Goal: Task Accomplishment & Management: Manage account settings

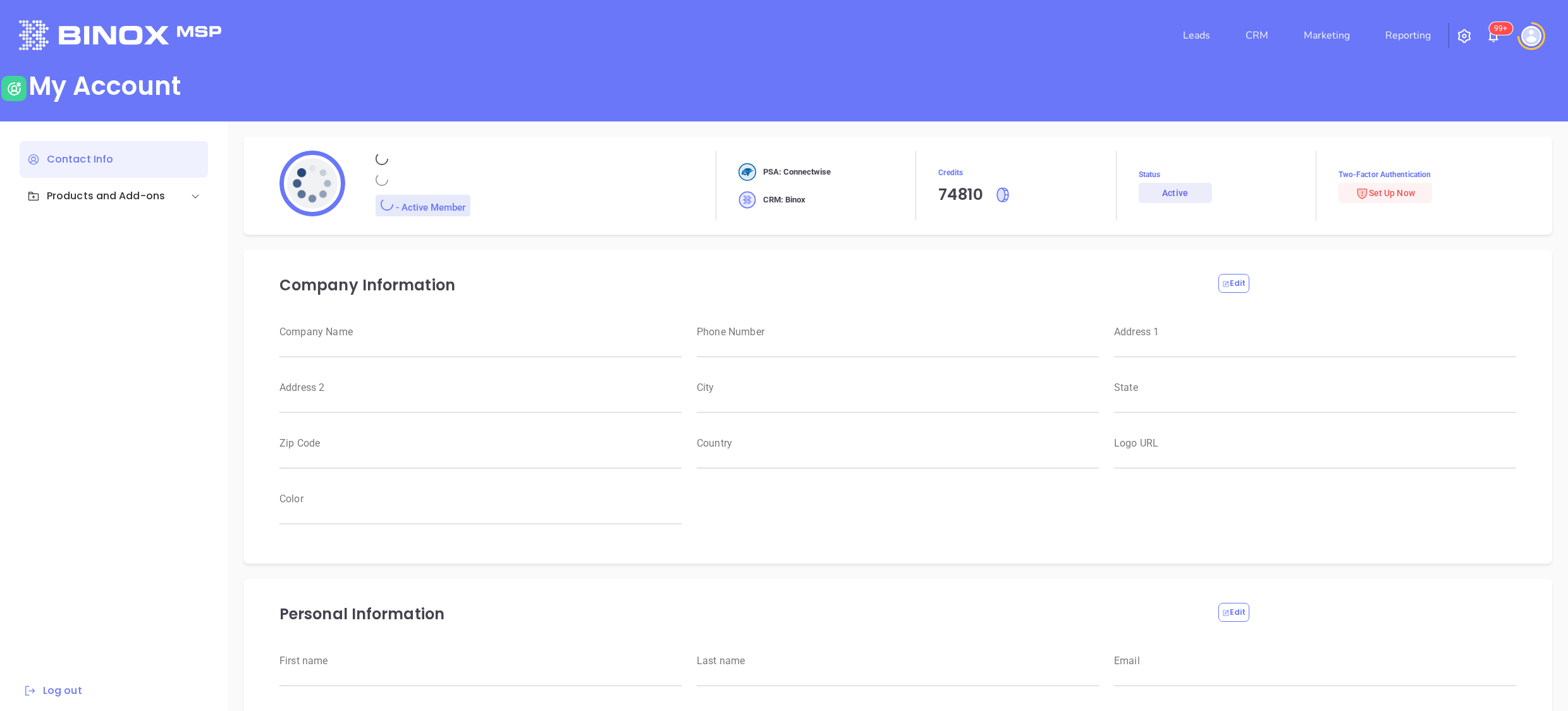
type input "Motiva Networks"
type input "[PHONE_NUMBER]"
type input "[STREET_ADDRESS]"
type input "[GEOGRAPHIC_DATA]"
type input "[US_STATE]"
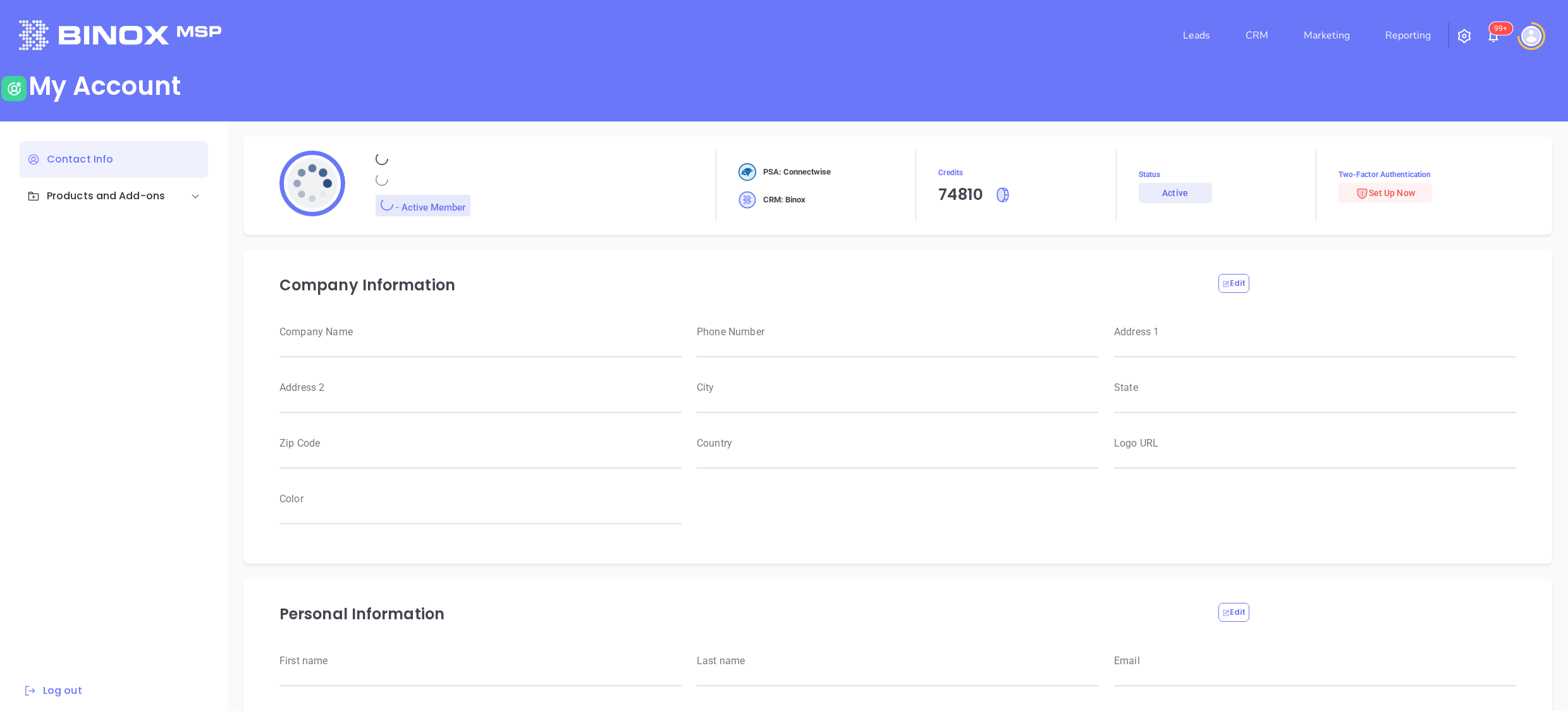
type input "11530"
type input "[GEOGRAPHIC_DATA]"
type input "[URL][DOMAIN_NAME]"
type input "#007aff"
type input "[PERSON_NAME]"
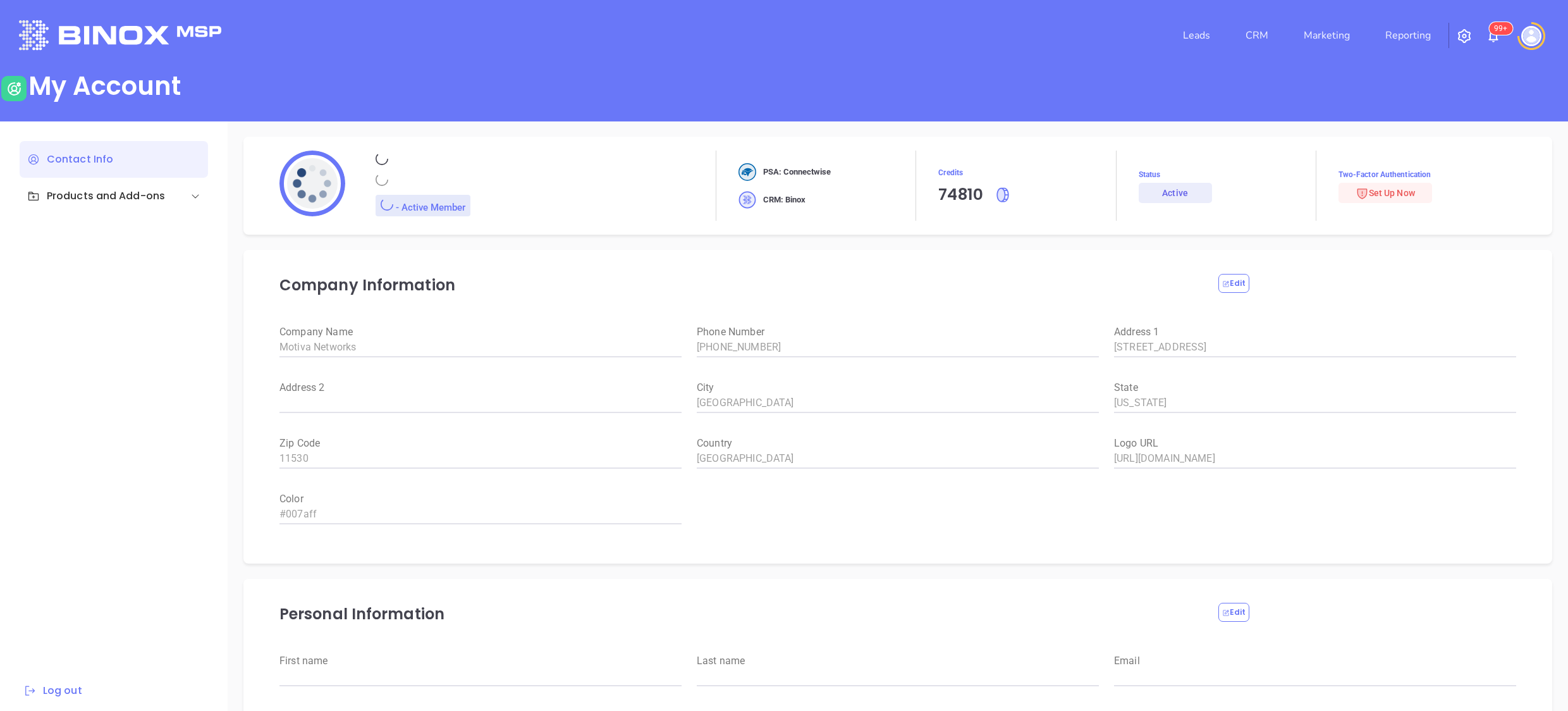
type input "[PERSON_NAME]"
type input "[PERSON_NAME][EMAIL_ADDRESS][DOMAIN_NAME]"
type input "6465510554"
type input "Motiva Networks"
type input "Marketing"
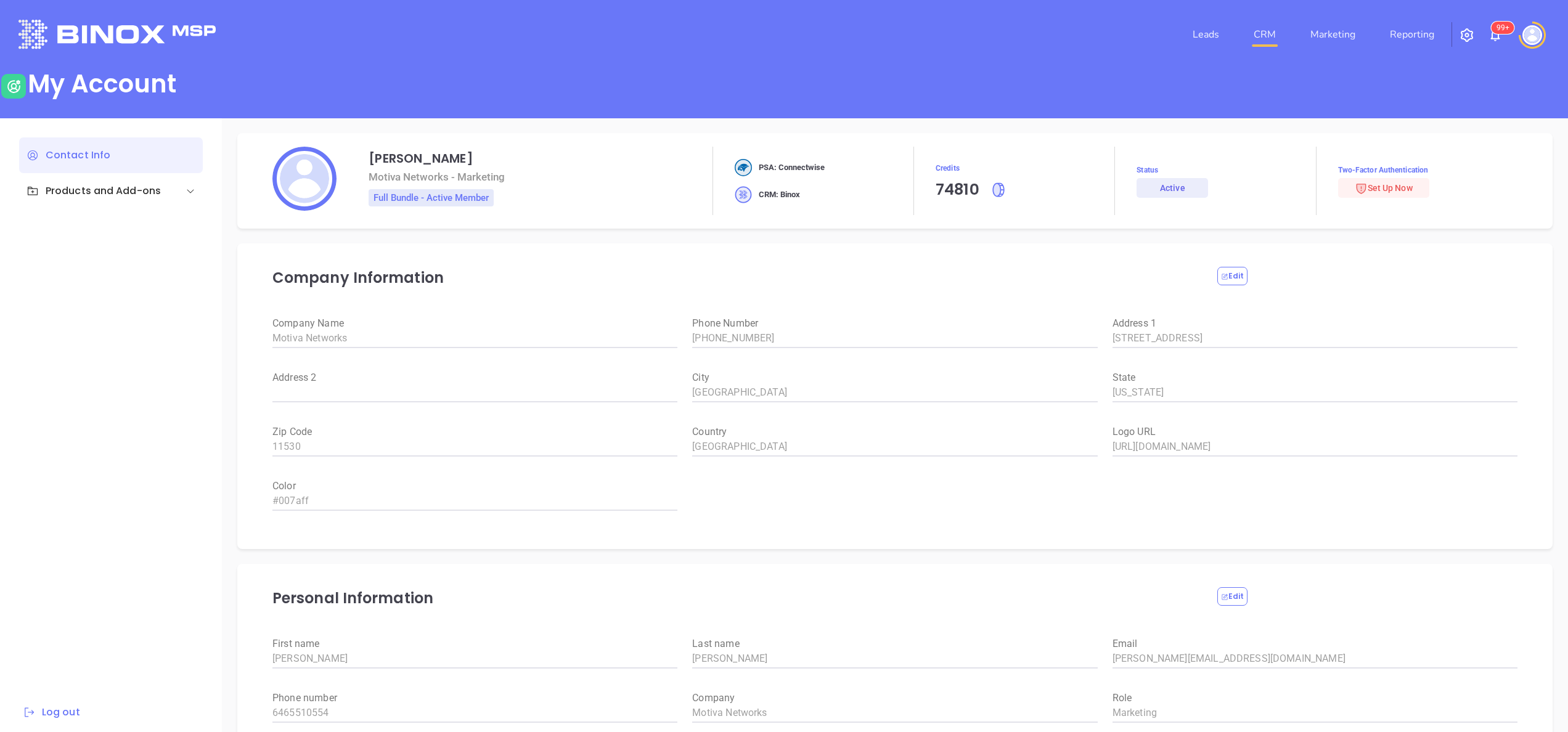
click at [1269, 37] on link "CRM" at bounding box center [1265, 35] width 32 height 25
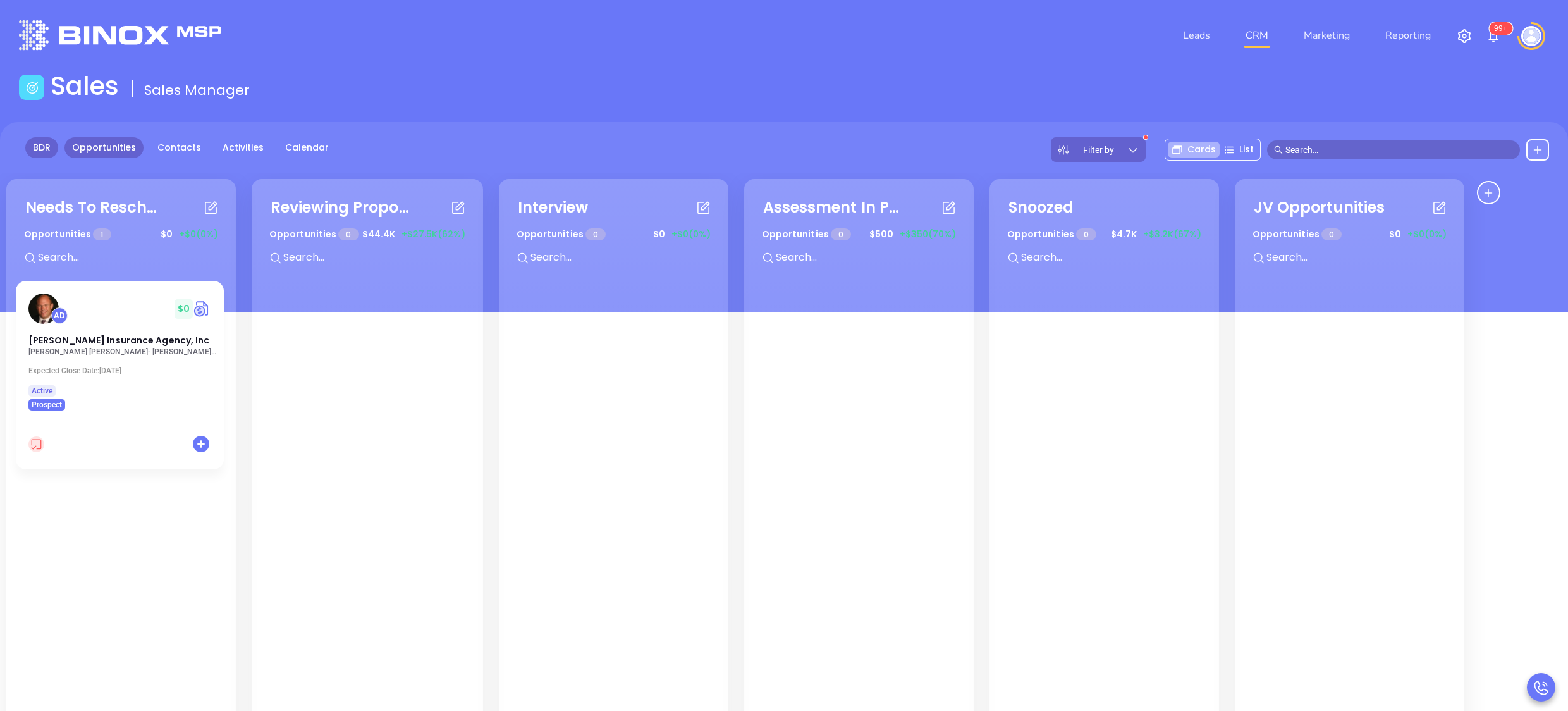
click at [39, 143] on link "BDR" at bounding box center [42, 148] width 33 height 21
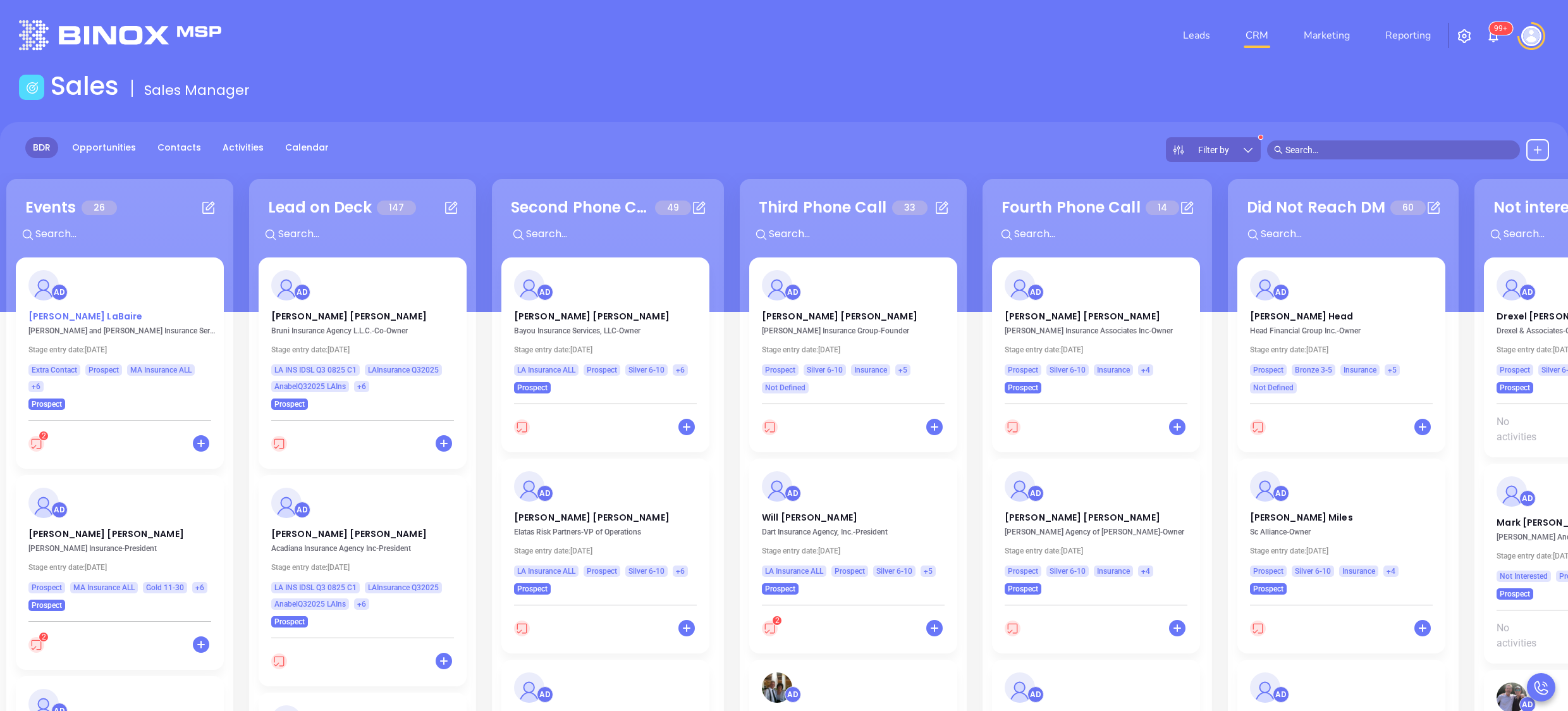
click at [79, 312] on p "Kathryn LaBaire" at bounding box center [119, 313] width 183 height 7
click at [51, 528] on p "Paul Murphy" at bounding box center [119, 531] width 183 height 7
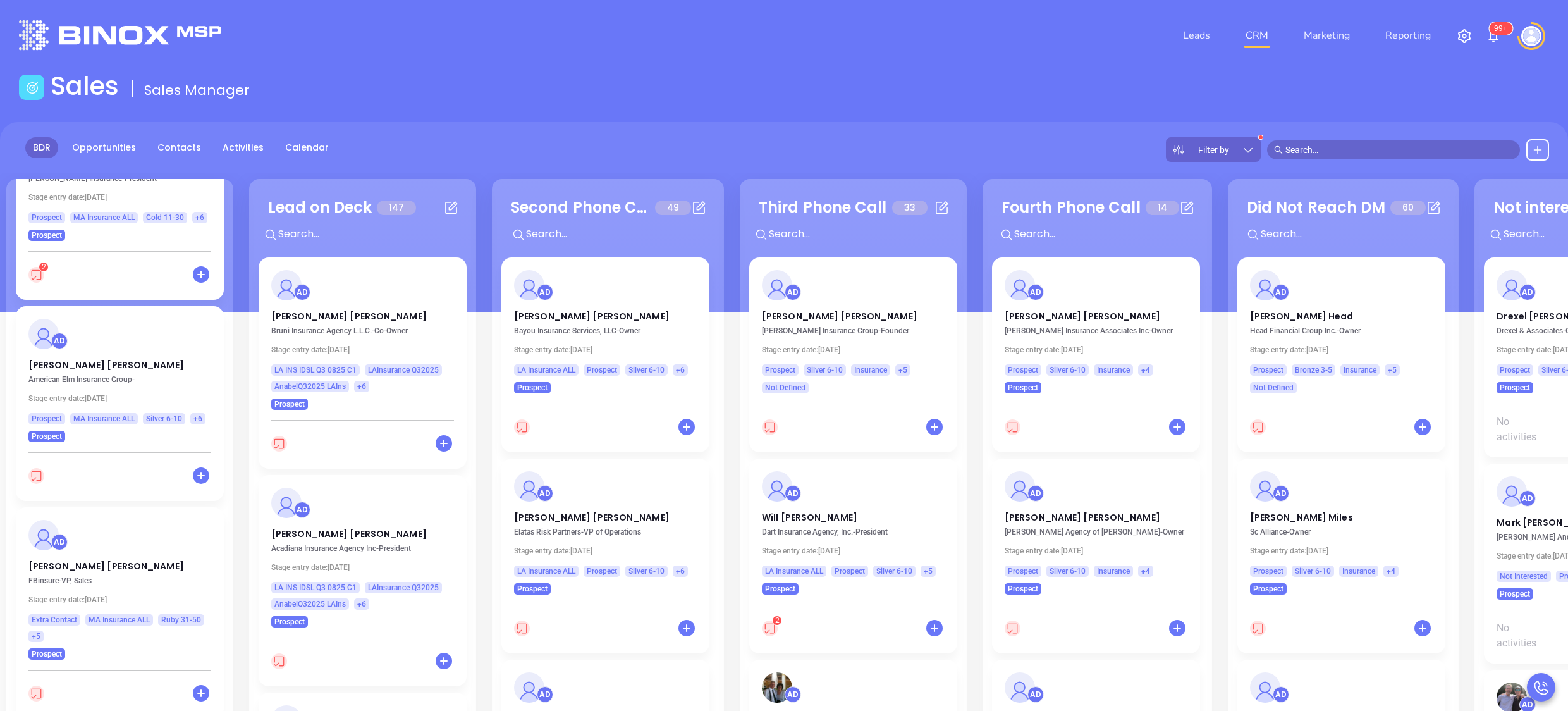
scroll to position [404, 0]
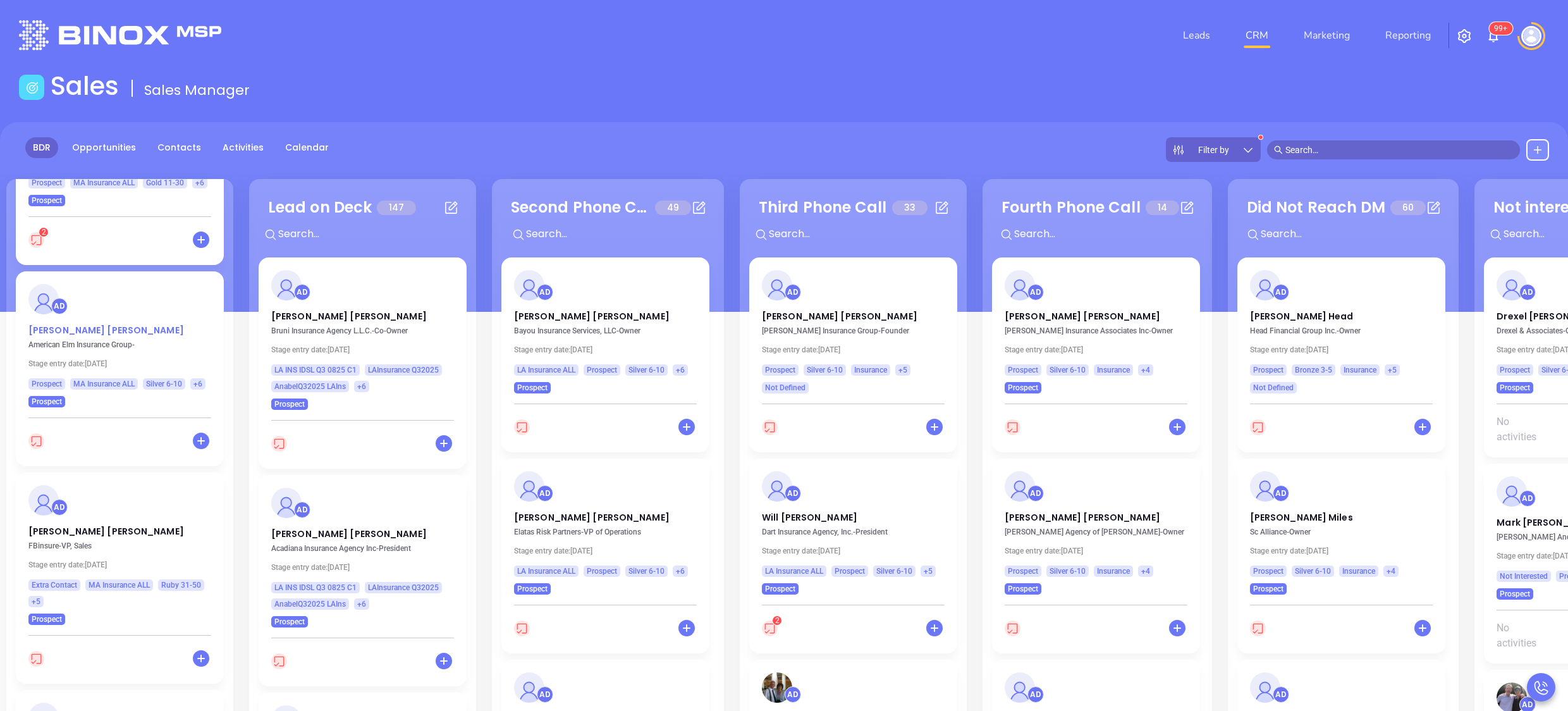
click at [62, 328] on p "Andrea Rao" at bounding box center [119, 327] width 183 height 7
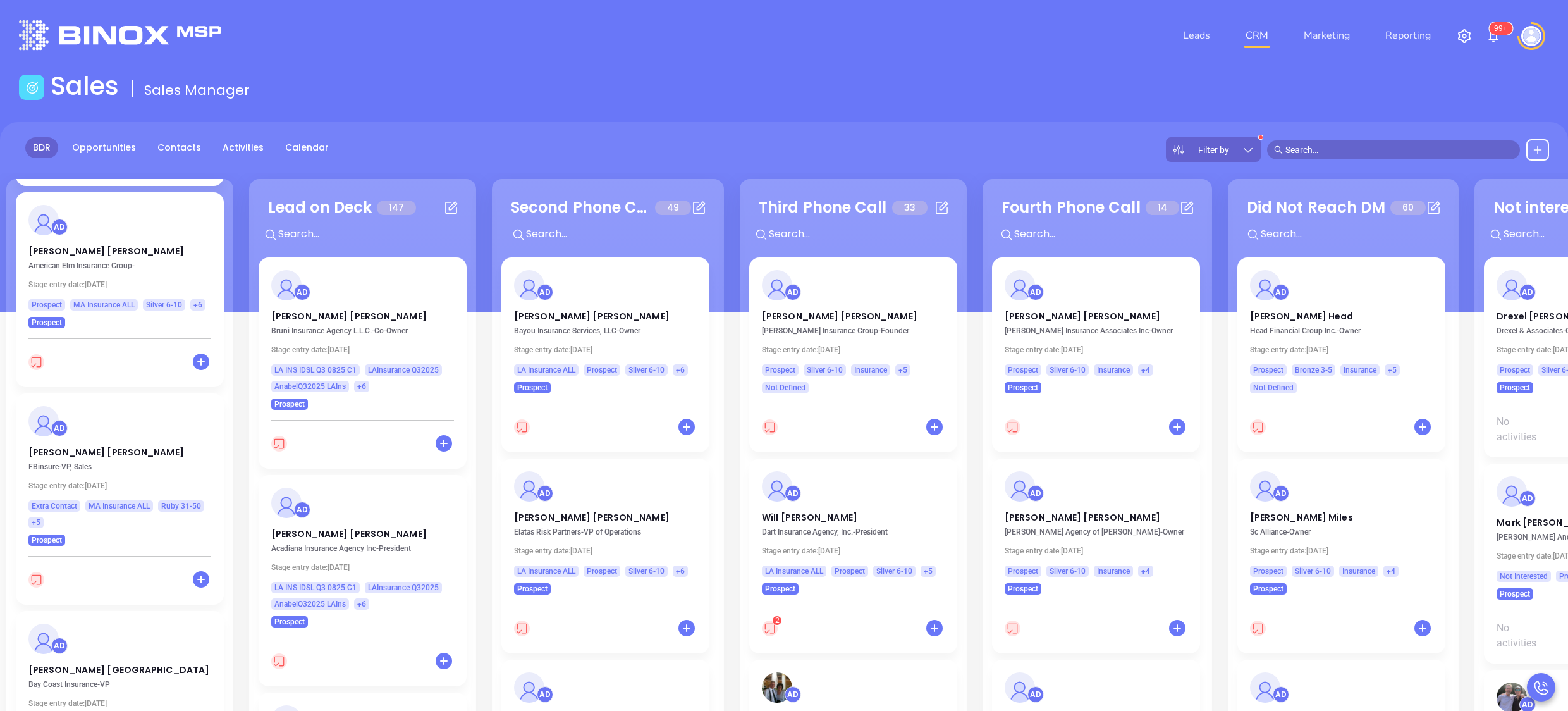
scroll to position [506, 0]
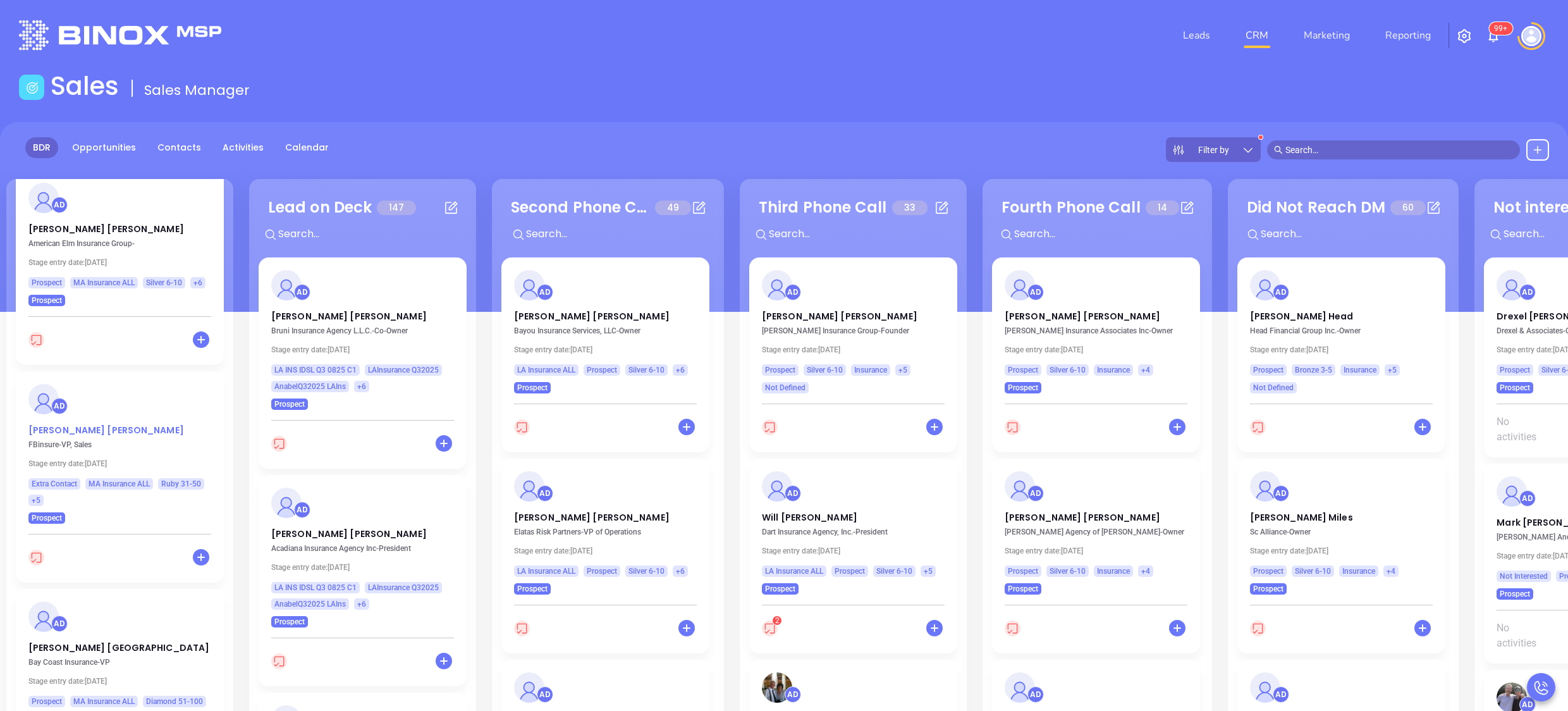
click at [51, 430] on p "Joe Bickel" at bounding box center [119, 427] width 183 height 7
click at [233, 148] on link "Activities" at bounding box center [243, 148] width 56 height 21
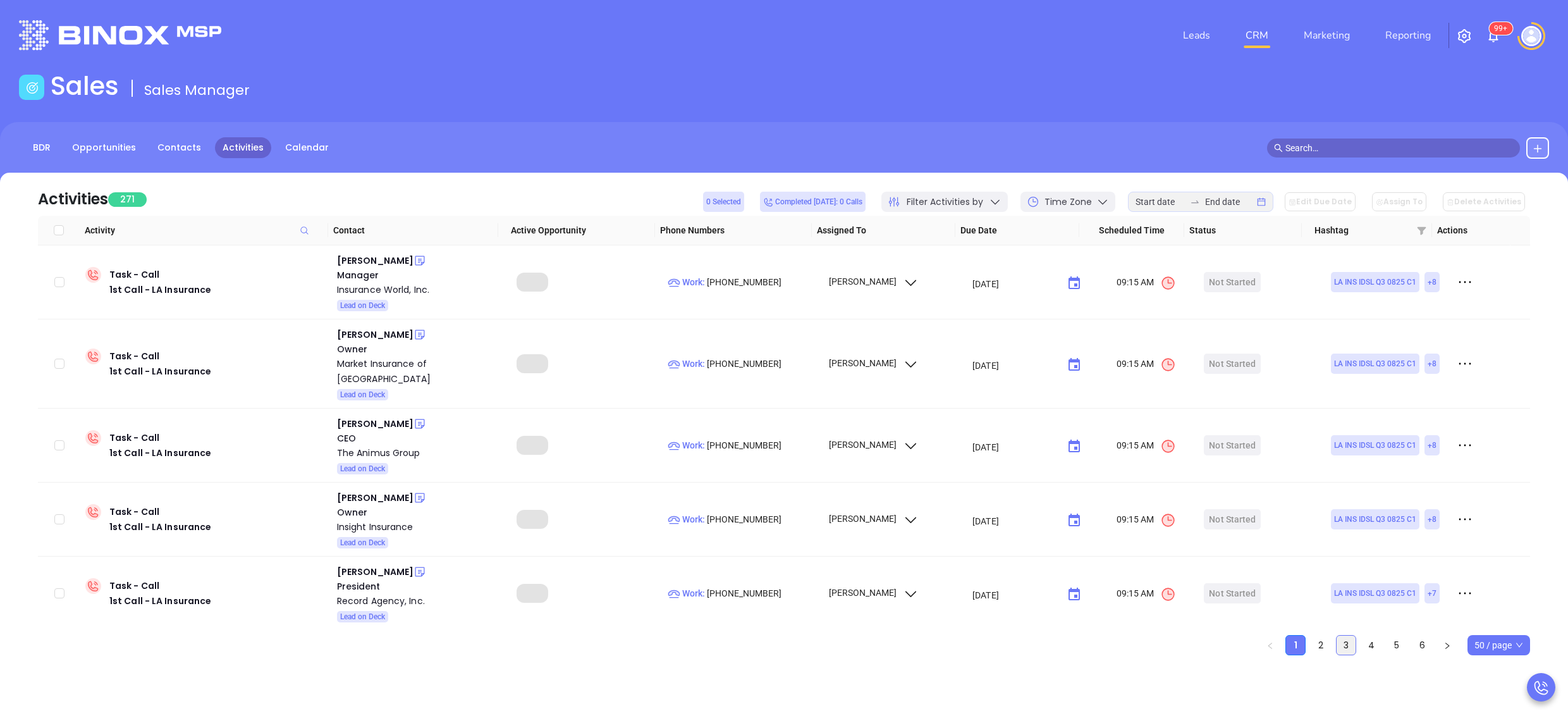
click at [1351, 652] on link "3" at bounding box center [1347, 645] width 19 height 19
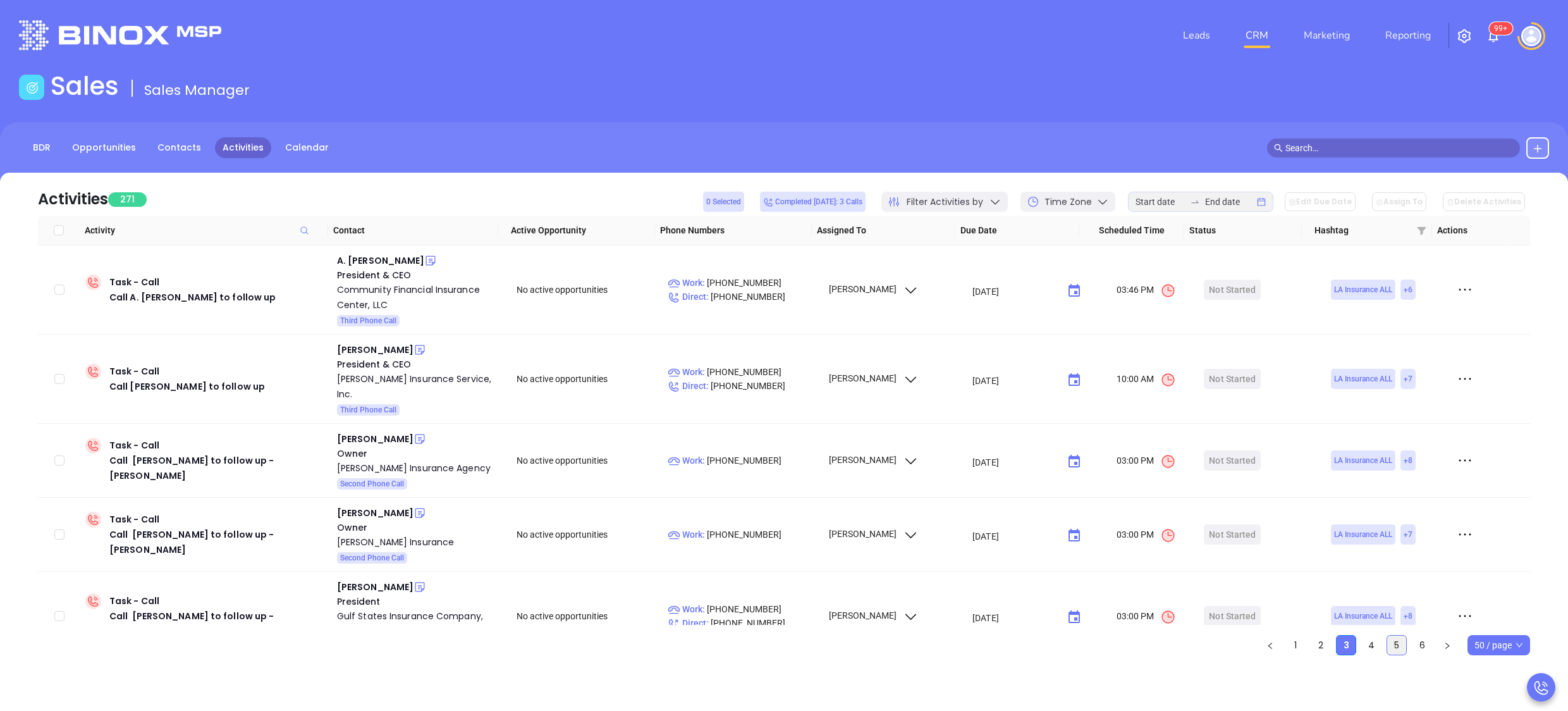
click at [1393, 650] on link "5" at bounding box center [1397, 645] width 19 height 19
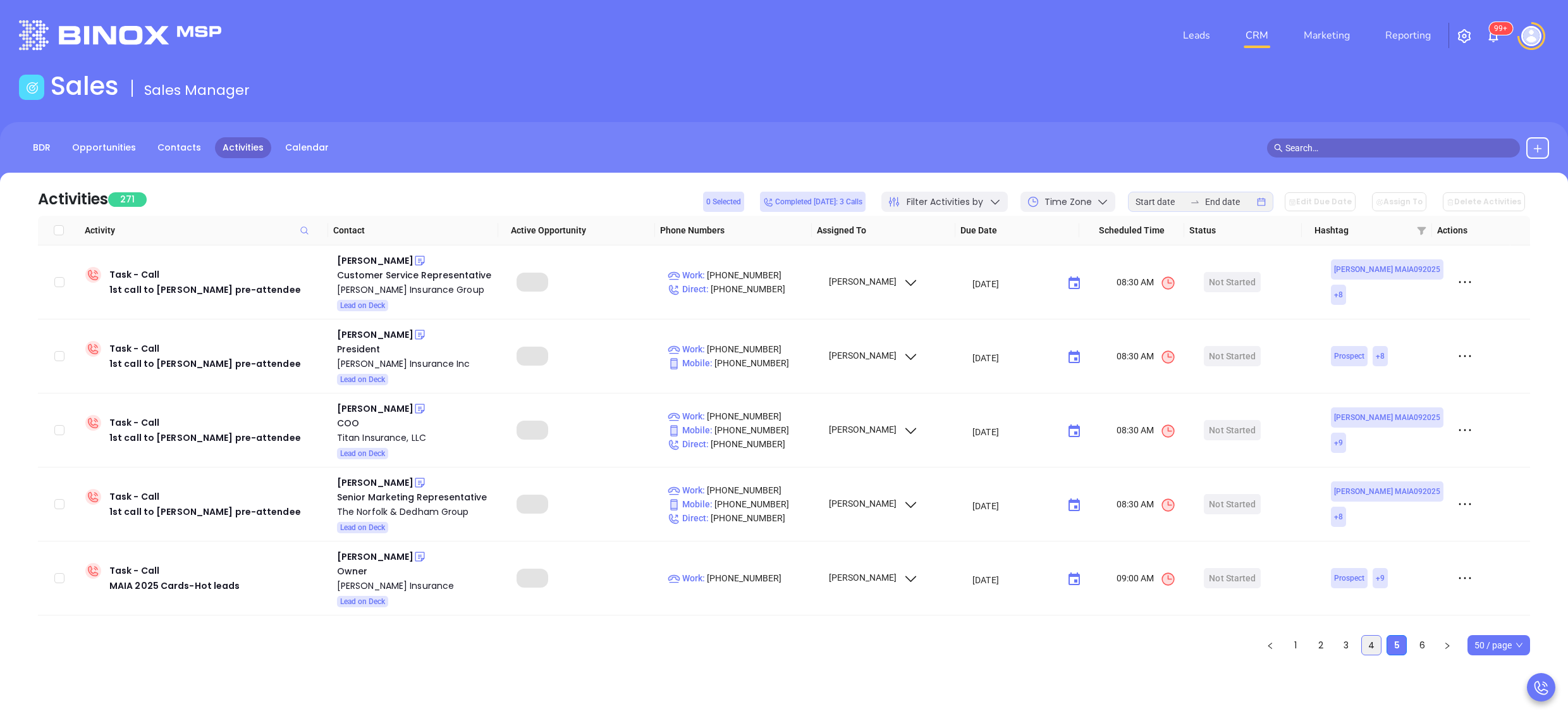
click at [1374, 644] on link "4" at bounding box center [1372, 645] width 19 height 19
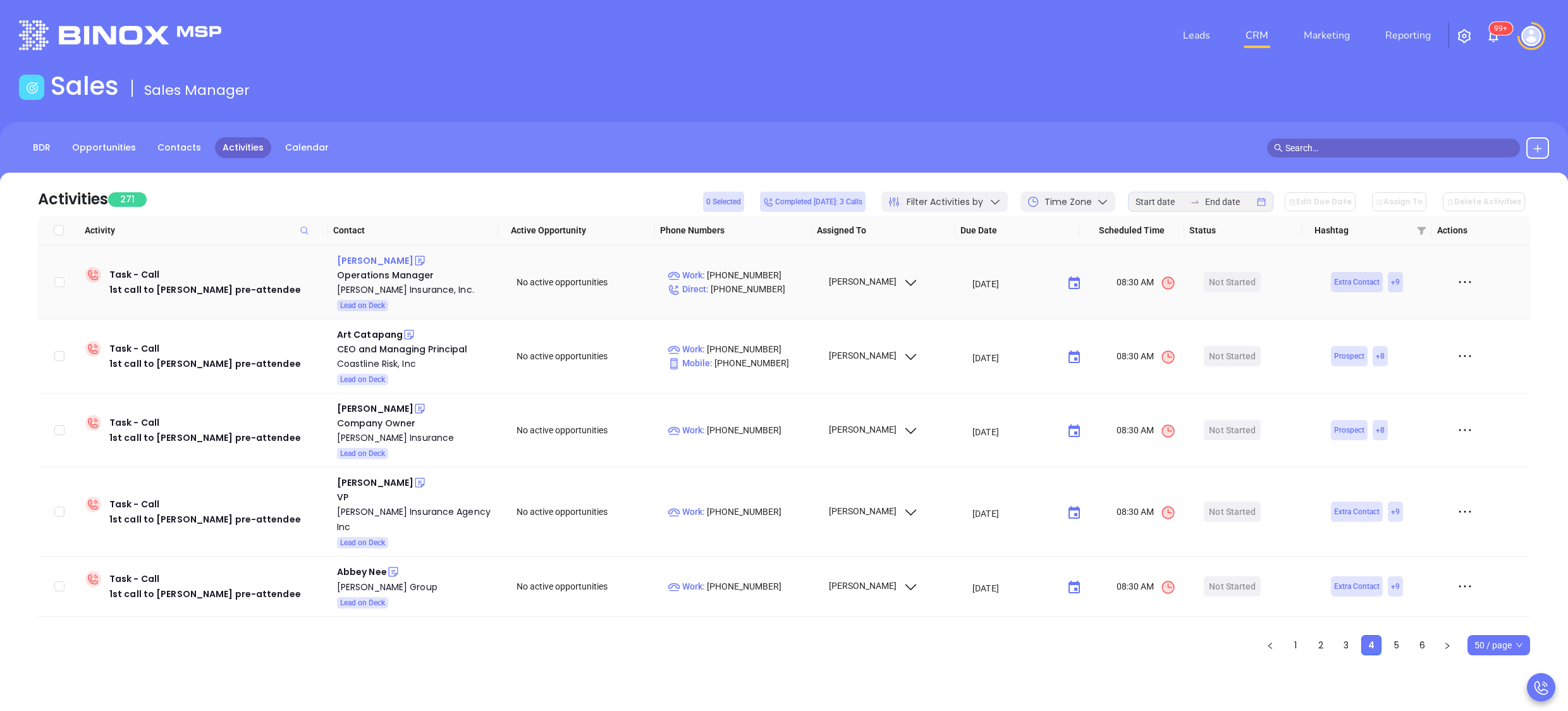
click at [397, 260] on div "Sarah B. Goyette" at bounding box center [375, 261] width 76 height 15
click at [390, 290] on div "Cleary Insurance, Inc." at bounding box center [418, 289] width 162 height 15
click at [50, 143] on link "BDR" at bounding box center [42, 148] width 33 height 21
click at [382, 331] on div "Art Catapang" at bounding box center [370, 335] width 66 height 15
click at [388, 361] on div "Coastline Risk, Inc" at bounding box center [418, 364] width 162 height 15
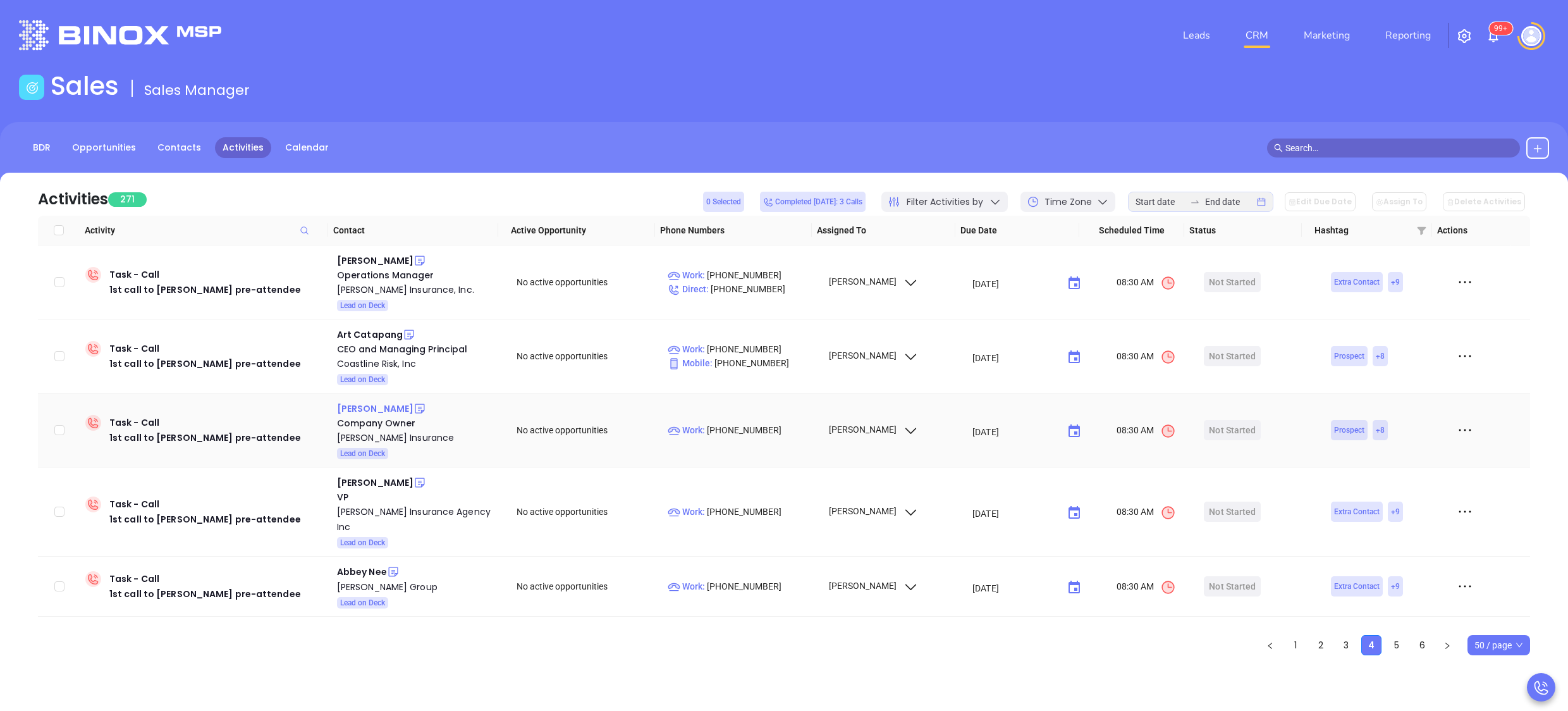
click at [393, 404] on div "Michael Gallahue" at bounding box center [375, 408] width 76 height 15
click at [384, 442] on div "Michael Gallahue Insurance" at bounding box center [418, 437] width 162 height 15
click at [363, 479] on div "Timothy Morse" at bounding box center [375, 482] width 76 height 15
click at [398, 508] on div "Morse Insurance Agency Inc" at bounding box center [418, 519] width 162 height 30
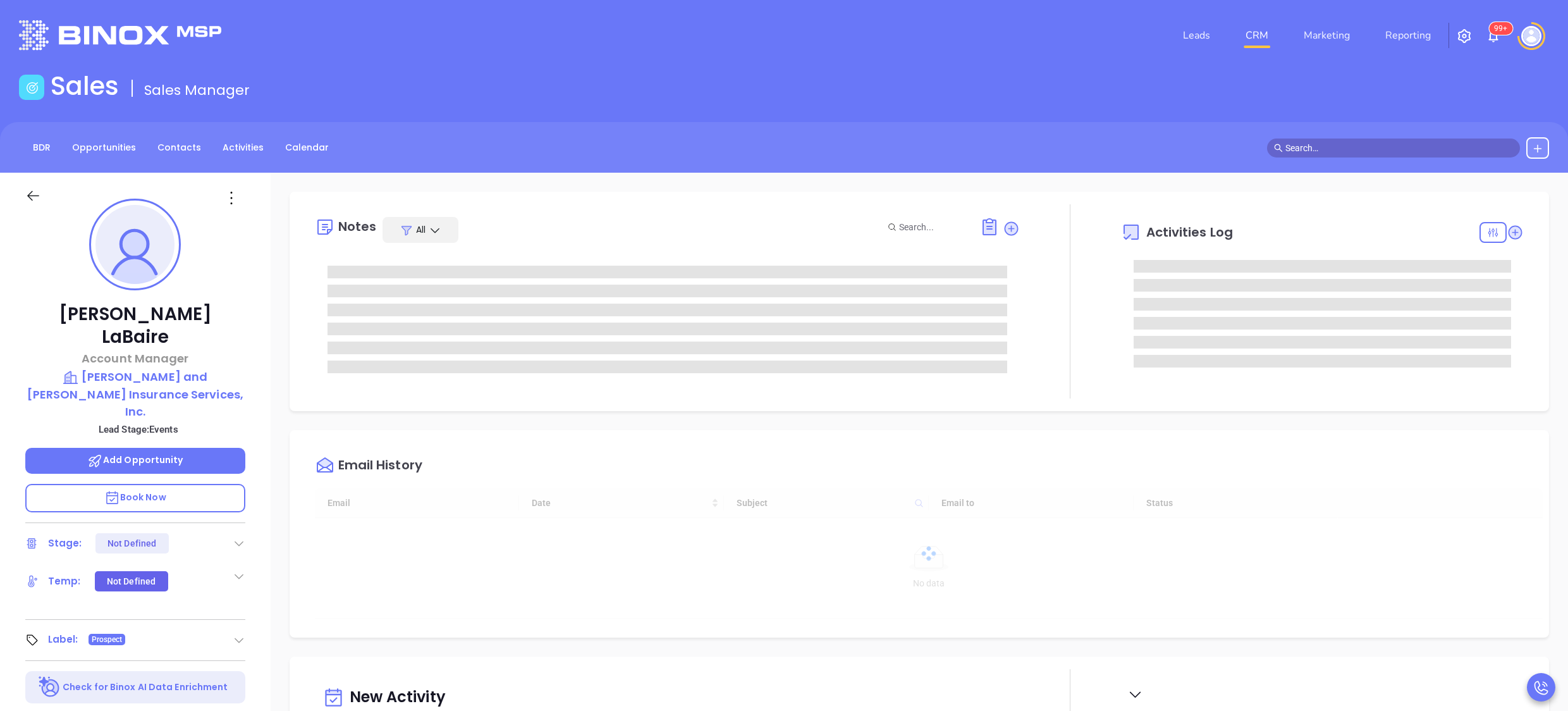
type input "10:00 am"
type input "[DATE]"
type input "[PERSON_NAME]"
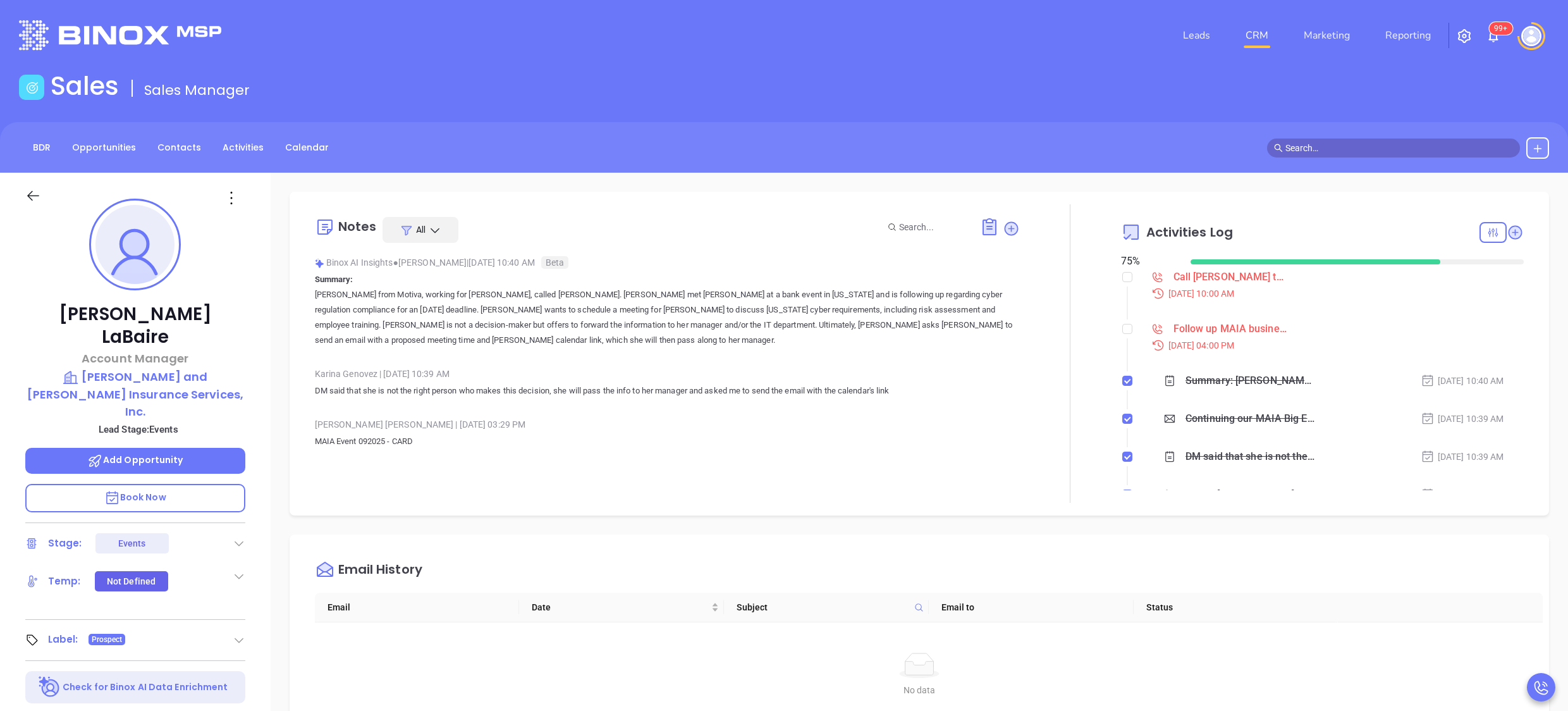
click at [681, 353] on div "Binox AI Insights ● Karina Genovez | Sep 26, 2025 10:40 AM Beta Summary: Karina…" at bounding box center [667, 305] width 706 height 105
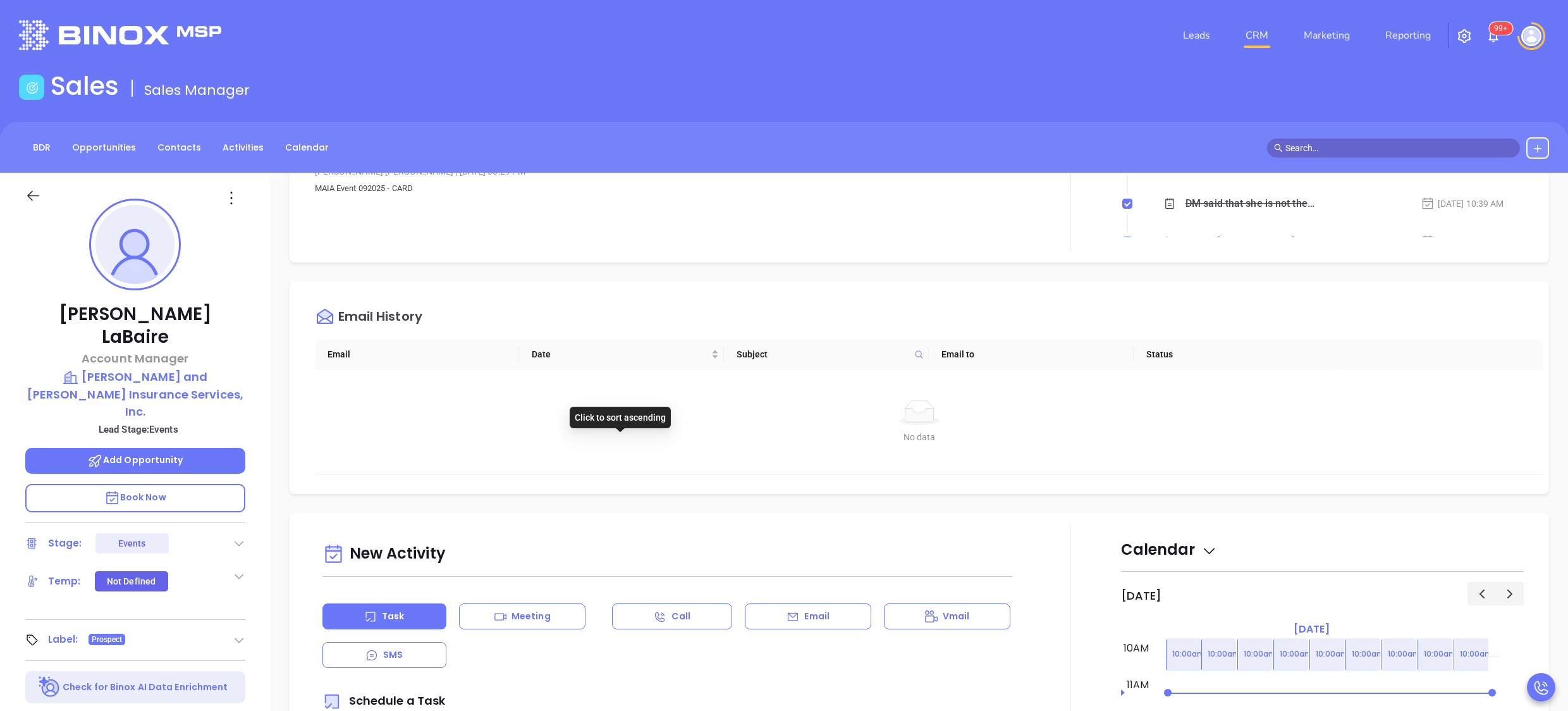
scroll to position [0, 0]
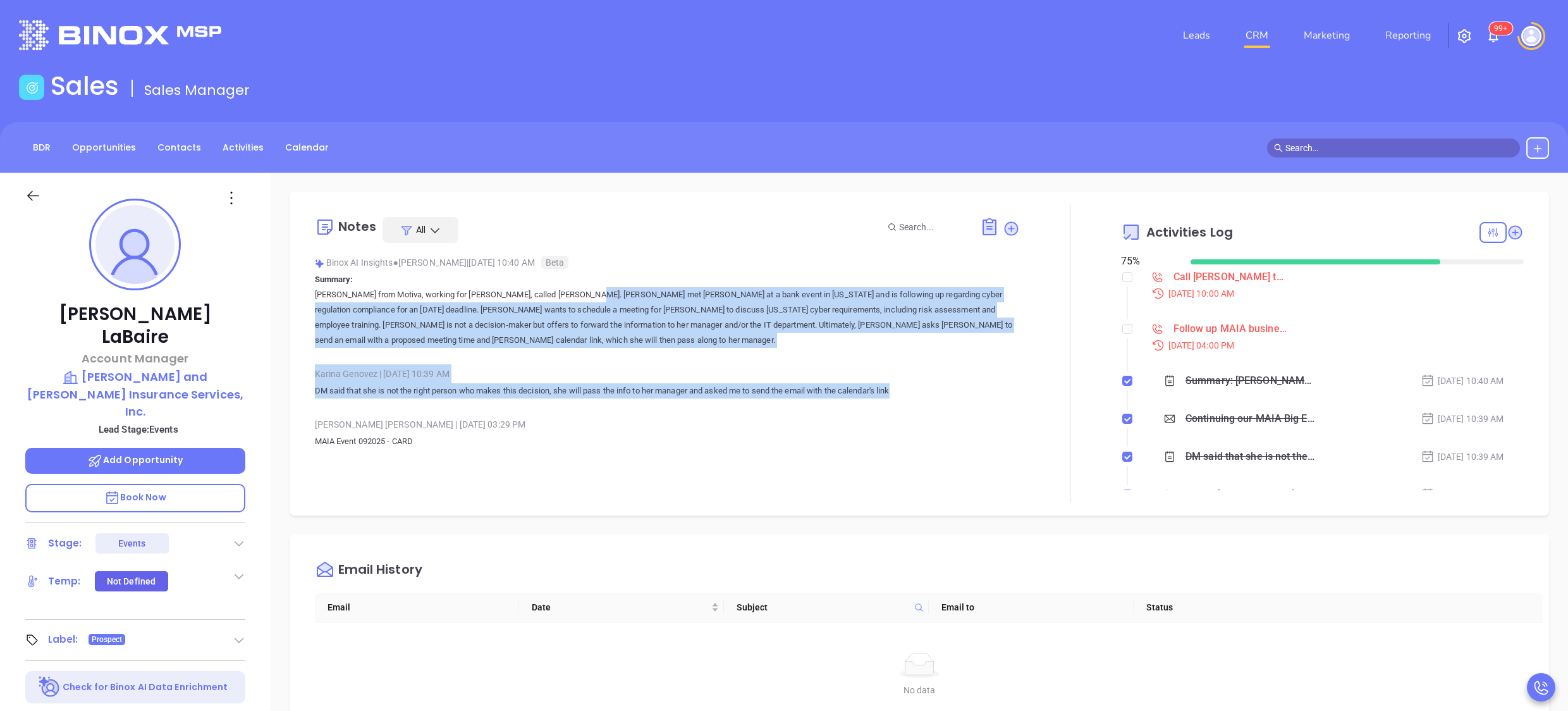
drag, startPoint x: 907, startPoint y: 399, endPoint x: 545, endPoint y: 290, distance: 378.1
click at [545, 290] on div "Binox AI Insights ● Karina Genovez | Sep 26, 2025 10:40 AM Beta Summary: Karina…" at bounding box center [667, 364] width 706 height 221
drag, startPoint x: 545, startPoint y: 290, endPoint x: 623, endPoint y: 363, distance: 106.8
click at [623, 363] on div "Binox AI Insights ● Karina Genovez | Sep 26, 2025 10:40 AM Beta Summary: Karina…" at bounding box center [667, 364] width 706 height 221
click at [541, 331] on p "Karina from Motiva, working for Walter Contreras, called Catherine Labare. Kari…" at bounding box center [667, 318] width 706 height 61
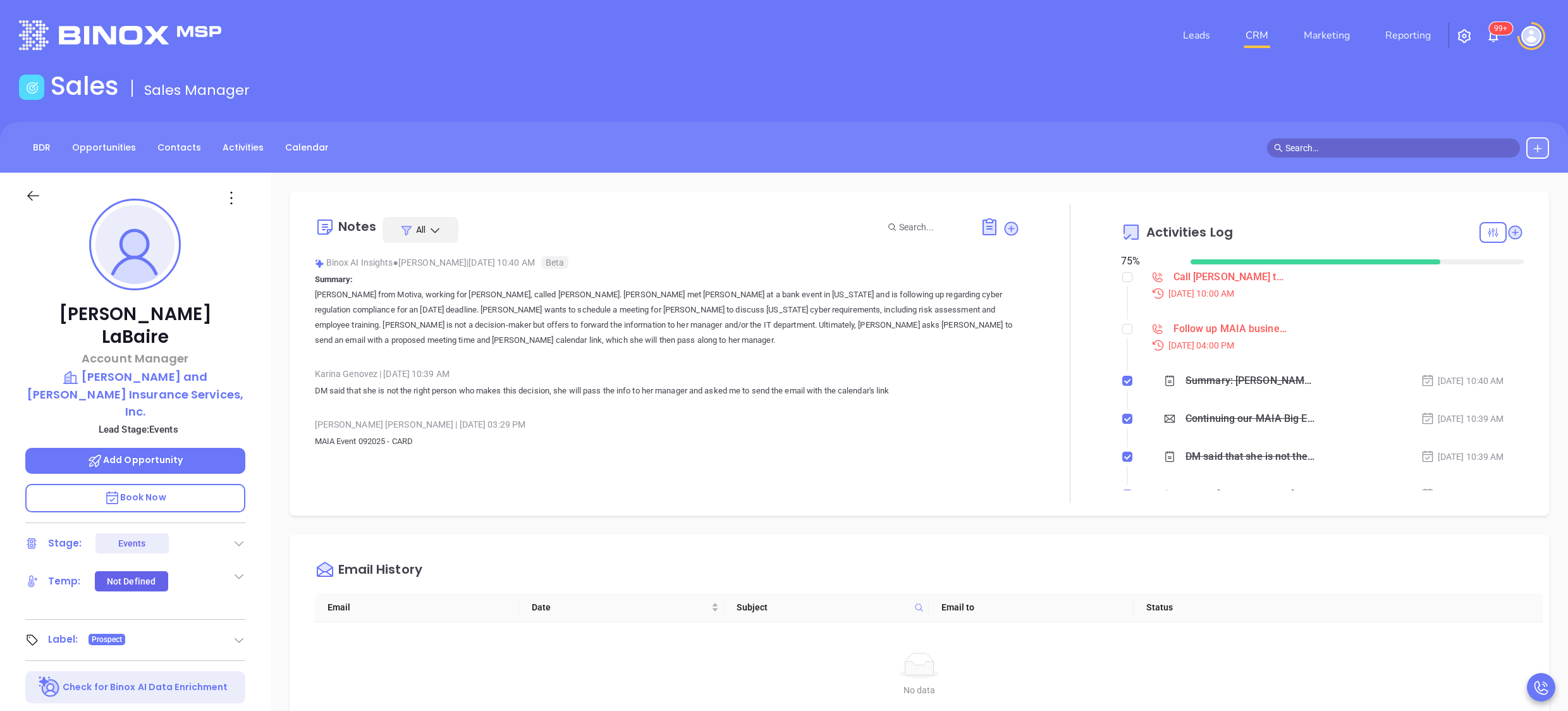
drag, startPoint x: 530, startPoint y: 329, endPoint x: 785, endPoint y: 372, distance: 258.6
click at [785, 372] on div "Binox AI Insights ● Karina Genovez | Sep 26, 2025 10:40 AM Beta Summary: Karina…" at bounding box center [667, 364] width 706 height 221
click at [785, 372] on div "Karina Genovez | Sep 26, 2025 10:39 AM" at bounding box center [667, 374] width 706 height 19
click at [740, 366] on div "Karina Genovez | Sep 26, 2025 10:39 AM" at bounding box center [667, 374] width 706 height 19
click at [850, 374] on div "Karina Genovez | Sep 26, 2025 10:39 AM" at bounding box center [667, 374] width 706 height 19
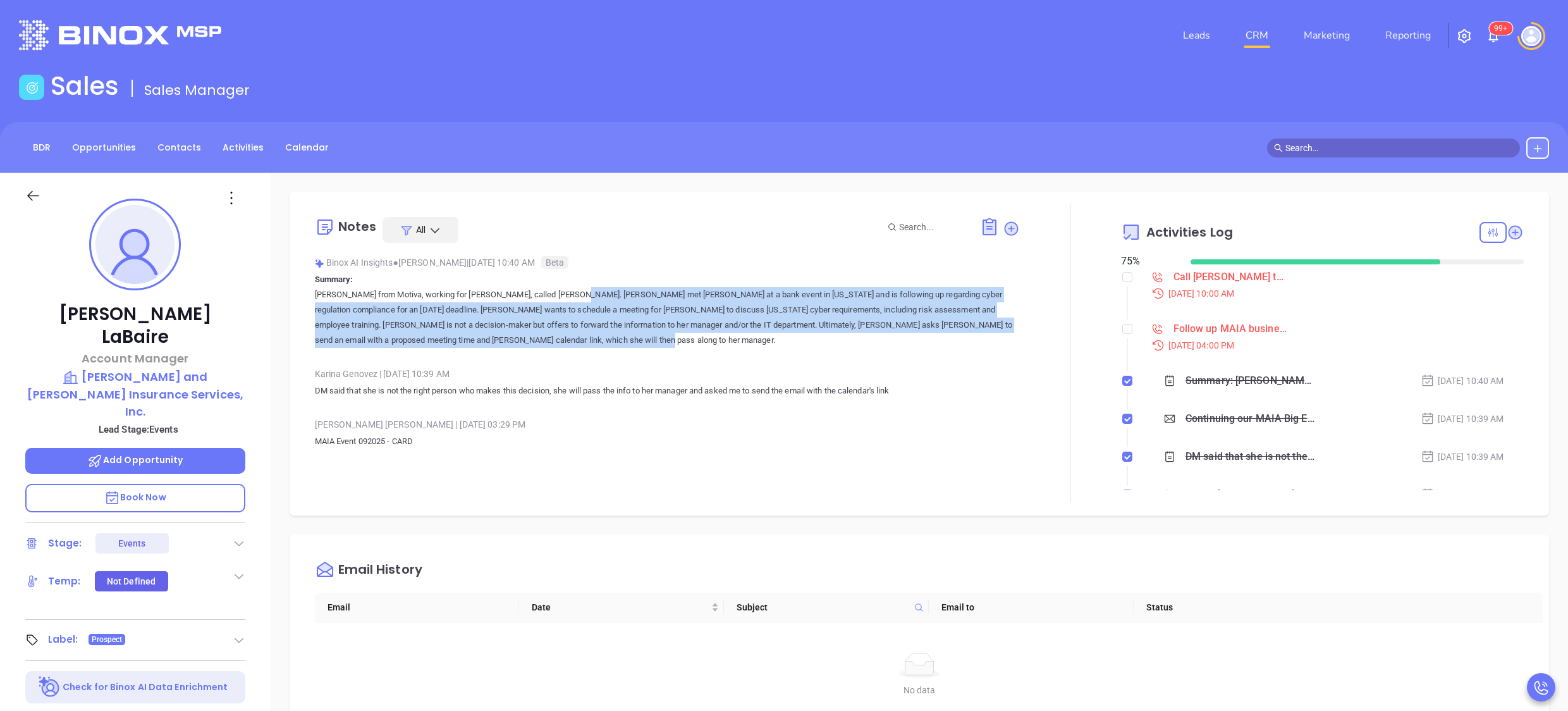
drag, startPoint x: 677, startPoint y: 358, endPoint x: 532, endPoint y: 300, distance: 156.2
click at [532, 300] on div "Binox AI Insights ● Karina Genovez | Sep 26, 2025 10:40 AM Beta Summary: Karina…" at bounding box center [667, 364] width 706 height 221
drag, startPoint x: 532, startPoint y: 300, endPoint x: 646, endPoint y: 331, distance: 118.1
click at [646, 331] on p "Karina from Motiva, working for Walter Contreras, called Catherine Labare. Kari…" at bounding box center [667, 318] width 706 height 61
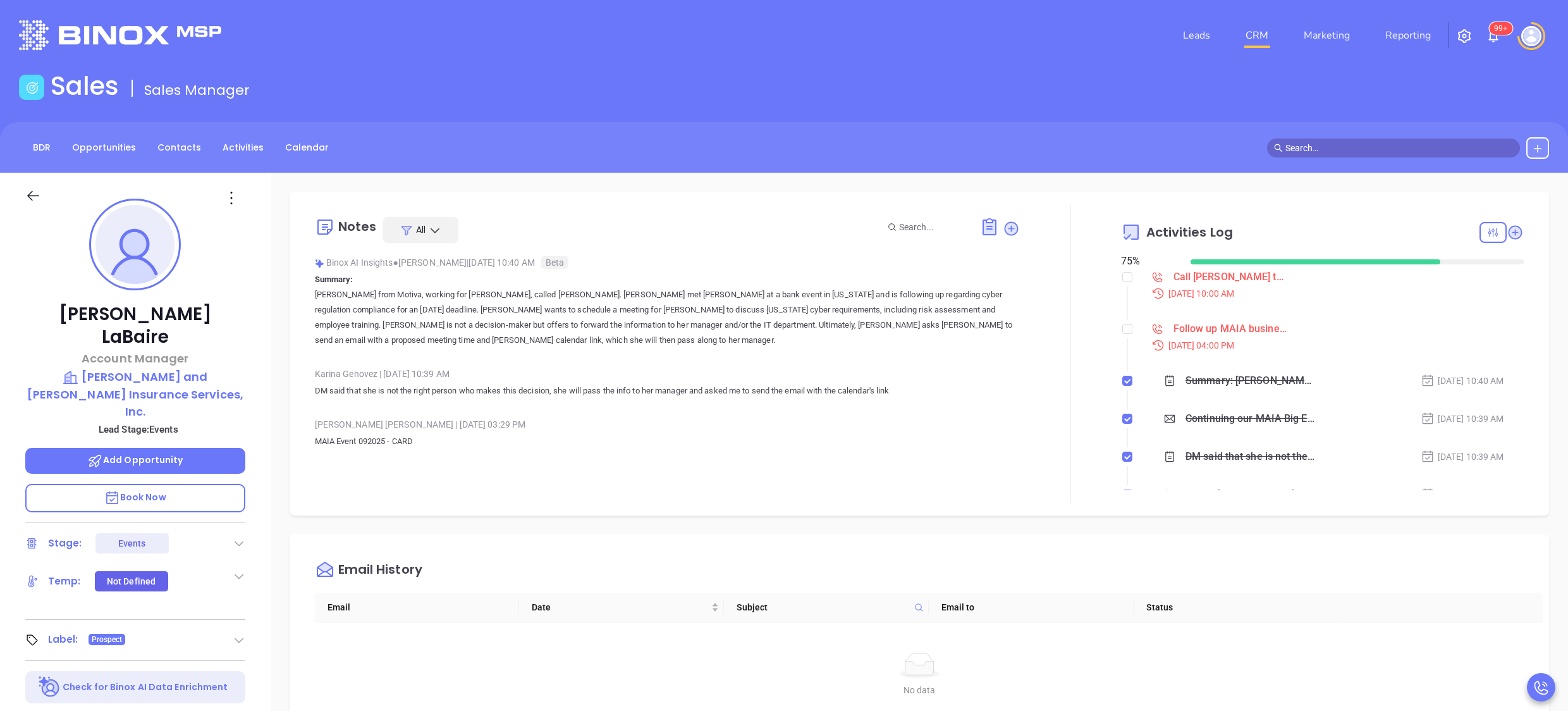
click at [815, 381] on div "Karina Genovez | Sep 26, 2025 10:39 AM" at bounding box center [667, 374] width 706 height 19
drag, startPoint x: 934, startPoint y: 323, endPoint x: 735, endPoint y: 338, distance: 199.6
click at [735, 338] on p "Karina from Motiva, working for Walter Contreras, called Catherine Labare. Kari…" at bounding box center [667, 318] width 706 height 61
click at [736, 341] on p "Karina from Motiva, working for Walter Contreras, called Catherine Labare. Kari…" at bounding box center [667, 318] width 706 height 61
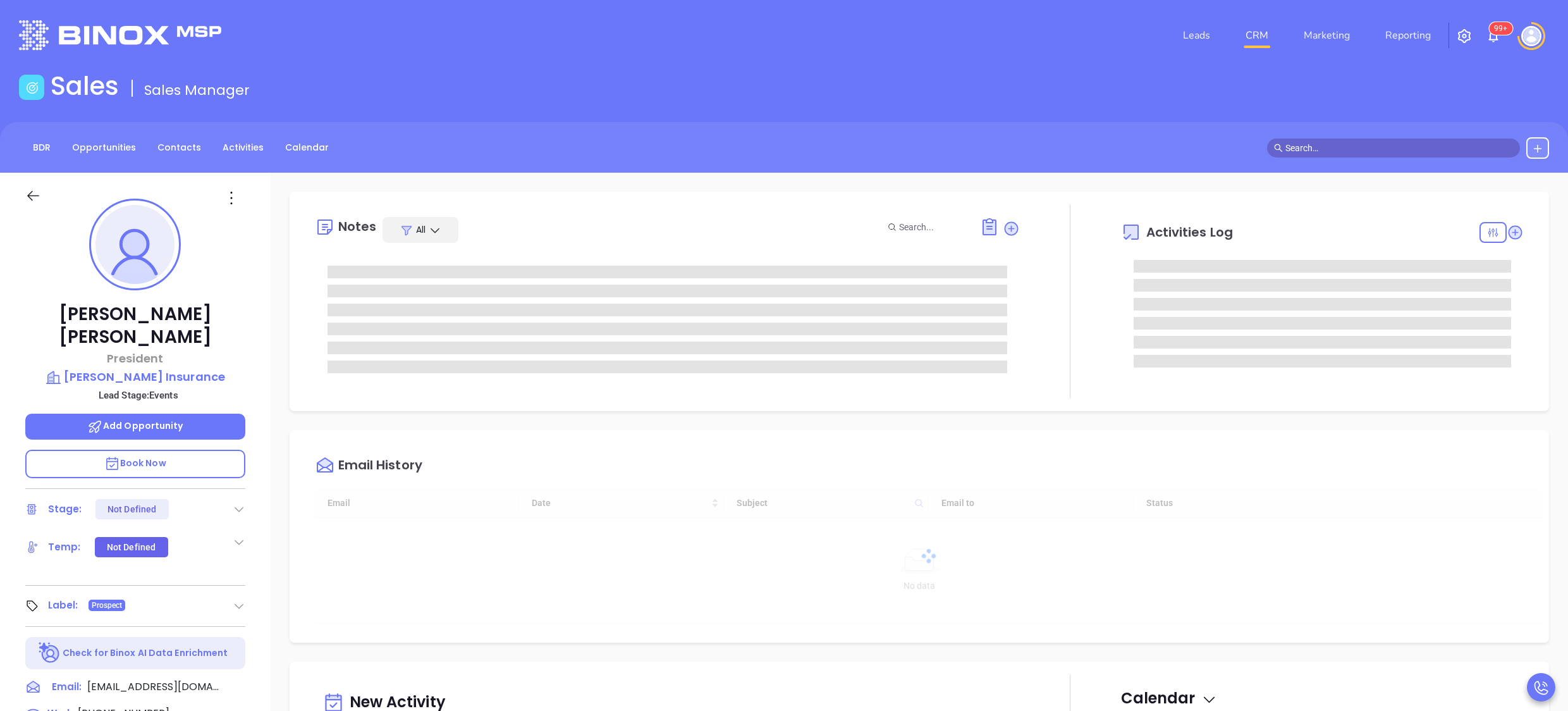
type input "[DATE]"
type input "[PERSON_NAME]"
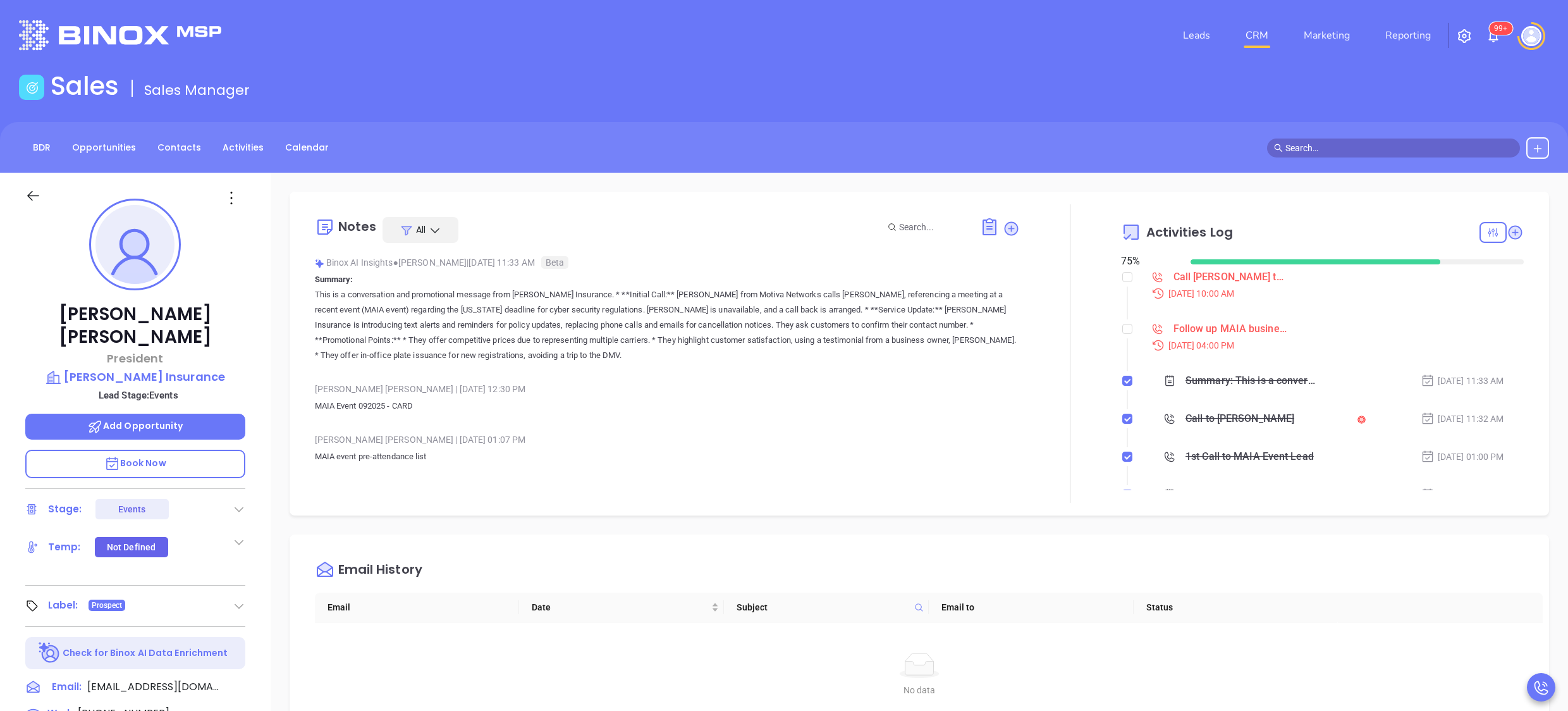
click at [269, 443] on div "Paul Murphy President Paul T Murphy Insurance Lead Stage: Events Add Opportunit…" at bounding box center [135, 617] width 271 height 888
click at [673, 363] on div "Binox AI Insights ● Vicky Mendoza | Sep 26, 2025 11:33 AM Beta Summary: This is…" at bounding box center [667, 313] width 706 height 120
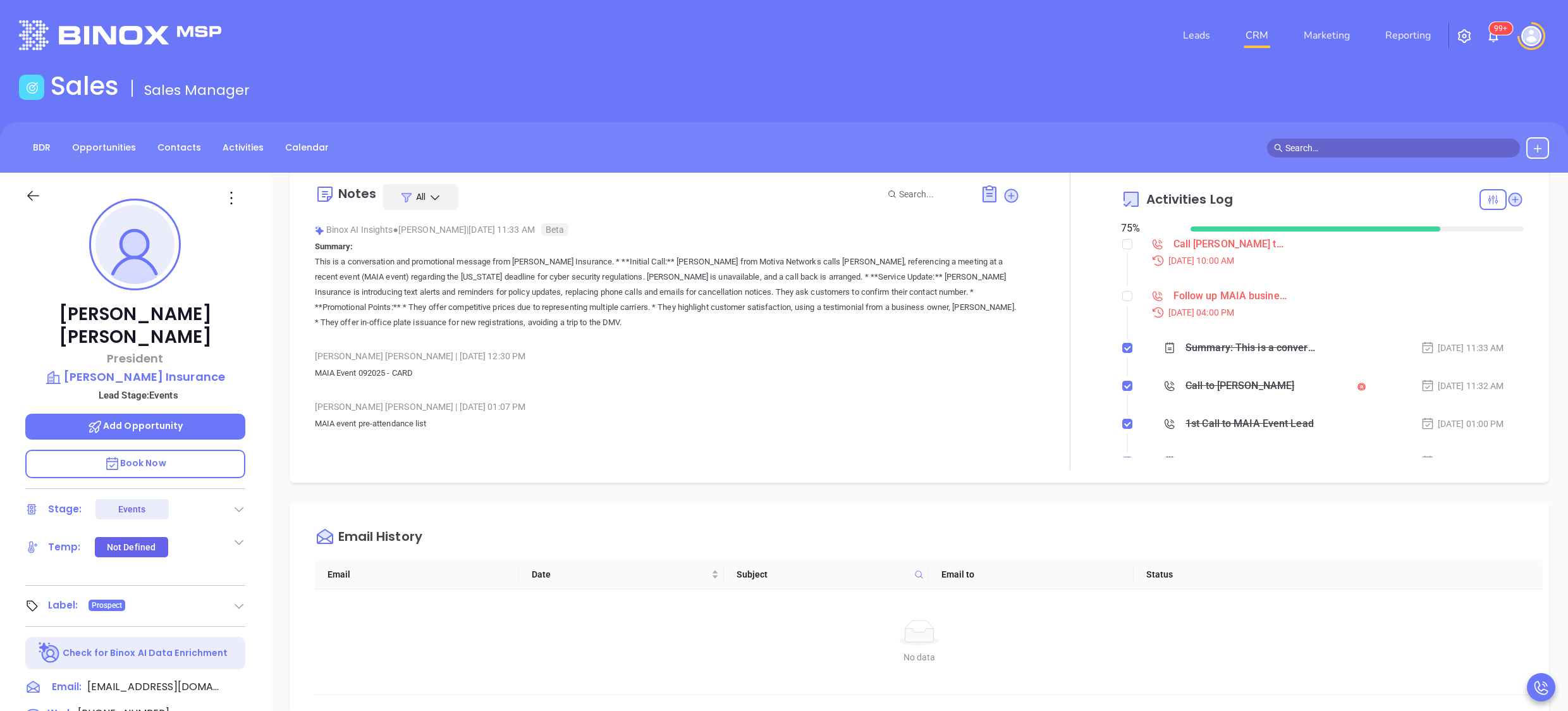
scroll to position [0, 0]
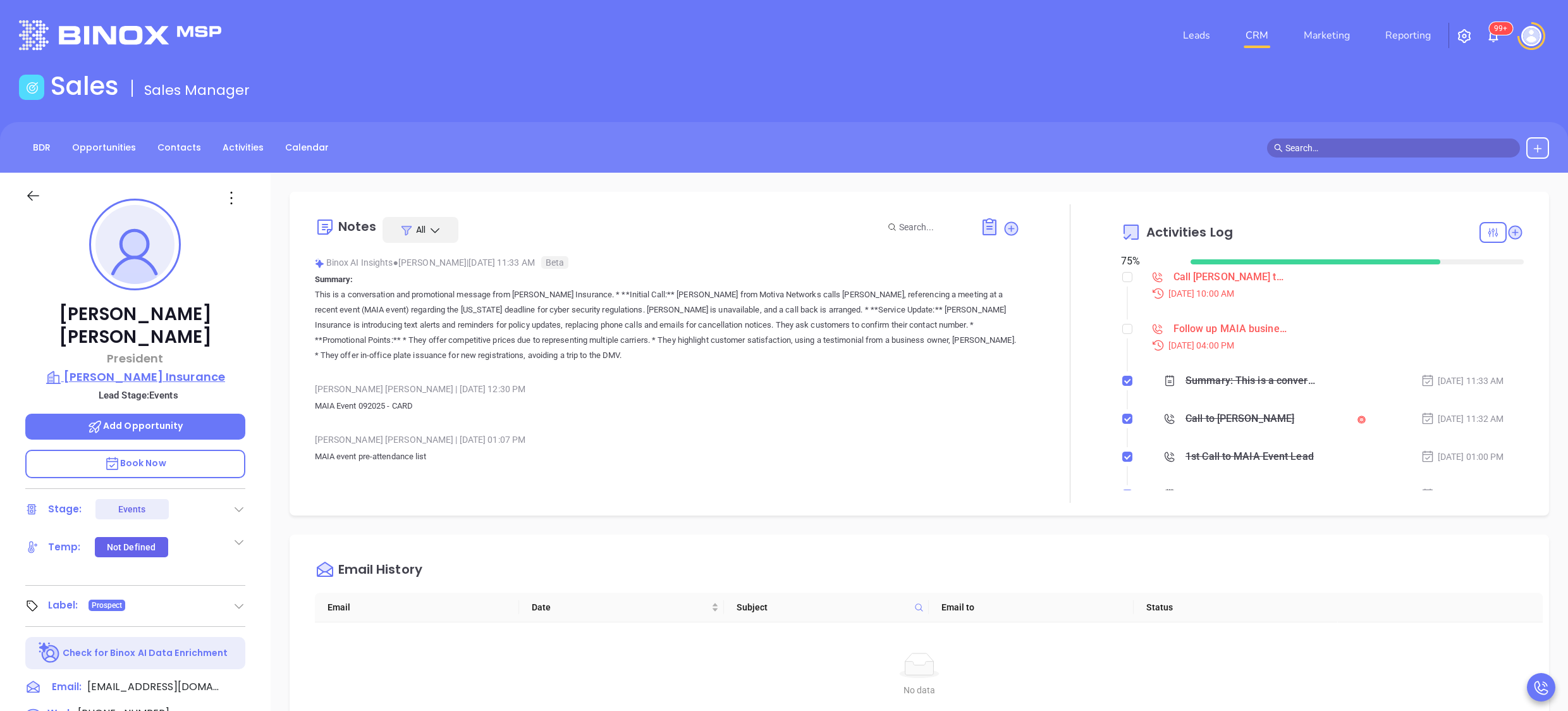
click at [174, 368] on p "Paul T Murphy Insurance" at bounding box center [135, 377] width 220 height 18
click at [255, 353] on div "Paul Murphy President Paul T Murphy Insurance Lead Stage: Events Add Opportunit…" at bounding box center [135, 617] width 271 height 888
click at [259, 450] on div "Paul Murphy President Paul T Murphy Insurance Lead Stage: Events Add Opportunit…" at bounding box center [135, 617] width 271 height 888
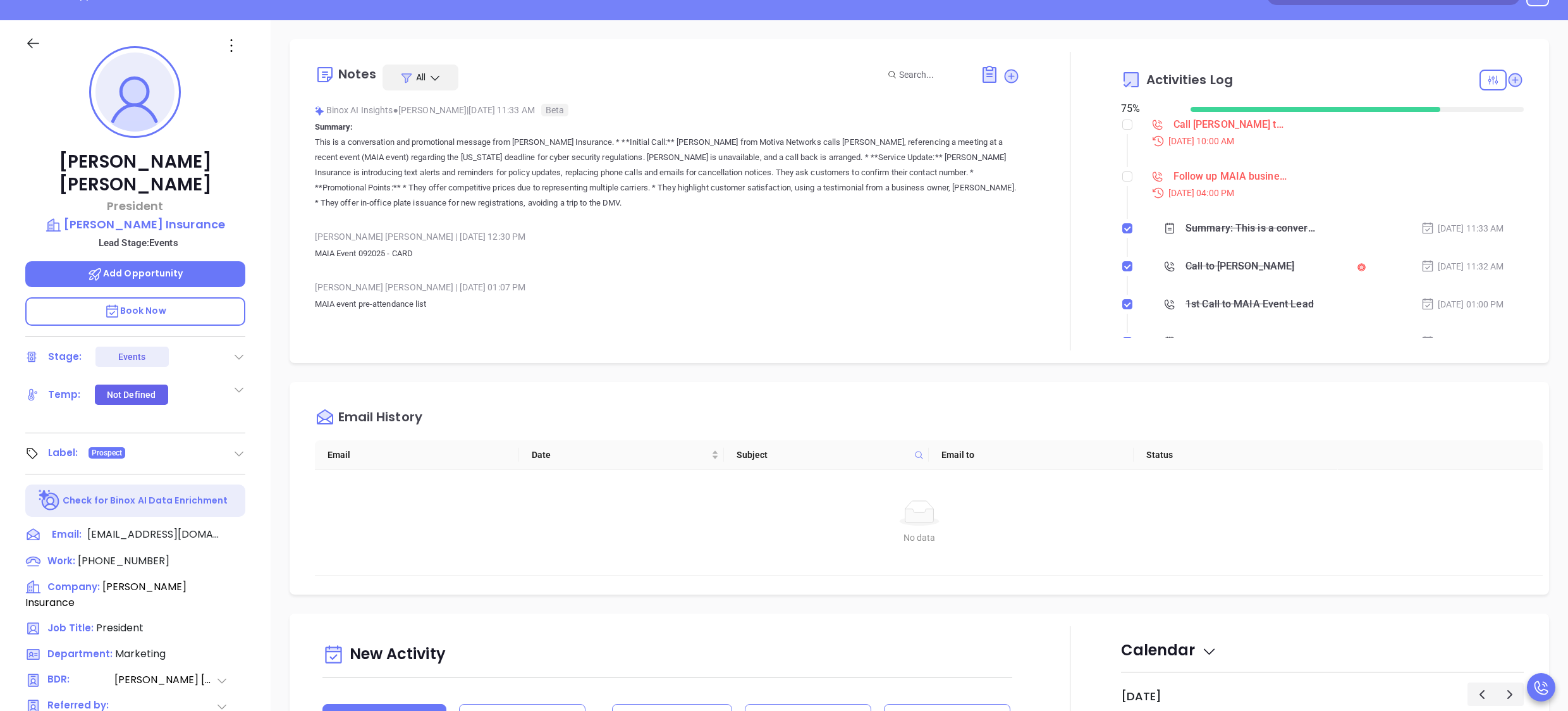
scroll to position [253, 0]
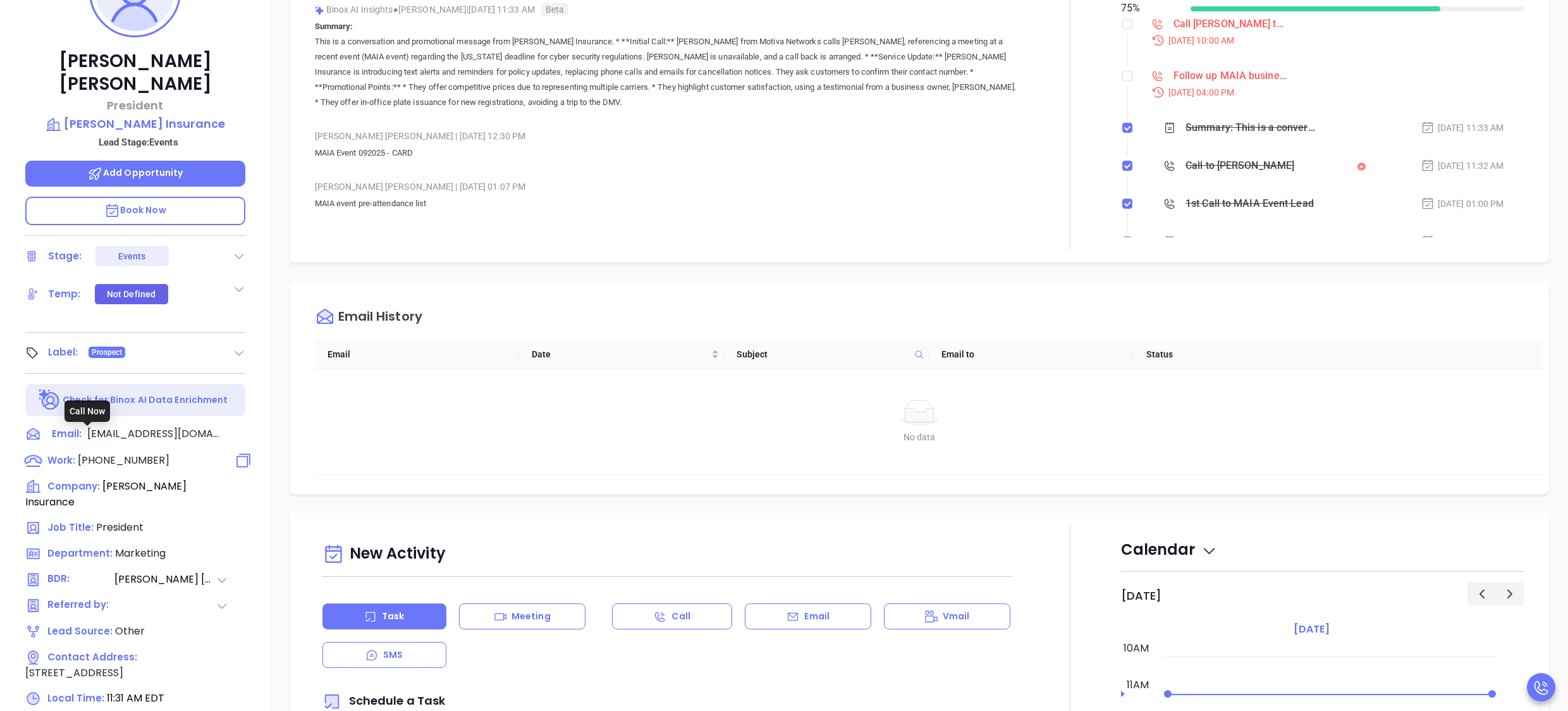
click at [88, 453] on span "(781) 321-9700" at bounding box center [124, 460] width 92 height 15
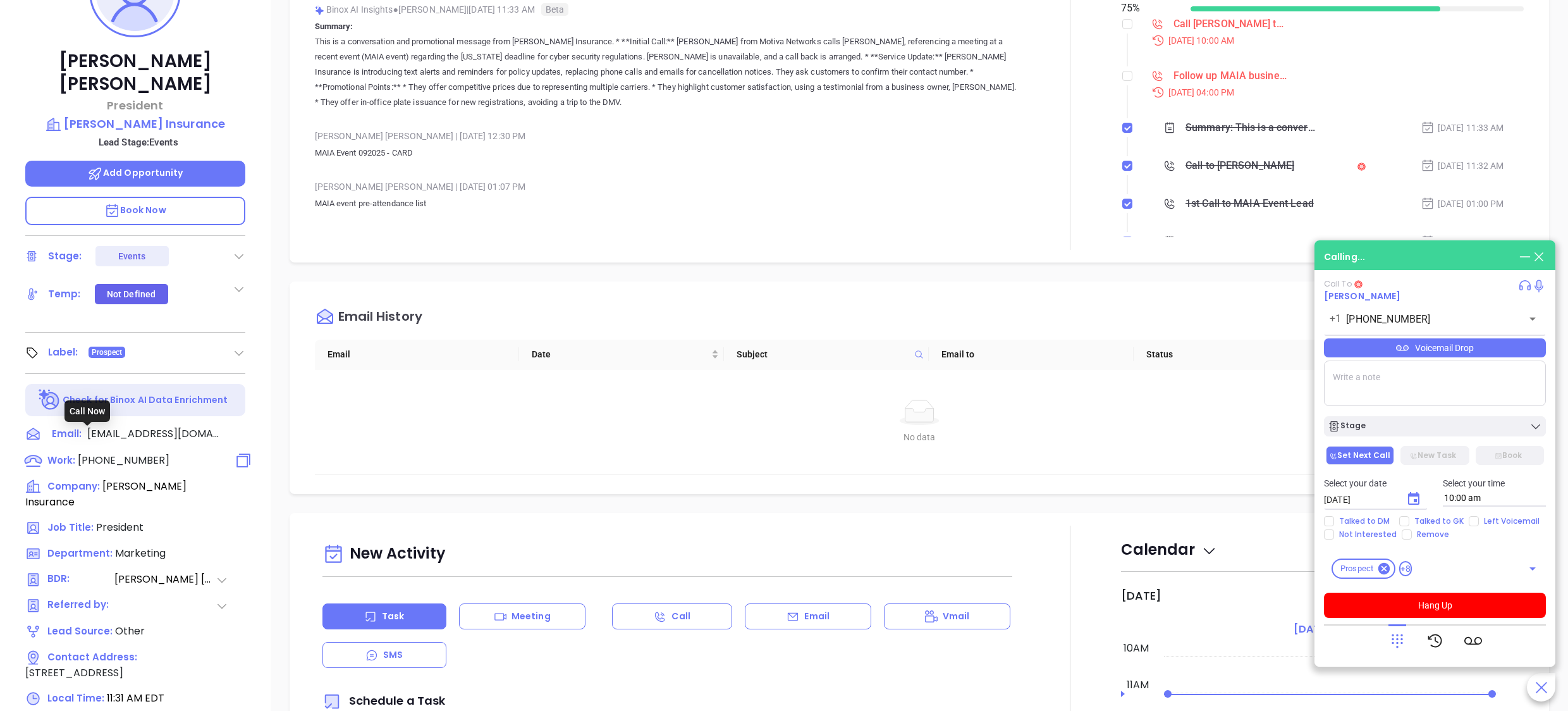
type input "(781) 321-9700"
click at [663, 140] on div "Alejandra Lara | Sep 22, 2025 12:30 PM" at bounding box center [667, 136] width 706 height 19
click at [559, 143] on div "Alejandra Lara | Sep 22, 2025 12:30 PM" at bounding box center [667, 136] width 706 height 19
click at [1436, 381] on textarea at bounding box center [1435, 383] width 222 height 45
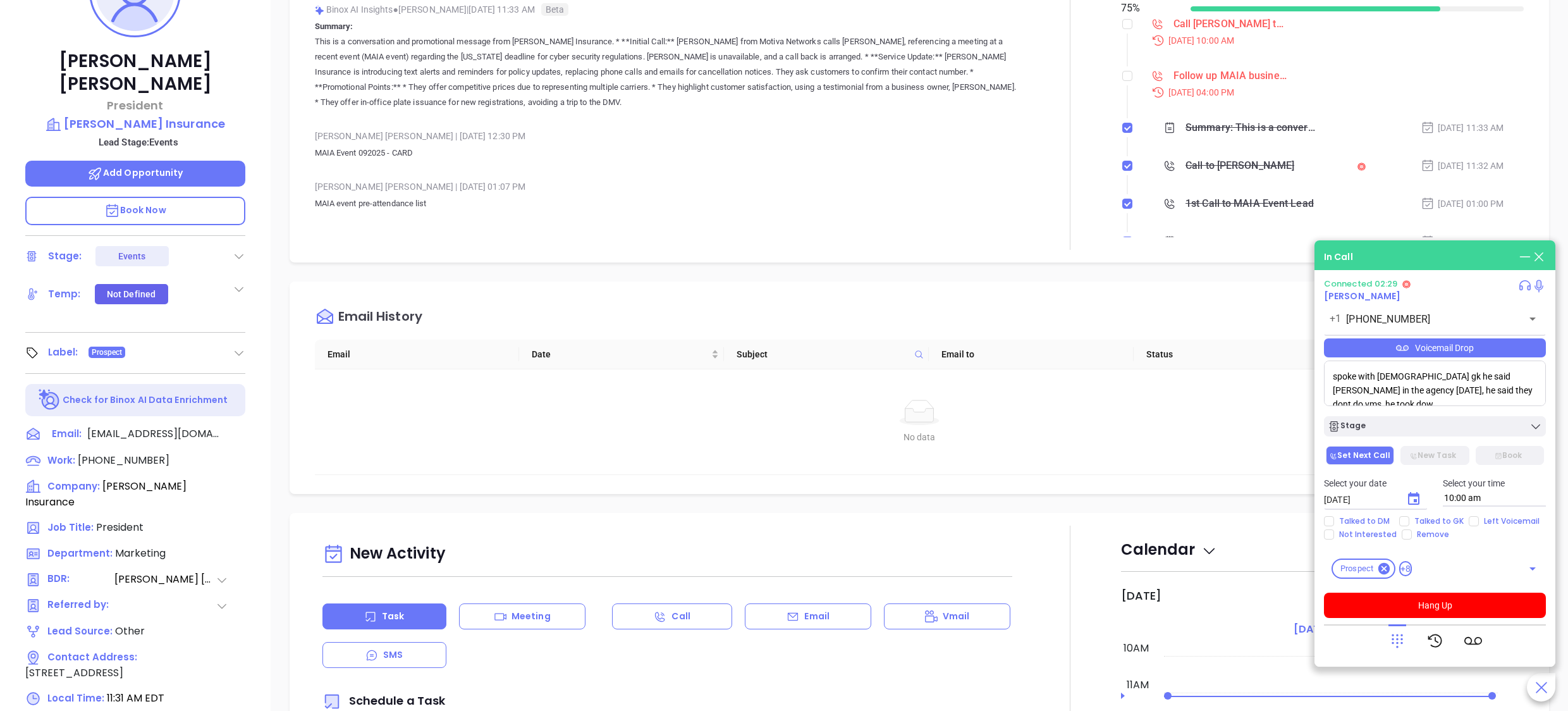
scroll to position [4, 0]
click at [1481, 404] on textarea "spoke with male gk he said Paul wasnt in the agency today, he said they dont do…" at bounding box center [1435, 383] width 222 height 45
click at [199, 197] on p "Book Now" at bounding box center [135, 211] width 220 height 28
click at [1478, 401] on textarea "spoke with male gk he said Paul wasnt in the agency today, he said they dont do…" at bounding box center [1435, 383] width 222 height 45
click at [1495, 392] on textarea "spoke with male gk he said Paul wasnt in the agency today, he said they dont do…" at bounding box center [1435, 383] width 222 height 45
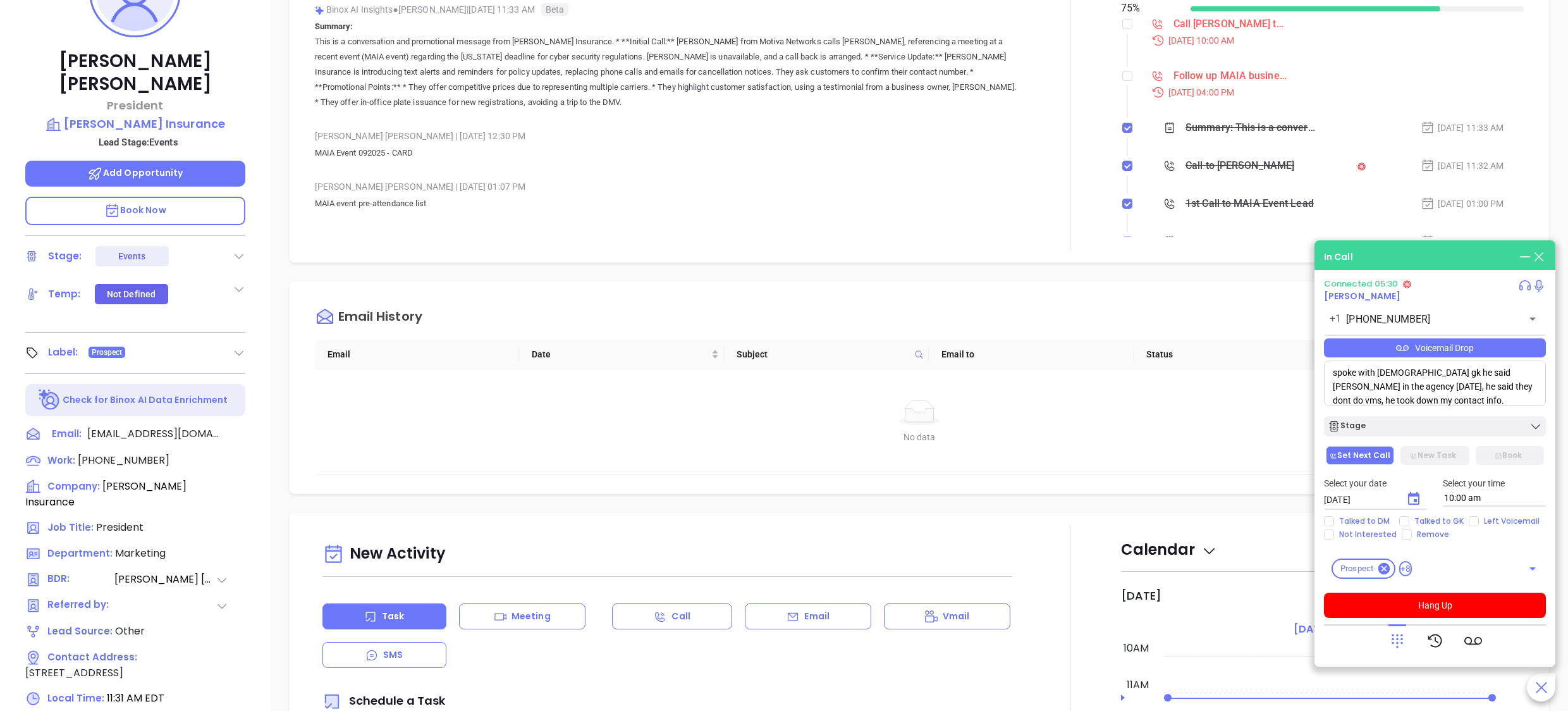
click at [1471, 393] on textarea "spoke with male gk he said Paul wasnt in the agency today, he said they dont do…" at bounding box center [1435, 383] width 222 height 45
type textarea "spoke with male gk he said Paul wasnt in the agency today, he said they dont do…"
click at [701, 156] on p "MAIA Event 092025 - CARD" at bounding box center [667, 153] width 706 height 15
click at [1466, 105] on li "Follow up MAIA business card Sep 29, 2025 | 04:00 PM" at bounding box center [1324, 95] width 400 height 49
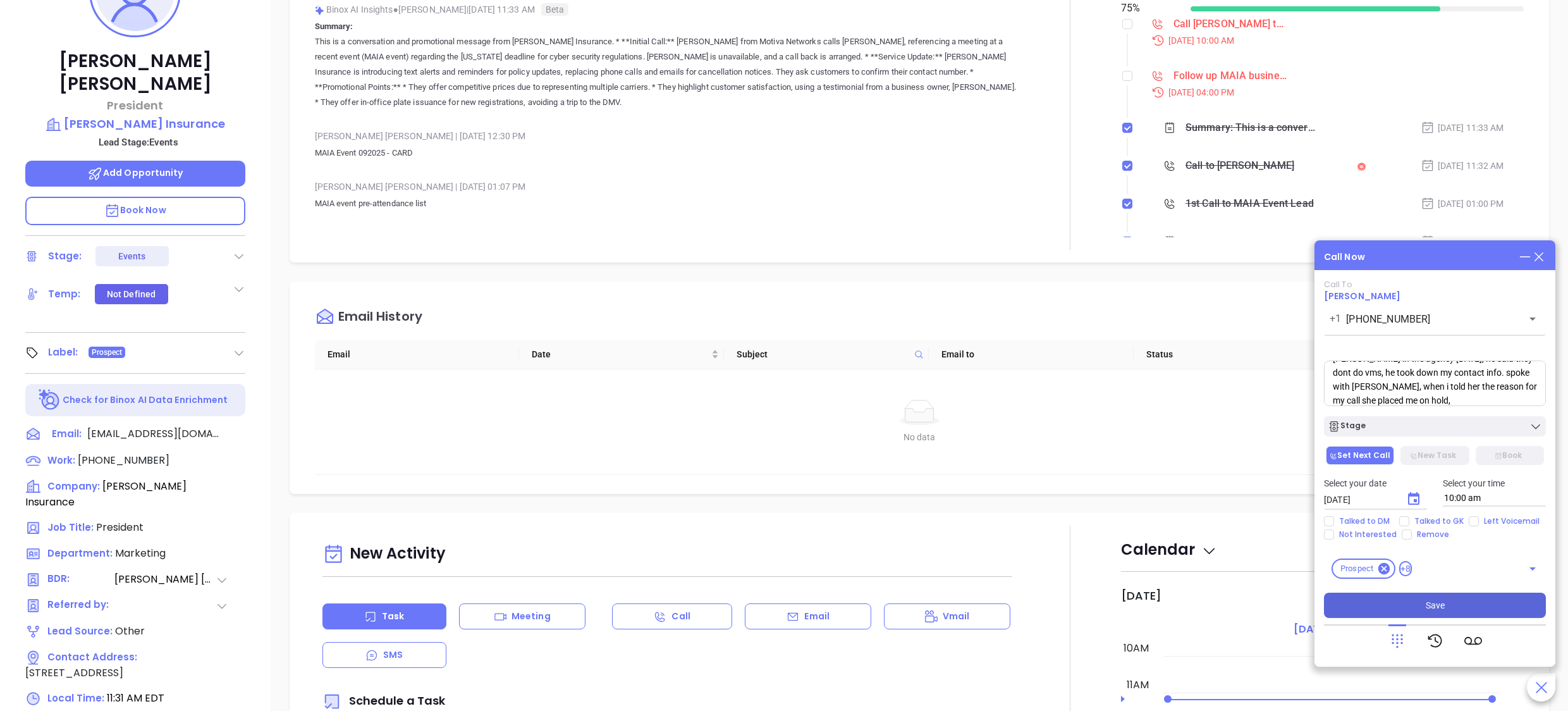
click at [1412, 606] on button "Save" at bounding box center [1435, 606] width 222 height 25
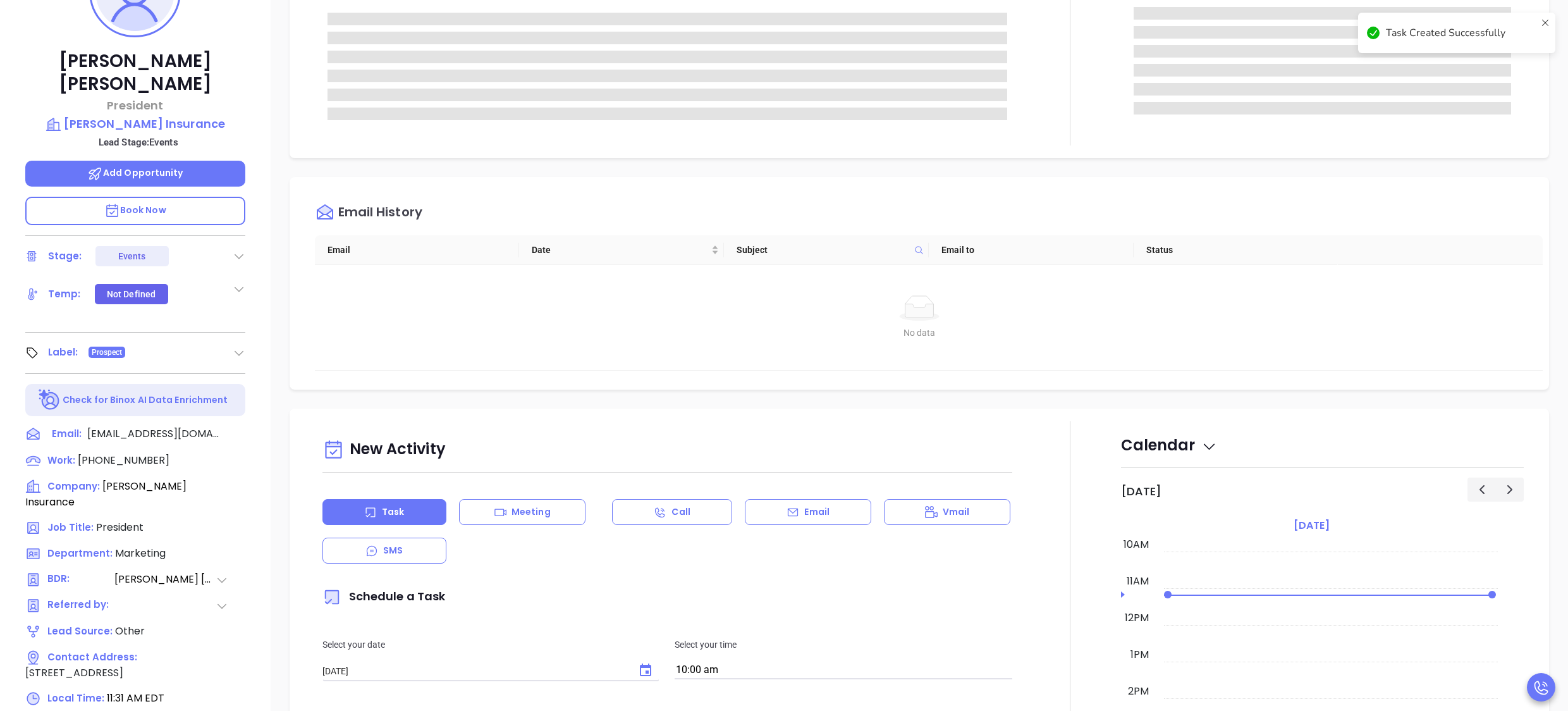
click at [1476, 389] on div "Email History Email Date Subject Email to Status No data No data" at bounding box center [919, 284] width 1260 height 212
click at [1054, 119] on div at bounding box center [1071, 48] width 101 height 194
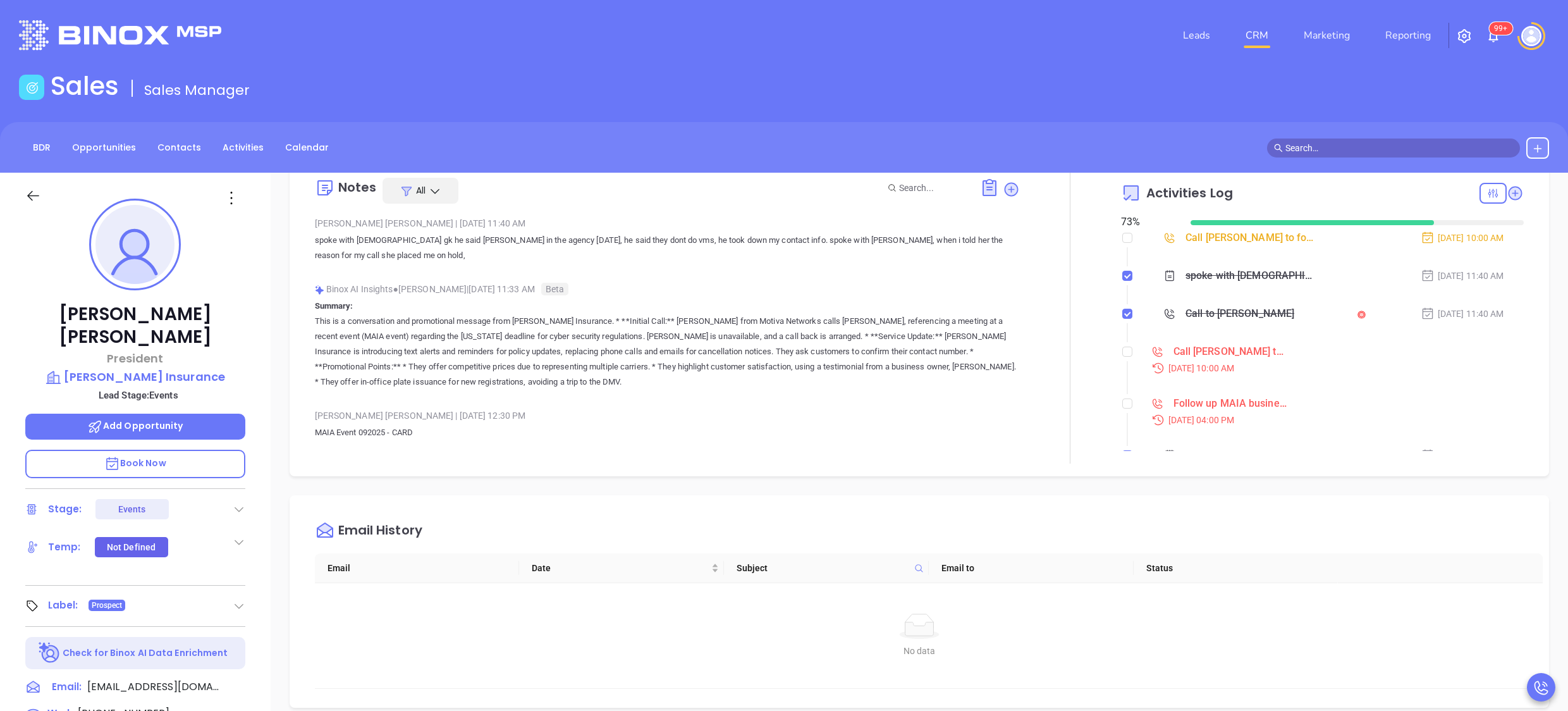
scroll to position [0, 0]
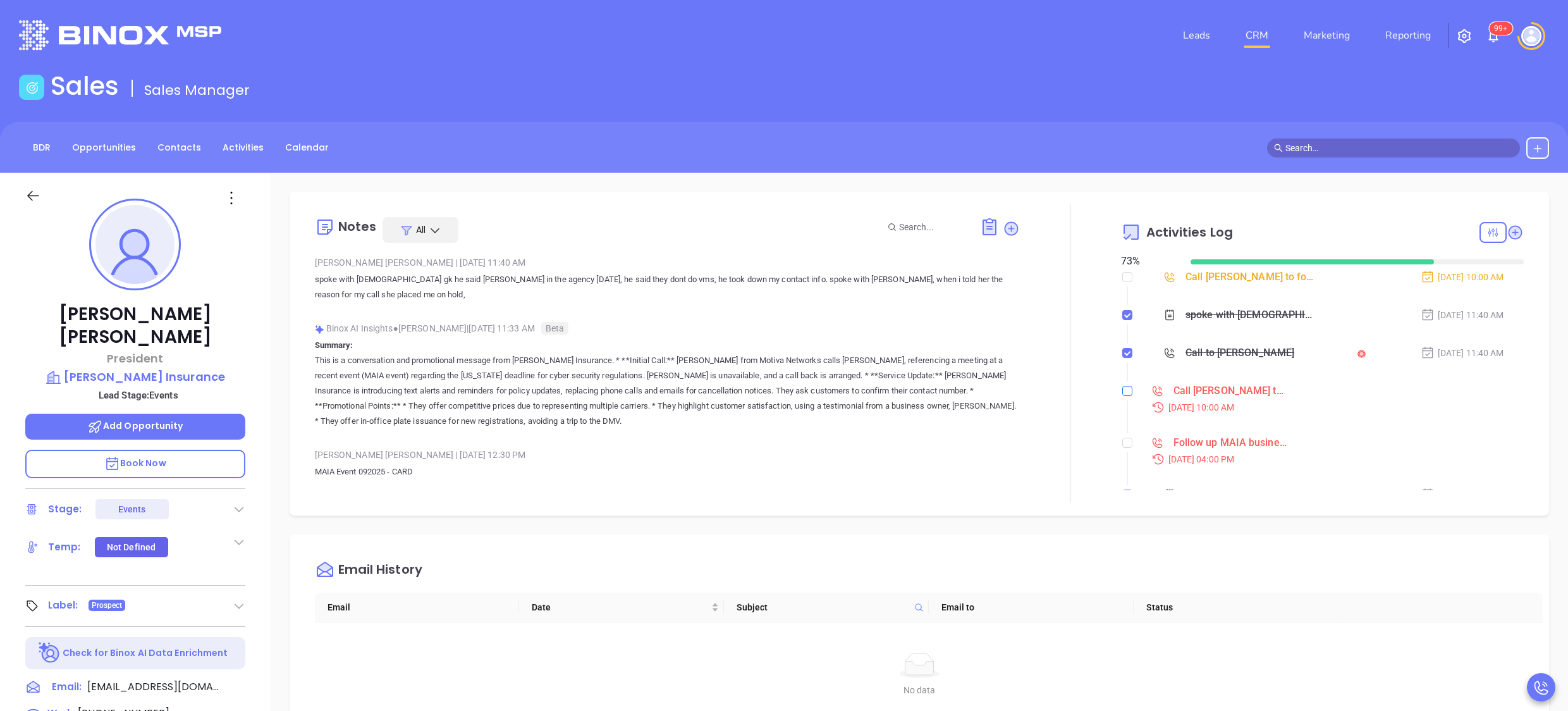
click at [1123, 393] on input "checkbox" at bounding box center [1128, 391] width 10 height 10
checkbox input "true"
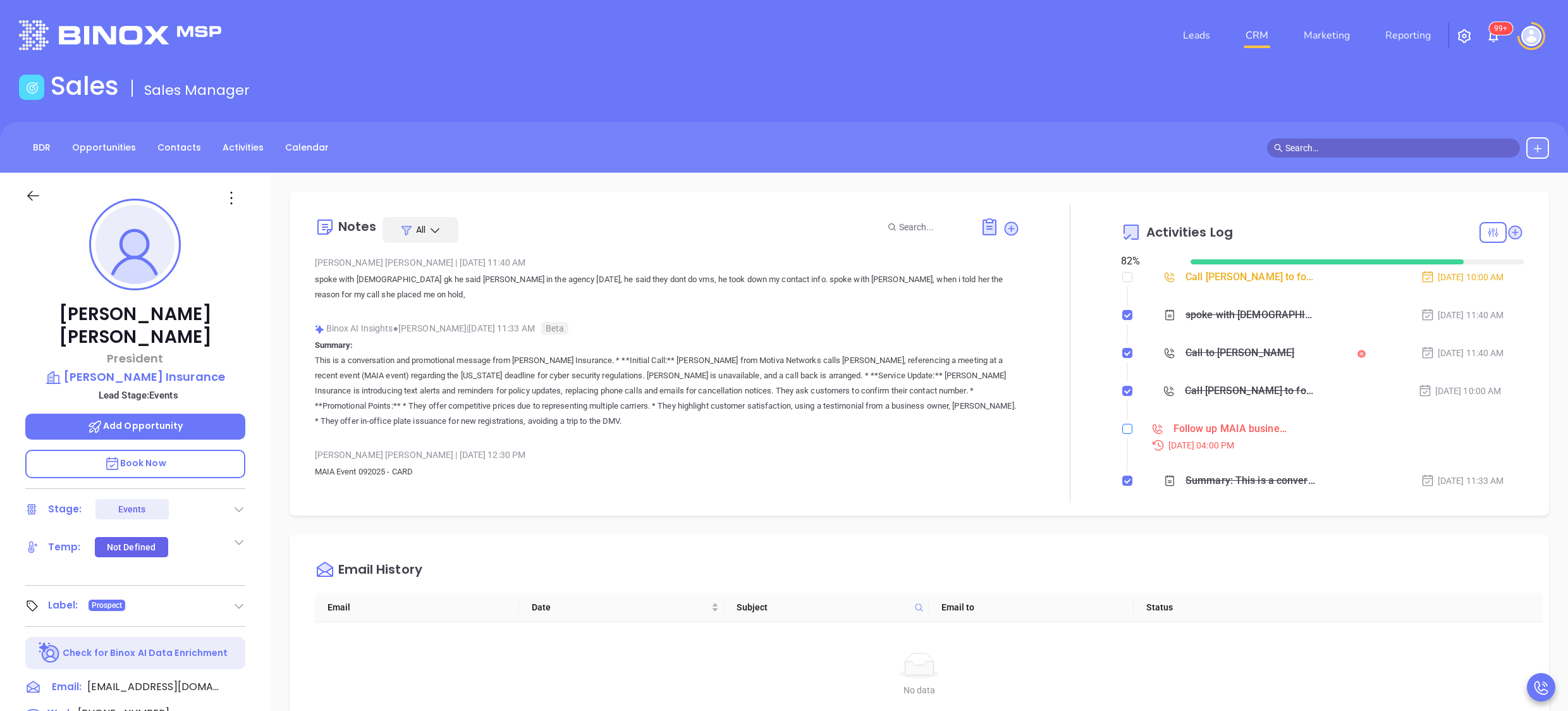
click at [1123, 431] on input "checkbox" at bounding box center [1128, 429] width 10 height 10
checkbox input "true"
click at [406, 474] on div "Notes All Anabell Dominguez | Oct 3, 2025 11:40 AM spoke with male gk he said P…" at bounding box center [667, 353] width 706 height 298
click at [472, 478] on div "Notes All Anabell Dominguez | Oct 3, 2025 11:40 AM spoke with male gk he said P…" at bounding box center [667, 353] width 706 height 298
click at [1005, 228] on icon at bounding box center [1011, 228] width 14 height 14
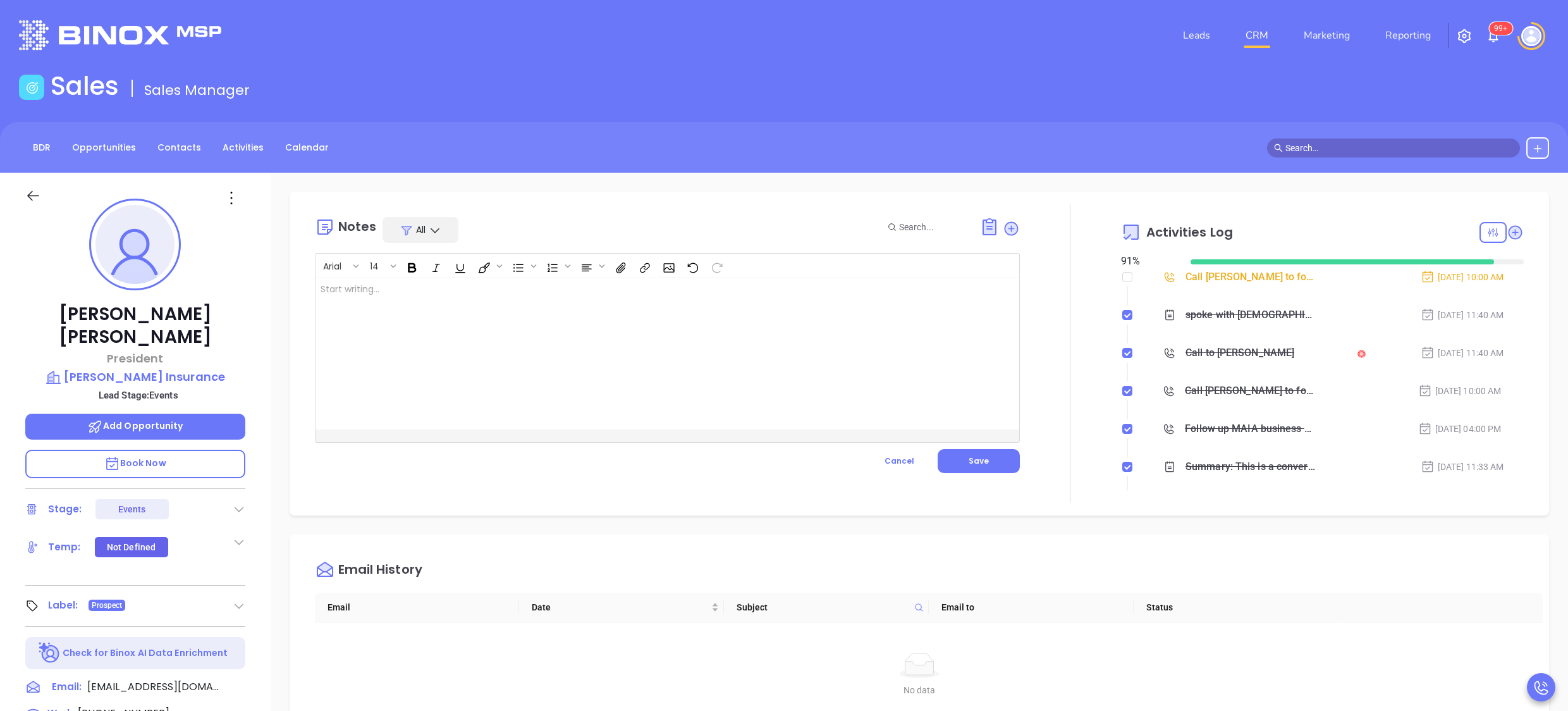
click at [494, 400] on div at bounding box center [643, 353] width 655 height 152
click at [901, 465] on span "Cancel" at bounding box center [899, 461] width 30 height 10
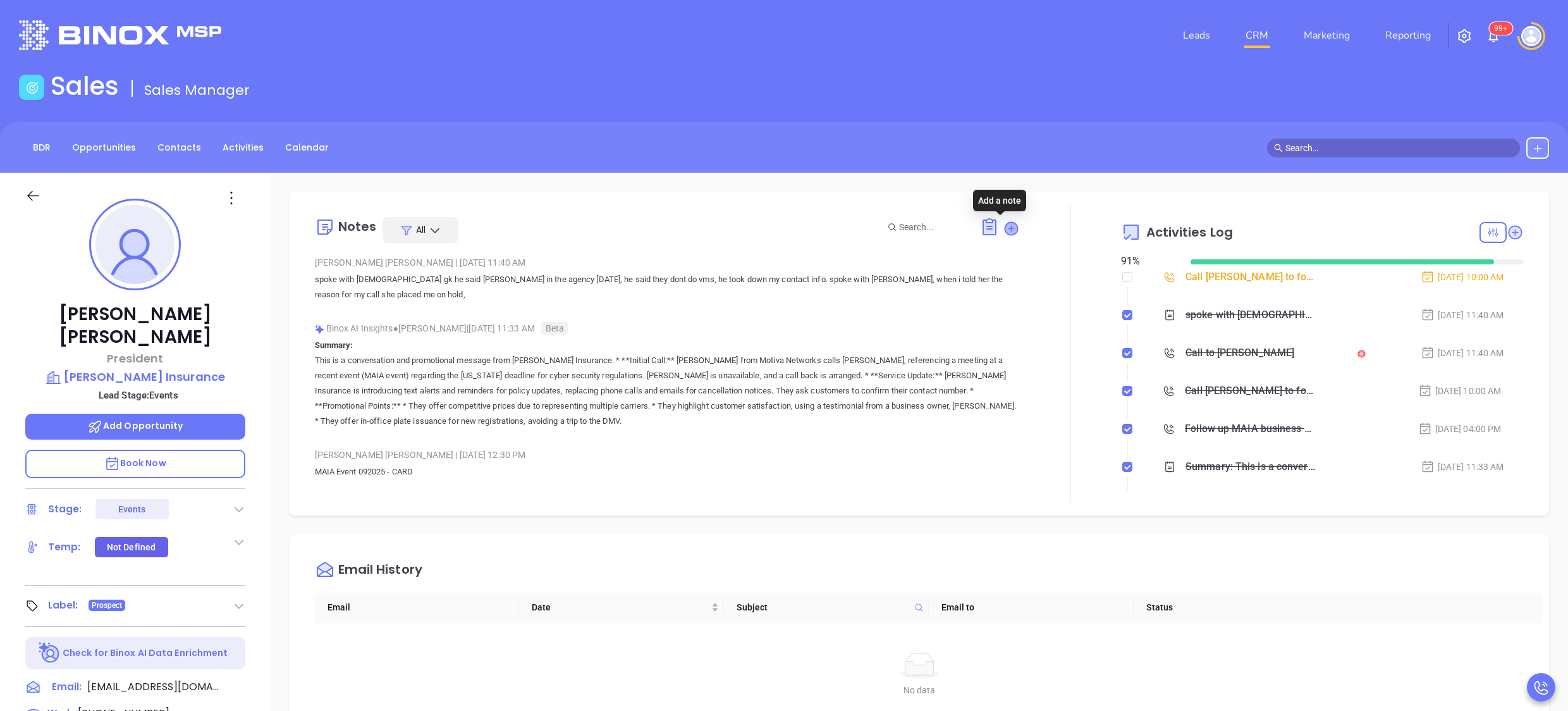
click at [1006, 233] on icon at bounding box center [1011, 228] width 13 height 13
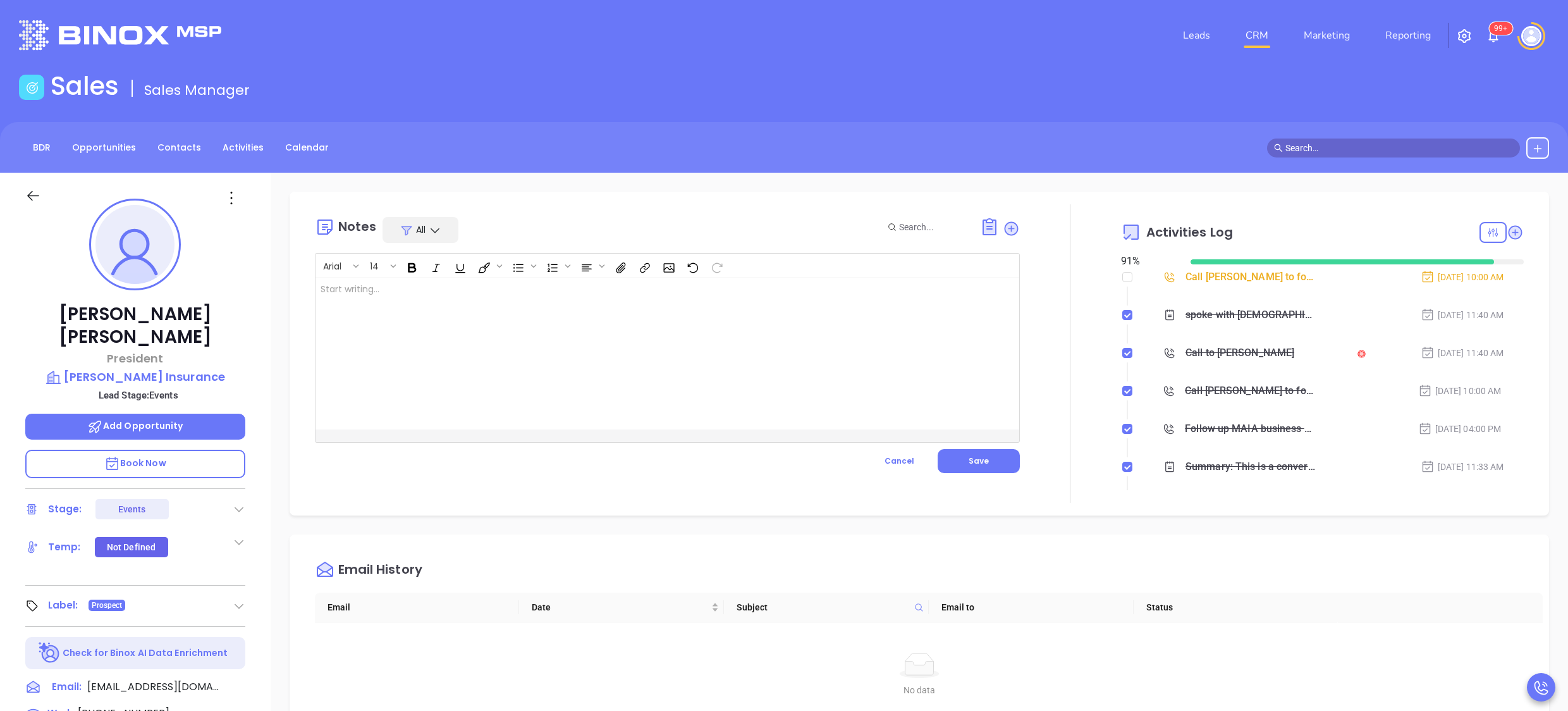
click at [549, 329] on div at bounding box center [643, 353] width 655 height 152
click at [479, 346] on div at bounding box center [643, 353] width 655 height 152
click at [419, 321] on div at bounding box center [643, 353] width 655 height 152
click at [439, 332] on div "﻿" at bounding box center [643, 353] width 655 height 152
click at [1020, 343] on div at bounding box center [1071, 353] width 101 height 298
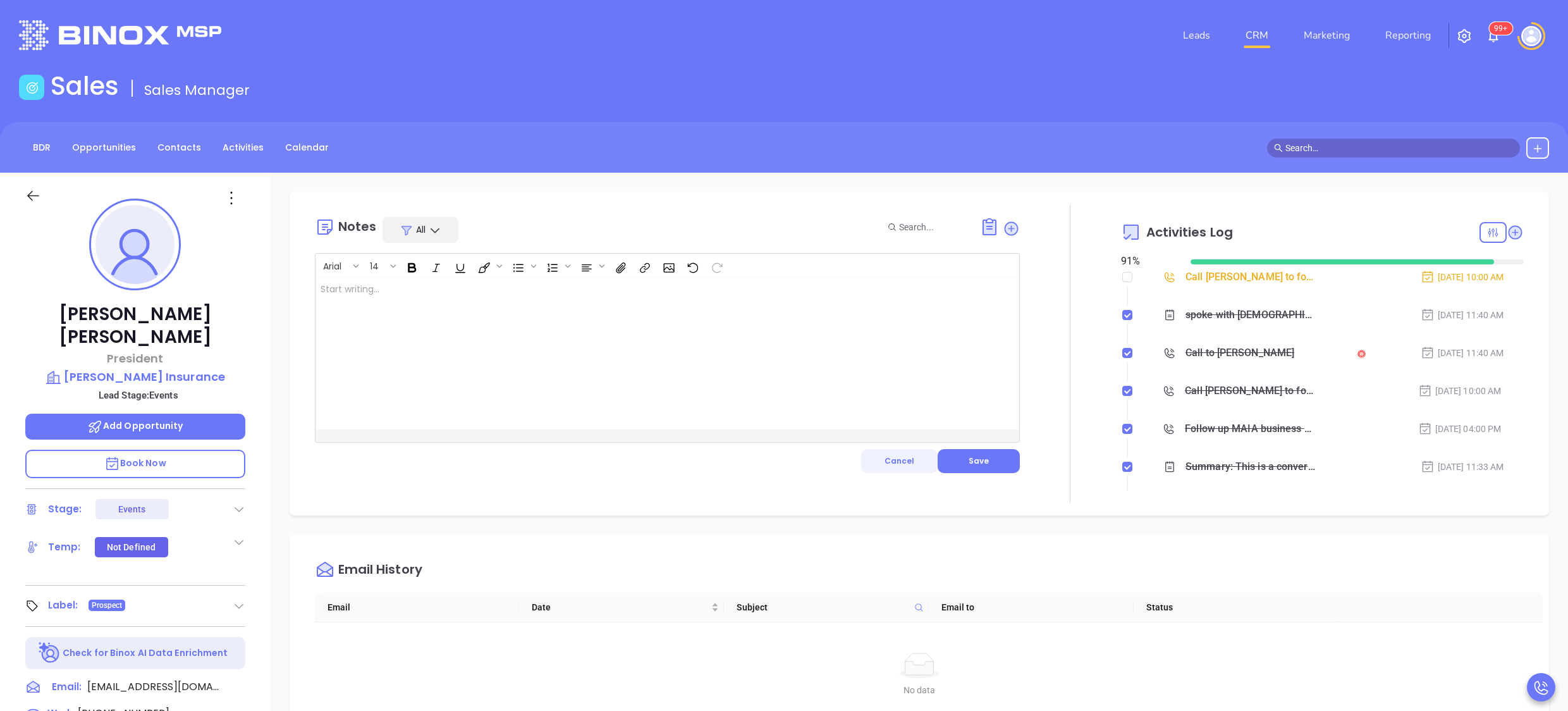
click at [896, 467] on button "Cancel" at bounding box center [899, 461] width 76 height 24
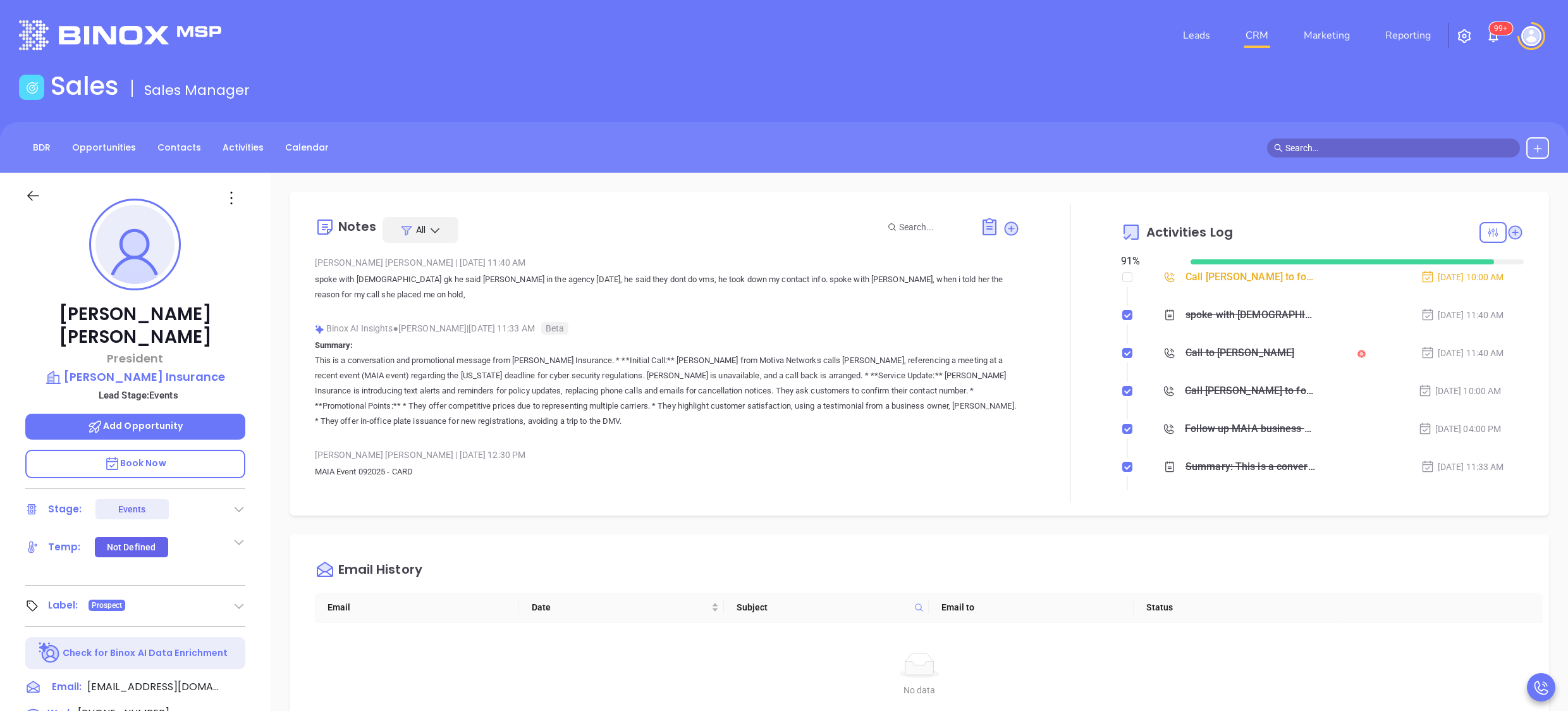
click at [1208, 281] on div "Call Paul Murphy to follow up" at bounding box center [1251, 277] width 131 height 19
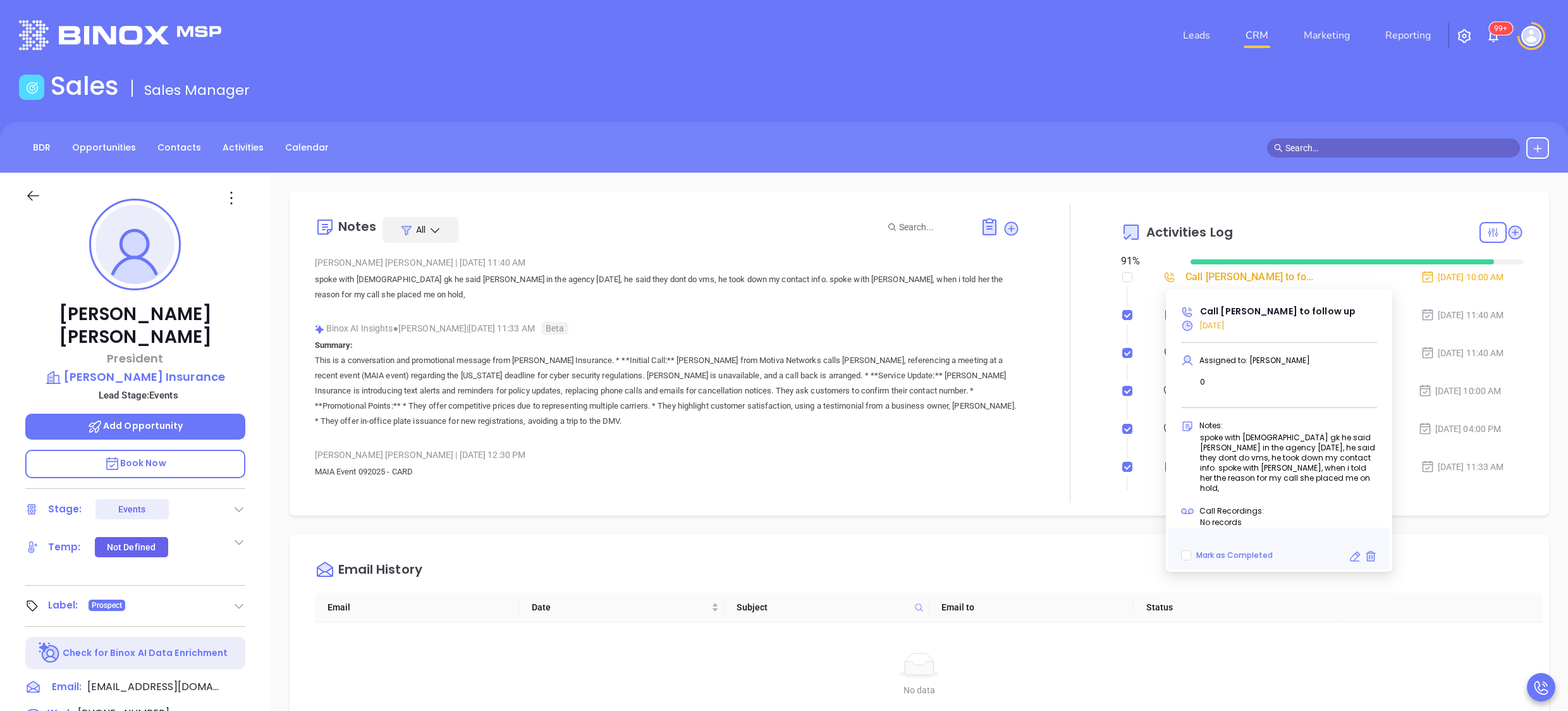
click at [1357, 550] on icon at bounding box center [1355, 556] width 13 height 13
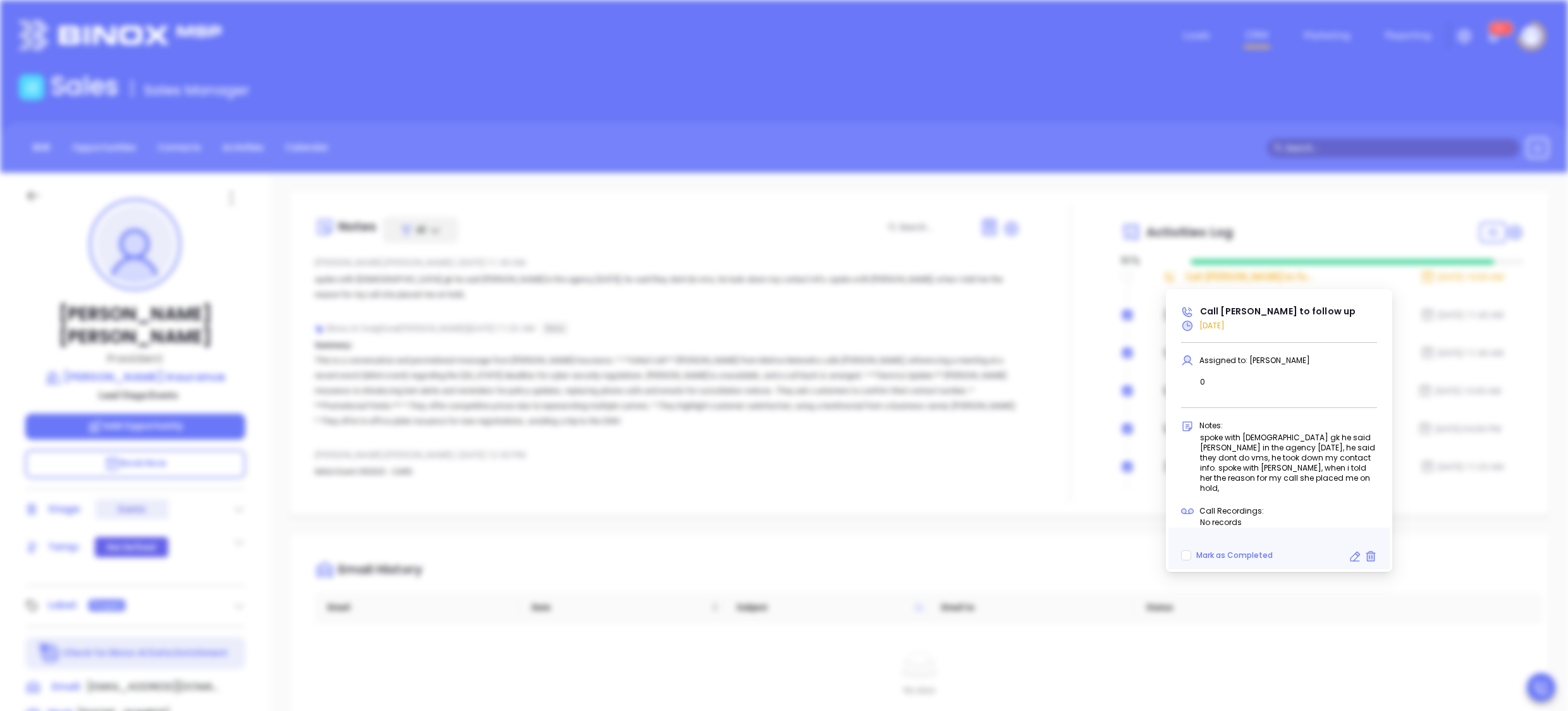
type input "10/04/2025"
type input "Call Paul Murphy to follow up"
type input "Call"
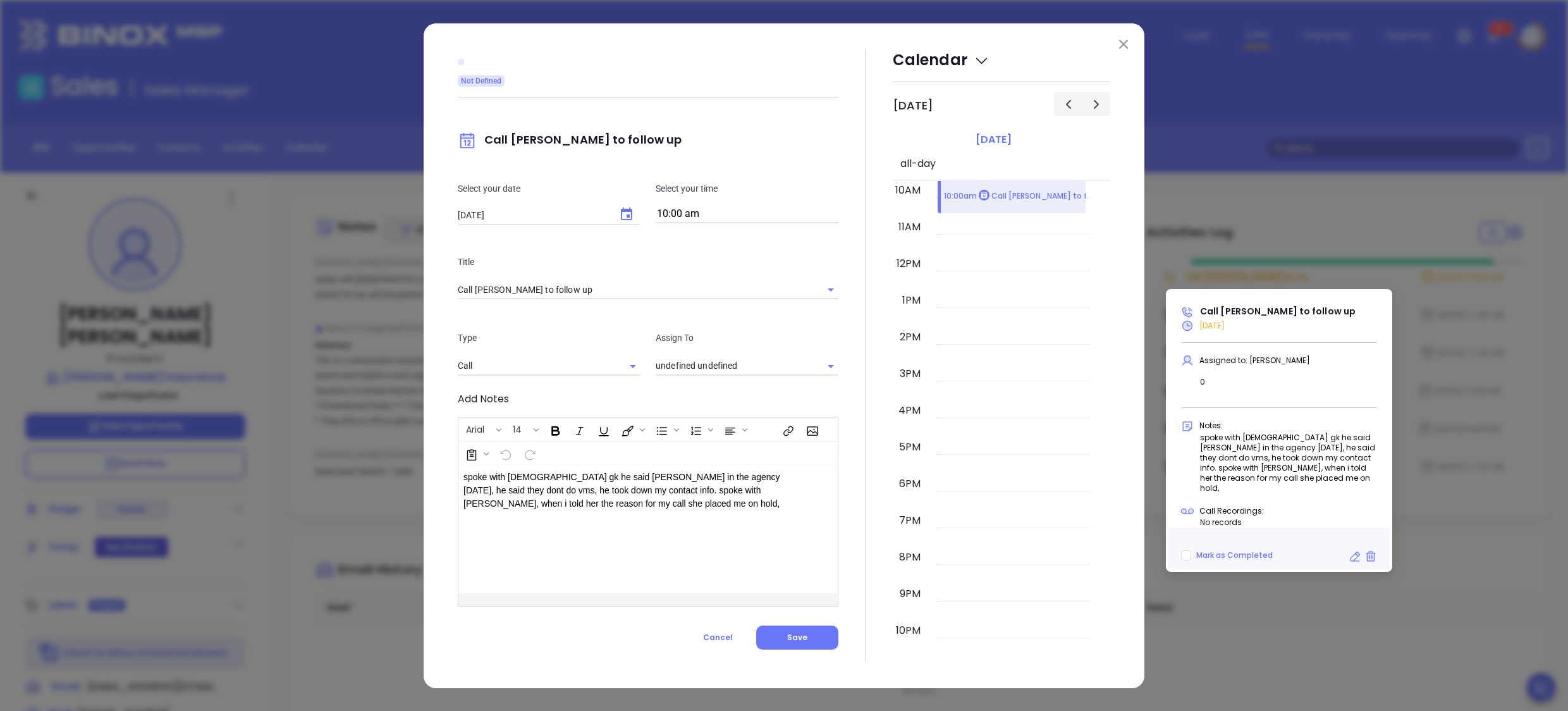
type input "[PERSON_NAME]"
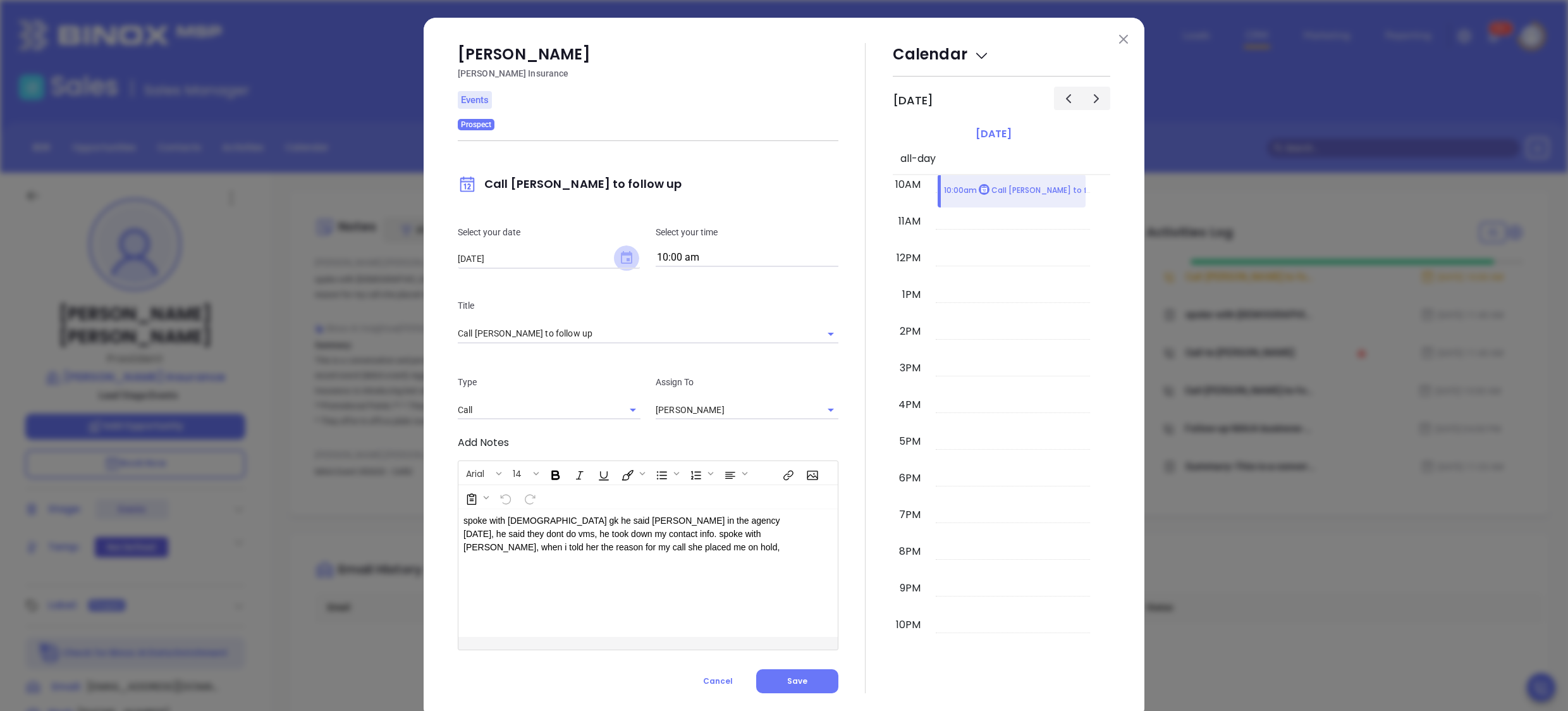
click at [621, 252] on icon "Choose date, selected date is Oct 4, 2025" at bounding box center [626, 257] width 11 height 13
click at [526, 361] on button "7" at bounding box center [524, 361] width 23 height 23
type input "10/07/2025"
click at [839, 479] on div at bounding box center [865, 368] width 54 height 650
click at [787, 682] on span "Save" at bounding box center [797, 681] width 20 height 10
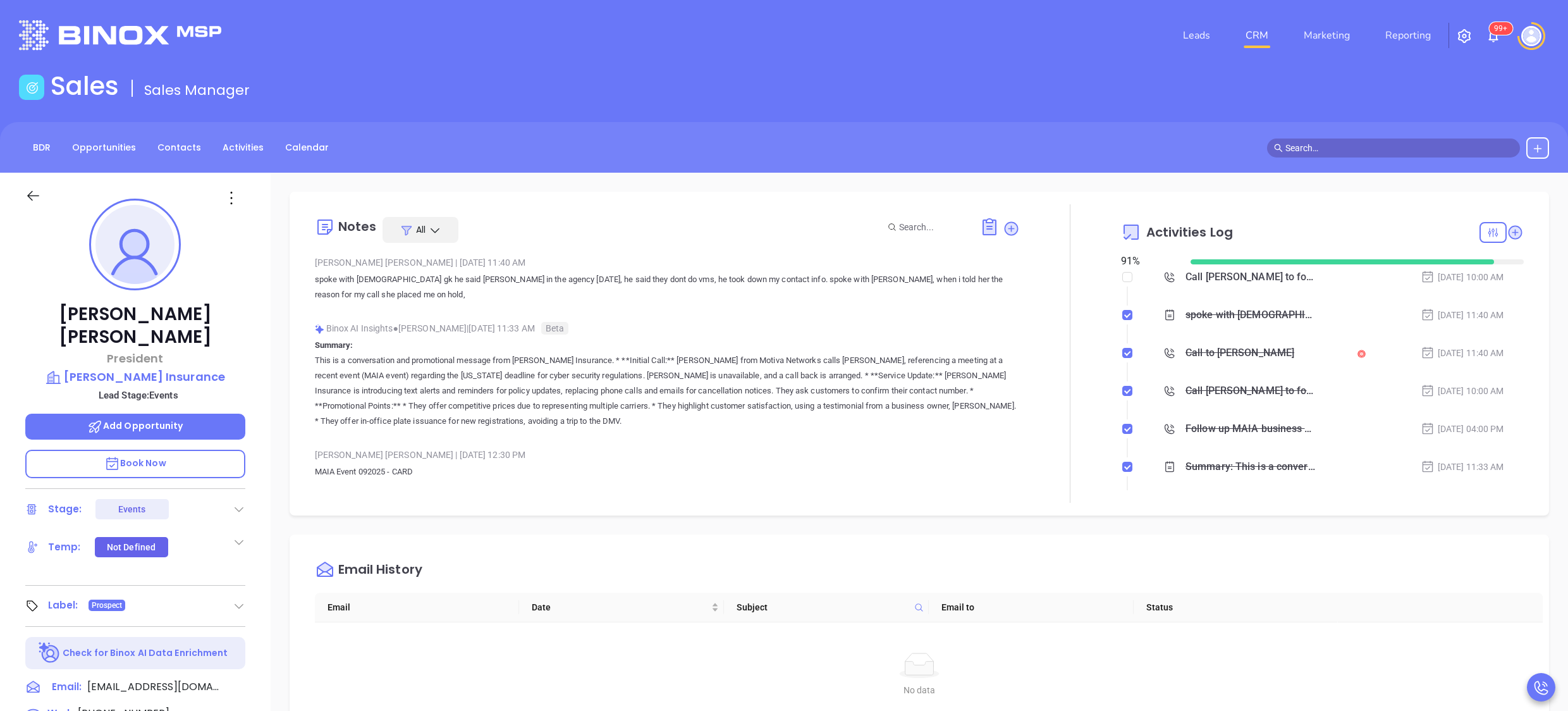
click at [863, 333] on div "Binox AI Insights ● Vicky Mendoza | Sep 26, 2025 11:33 AM Beta" at bounding box center [667, 329] width 706 height 19
click at [402, 474] on div "Notes All Anabell Dominguez | Oct 3, 2025 11:40 AM spoke with male gk he said P…" at bounding box center [667, 353] width 706 height 298
drag, startPoint x: 402, startPoint y: 474, endPoint x: 458, endPoint y: 494, distance: 59.5
click at [458, 494] on div "Notes All Anabell Dominguez | Oct 3, 2025 11:40 AM spoke with male gk he said P…" at bounding box center [667, 353] width 706 height 298
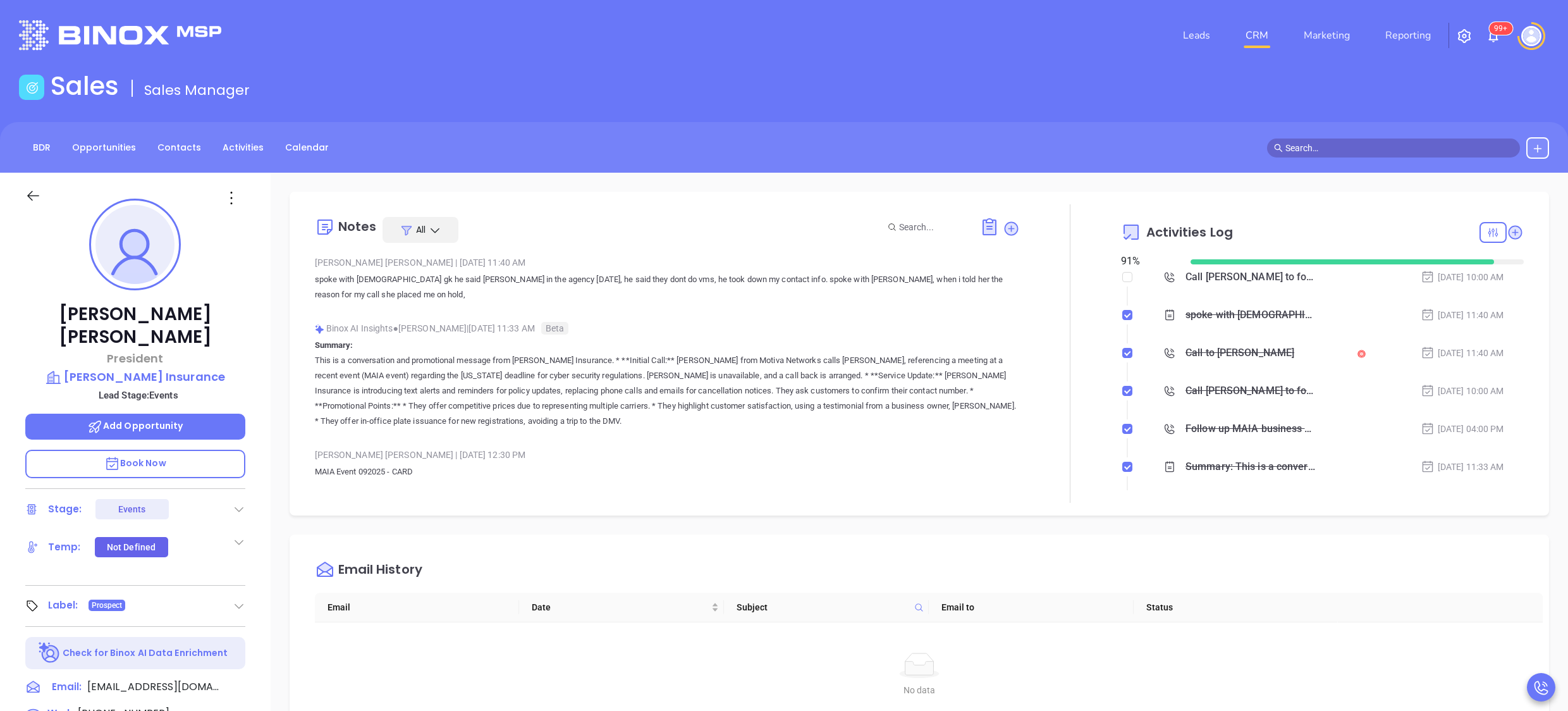
click at [447, 485] on div "Notes All Anabell Dominguez | Oct 3, 2025 11:40 AM spoke with male gk he said P…" at bounding box center [667, 353] width 706 height 298
click at [405, 474] on div "Notes All Anabell Dominguez | Oct 3, 2025 11:40 AM spoke with male gk he said P…" at bounding box center [667, 353] width 706 height 298
drag, startPoint x: 405, startPoint y: 474, endPoint x: 416, endPoint y: 474, distance: 11.0
click at [416, 474] on div "Notes All Anabell Dominguez | Oct 3, 2025 11:40 AM spoke with male gk he said P…" at bounding box center [667, 353] width 706 height 298
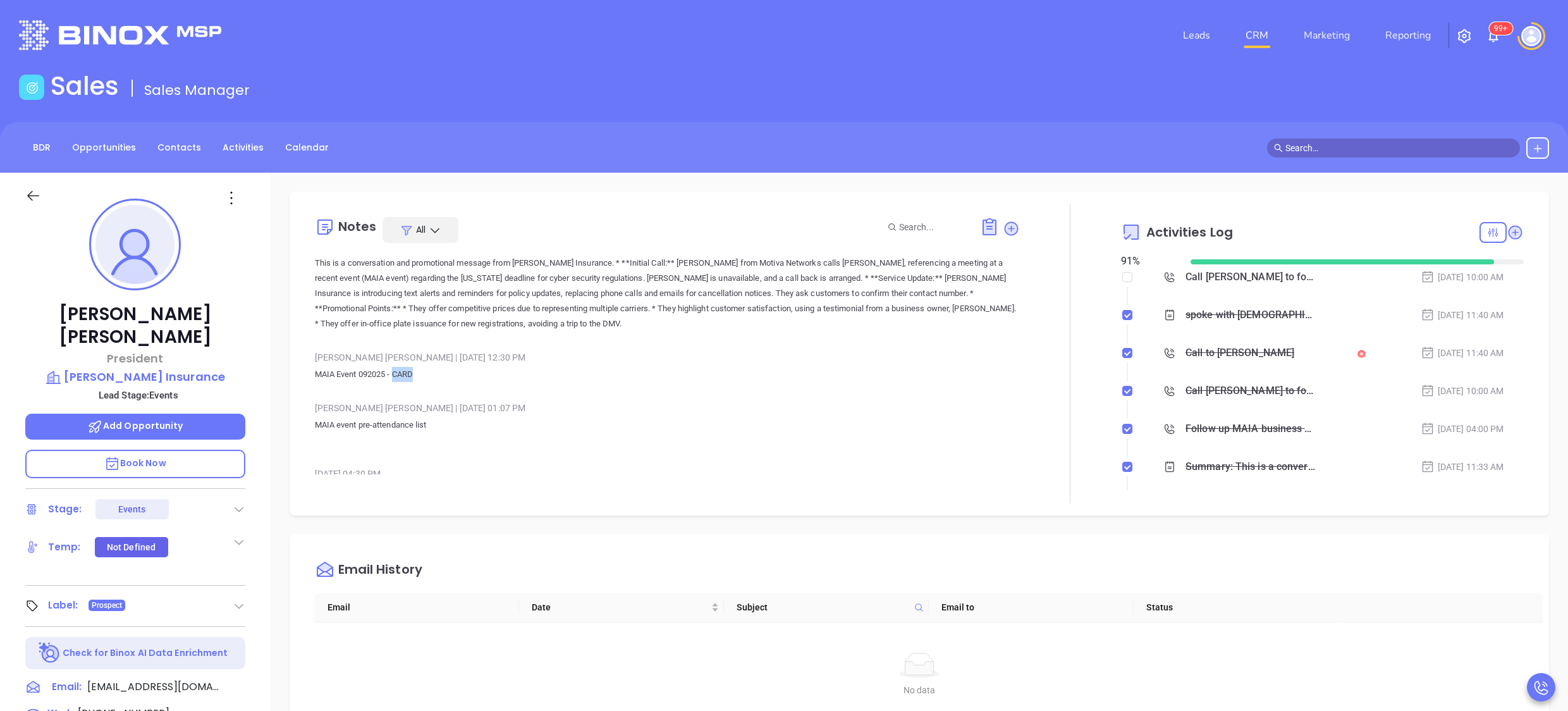
scroll to position [101, 0]
drag, startPoint x: 341, startPoint y: 419, endPoint x: 453, endPoint y: 424, distance: 112.1
click at [453, 424] on p "MAIA event pre-attendance list" at bounding box center [667, 428] width 706 height 30
click at [448, 426] on p "MAIA event pre-attendance list" at bounding box center [667, 428] width 706 height 30
click at [417, 422] on p "MAIA event pre-attendance list" at bounding box center [667, 428] width 706 height 30
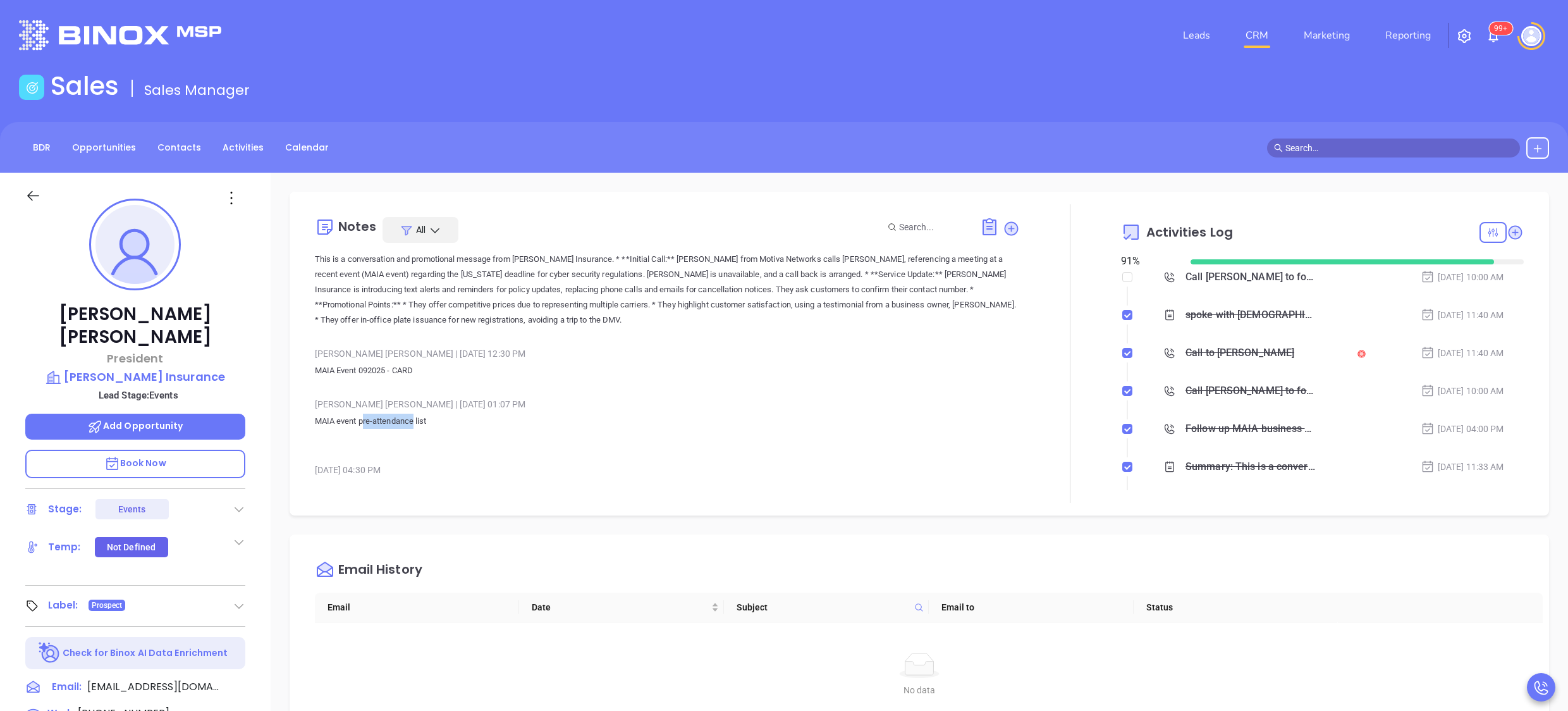
drag, startPoint x: 365, startPoint y: 416, endPoint x: 418, endPoint y: 417, distance: 53.0
click at [418, 417] on p "MAIA event pre-attendance list" at bounding box center [667, 428] width 706 height 30
click at [417, 422] on p "MAIA event pre-attendance list" at bounding box center [667, 428] width 706 height 30
drag, startPoint x: 428, startPoint y: 370, endPoint x: 322, endPoint y: 386, distance: 107.2
click at [322, 386] on div "Alejandra Lara | Sep 22, 2025 12:30 PM MAIA Event 092025 - CARD" at bounding box center [667, 367] width 706 height 45
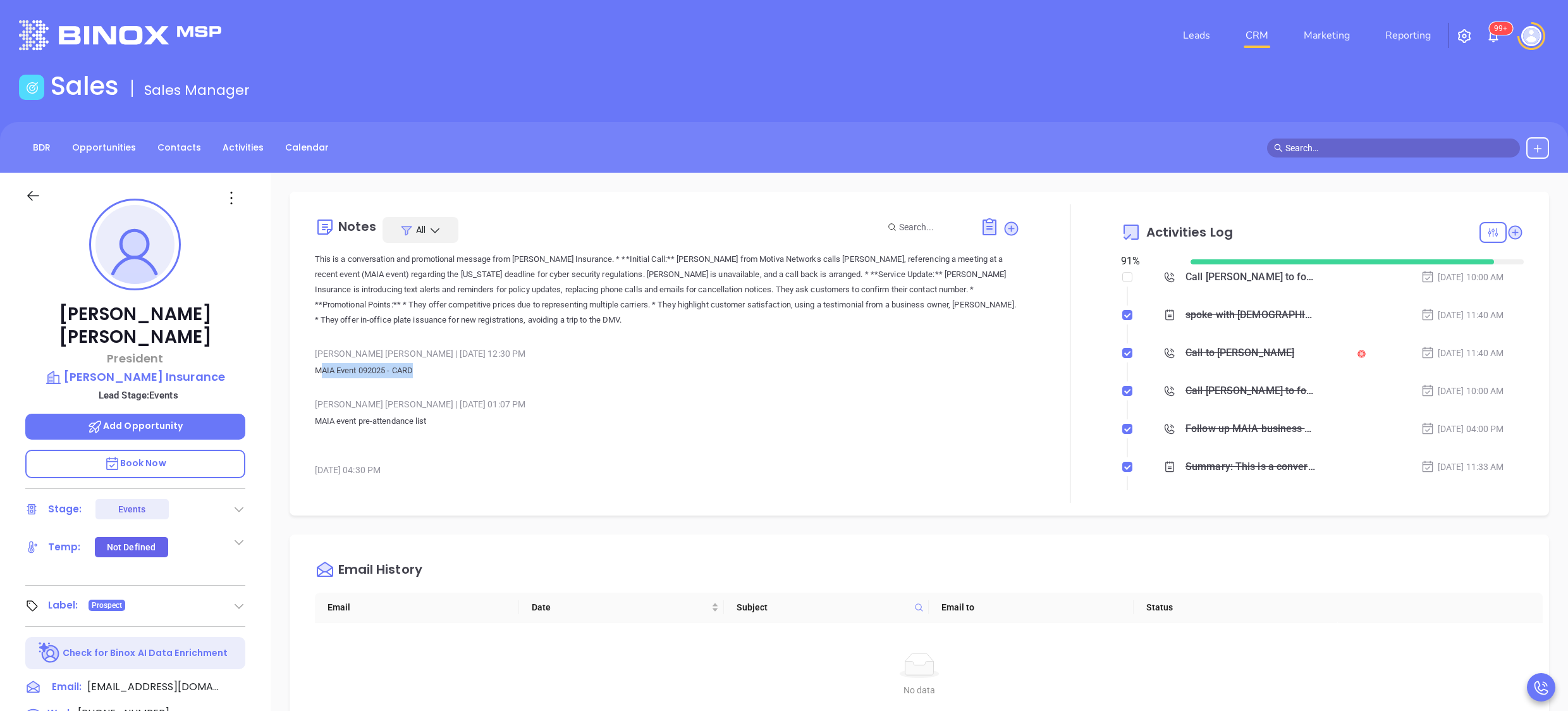
drag, startPoint x: 322, startPoint y: 386, endPoint x: 470, endPoint y: 384, distance: 148.0
click at [470, 384] on div "Alejandra Lara | Sep 22, 2025 12:30 PM MAIA Event 092025 - CARD" at bounding box center [667, 367] width 706 height 45
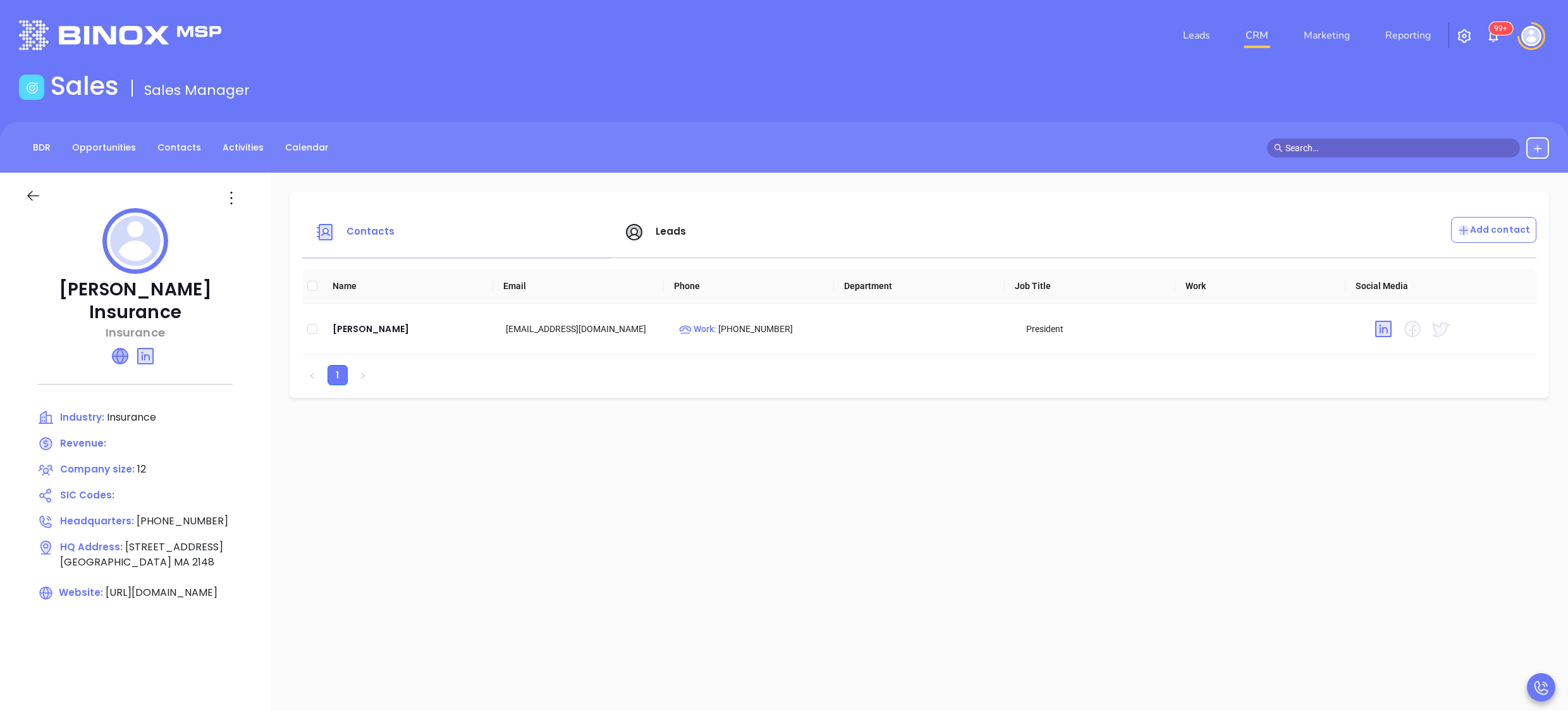
click at [122, 349] on icon at bounding box center [120, 356] width 15 height 15
click at [680, 239] on div "Leads" at bounding box center [771, 232] width 309 height 30
click at [678, 235] on span "Leads" at bounding box center [672, 232] width 31 height 13
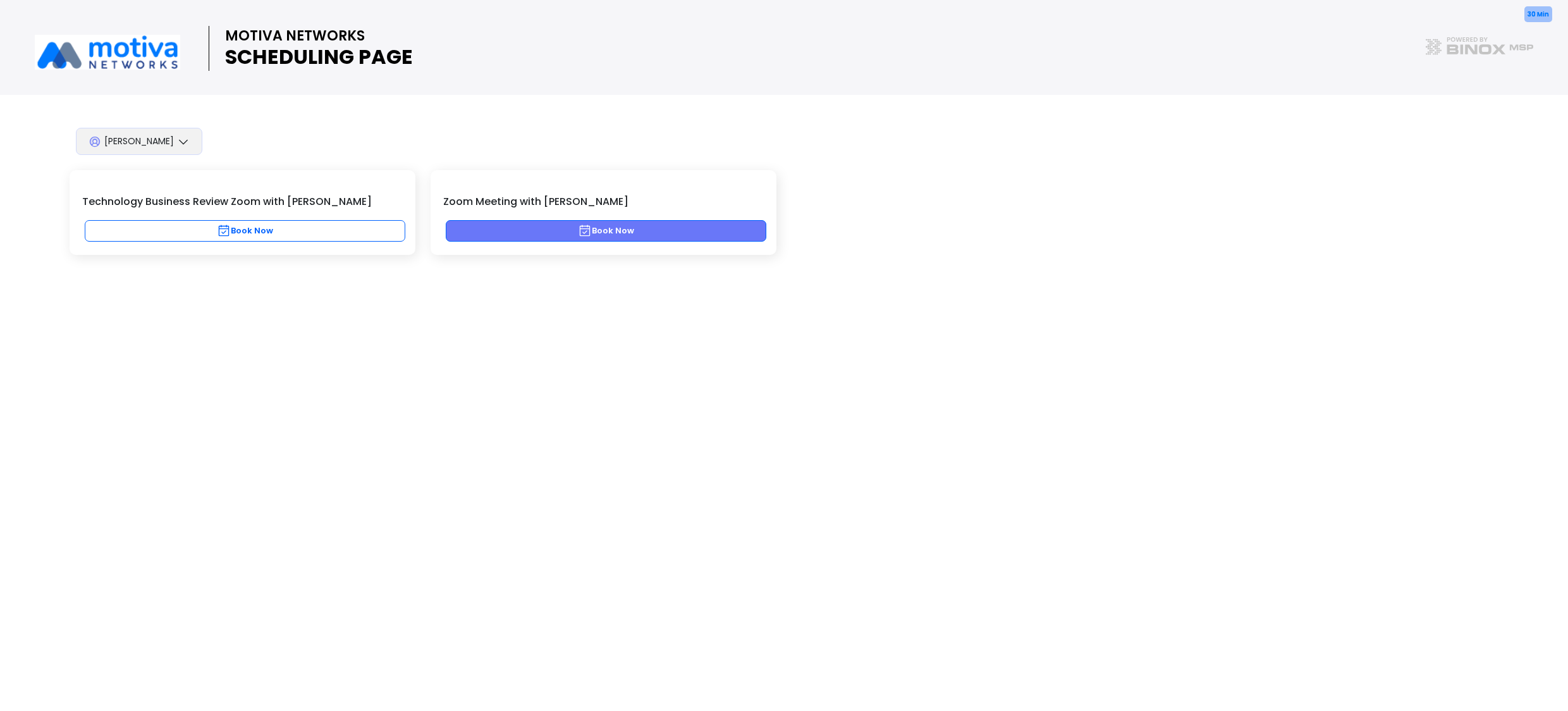
click at [608, 234] on button "Book Now" at bounding box center [606, 231] width 321 height 22
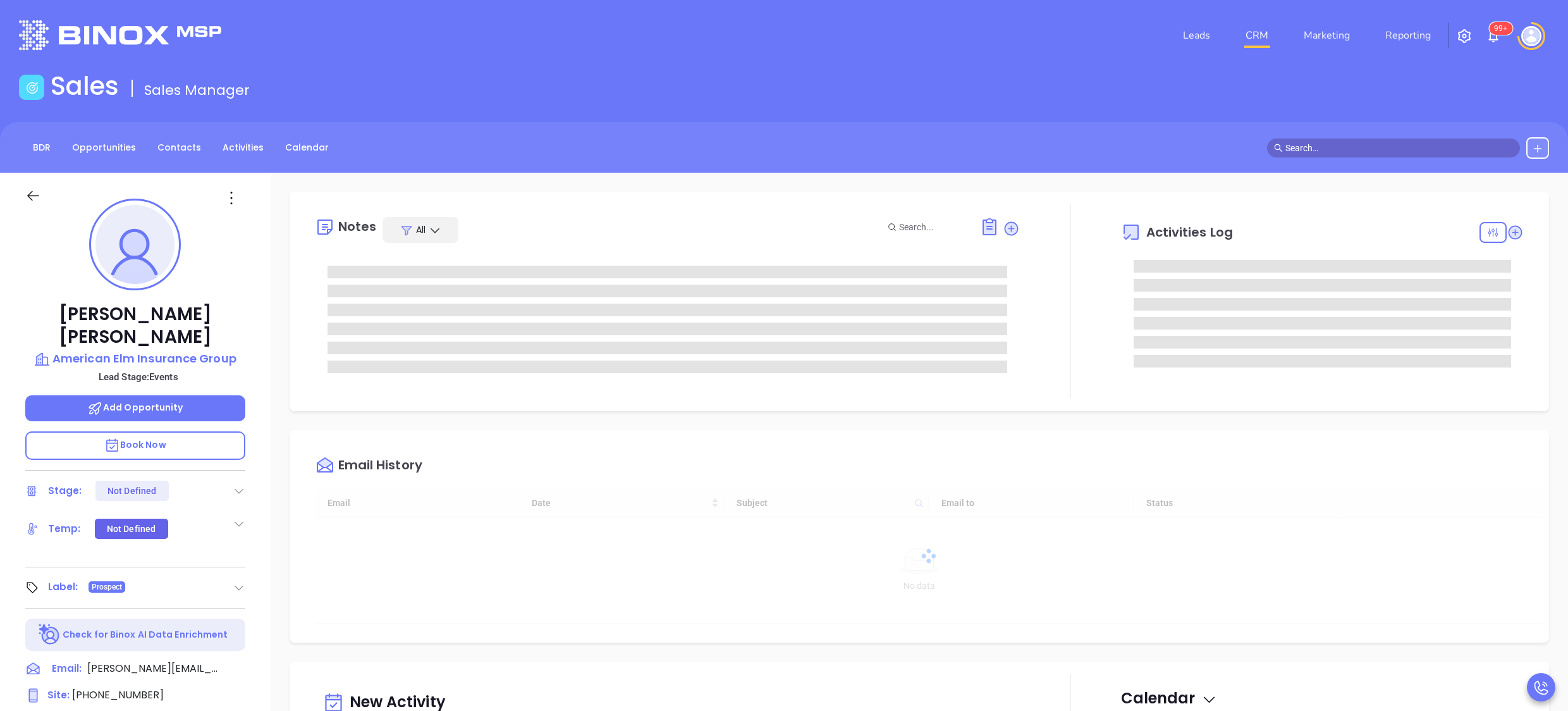
type input "[DATE]"
type input "[PERSON_NAME]"
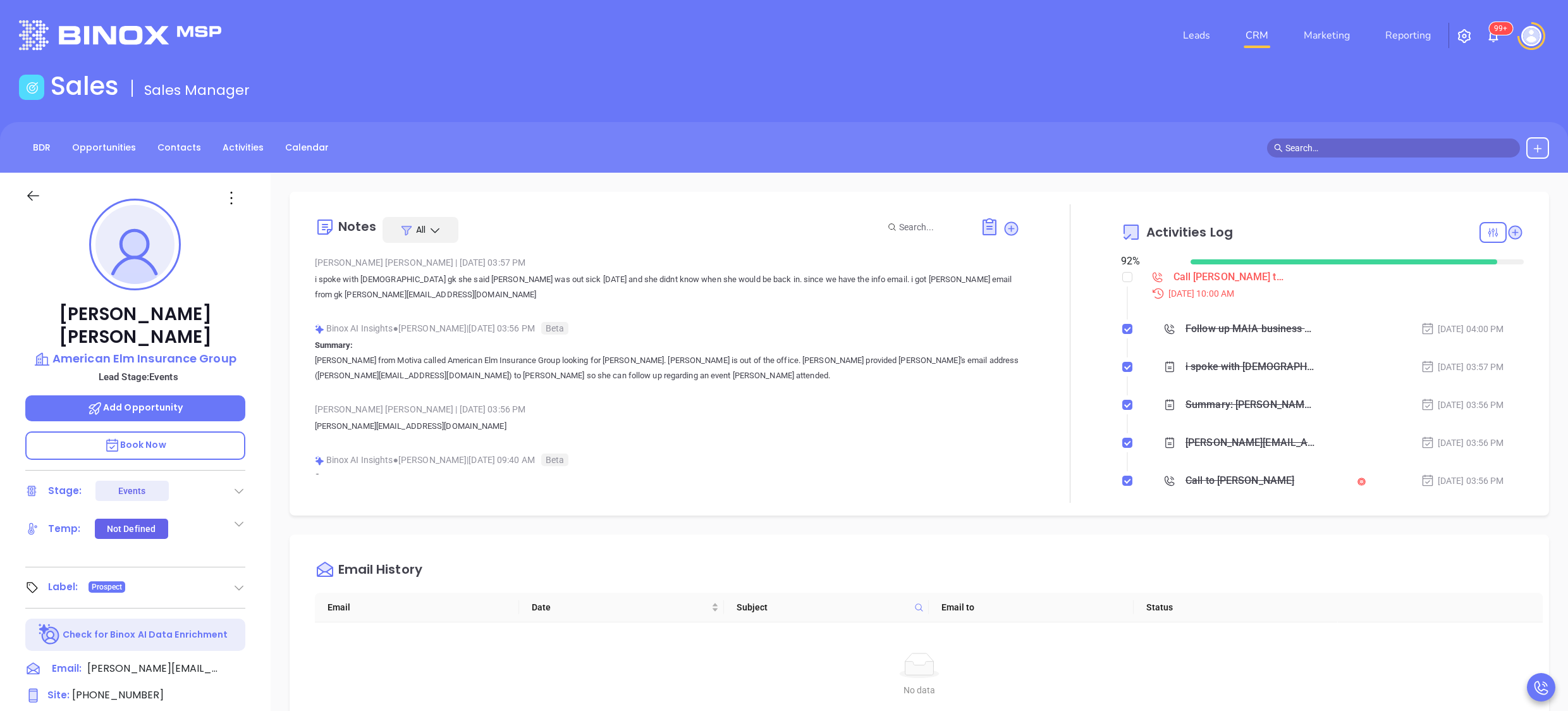
click at [263, 287] on div "[PERSON_NAME] American Elm Insurance Group Lead Stage: Events Add Opportunity B…" at bounding box center [135, 617] width 271 height 888
click at [957, 455] on div "Binox AI Insights ● [PERSON_NAME] | [DATE] 09:40 AM Beta" at bounding box center [667, 460] width 706 height 19
click at [260, 471] on div "[PERSON_NAME] American Elm Insurance Group Lead Stage: Events Add Opportunity B…" at bounding box center [135, 617] width 271 height 888
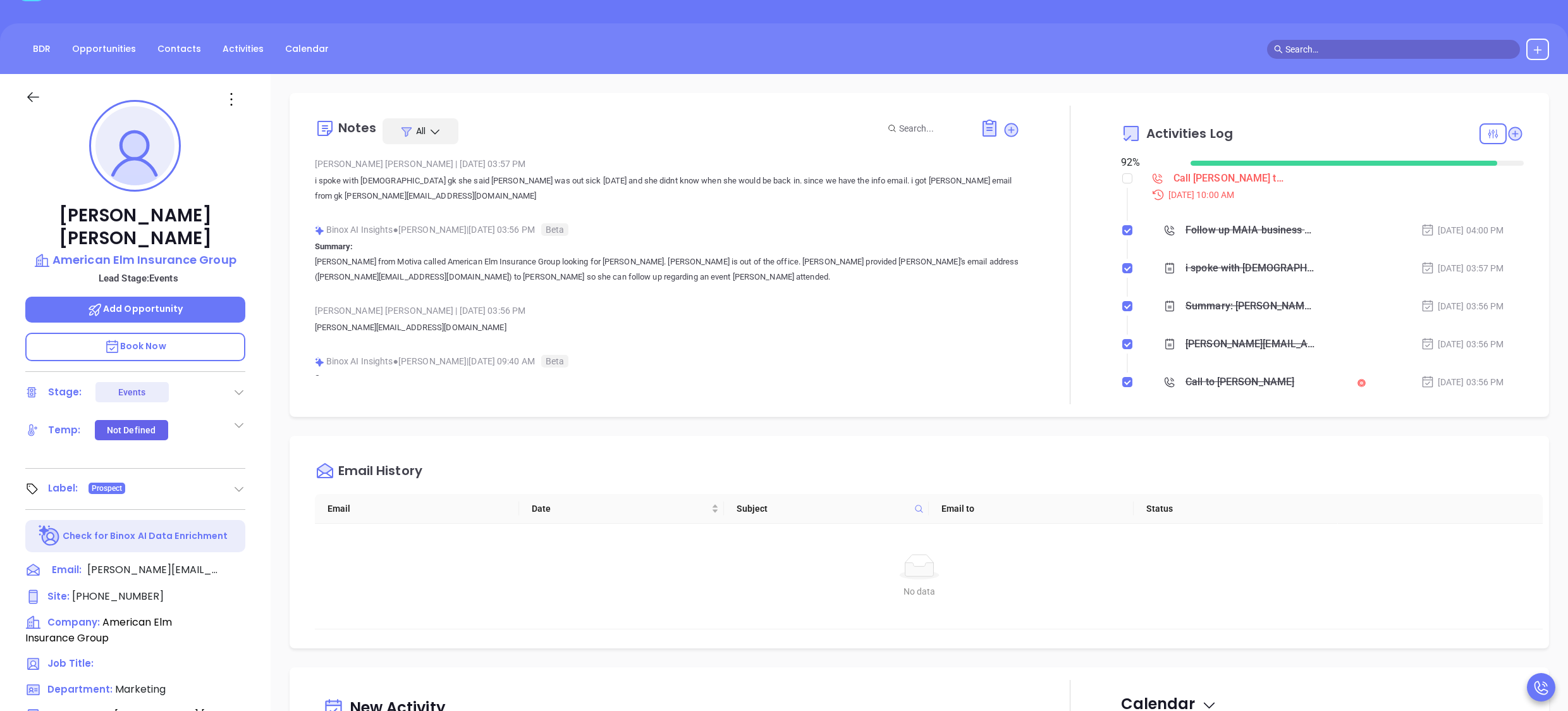
scroll to position [101, 0]
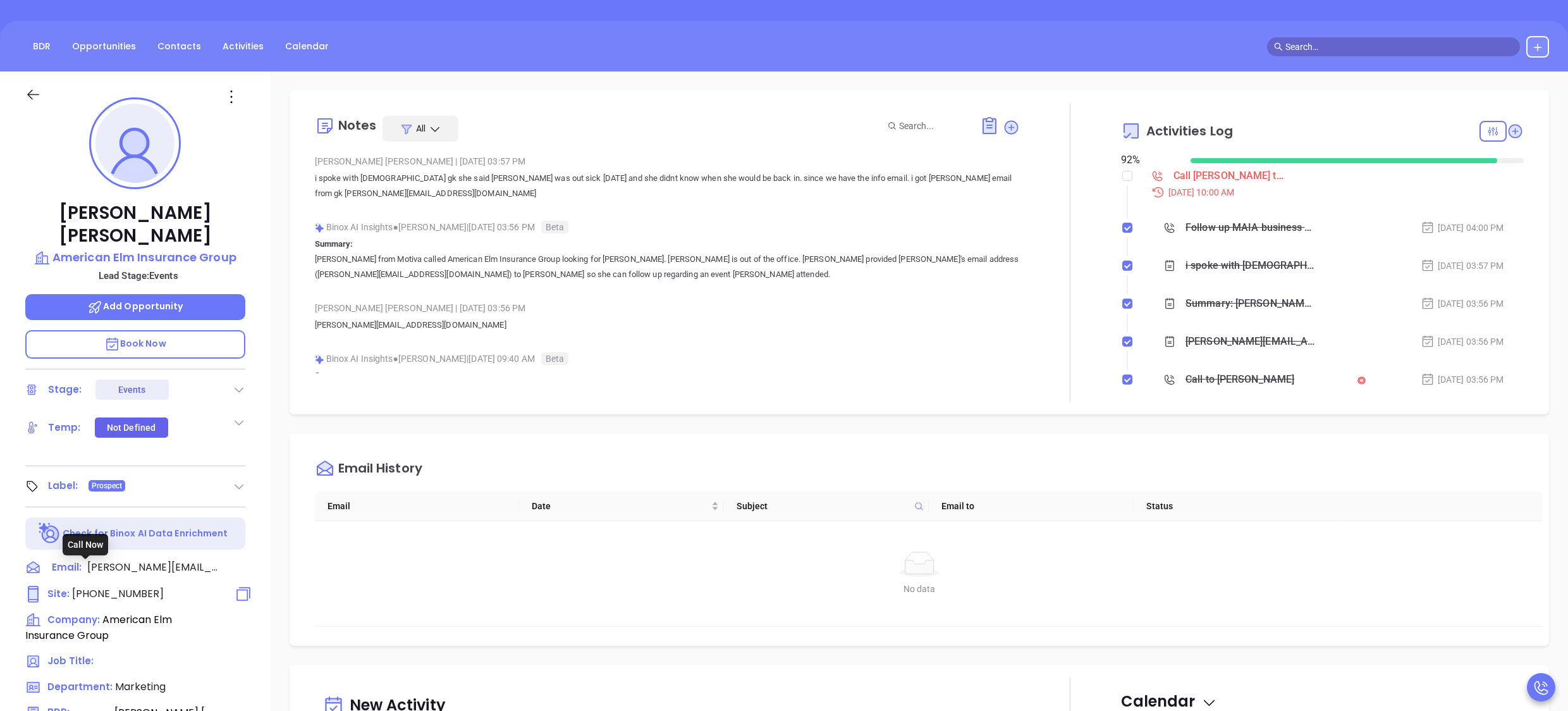
click at [107, 586] on span "[PHONE_NUMBER]" at bounding box center [118, 594] width 92 height 15
type input "[PHONE_NUMBER]"
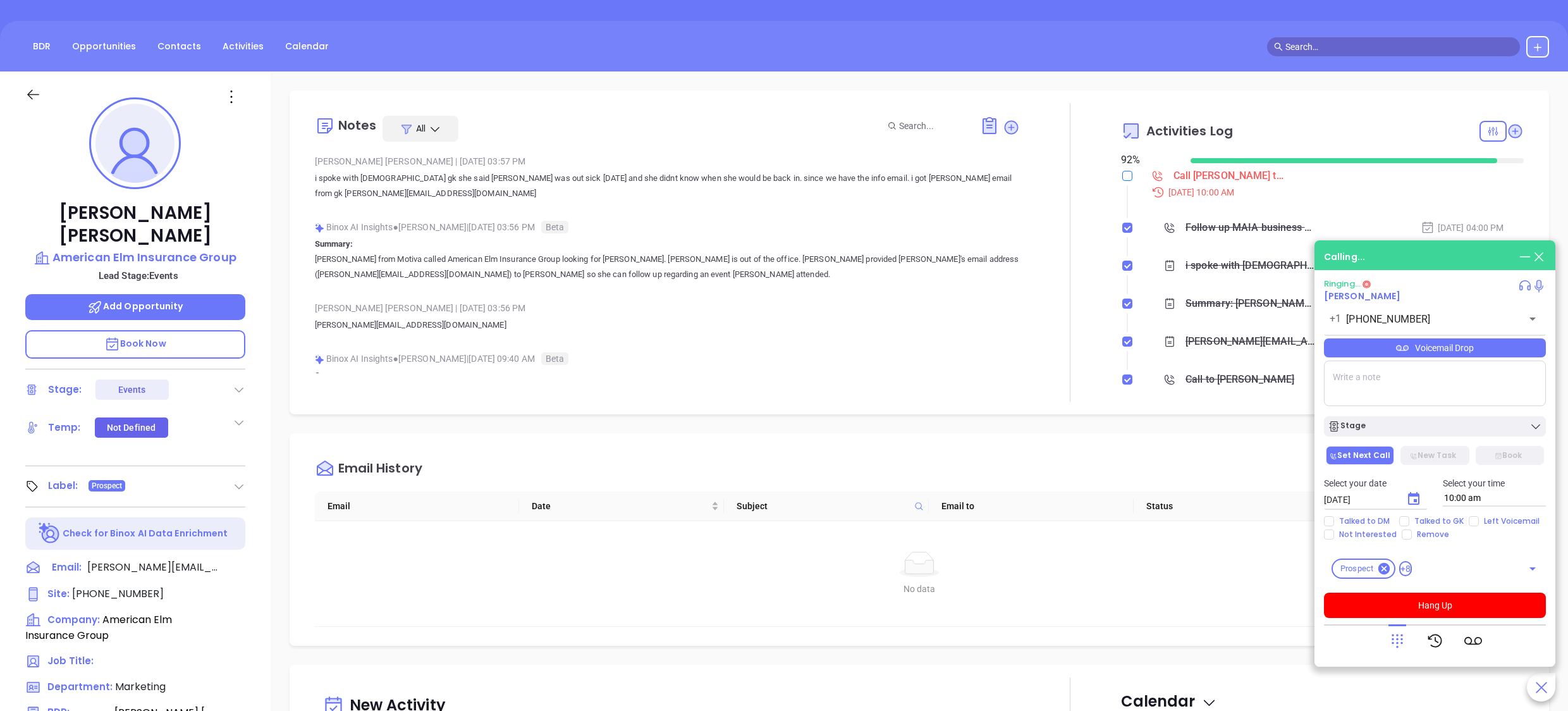
click at [1123, 177] on input "checkbox" at bounding box center [1128, 176] width 10 height 10
checkbox input "true"
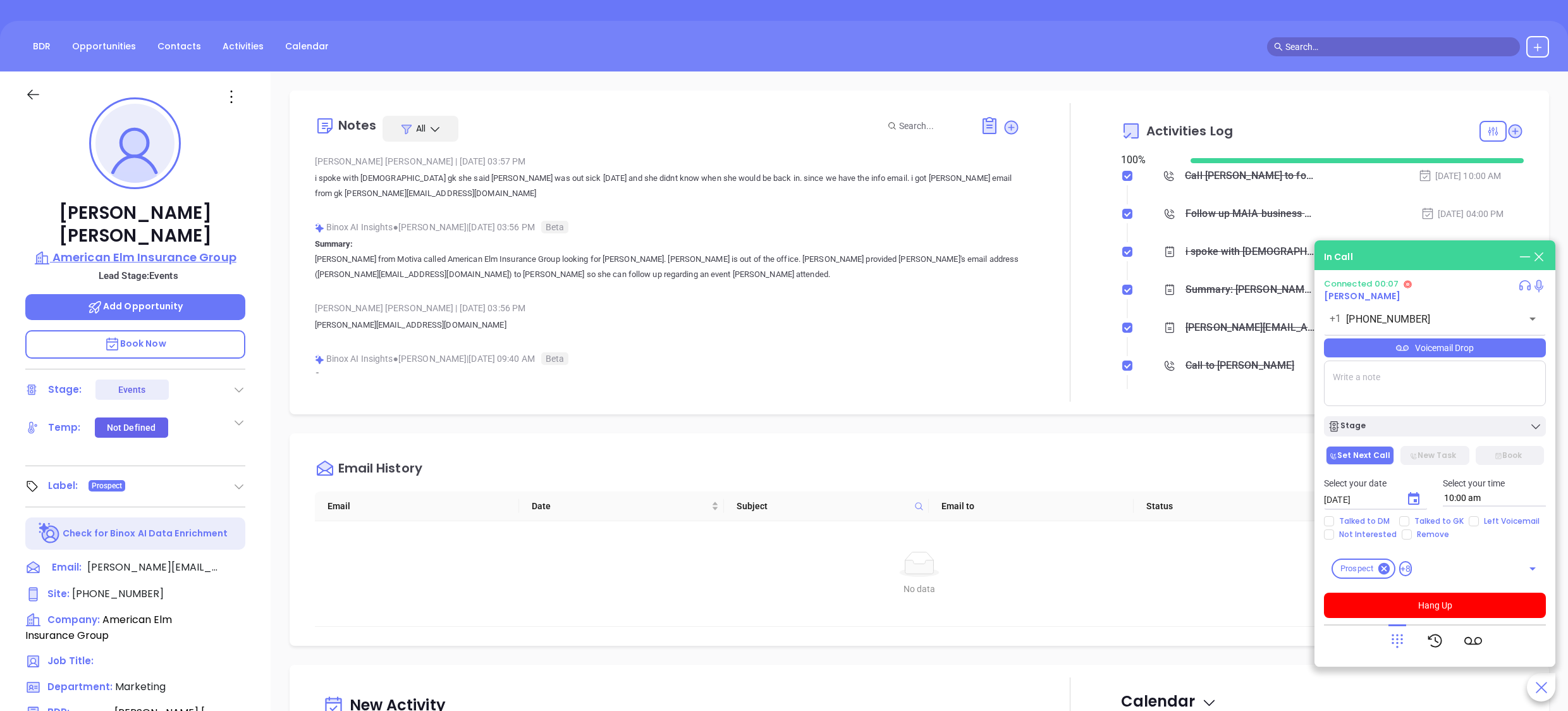
click at [140, 249] on p "American Elm Insurance Group" at bounding box center [135, 258] width 220 height 18
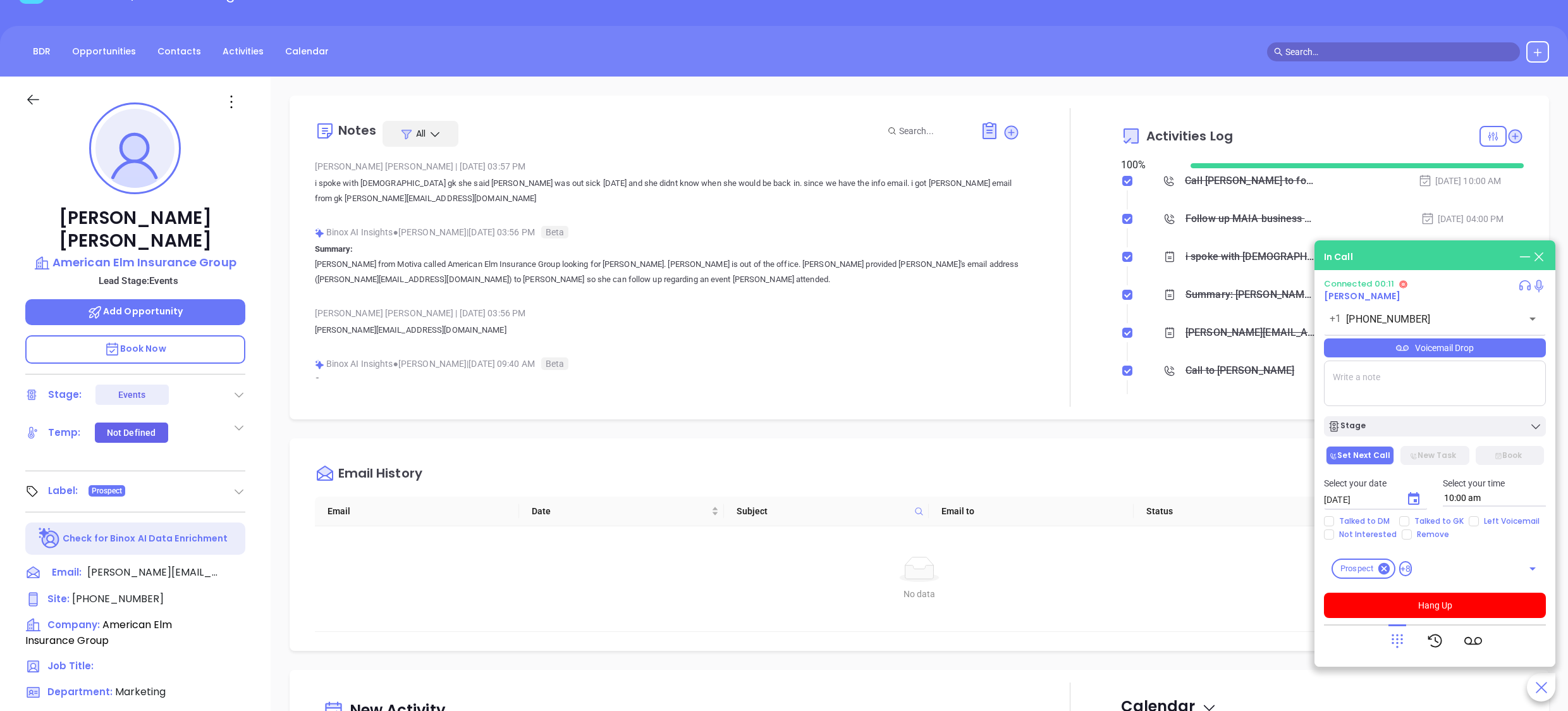
scroll to position [47, 0]
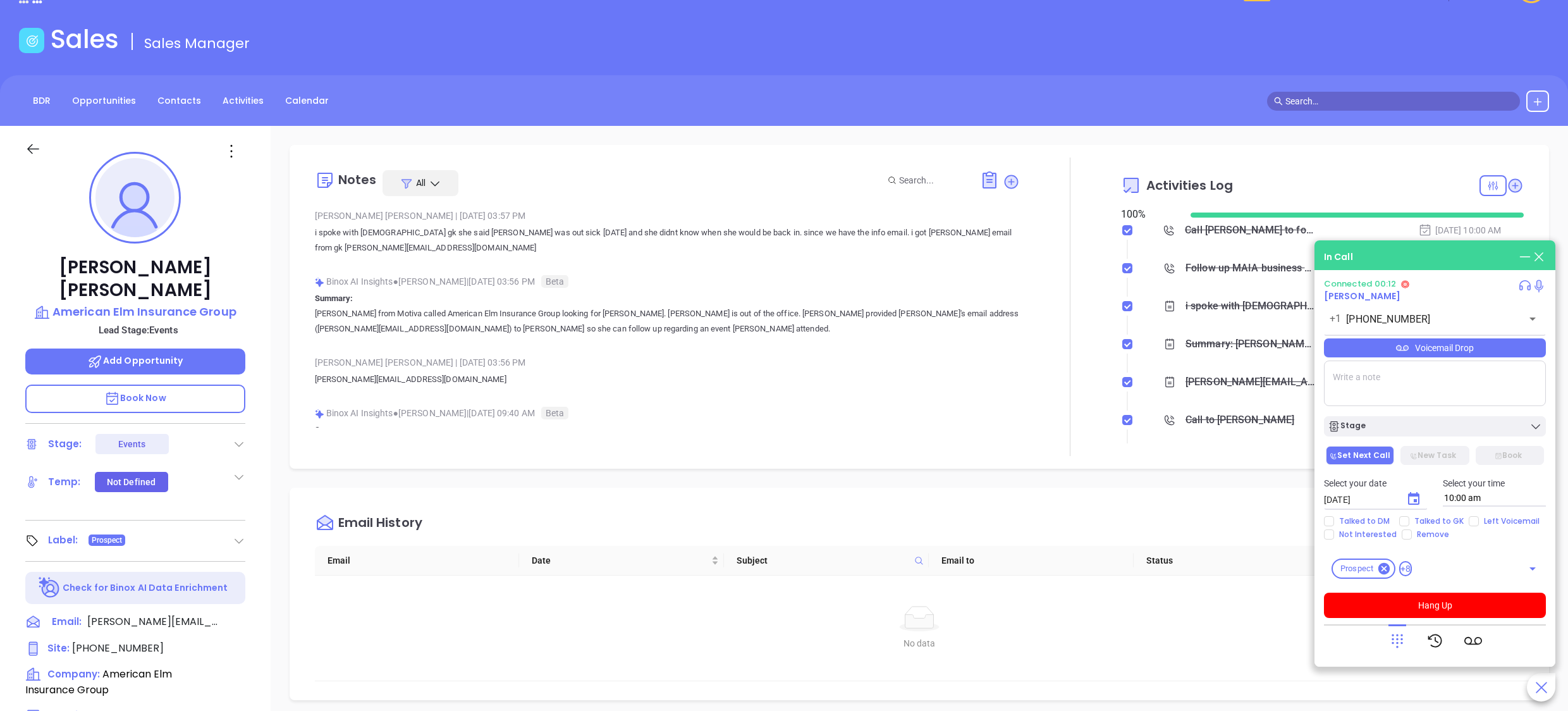
click at [266, 383] on div "[PERSON_NAME] American Elm Insurance Group Lead Stage: Events Add Opportunity B…" at bounding box center [135, 570] width 271 height 888
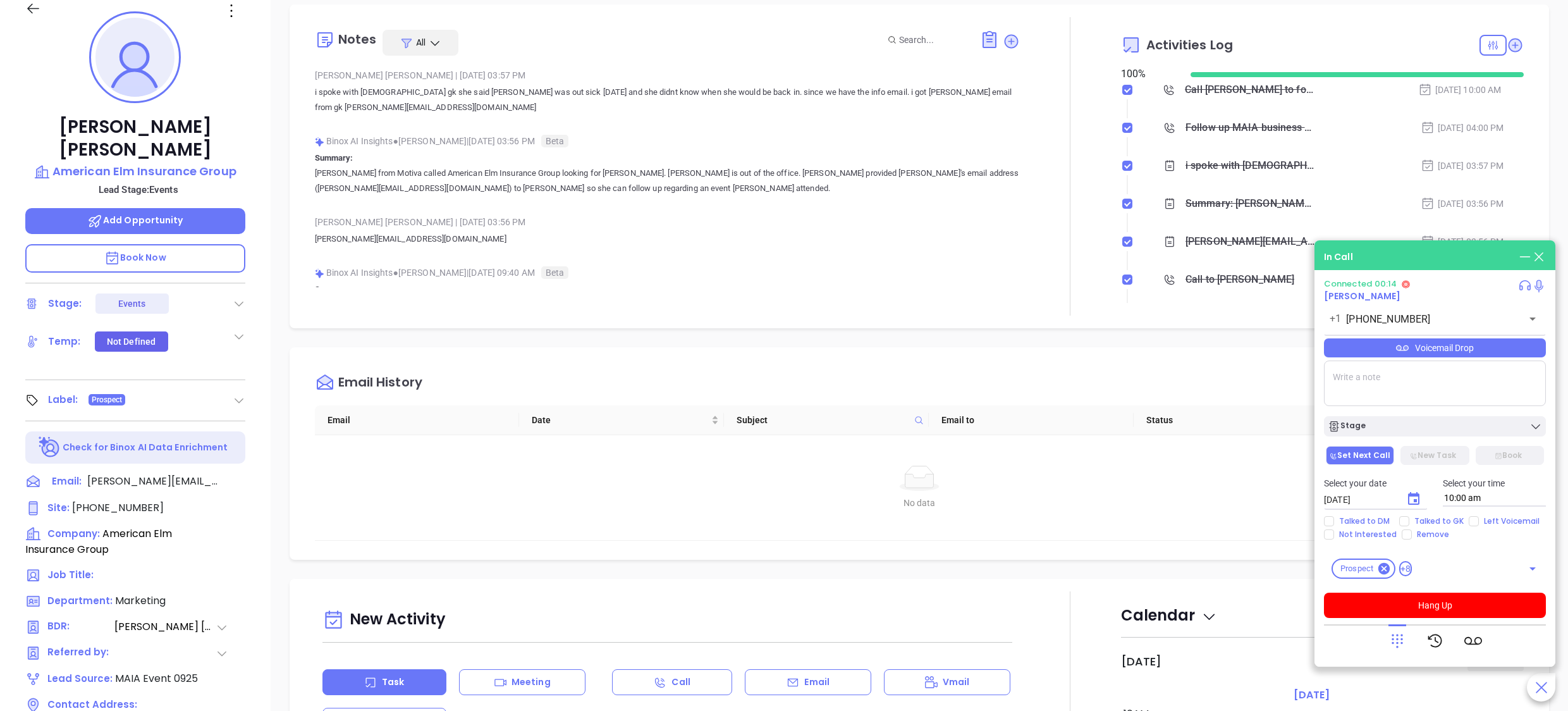
scroll to position [350, 0]
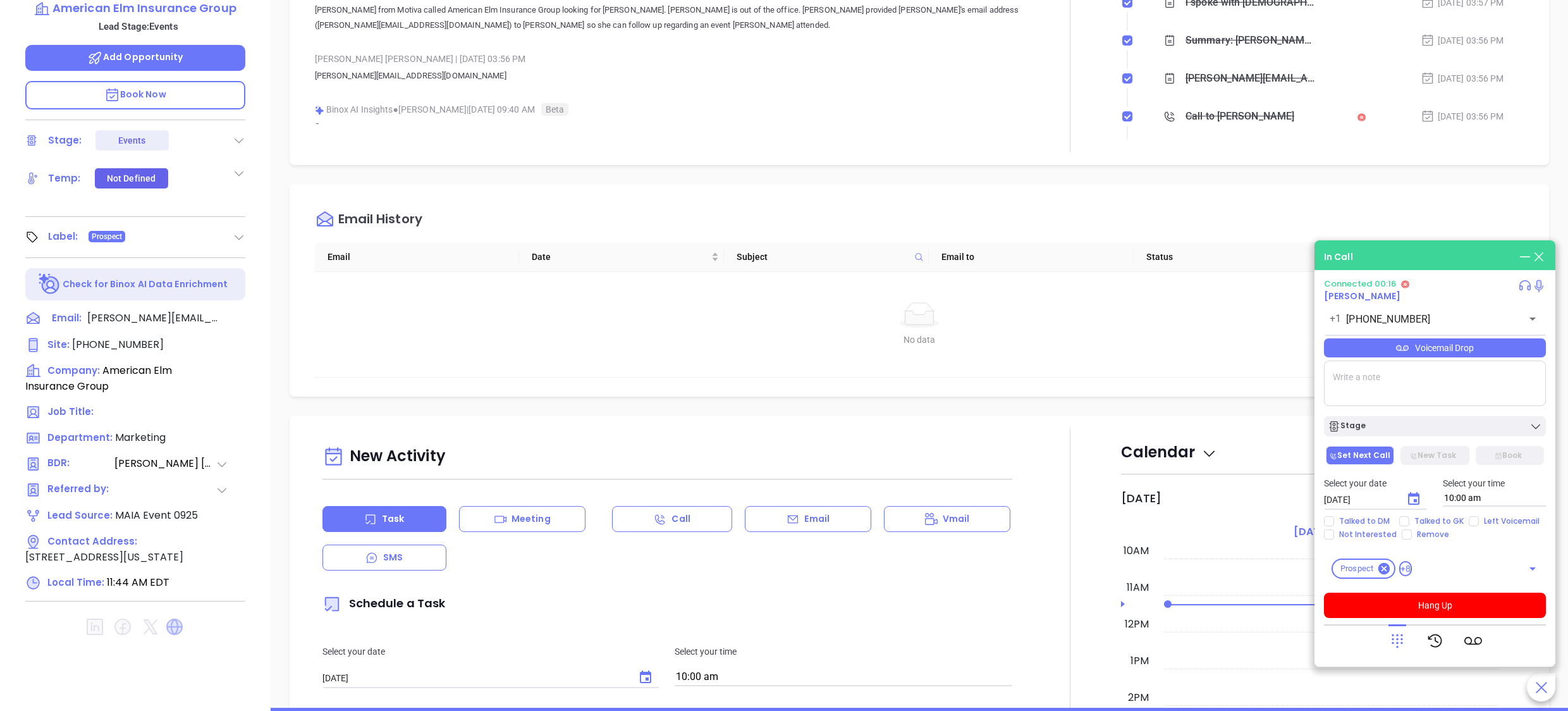
click at [177, 618] on icon at bounding box center [174, 626] width 16 height 16
click at [669, 93] on div "[PERSON_NAME] | [DATE] 03:57 PM i spoke with [DEMOGRAPHIC_DATA] gk she said [PE…" at bounding box center [667, 135] width 706 height 465
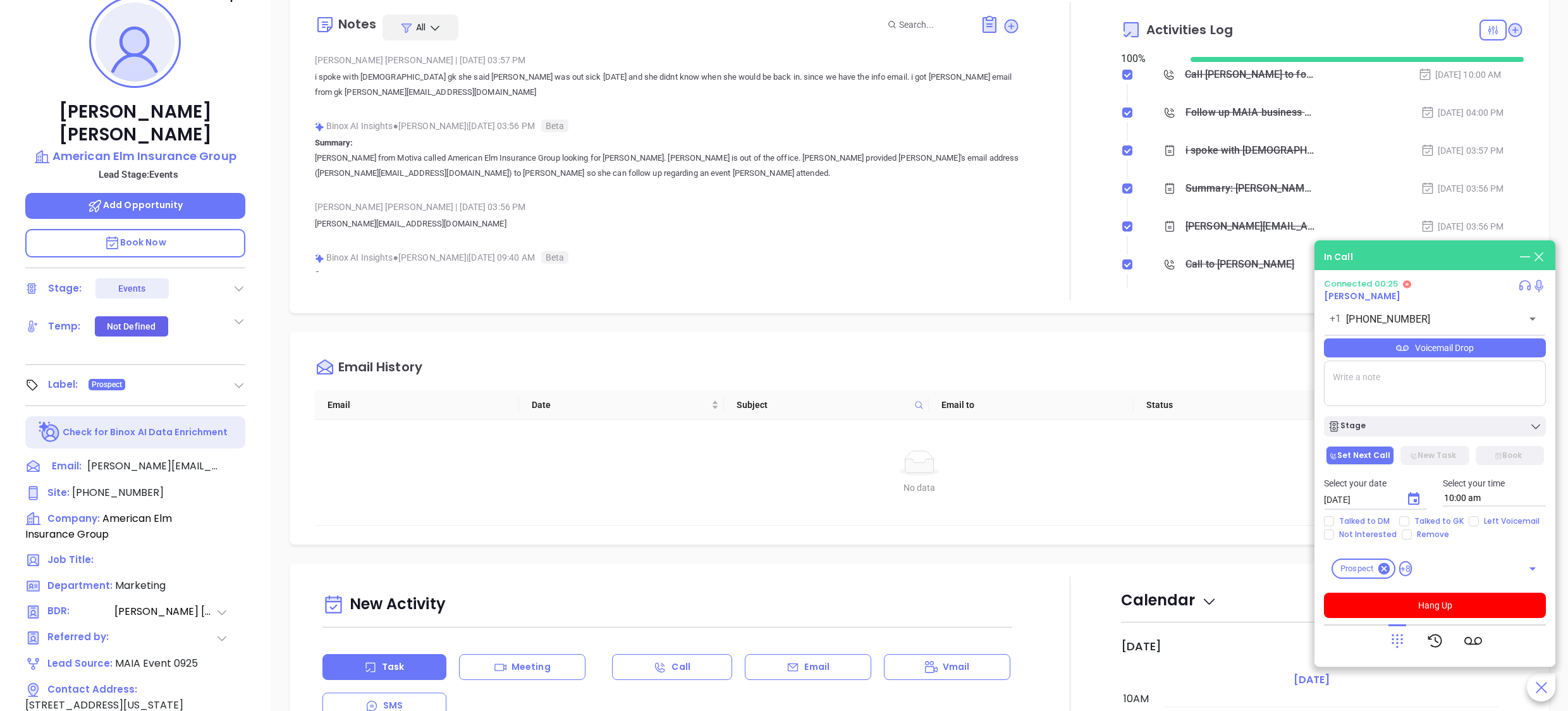
scroll to position [148, 0]
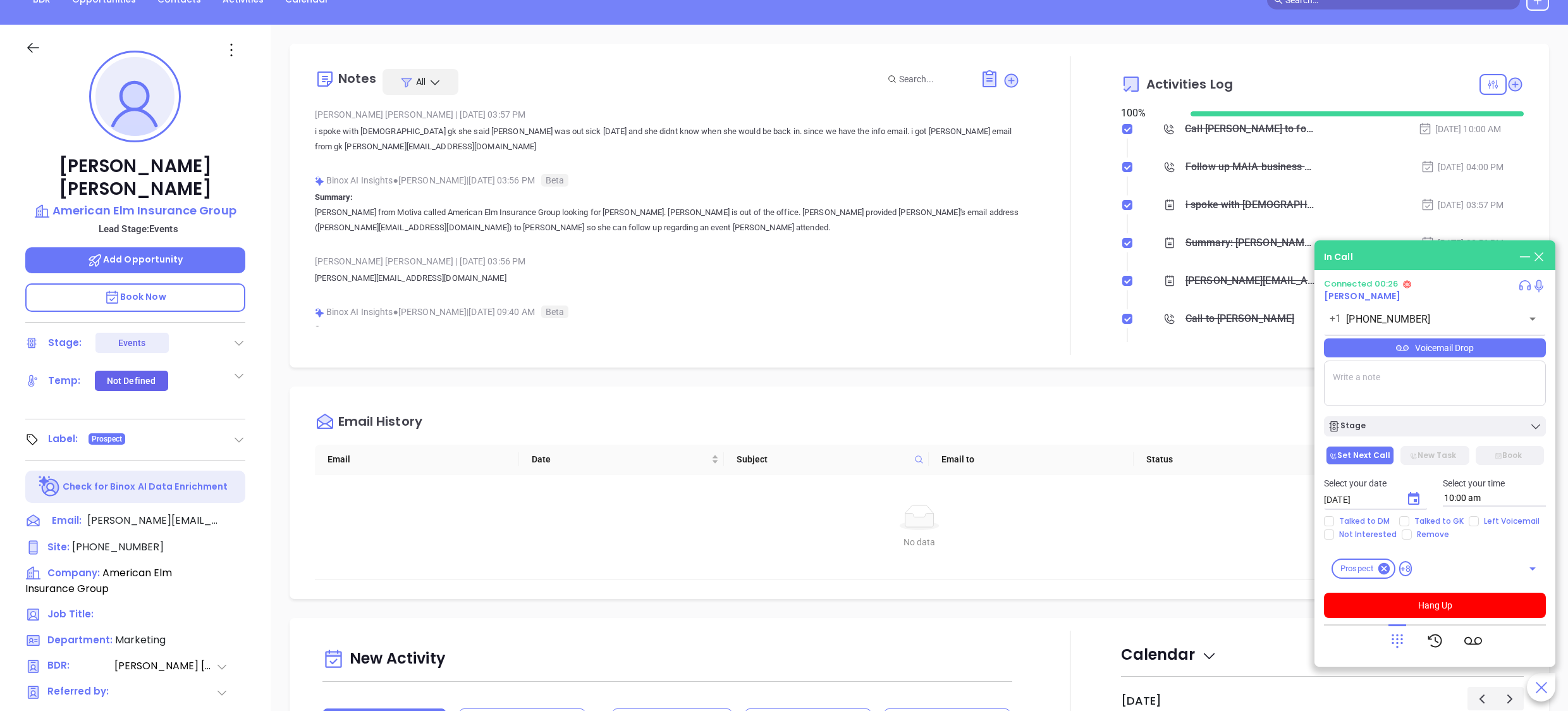
click at [706, 152] on p "i spoke with [DEMOGRAPHIC_DATA] gk she said [PERSON_NAME] was out sick [DATE] a…" at bounding box center [667, 139] width 706 height 30
click at [194, 284] on p "Book Now" at bounding box center [135, 298] width 220 height 28
click at [701, 246] on div "[PERSON_NAME] | [DATE] 03:57 PM i spoke with [DEMOGRAPHIC_DATA] gk she said [PE…" at bounding box center [667, 337] width 706 height 465
click at [628, 258] on div "[PERSON_NAME] | [DATE] 03:56 PM" at bounding box center [667, 261] width 706 height 19
click at [1445, 603] on button "Hang Up" at bounding box center [1435, 606] width 222 height 25
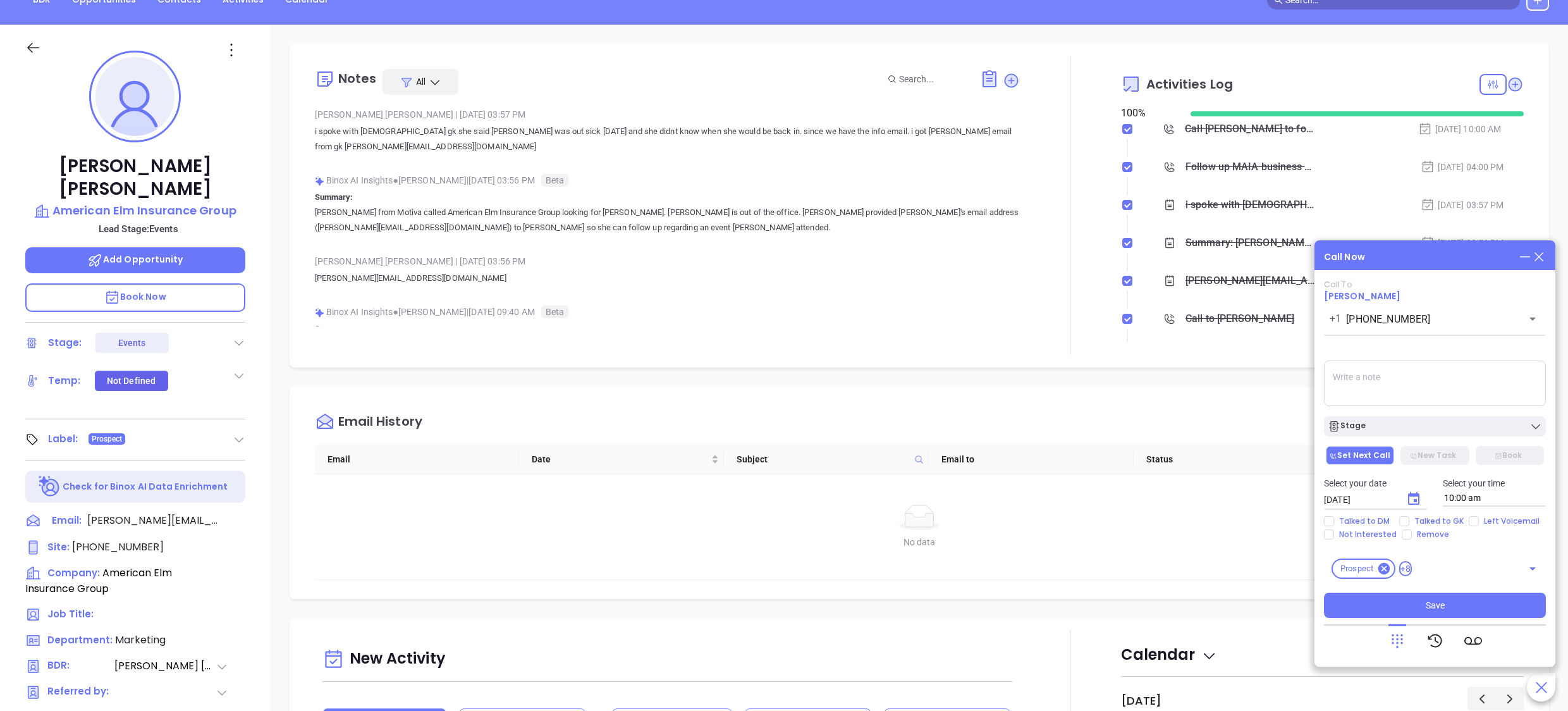
click at [1393, 371] on textarea at bounding box center [1435, 383] width 222 height 45
click at [1381, 382] on textarea at bounding box center [1435, 383] width 222 height 45
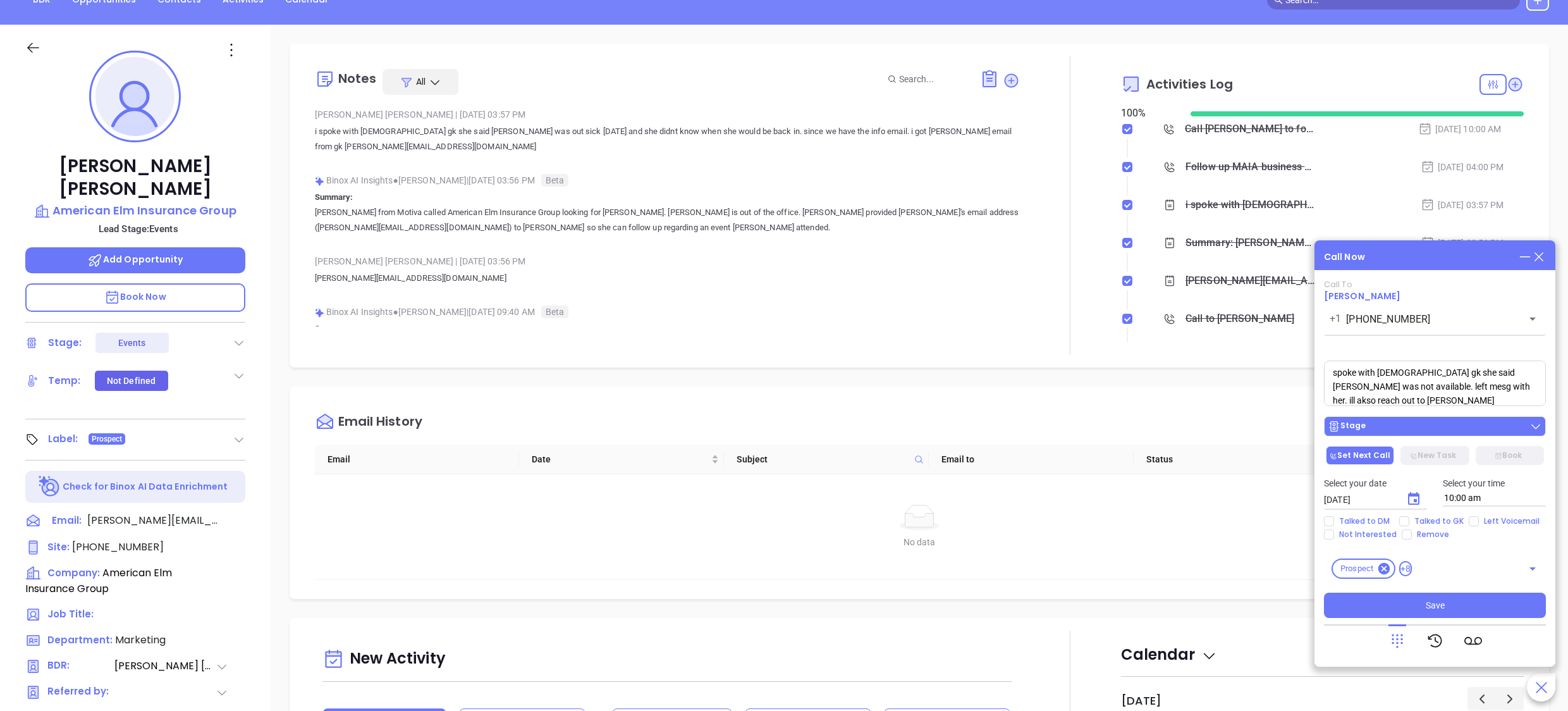
type textarea "spoke with [DEMOGRAPHIC_DATA] gk she said [PERSON_NAME] was not available. left…"
click at [1387, 431] on div "Stage" at bounding box center [1435, 426] width 214 height 13
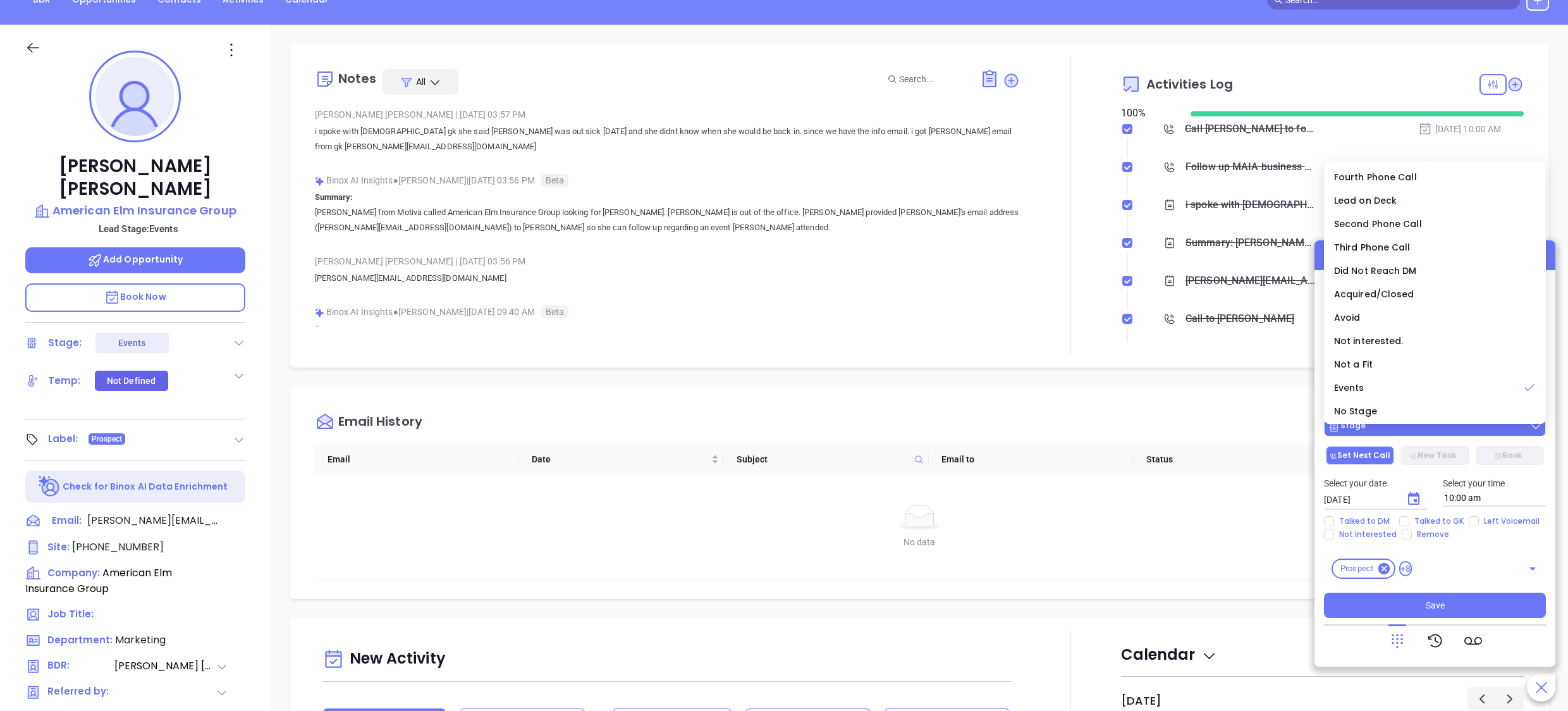
click at [1387, 431] on div "Stage" at bounding box center [1435, 426] width 214 height 13
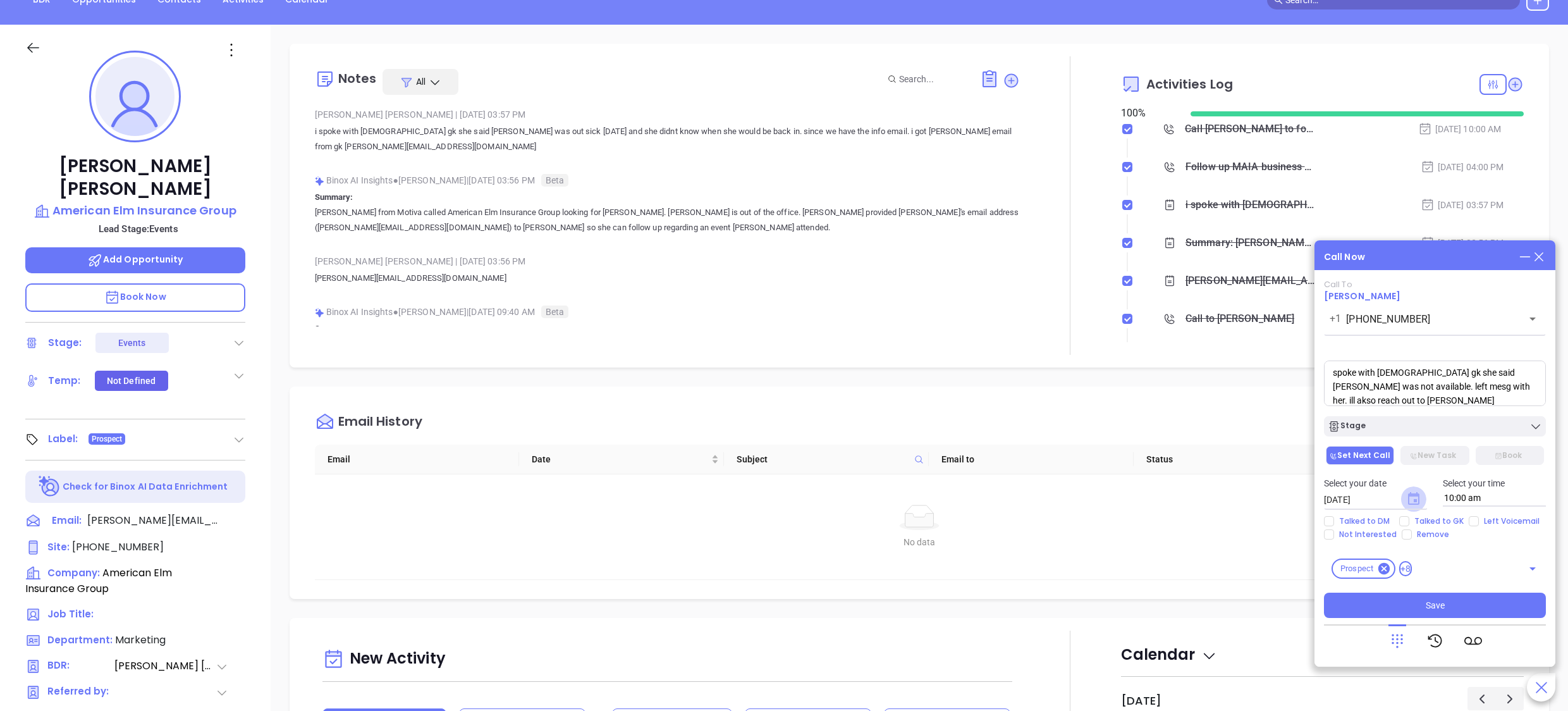
click at [1414, 495] on icon "Choose date, selected date is Oct 4, 2025" at bounding box center [1414, 498] width 11 height 13
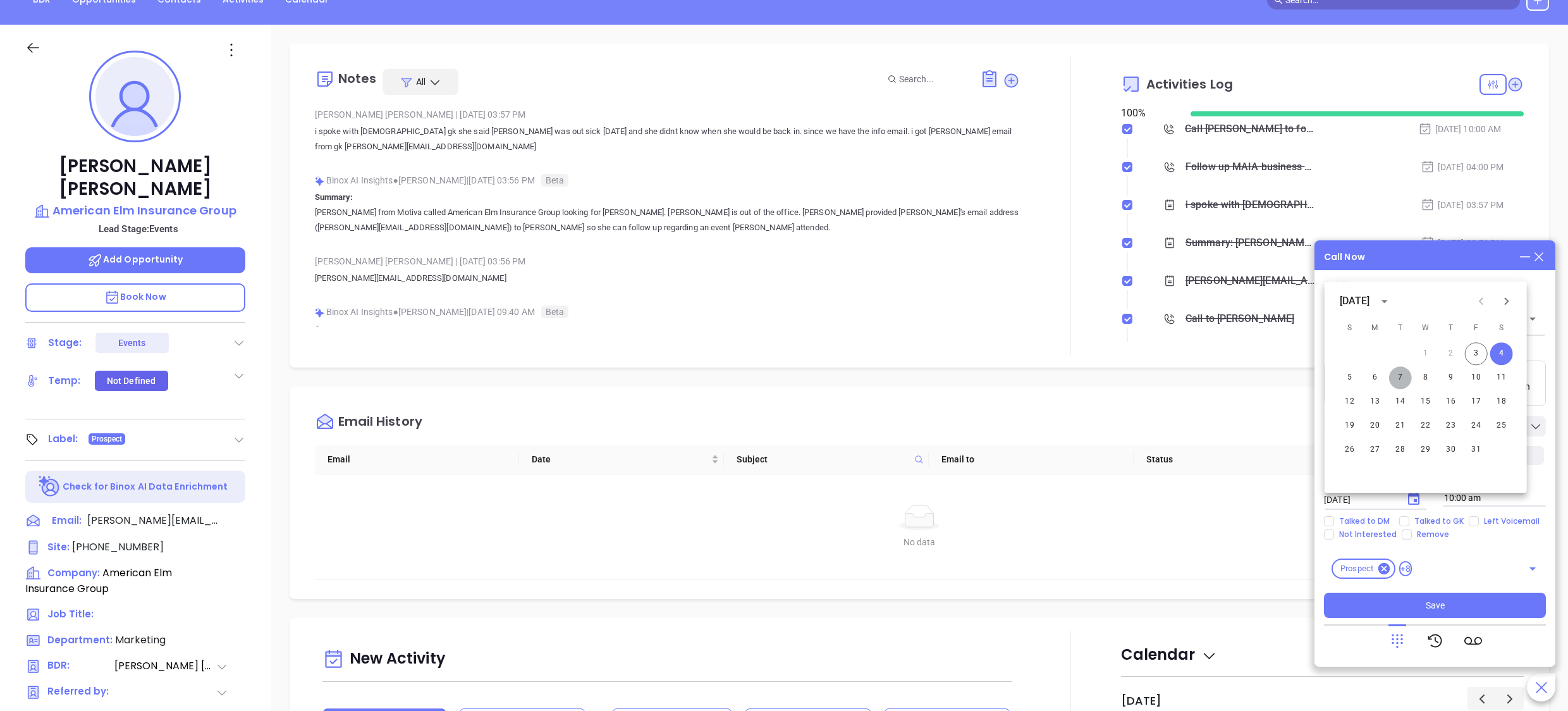
click at [1401, 382] on button "7" at bounding box center [1400, 377] width 23 height 23
type input "[DATE]"
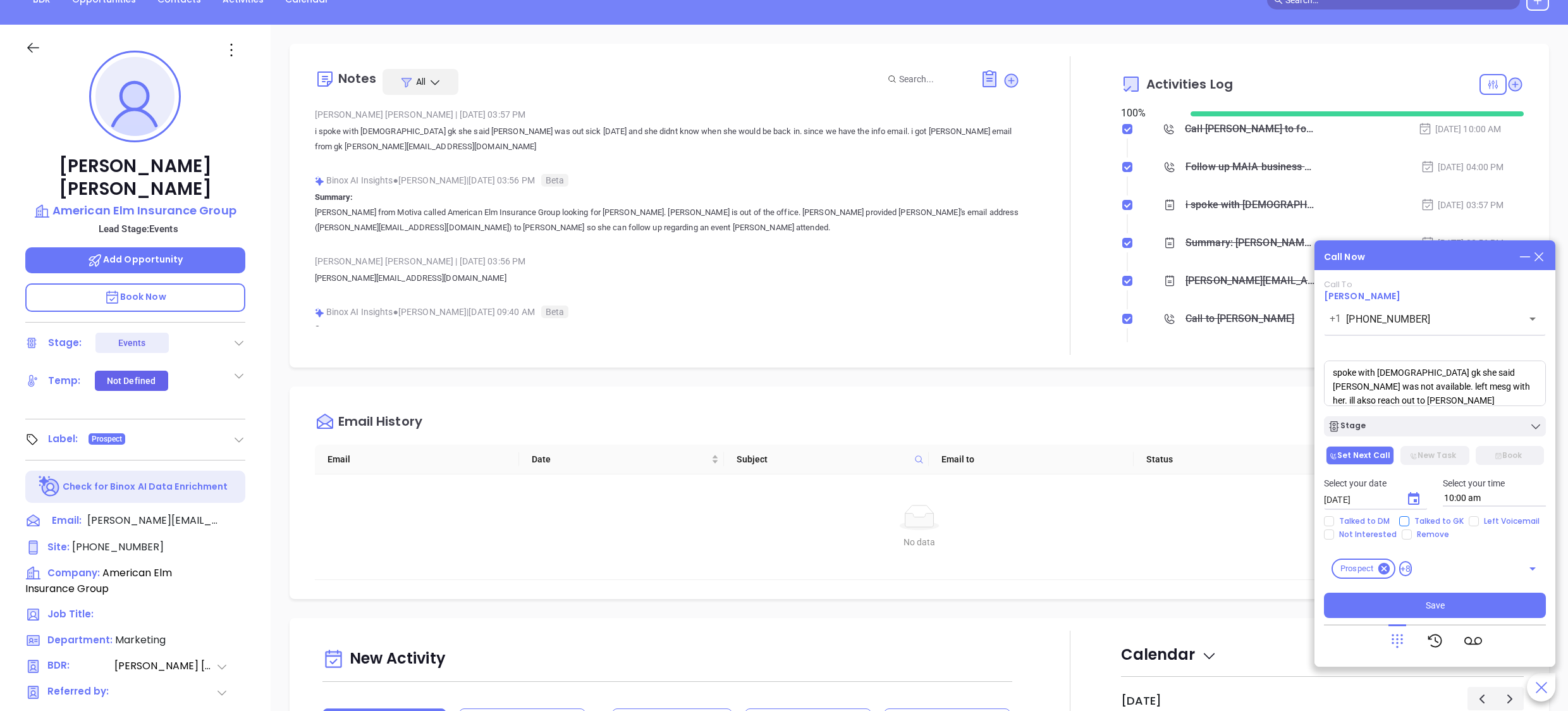
click at [1413, 519] on span "Talked to GK" at bounding box center [1440, 521] width 59 height 10
click at [1410, 519] on input "Talked to GK" at bounding box center [1405, 521] width 10 height 10
checkbox input "true"
click at [1431, 605] on span "Save" at bounding box center [1436, 605] width 19 height 14
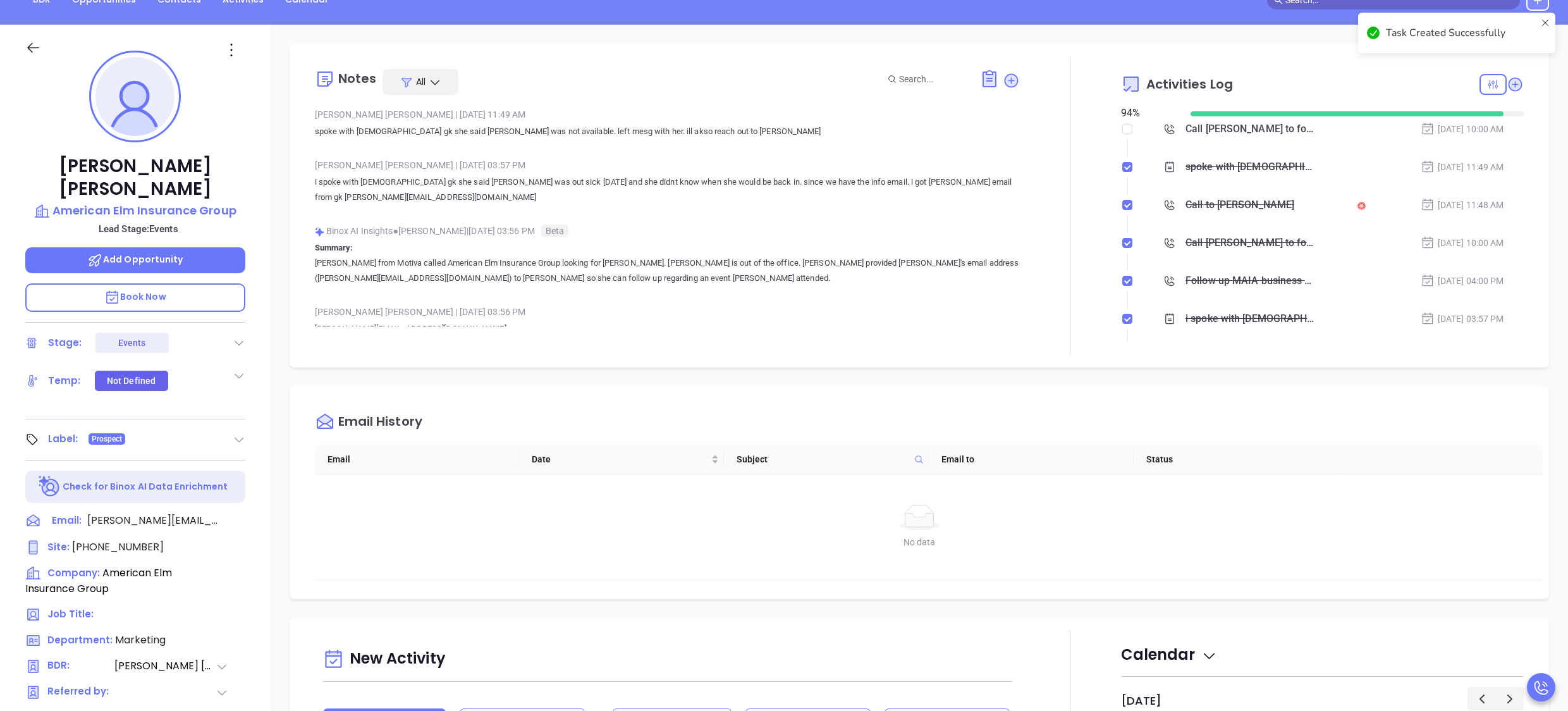
click at [957, 174] on p "i spoke with [DEMOGRAPHIC_DATA] gk she said [PERSON_NAME] was out sick [DATE] a…" at bounding box center [667, 189] width 706 height 30
click at [1509, 86] on icon at bounding box center [1515, 84] width 13 height 13
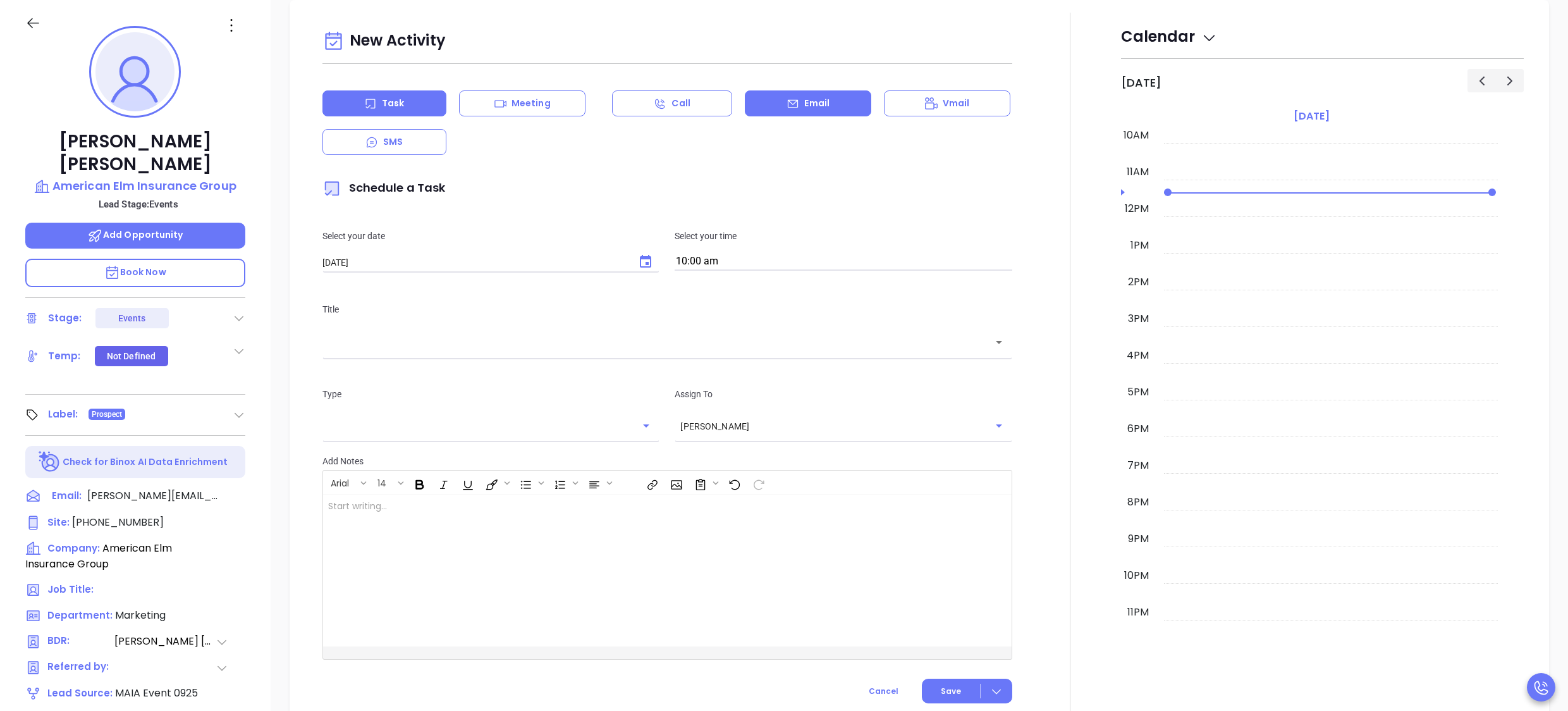
click at [787, 109] on icon at bounding box center [793, 103] width 13 height 13
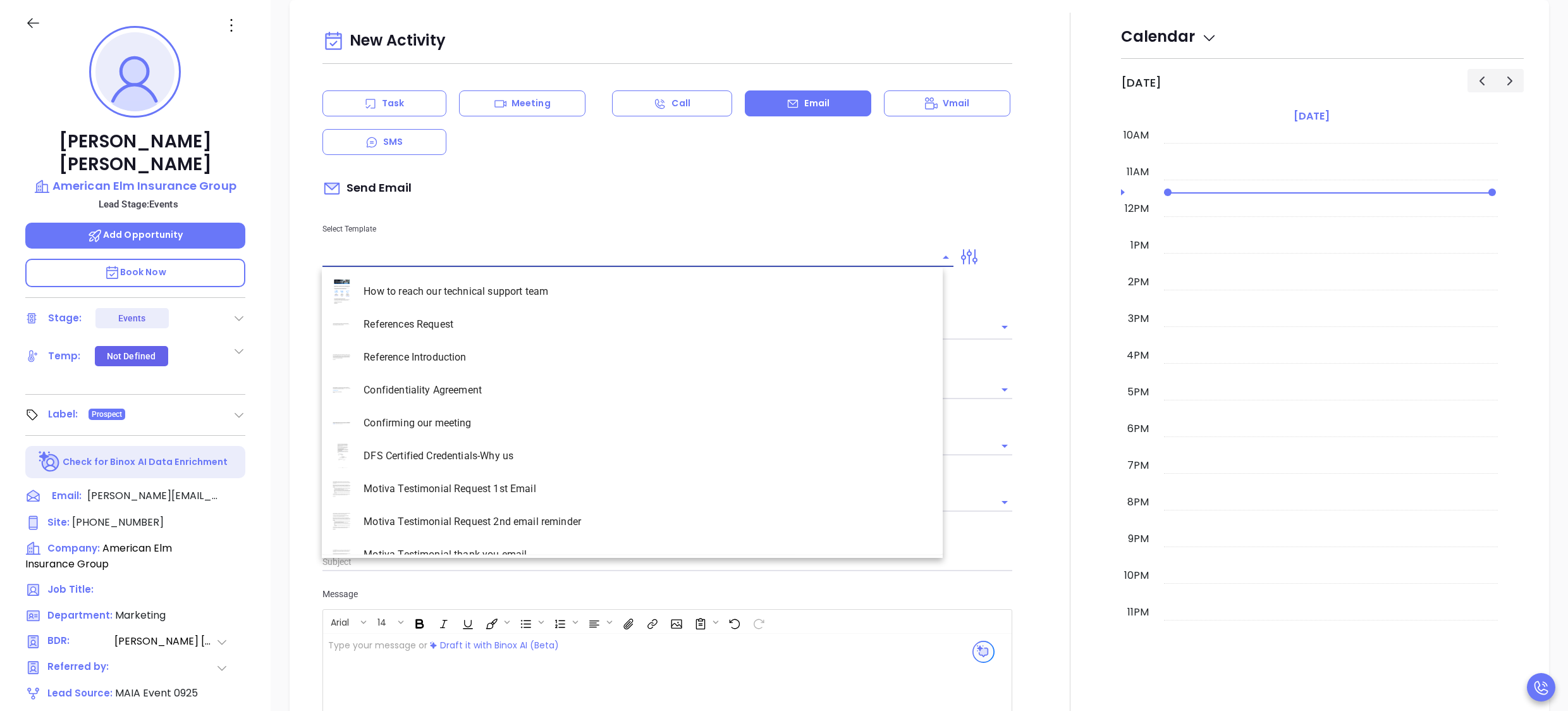
type input "[PERSON_NAME]"
click at [400, 255] on input "text" at bounding box center [629, 257] width 613 height 19
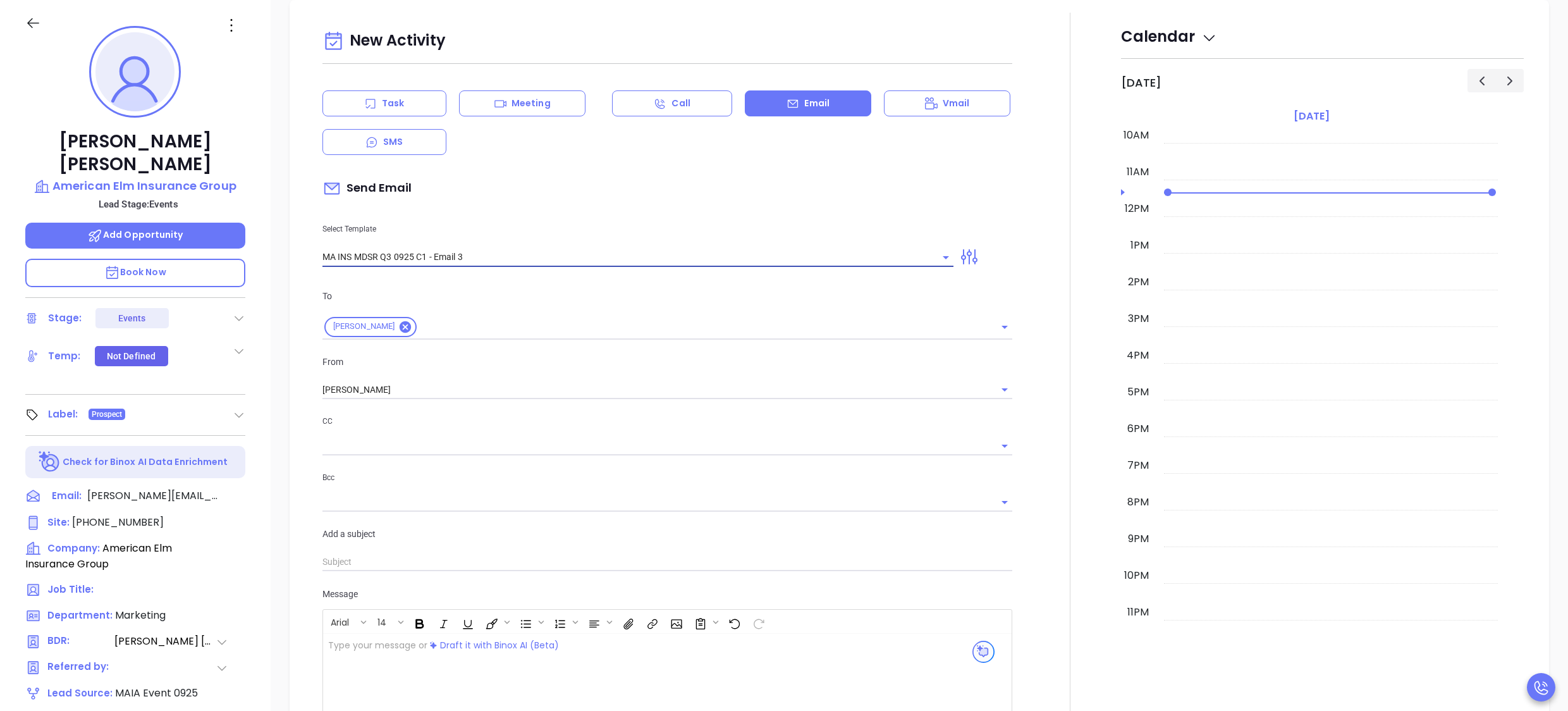
type input "MA INS MDSR Q3 0925 C1 - Email 3"
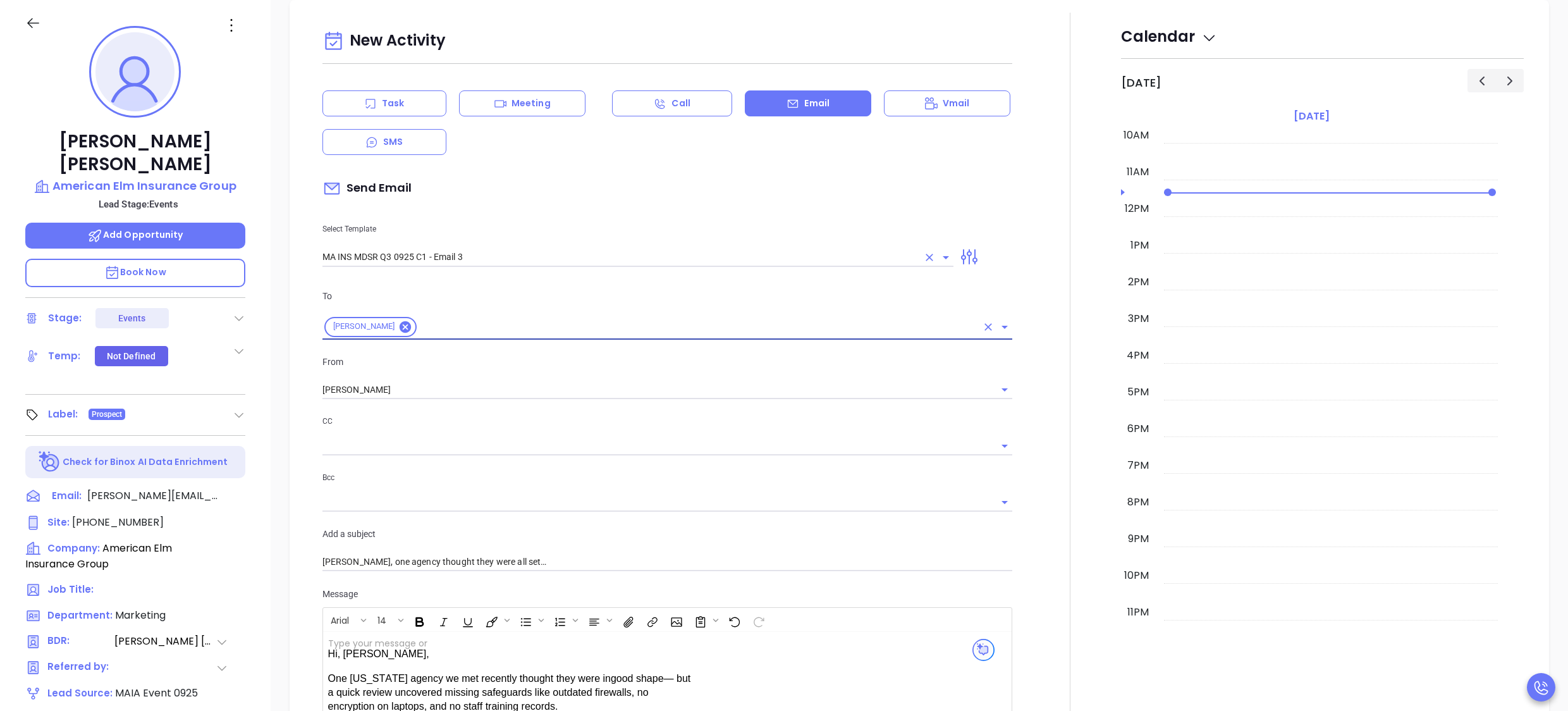
type input "[PERSON_NAME], one agency thought they were all set…"
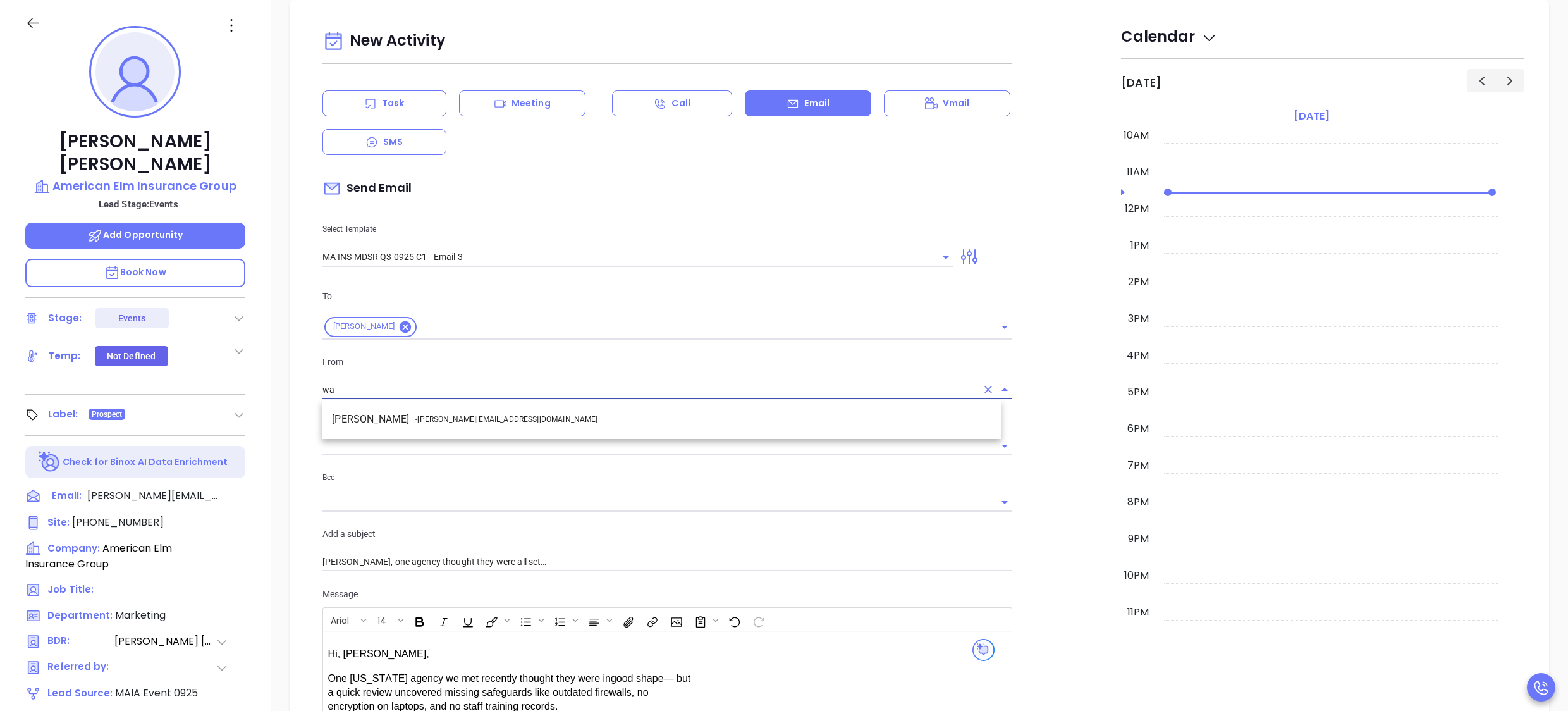
click at [453, 416] on span "- [PERSON_NAME][EMAIL_ADDRESS][DOMAIN_NAME]" at bounding box center [506, 419] width 182 height 11
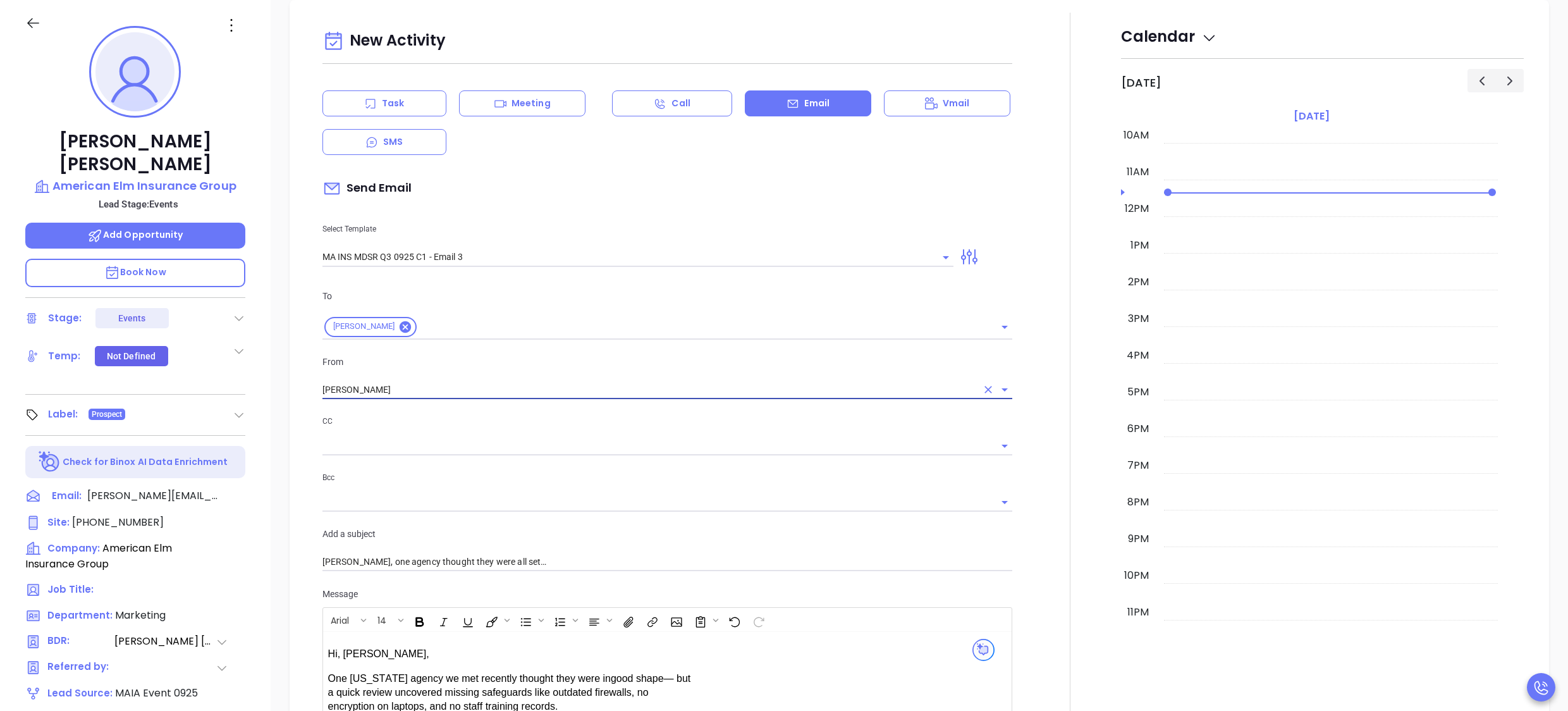
type input "[PERSON_NAME]"
click at [1023, 499] on div at bounding box center [1071, 554] width 101 height 1084
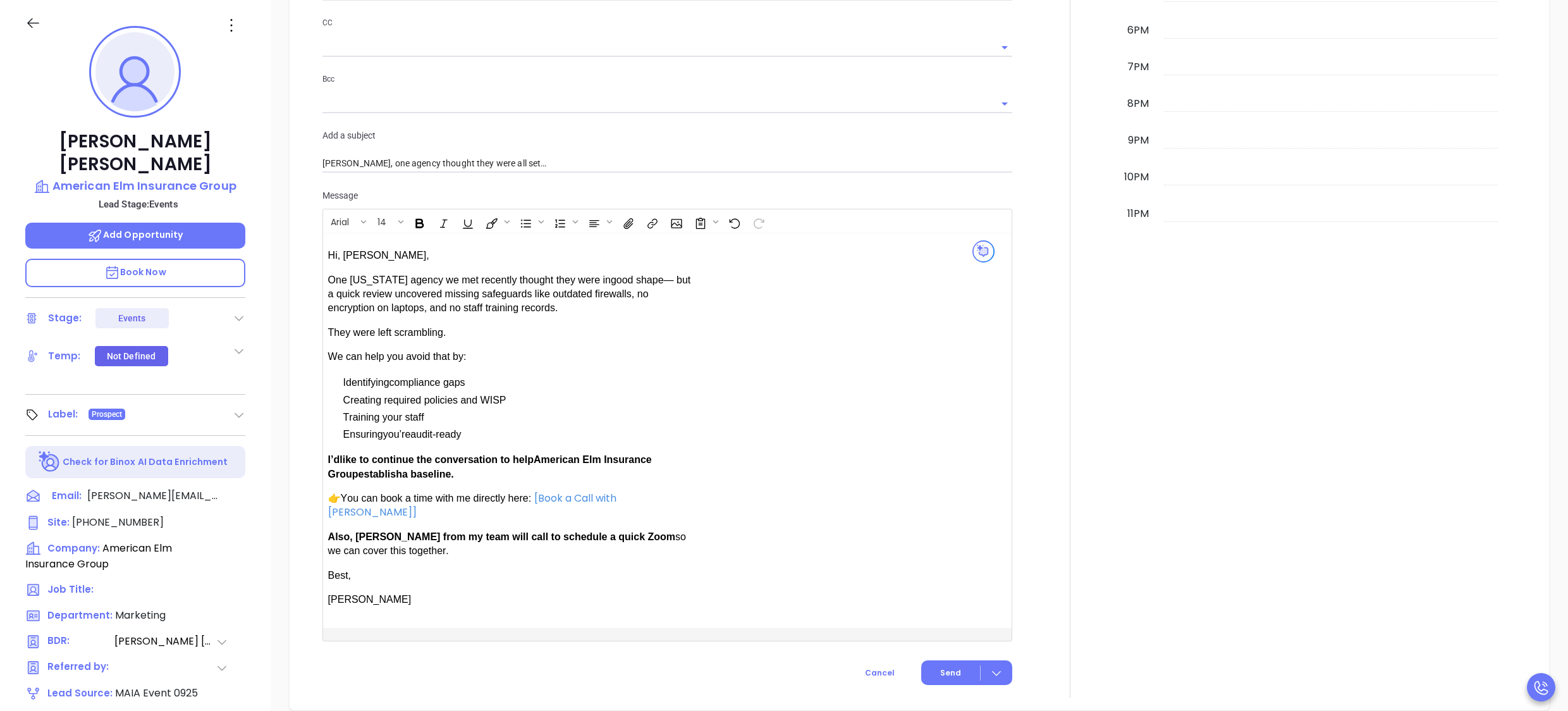
scroll to position [998, 0]
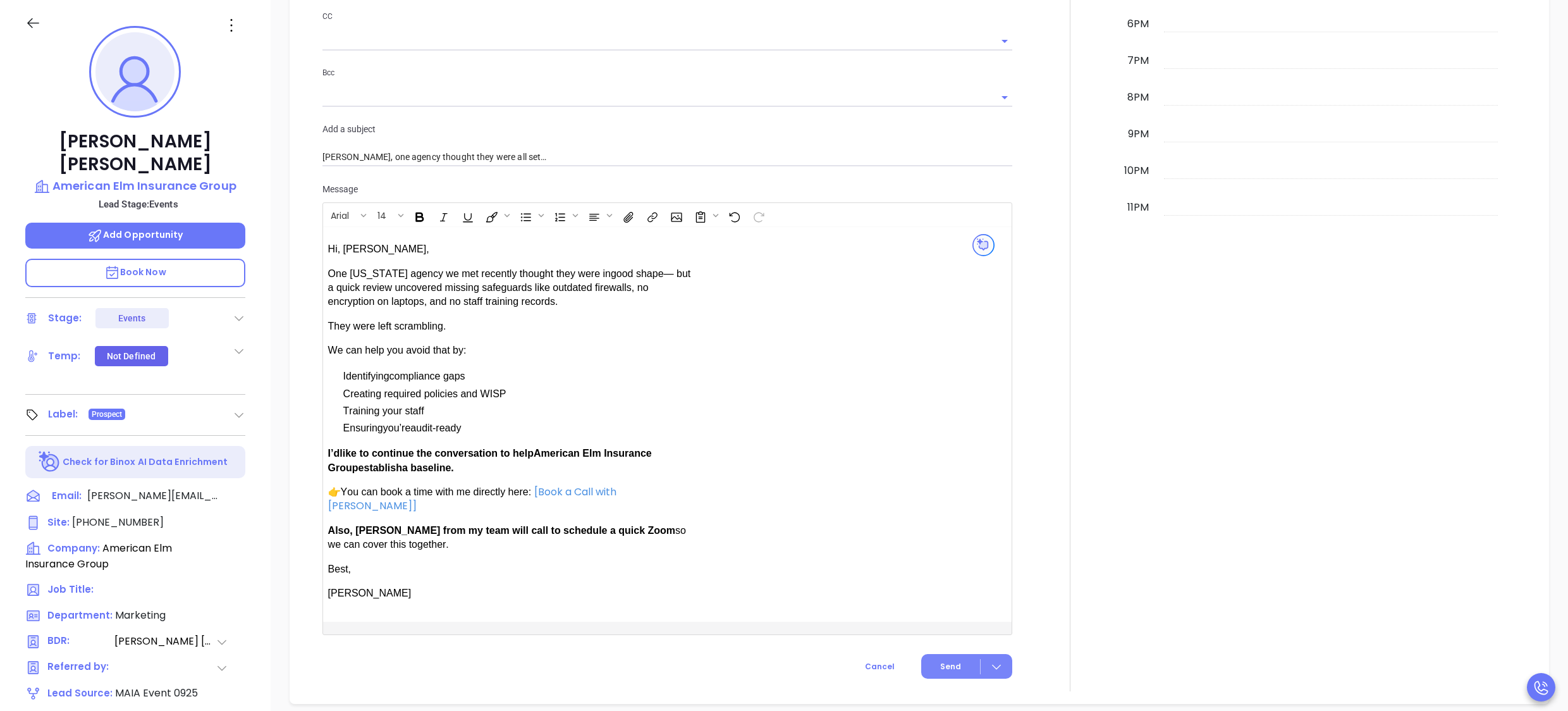
click at [940, 661] on span "Send" at bounding box center [951, 666] width 21 height 11
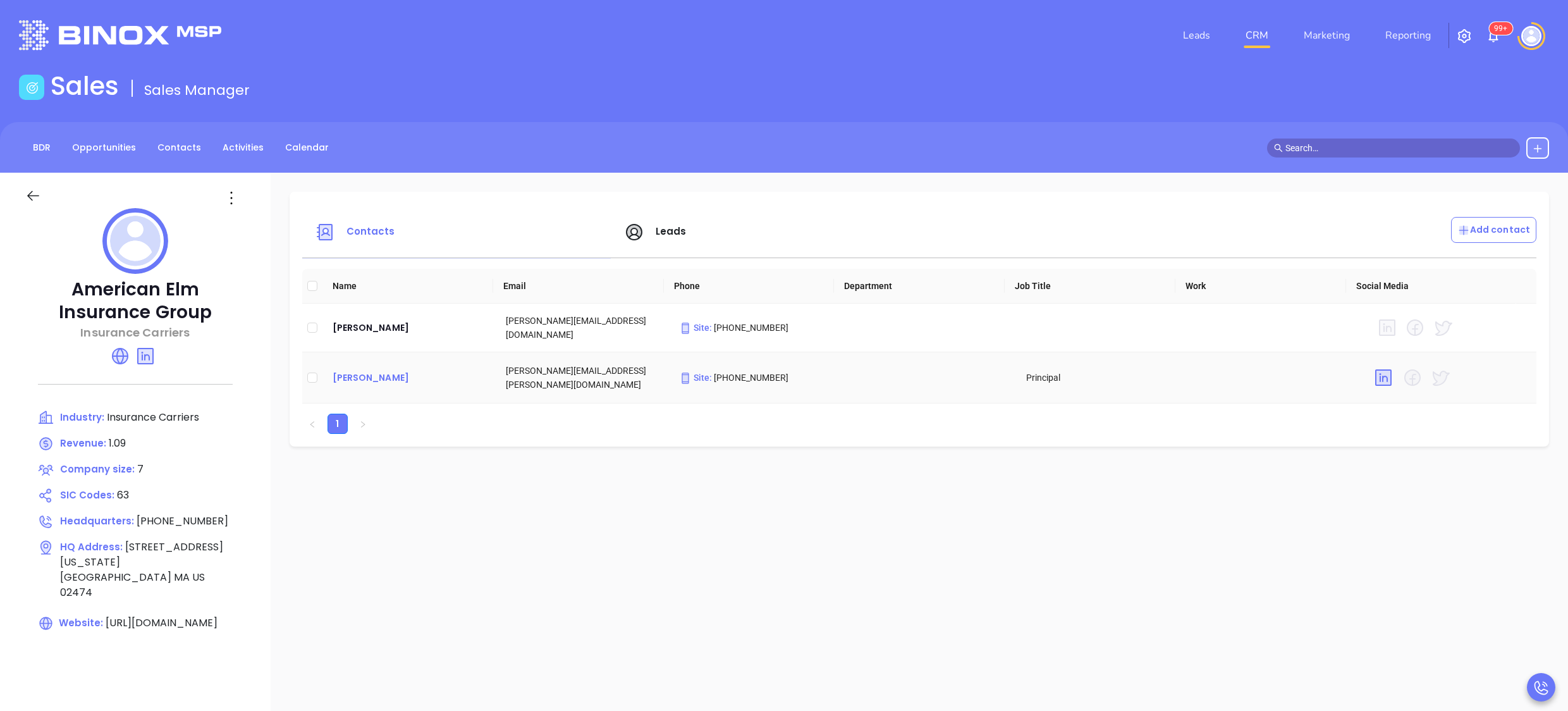
click at [381, 377] on div "[PERSON_NAME]" at bounding box center [409, 378] width 153 height 15
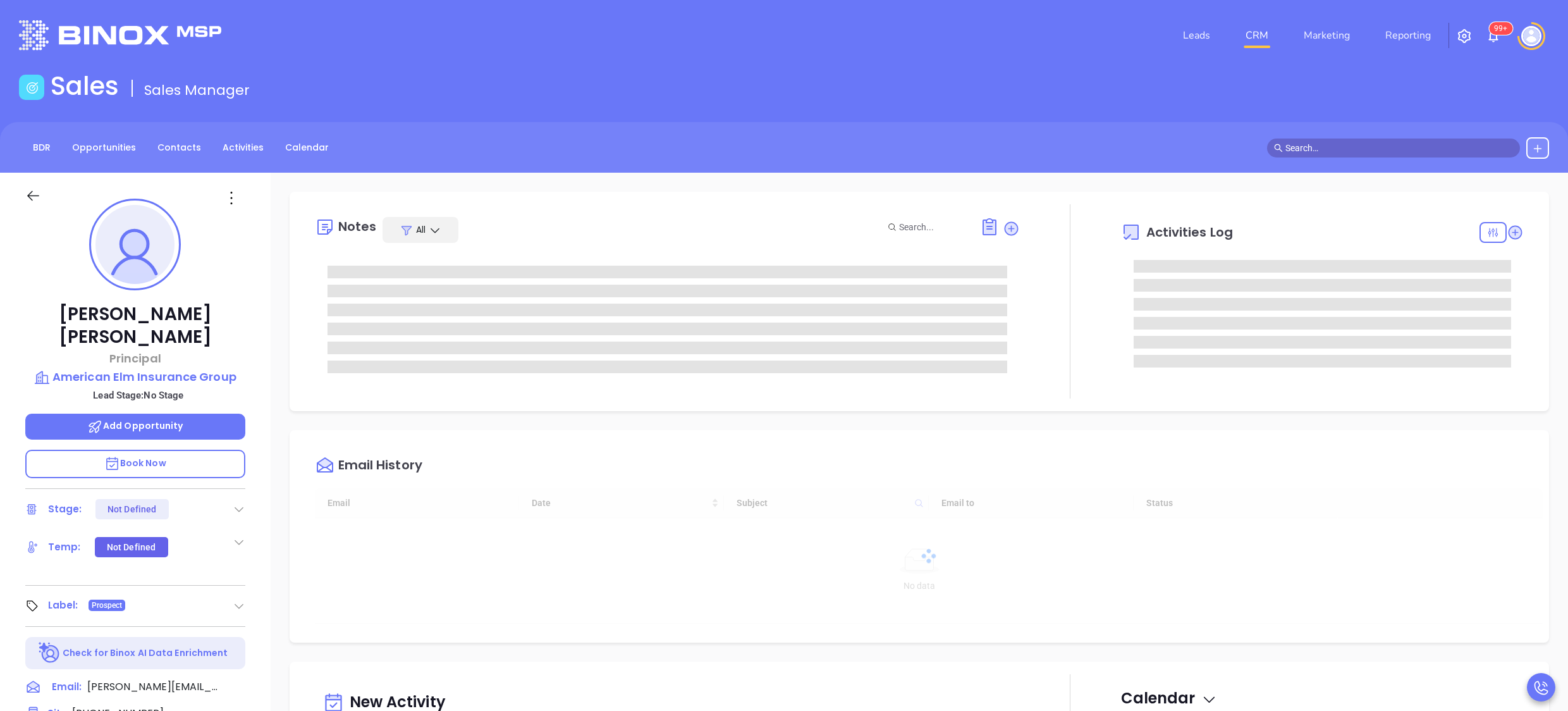
type input "[DATE]"
type input "[PERSON_NAME]"
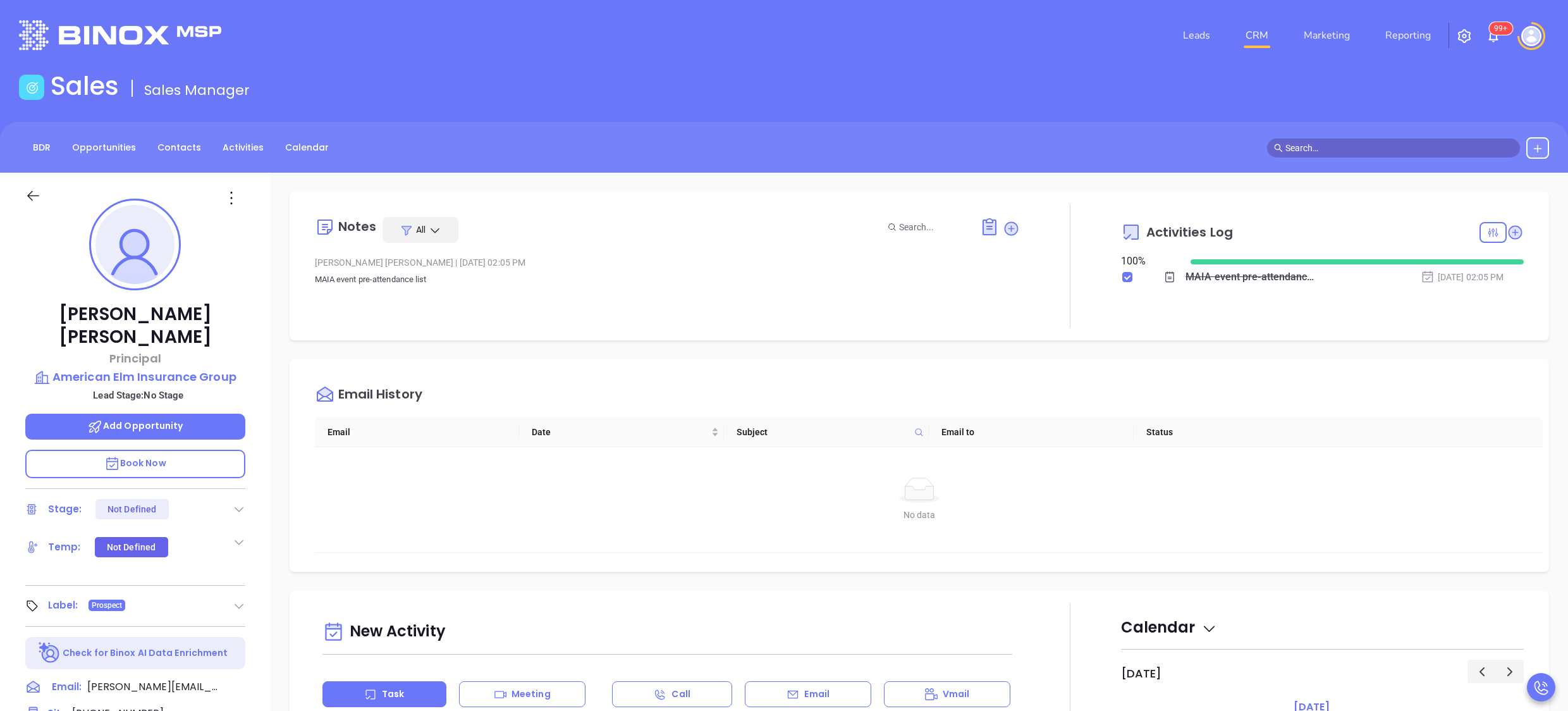
click at [262, 382] on div "[PERSON_NAME] Principal American Elm Insurance Group Lead Stage: No Stage Add O…" at bounding box center [135, 617] width 271 height 888
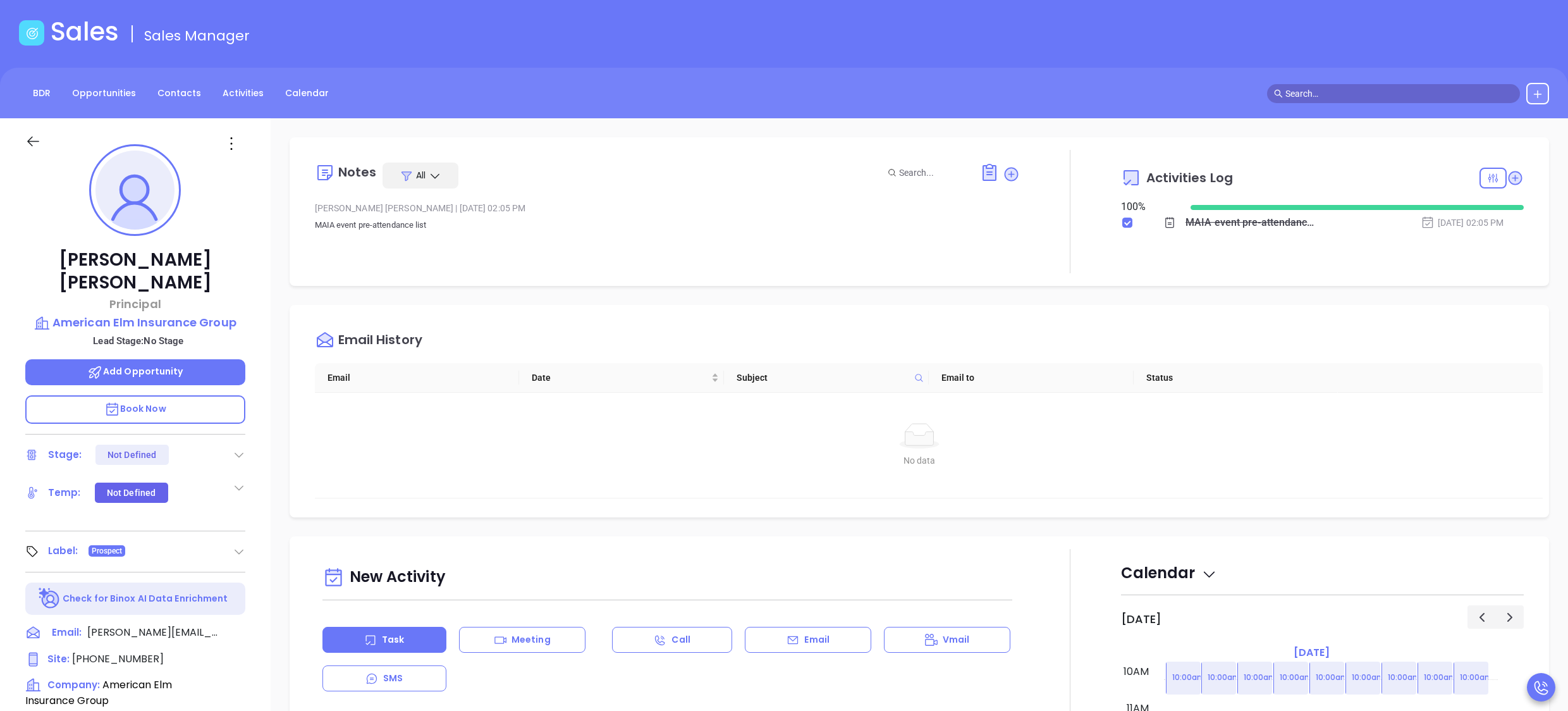
scroll to position [0, 0]
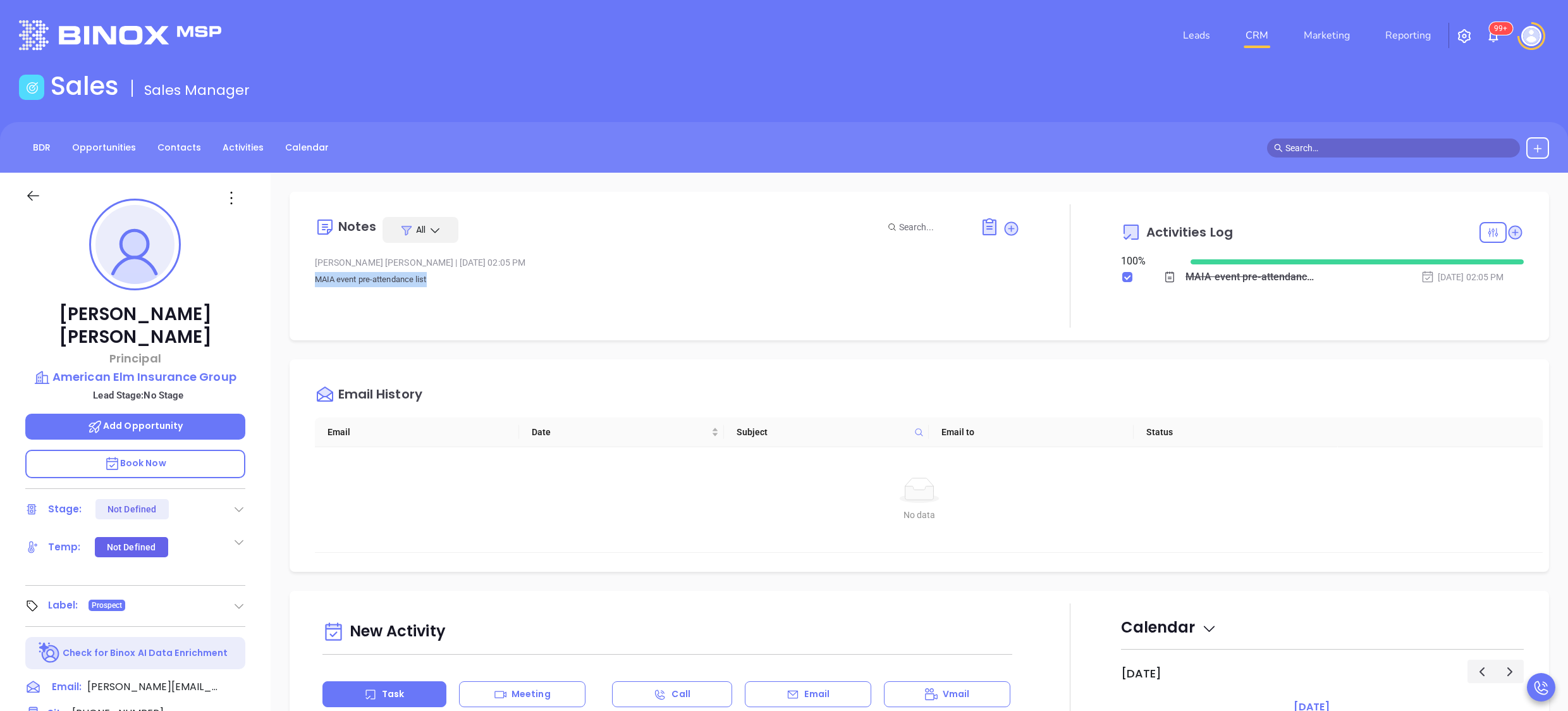
drag, startPoint x: 435, startPoint y: 278, endPoint x: 297, endPoint y: 275, distance: 138.0
click at [297, 275] on div "Notes All [PERSON_NAME] | [DATE] 02:05 PM MAIA event pre-attendance list Activi…" at bounding box center [919, 266] width 1260 height 148
drag, startPoint x: 297, startPoint y: 275, endPoint x: 447, endPoint y: 303, distance: 152.6
click at [447, 303] on div "[PERSON_NAME] | [DATE] 02:05 PM MAIA event pre-attendance list" at bounding box center [667, 283] width 706 height 59
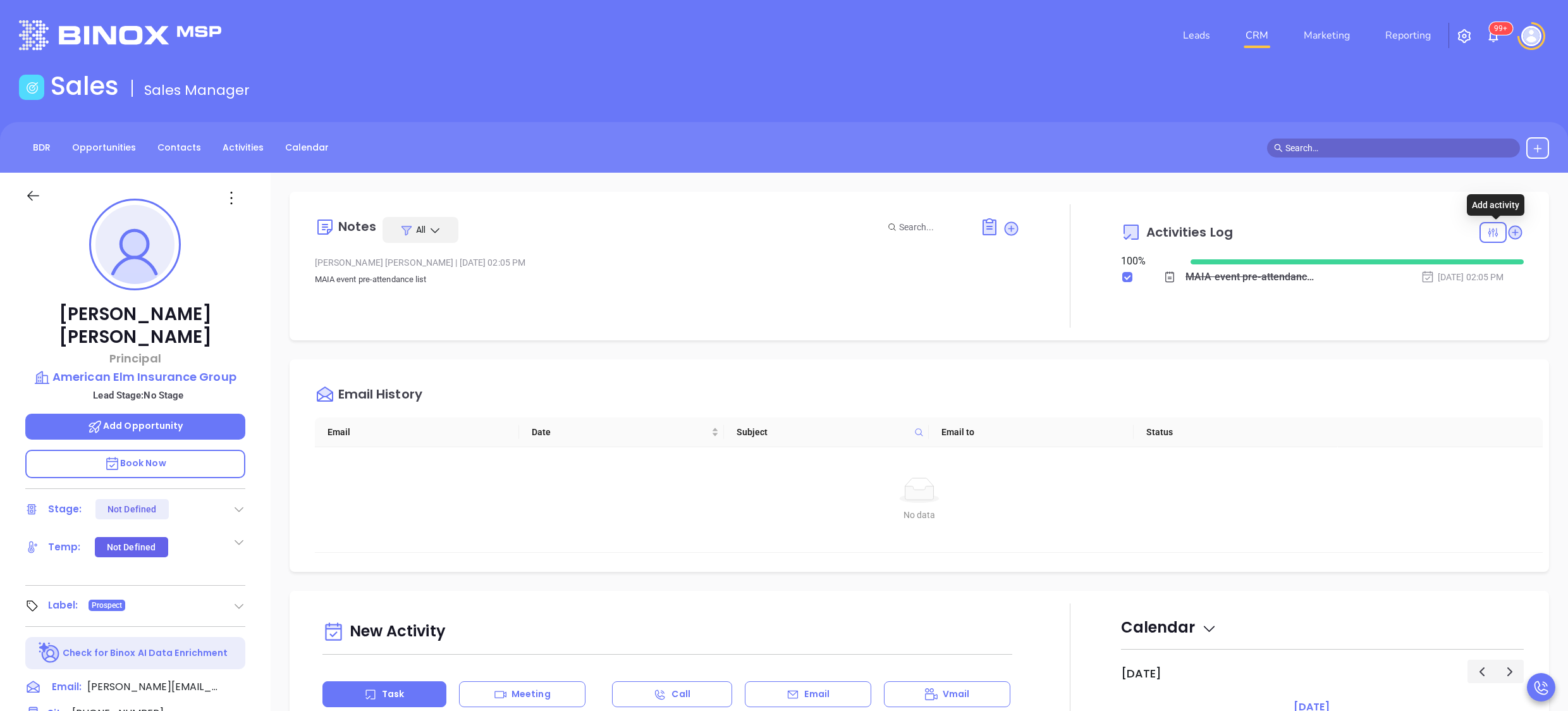
click at [1507, 224] on icon at bounding box center [1515, 232] width 17 height 17
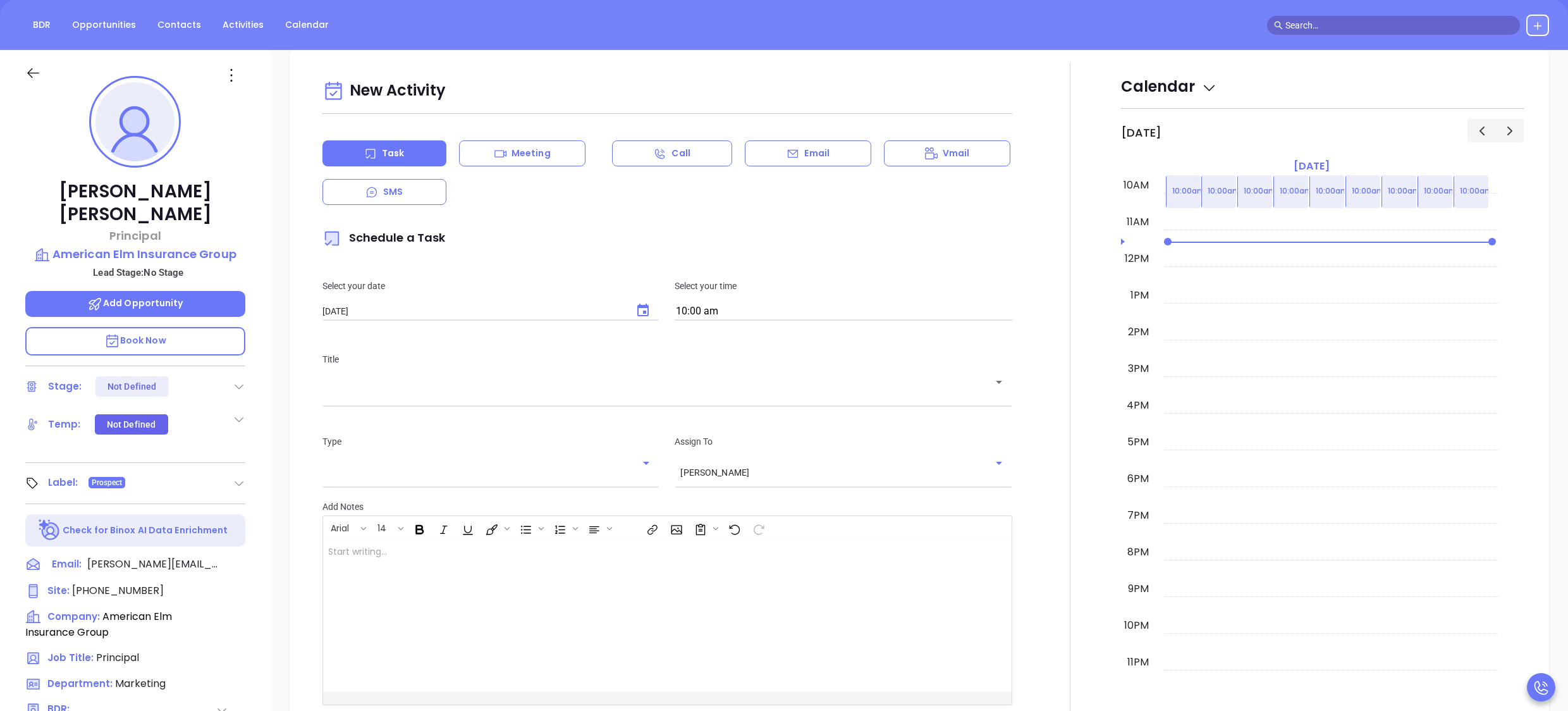
scroll to position [173, 0]
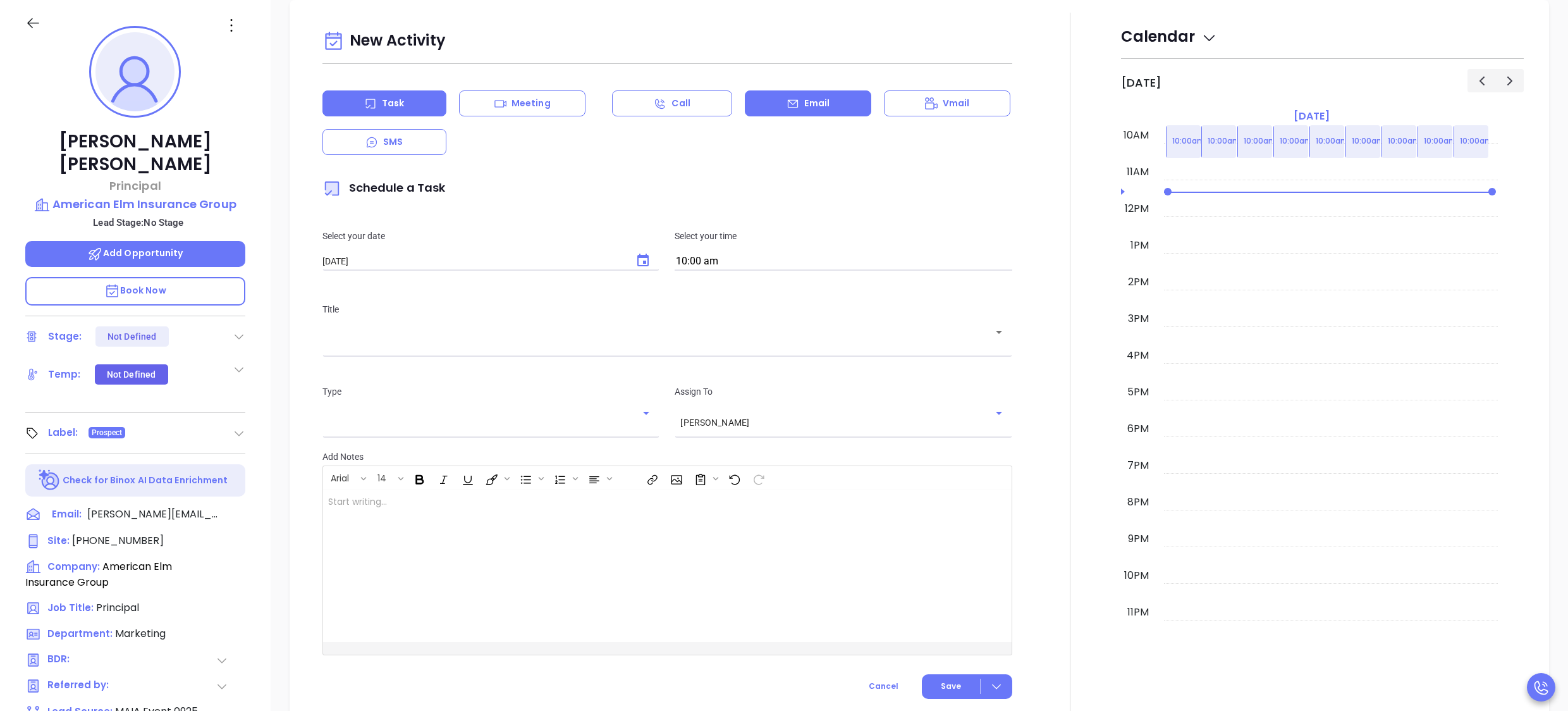
click at [804, 108] on p "Email" at bounding box center [817, 103] width 25 height 13
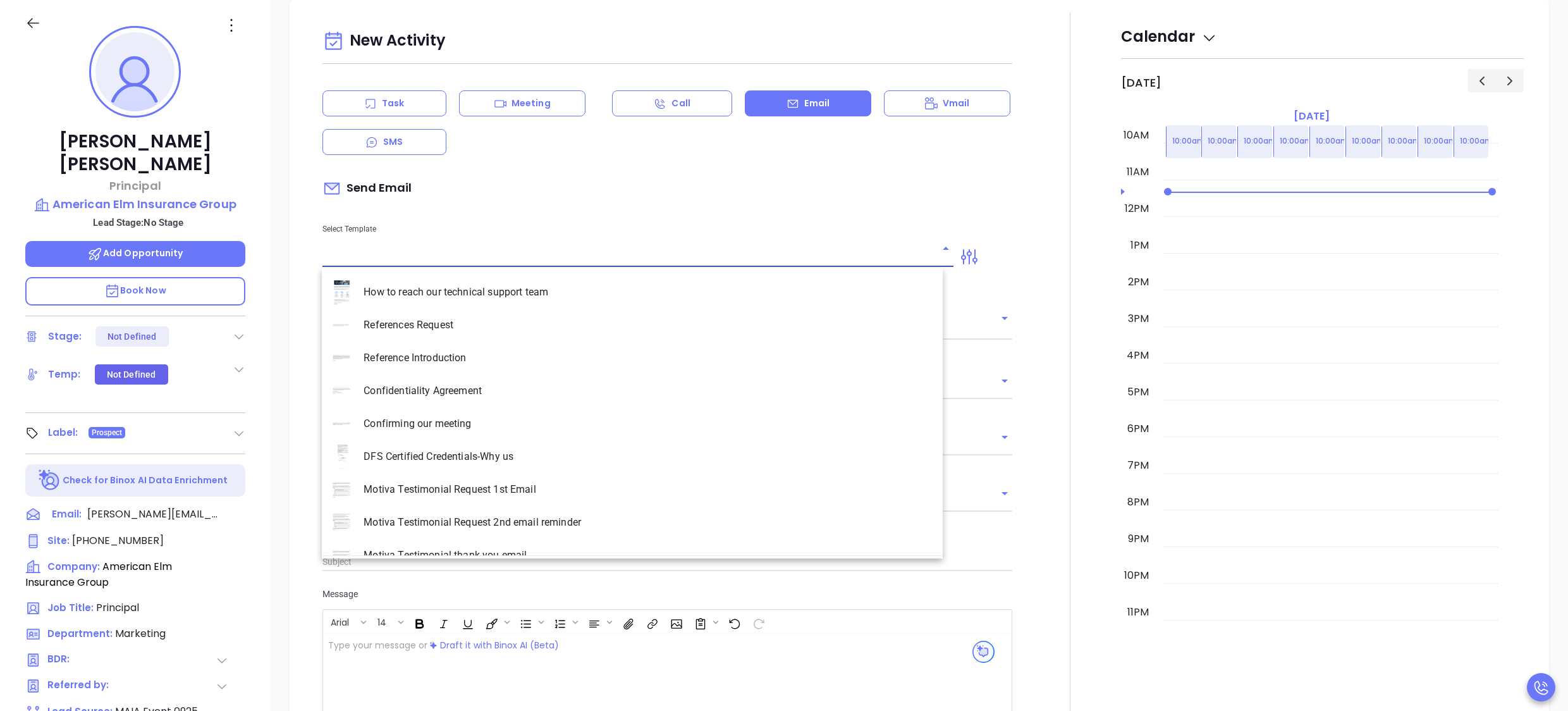
type input "[PERSON_NAME]"
click at [361, 261] on input "text" at bounding box center [629, 257] width 613 height 19
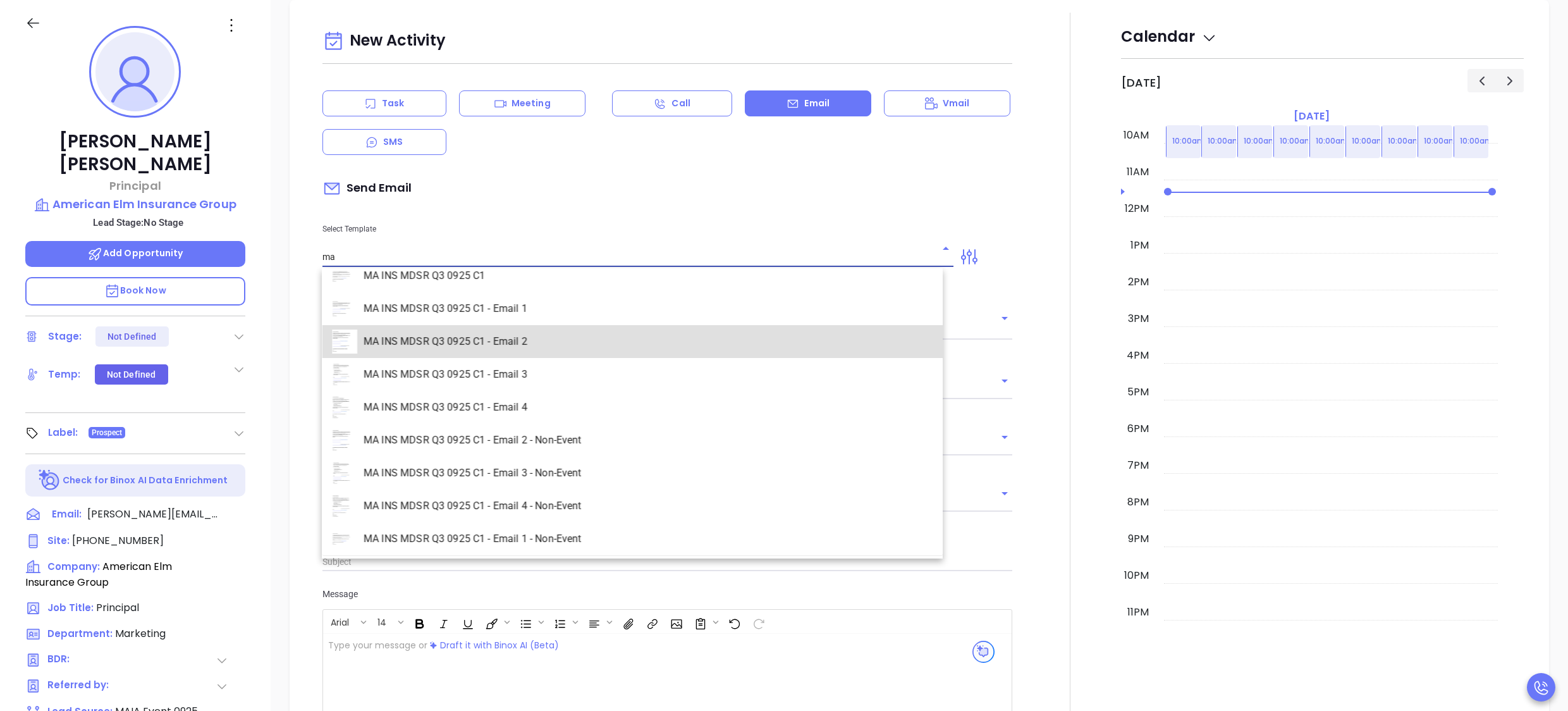
type input "MA INS MDSR Q3 0925 C1 - Email 2"
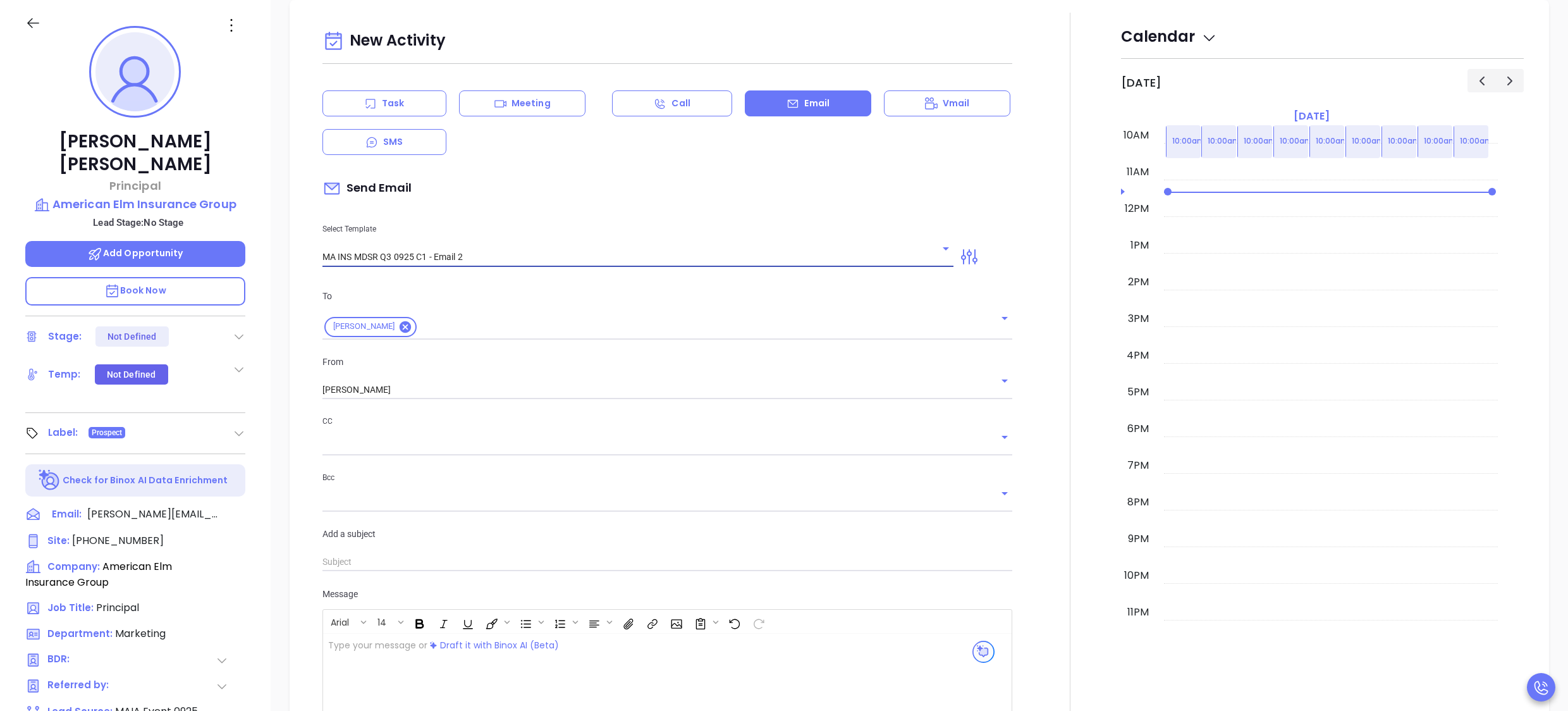
type input "Erin, here’s the MA compliance checklist we mentioned"
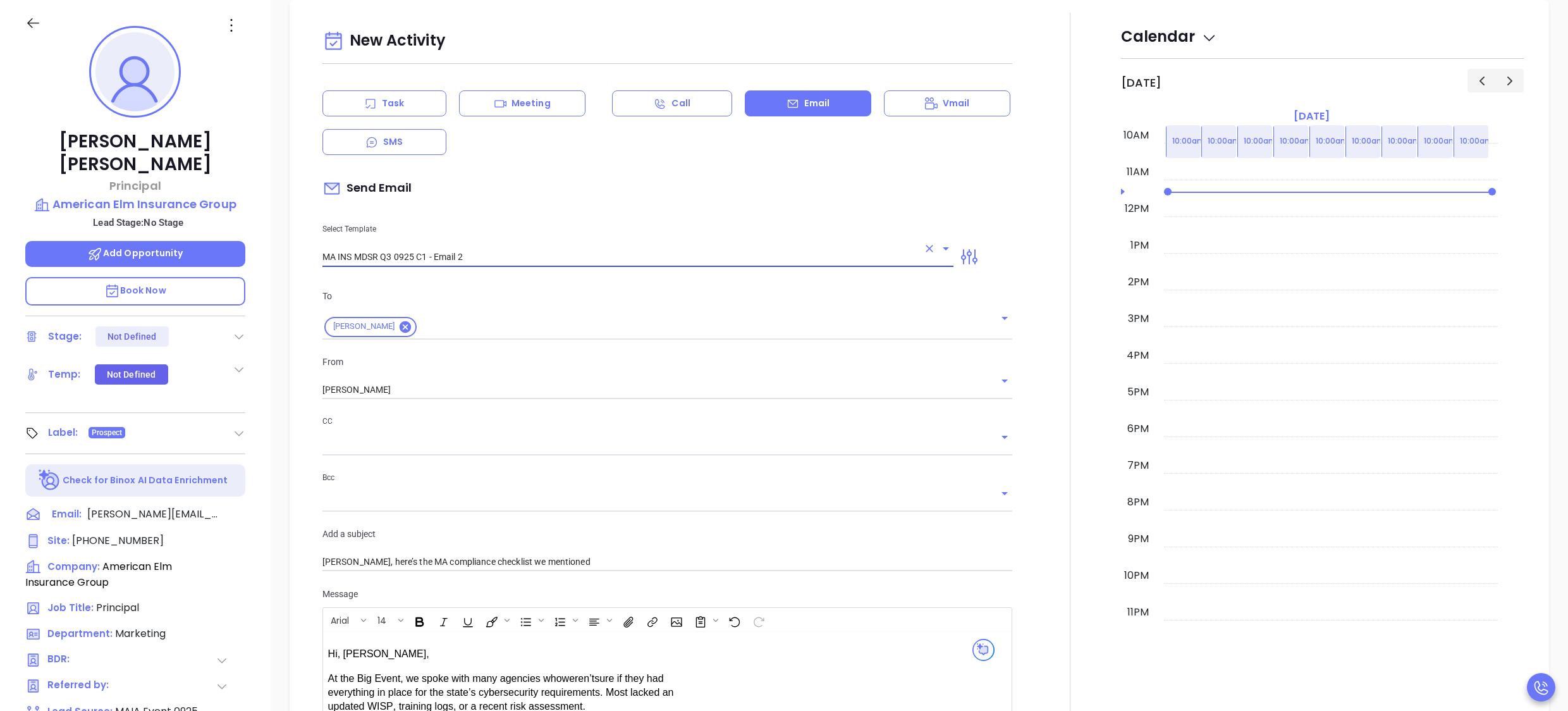
type input "MA INS MDSR Q3 0925 C1 - Email 2"
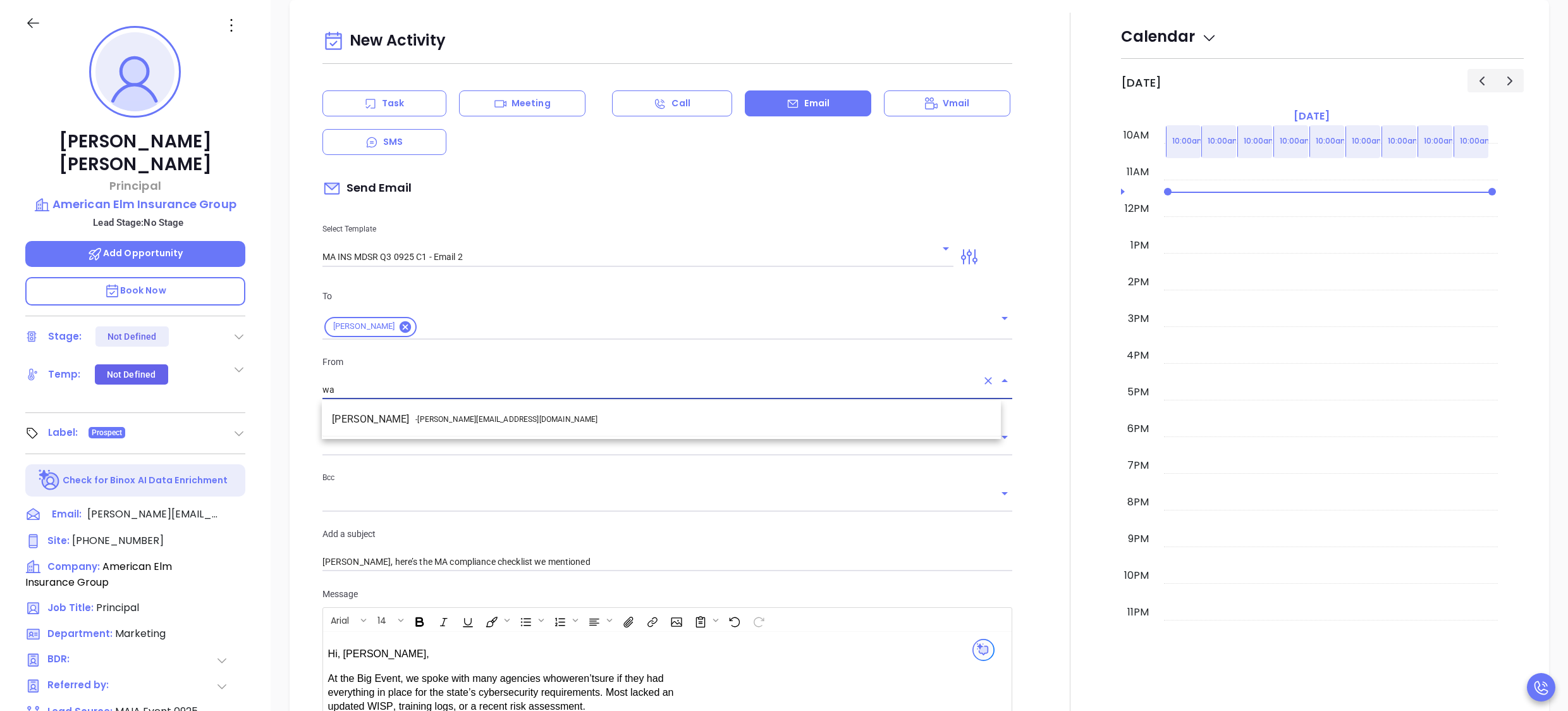
click at [433, 425] on span "- walter@motiva.net" at bounding box center [506, 419] width 182 height 11
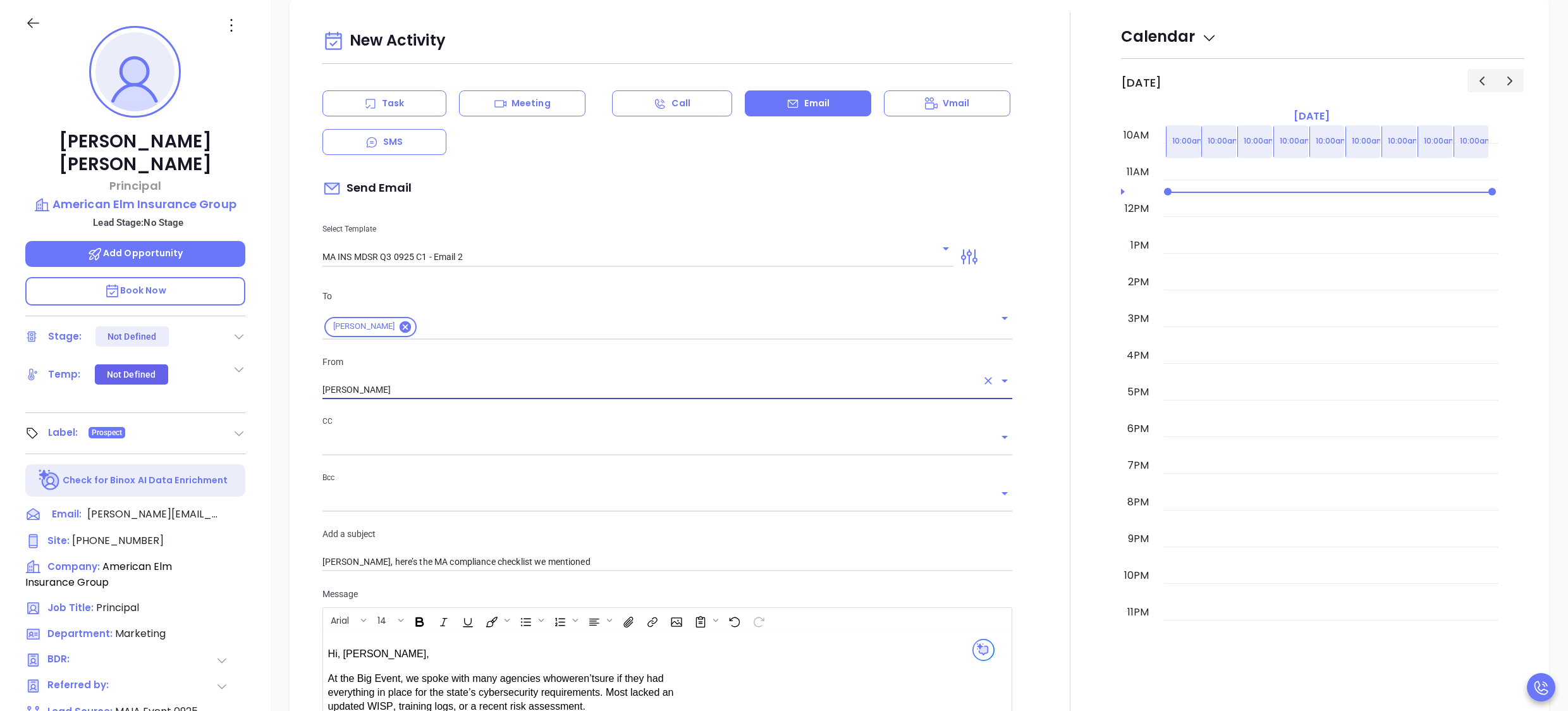
type input "[PERSON_NAME]"
click at [1029, 507] on div at bounding box center [1071, 508] width 101 height 991
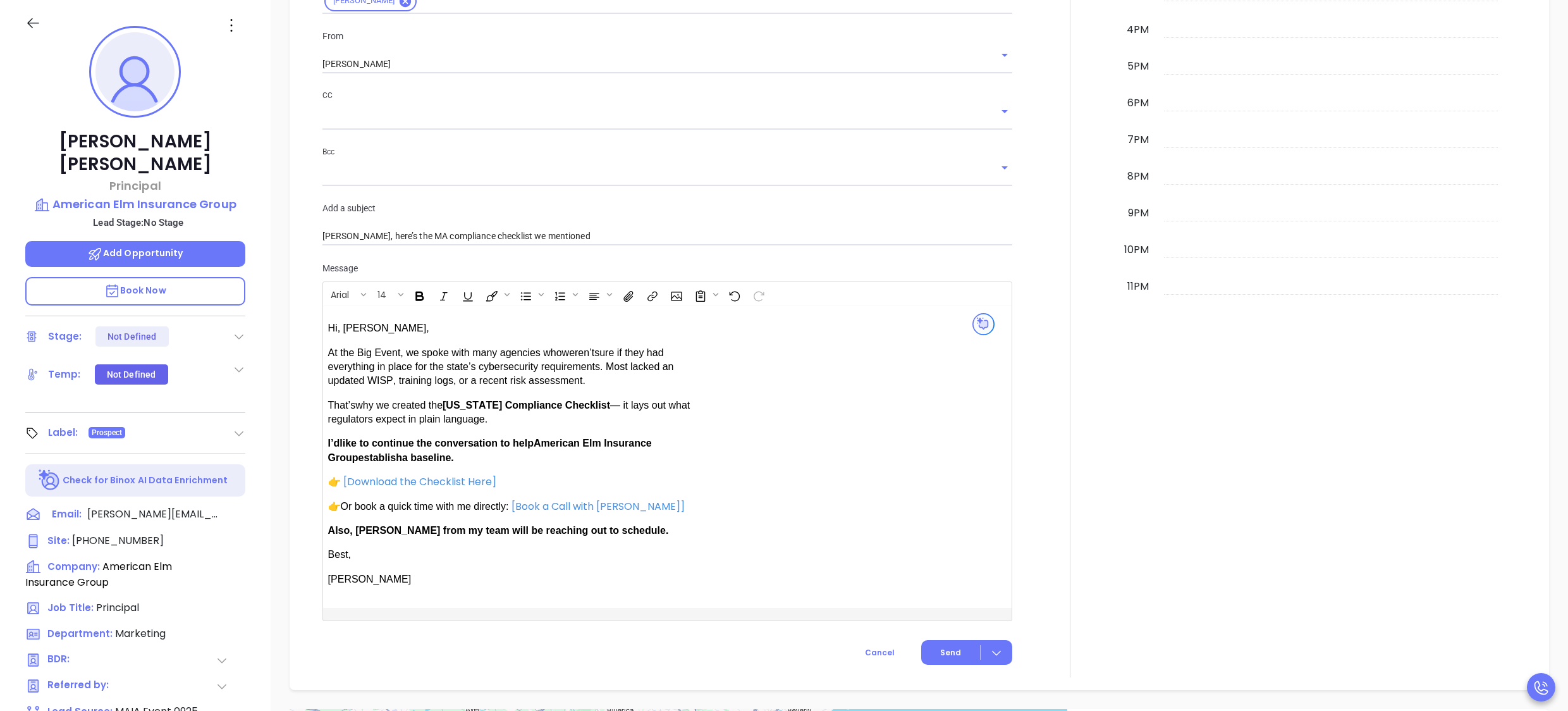
scroll to position [773, 0]
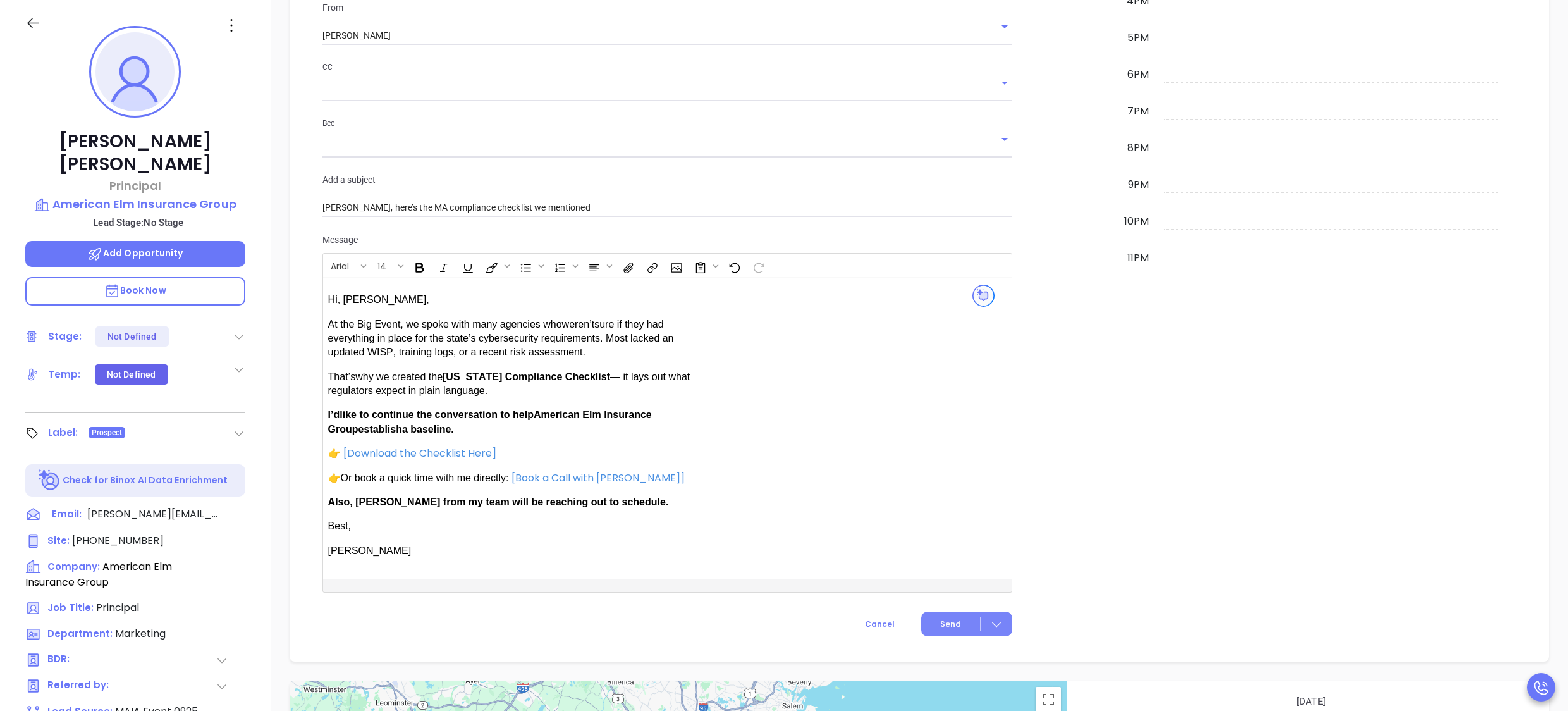
click at [941, 622] on span "Send" at bounding box center [951, 623] width 21 height 11
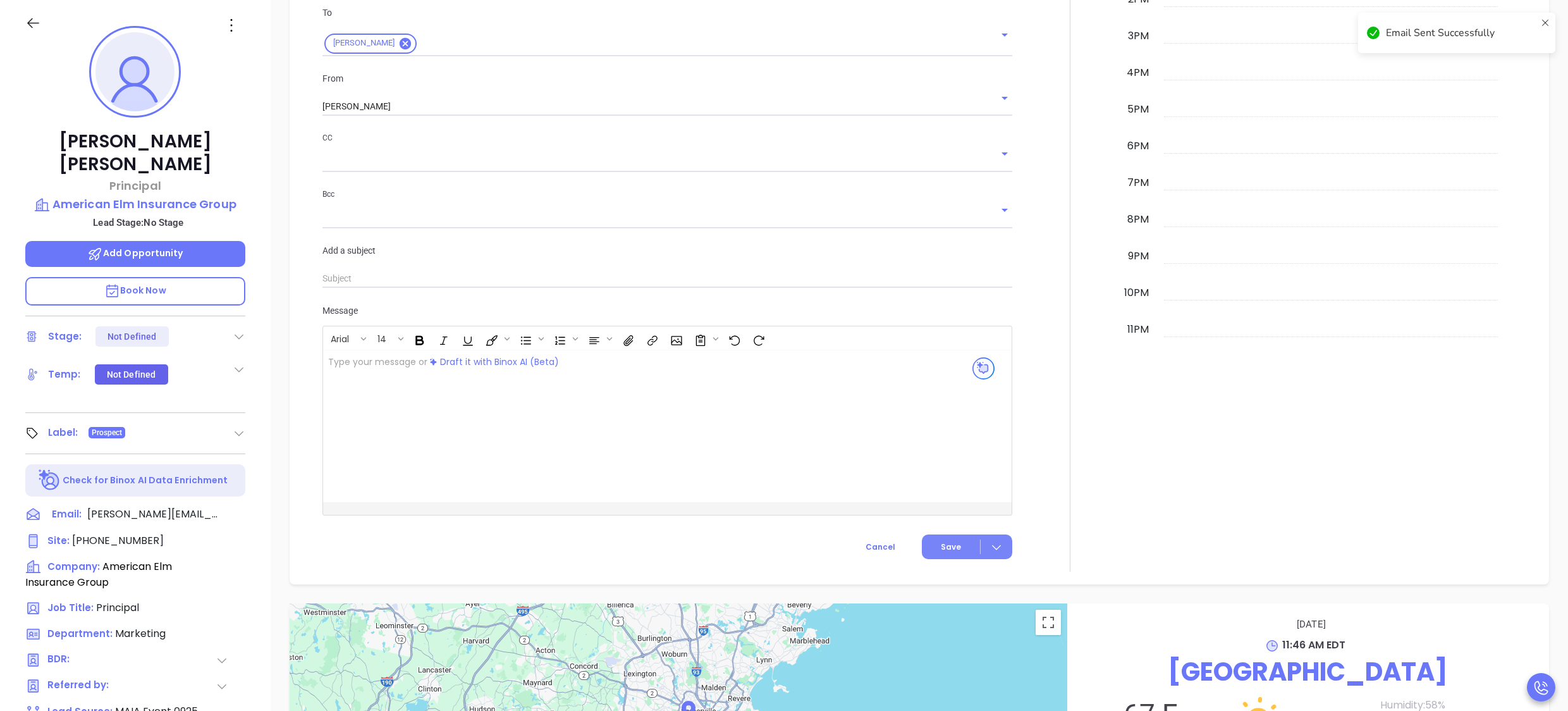
scroll to position [843, 0]
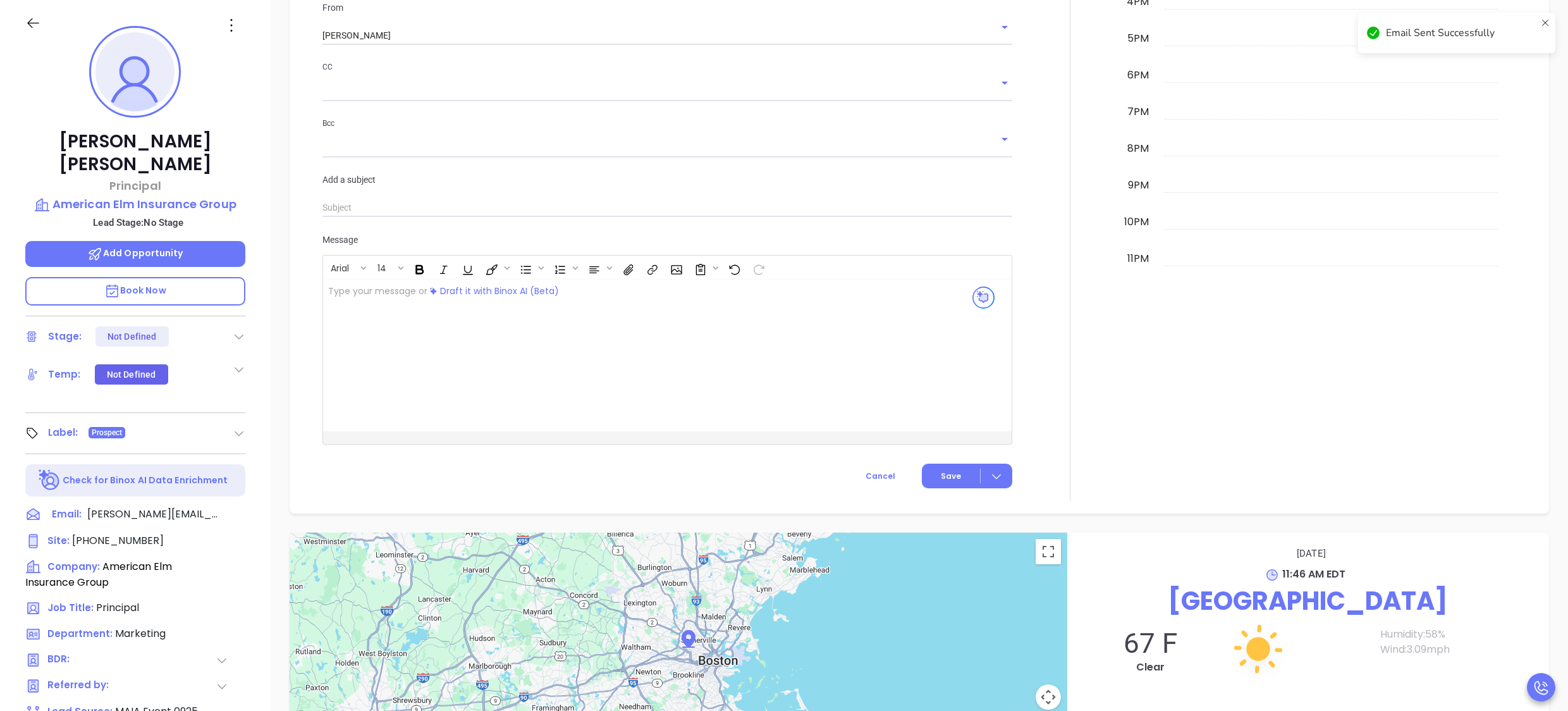
click at [1059, 338] on div at bounding box center [1071, 79] width 101 height 842
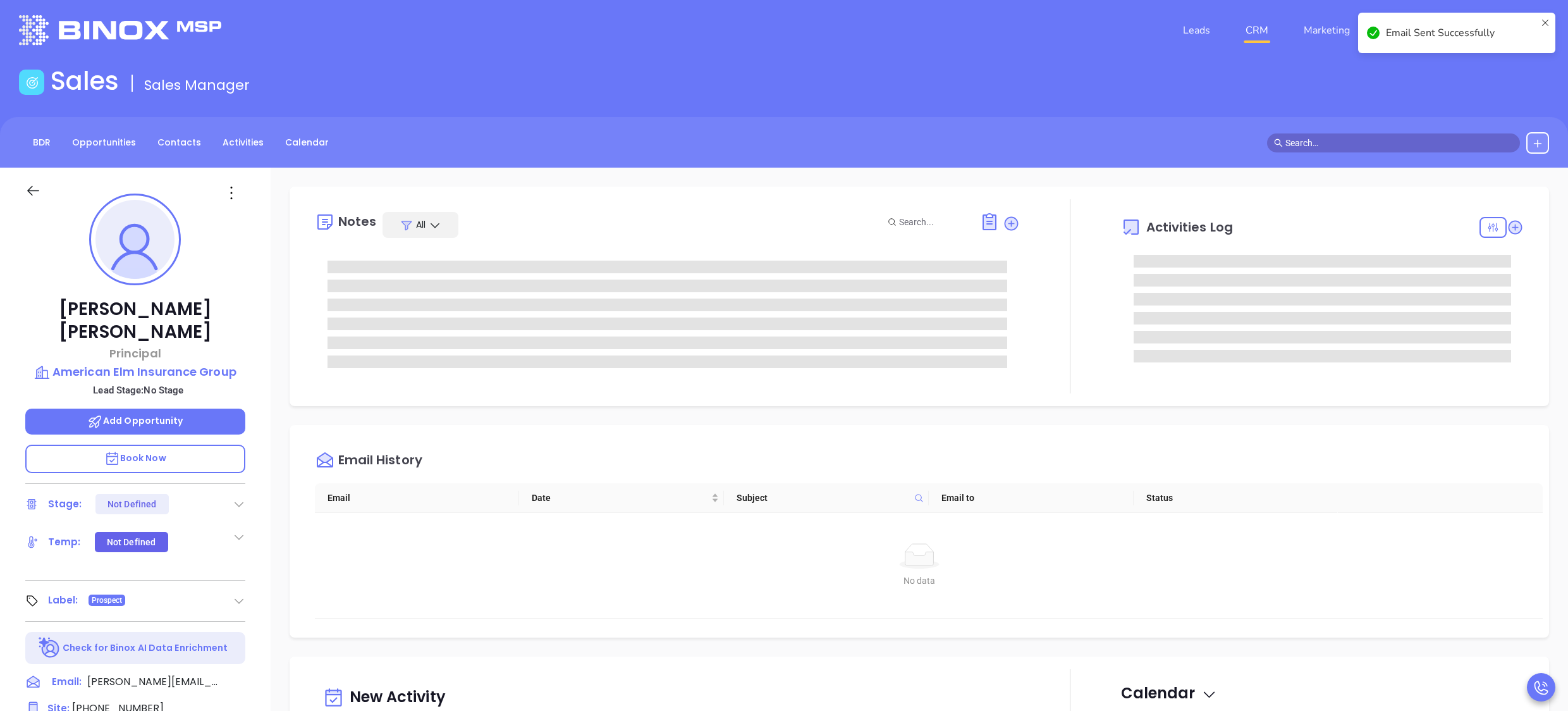
scroll to position [0, 0]
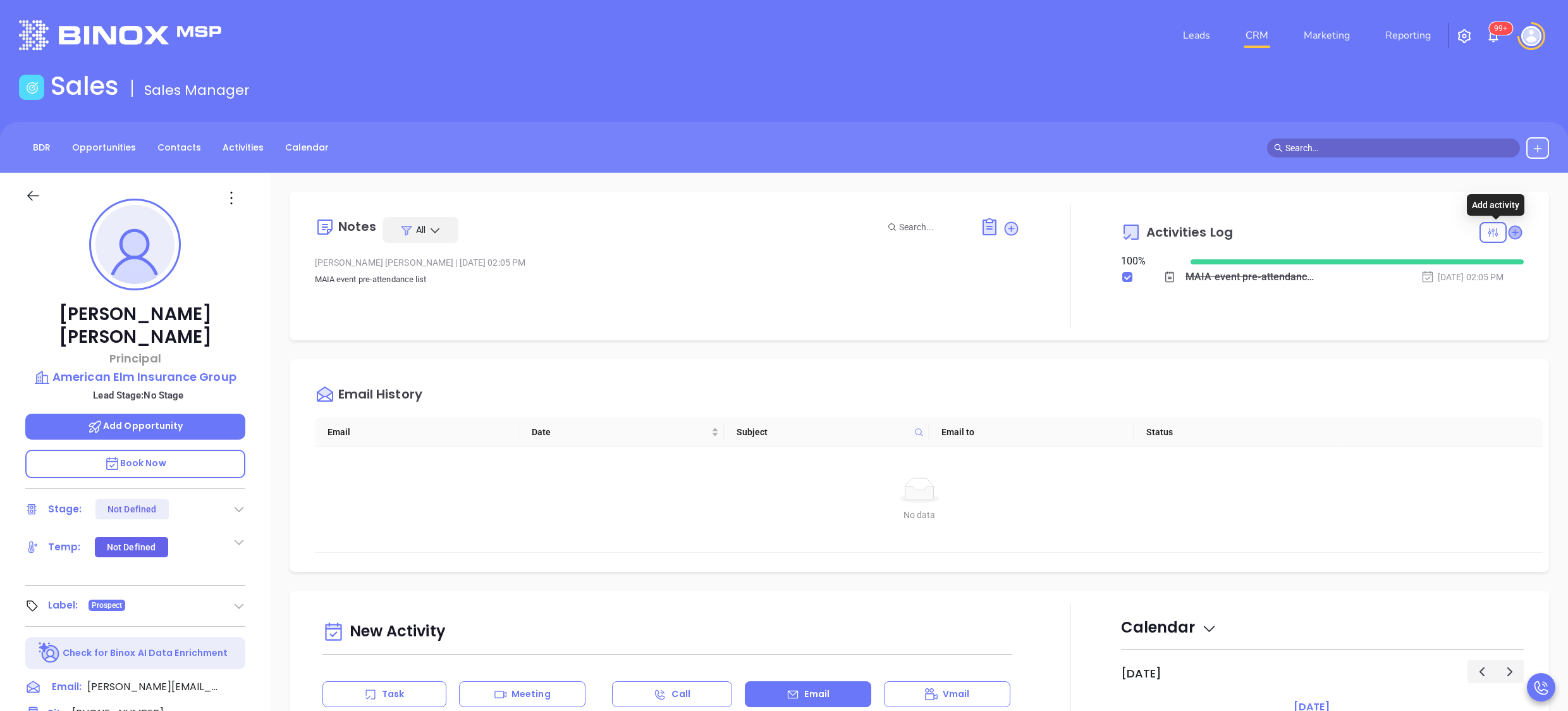
drag, startPoint x: 1506, startPoint y: 233, endPoint x: 1494, endPoint y: 237, distance: 12.6
click at [1494, 237] on div "Notes All Liz Cruz | Sep 19, 2025 02:05 PM MAIA event pre-attendance list Activ…" at bounding box center [919, 266] width 1234 height 123
click at [1509, 237] on icon at bounding box center [1515, 232] width 13 height 13
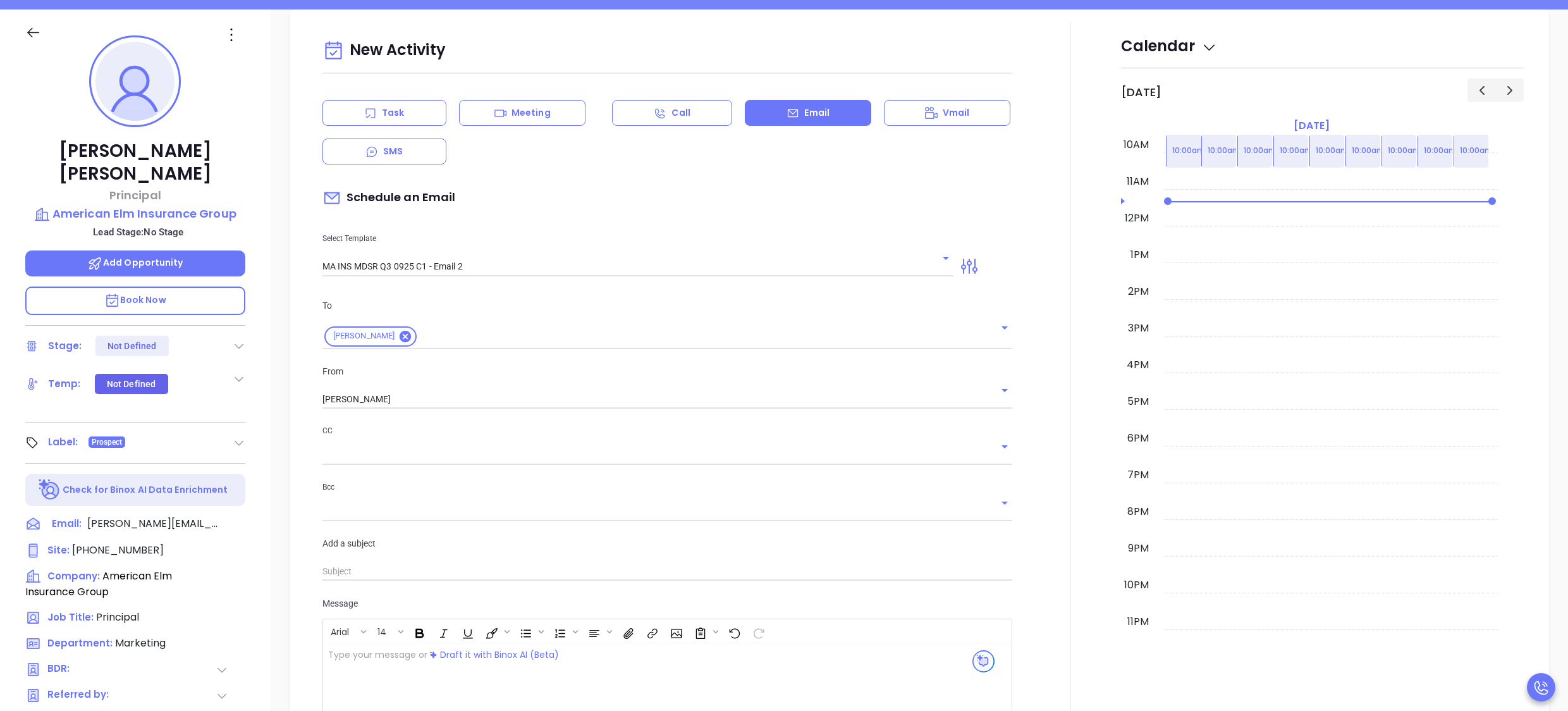
scroll to position [173, 0]
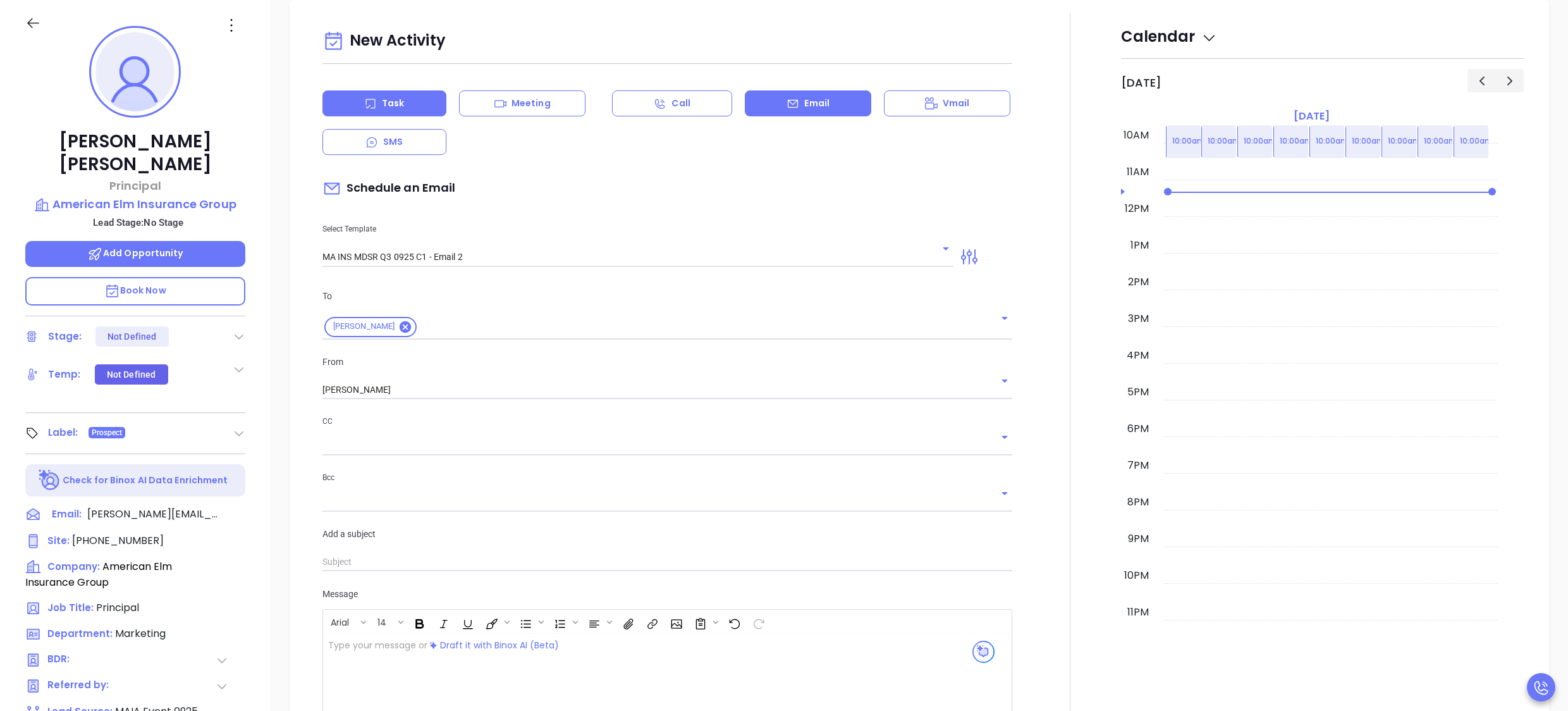
click at [352, 111] on div "Task" at bounding box center [384, 103] width 124 height 26
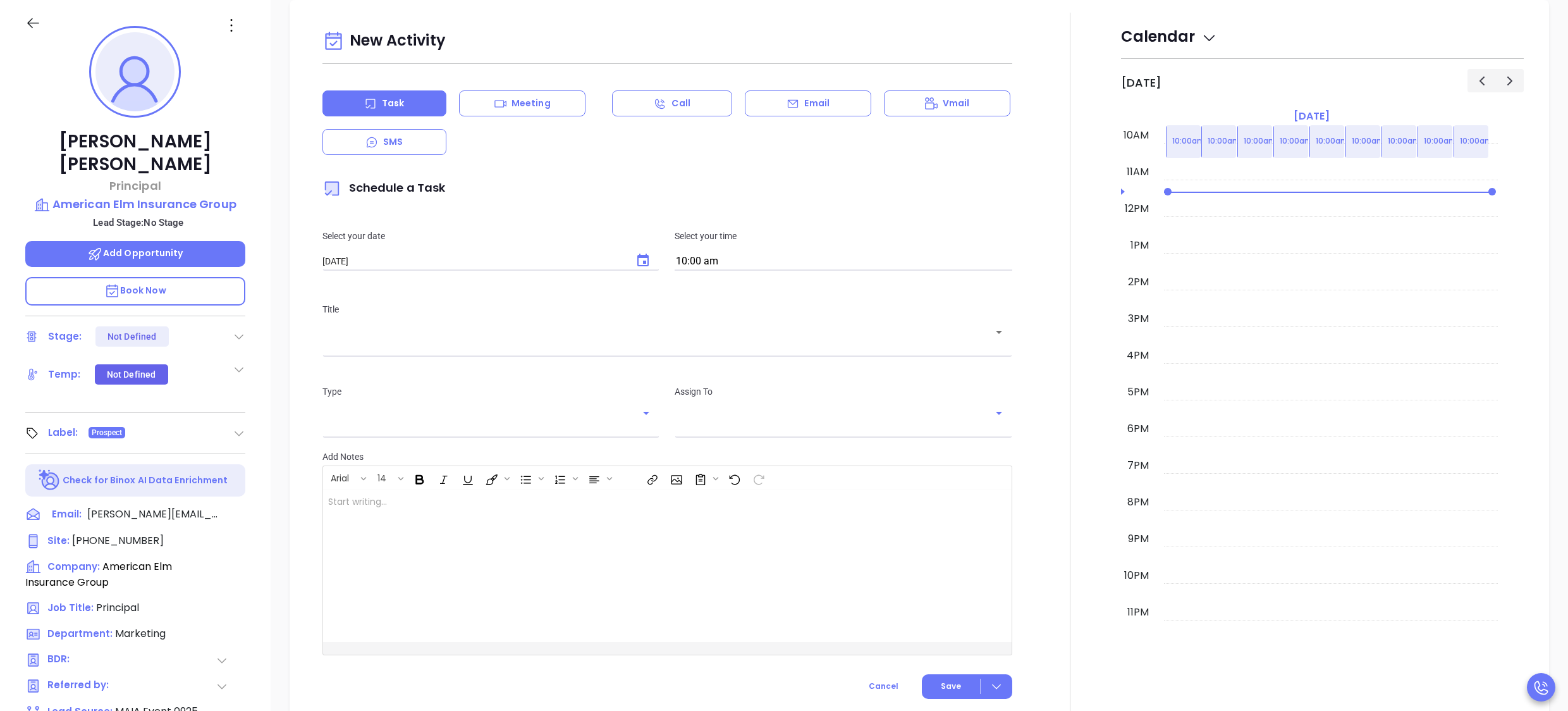
type input "[PERSON_NAME]"
click at [643, 260] on icon "Choose date, selected date is Oct 4, 2025" at bounding box center [643, 260] width 11 height 13
click at [375, 366] on button "6" at bounding box center [377, 364] width 23 height 23
type input "10/06/2025"
click at [435, 356] on div "Title ​" at bounding box center [667, 327] width 706 height 82
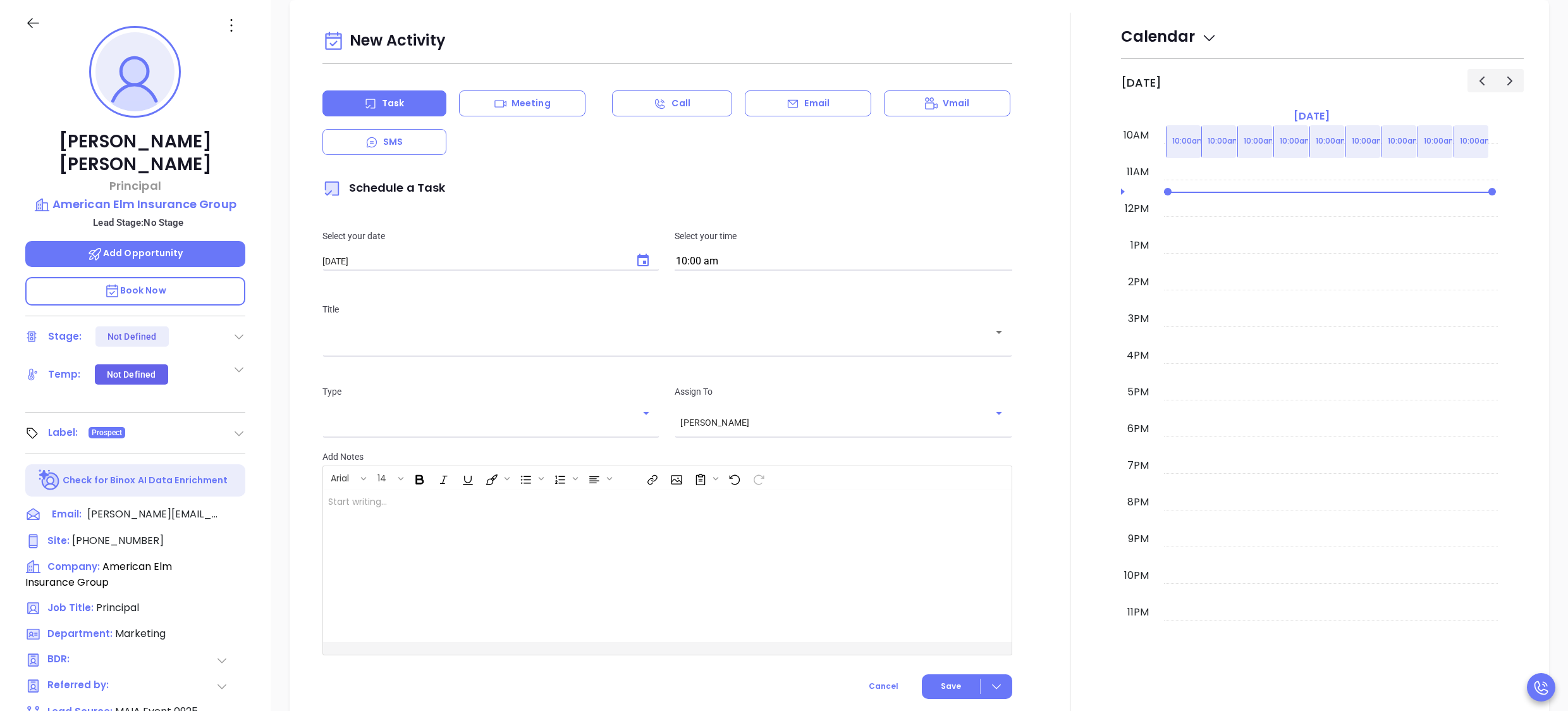
click at [436, 346] on input "text" at bounding box center [658, 341] width 660 height 12
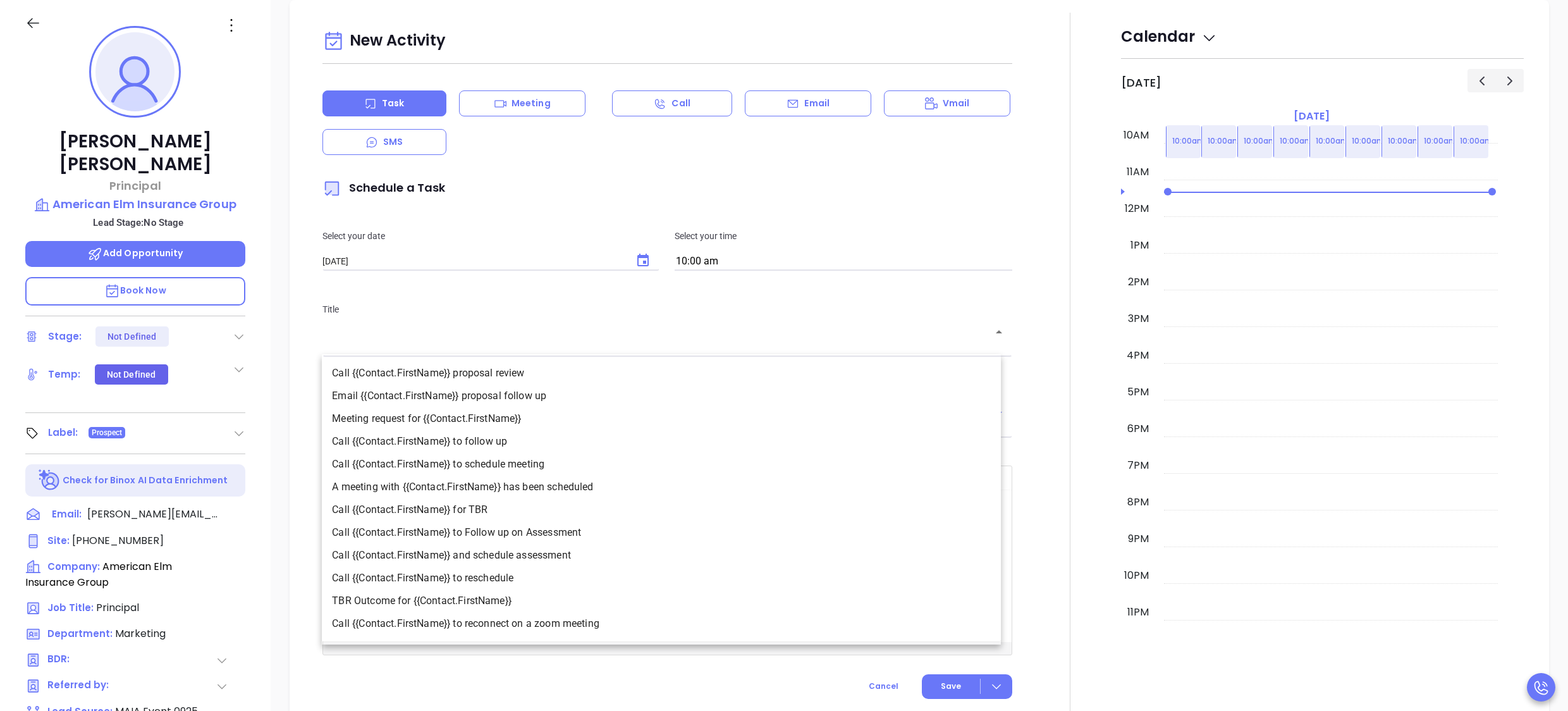
click at [465, 444] on li "Call {{Contact.FirstName}} to follow up" at bounding box center [661, 441] width 679 height 23
type input "Call Erin to follow up"
type input "Call"
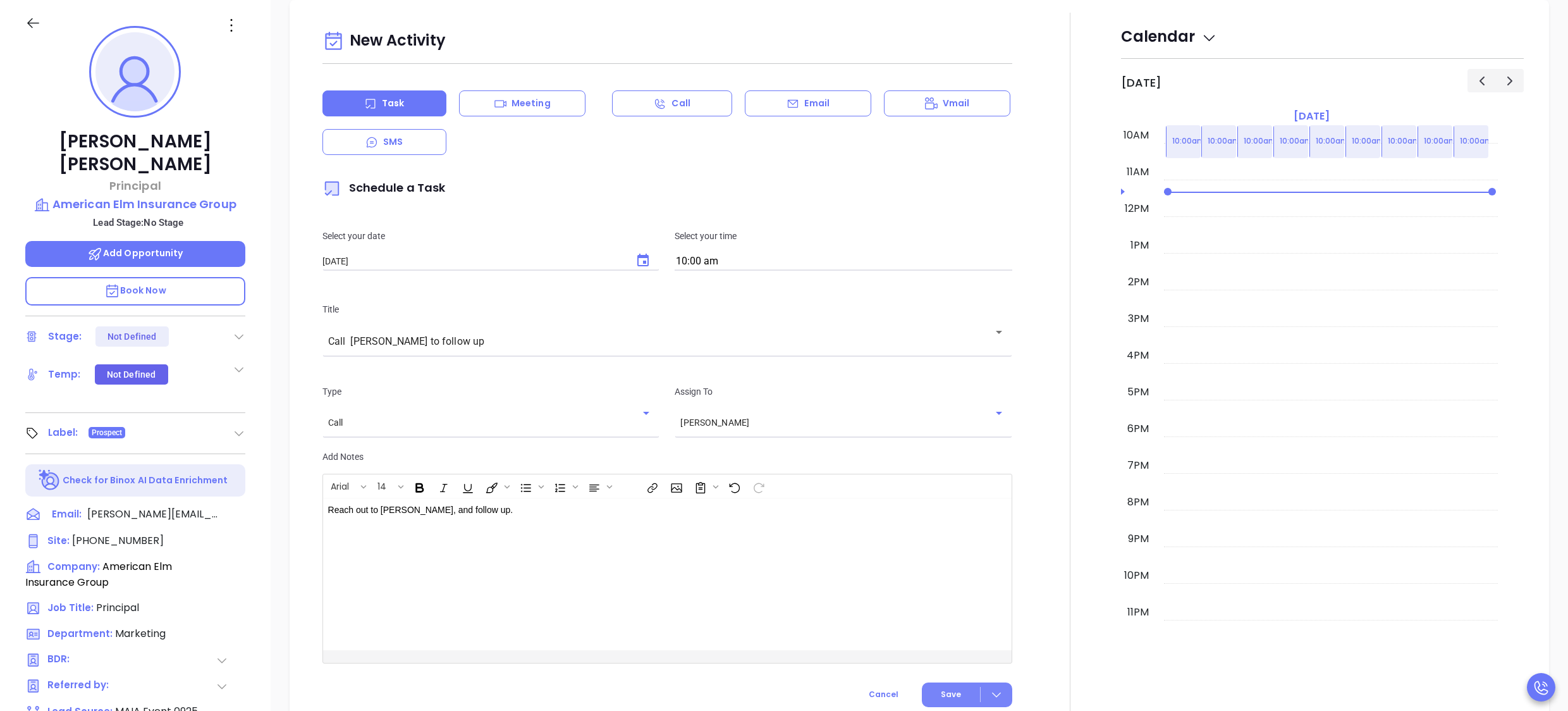
click at [941, 690] on span "Save" at bounding box center [951, 694] width 20 height 11
click at [239, 330] on icon at bounding box center [239, 336] width 13 height 13
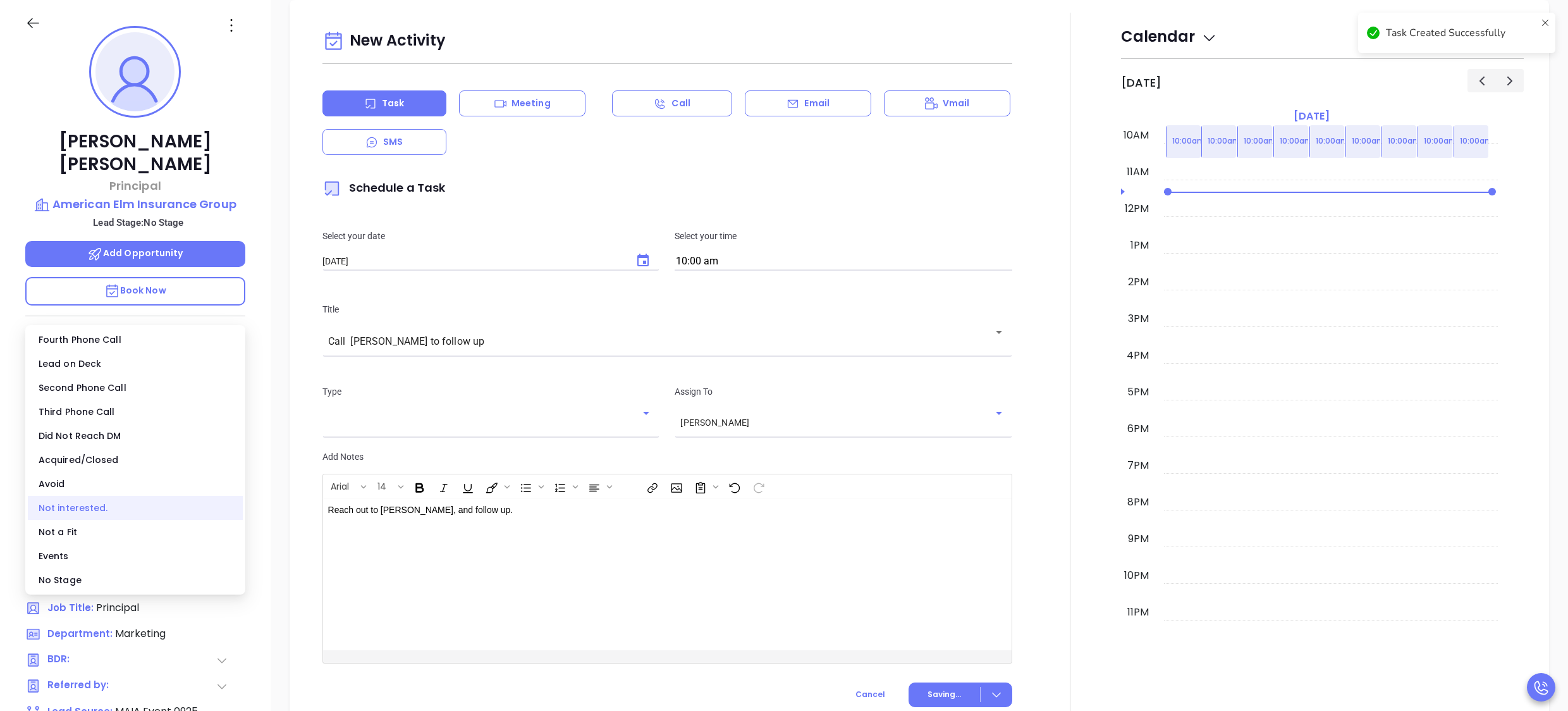
scroll to position [489, 0]
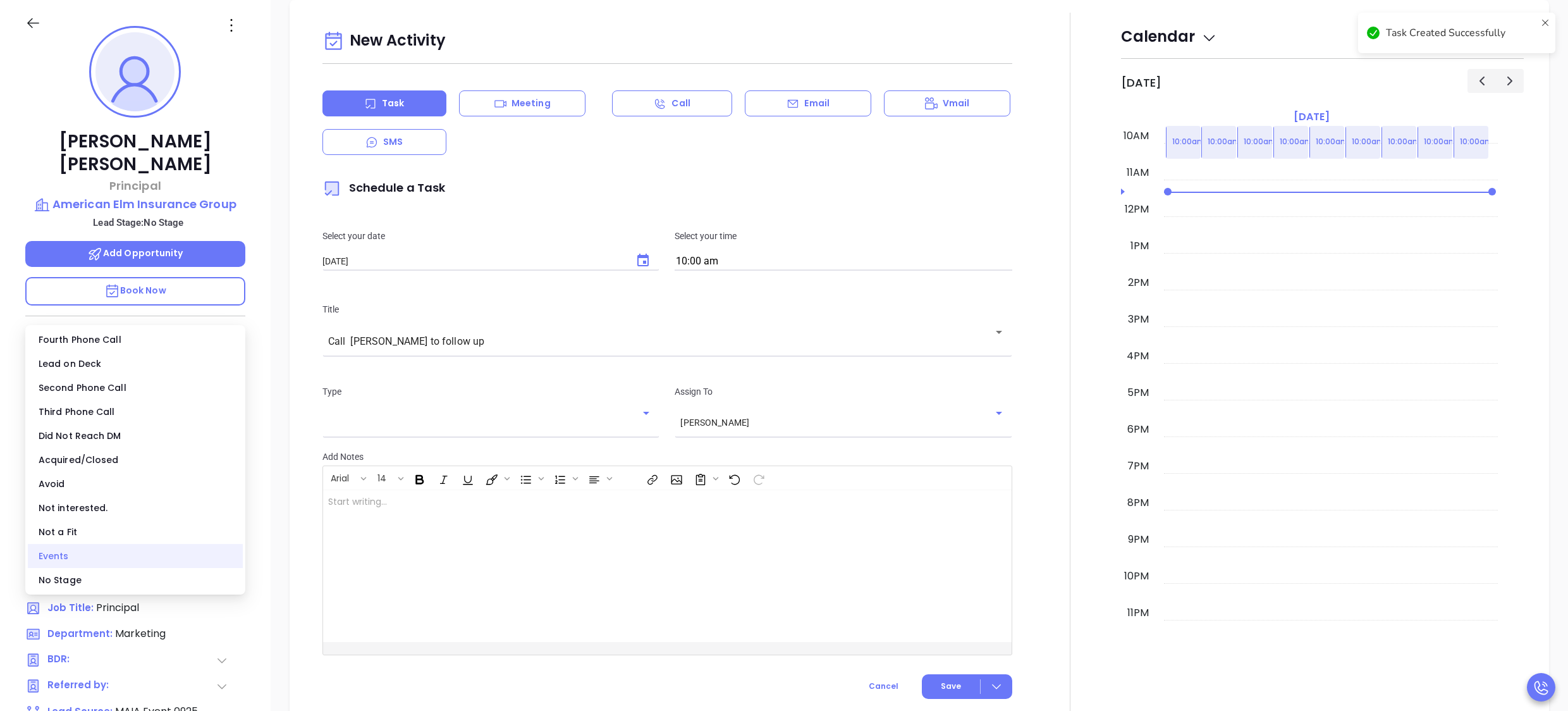
click at [79, 560] on div "Events" at bounding box center [135, 556] width 215 height 24
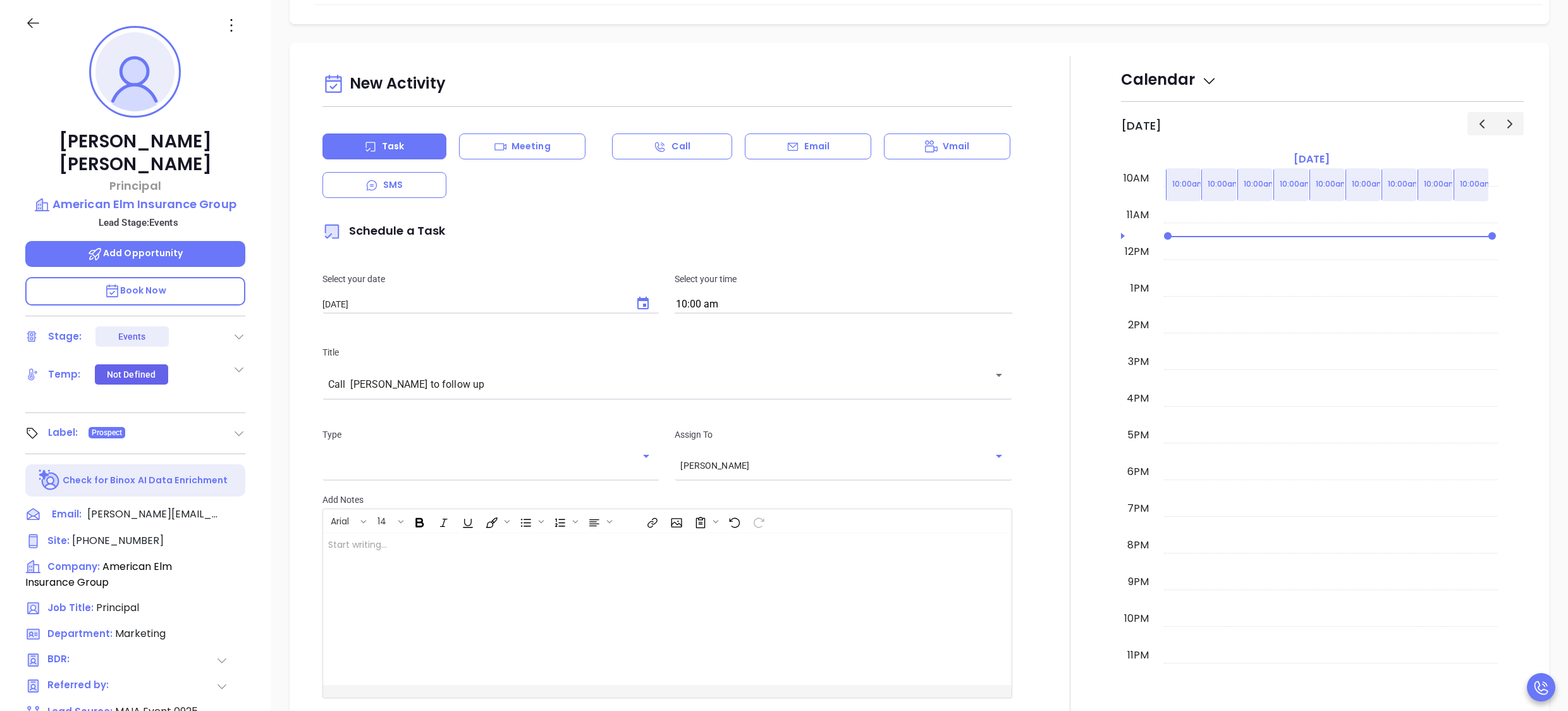
scroll to position [532, 0]
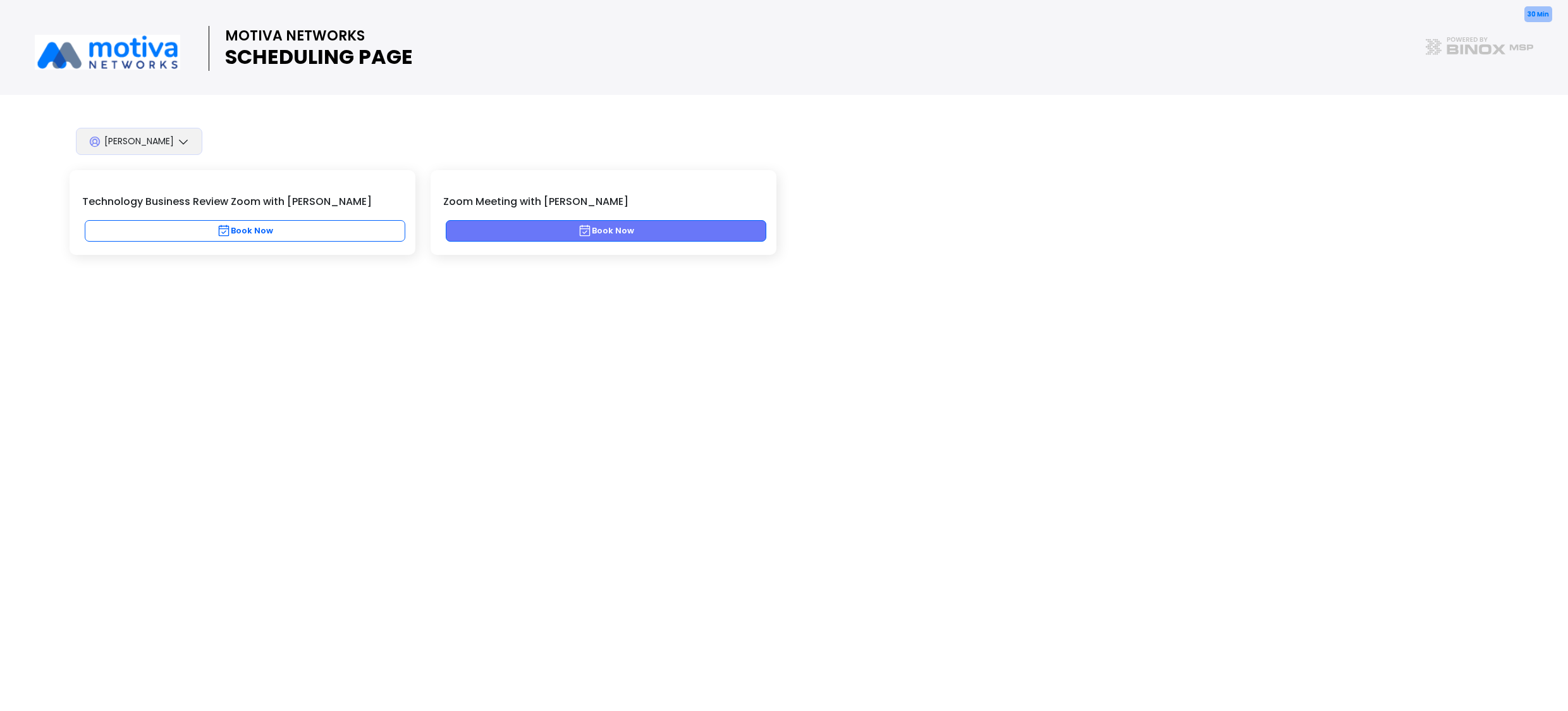
click at [576, 232] on button "Book Now" at bounding box center [606, 231] width 321 height 22
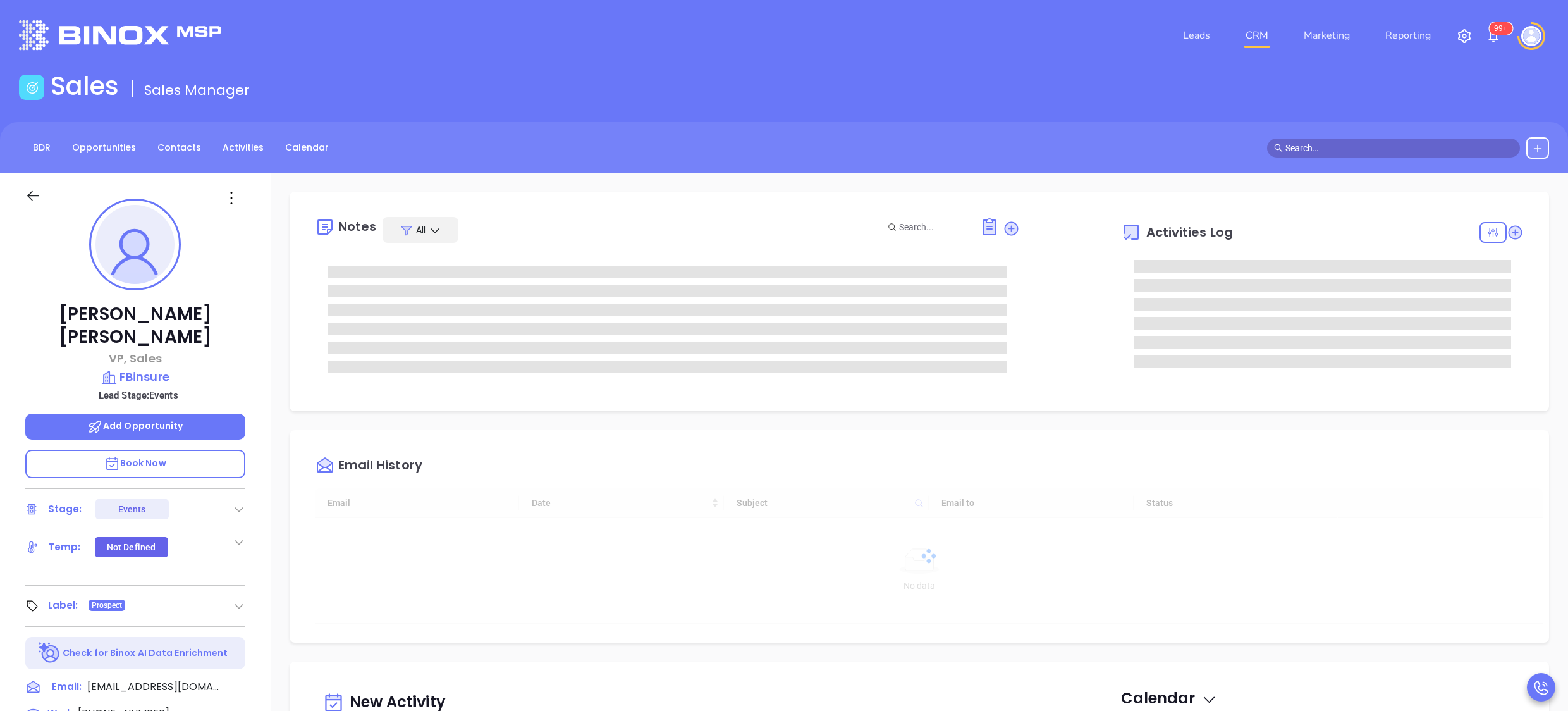
scroll to position [367, 0]
type input "[PERSON_NAME]"
click at [269, 404] on div "[PERSON_NAME] VP, Sales FBinsure Lead Stage: Events Add Opportunity Book Now St…" at bounding box center [135, 617] width 271 height 888
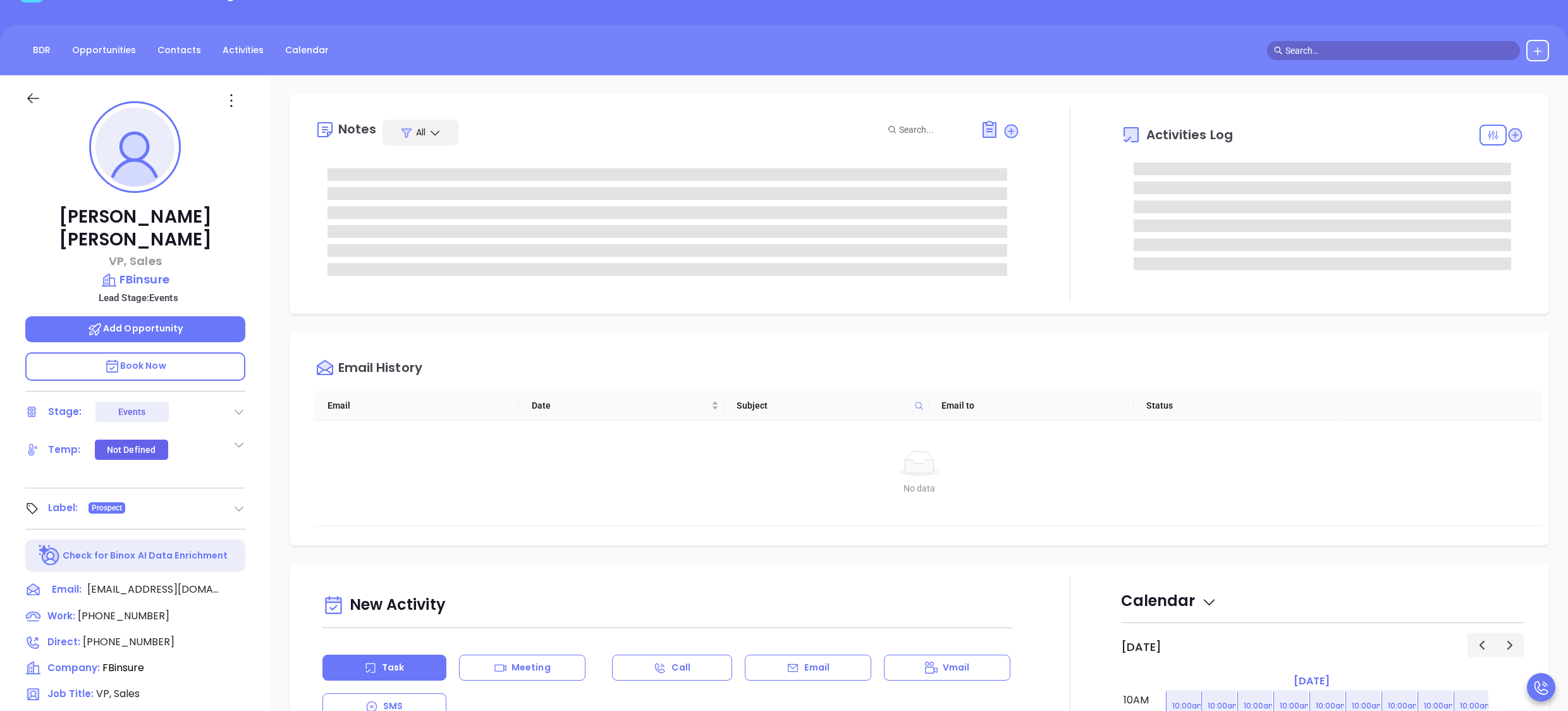
scroll to position [101, 0]
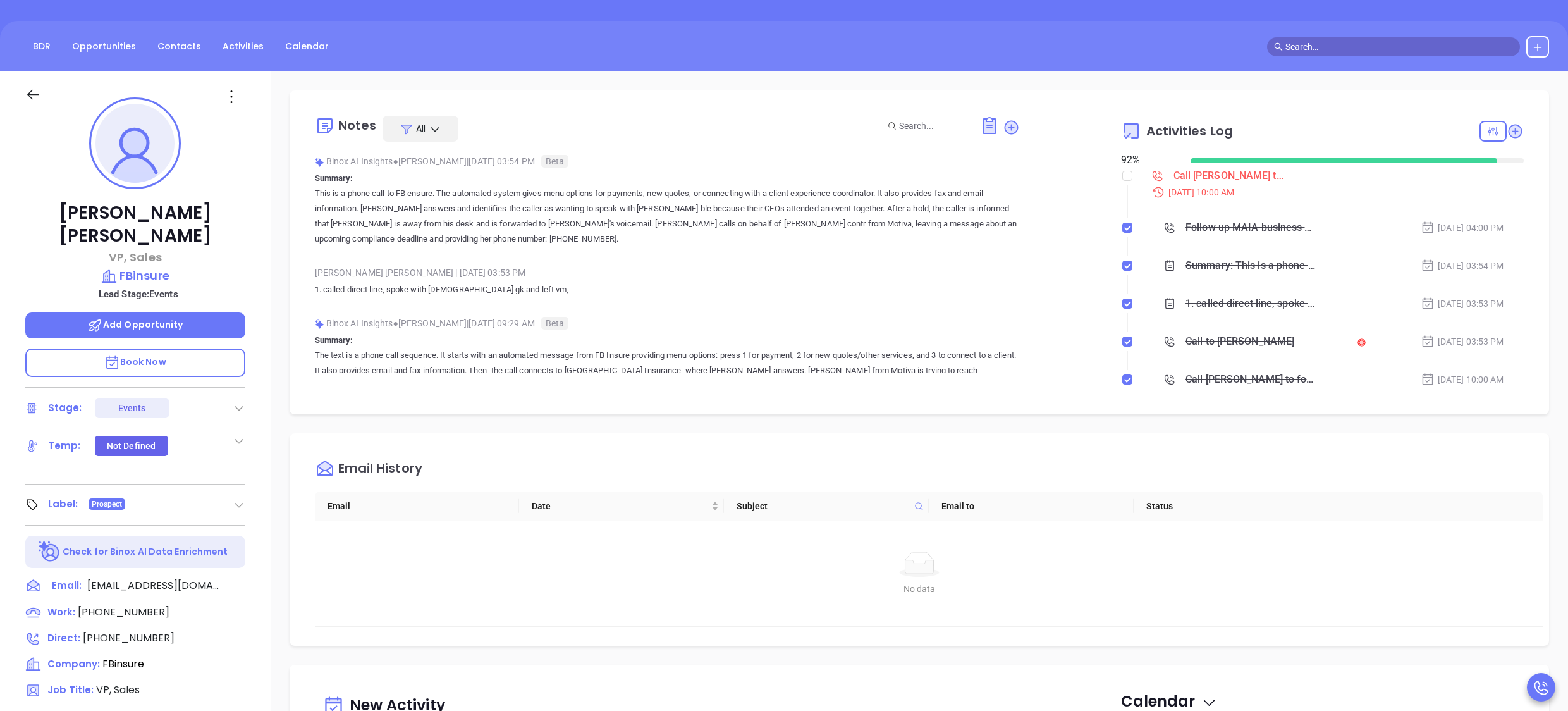
click at [514, 240] on p "This is a phone call to FB ensure. The automated system gives menu options for …" at bounding box center [667, 217] width 706 height 61
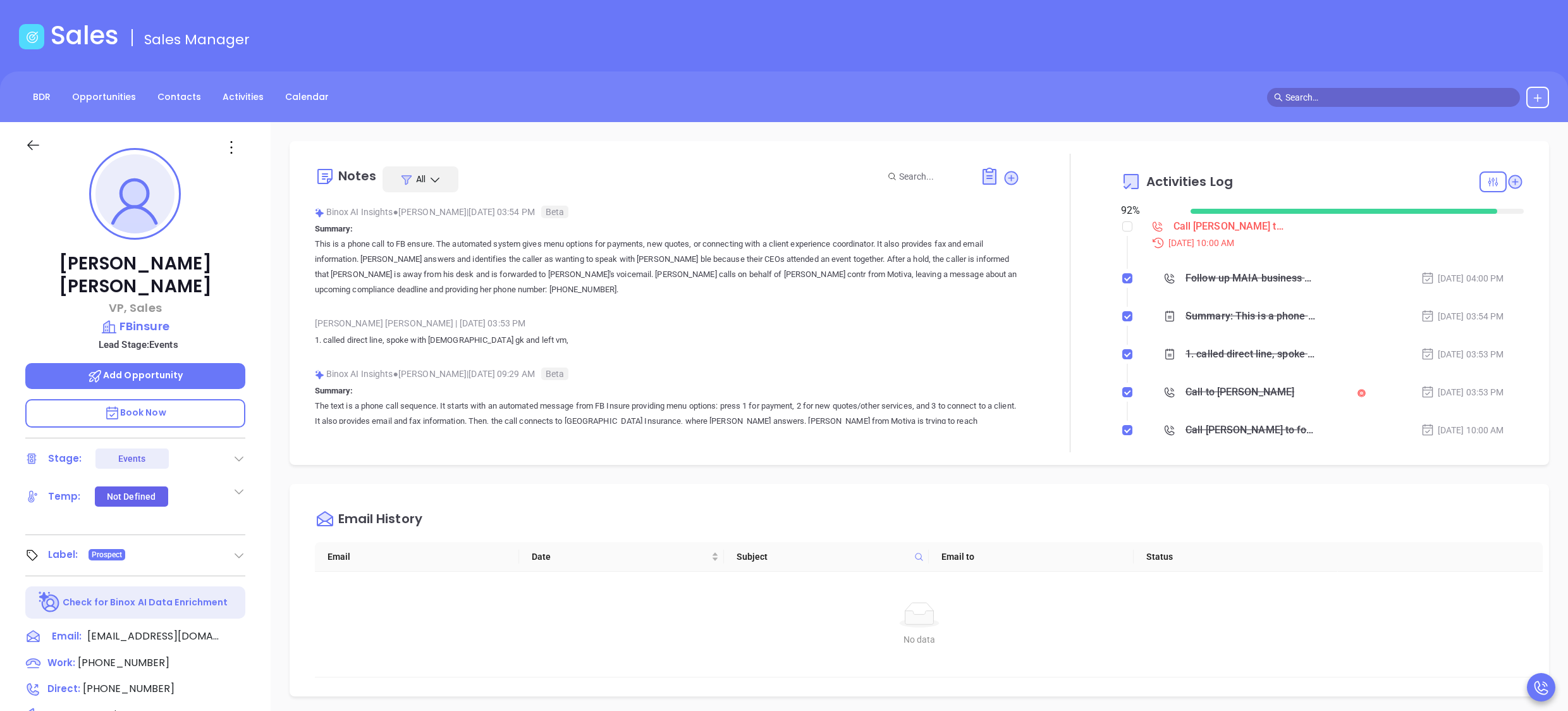
click at [522, 327] on div "[PERSON_NAME] | [DATE] 03:53 PM" at bounding box center [667, 324] width 706 height 19
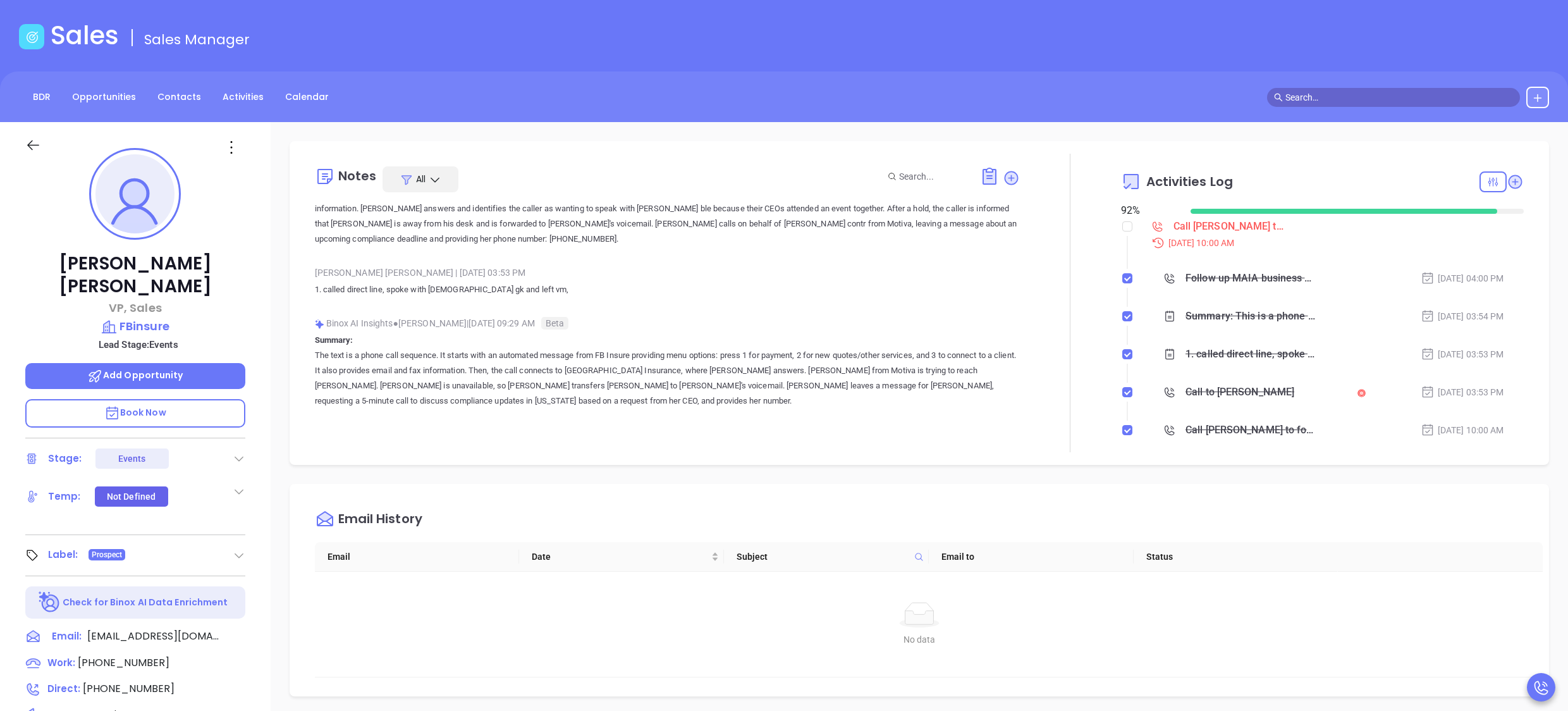
click at [255, 356] on div "[PERSON_NAME] VP, Sales FBinsure Lead Stage: Events Add Opportunity Book Now St…" at bounding box center [135, 566] width 271 height 888
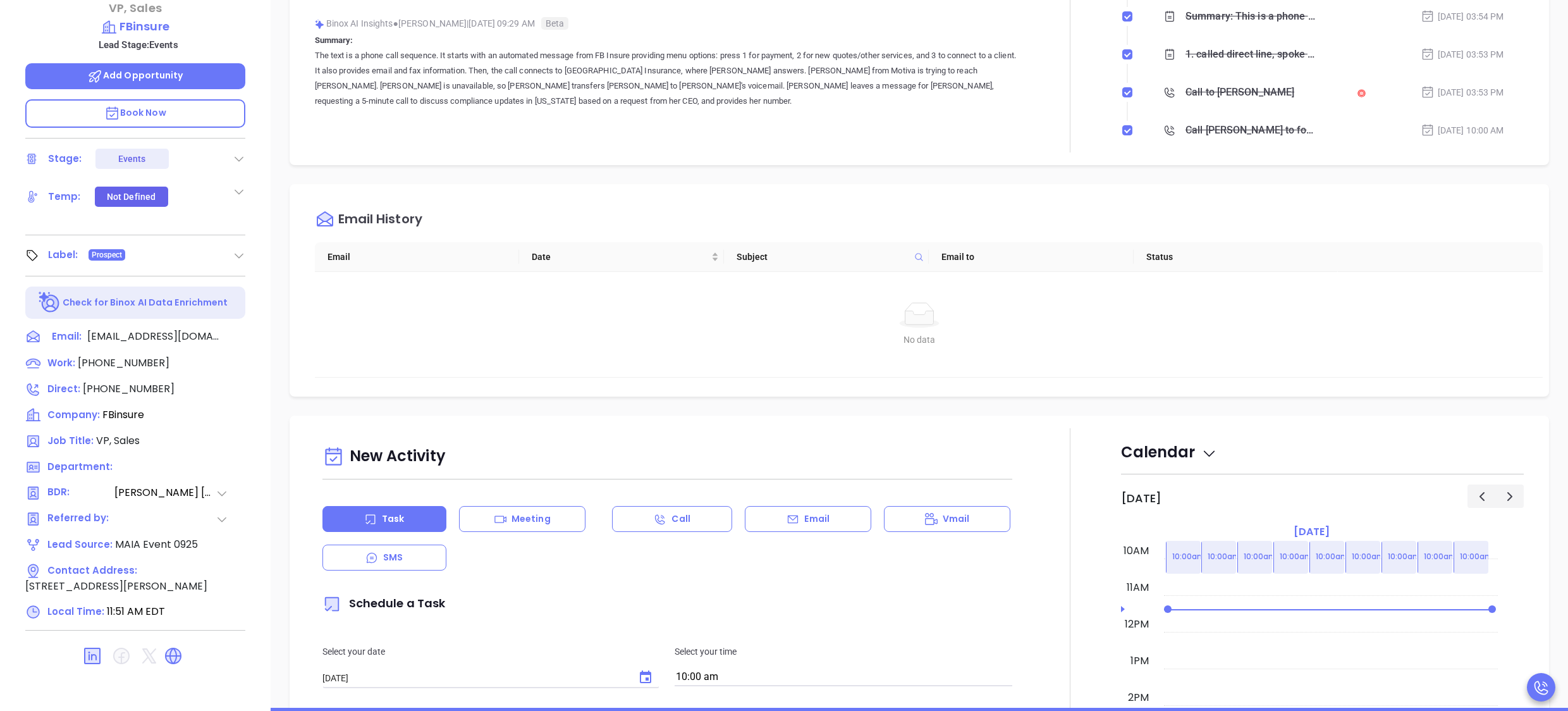
scroll to position [300, 0]
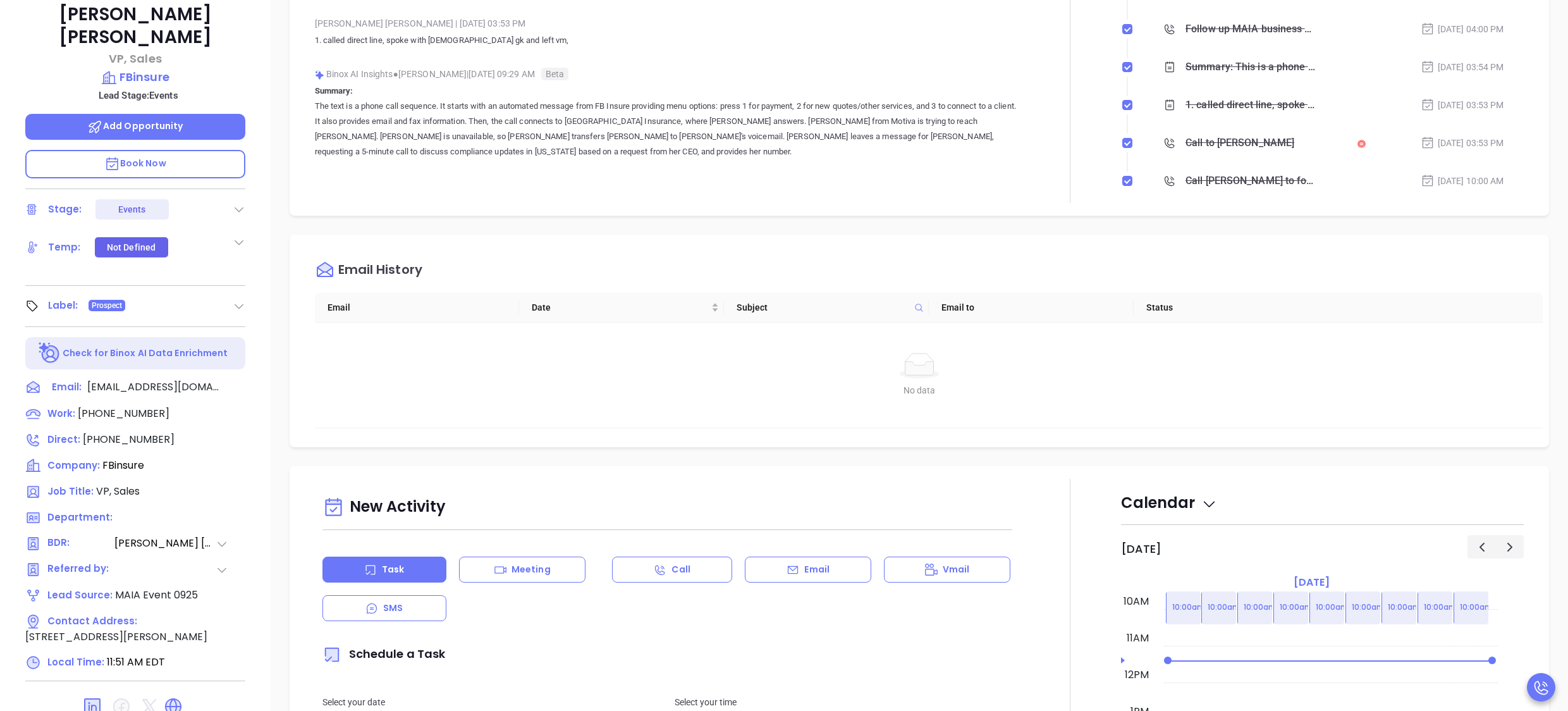
click at [853, 196] on div "Notes All Binox AI Insights ● [PERSON_NAME] | [DATE] 03:54 PM Beta Summary: Thi…" at bounding box center [667, 53] width 706 height 298
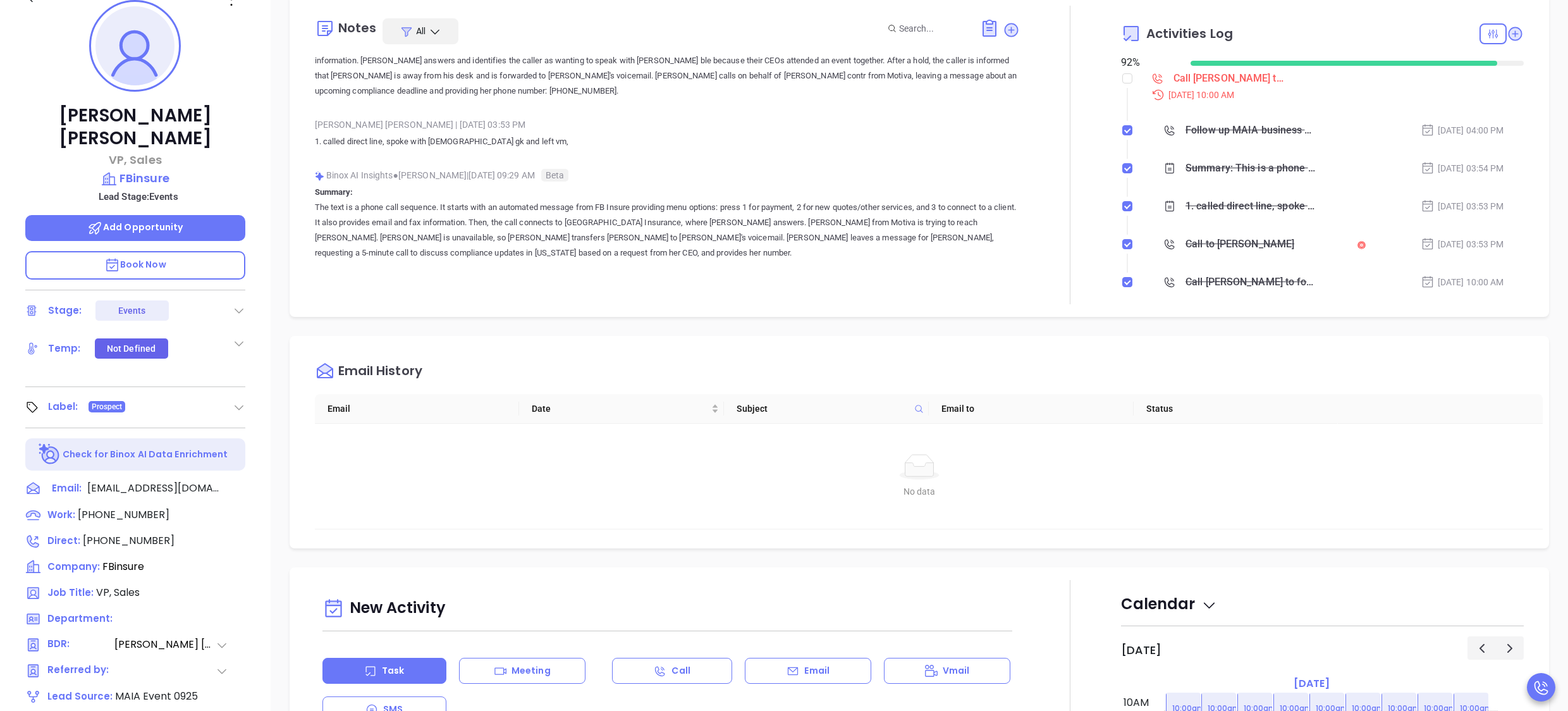
scroll to position [148, 0]
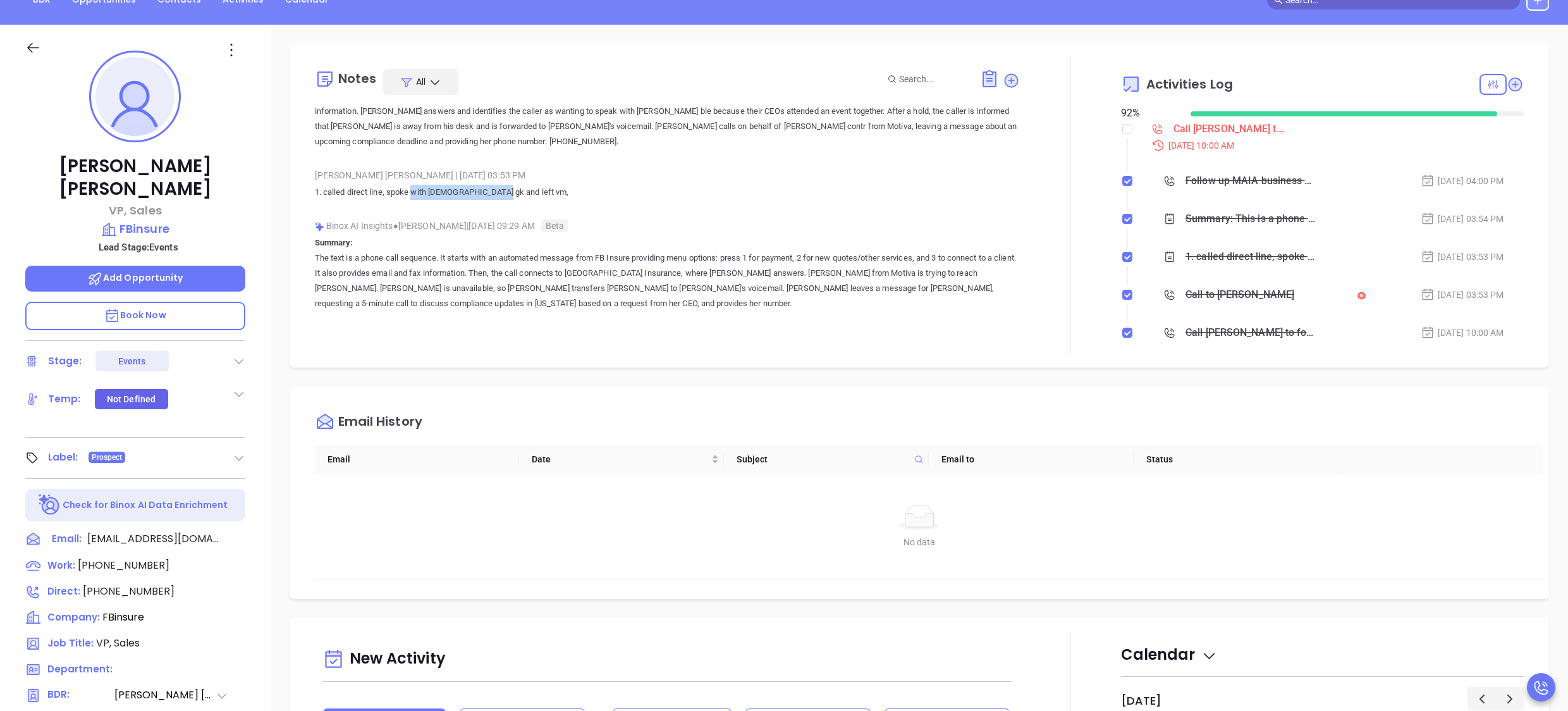
drag, startPoint x: 413, startPoint y: 194, endPoint x: 496, endPoint y: 194, distance: 83.0
click at [496, 194] on p "1. called direct line, spoke with [DEMOGRAPHIC_DATA] gk and left vm," at bounding box center [667, 192] width 706 height 15
drag, startPoint x: 496, startPoint y: 194, endPoint x: 406, endPoint y: 214, distance: 92.2
click at [406, 214] on div "Binox AI Insights ● [PERSON_NAME] | [DATE] 03:54 PM Beta Summary: This is a pho…" at bounding box center [667, 253] width 706 height 399
drag, startPoint x: 406, startPoint y: 214, endPoint x: 448, endPoint y: 212, distance: 42.0
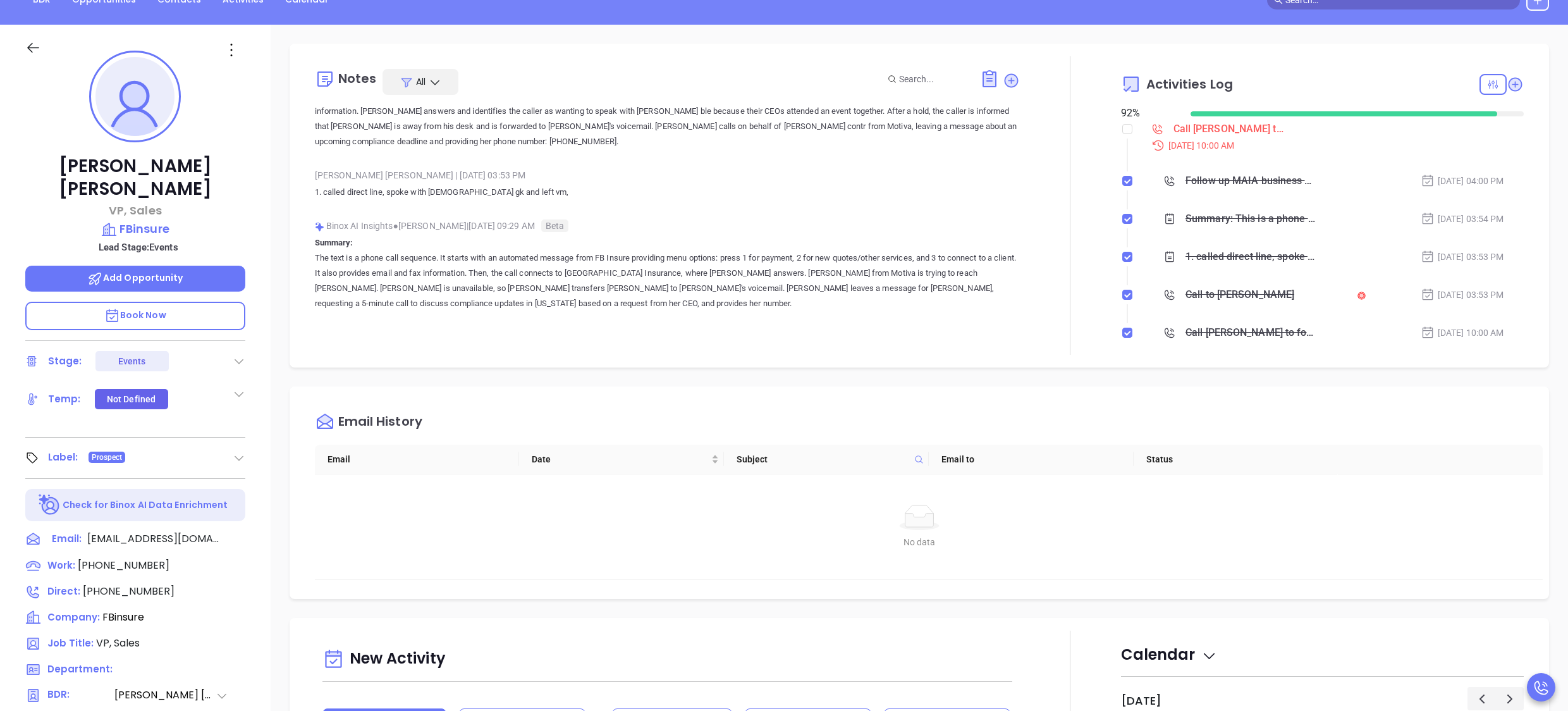
click at [448, 212] on div "Binox AI Insights ● [PERSON_NAME] | [DATE] 03:54 PM Beta Summary: This is a pho…" at bounding box center [667, 253] width 706 height 399
click at [140, 558] on span "[PHONE_NUMBER]" at bounding box center [124, 566] width 92 height 15
type input "[PHONE_NUMBER]"
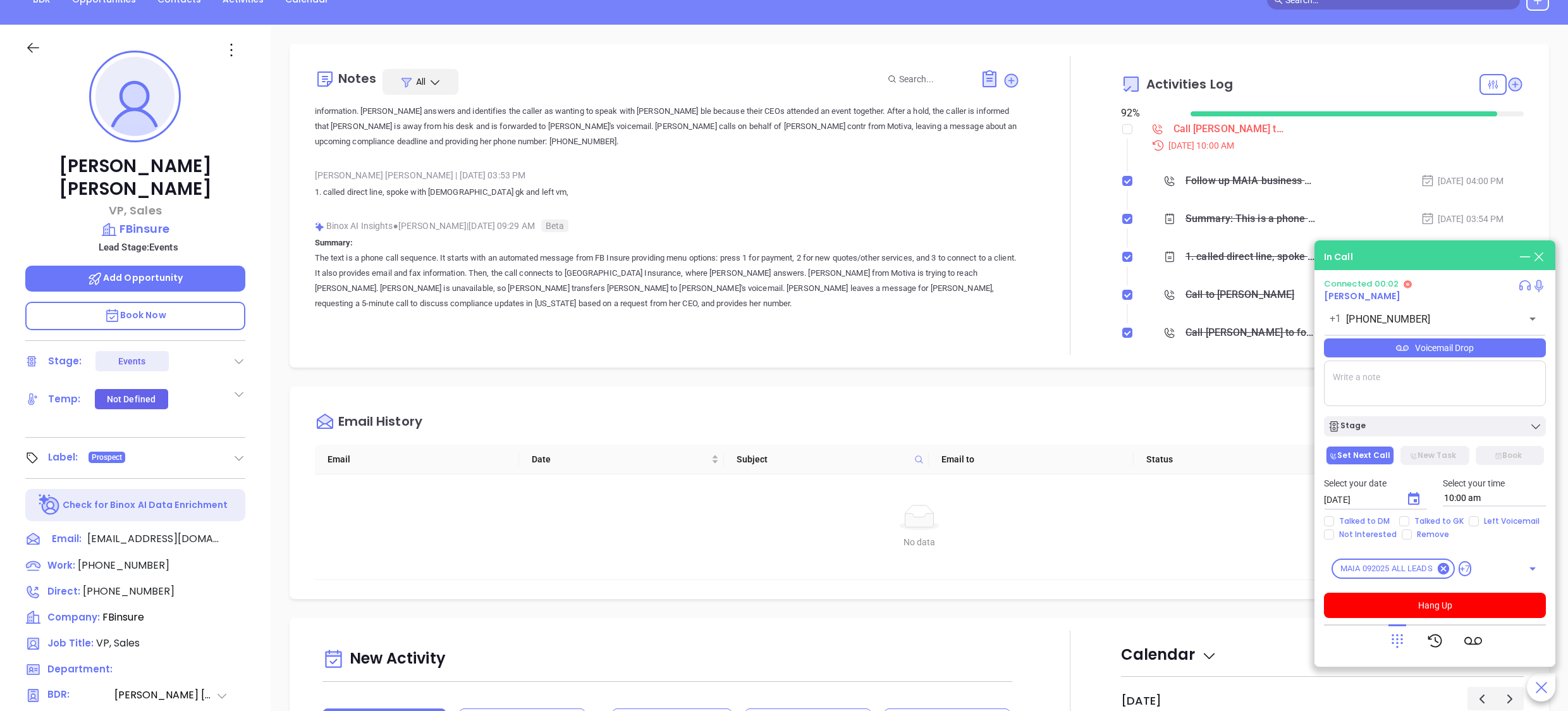
click at [533, 237] on p "Summary: The text is a phone call sequence. It starts with an automated message…" at bounding box center [667, 273] width 706 height 76
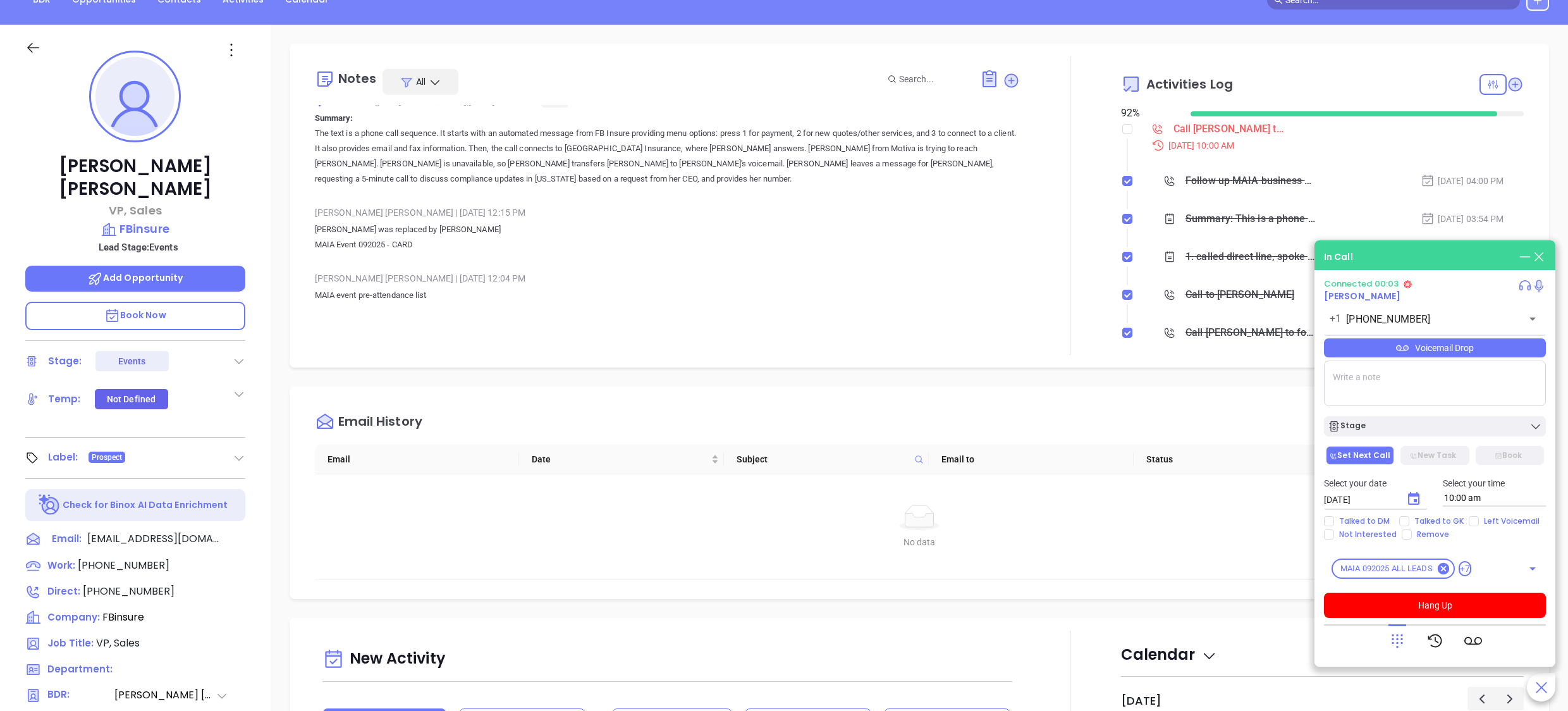
scroll to position [177, 0]
click at [605, 209] on div "[PERSON_NAME] | [DATE] 12:15 PM" at bounding box center [667, 211] width 706 height 19
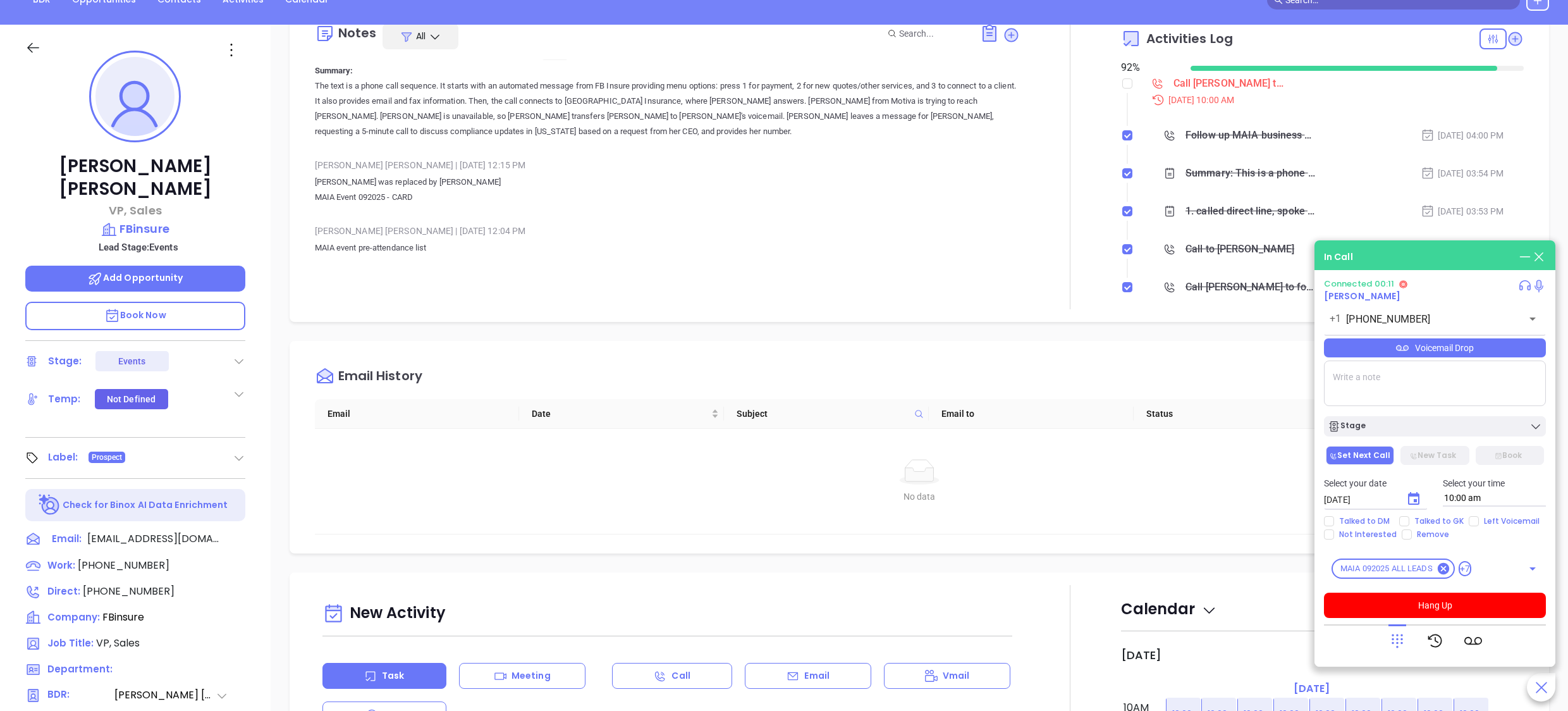
scroll to position [50, 0]
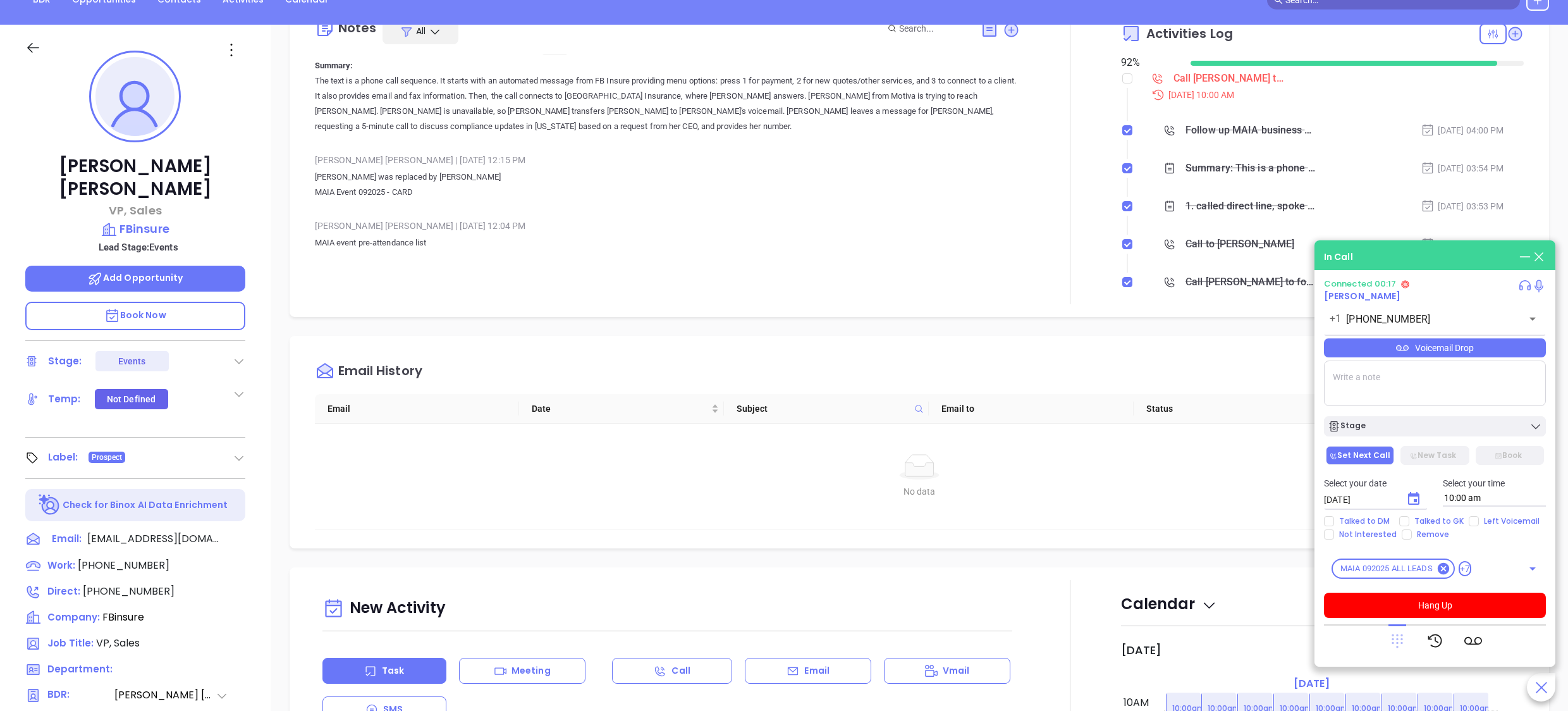
click at [1401, 644] on icon at bounding box center [1397, 641] width 11 height 14
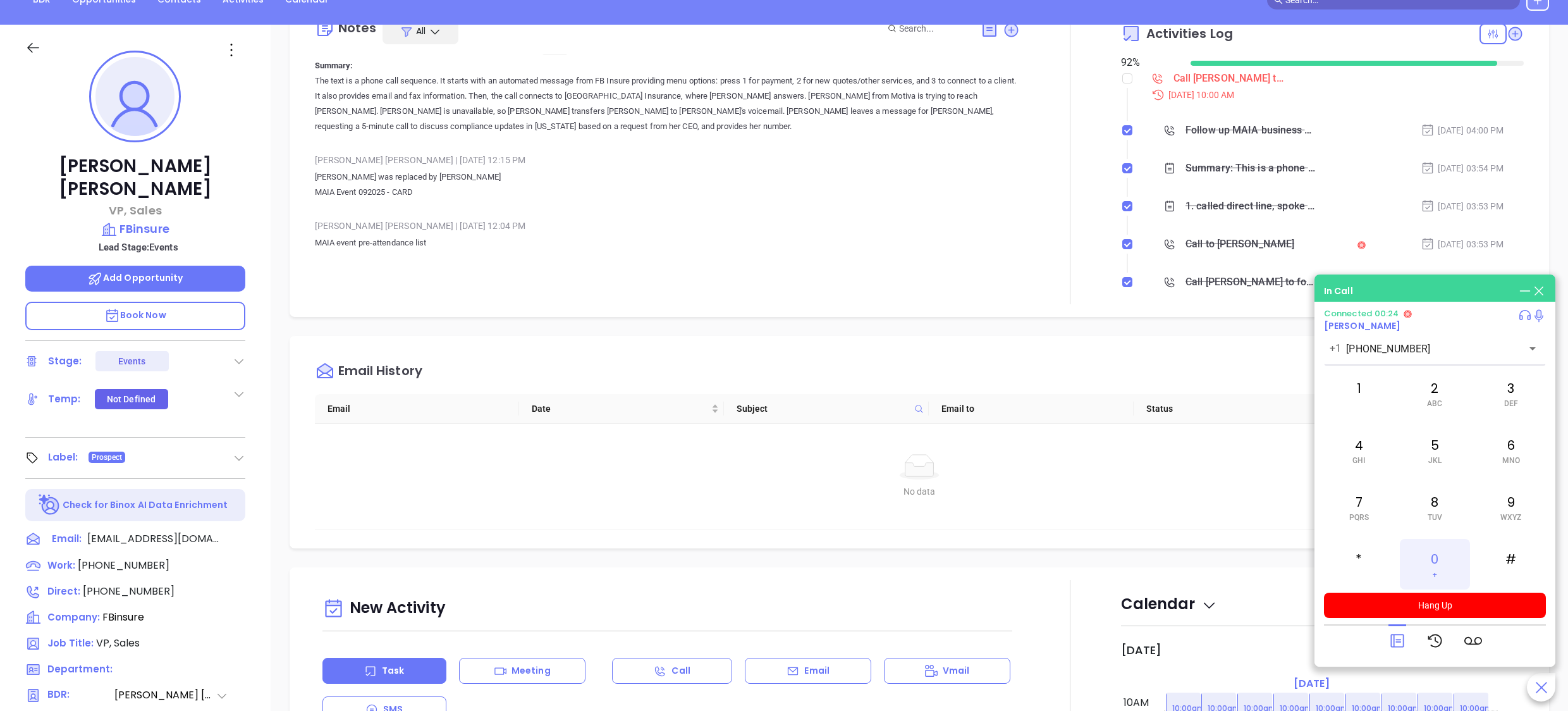
click at [1453, 558] on div "0 +" at bounding box center [1435, 564] width 70 height 50
click at [699, 267] on div "Liz Cruz | Sep 11, 2025 12:04 PM MAIA event pre-attendance list" at bounding box center [667, 246] width 706 height 59
click at [517, 240] on p "MAIA event pre-attendance list" at bounding box center [667, 250] width 706 height 30
click at [203, 302] on p "Book Now" at bounding box center [135, 316] width 220 height 28
click at [1426, 597] on button "Hang Up" at bounding box center [1435, 606] width 222 height 25
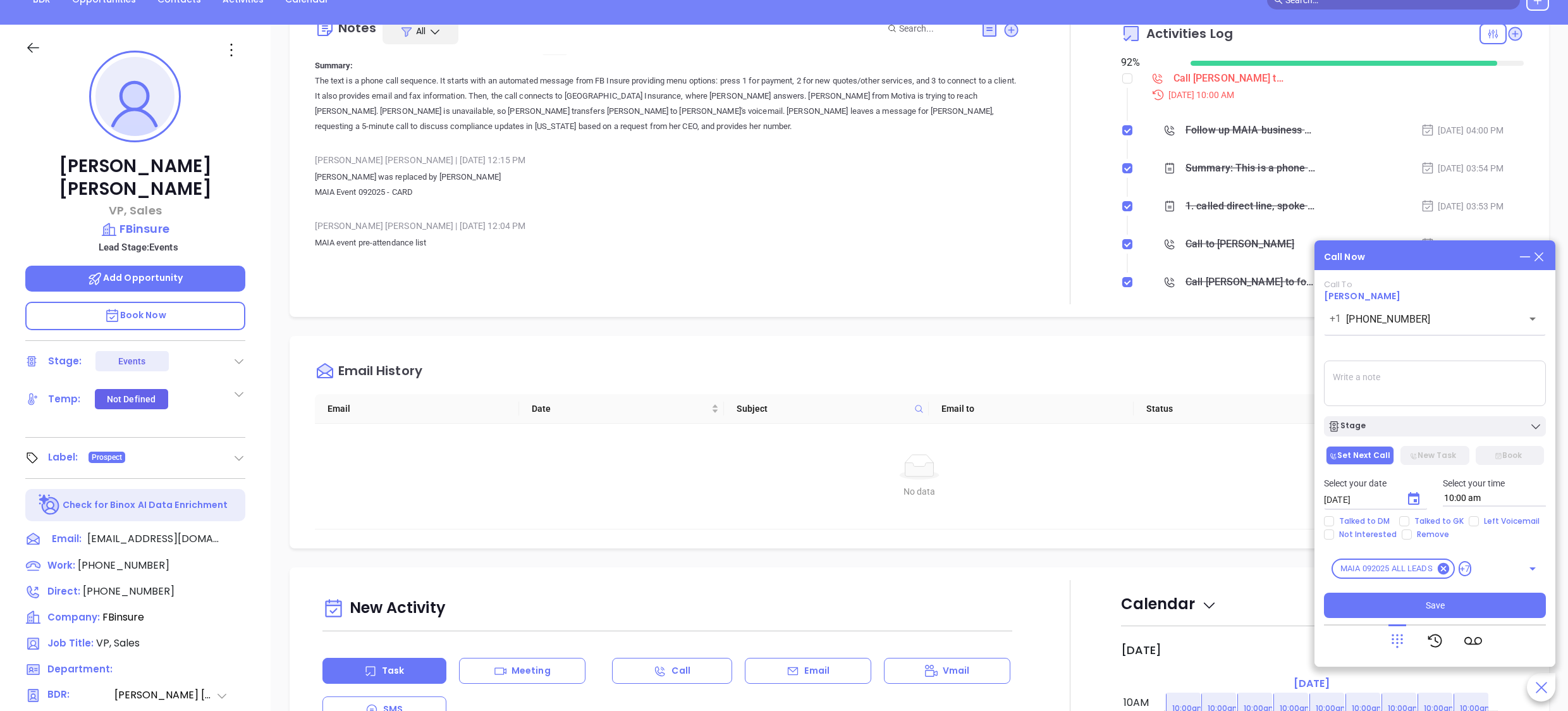
click at [1371, 400] on textarea at bounding box center [1435, 383] width 222 height 45
type textarea "left vm"
click at [1412, 494] on icon "Choose date, selected date is Oct 4, 2025" at bounding box center [1414, 498] width 11 height 13
click at [1404, 381] on button "7" at bounding box center [1400, 377] width 23 height 23
type input "[DATE]"
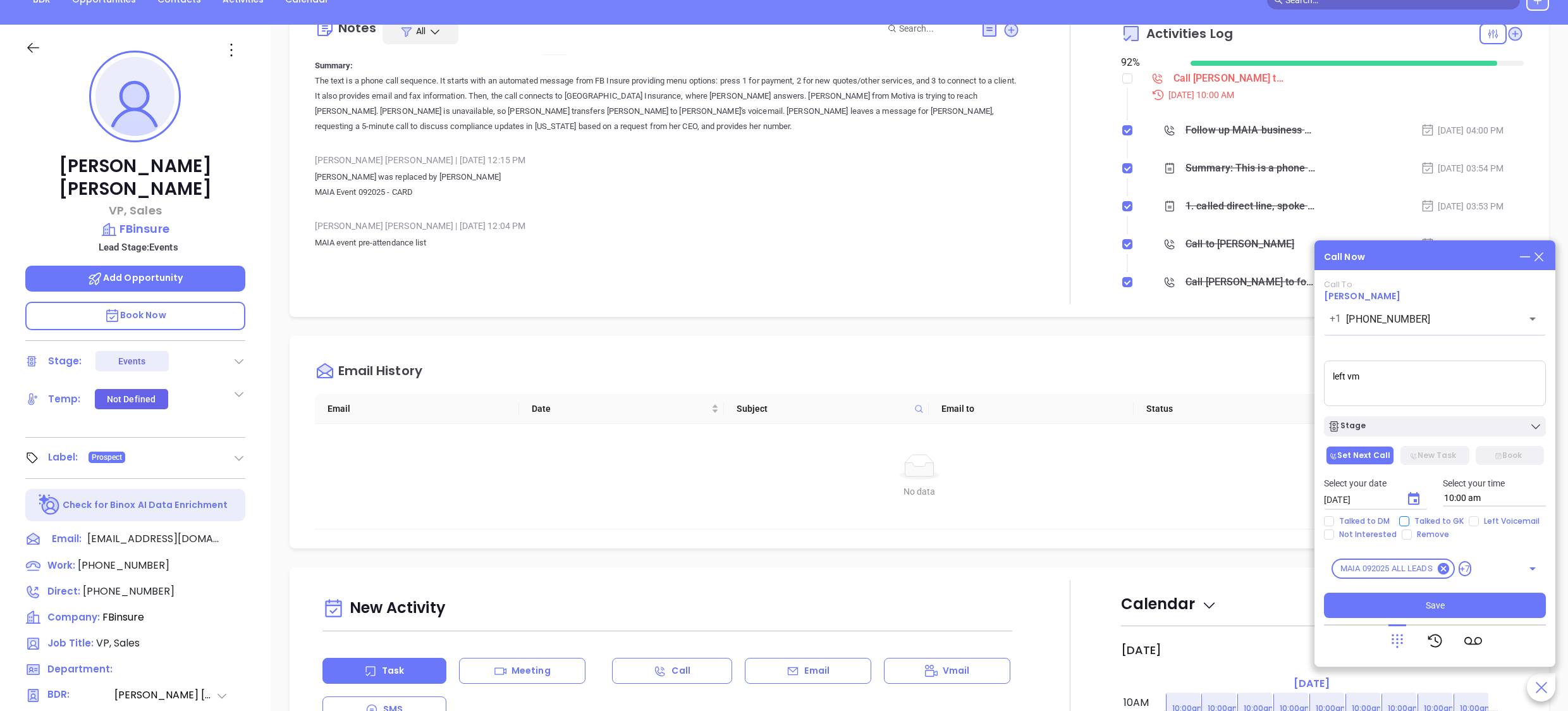
click at [1448, 519] on span "Talked to GK" at bounding box center [1440, 521] width 59 height 10
click at [1410, 519] on input "Talked to GK" at bounding box center [1405, 521] width 10 height 10
checkbox input "true"
click at [1486, 518] on span "Left Voicemail" at bounding box center [1512, 521] width 66 height 10
click at [1479, 518] on input "Left Voicemail" at bounding box center [1474, 521] width 10 height 10
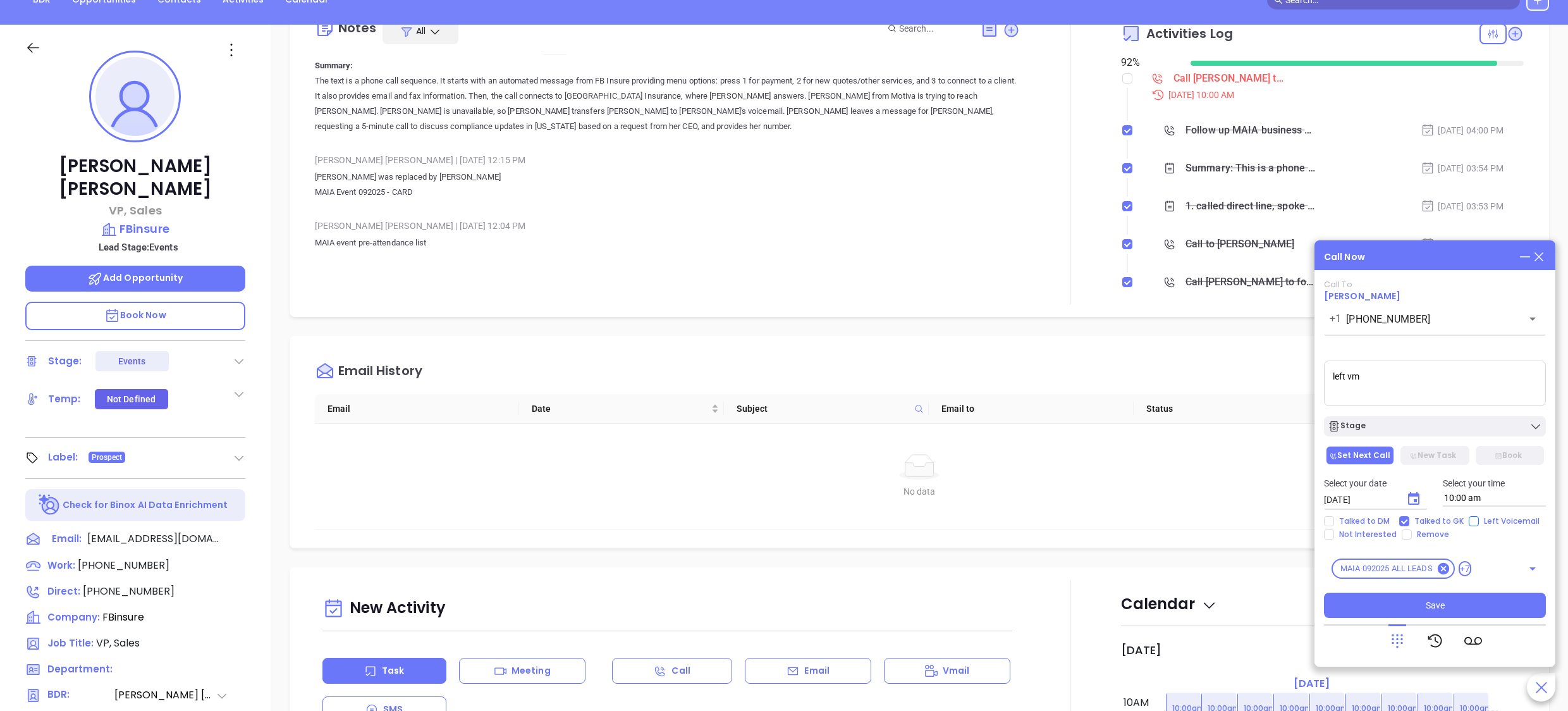
checkbox input "true"
click at [1468, 600] on button "Save" at bounding box center [1435, 606] width 222 height 25
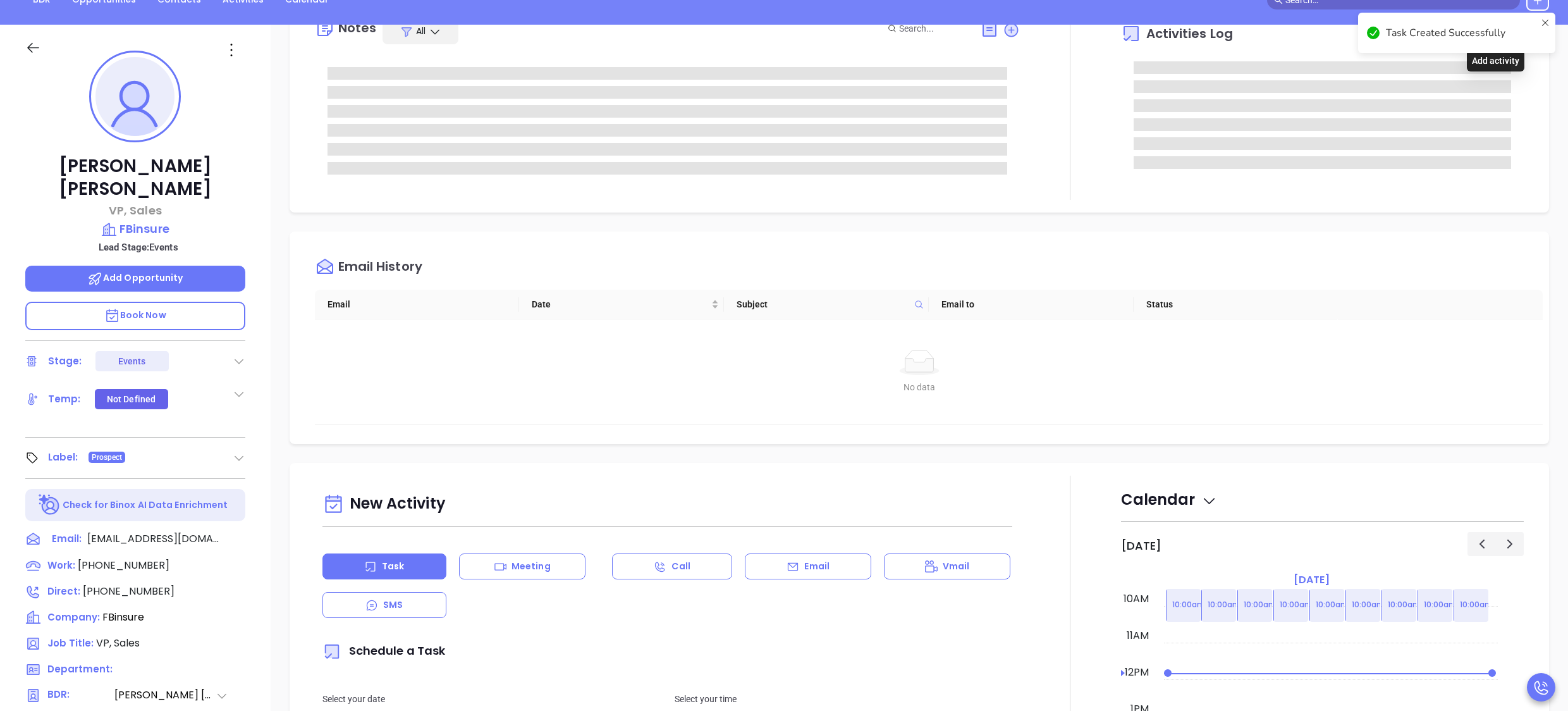
click at [1499, 40] on div "Task Created Successfully" at bounding box center [1457, 38] width 203 height 56
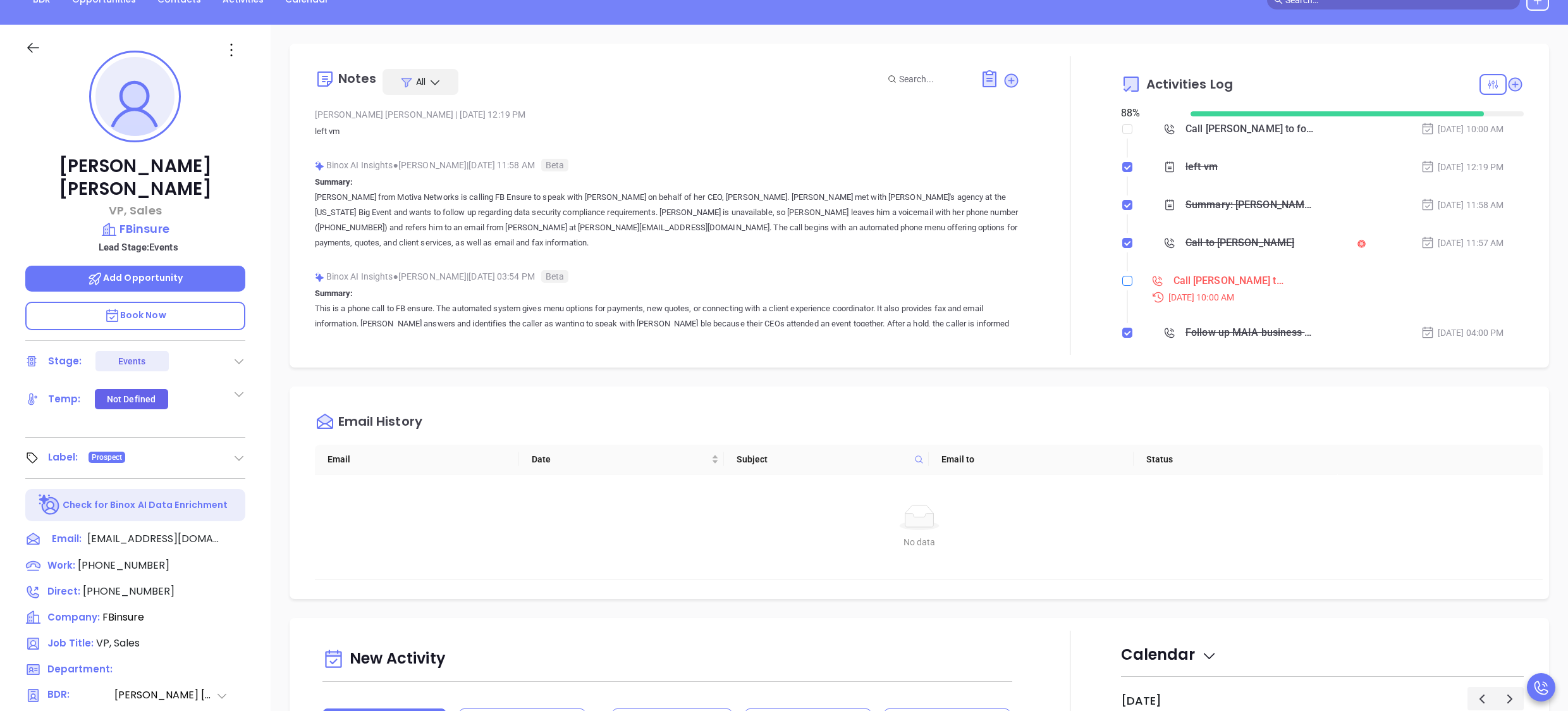
click at [1123, 281] on input "checkbox" at bounding box center [1128, 281] width 10 height 10
checkbox input "true"
click at [1487, 88] on icon at bounding box center [1493, 85] width 12 height 12
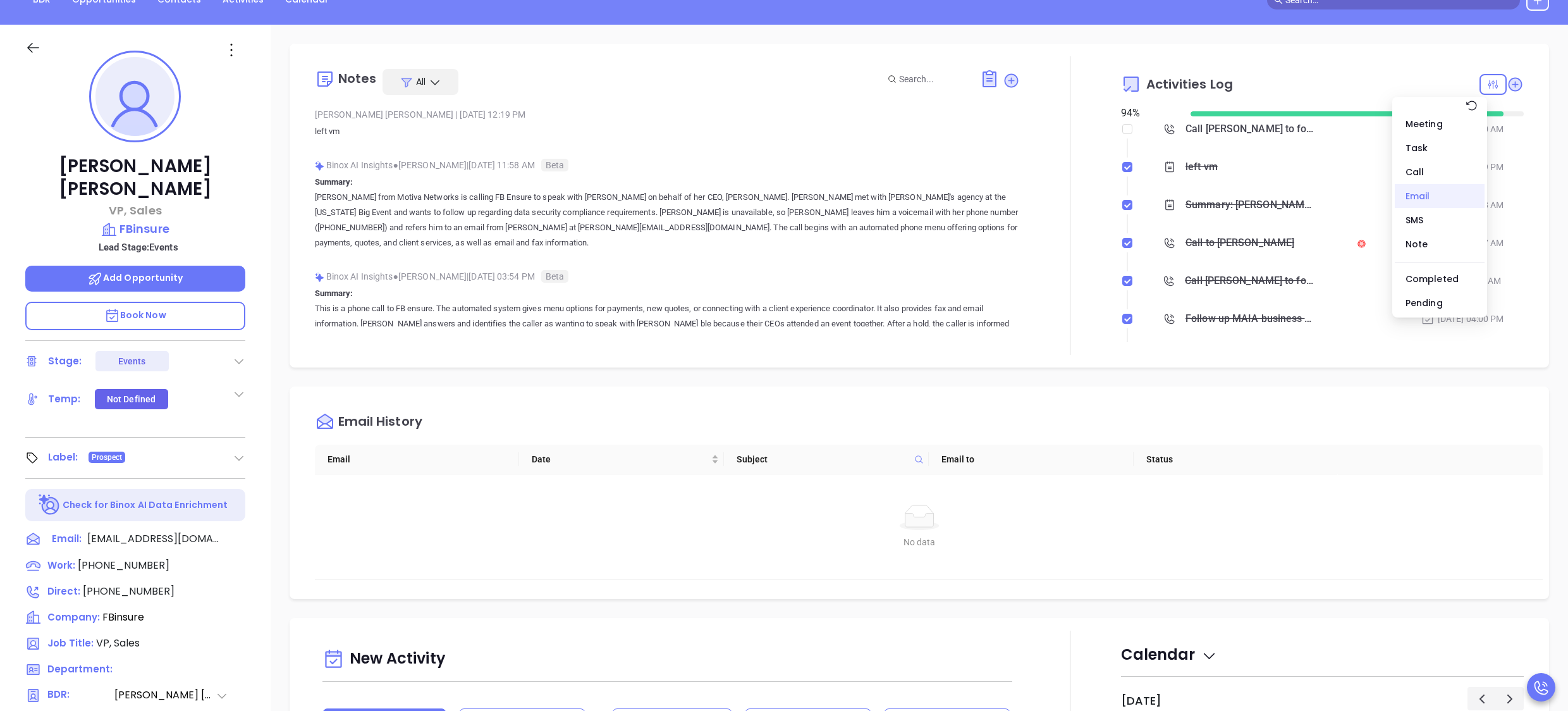
click at [1424, 189] on div "Email" at bounding box center [1440, 196] width 90 height 24
checkbox input "true"
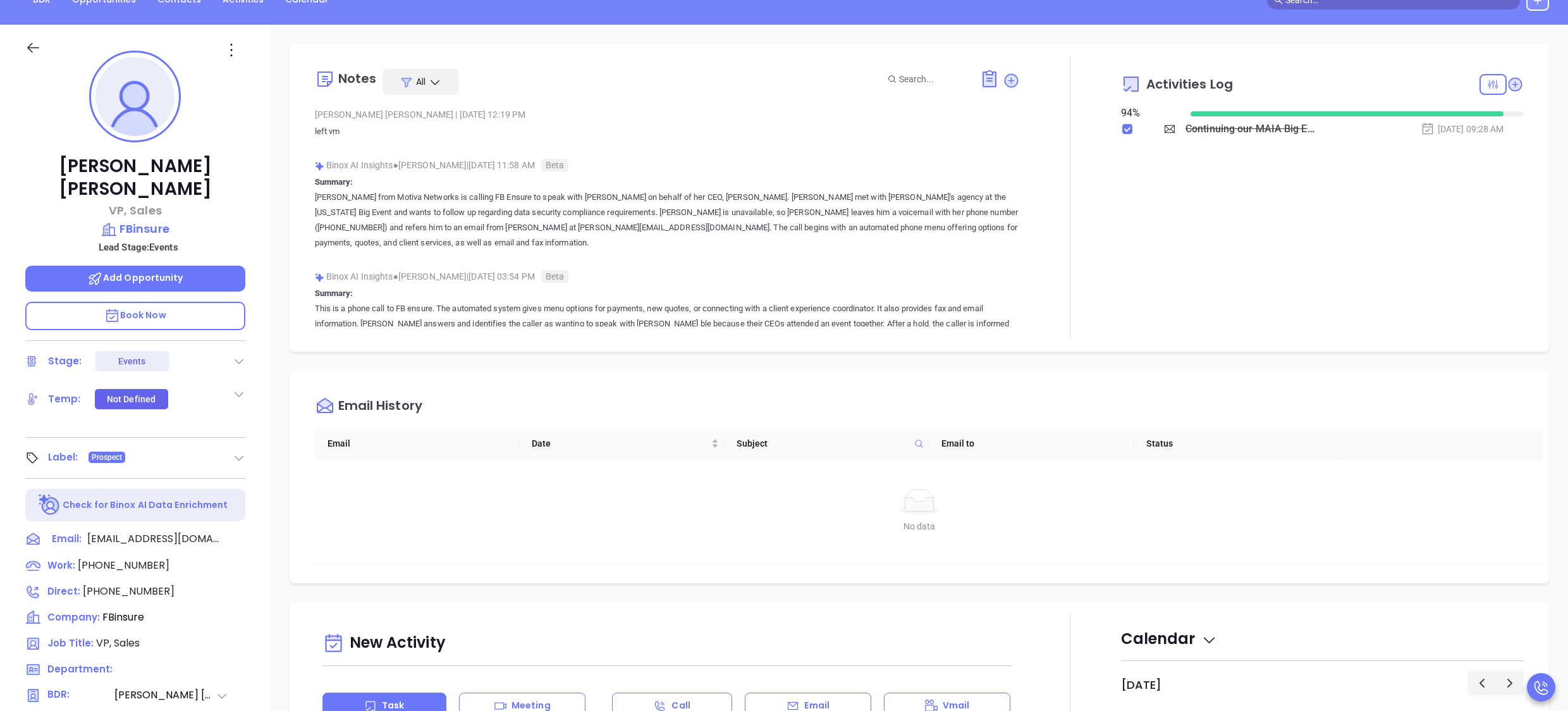
click at [1289, 197] on div "Activities Log 94 % Continuing our MAIA Big Event conversation, Joe Sep 26, 202…" at bounding box center [1322, 197] width 403 height 283
click at [1509, 83] on icon at bounding box center [1515, 84] width 14 height 14
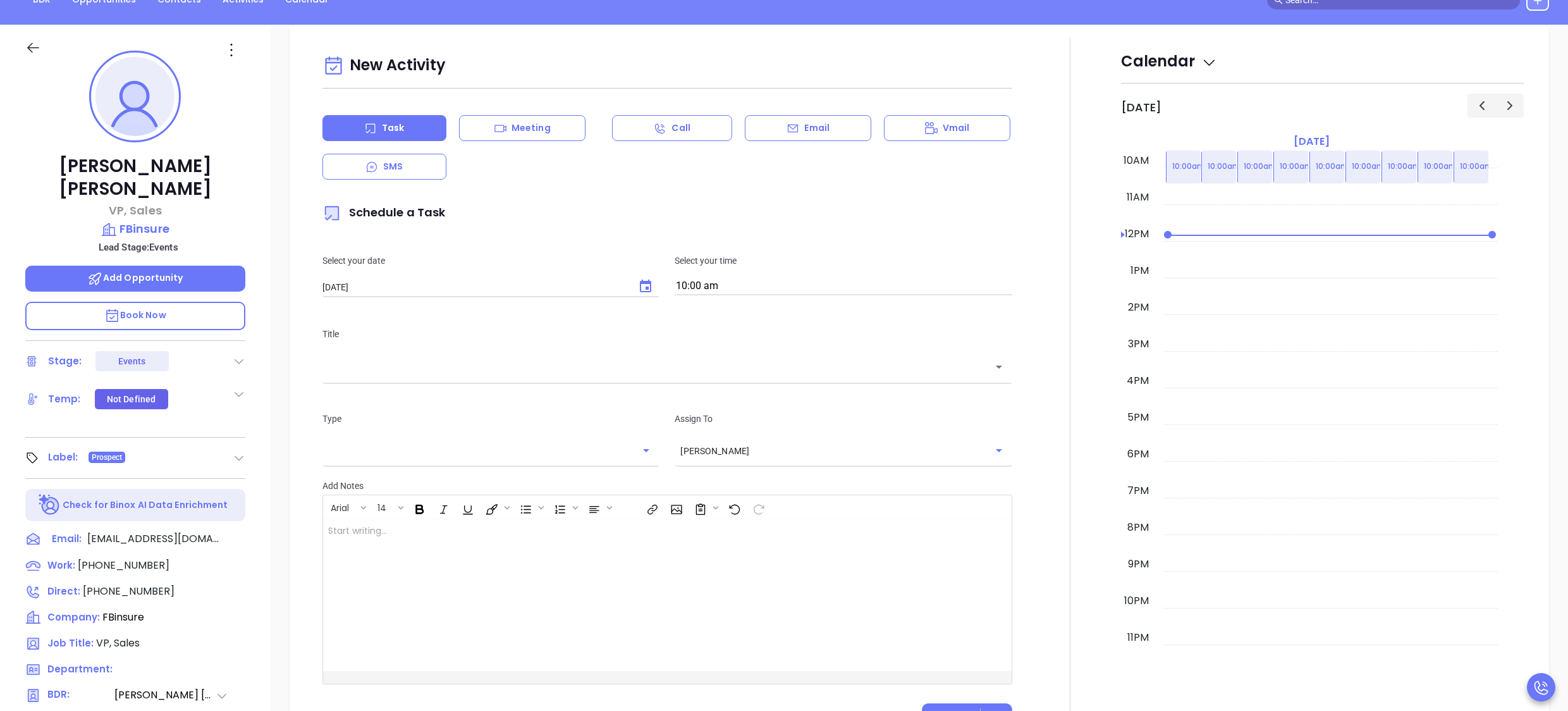
scroll to position [173, 0]
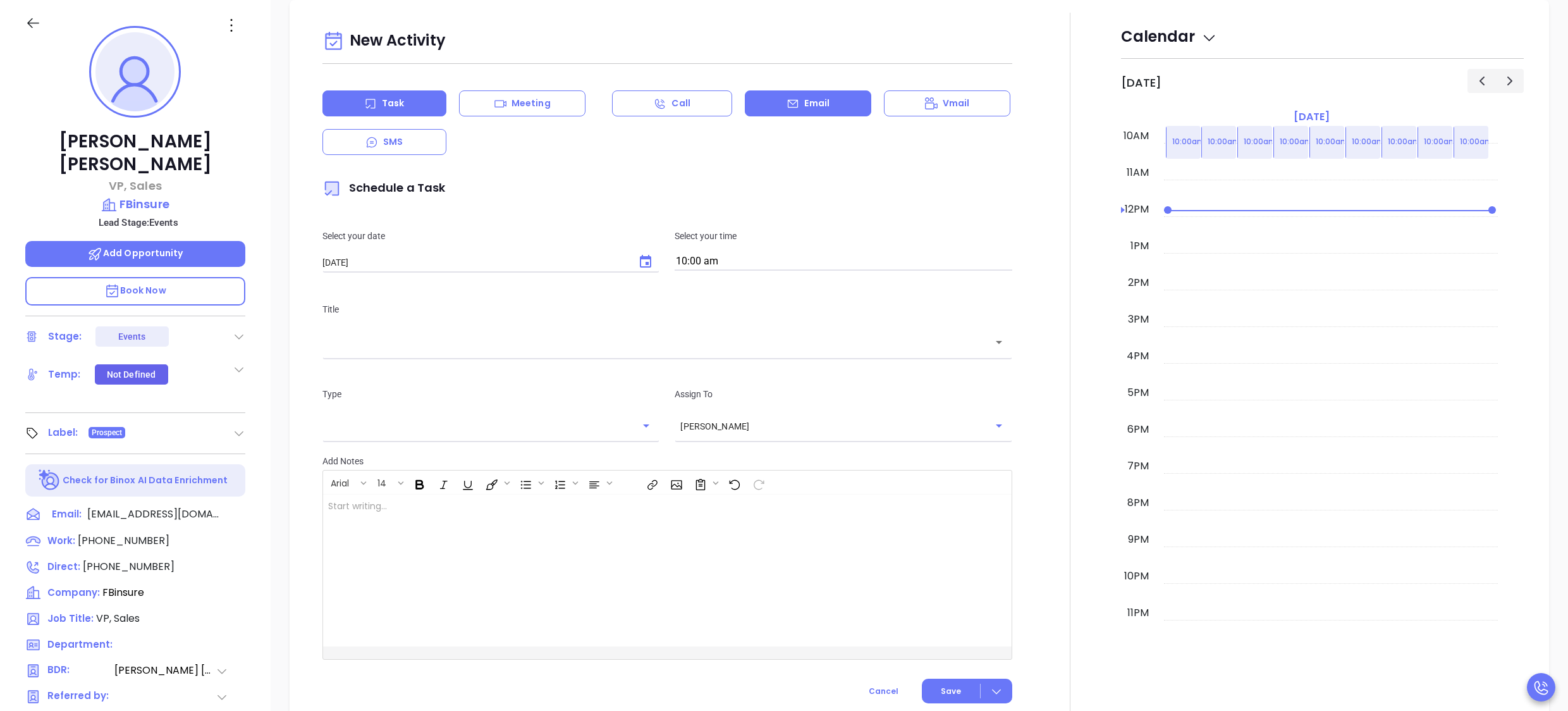
click at [775, 111] on div "Email" at bounding box center [808, 103] width 126 height 26
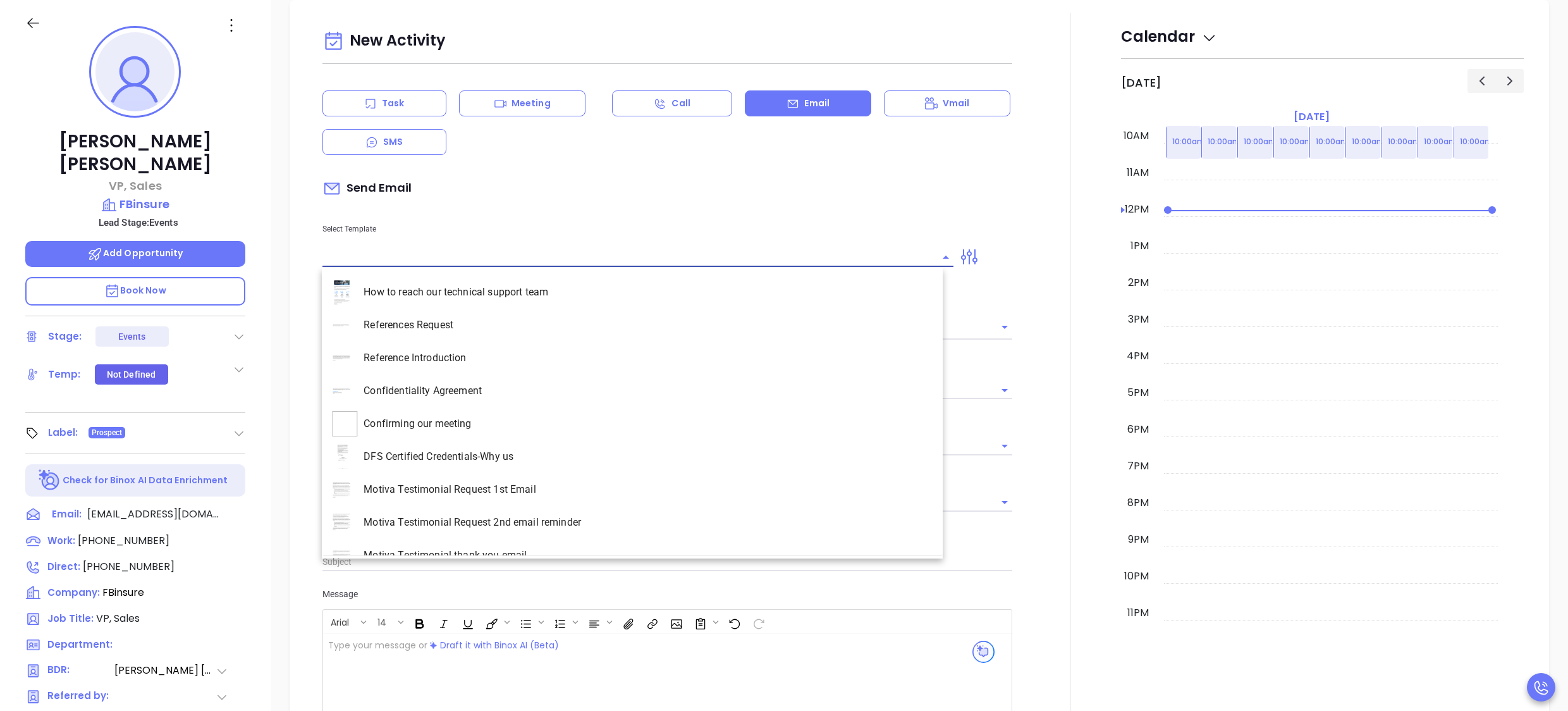
type input "Anabell Dominguez"
click at [488, 258] on input "text" at bounding box center [629, 257] width 613 height 19
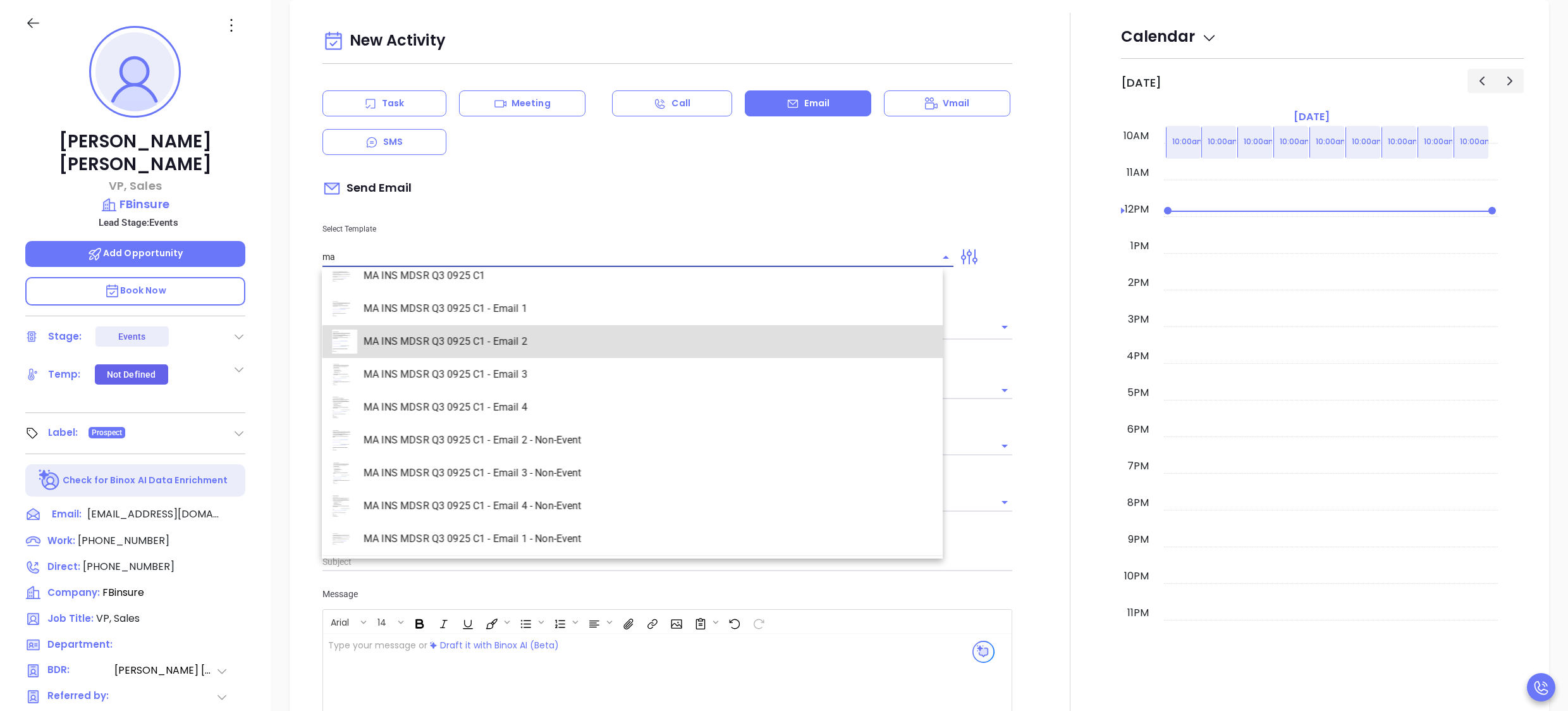
type input "MA INS MDSR Q3 0925 C1 - Email 2"
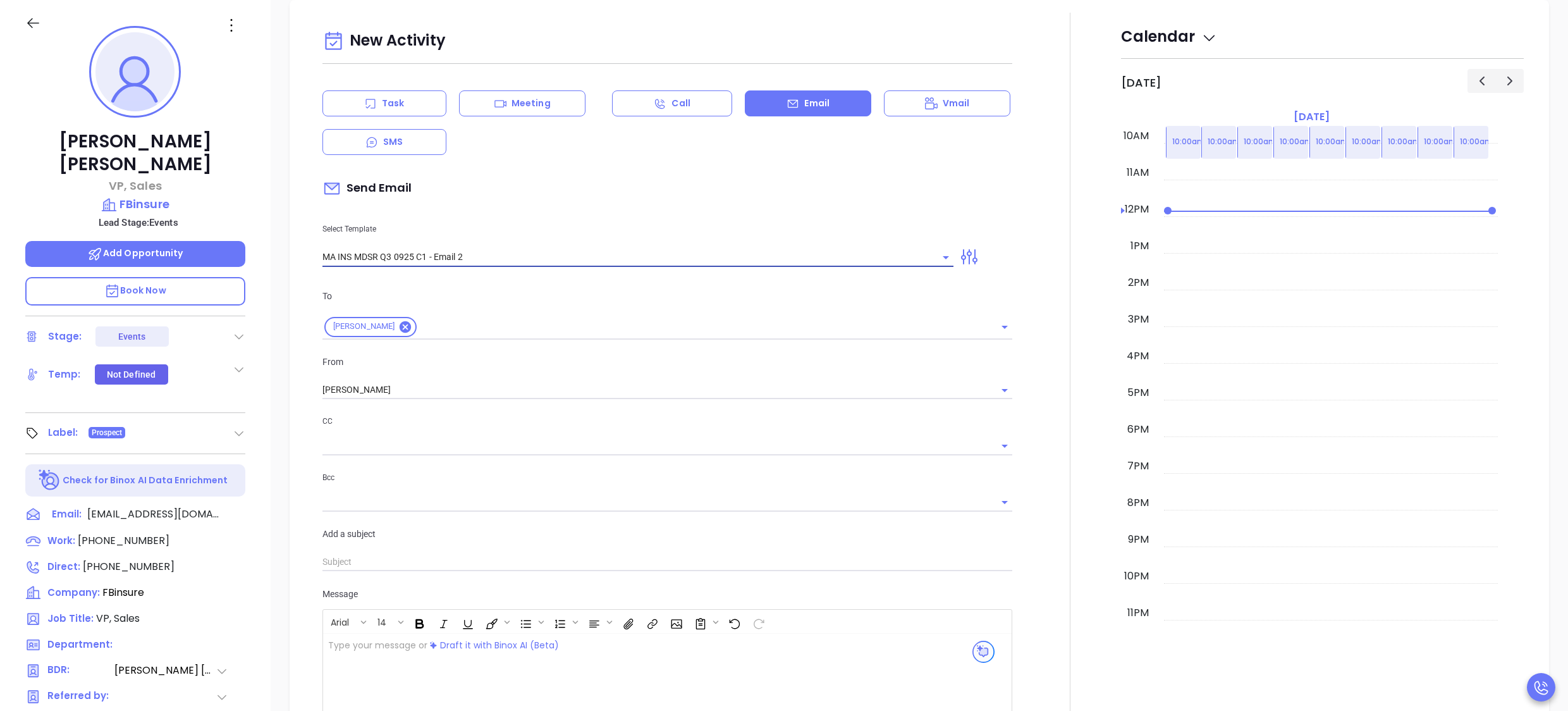
type input "Joe, here’s the MA compliance checklist we mentioned"
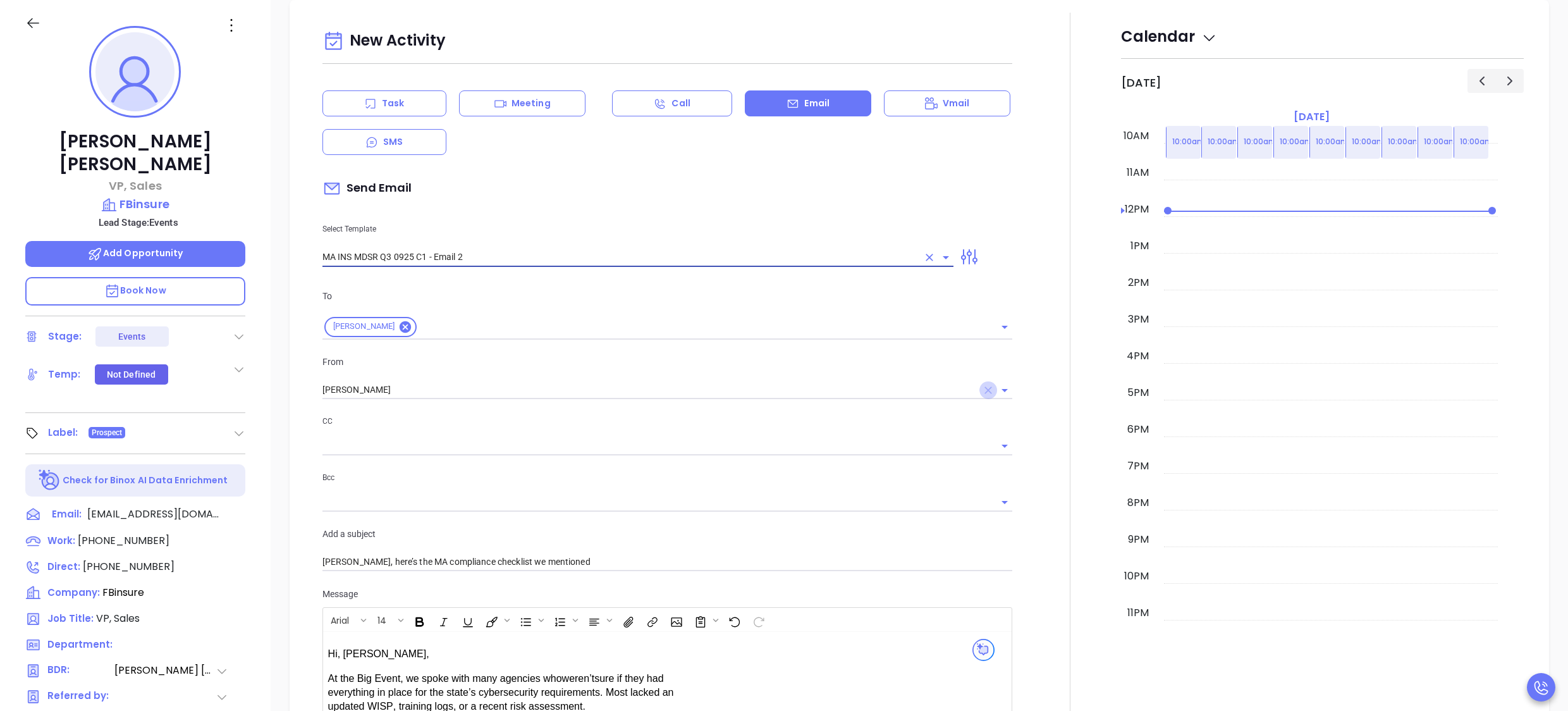
click at [985, 391] on icon "Clear" at bounding box center [988, 390] width 7 height 7
type input "MA INS MDSR Q3 0925 C1 - Email 2"
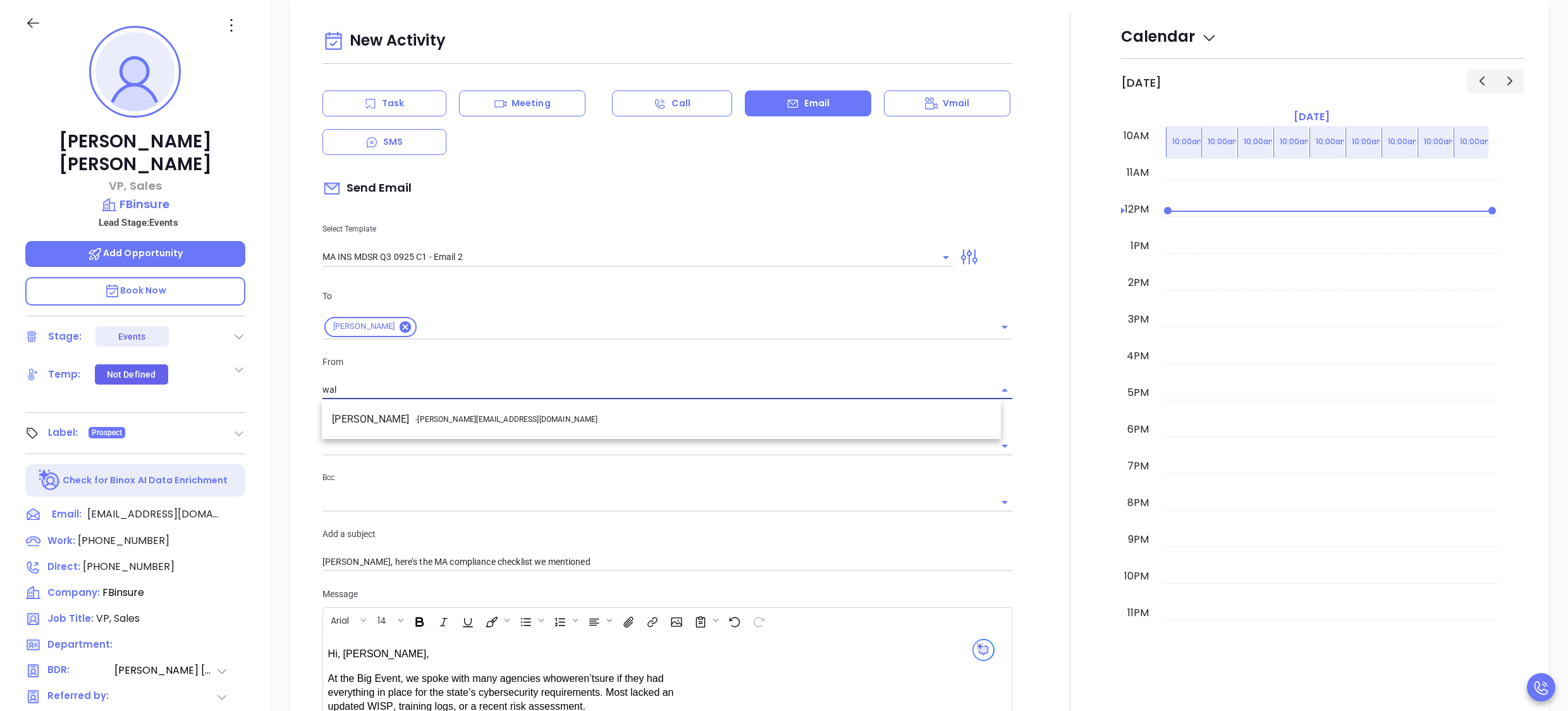
click at [801, 425] on li "Walter Contreras - walter@motiva.net" at bounding box center [661, 419] width 679 height 23
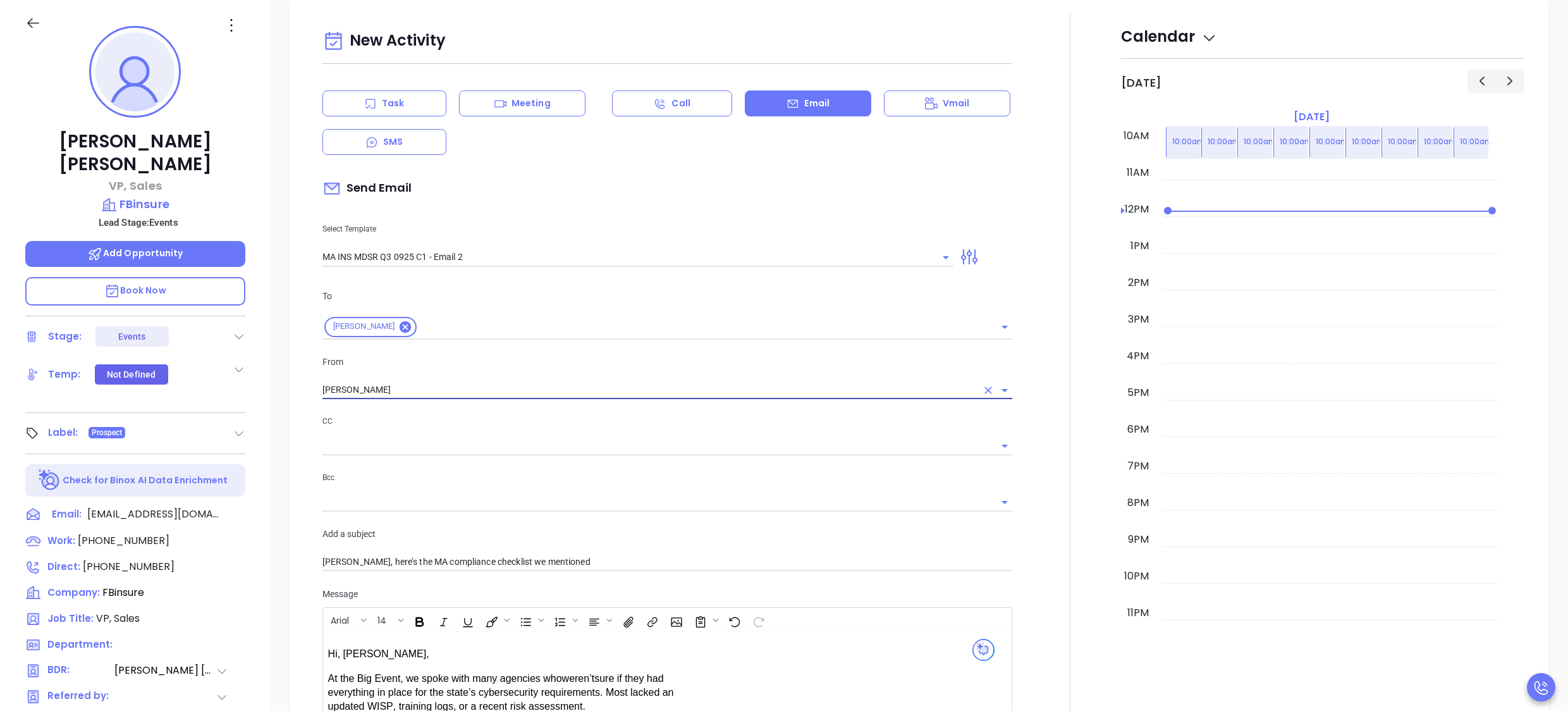
type input "[PERSON_NAME]"
click at [1020, 480] on div at bounding box center [1071, 501] width 101 height 977
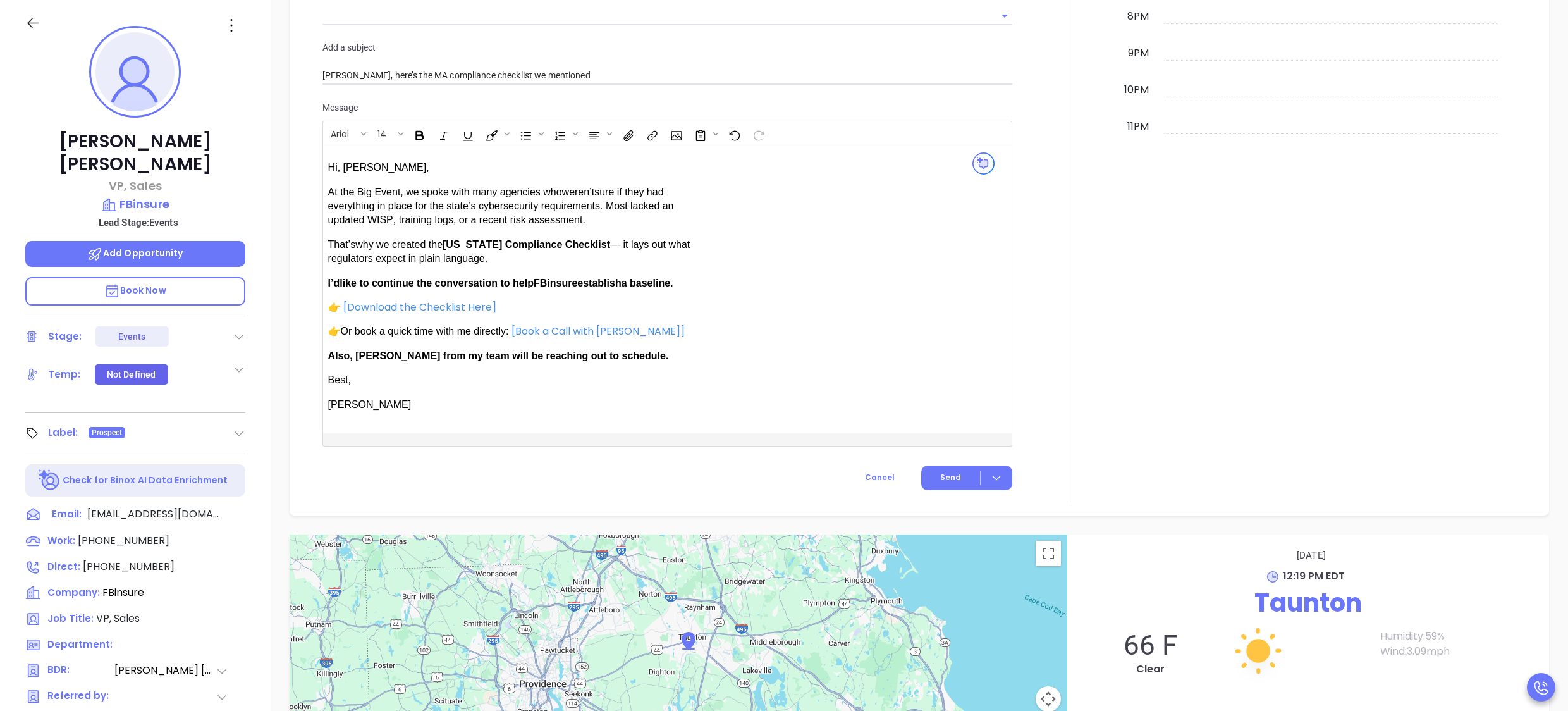
scroll to position [1134, 0]
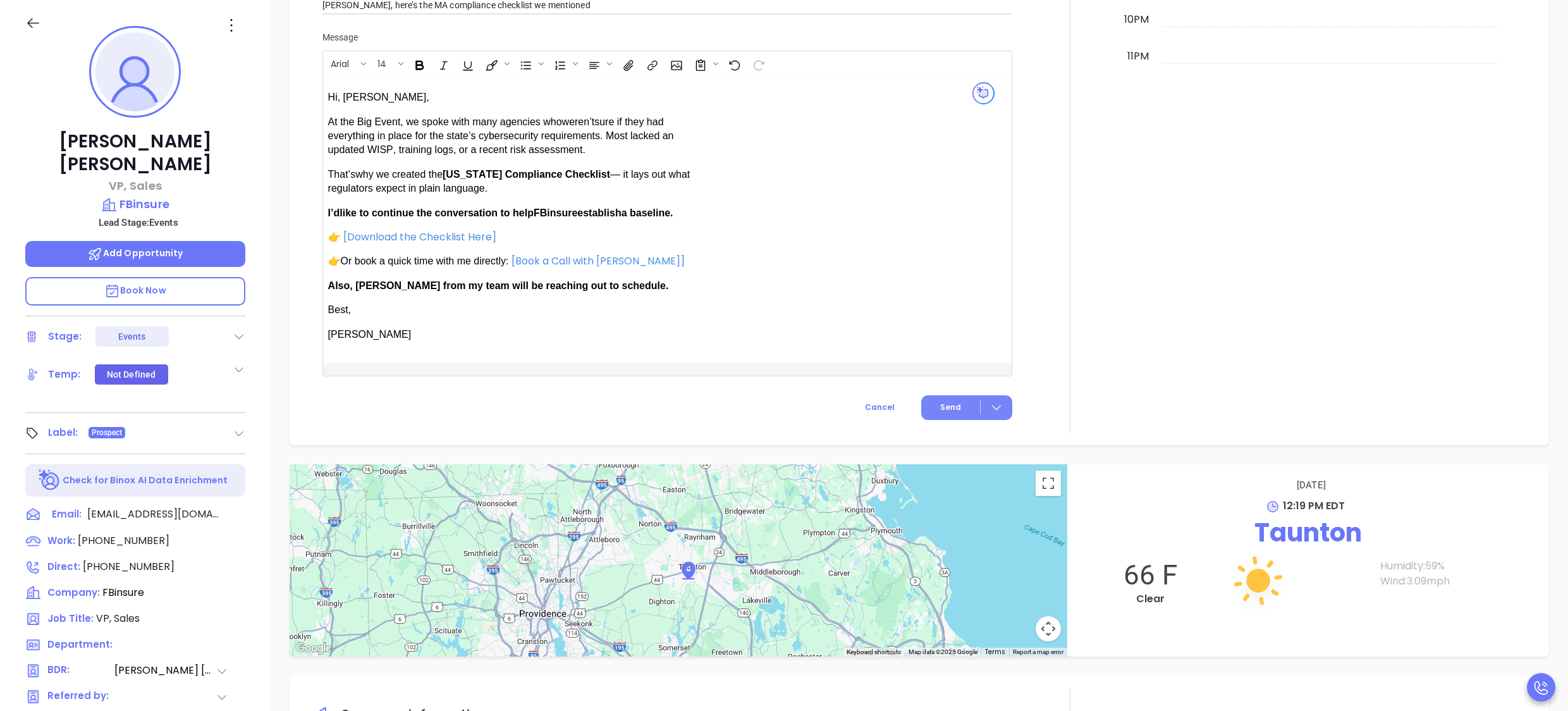
click at [940, 409] on span "Send" at bounding box center [951, 407] width 21 height 11
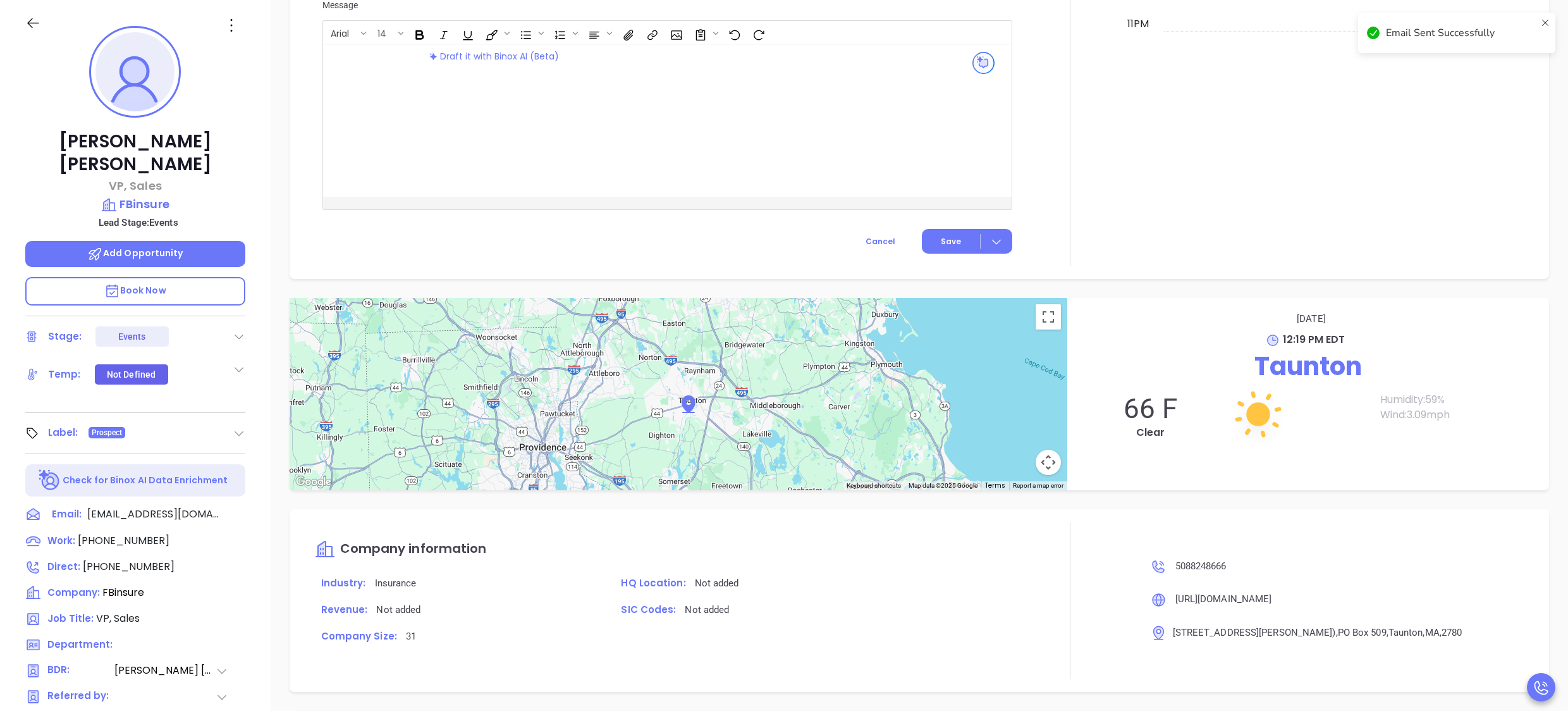
scroll to position [1046, 0]
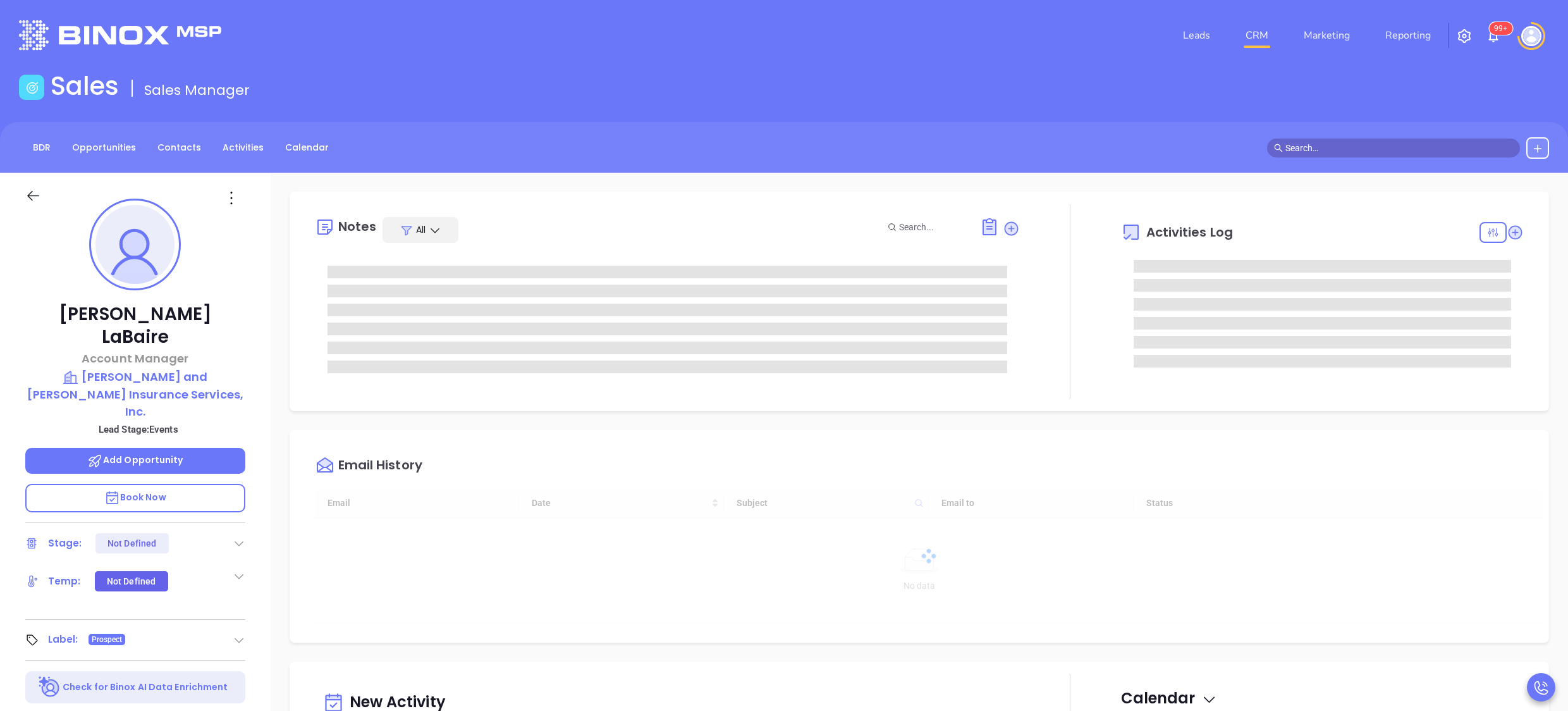
type input "10/04/2025"
type input "Anabell Dominguez"
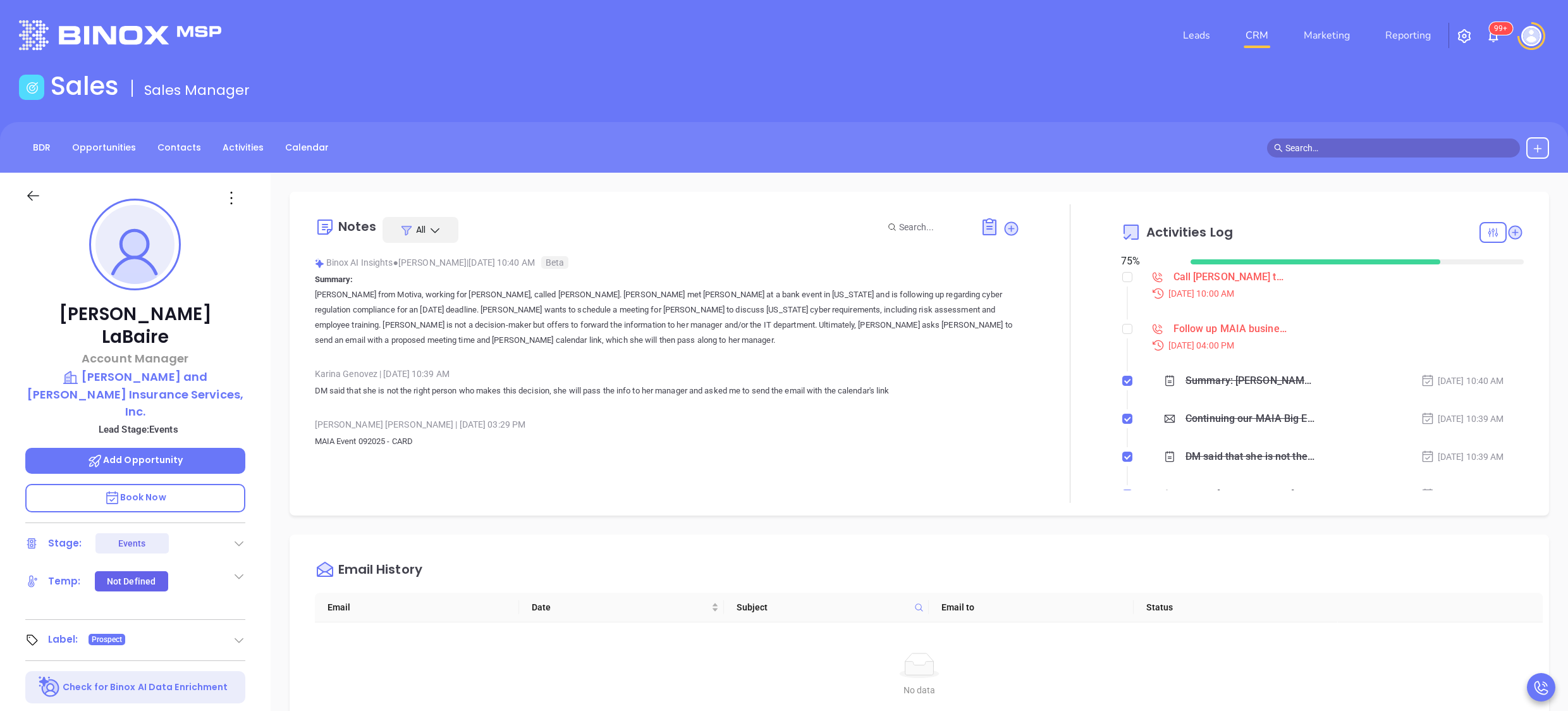
click at [1328, 344] on div "Sep 29, 2025 | 04:00 PM" at bounding box center [1334, 345] width 380 height 14
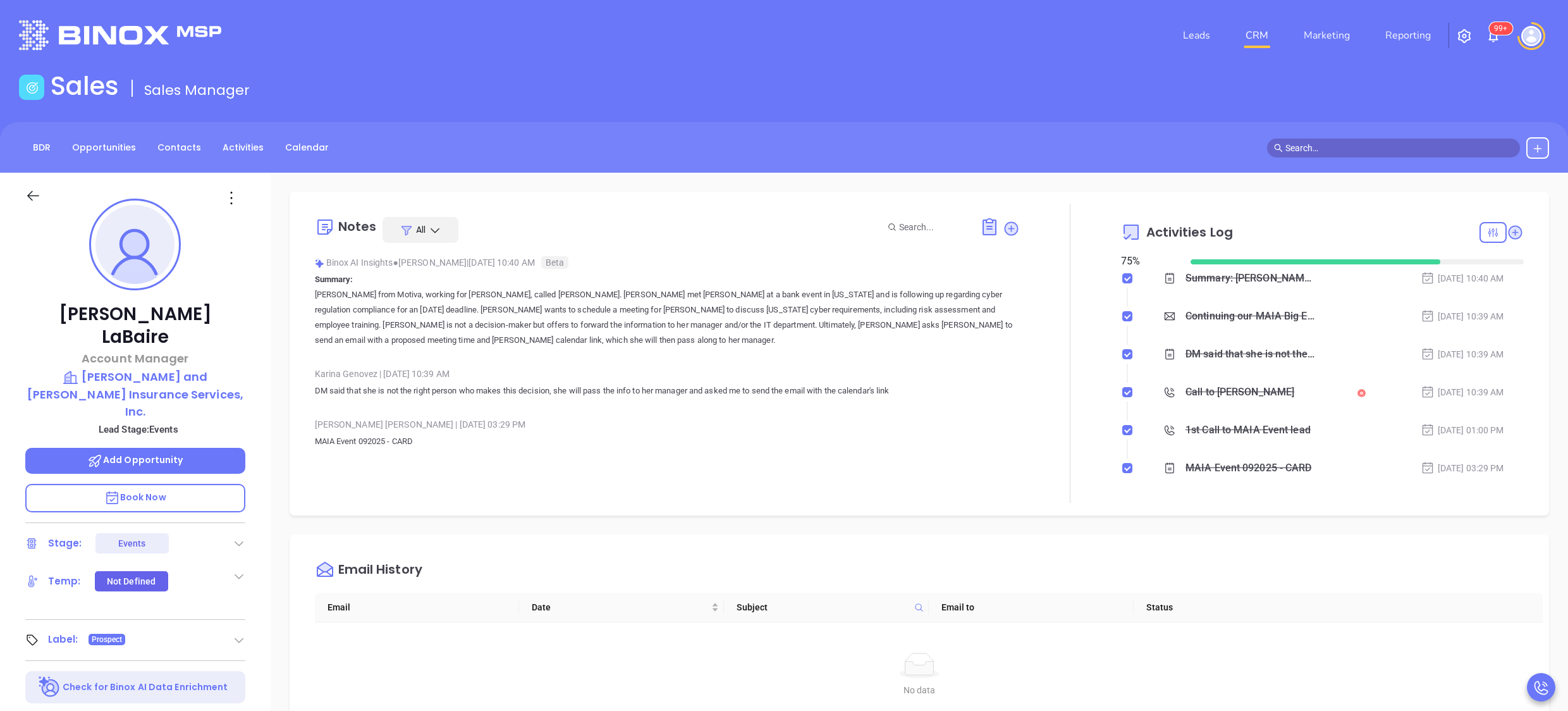
scroll to position [118, 0]
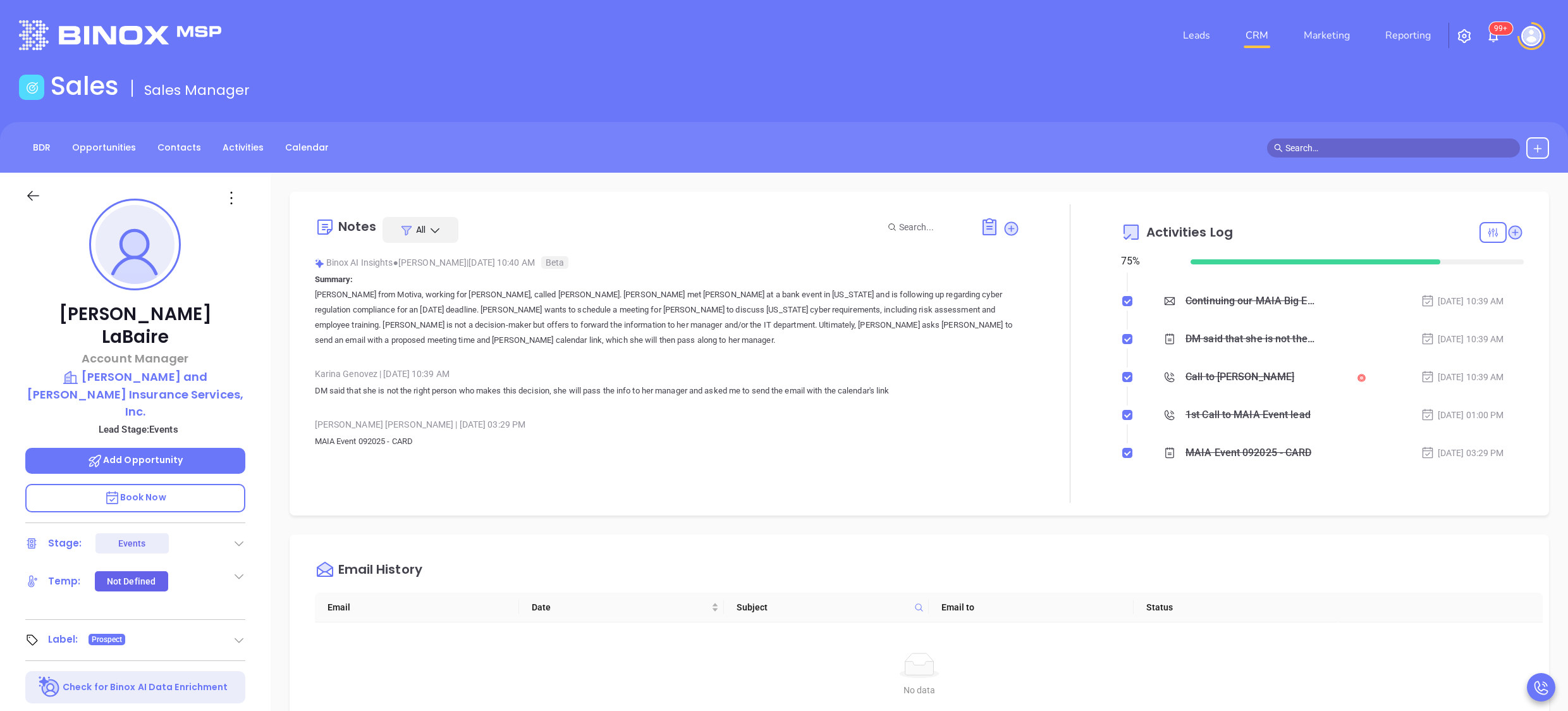
click at [1233, 373] on div "Call to Kathryn LaBaire" at bounding box center [1240, 377] width 109 height 19
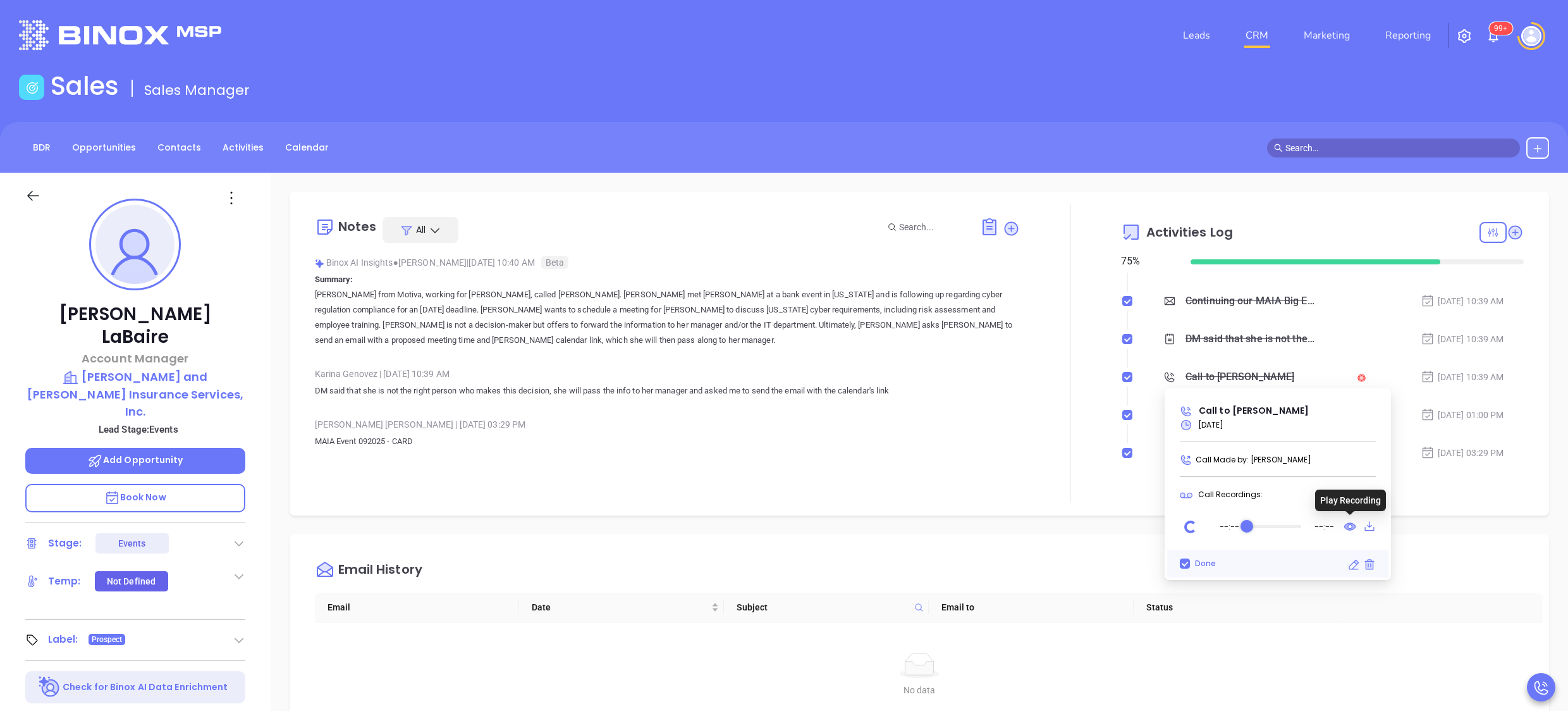
click at [1347, 526] on icon at bounding box center [1351, 526] width 11 height 7
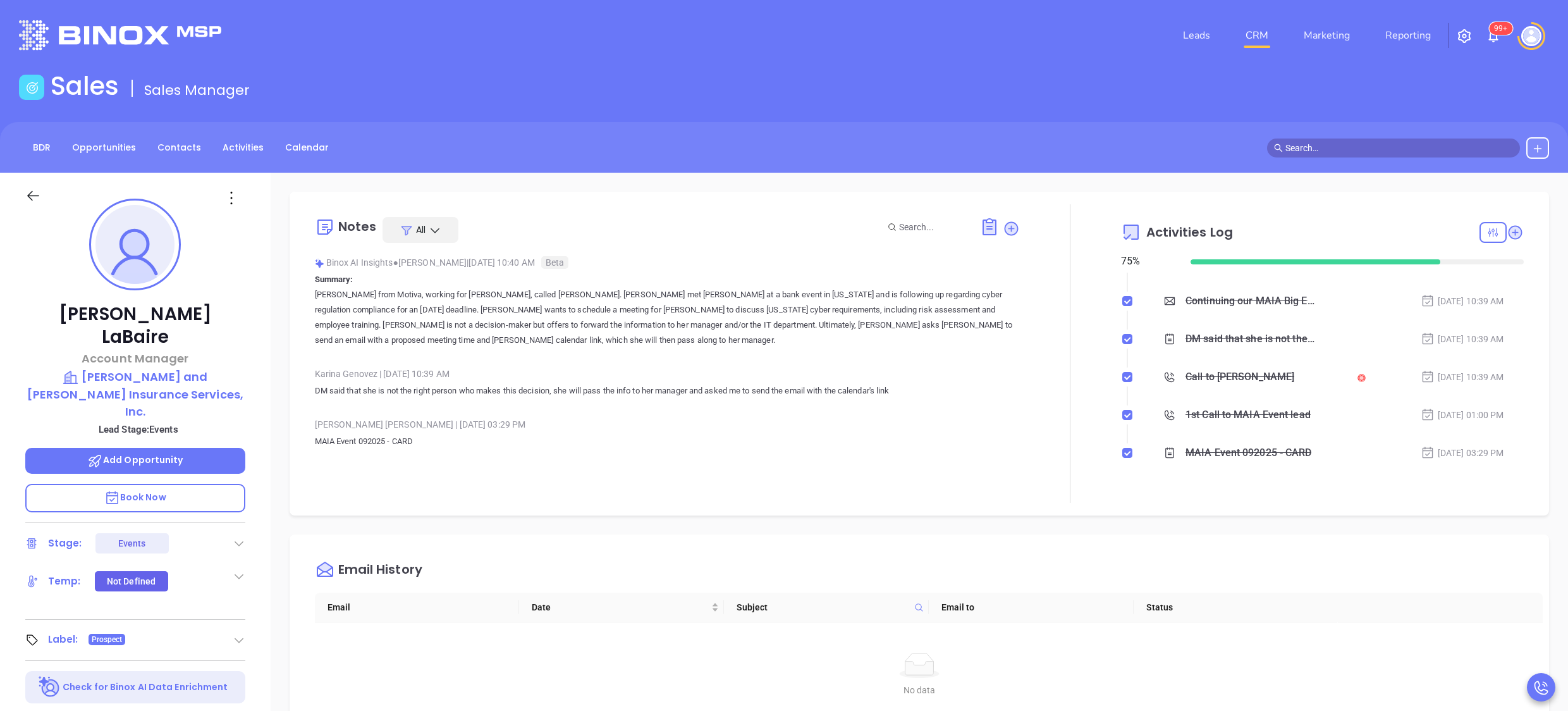
click at [610, 442] on p "MAIA Event 092025 - CARD" at bounding box center [667, 449] width 706 height 30
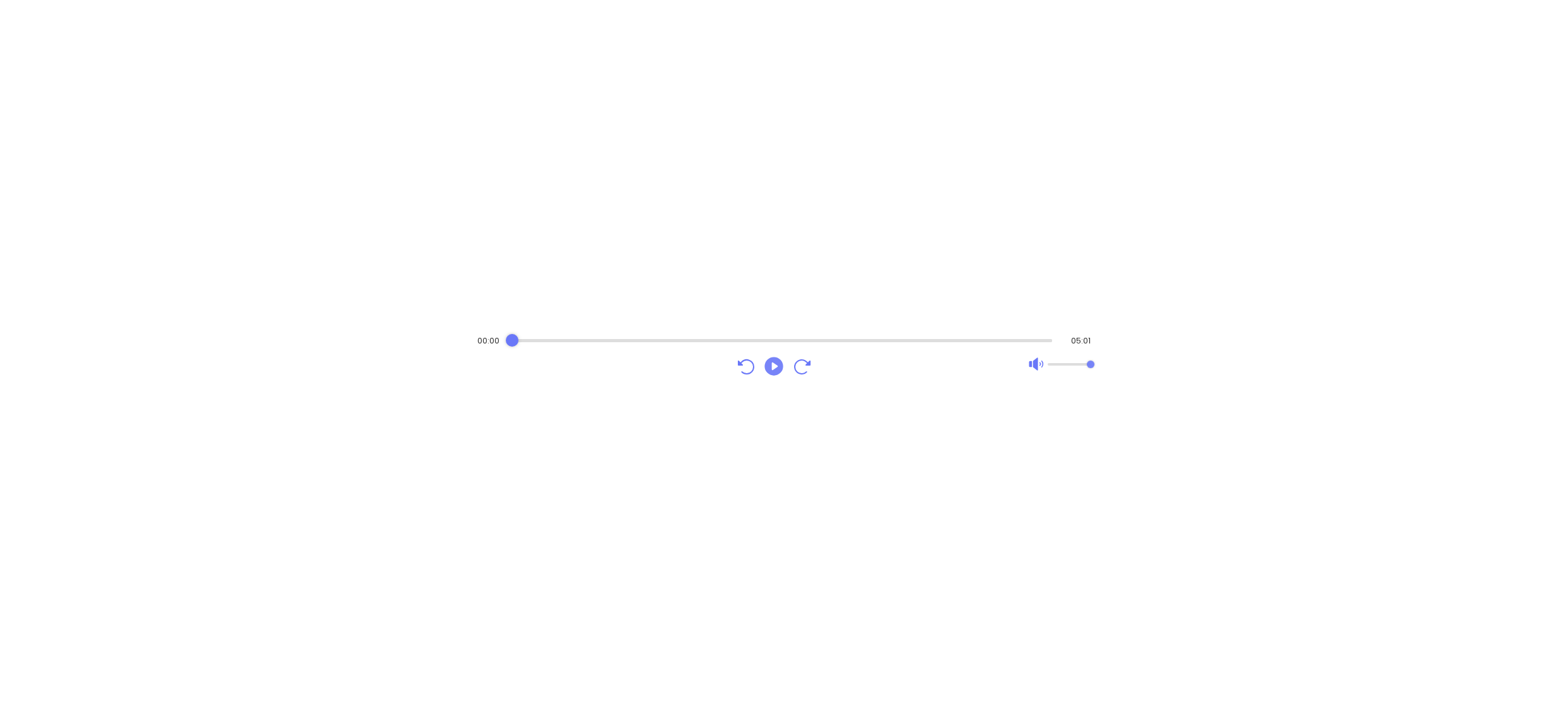
click at [767, 358] on icon "Play" at bounding box center [774, 366] width 23 height 23
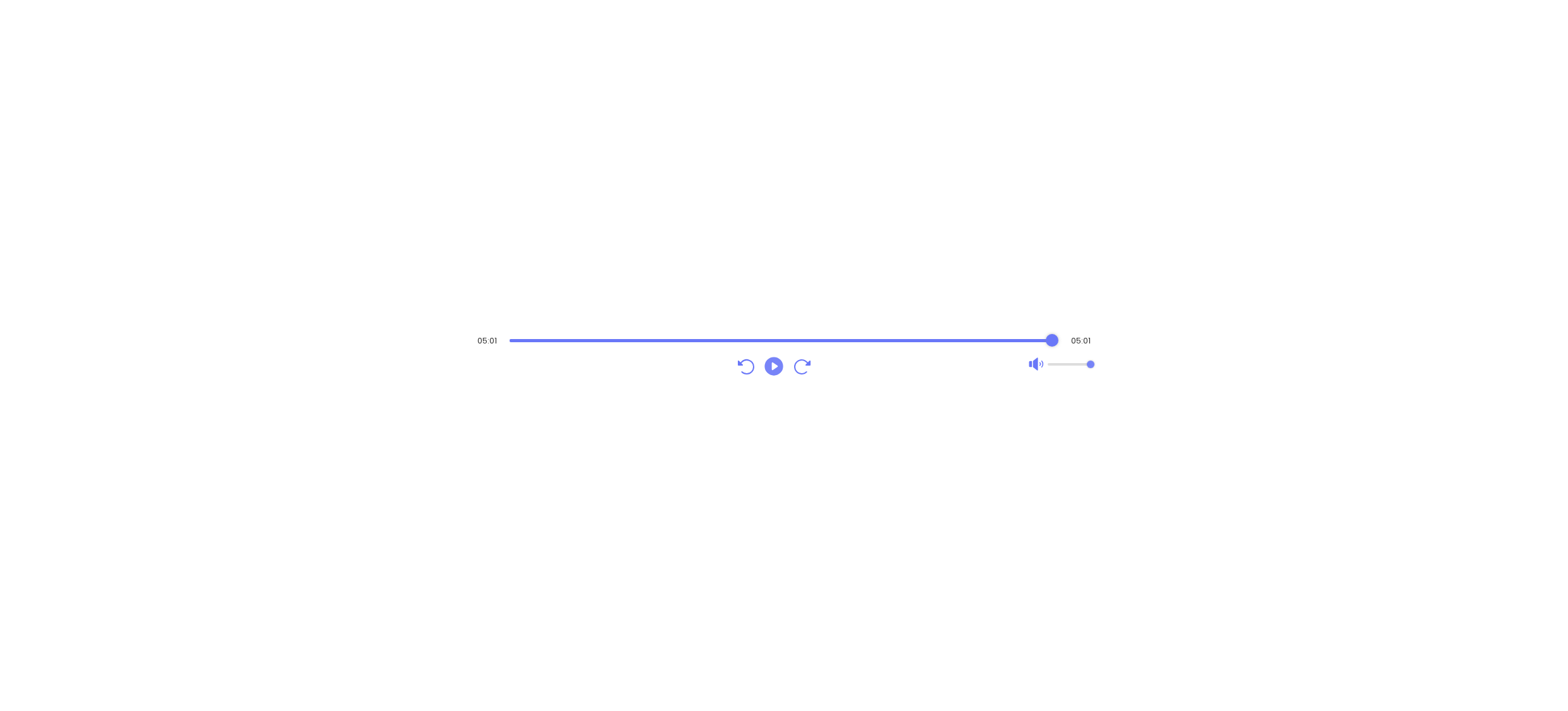
click at [781, 364] on icon "Play" at bounding box center [773, 366] width 19 height 19
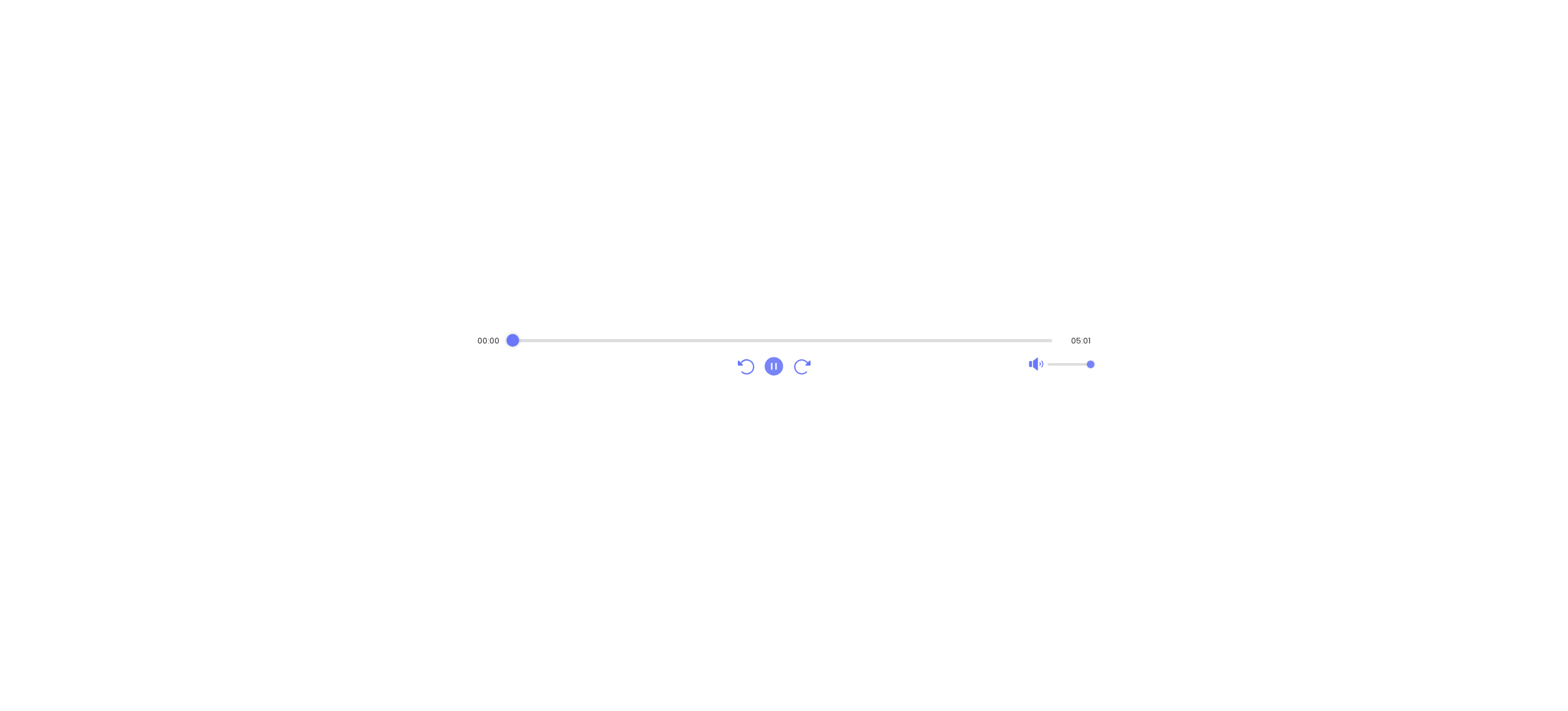
click at [781, 364] on icon "Pause" at bounding box center [773, 366] width 19 height 19
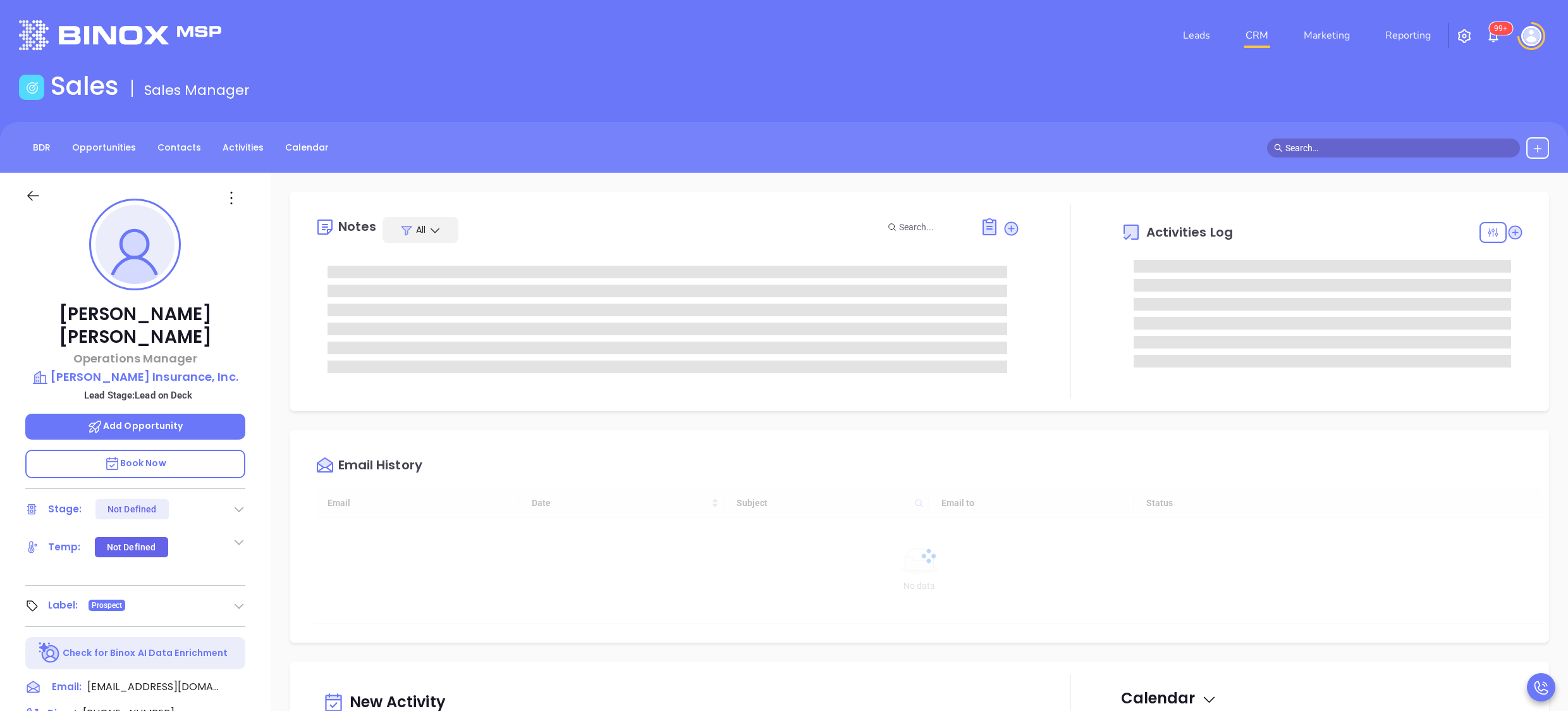
type input "[DATE]"
type input "[PERSON_NAME]"
click at [246, 436] on div "[PERSON_NAME] Operations Manager [PERSON_NAME] Insurance, Inc. Lead Stage: Lead…" at bounding box center [135, 617] width 271 height 888
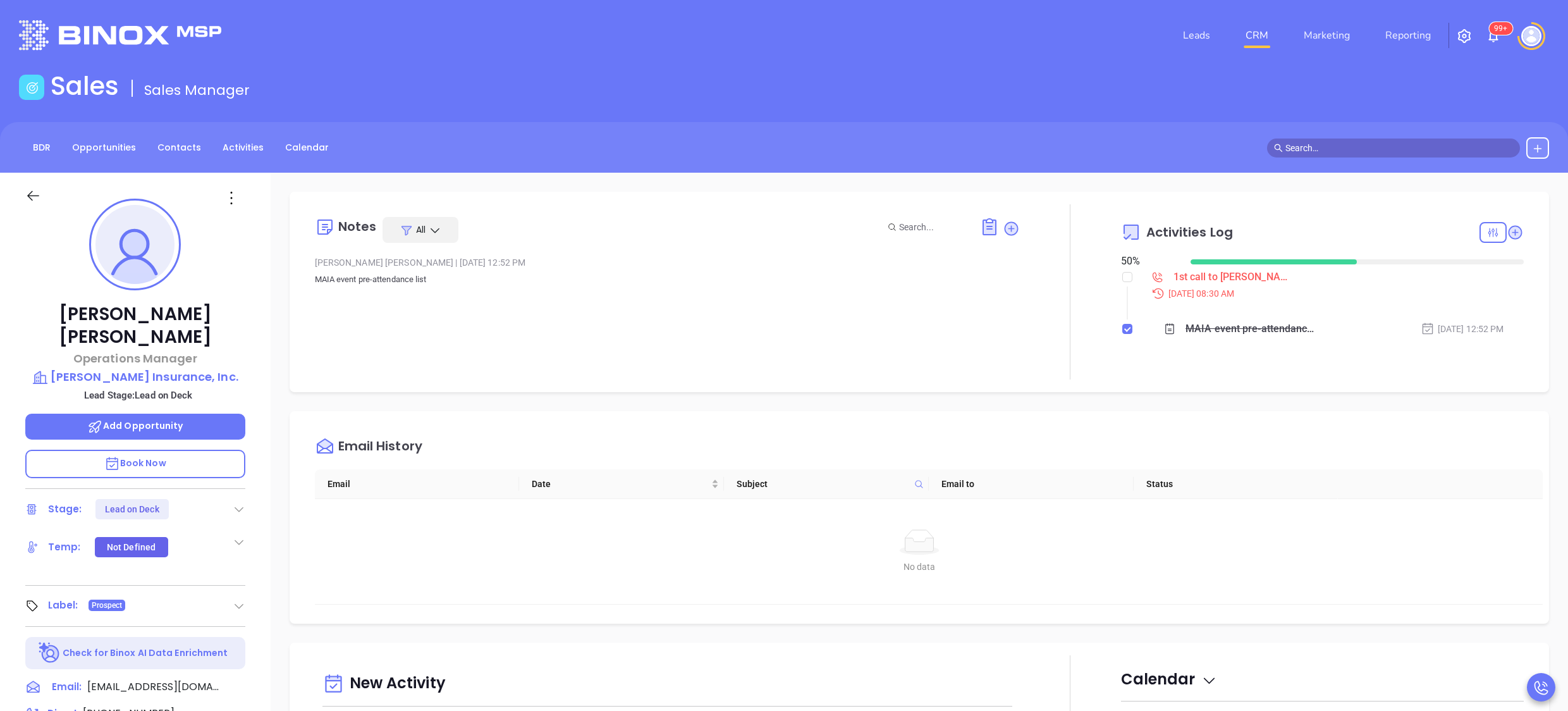
click at [253, 323] on div "[PERSON_NAME] Operations Manager [PERSON_NAME] Insurance, Inc. Lead Stage: Lead…" at bounding box center [135, 617] width 271 height 888
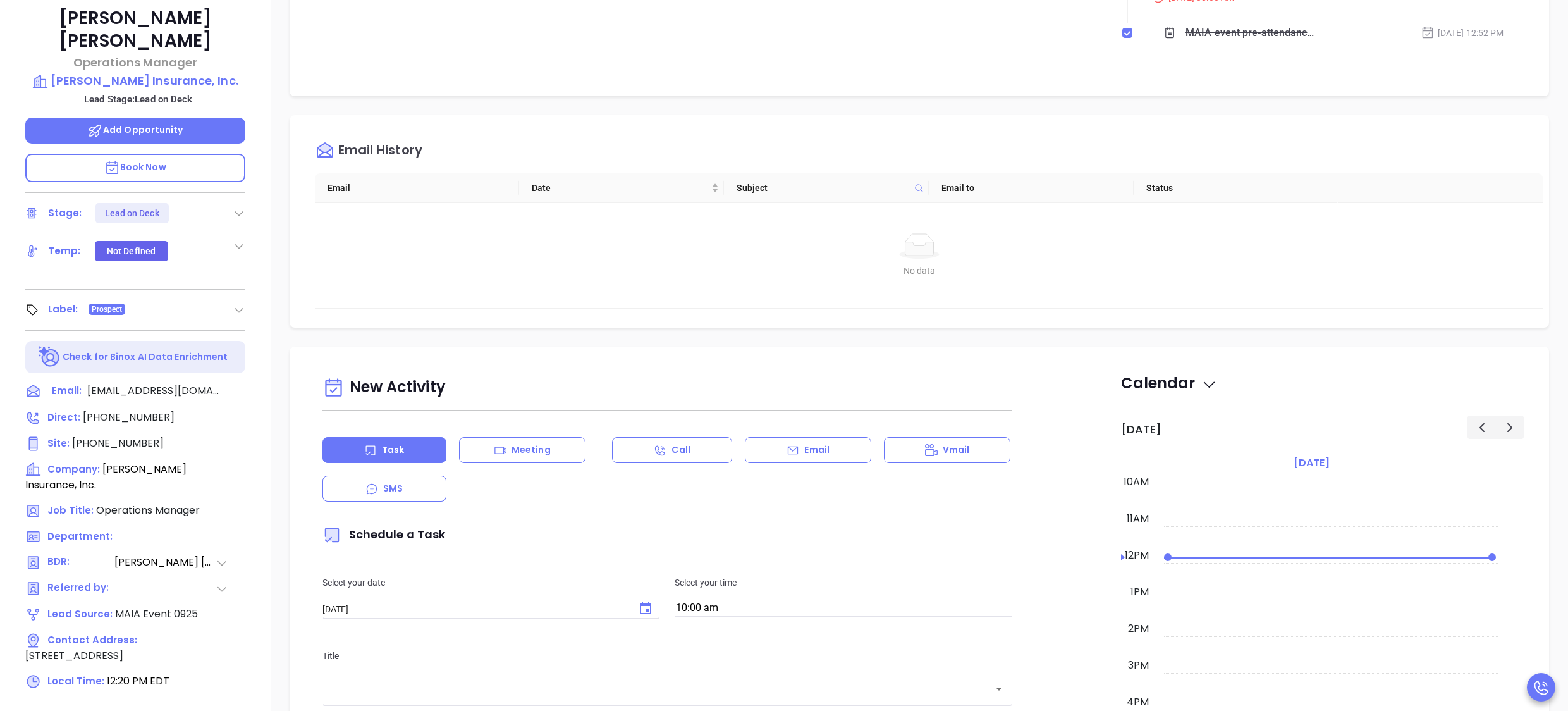
scroll to position [350, 0]
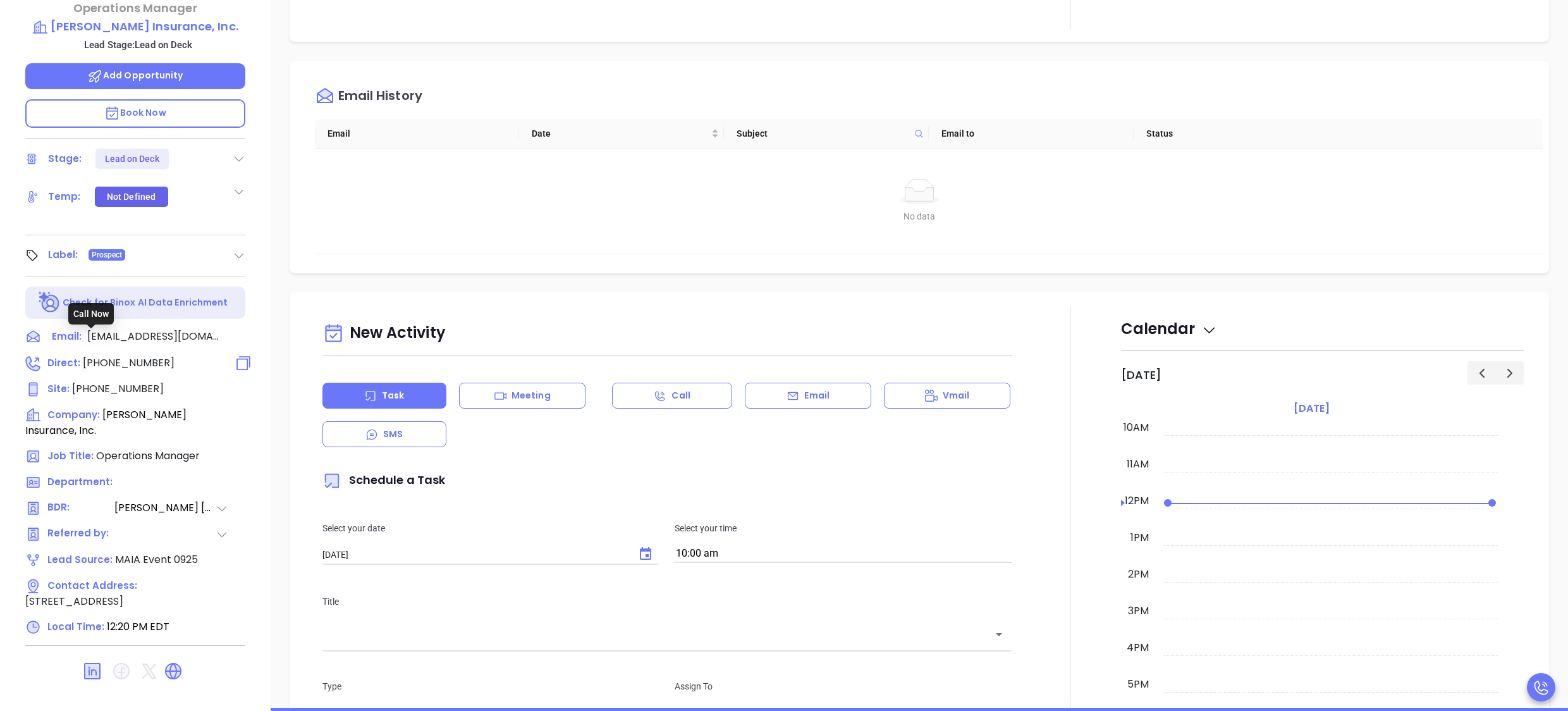
click at [111, 356] on span "[PHONE_NUMBER]" at bounding box center [129, 363] width 92 height 15
type input "[PHONE_NUMBER]"
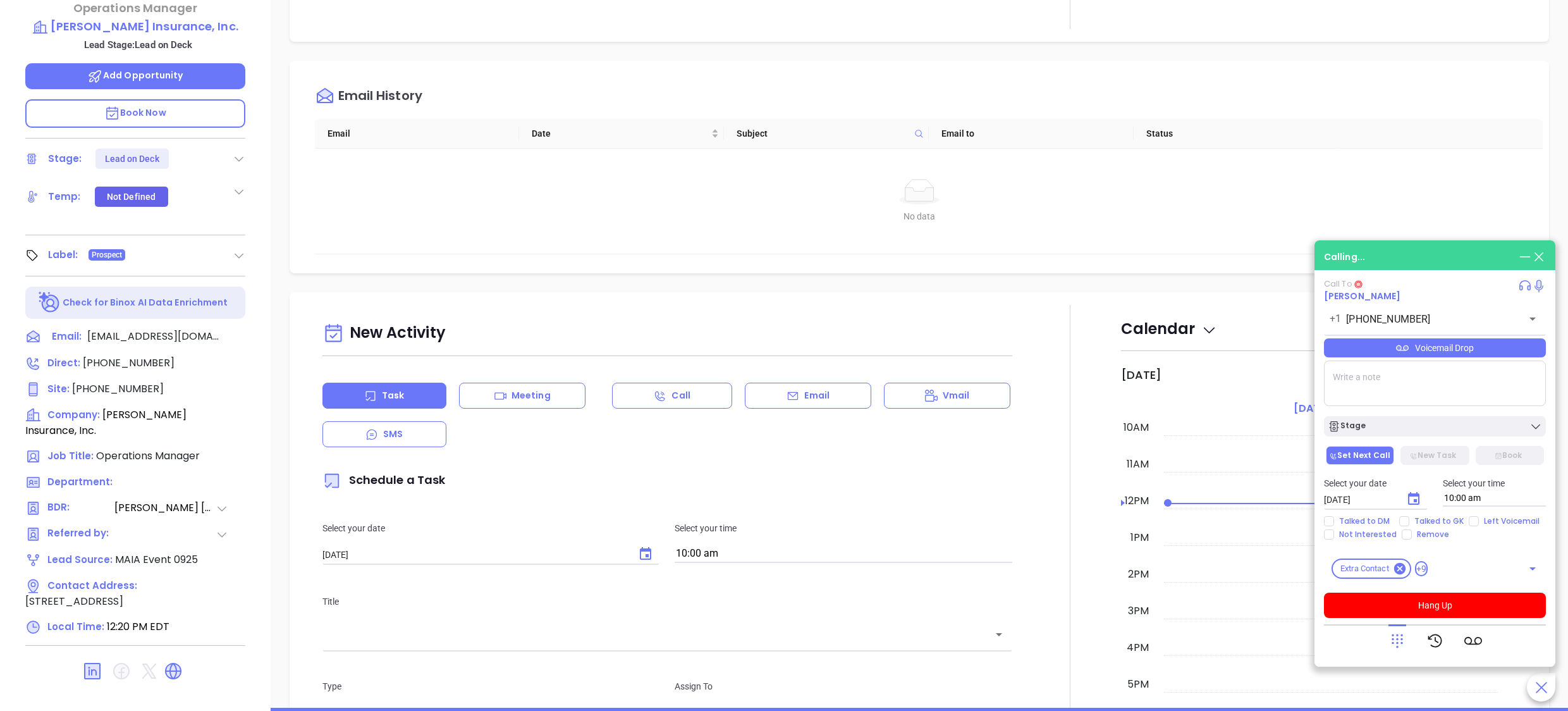
click at [272, 209] on div "Notes All [PERSON_NAME] | [DATE] 12:52 PM MAIA event pre-attendance list Activi…" at bounding box center [919, 265] width 1298 height 885
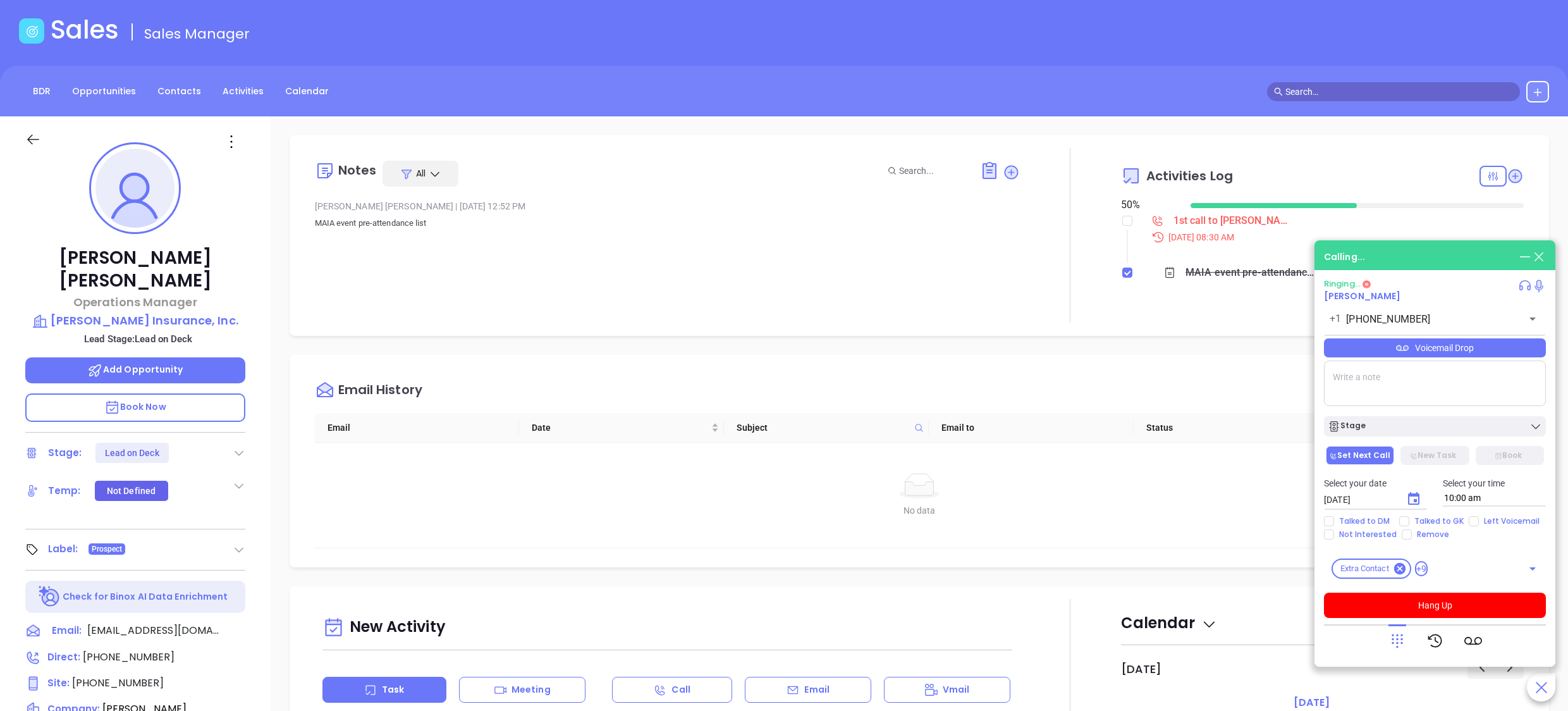
scroll to position [0, 0]
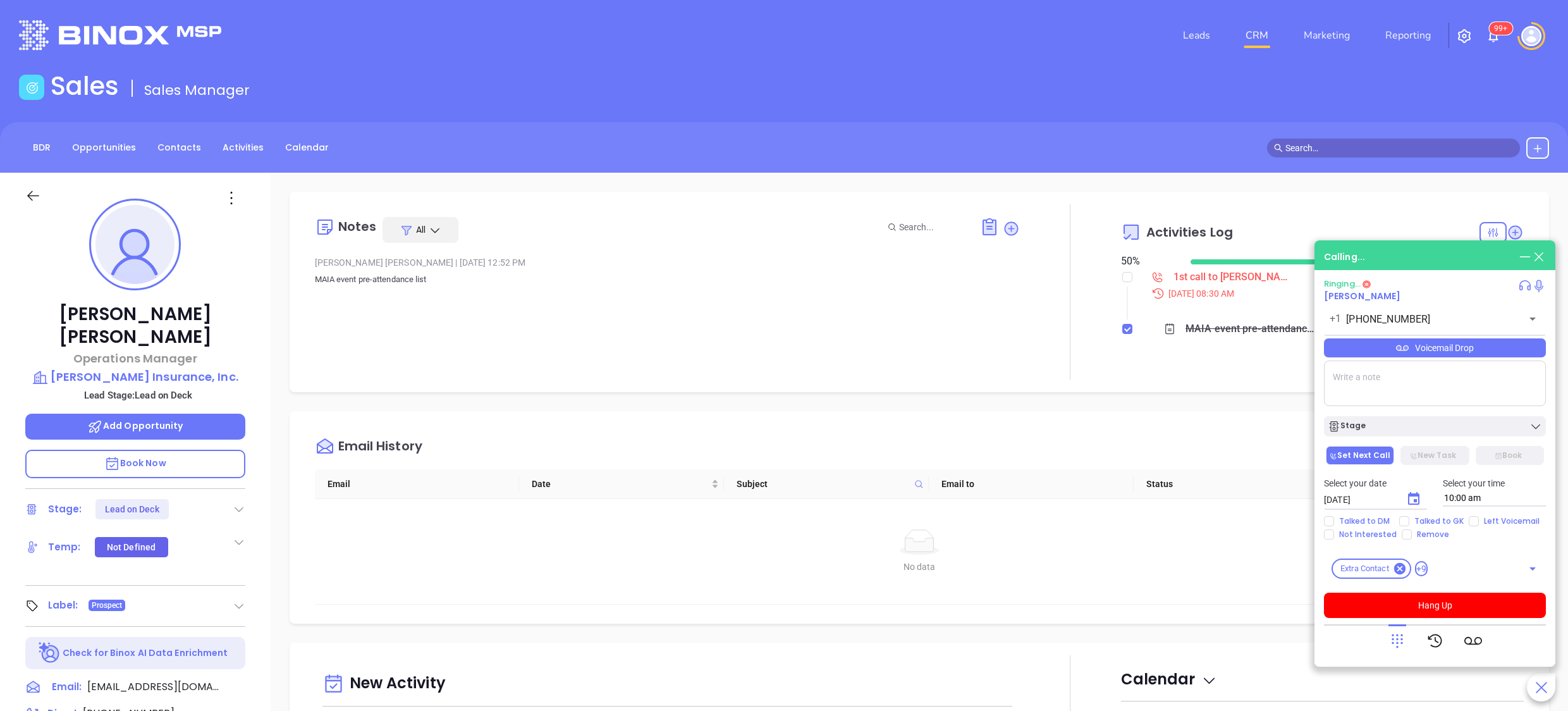
click at [952, 389] on div "Notes All [PERSON_NAME] | [DATE] 12:52 PM MAIA event pre-attendance list Activi…" at bounding box center [919, 292] width 1260 height 200
click at [1397, 603] on button "Hang Up" at bounding box center [1435, 606] width 222 height 25
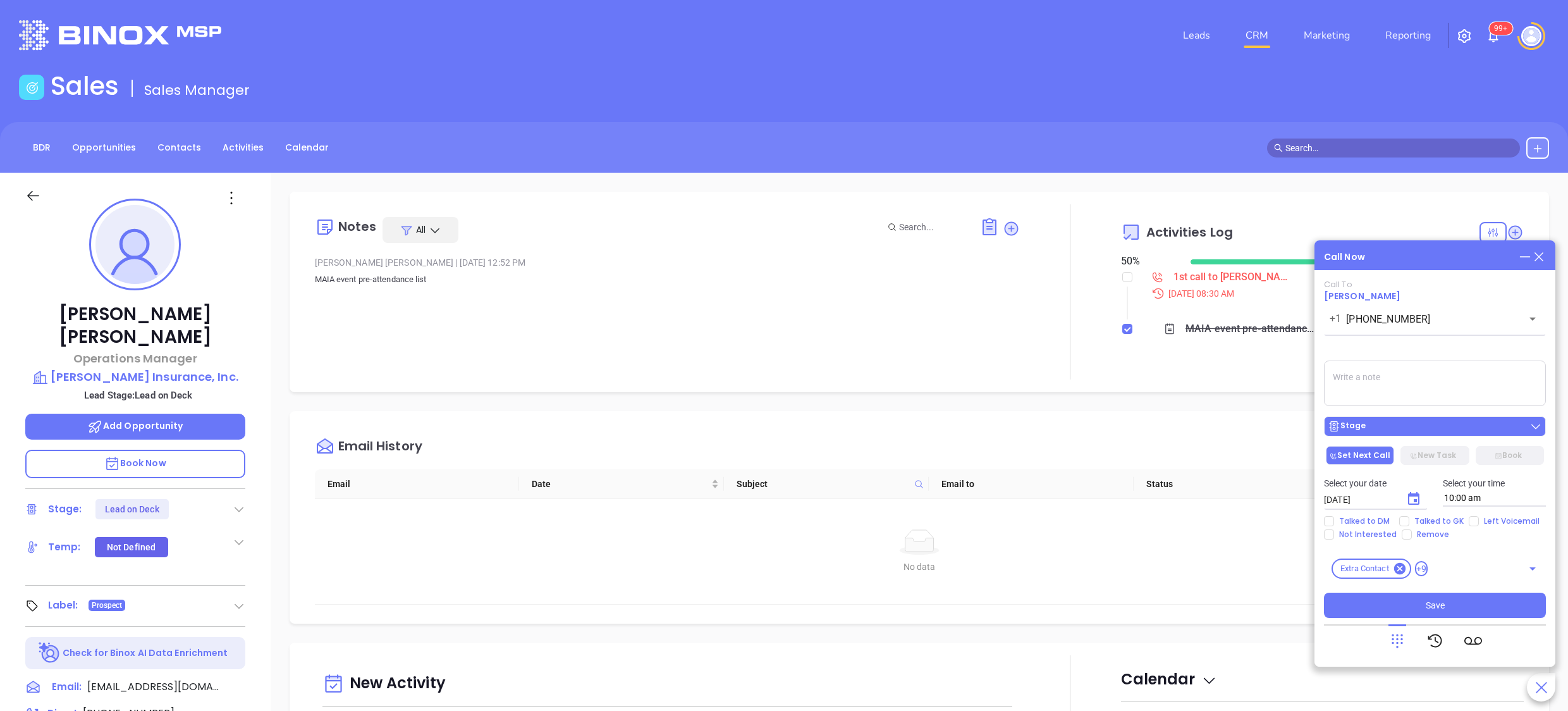
click at [1367, 422] on div "Stage" at bounding box center [1435, 426] width 214 height 13
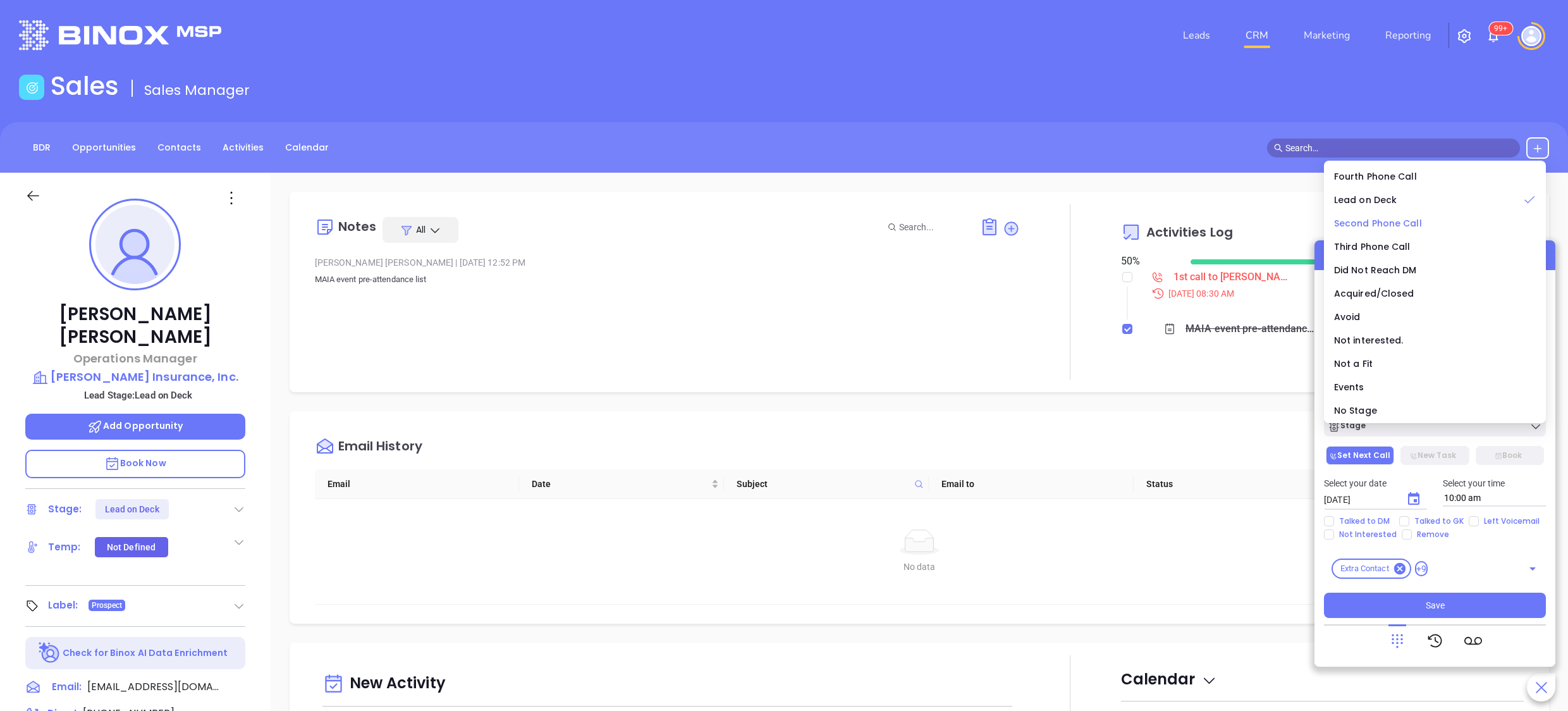
click at [1394, 220] on span "Second Phone Call" at bounding box center [1378, 223] width 88 height 13
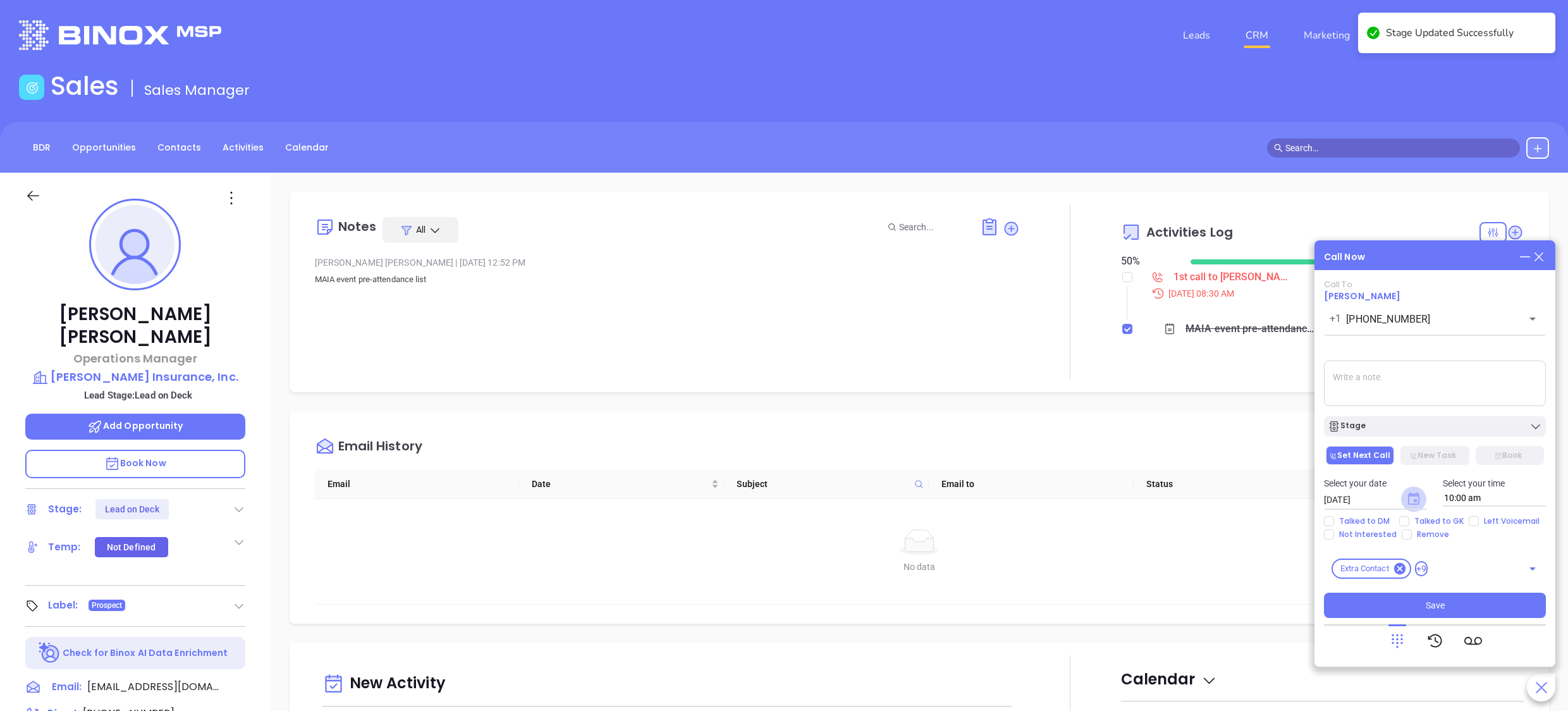
click at [1418, 496] on icon "Choose date, selected date is Oct 4, 2025" at bounding box center [1414, 498] width 11 height 13
click at [1400, 379] on button "7" at bounding box center [1400, 377] width 23 height 23
type input "[DATE]"
click at [1475, 520] on input "Left Voicemail" at bounding box center [1474, 521] width 10 height 10
checkbox input "true"
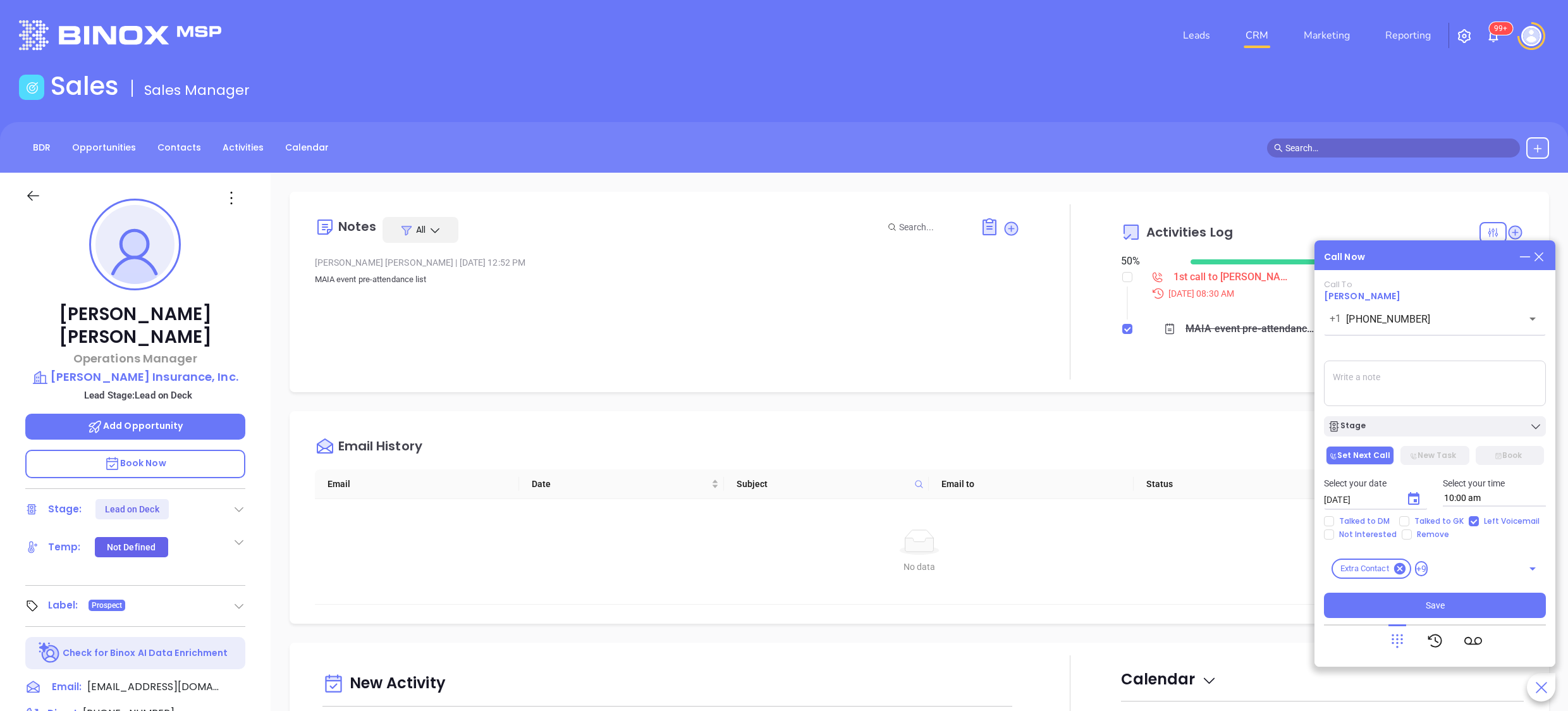
click at [1392, 383] on textarea at bounding box center [1435, 383] width 222 height 45
type textarea "called direct line, o answer left vm"
click at [1420, 600] on button "Save" at bounding box center [1435, 606] width 222 height 25
click at [1509, 226] on icon at bounding box center [1515, 232] width 14 height 14
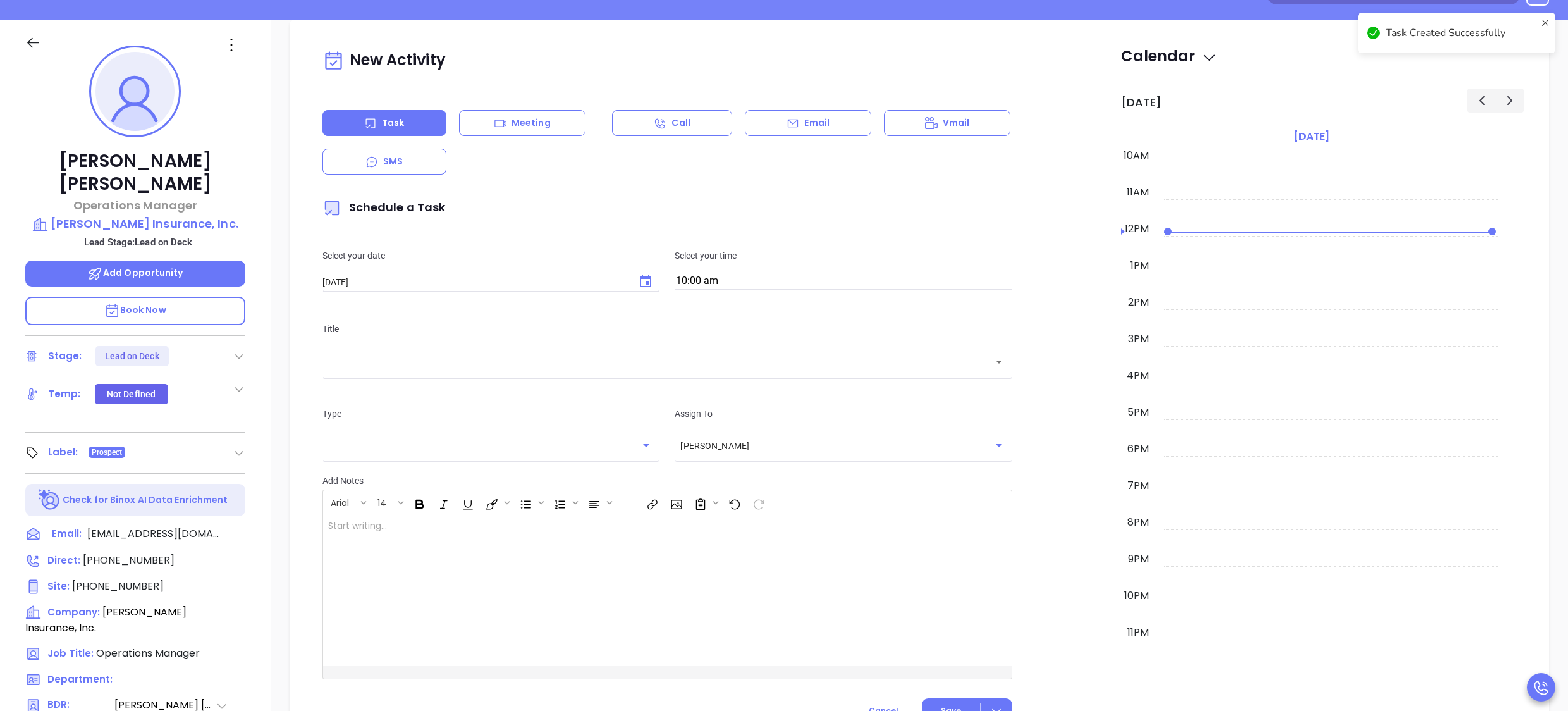
scroll to position [173, 0]
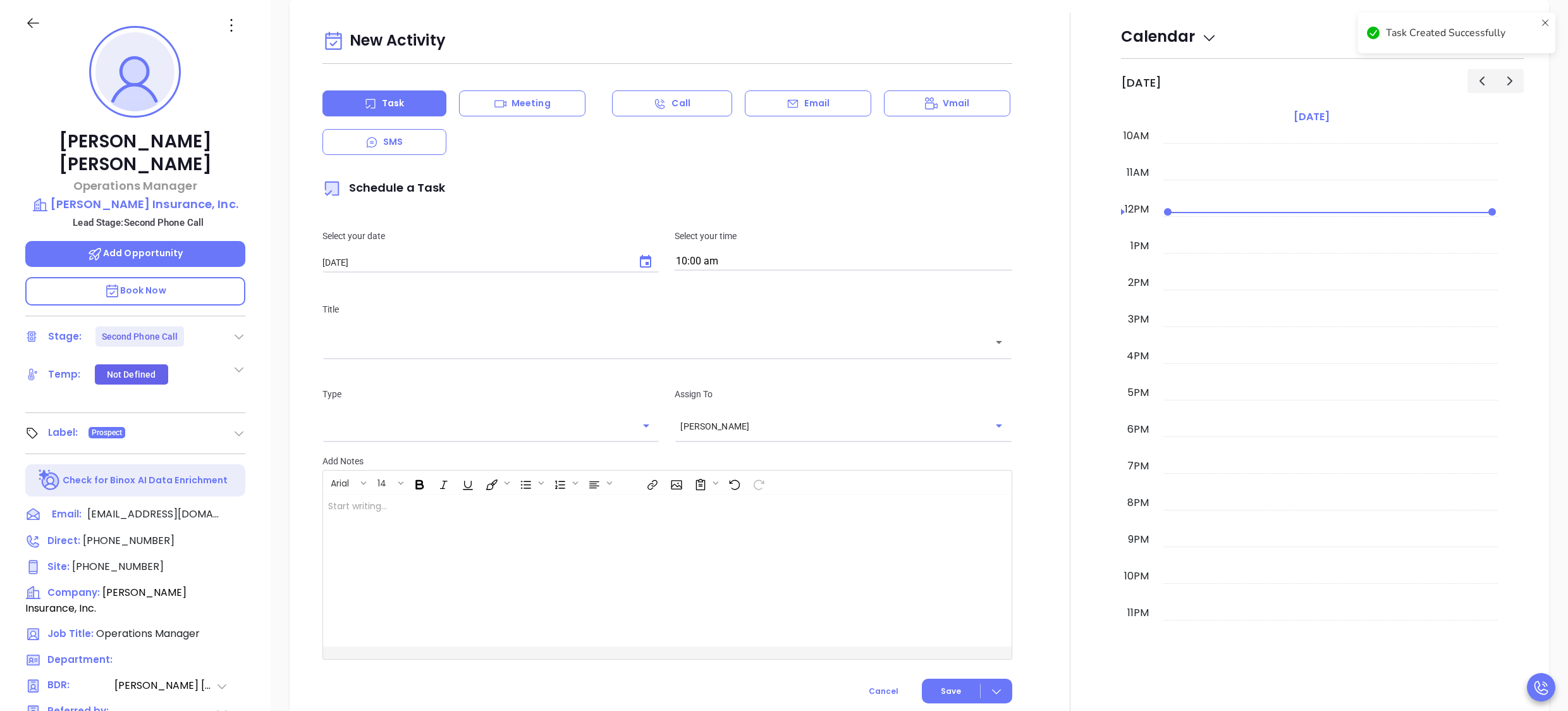
click at [788, 101] on icon at bounding box center [793, 103] width 10 height 8
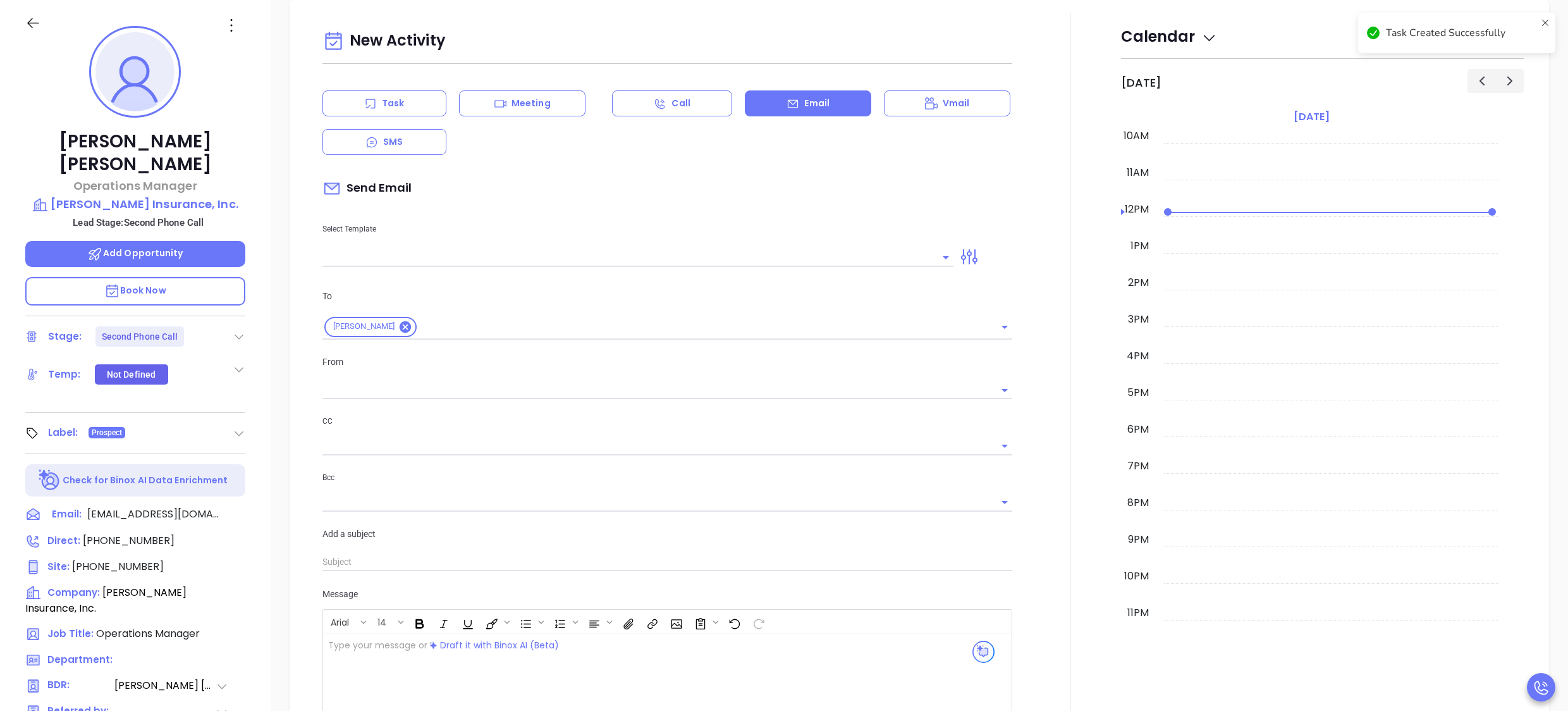
type input "[PERSON_NAME]"
click at [499, 246] on div "Select Template" at bounding box center [638, 235] width 647 height 64
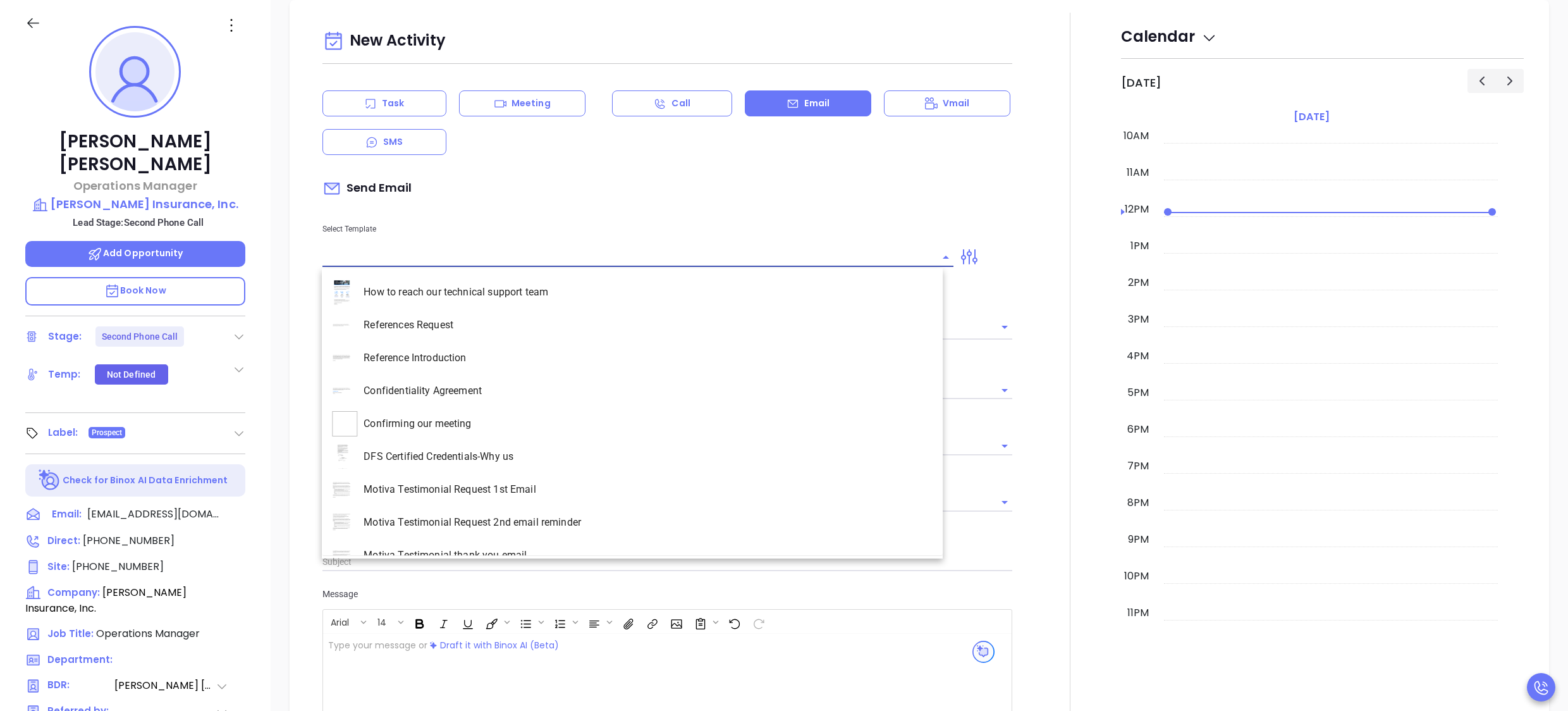
click at [456, 252] on input "text" at bounding box center [629, 257] width 613 height 19
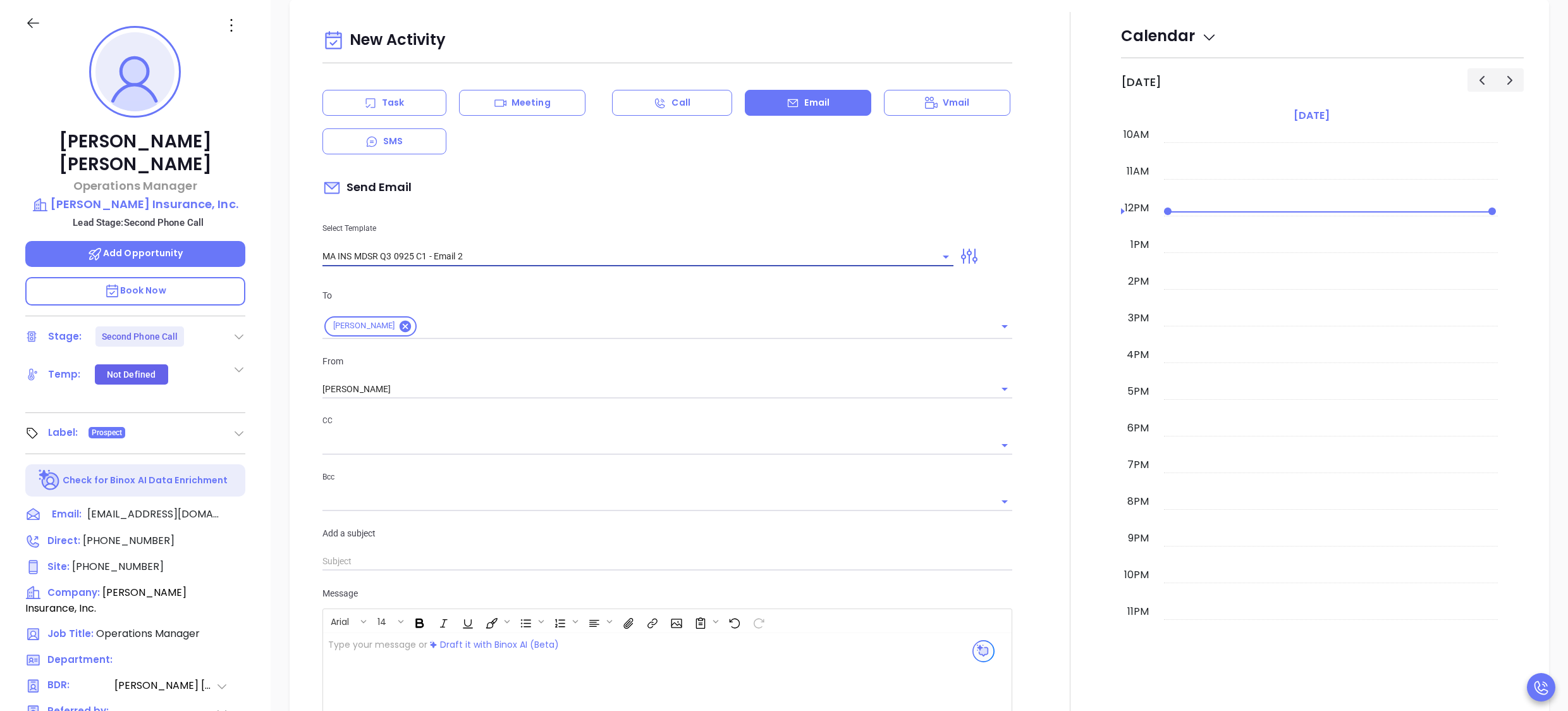
type input "MA INS MDSR Q3 0925 C1 - Email 2"
type input "[PERSON_NAME], here’s the MA compliance checklist we mentioned"
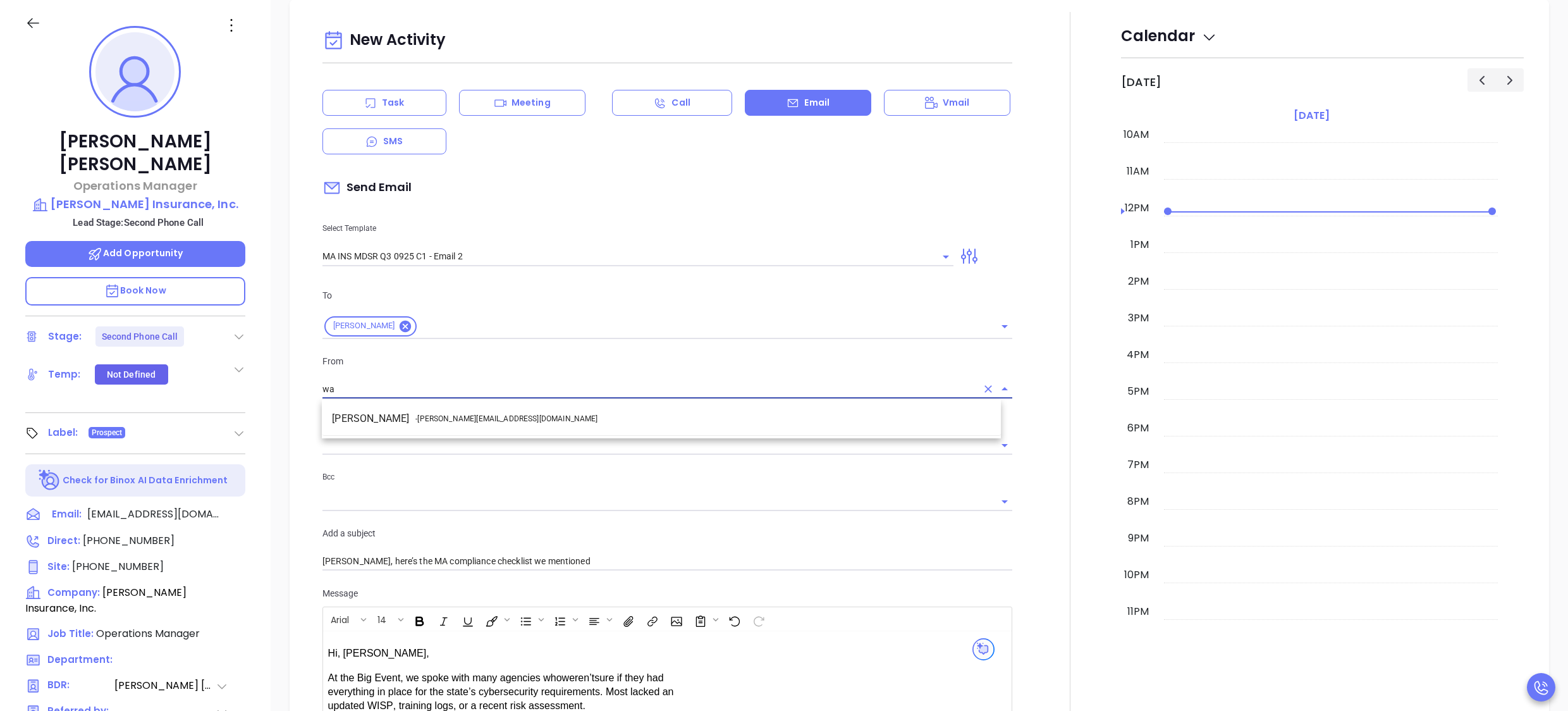
click at [458, 416] on span "- [PERSON_NAME][EMAIL_ADDRESS][DOMAIN_NAME]" at bounding box center [506, 418] width 182 height 11
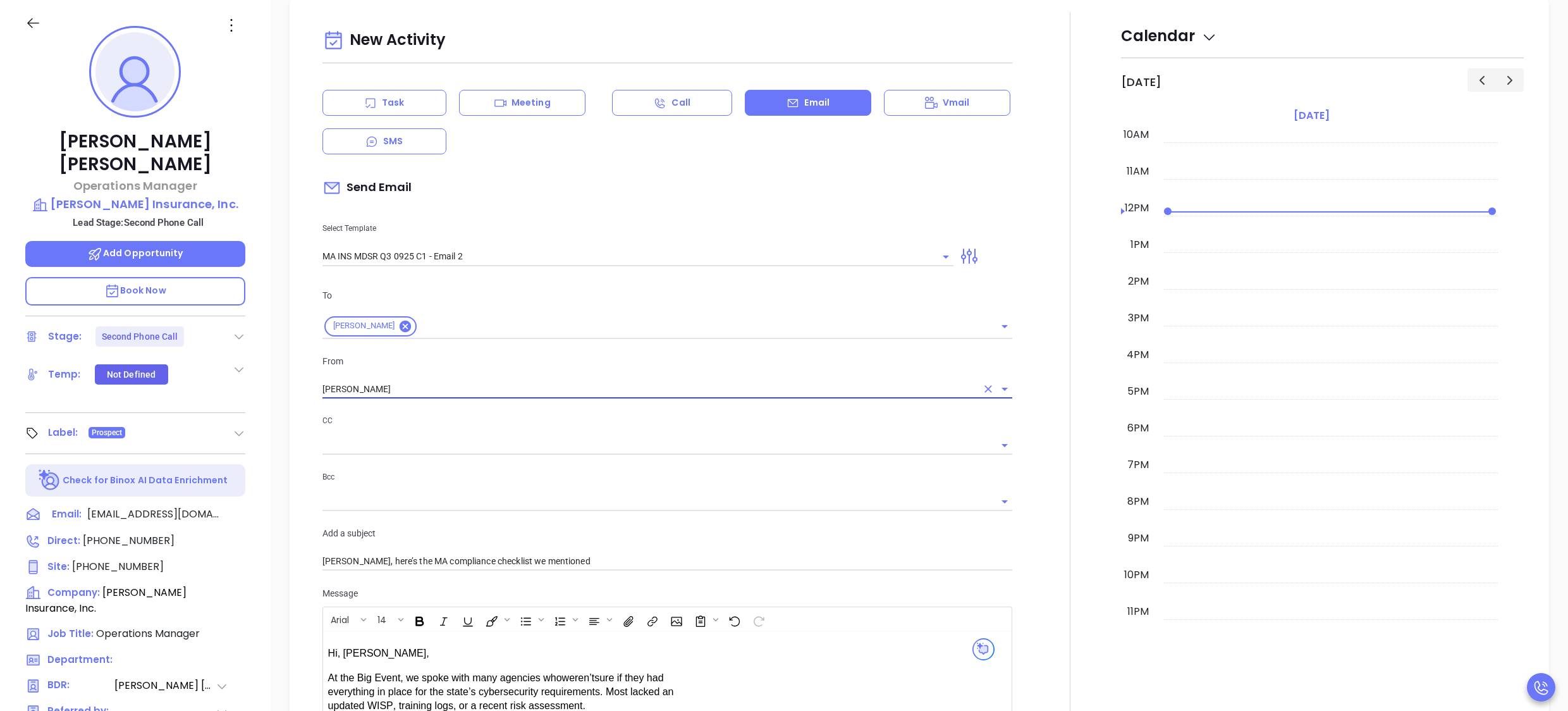
type input "[PERSON_NAME]"
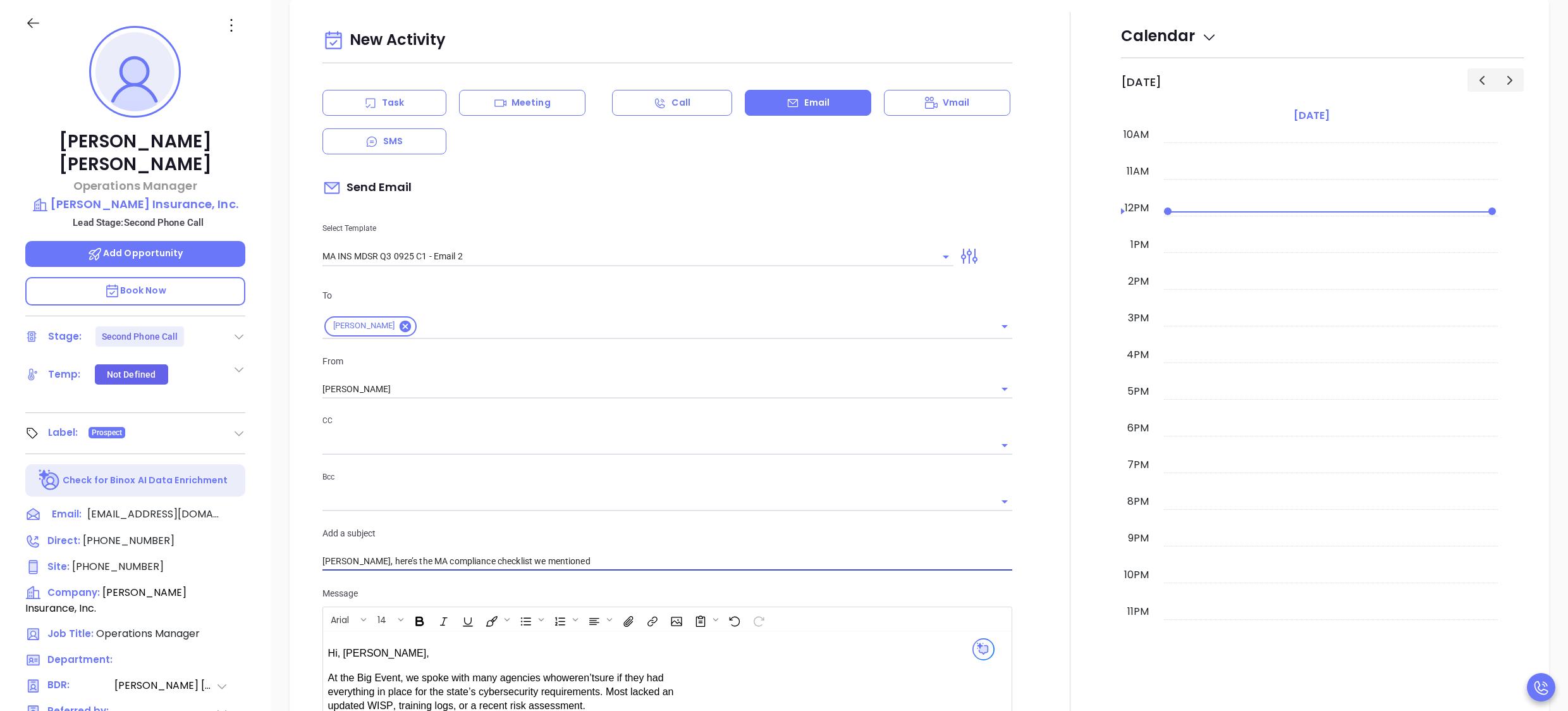
click at [357, 563] on input "[PERSON_NAME], here’s the MA compliance checklist we mentioned" at bounding box center [668, 562] width 691 height 19
type input "[PERSON_NAME], here’s the MA compliance checklist we mentioned"
click at [1020, 500] on div at bounding box center [1071, 507] width 101 height 991
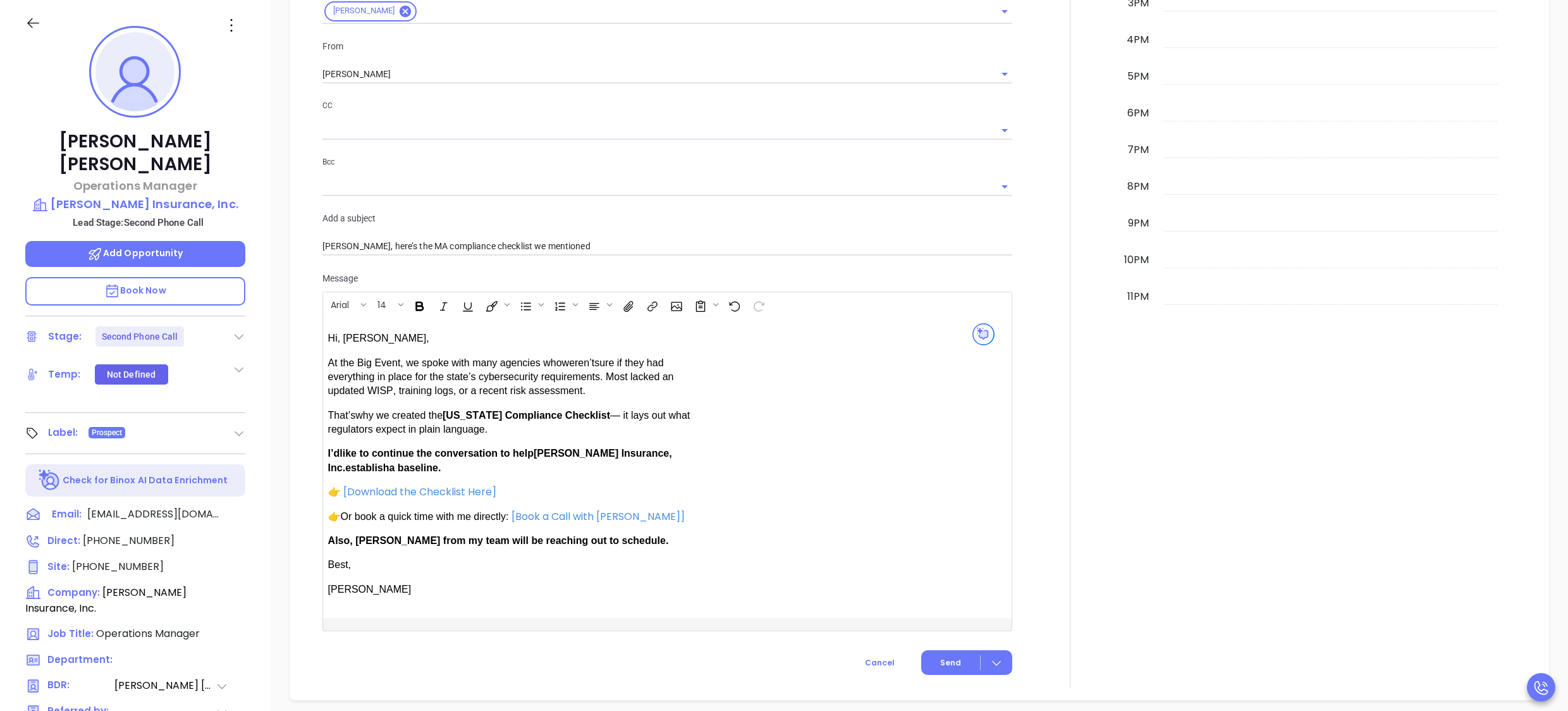
scroll to position [939, 0]
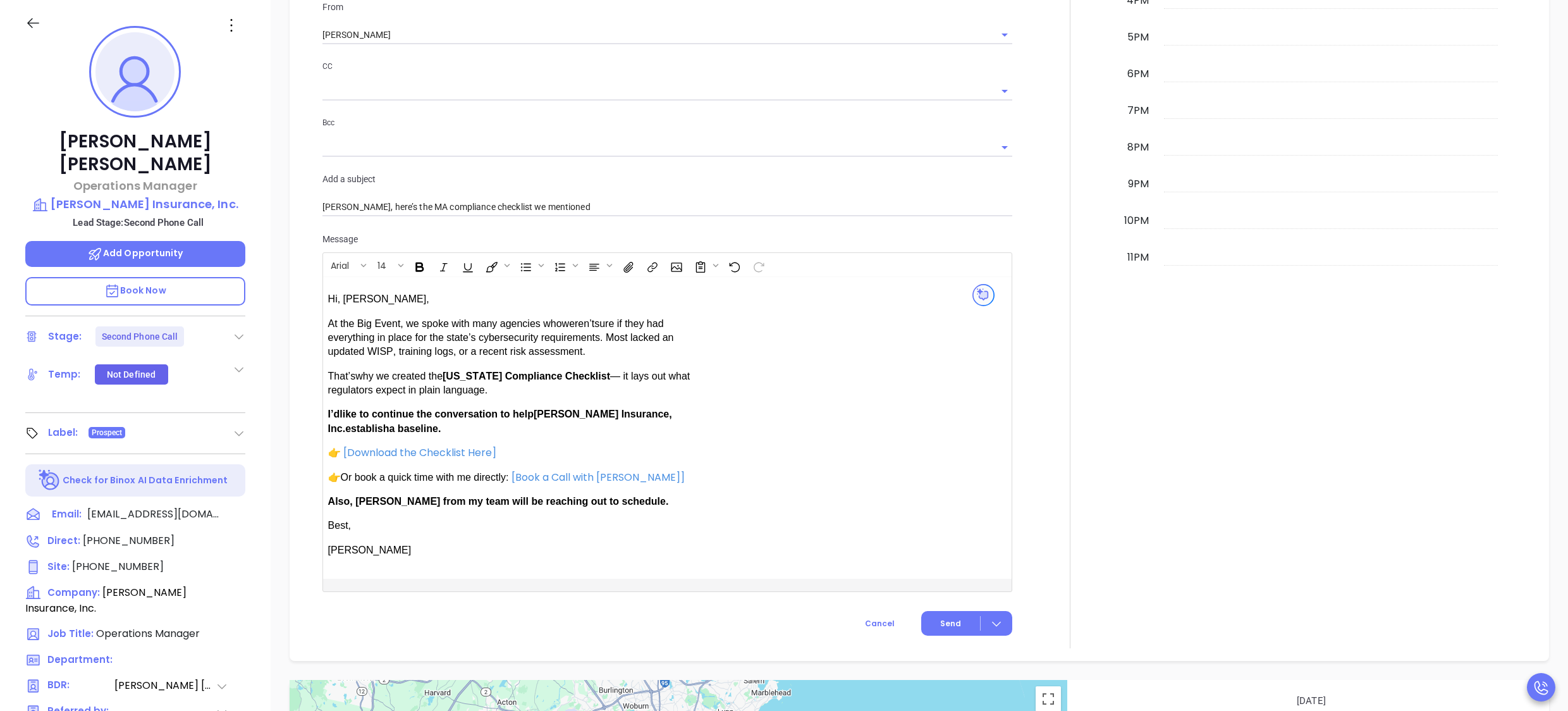
click at [392, 298] on p "Hi, Sarah B.," at bounding box center [510, 299] width 364 height 14
click at [1053, 316] on div at bounding box center [1071, 153] width 101 height 991
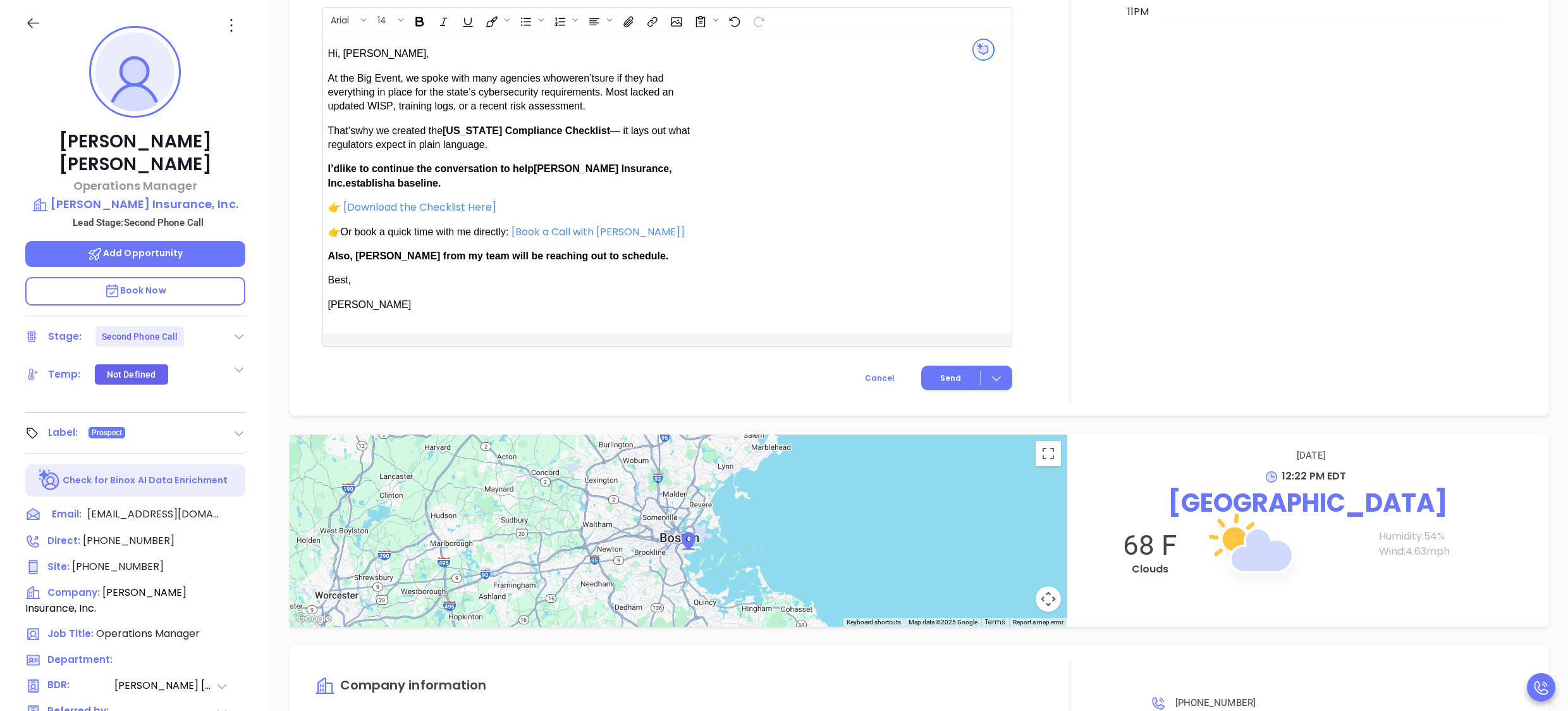
scroll to position [1192, 0]
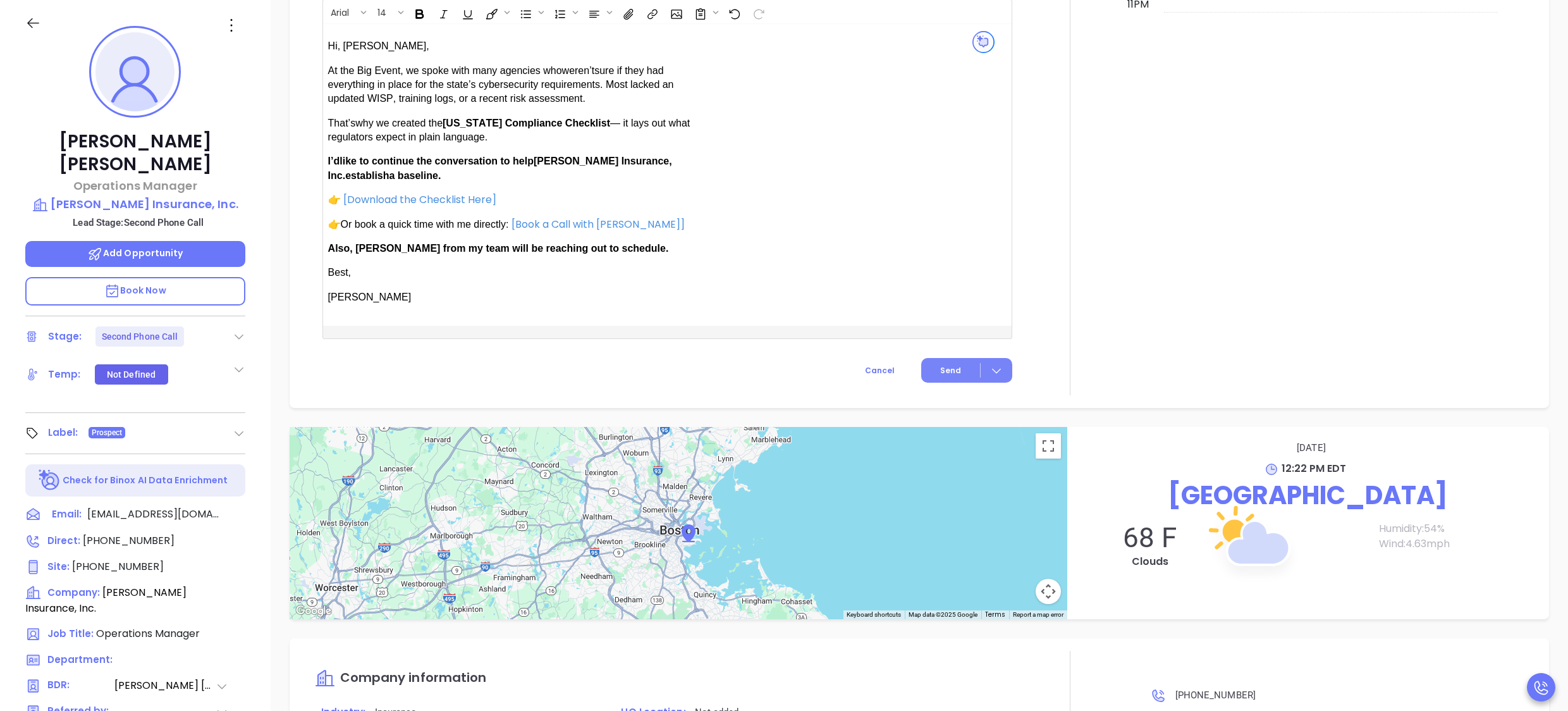
click at [940, 369] on span "Send" at bounding box center [951, 370] width 21 height 11
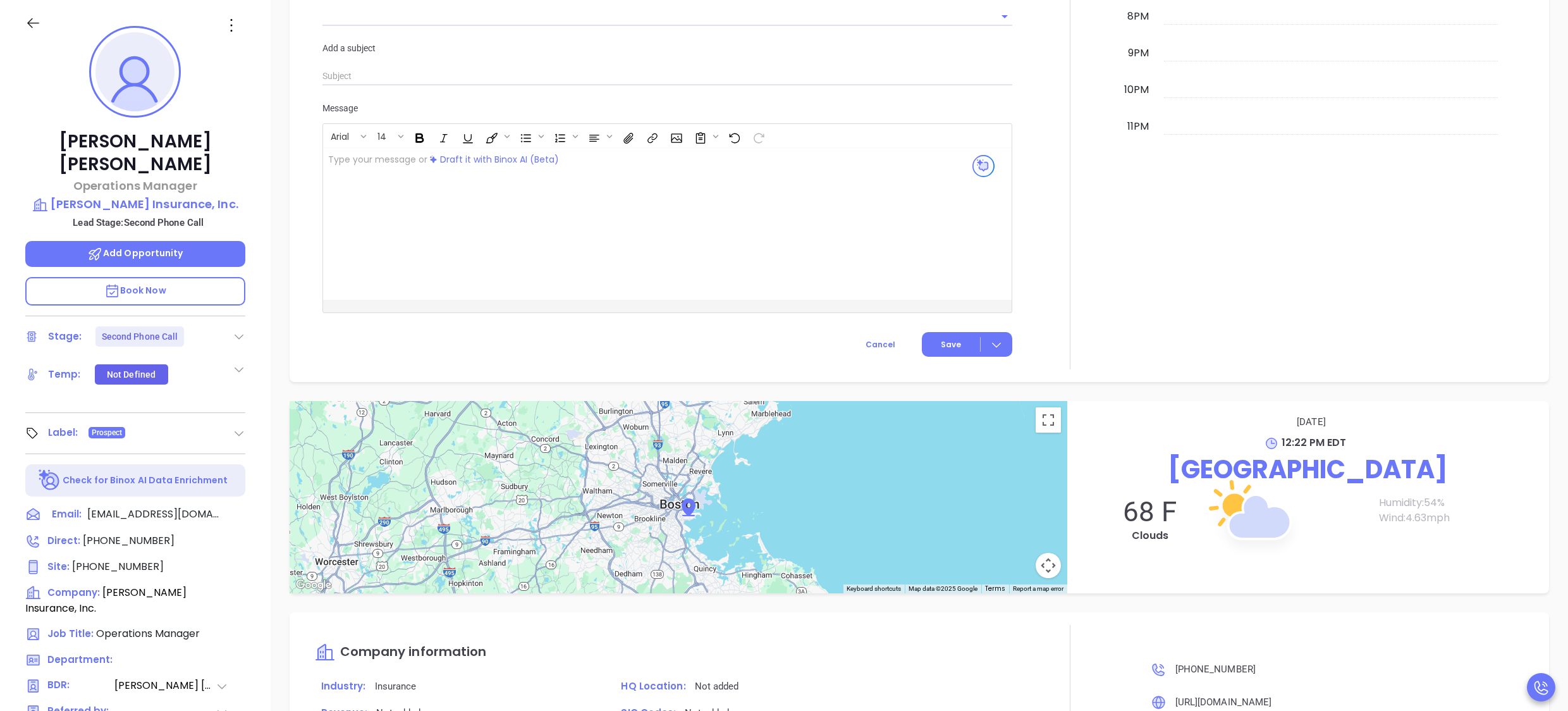
scroll to position [1183, 0]
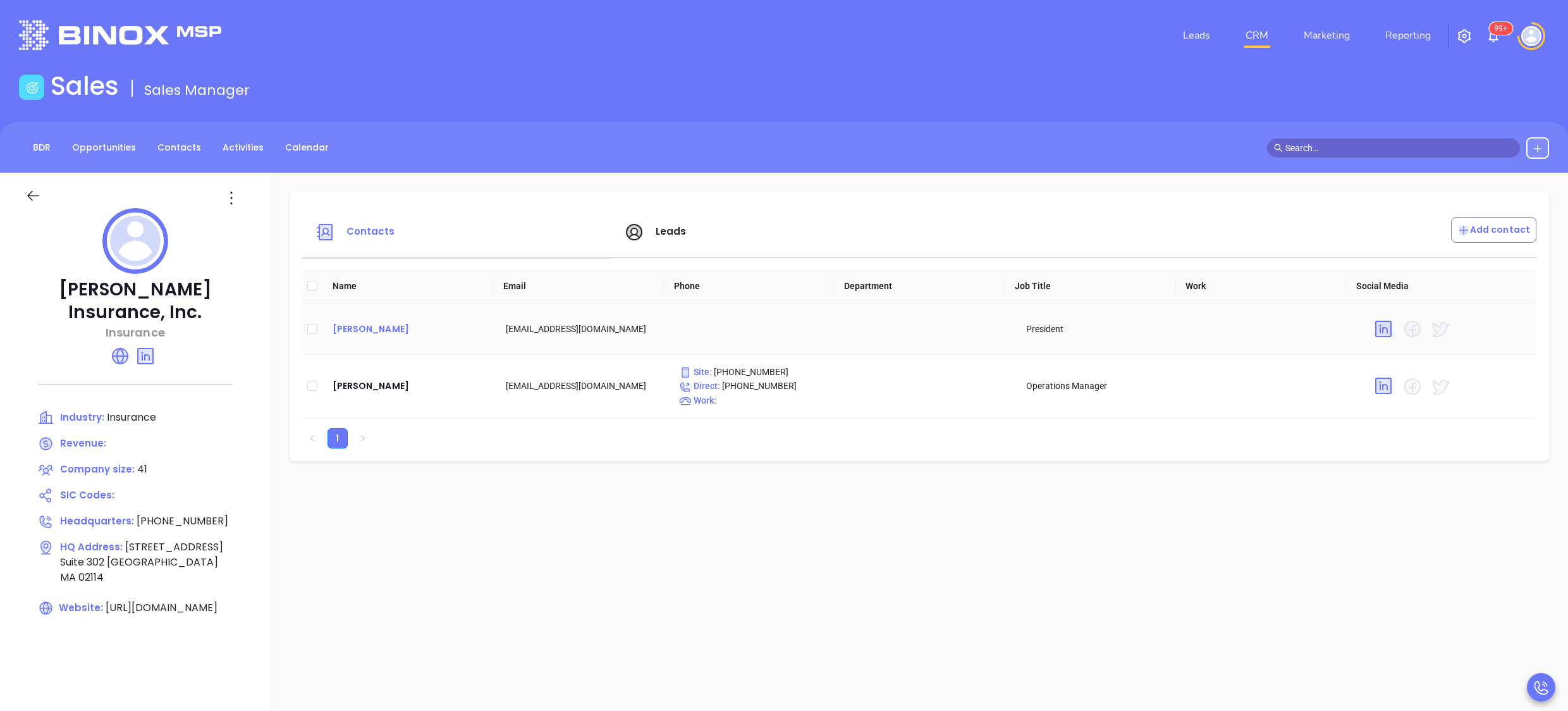
click at [365, 327] on div "Bill Cleary" at bounding box center [409, 329] width 153 height 15
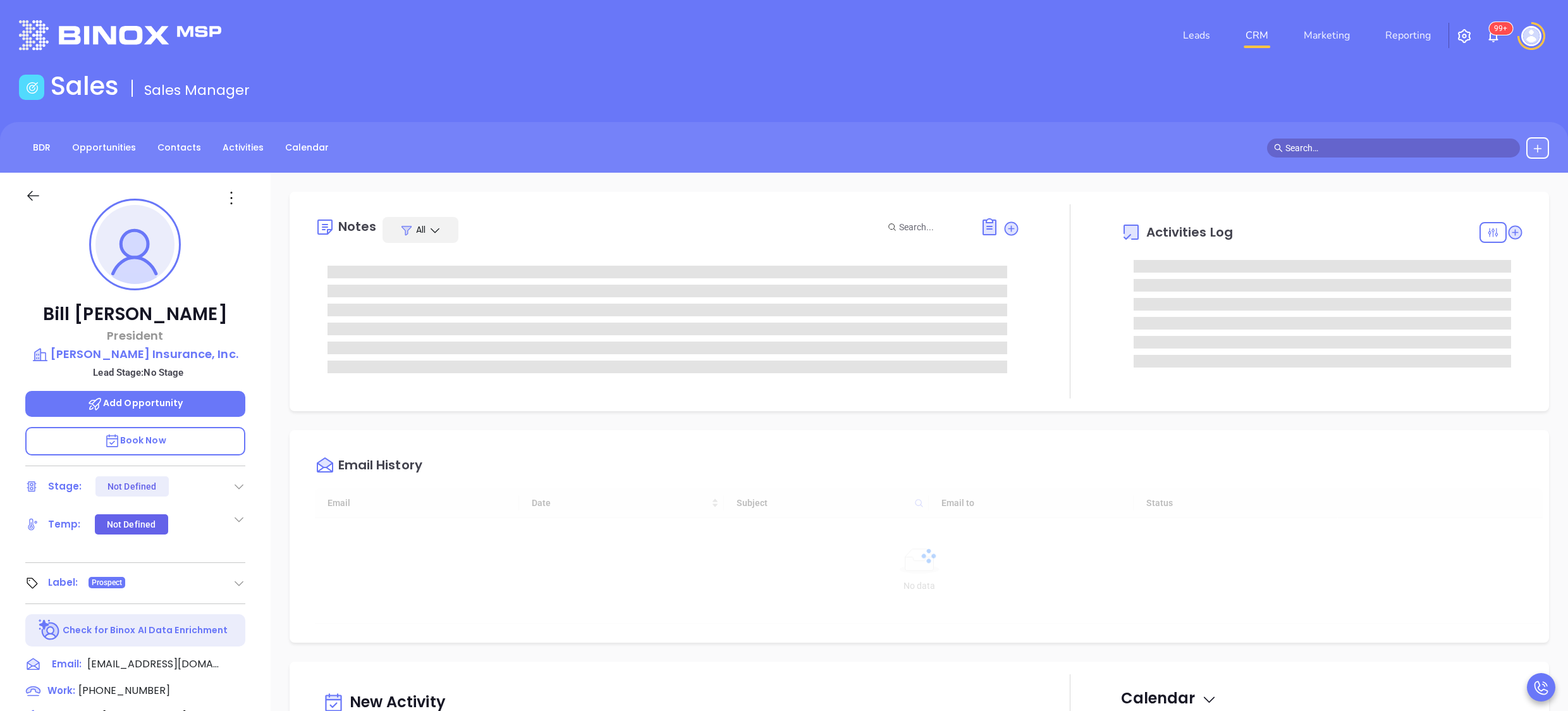
type input "[DATE]"
type input "[PERSON_NAME]"
type input "10:00 am"
type input "[DATE]"
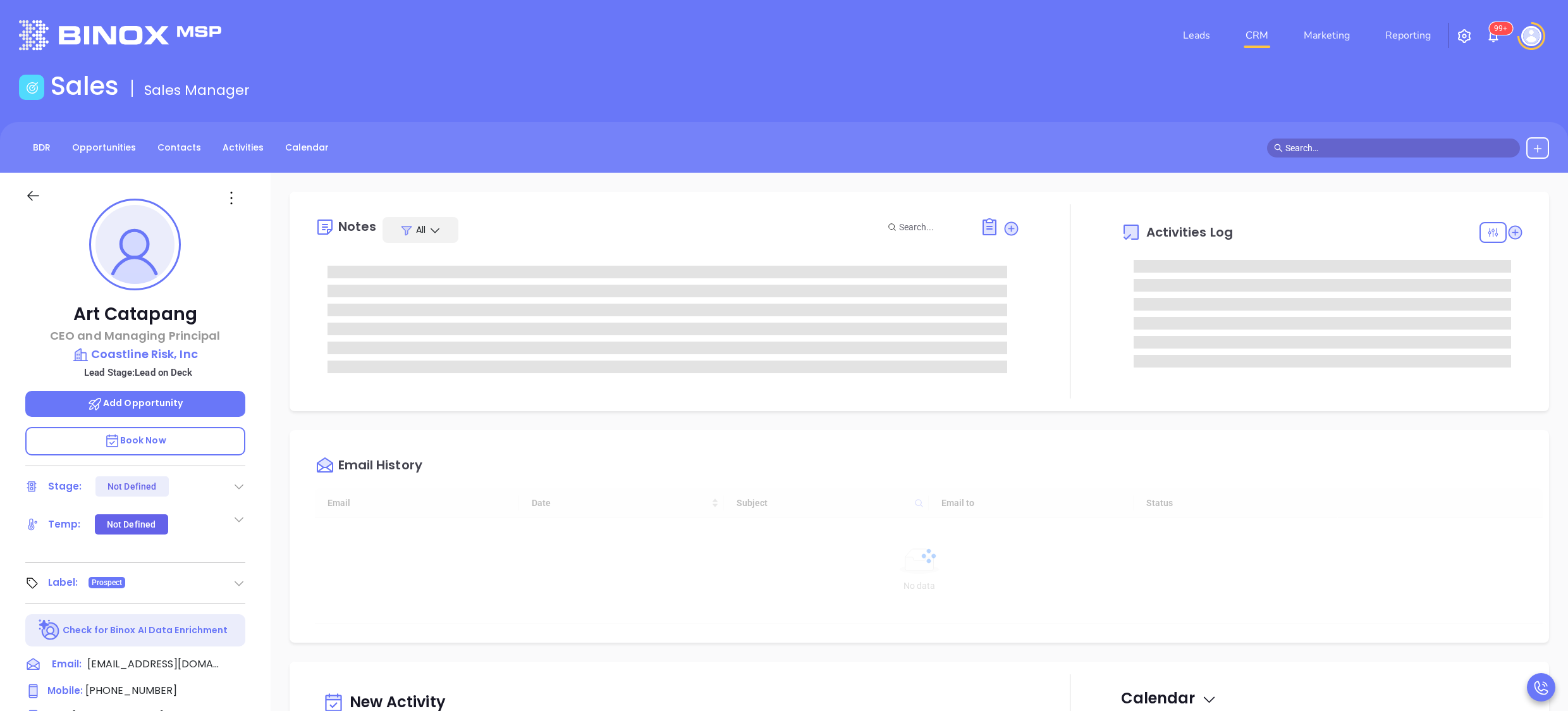
scroll to position [367, 0]
type input "Anabell Dominguez"
click at [258, 379] on div "Art Catapang CEO and Managing Principal Coastline Risk, Inc Lead Stage: Lead on…" at bounding box center [135, 617] width 271 height 888
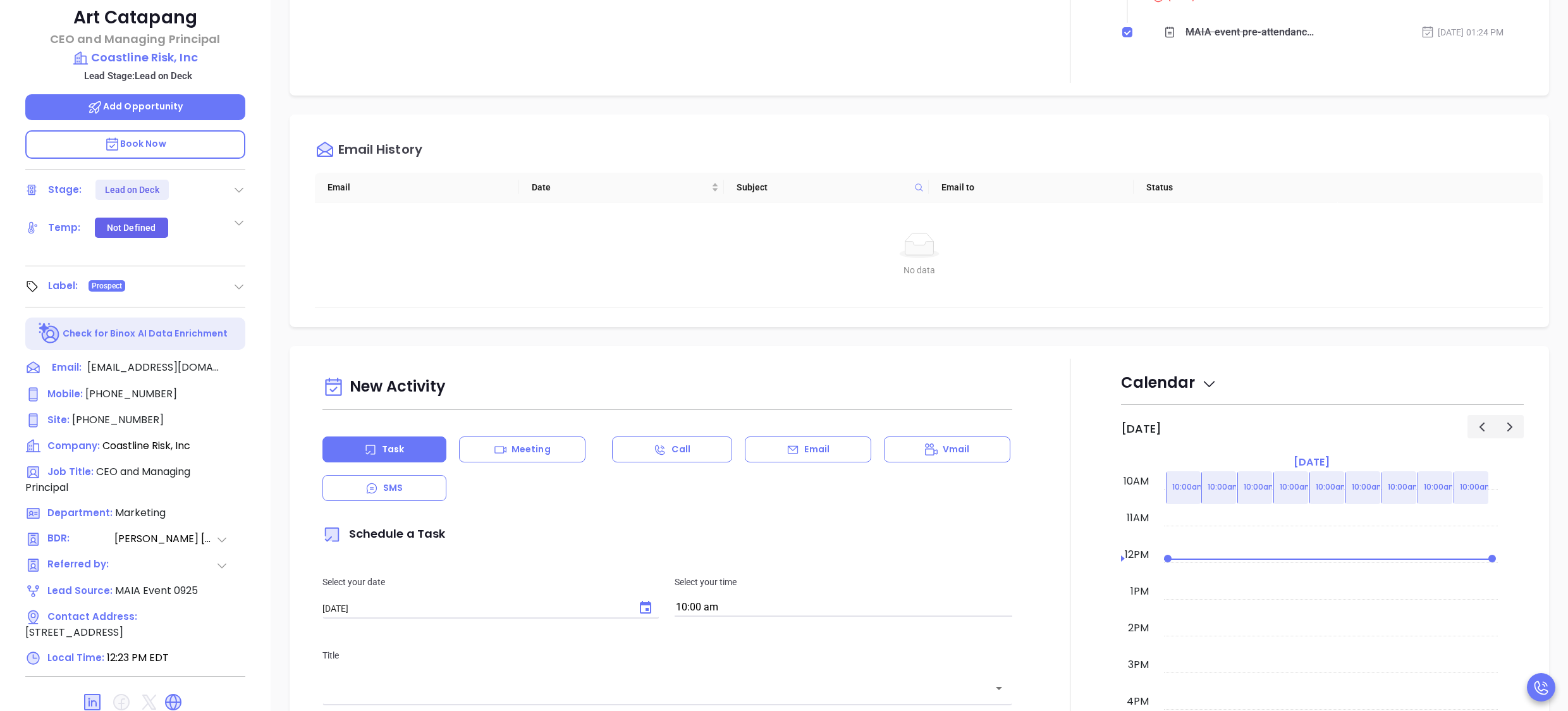
scroll to position [350, 0]
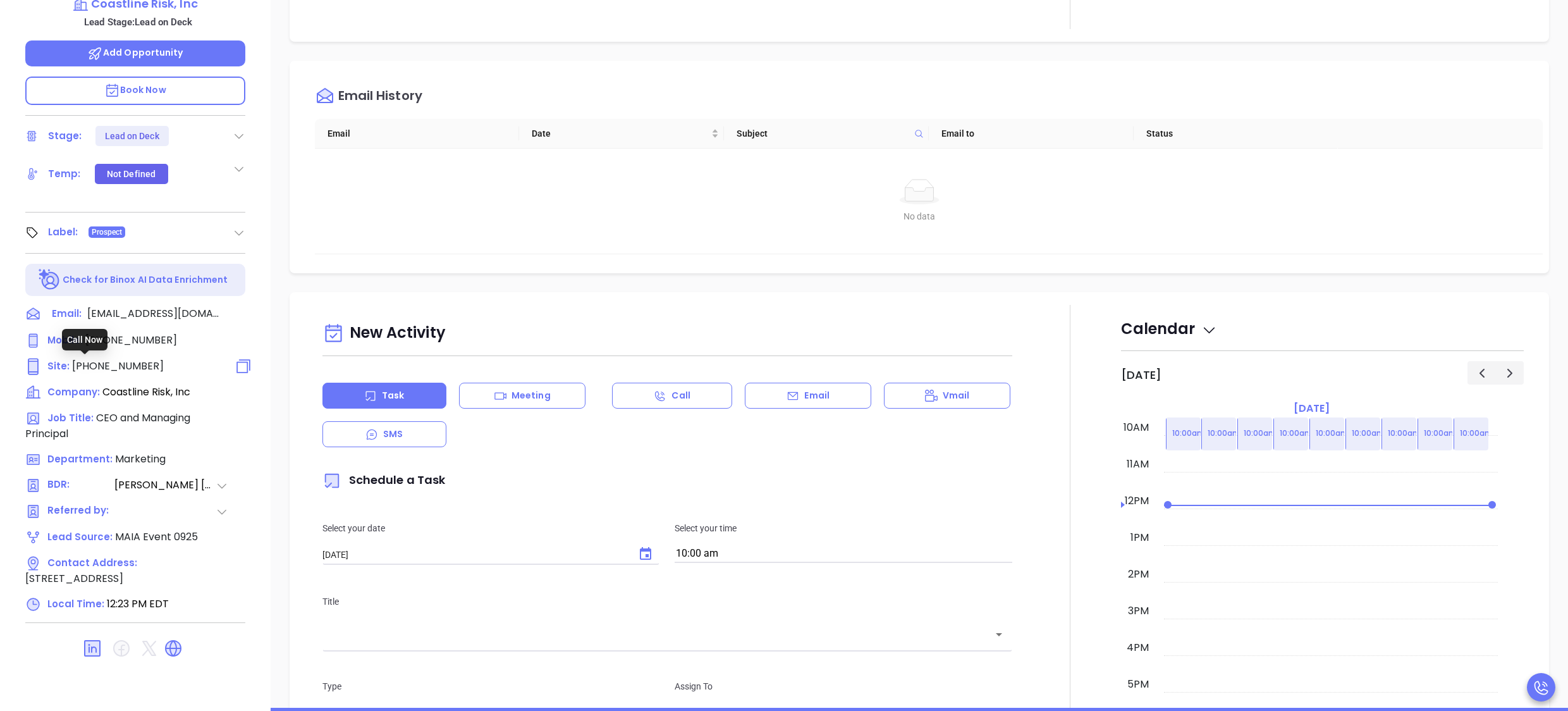
click at [114, 359] on span "(617) 500-1824" at bounding box center [118, 366] width 92 height 15
type input "(617) 500-1824"
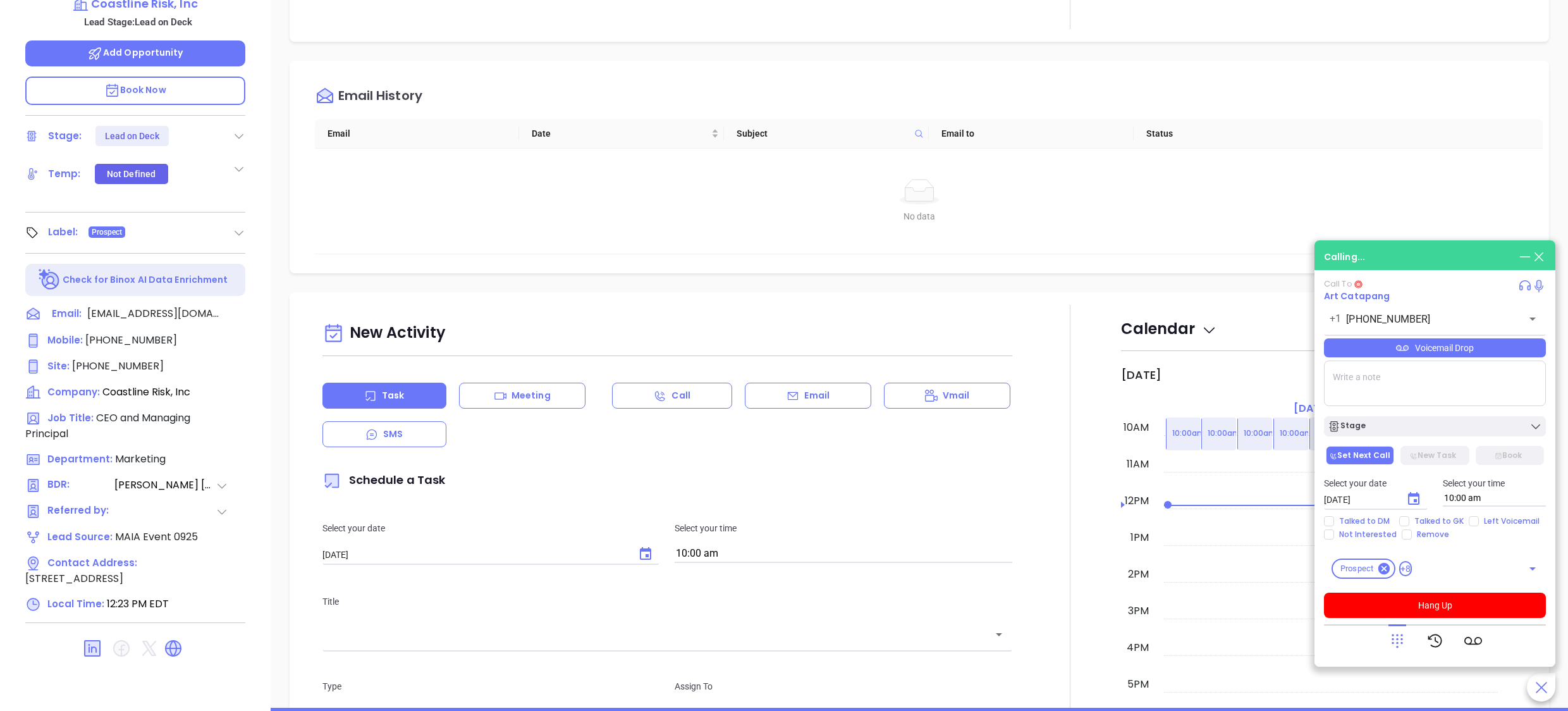
click at [259, 219] on div "Art Catapang CEO and Managing Principal Coastline Risk, Inc Lead Stage: Lead on…" at bounding box center [135, 266] width 271 height 888
click at [1030, 483] on div at bounding box center [1071, 657] width 101 height 704
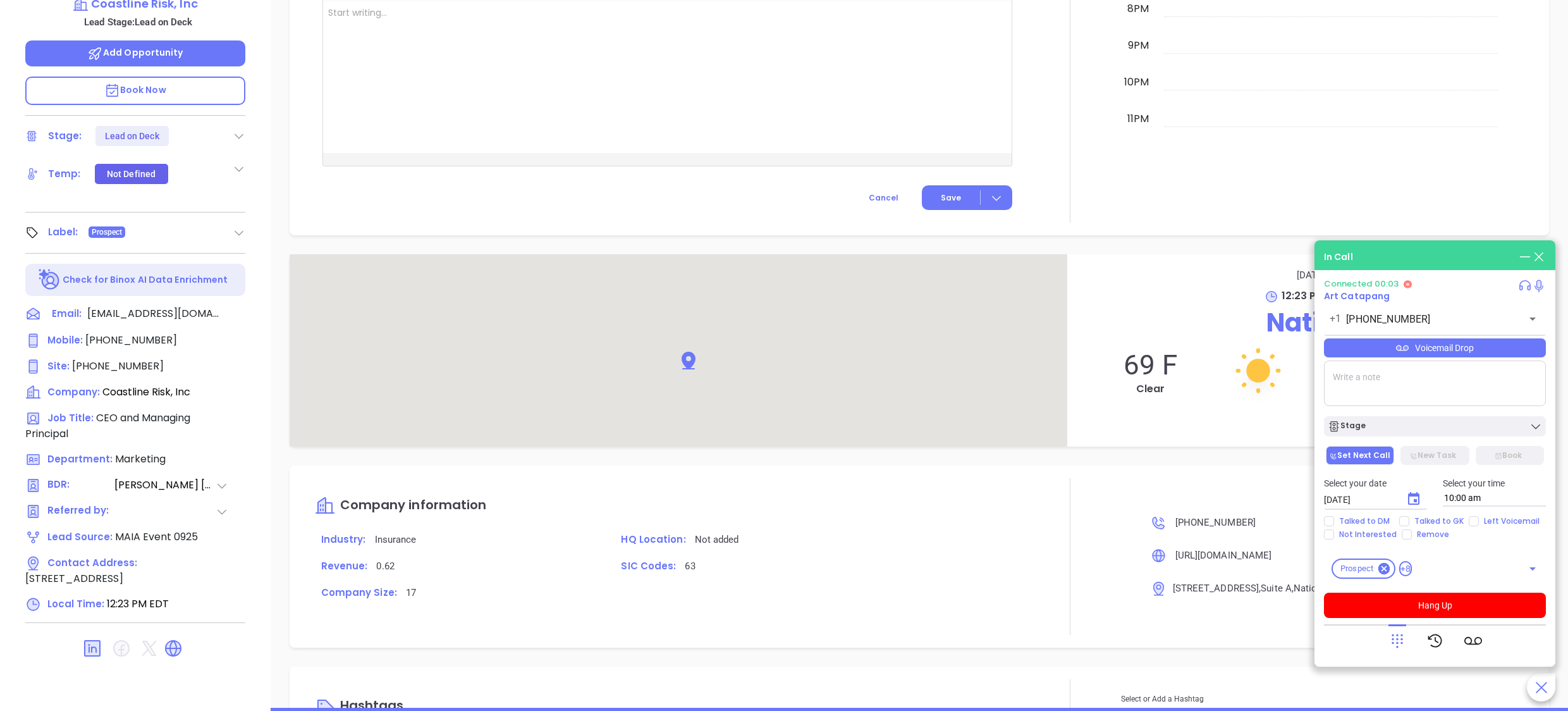
scroll to position [920, 0]
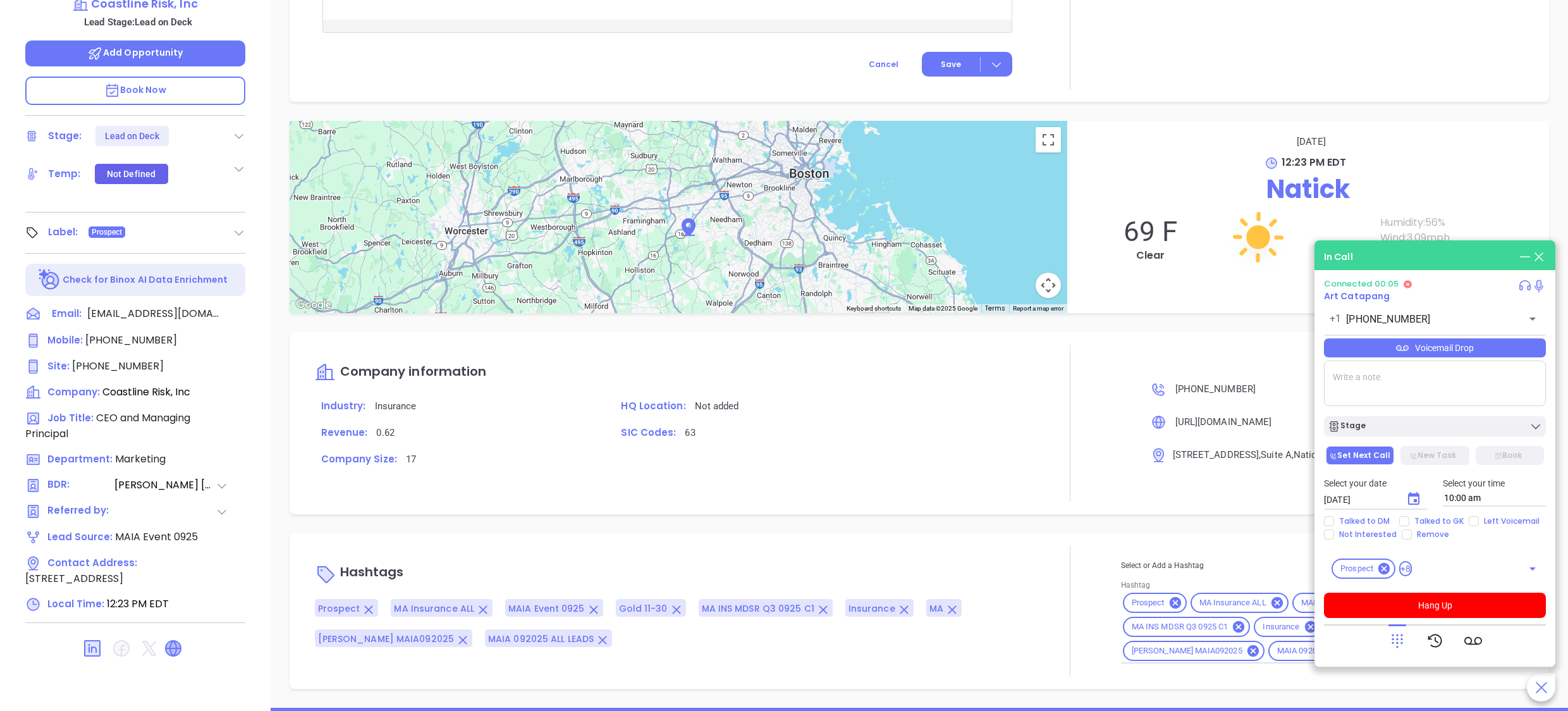
click at [171, 652] on icon at bounding box center [173, 648] width 15 height 15
click at [1400, 637] on icon at bounding box center [1397, 640] width 18 height 18
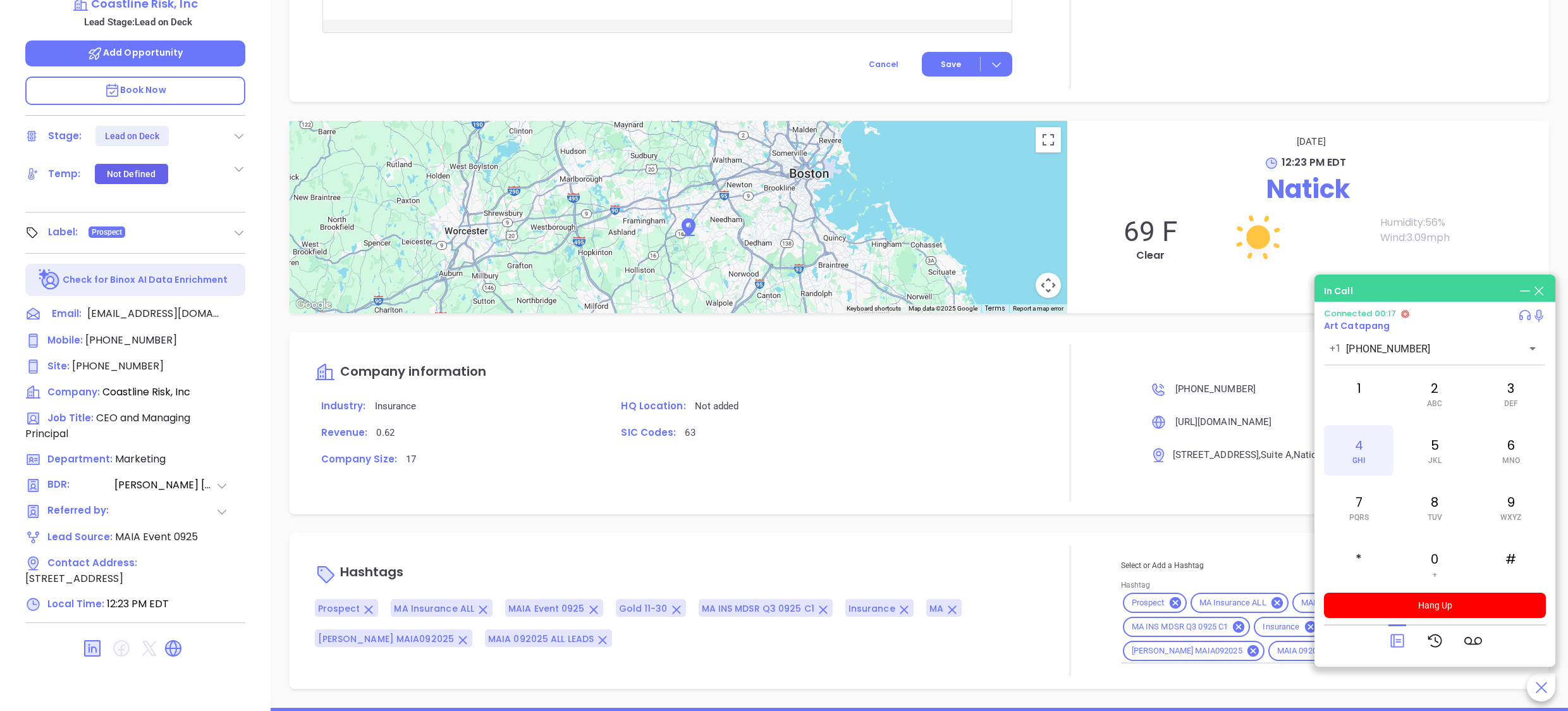
click at [1359, 456] on span "GHI" at bounding box center [1359, 460] width 13 height 9
click at [257, 108] on div "Art Catapang CEO and Managing Principal Coastline Risk, Inc Lead Stage: Lead on…" at bounding box center [135, 266] width 271 height 888
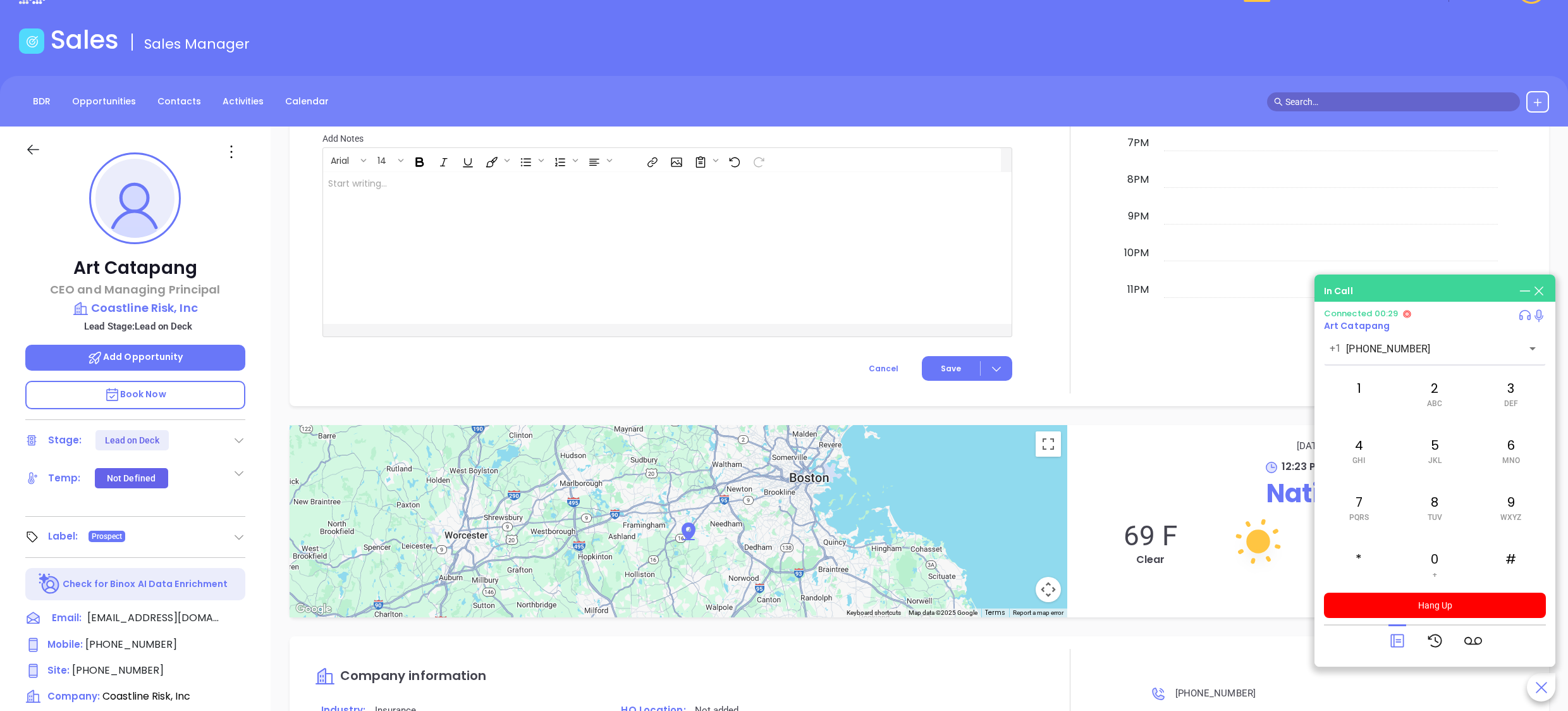
scroll to position [0, 0]
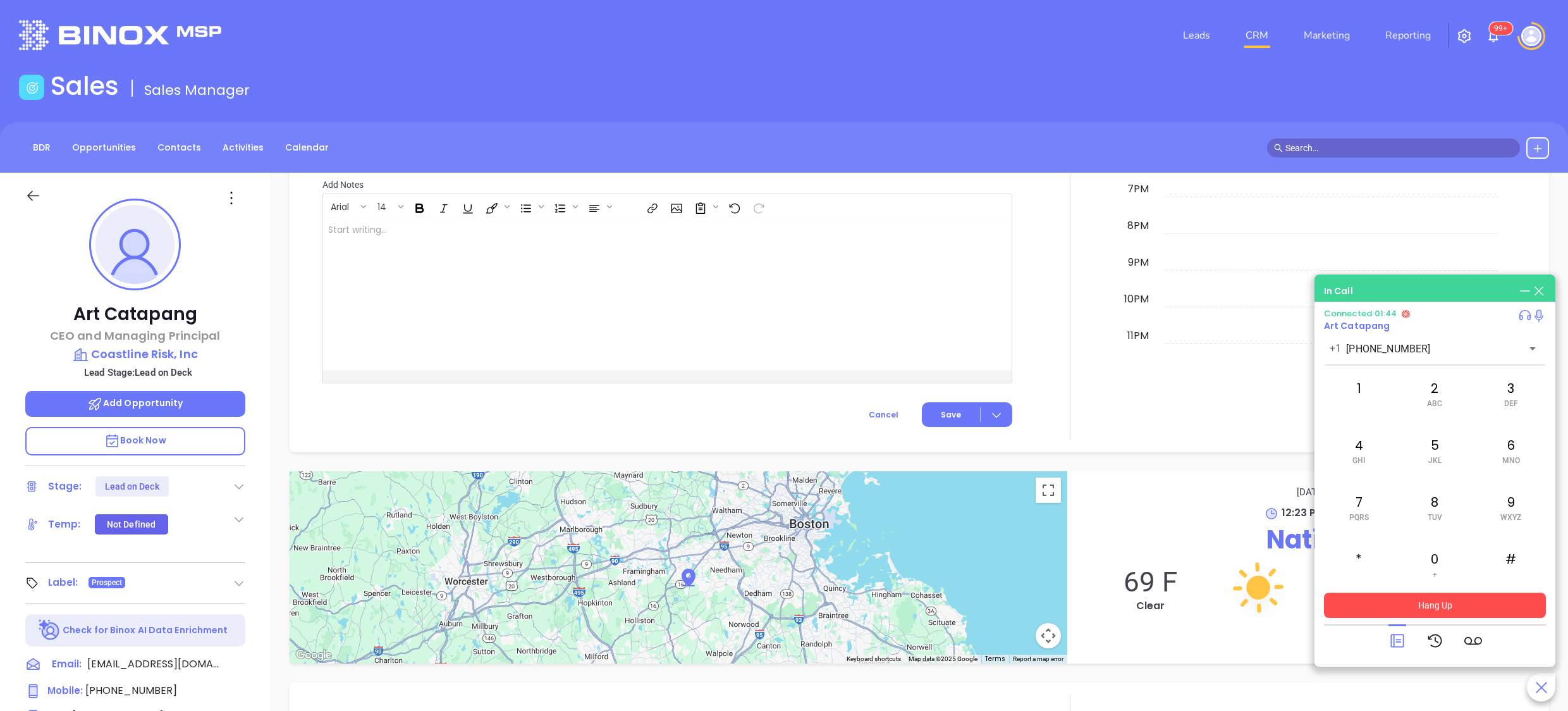
click at [1417, 607] on button "Hang Up" at bounding box center [1435, 606] width 222 height 25
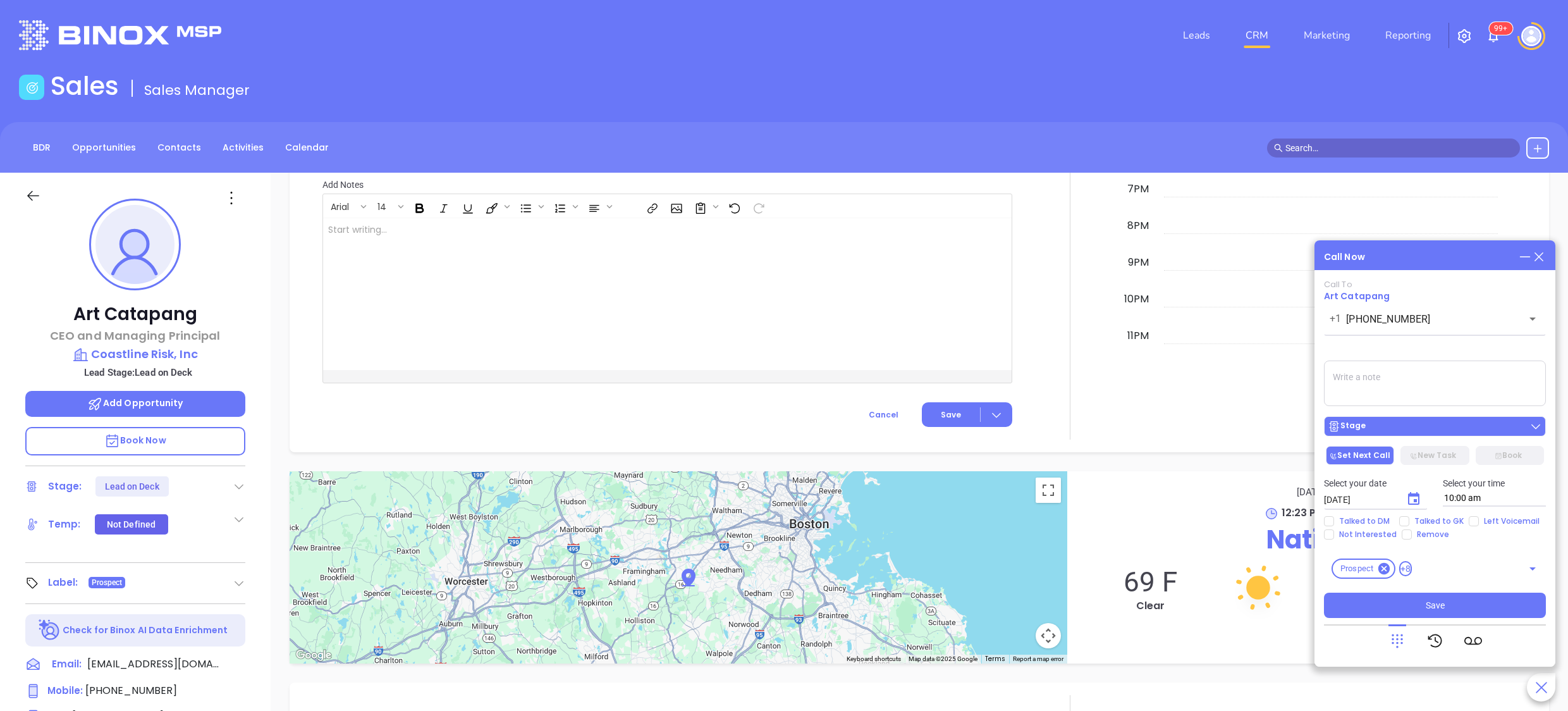
click at [1386, 419] on button "Stage" at bounding box center [1435, 426] width 222 height 20
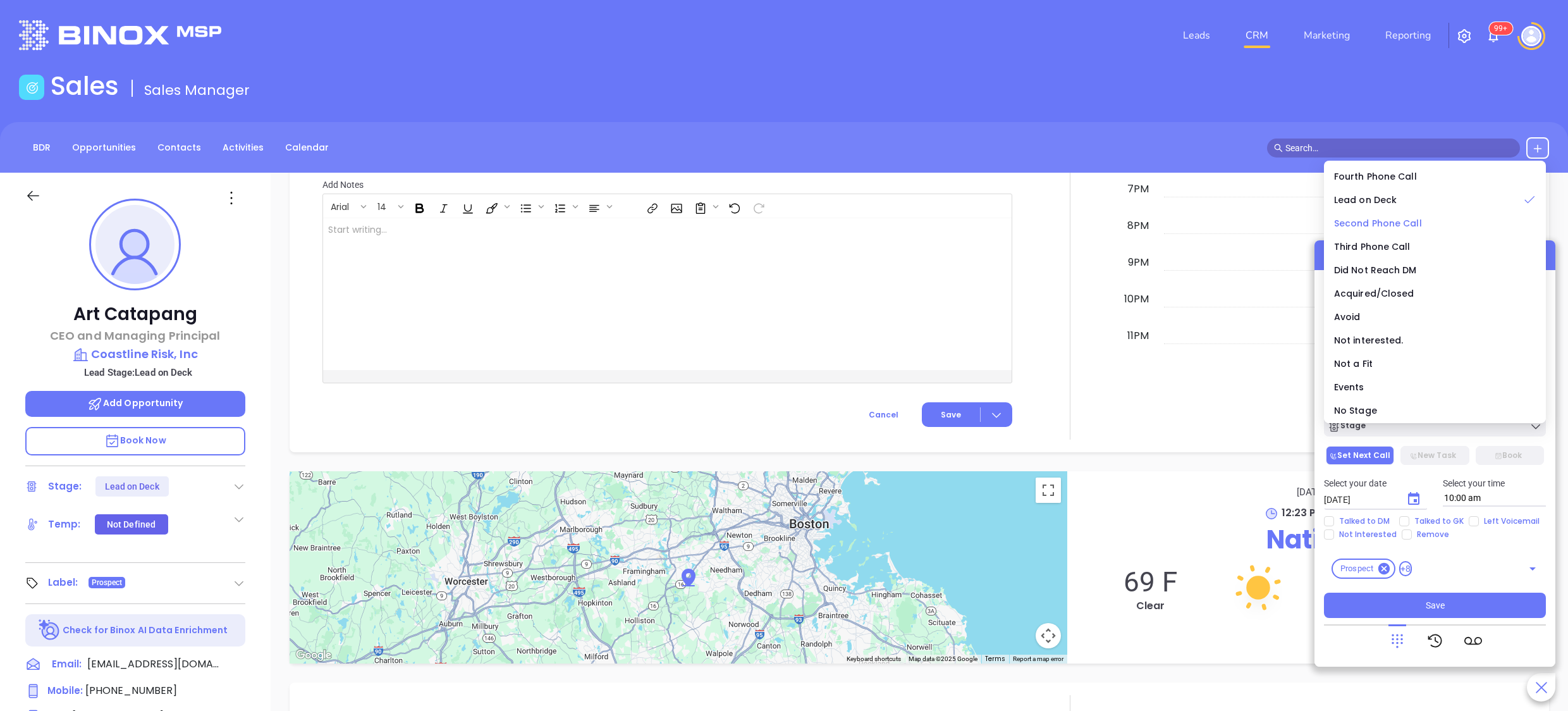
click at [1382, 220] on span "Second Phone Call" at bounding box center [1378, 223] width 88 height 13
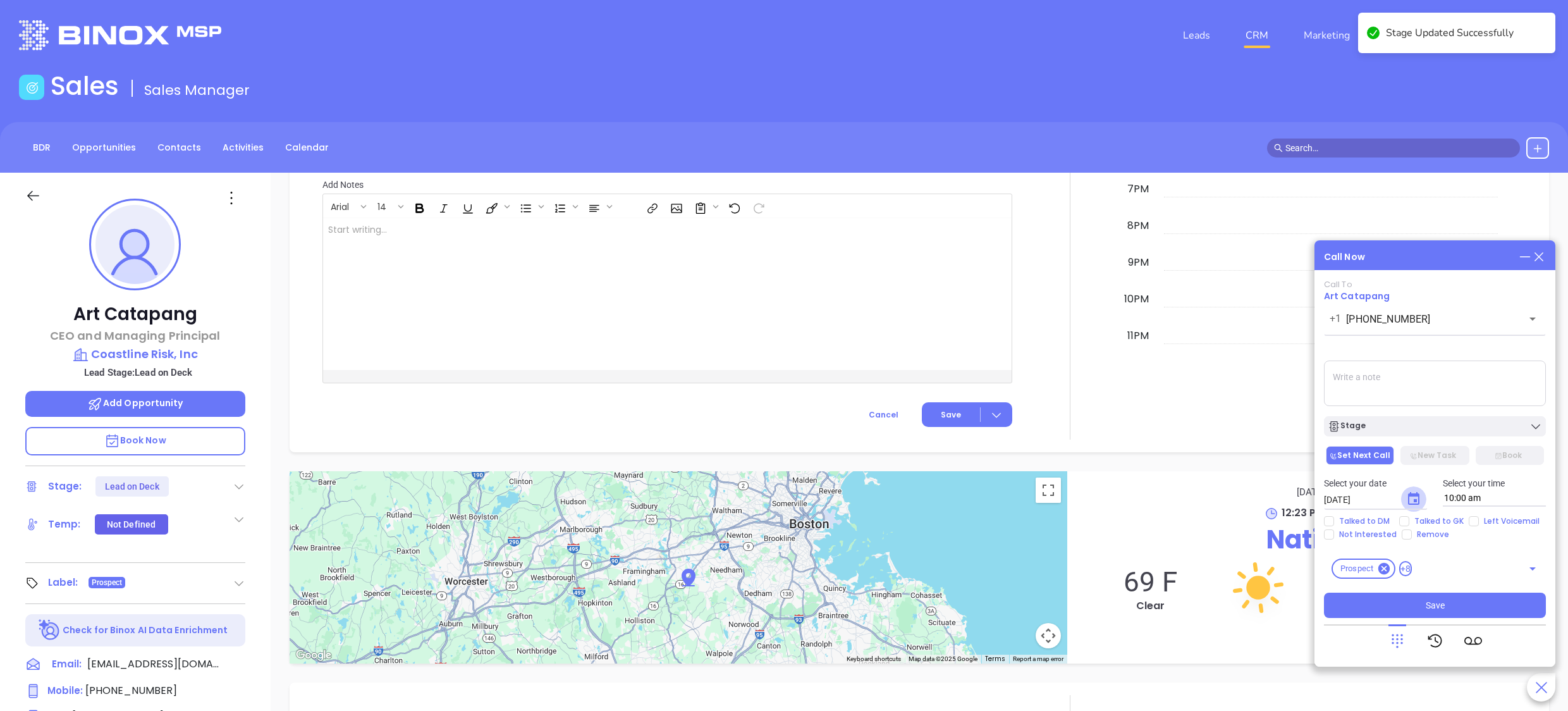
click at [1415, 503] on icon "Choose date, selected date is Oct 4, 2025" at bounding box center [1414, 499] width 15 height 15
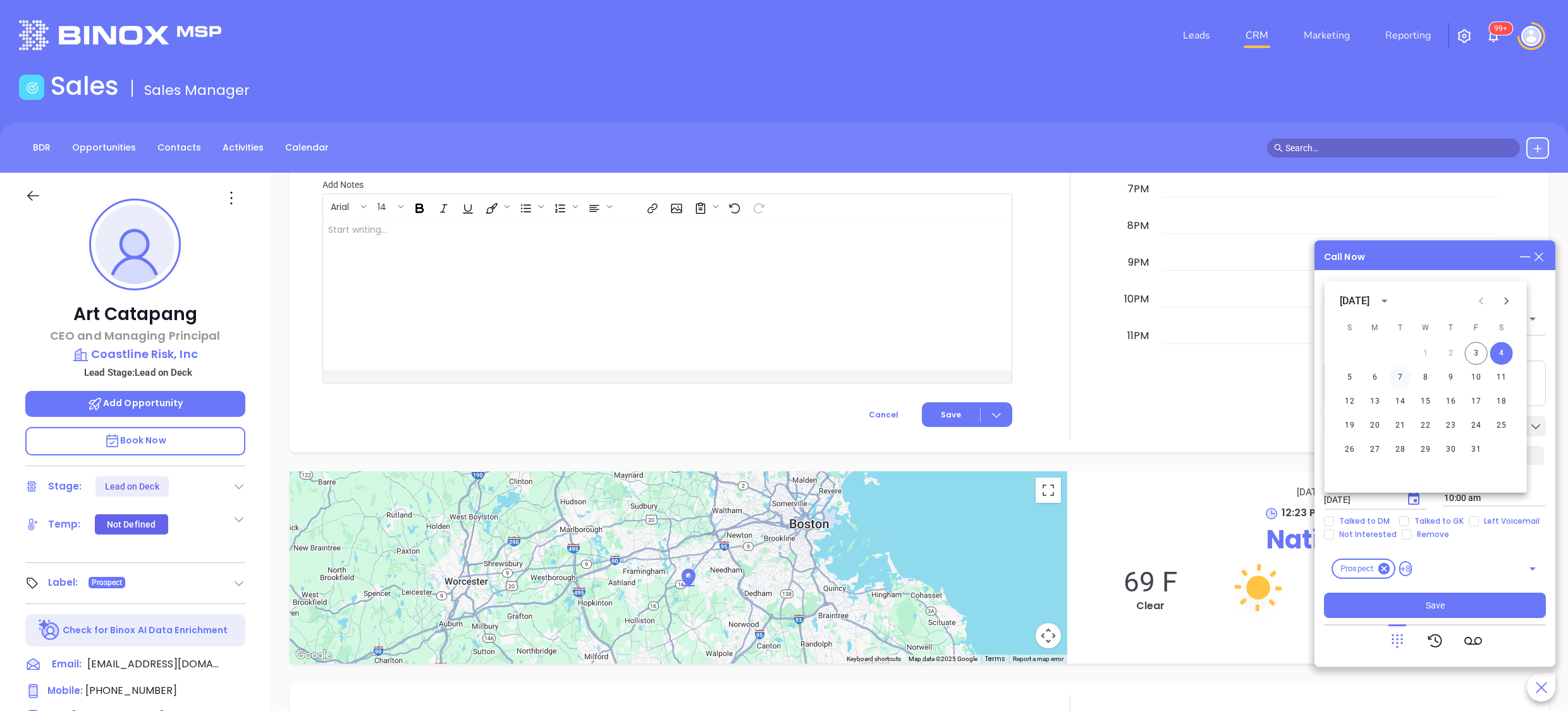
click at [1401, 376] on button "7" at bounding box center [1400, 377] width 23 height 23
type input "10/07/2025"
click at [1479, 520] on span "Left Voicemail" at bounding box center [1512, 521] width 66 height 10
click at [1476, 520] on input "Left Voicemail" at bounding box center [1474, 521] width 10 height 10
checkbox input "true"
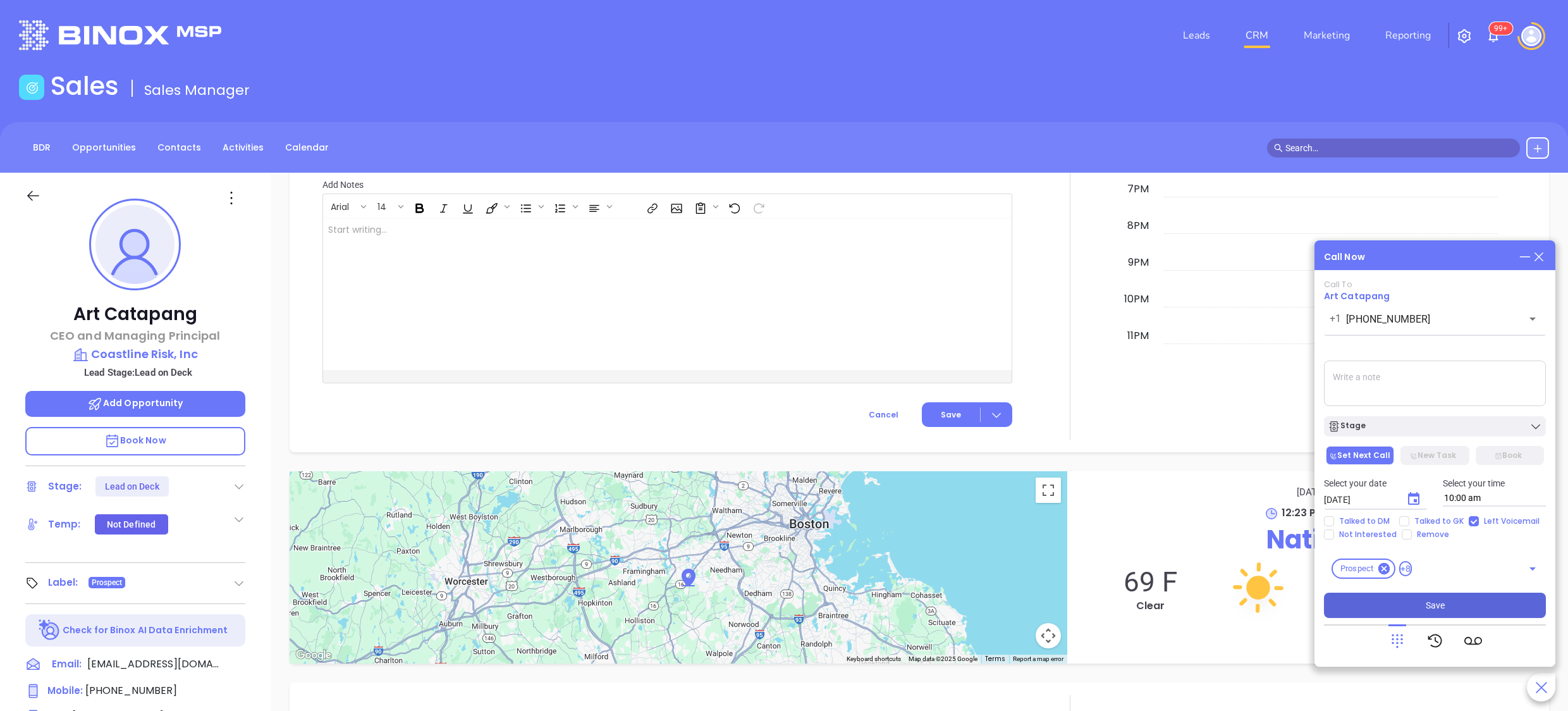
click at [1445, 601] on button "Save" at bounding box center [1435, 606] width 222 height 25
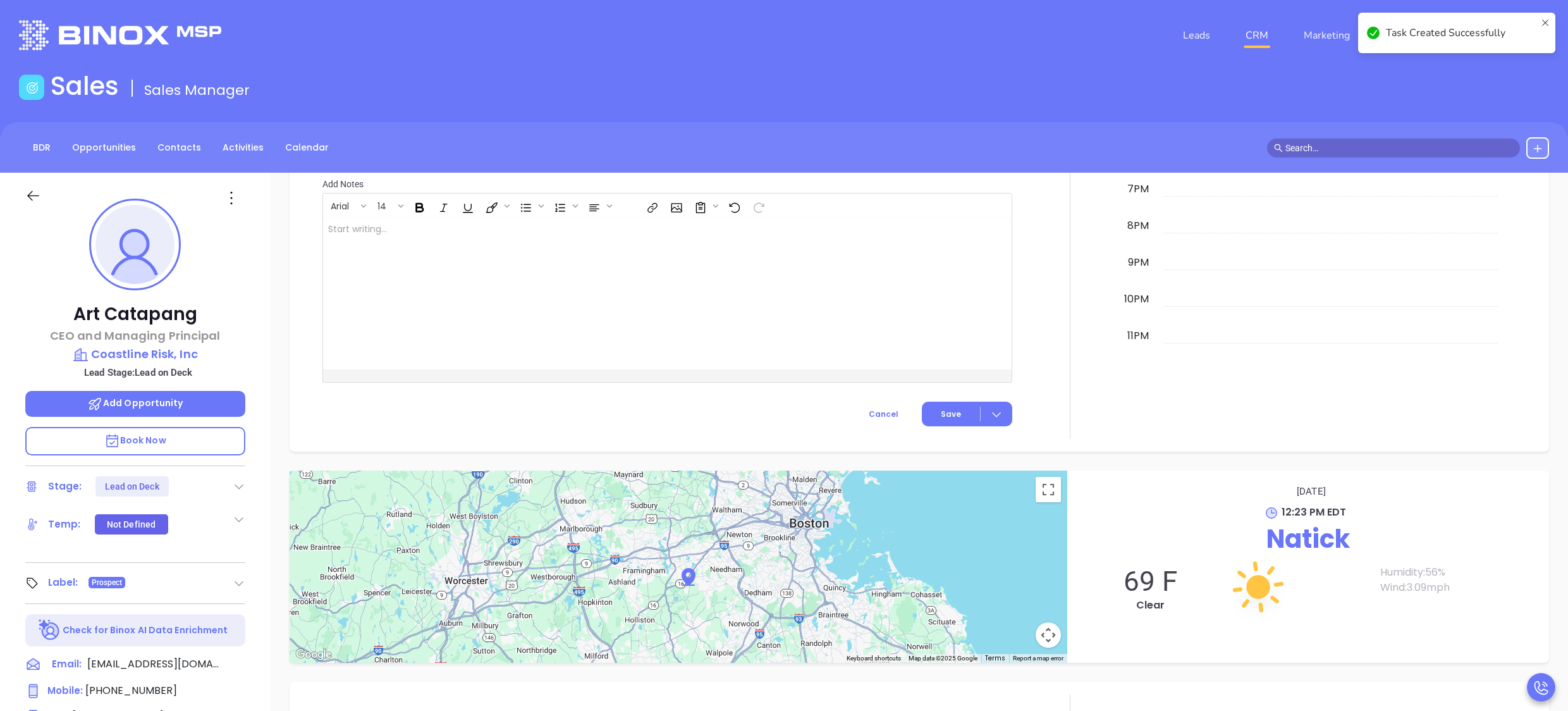
click at [1065, 267] on div at bounding box center [1071, 88] width 101 height 704
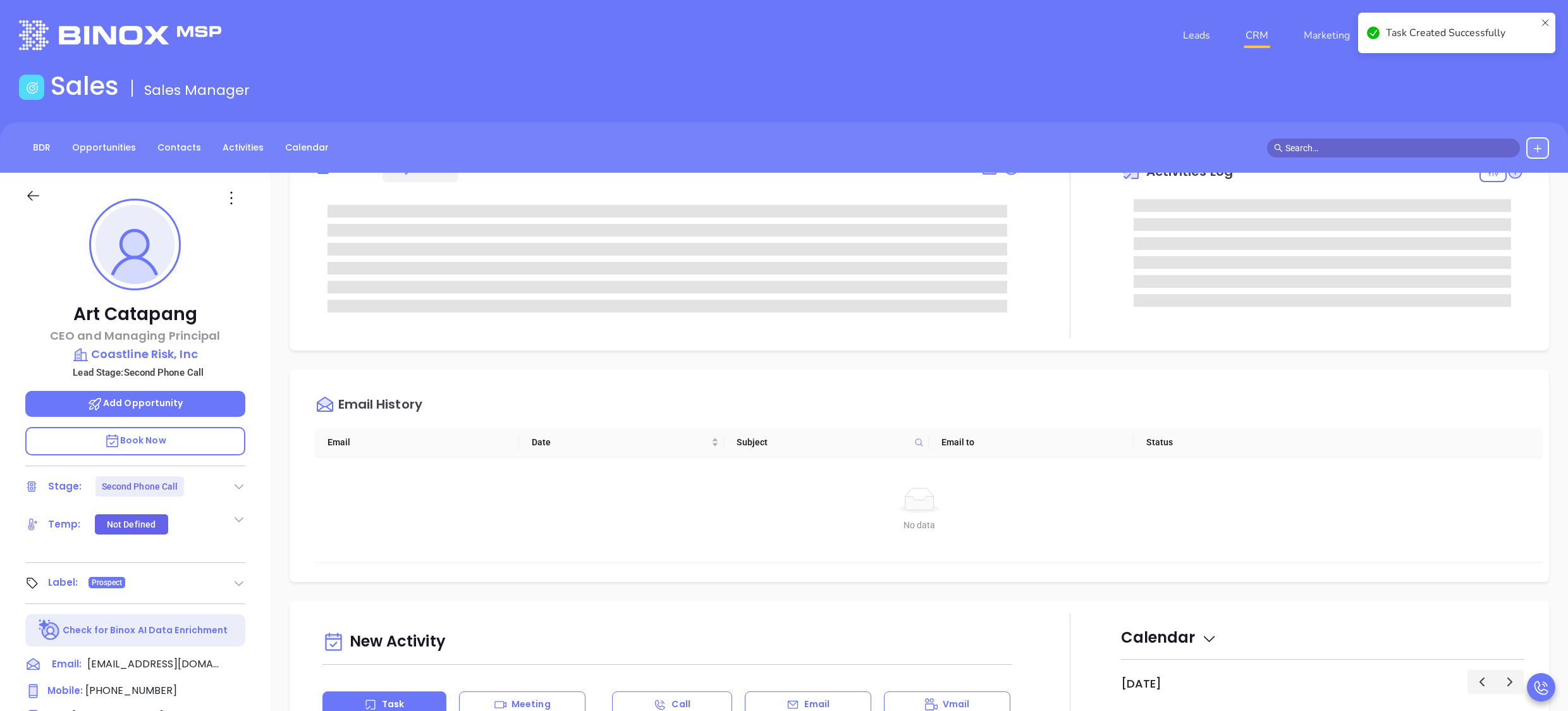
scroll to position [27, 0]
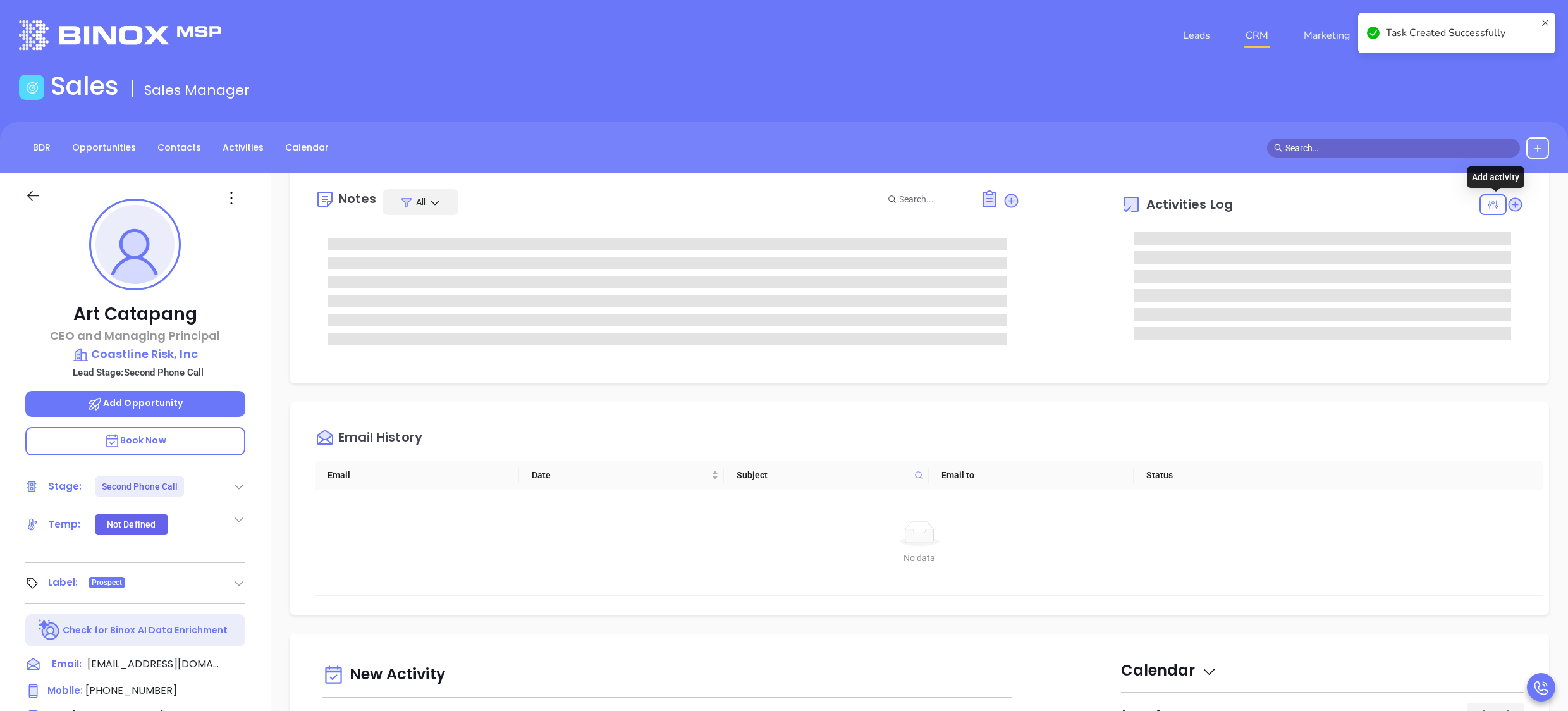
click at [1507, 209] on icon at bounding box center [1515, 204] width 17 height 17
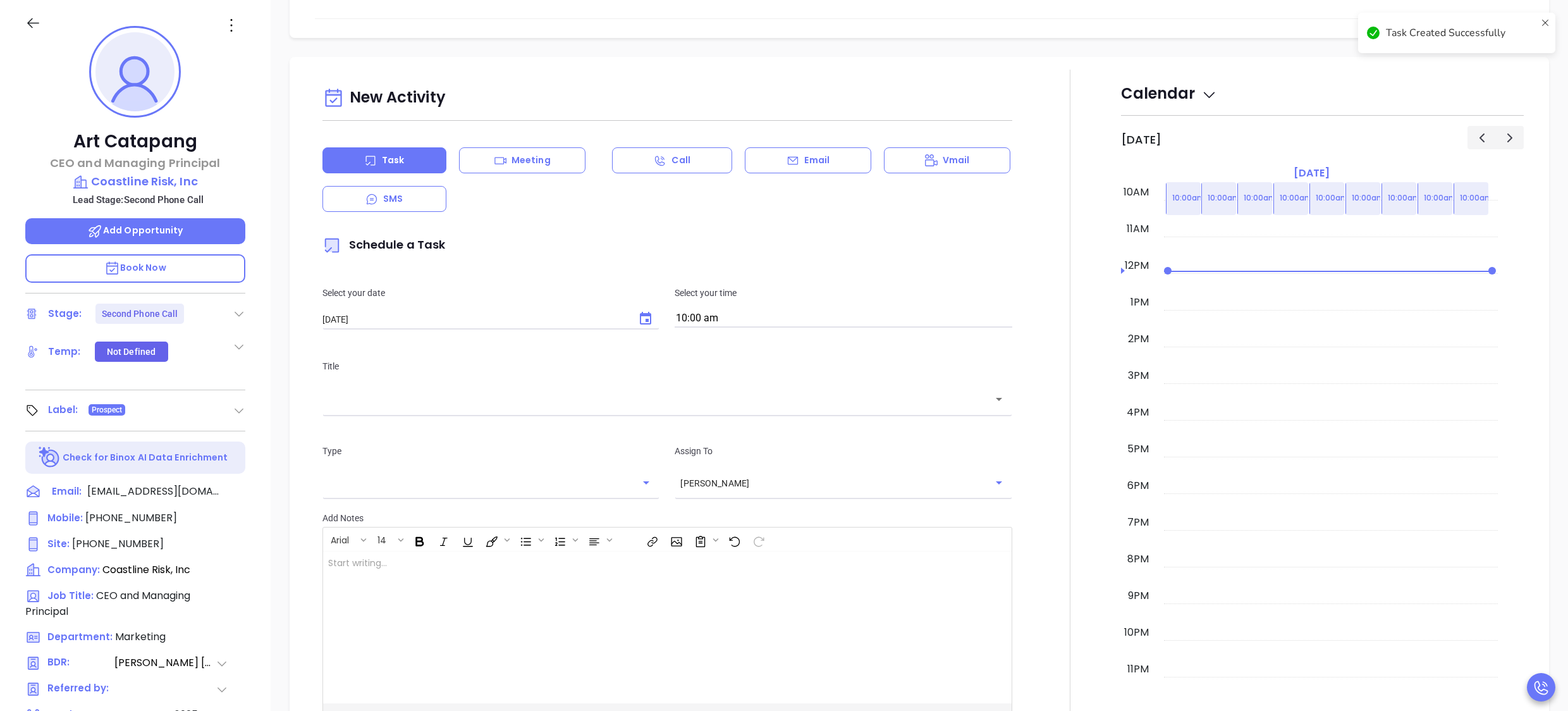
scroll to position [546, 0]
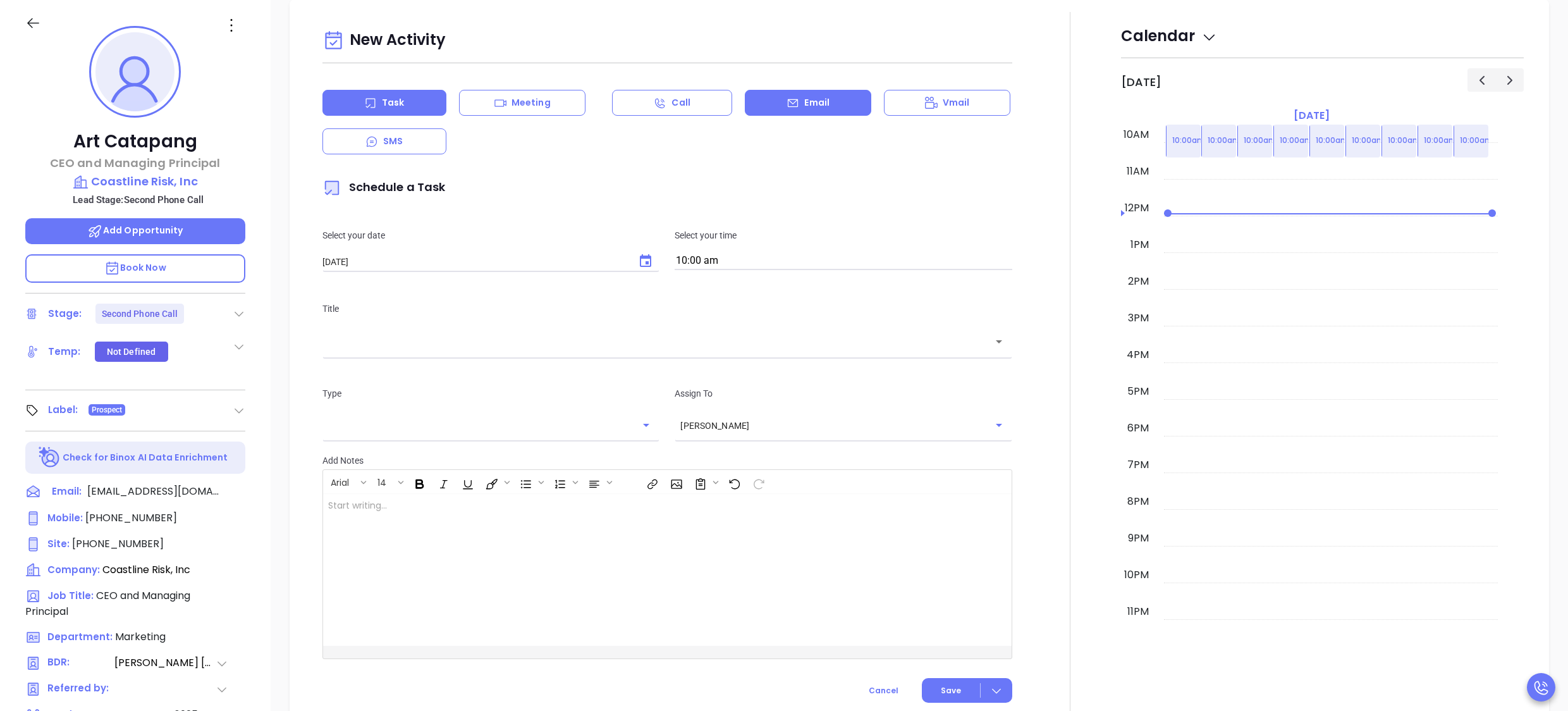
drag, startPoint x: 793, startPoint y: 118, endPoint x: 787, endPoint y: 113, distance: 7.8
click at [787, 113] on div "Task Meeting Call Email Vmail SMS" at bounding box center [668, 122] width 691 height 65
click at [787, 113] on div "Email" at bounding box center [808, 102] width 126 height 26
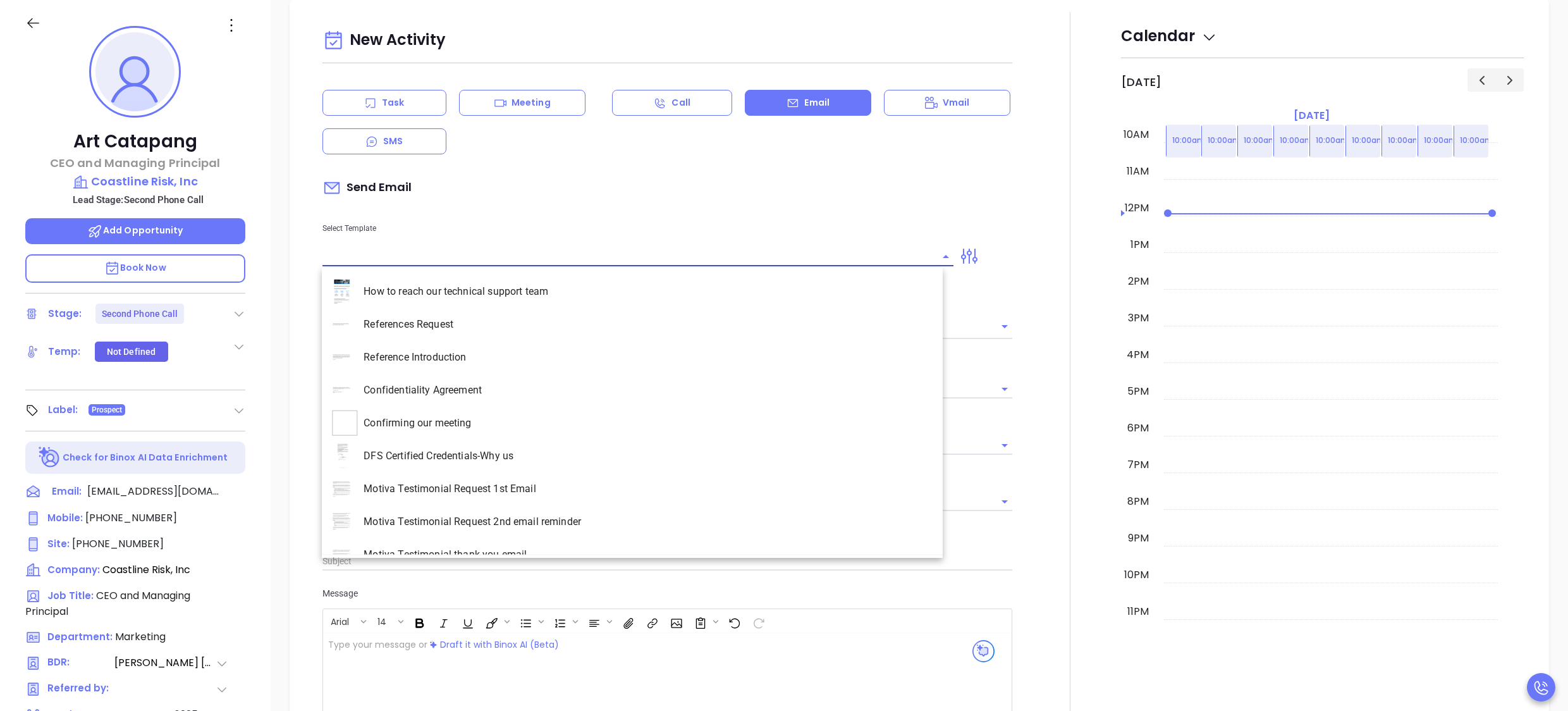
type input "[PERSON_NAME]"
click at [497, 253] on input "text" at bounding box center [629, 256] width 613 height 19
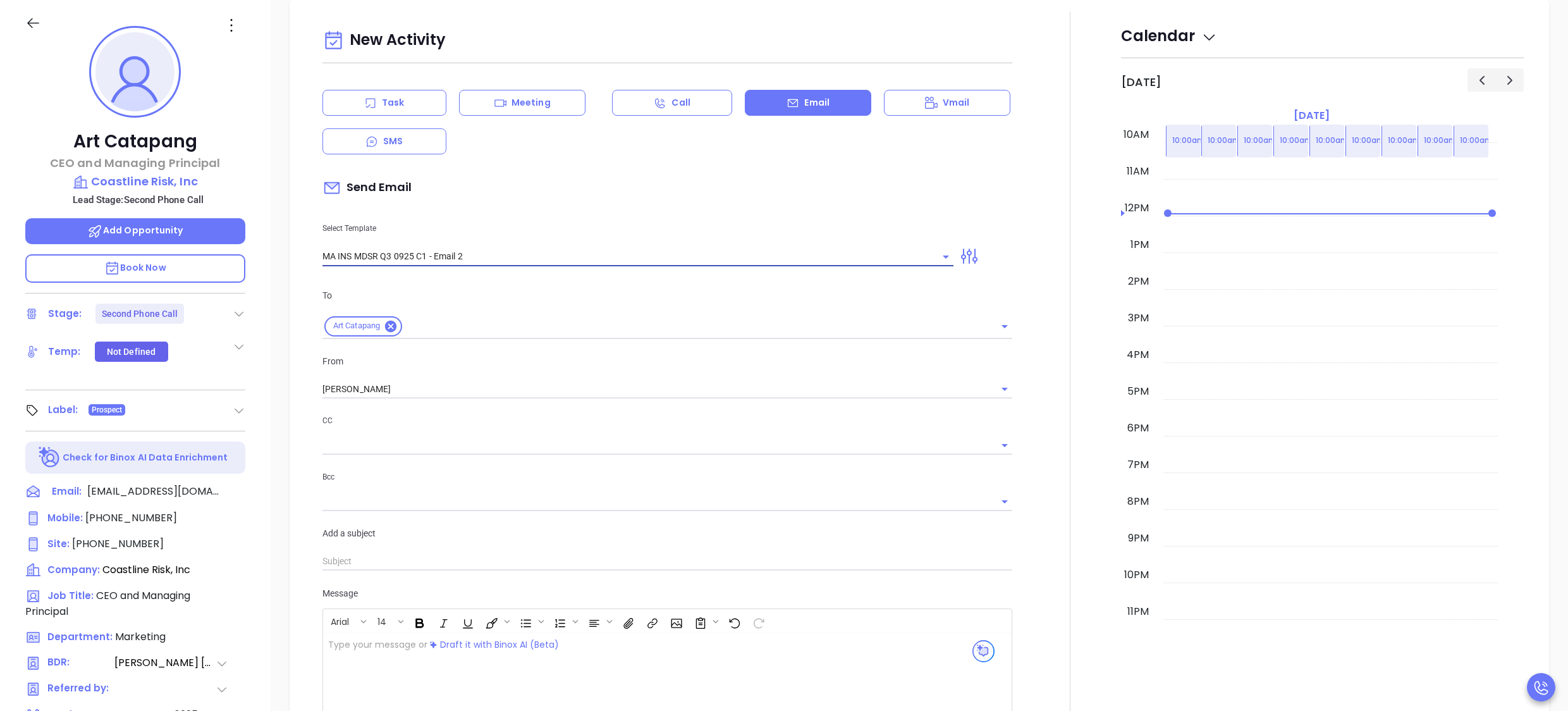
type input "MA INS MDSR Q3 0925 C1 - Email 2"
type input "Art, here’s the MA compliance checklist we mentioned"
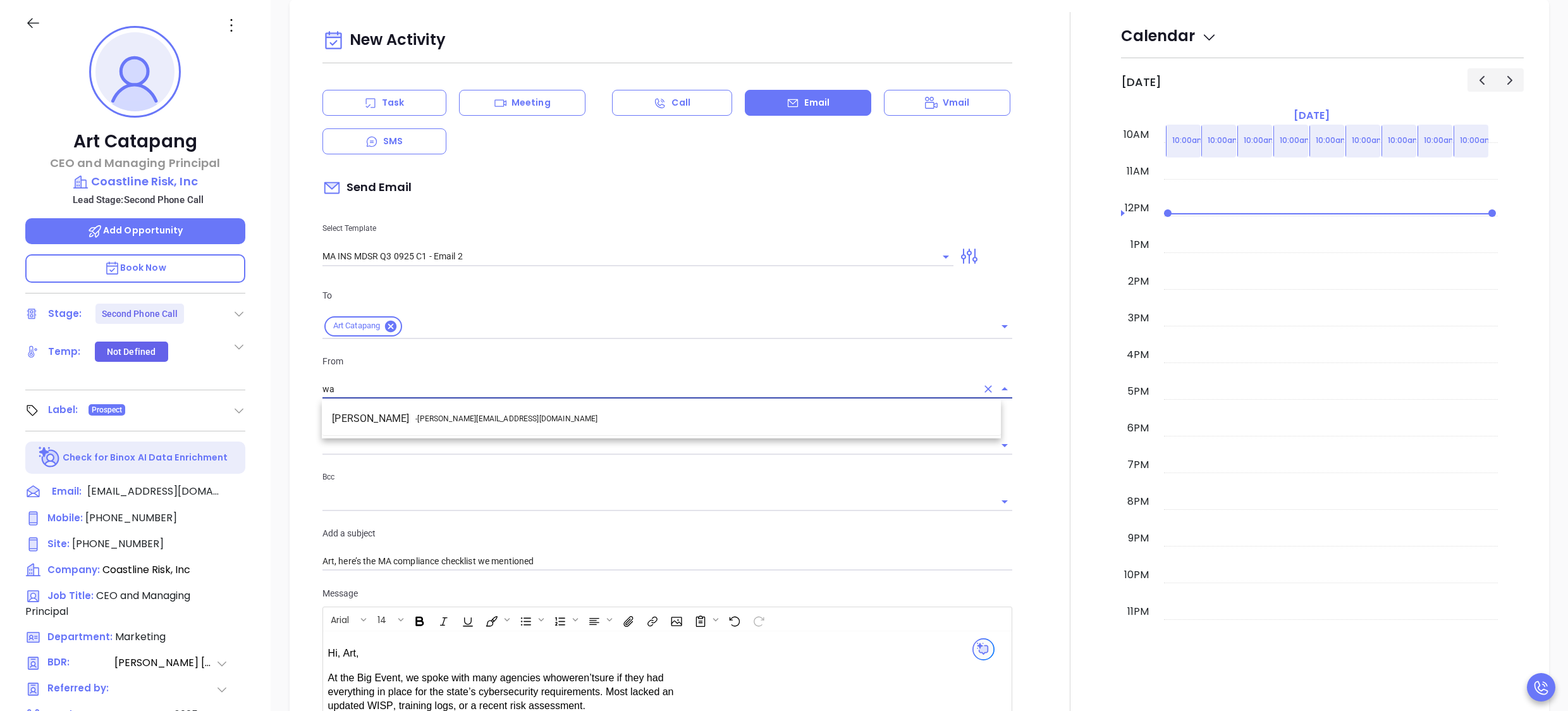
click at [470, 419] on span "- walter@motiva.net" at bounding box center [506, 418] width 182 height 11
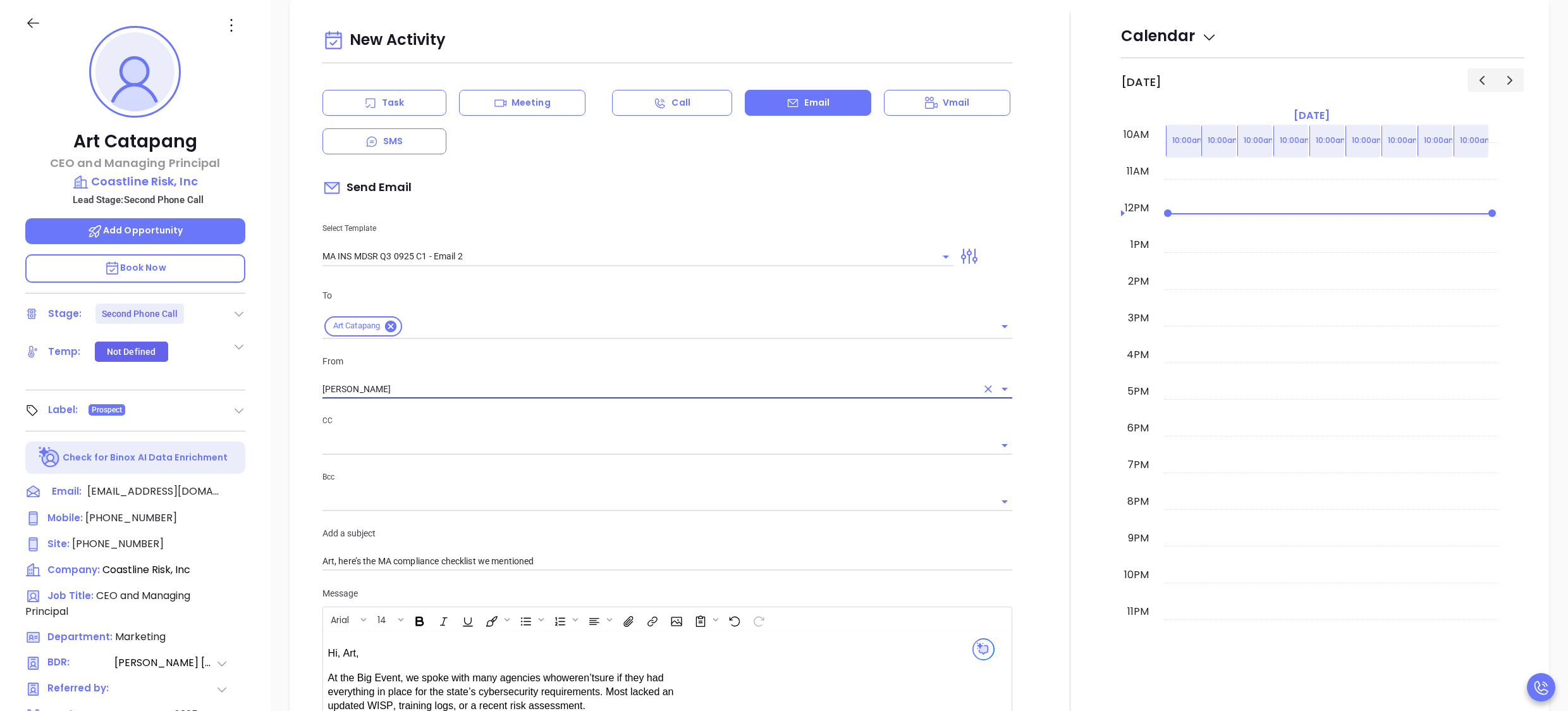
type input "Walter Contreras"
click at [1025, 496] on div at bounding box center [1071, 507] width 101 height 991
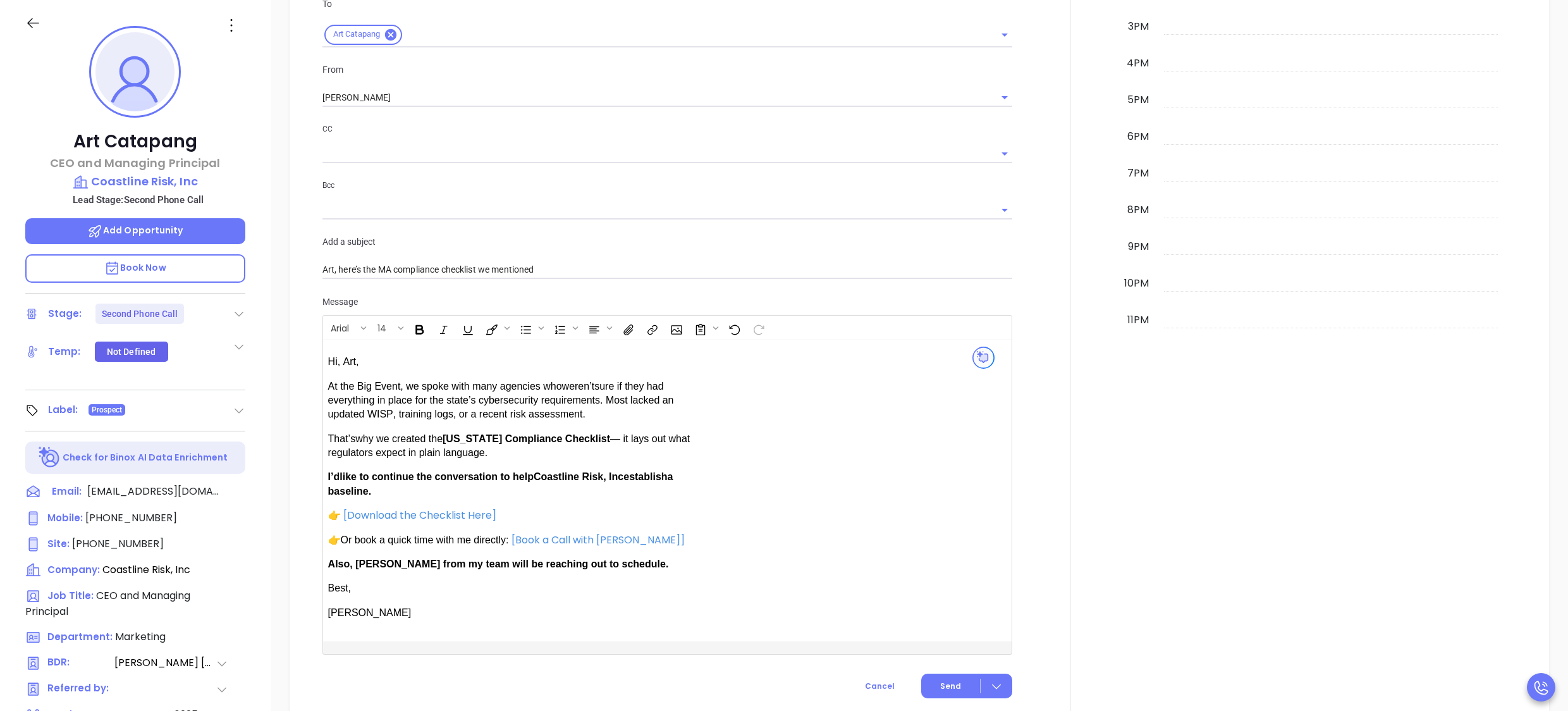
scroll to position [850, 0]
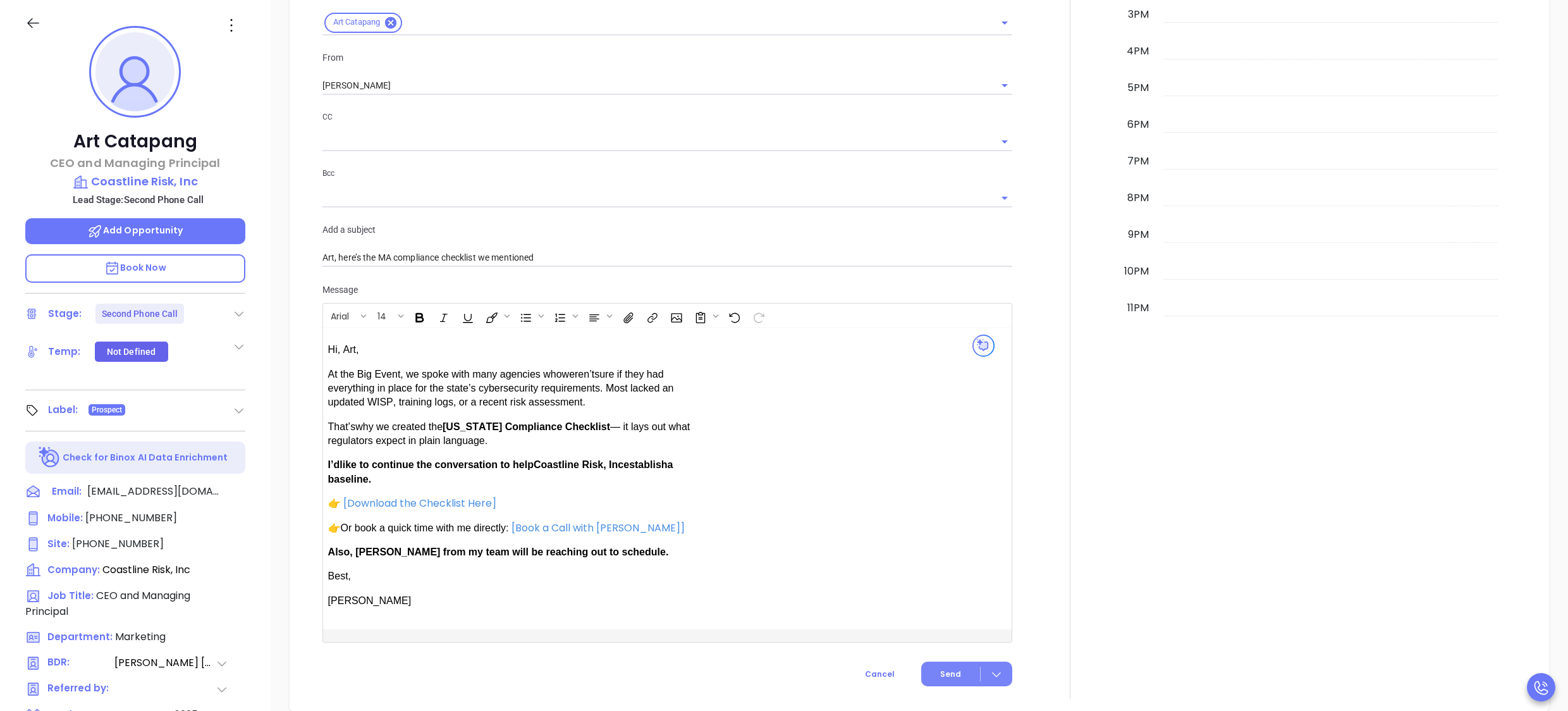
click at [941, 672] on span "Send" at bounding box center [951, 674] width 21 height 11
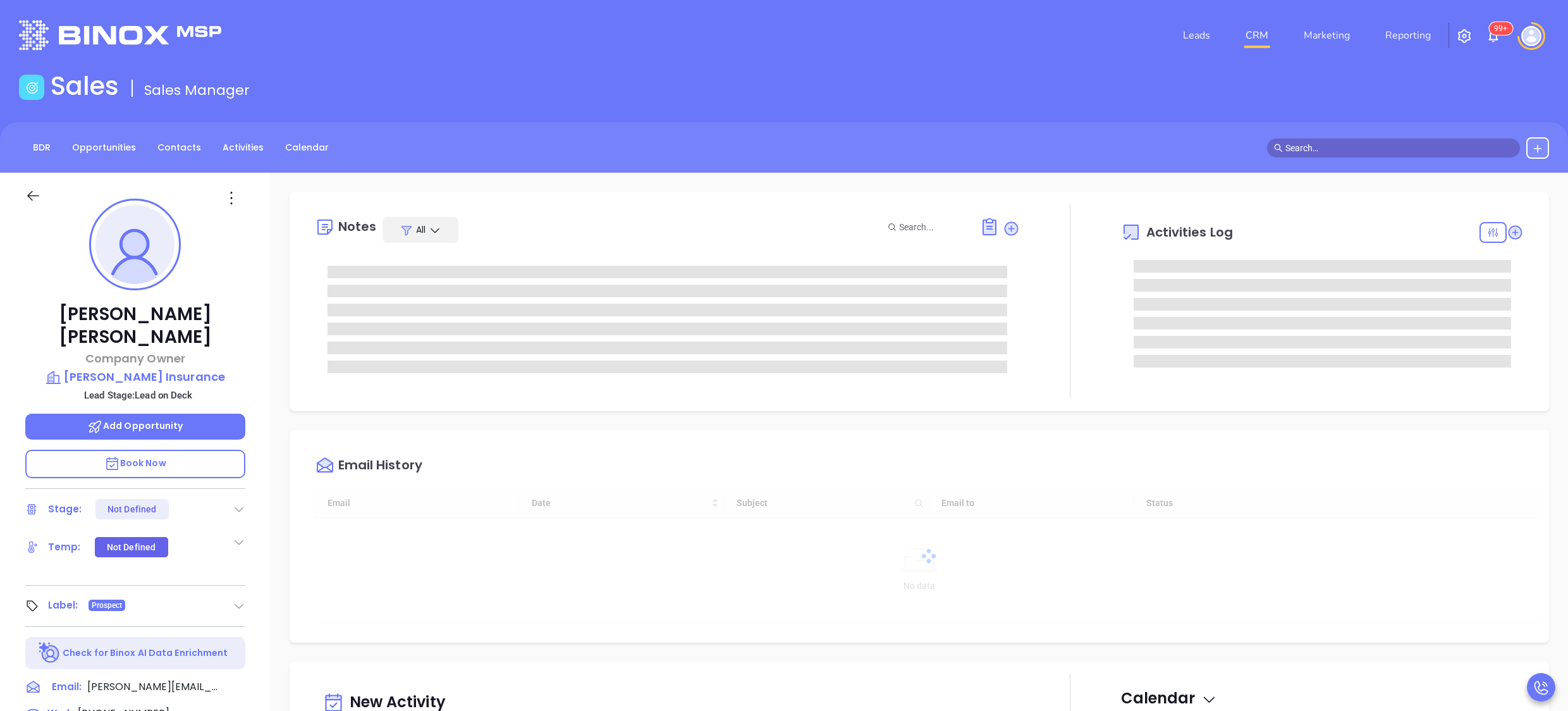
type input "[DATE]"
type input "[PERSON_NAME]"
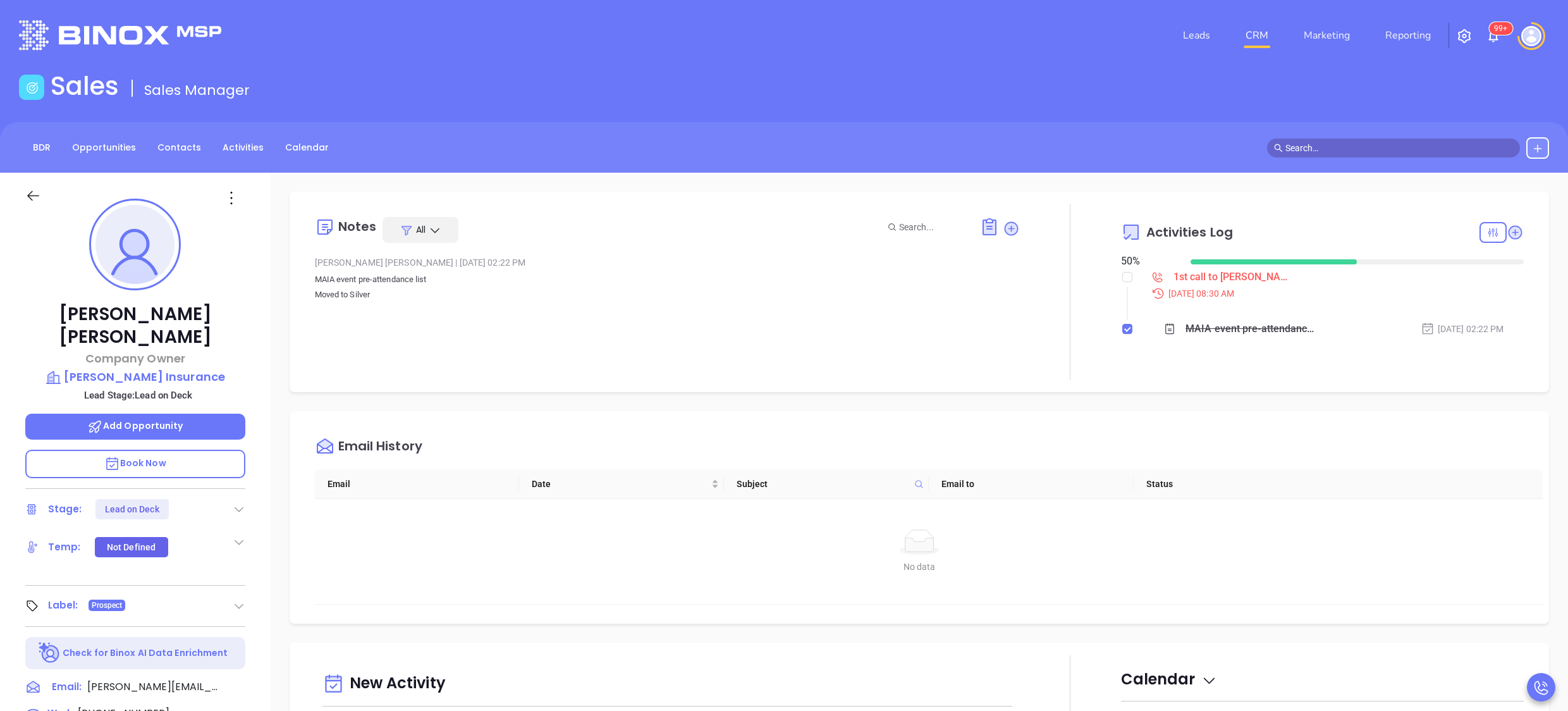
click at [252, 381] on div "[PERSON_NAME] Company Owner [PERSON_NAME] Insurance Lead Stage: Lead on Deck Ad…" at bounding box center [135, 617] width 271 height 888
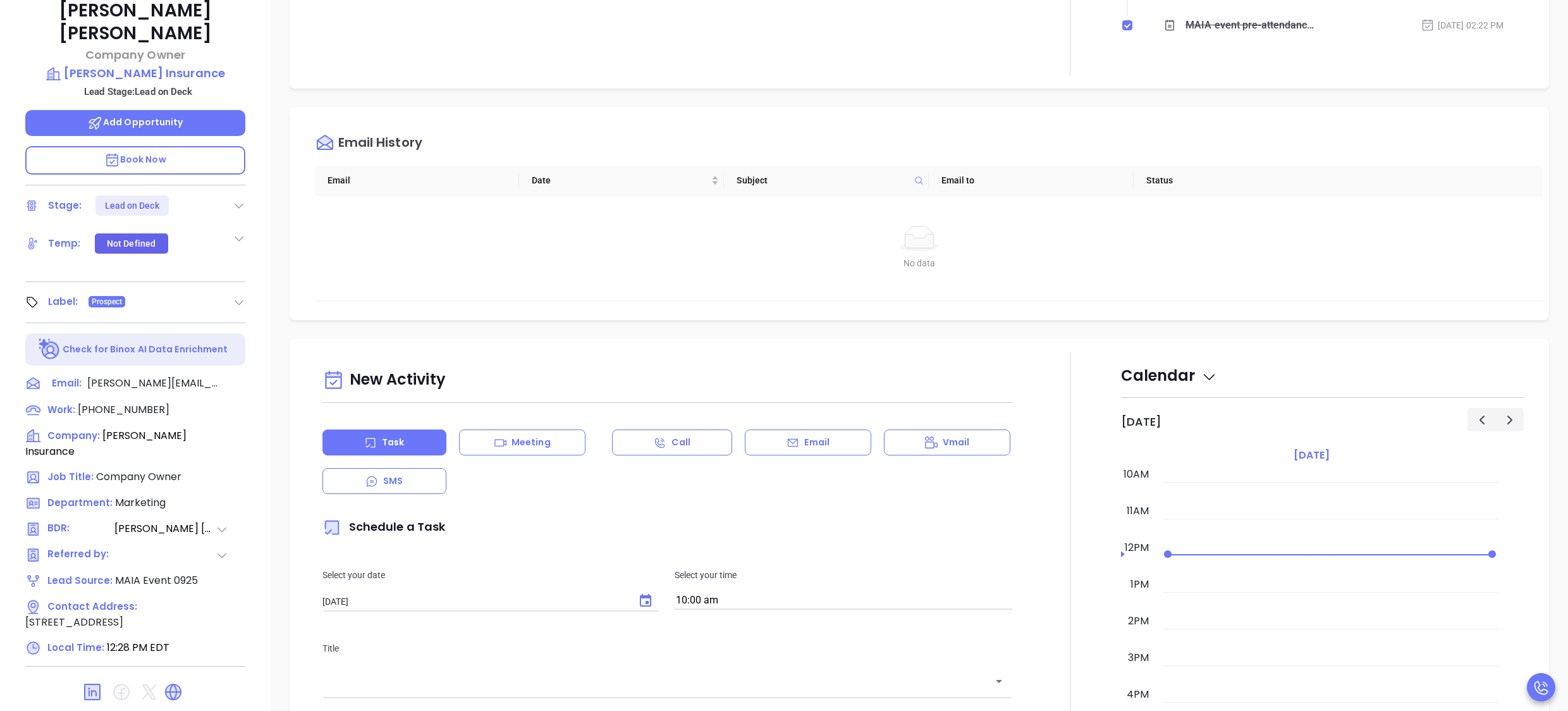
scroll to position [350, 0]
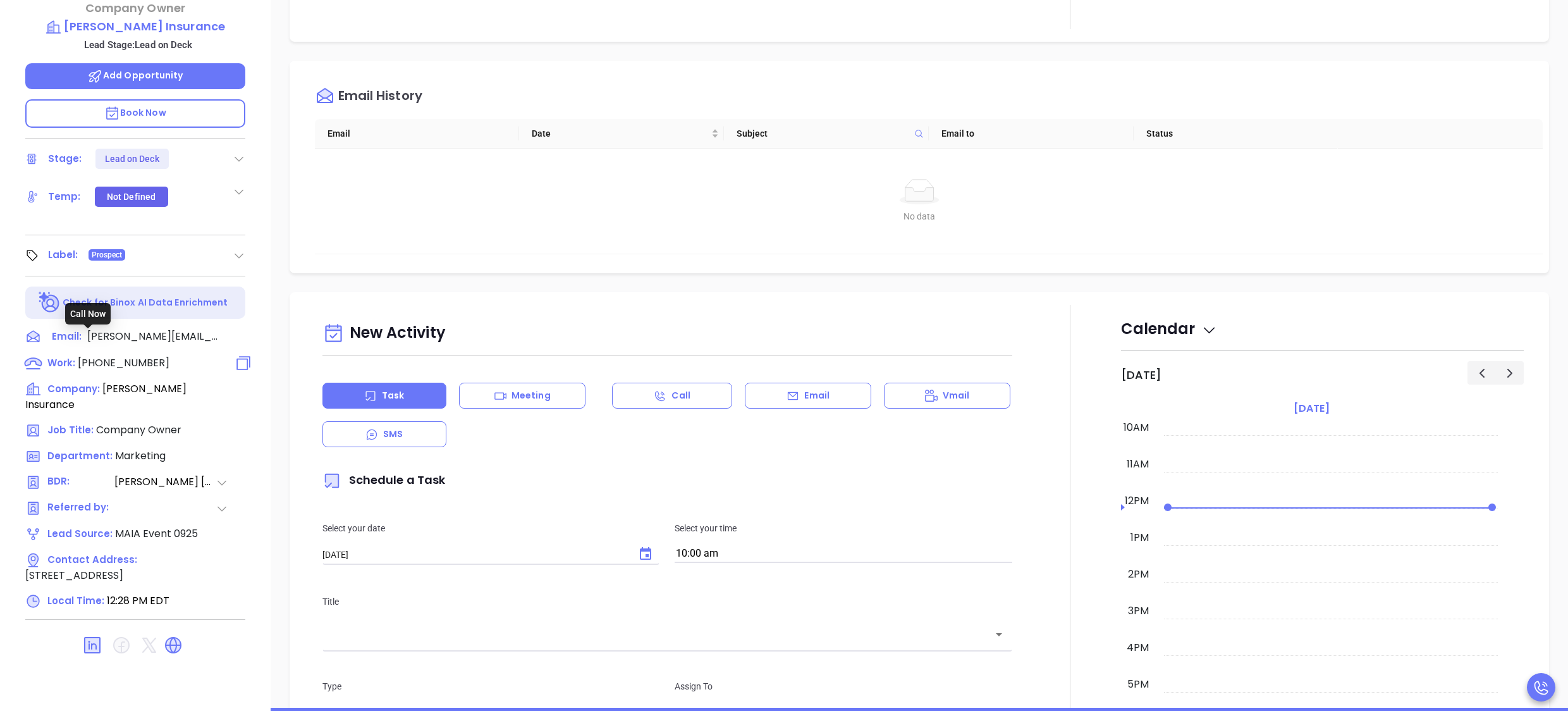
click at [97, 356] on span "[PHONE_NUMBER]" at bounding box center [124, 363] width 92 height 15
type input "[PHONE_NUMBER]"
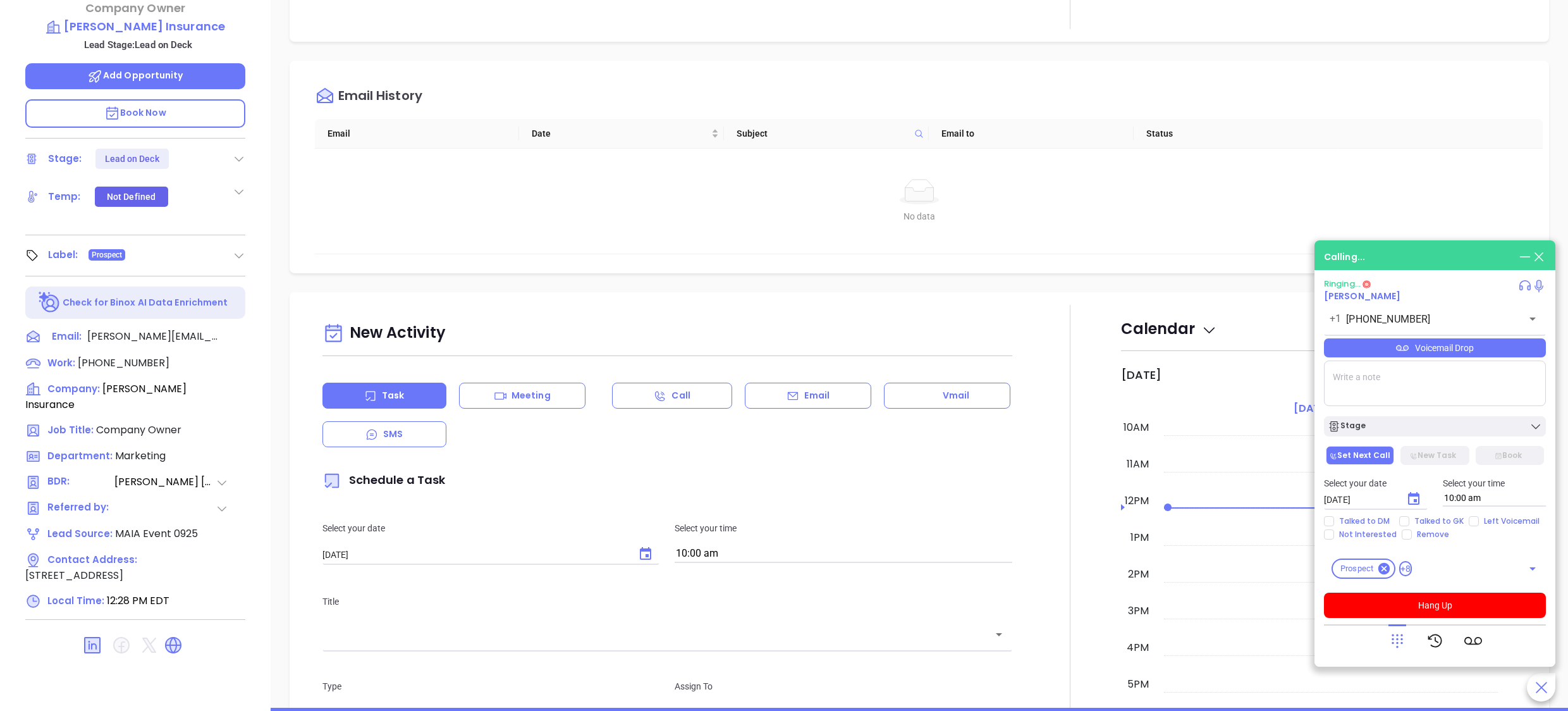
click at [1020, 449] on div at bounding box center [1071, 657] width 101 height 704
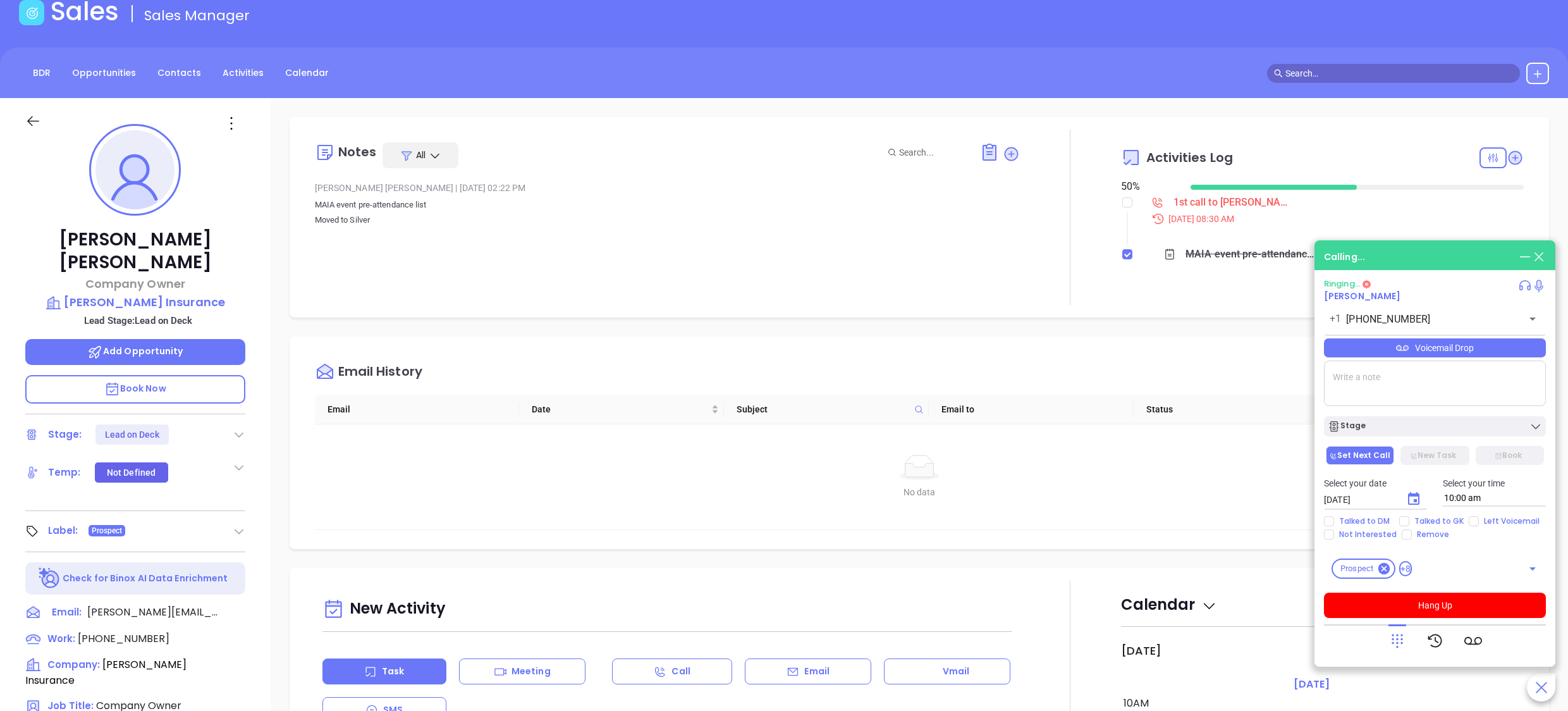
scroll to position [0, 0]
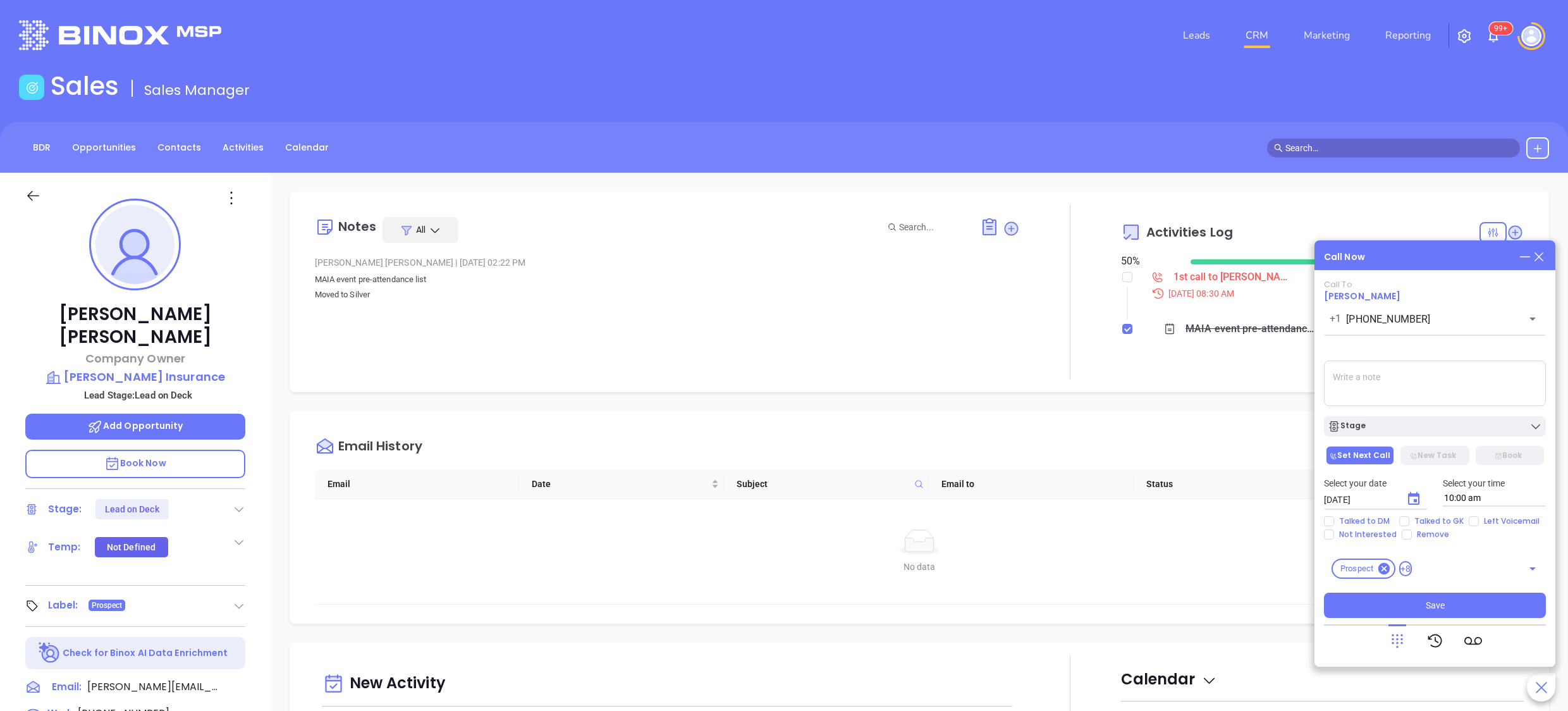
click at [258, 485] on div "Michael Gallahue Company Owner Michael Gallahue Insurance Lead Stage: Lead on D…" at bounding box center [135, 617] width 271 height 888
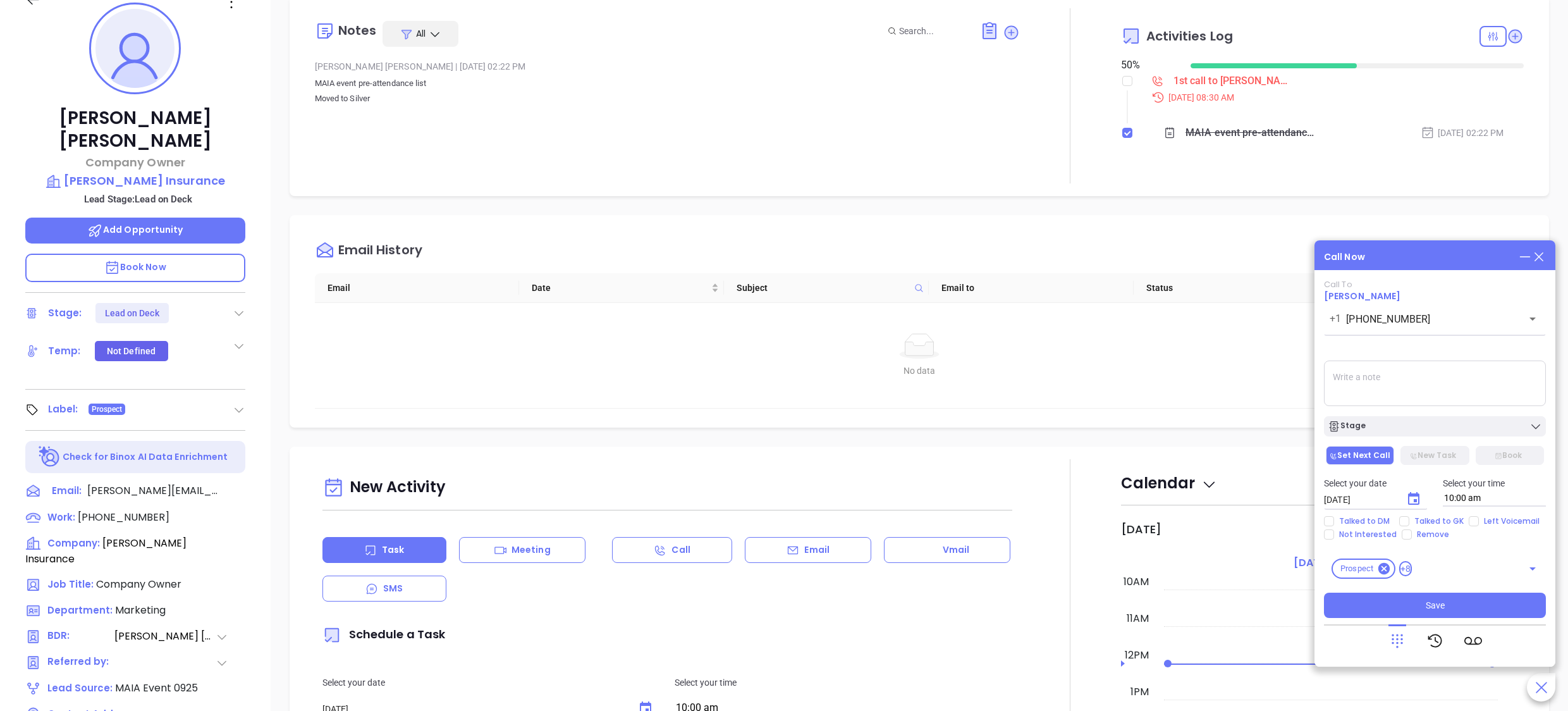
scroll to position [203, 0]
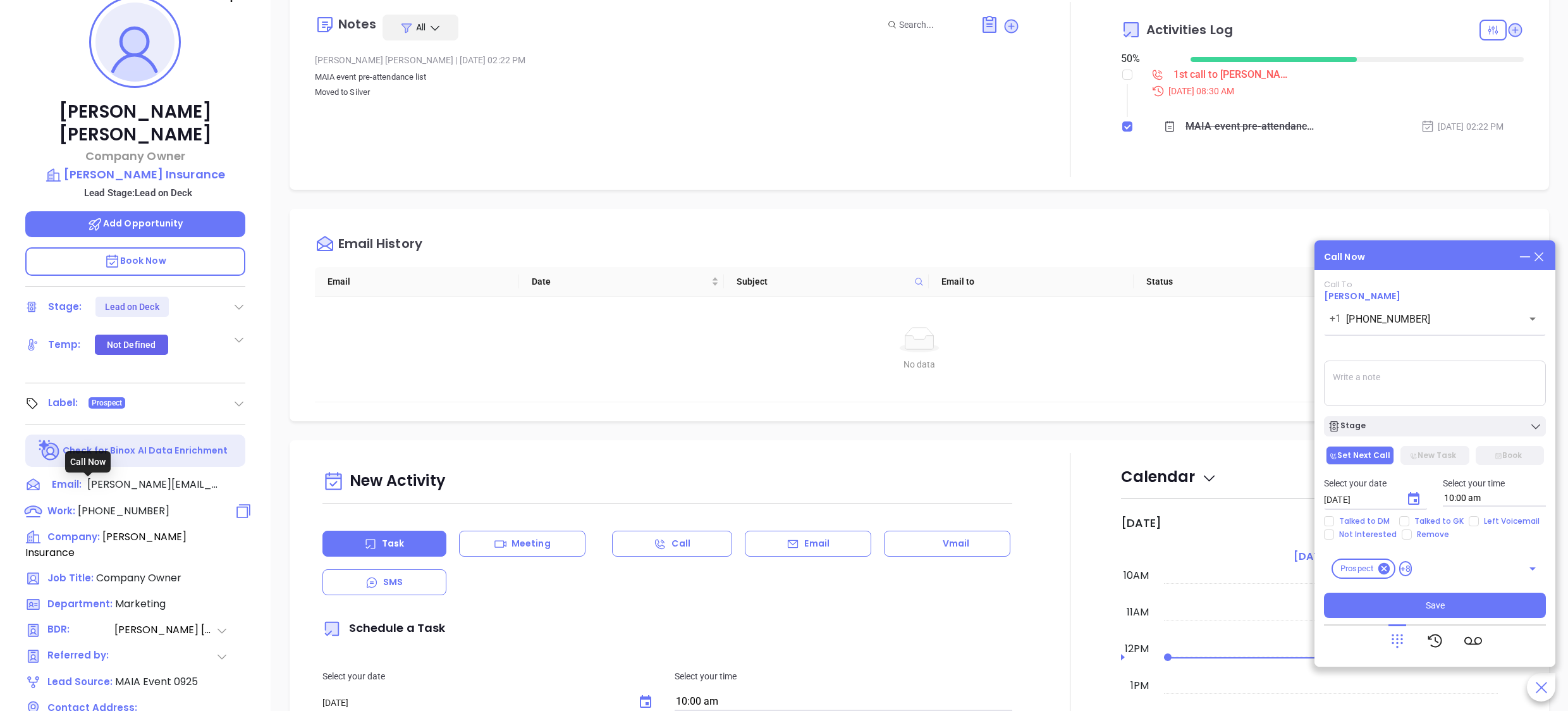
click at [137, 503] on span "(781) 821-5446" at bounding box center [124, 511] width 92 height 15
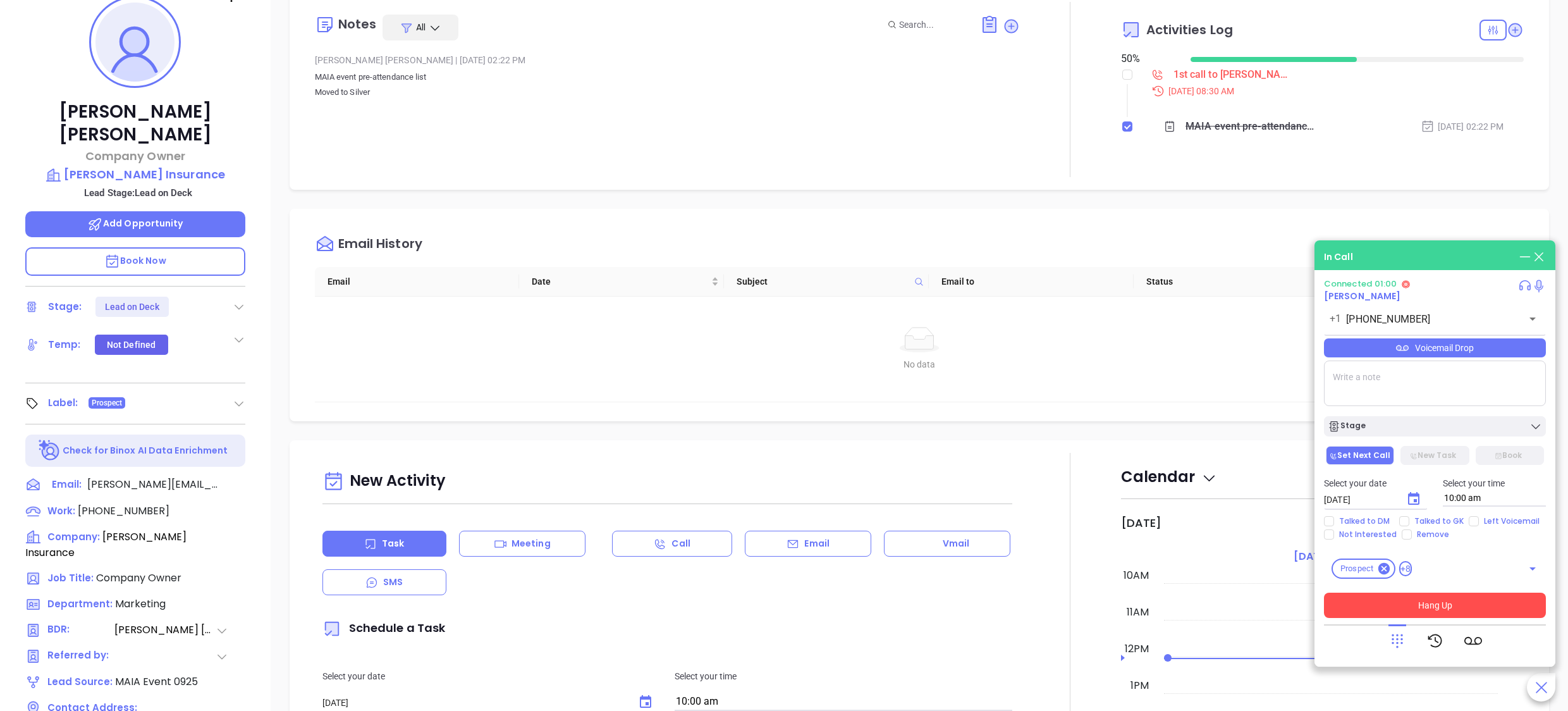
click at [1458, 602] on button "Hang Up" at bounding box center [1435, 606] width 222 height 25
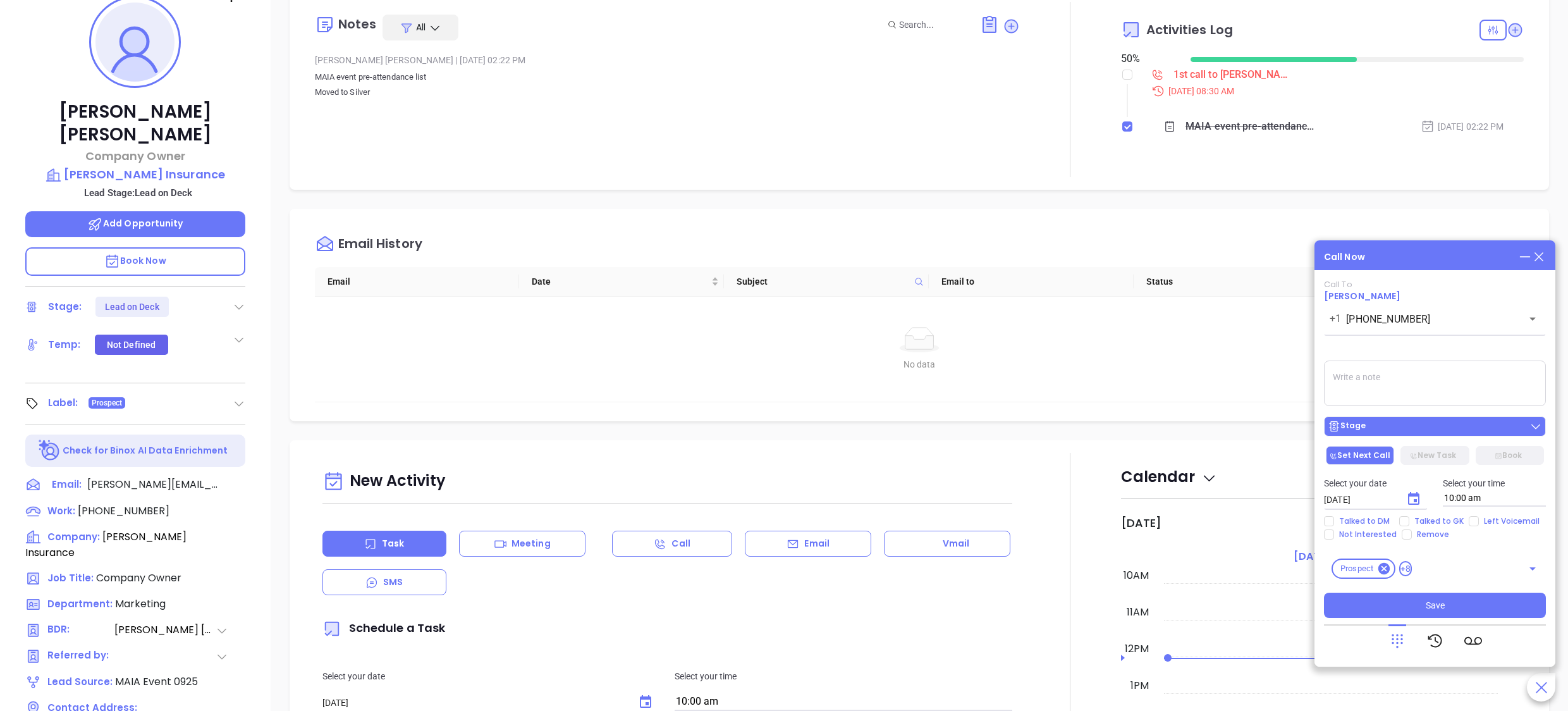
click at [1422, 424] on div "Stage" at bounding box center [1435, 426] width 214 height 13
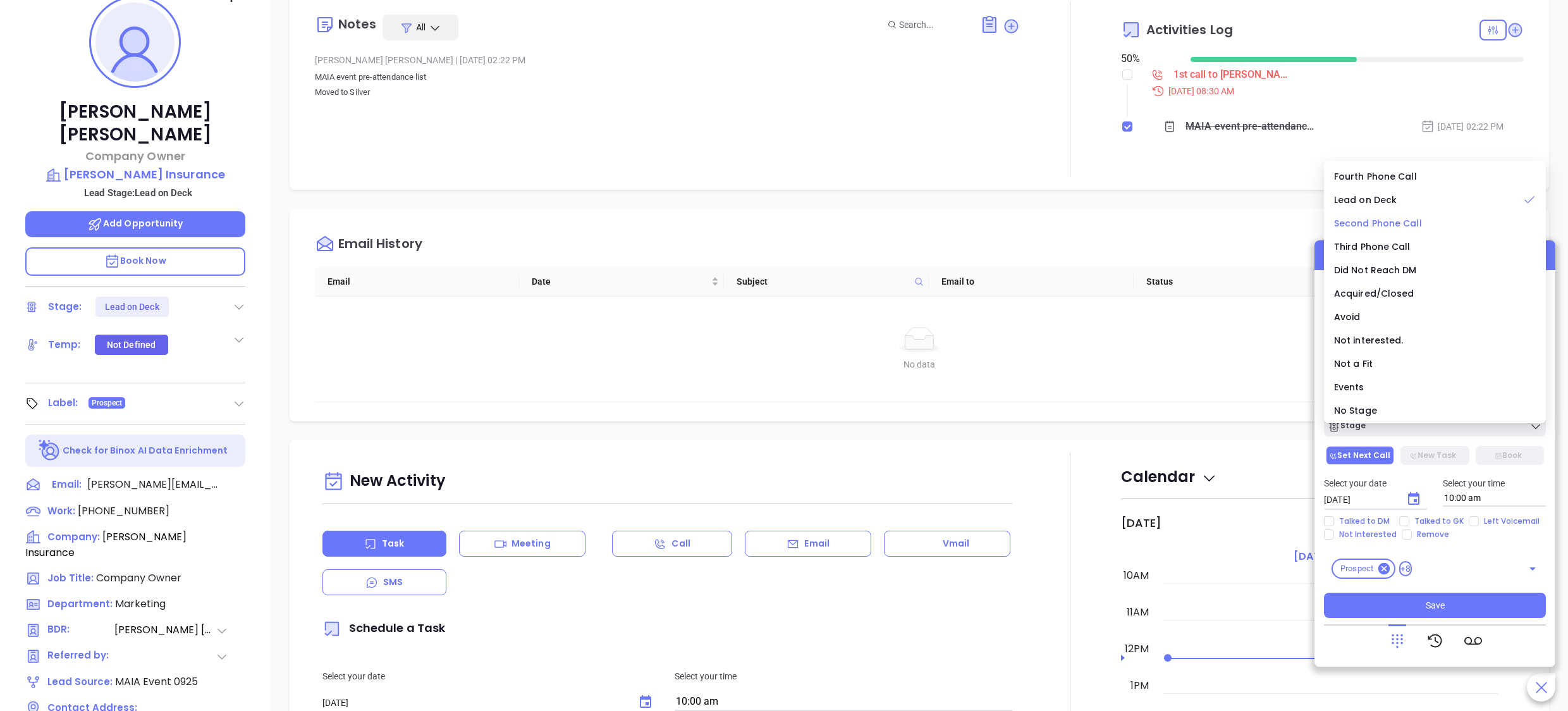
click at [1403, 219] on span "Second Phone Call" at bounding box center [1378, 223] width 88 height 13
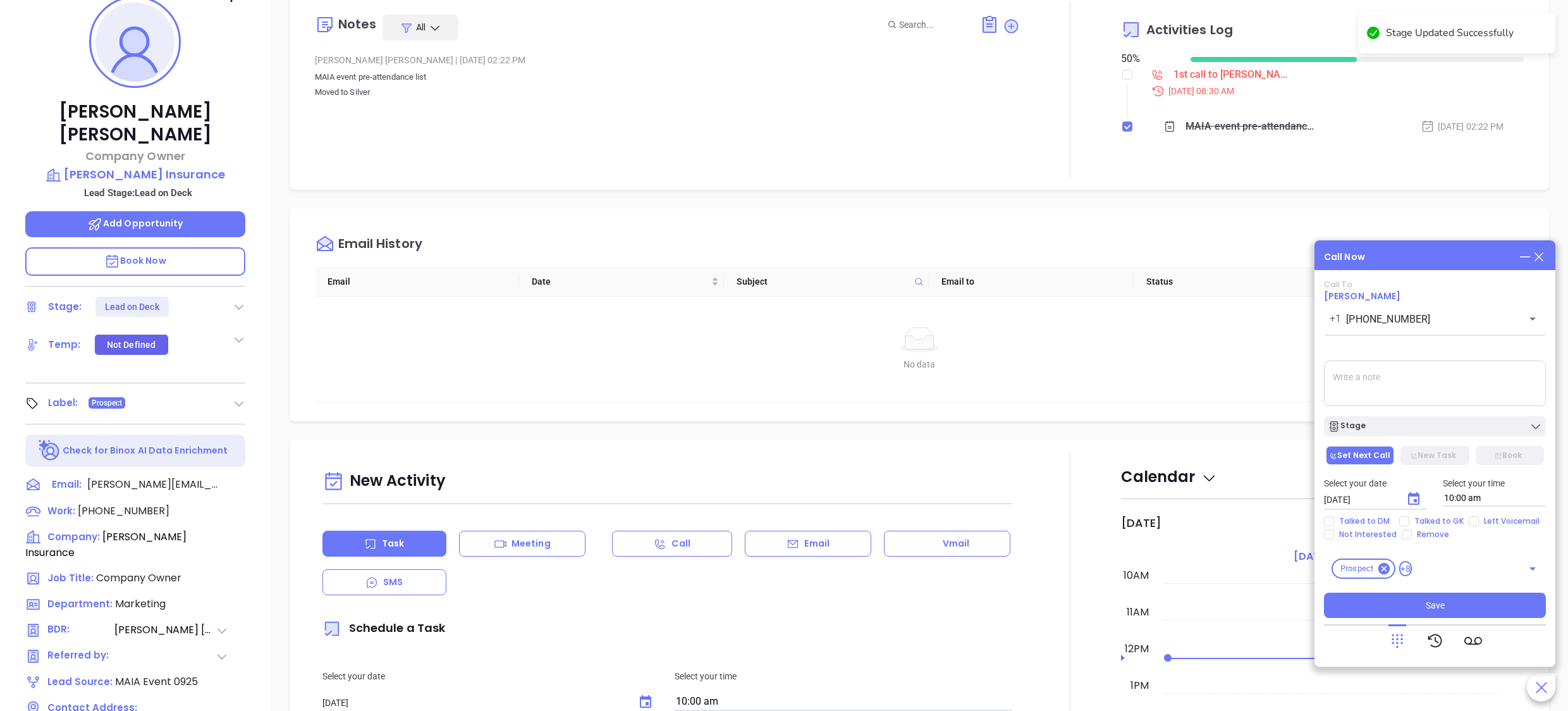
click at [1364, 389] on textarea at bounding box center [1435, 383] width 222 height 45
type textarea "Spoke with Mike, he seemed confused as to the reason why i was calling, when i …"
click at [1413, 496] on icon "Choose date, selected date is Oct 4, 2025" at bounding box center [1414, 498] width 11 height 13
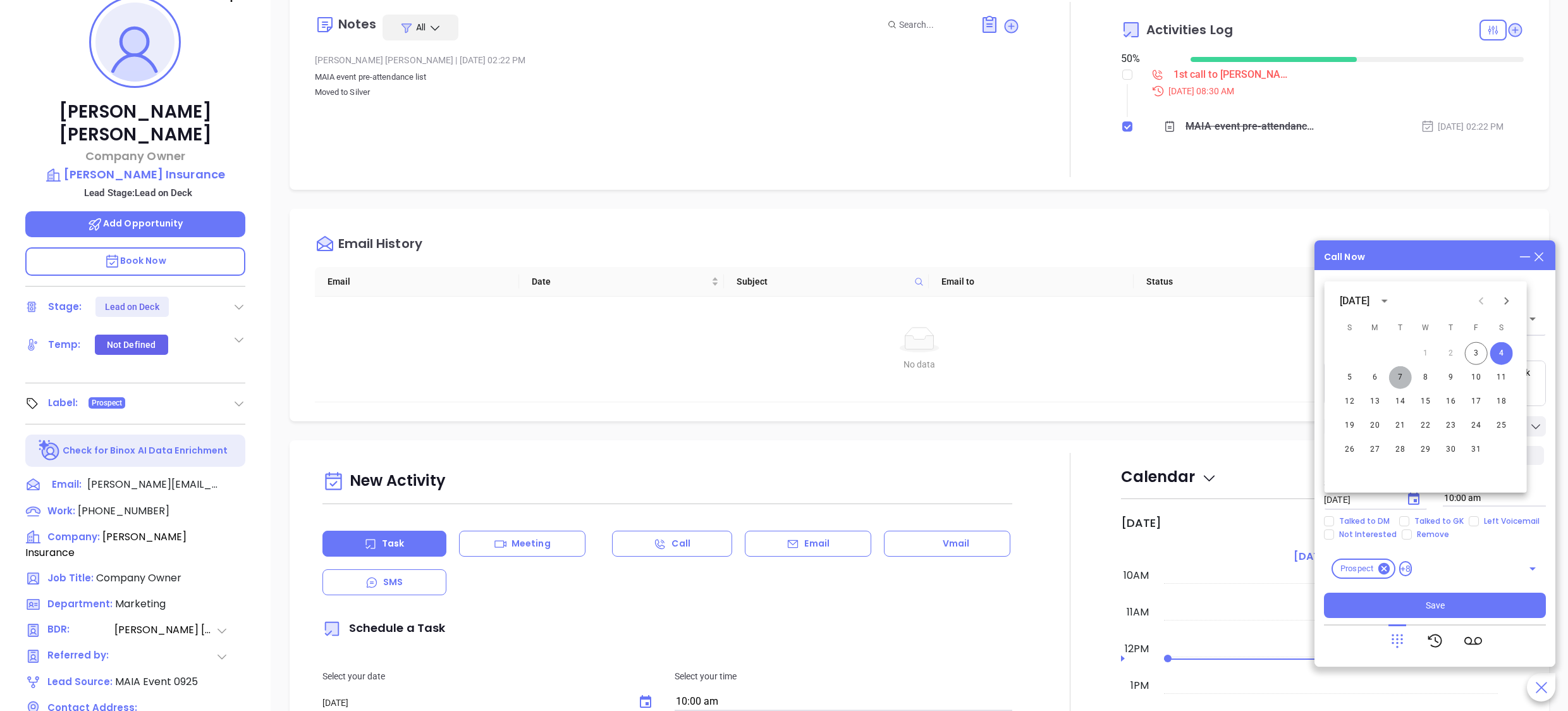
click at [1400, 384] on button "7" at bounding box center [1400, 377] width 23 height 23
type input "10/07/2025"
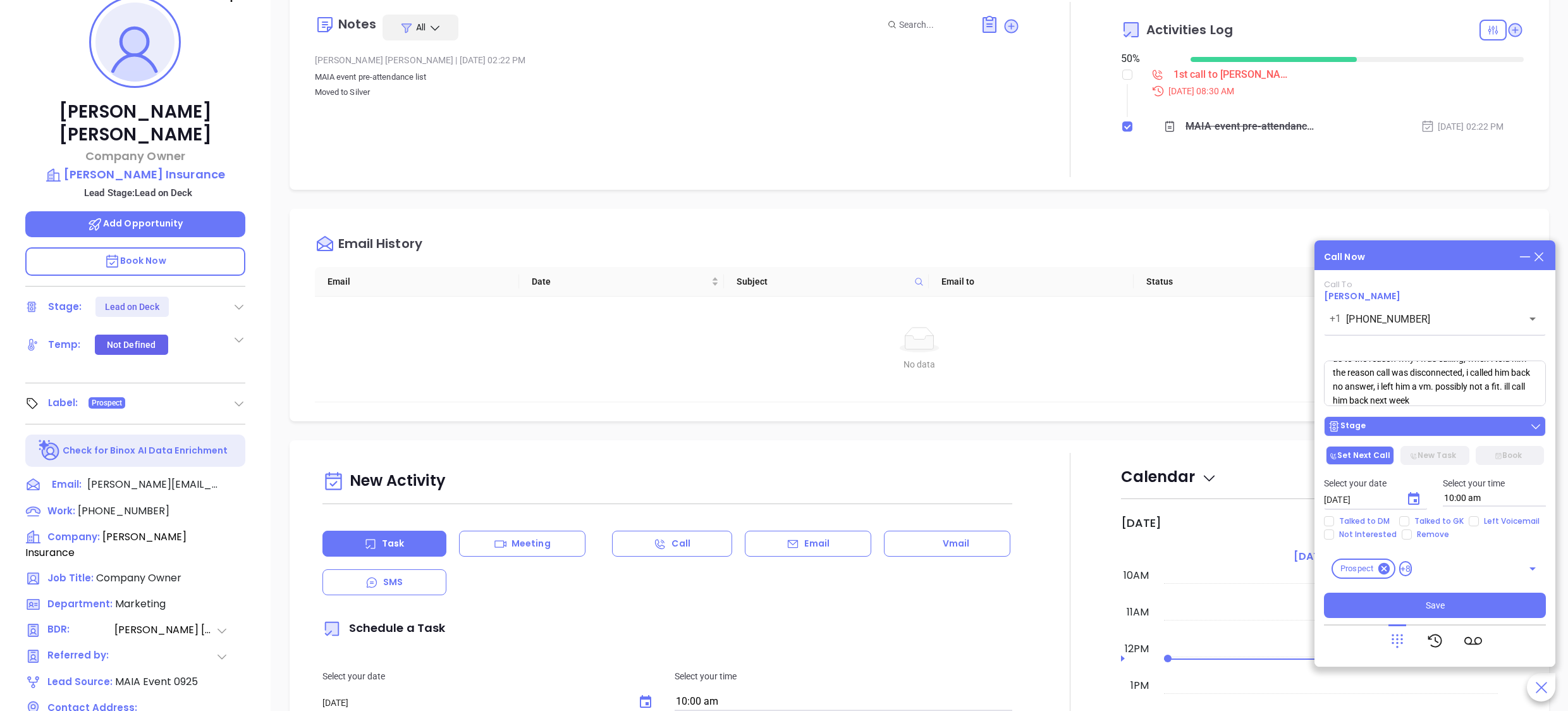
click at [1402, 425] on div "Stage" at bounding box center [1435, 426] width 214 height 13
click at [1446, 519] on span "Talked to GK" at bounding box center [1440, 521] width 59 height 10
click at [1410, 519] on input "Talked to GK" at bounding box center [1405, 521] width 10 height 10
checkbox input "true"
click at [1374, 517] on span "Talked to DM" at bounding box center [1365, 521] width 61 height 10
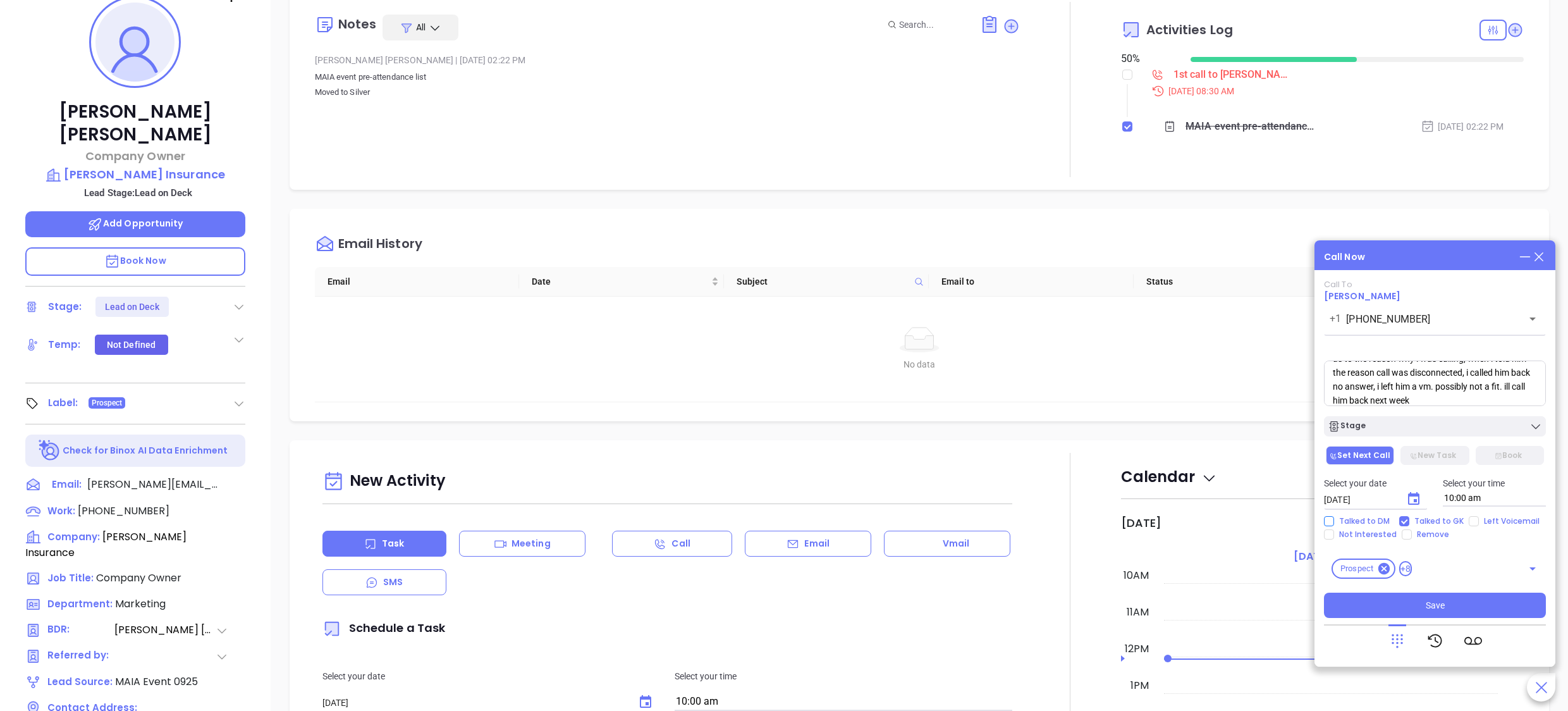
click at [1334, 517] on input "Talked to DM" at bounding box center [1330, 521] width 10 height 10
checkbox input "true"
click at [1492, 524] on span "Left Voicemail" at bounding box center [1512, 521] width 66 height 10
click at [1479, 524] on input "Left Voicemail" at bounding box center [1474, 521] width 10 height 10
checkbox input "true"
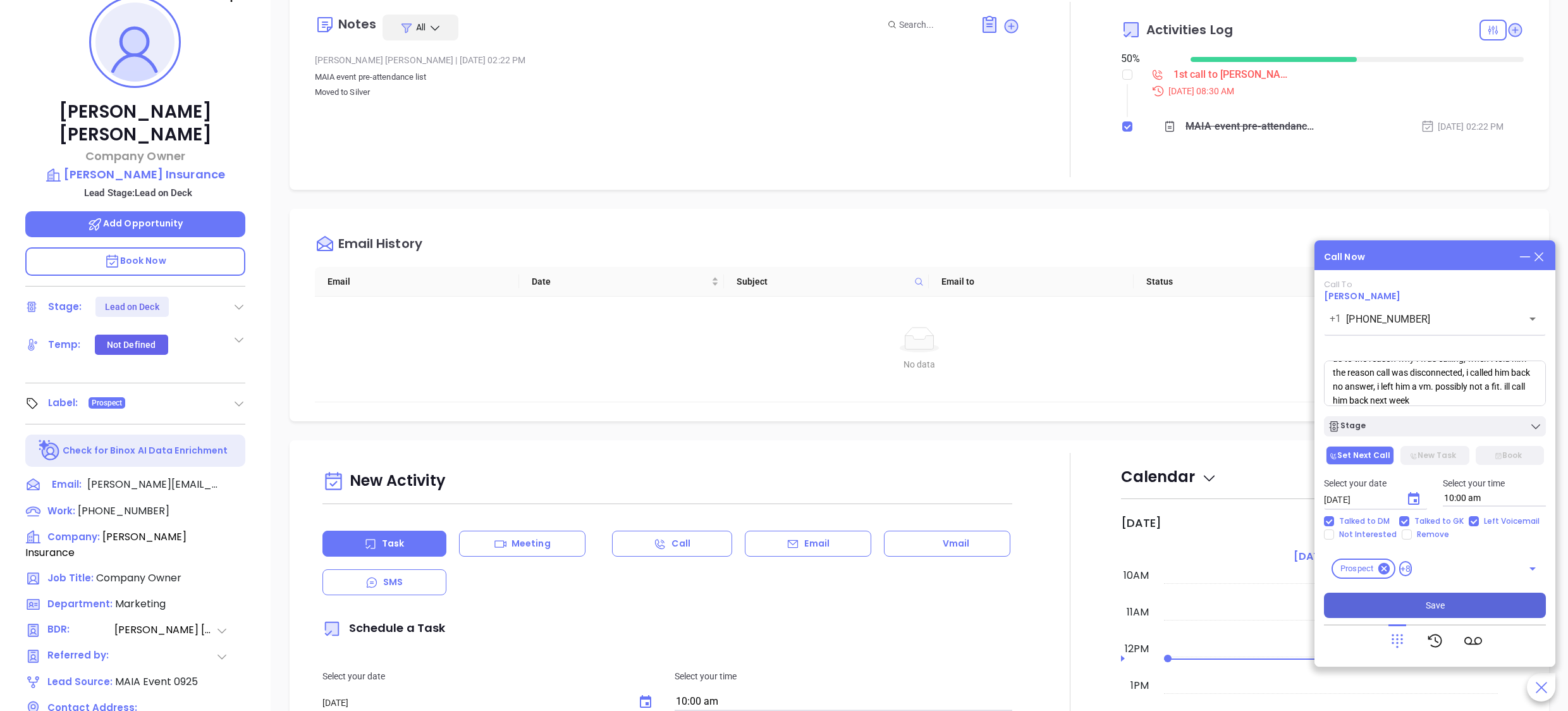
click at [1431, 602] on span "Save" at bounding box center [1436, 605] width 19 height 14
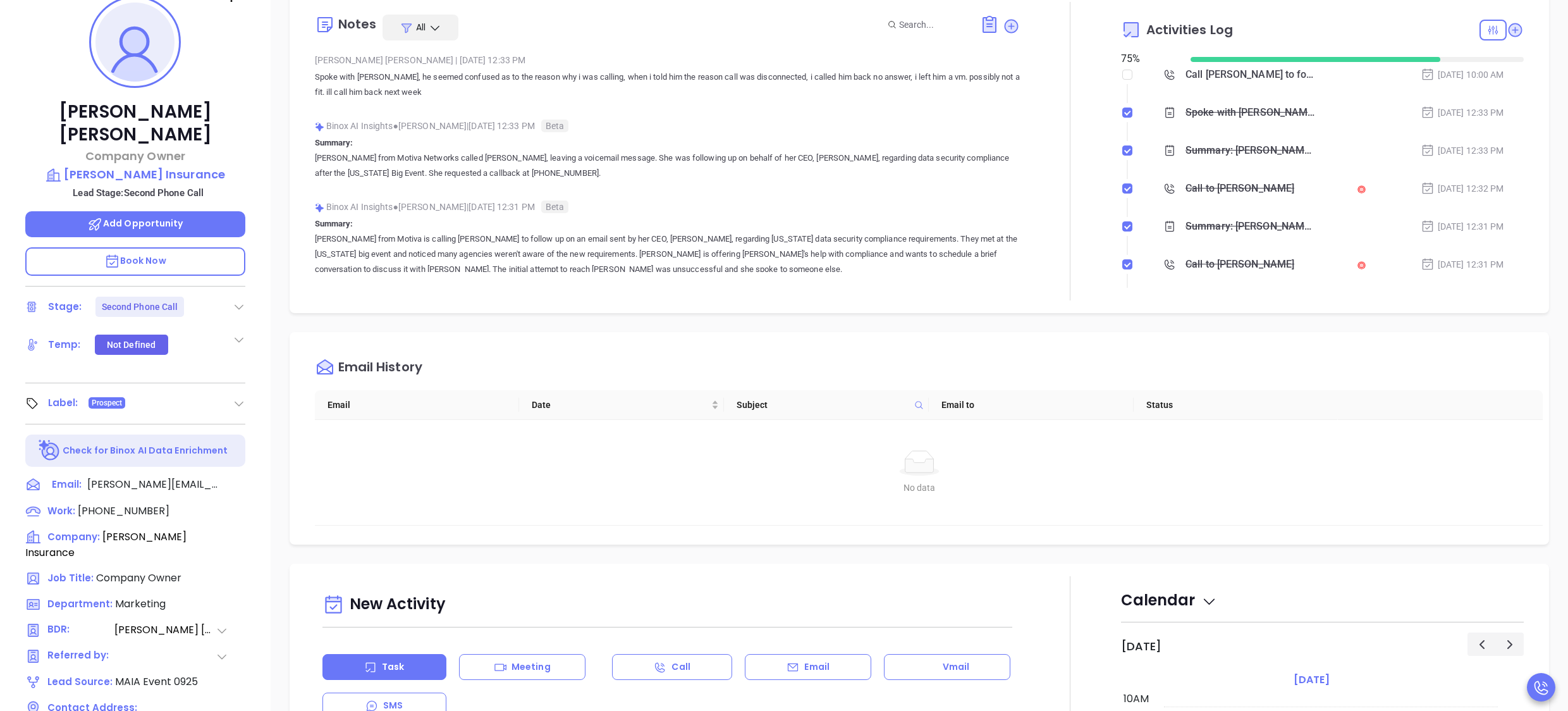
click at [1068, 248] on div at bounding box center [1071, 151] width 101 height 298
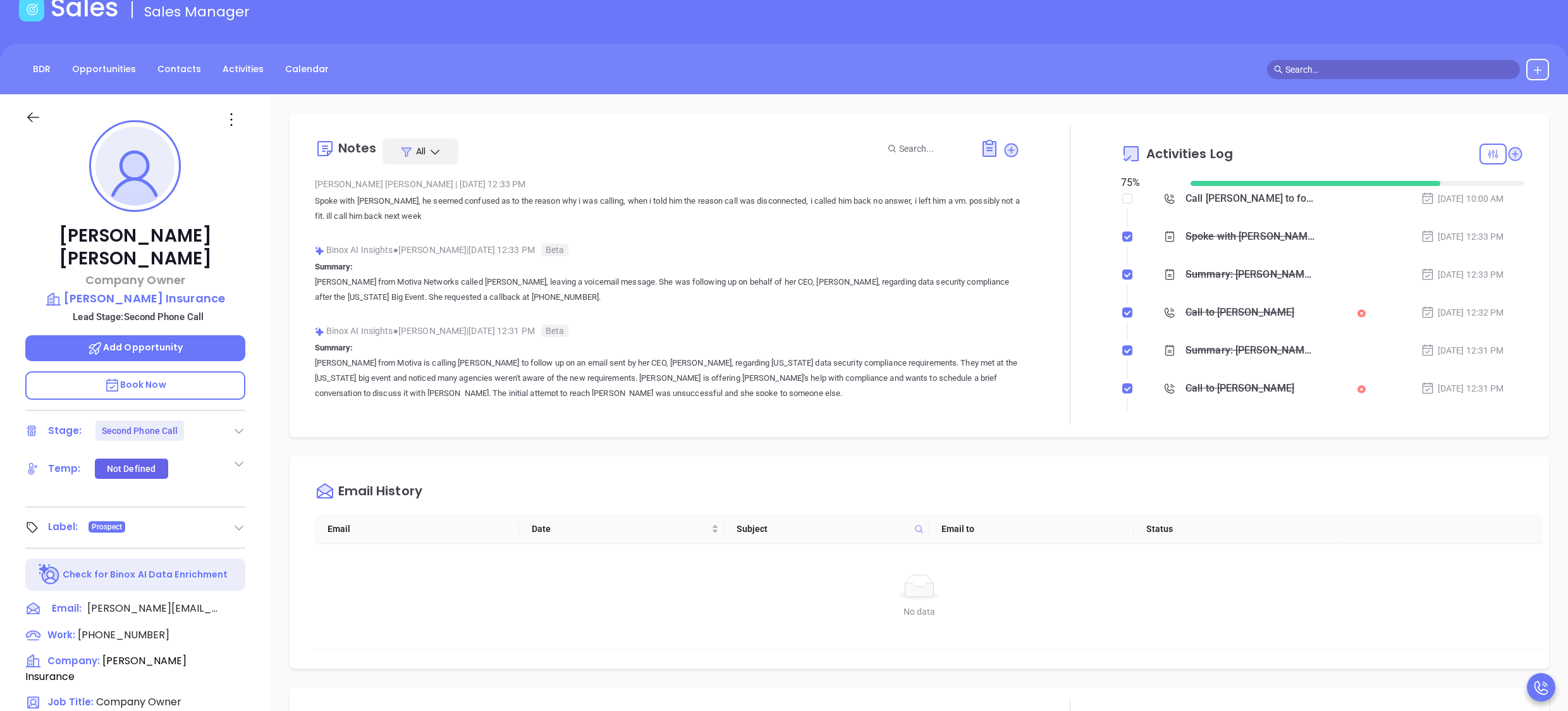
scroll to position [0, 0]
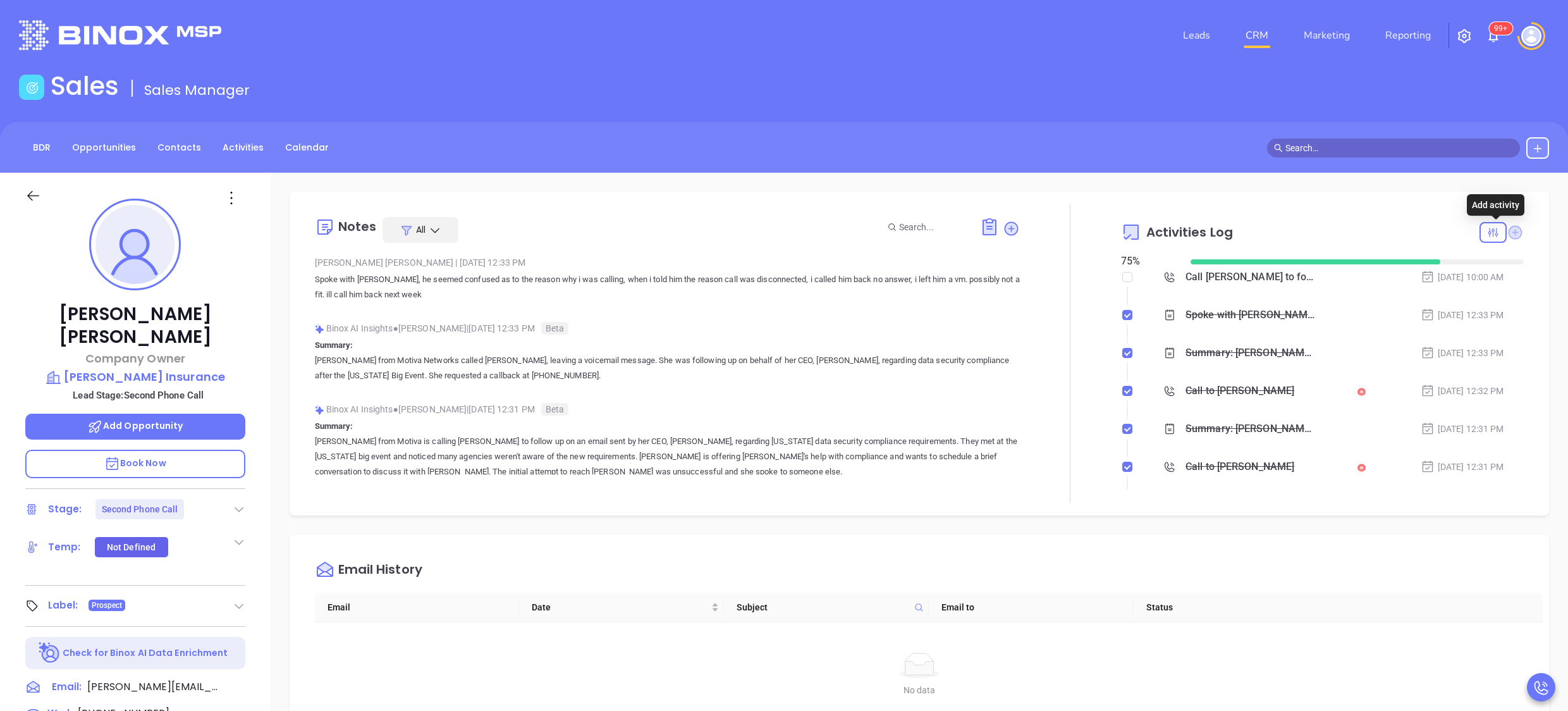
click at [1509, 232] on icon at bounding box center [1515, 232] width 14 height 14
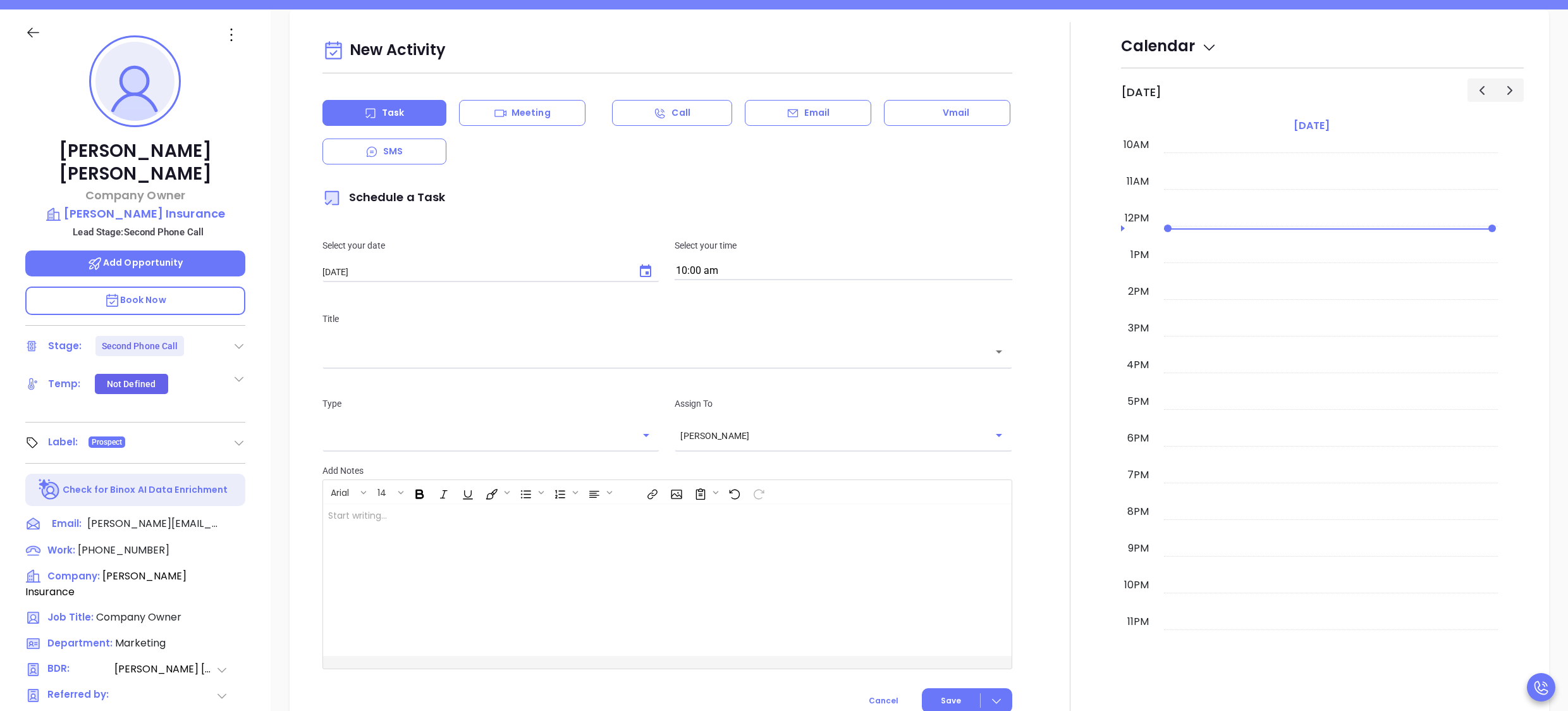
scroll to position [173, 0]
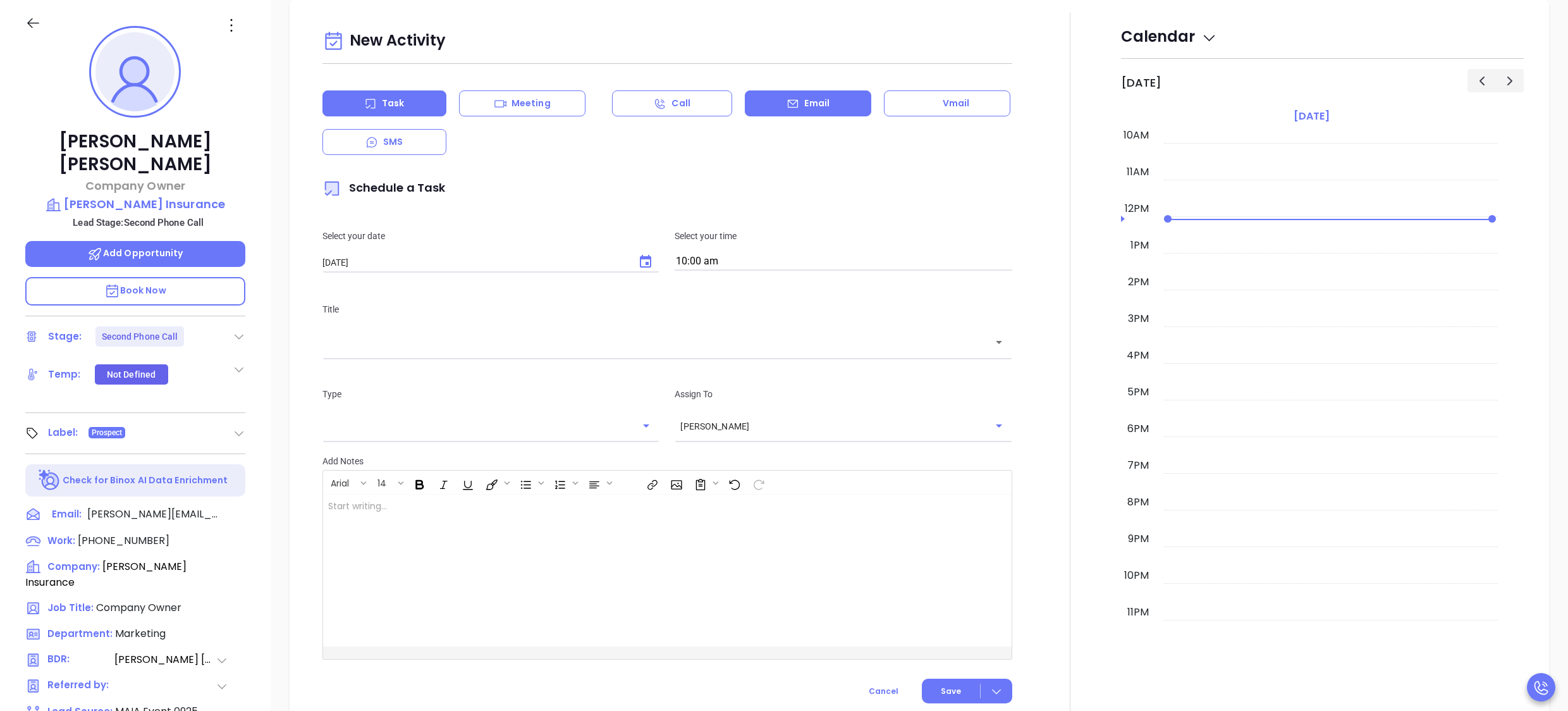
click at [774, 102] on div "Email" at bounding box center [808, 103] width 126 height 26
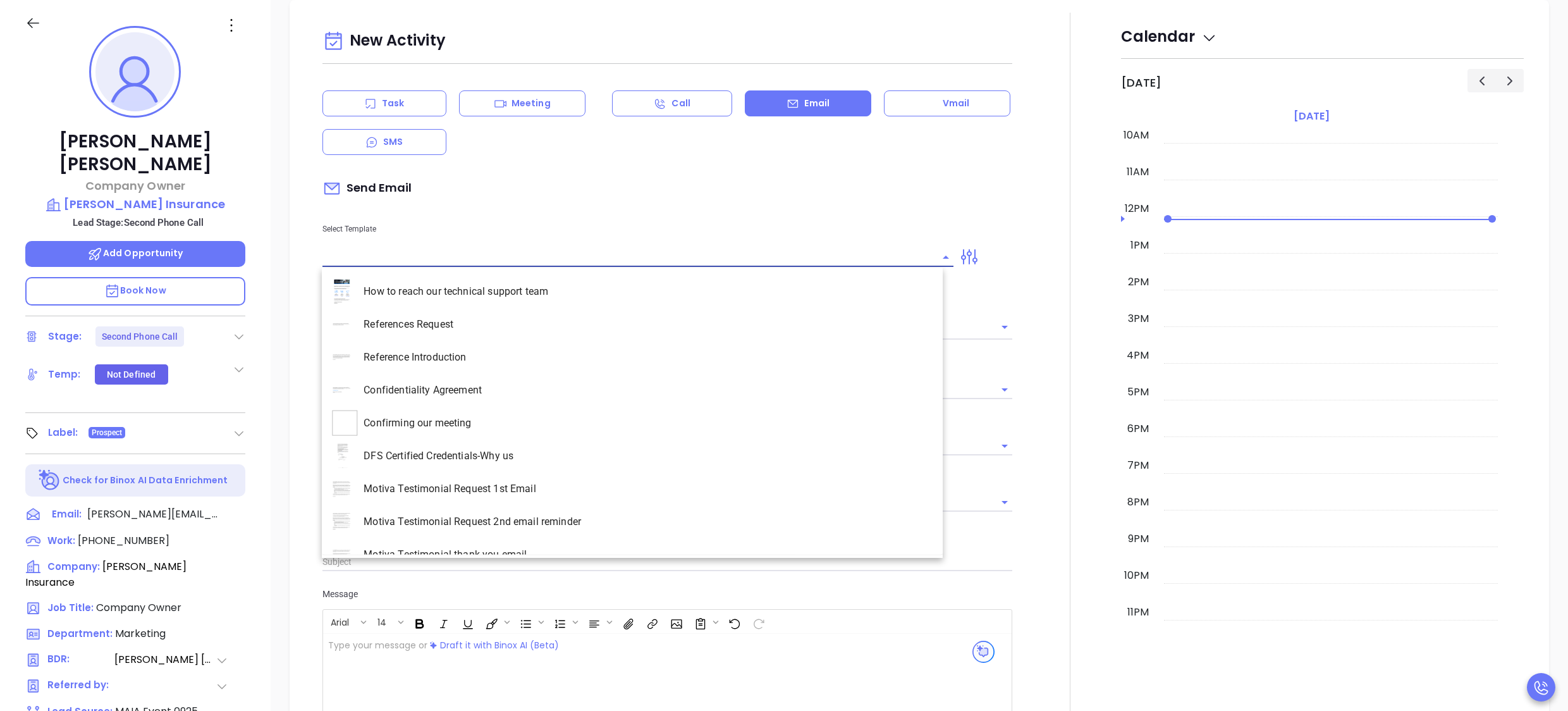
click at [493, 250] on input "text" at bounding box center [629, 257] width 613 height 19
type input "[PERSON_NAME]"
type input "i"
type input "a"
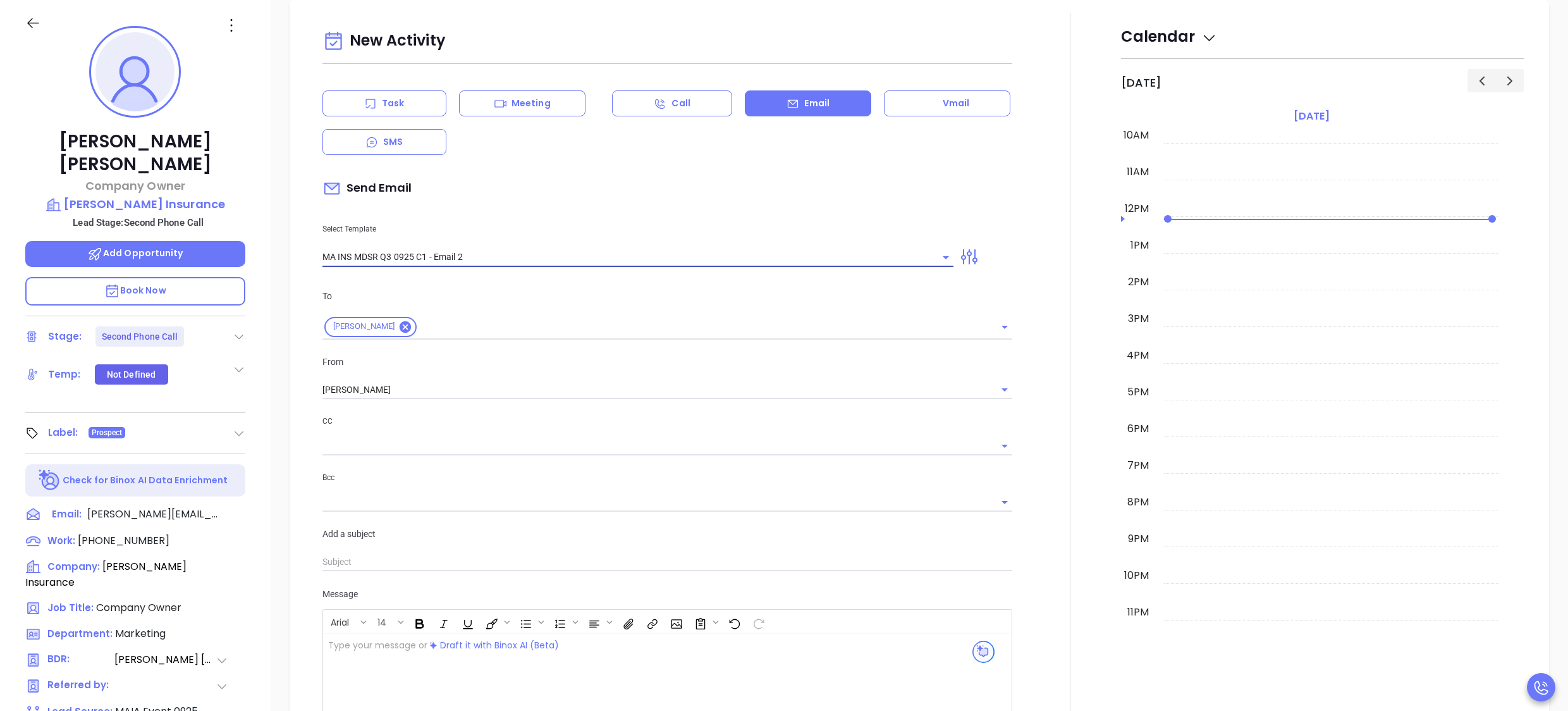
type input "MA INS MDSR Q3 0925 C1 - Email 2"
type input "Michael, here’s the MA compliance checklist we mentioned"
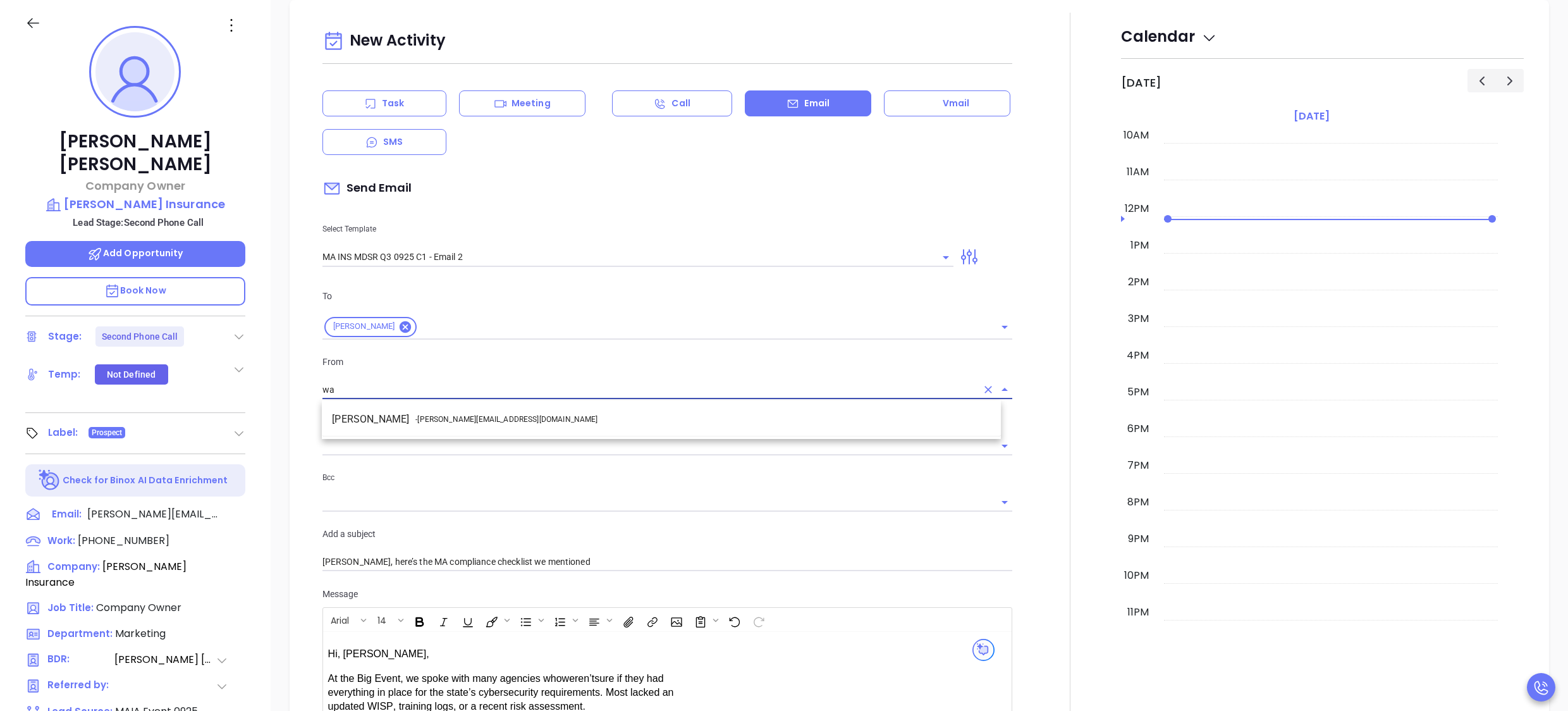
click at [464, 420] on span "- walter@motiva.net" at bounding box center [506, 419] width 182 height 11
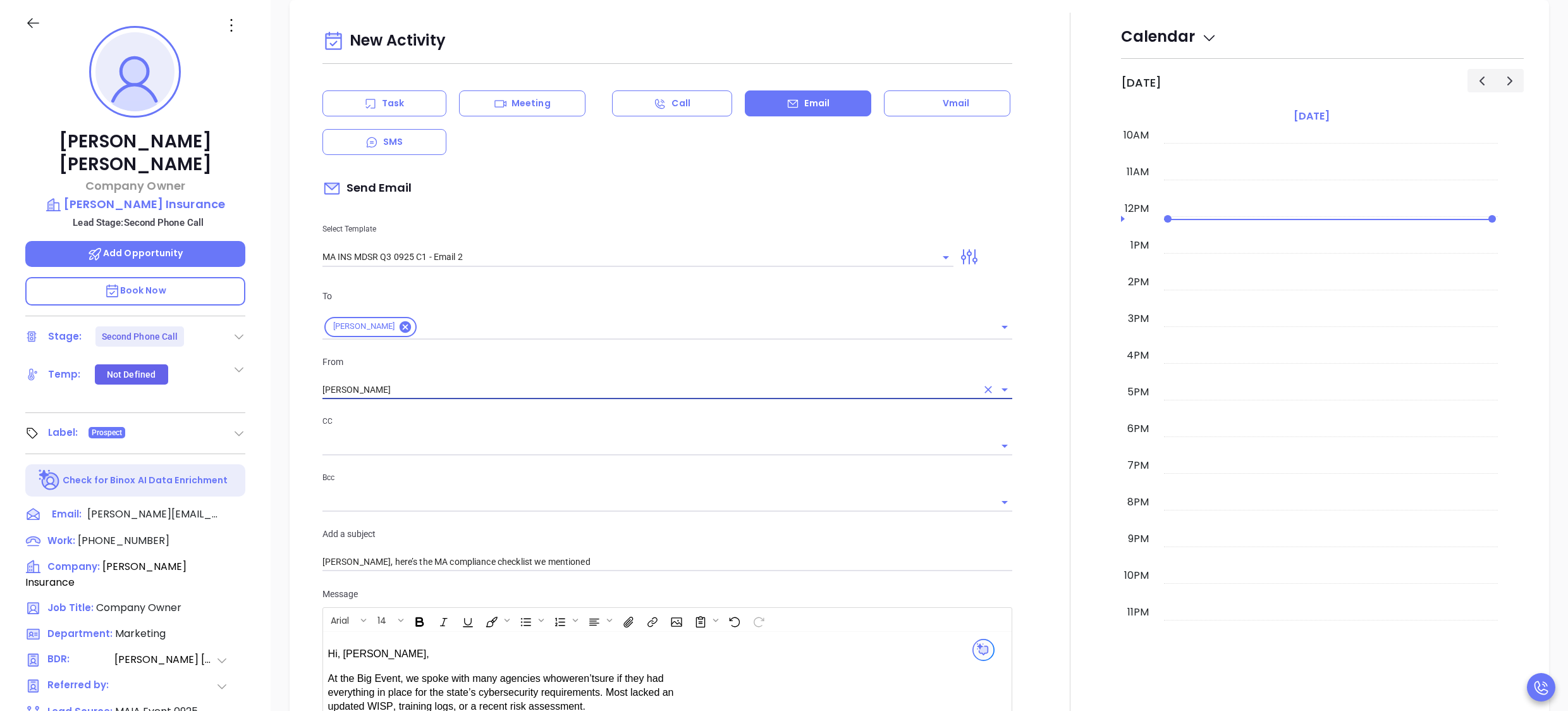
type input "[PERSON_NAME]"
click at [1031, 458] on div at bounding box center [1071, 508] width 101 height 991
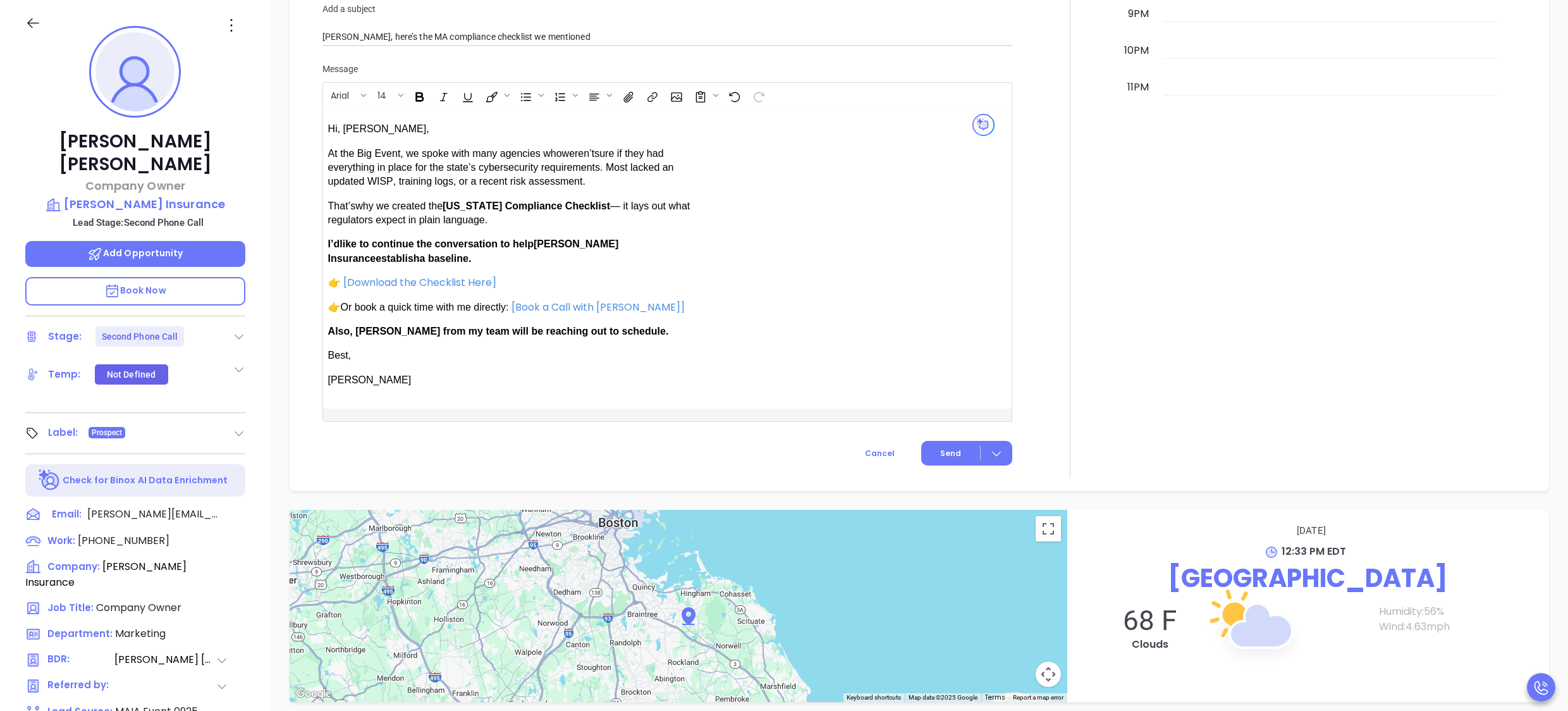
scroll to position [1150, 0]
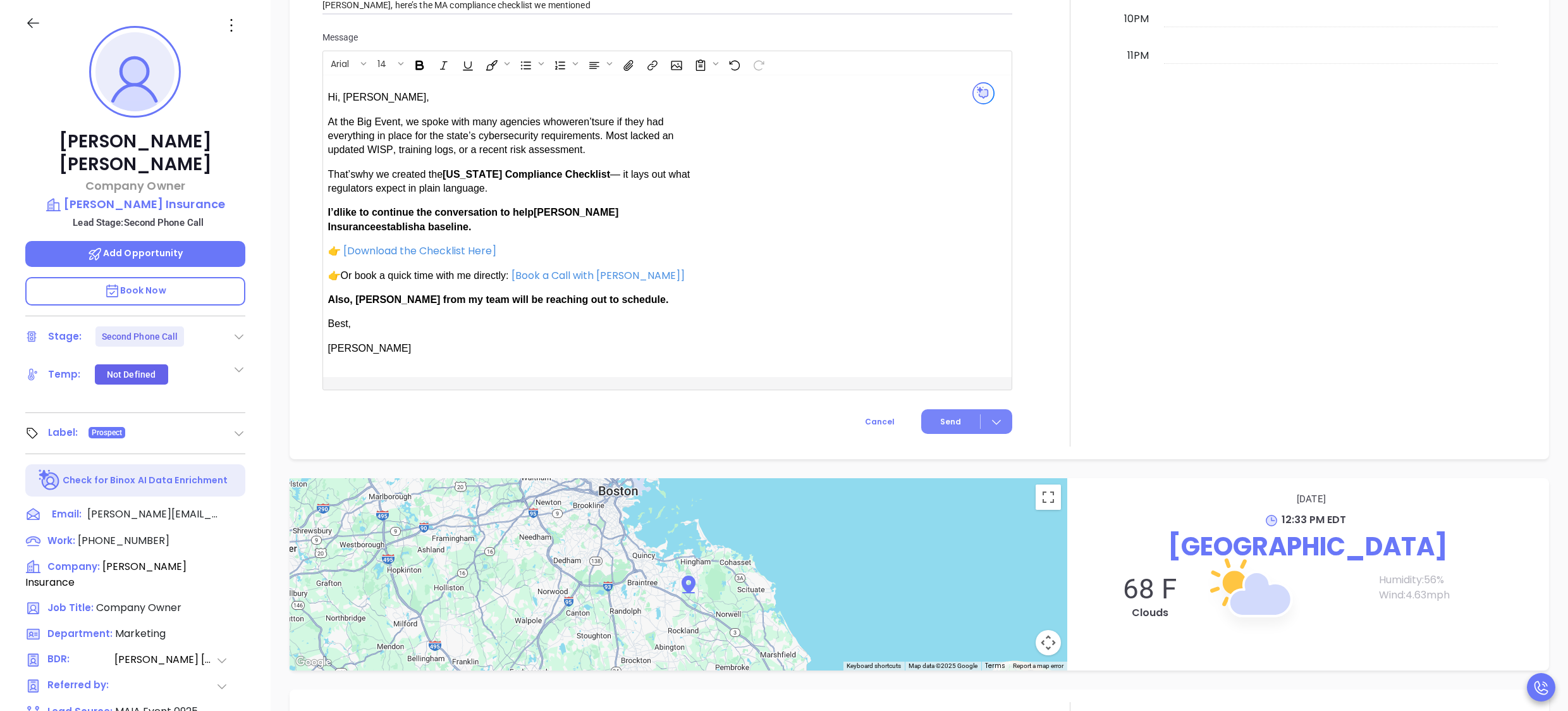
click at [934, 427] on button "Send" at bounding box center [967, 421] width 91 height 24
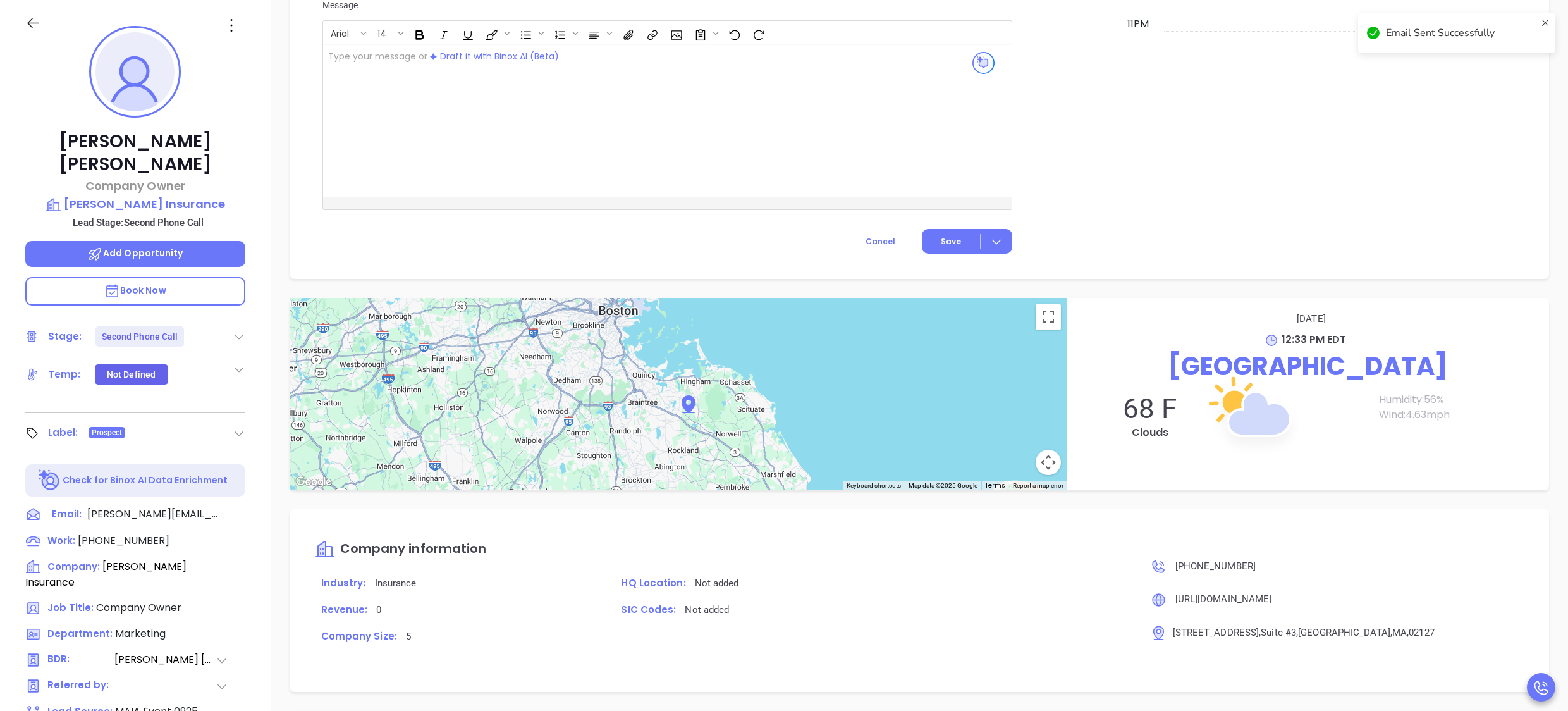
scroll to position [1046, 0]
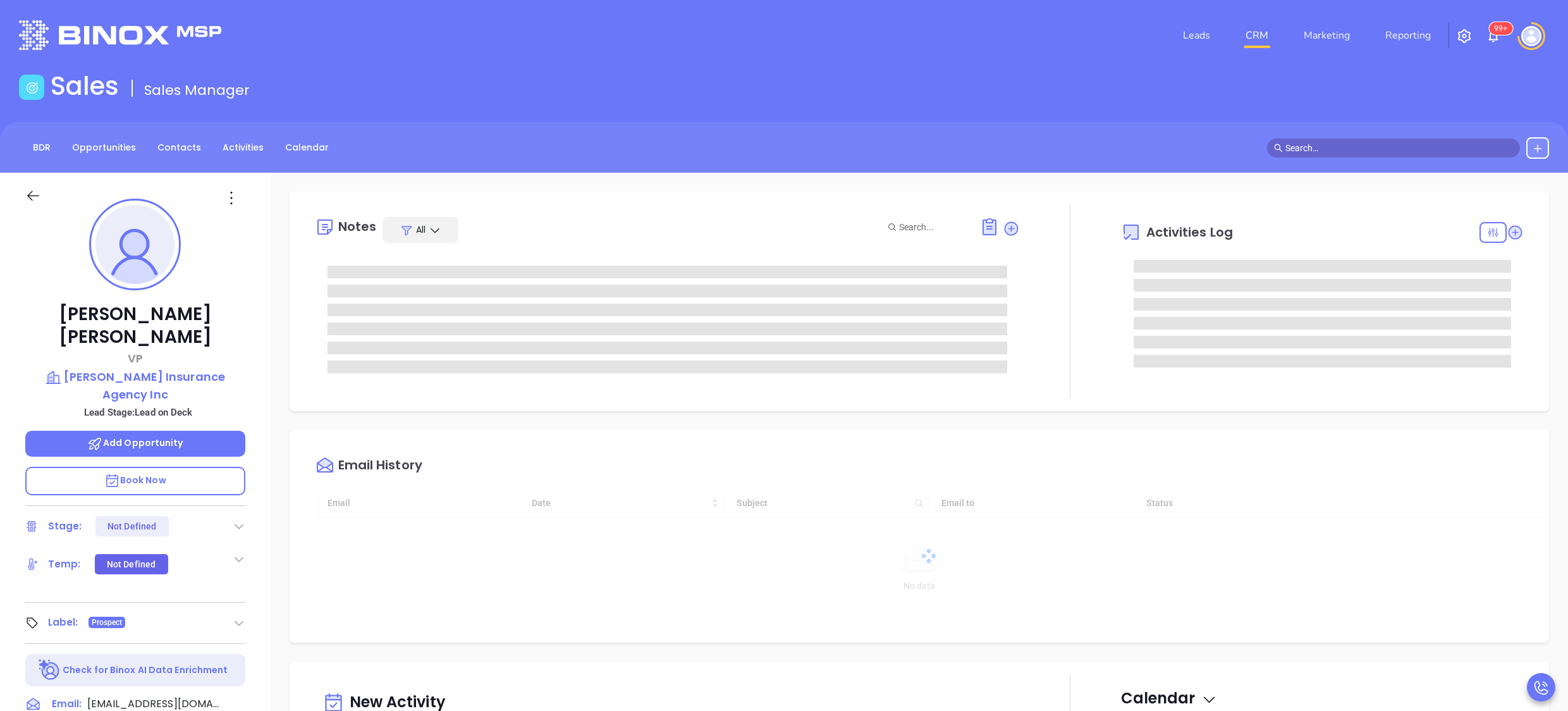
type input "[DATE]"
type input "[PERSON_NAME]"
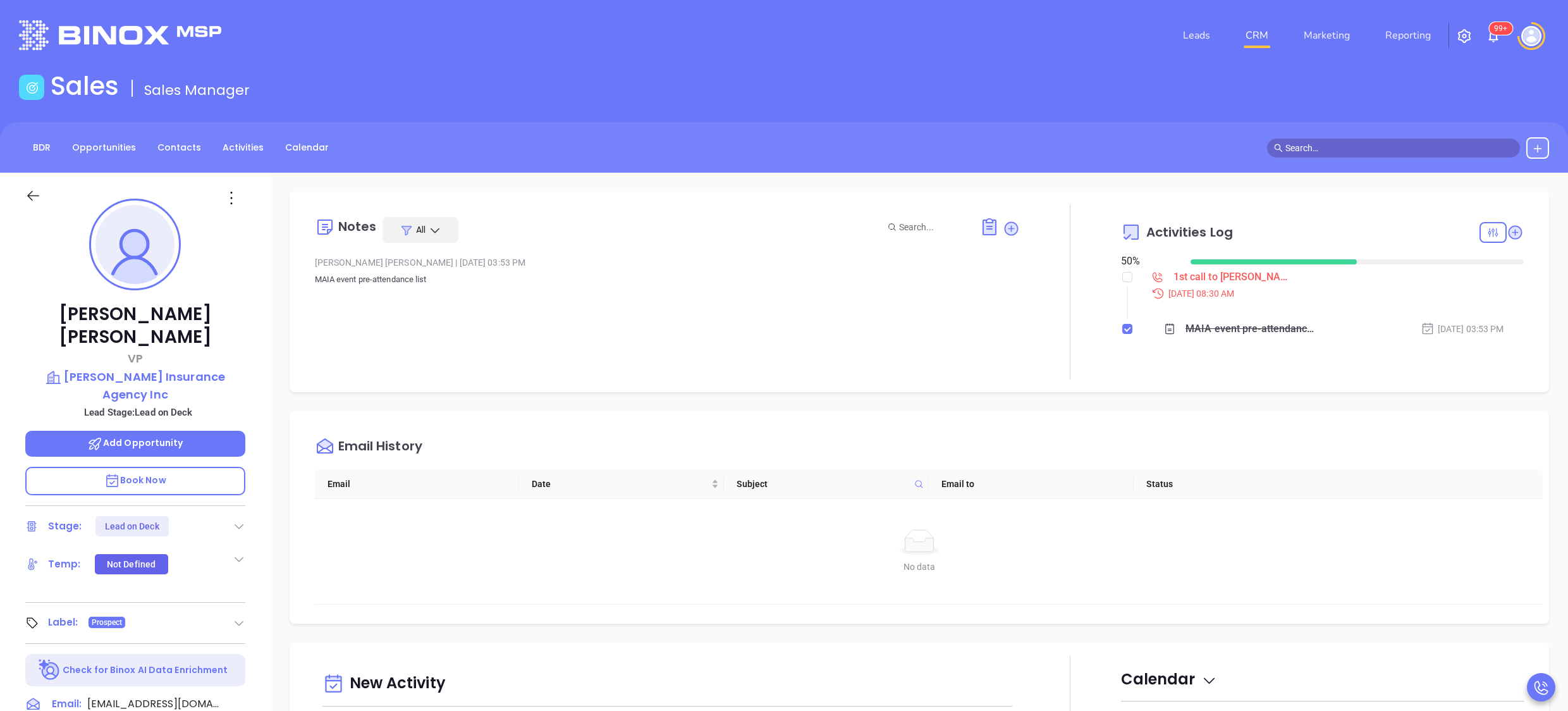
click at [258, 409] on div "[PERSON_NAME] [PERSON_NAME] Insurance Agency Inc Lead Stage: Lead on Deck Add O…" at bounding box center [135, 617] width 271 height 888
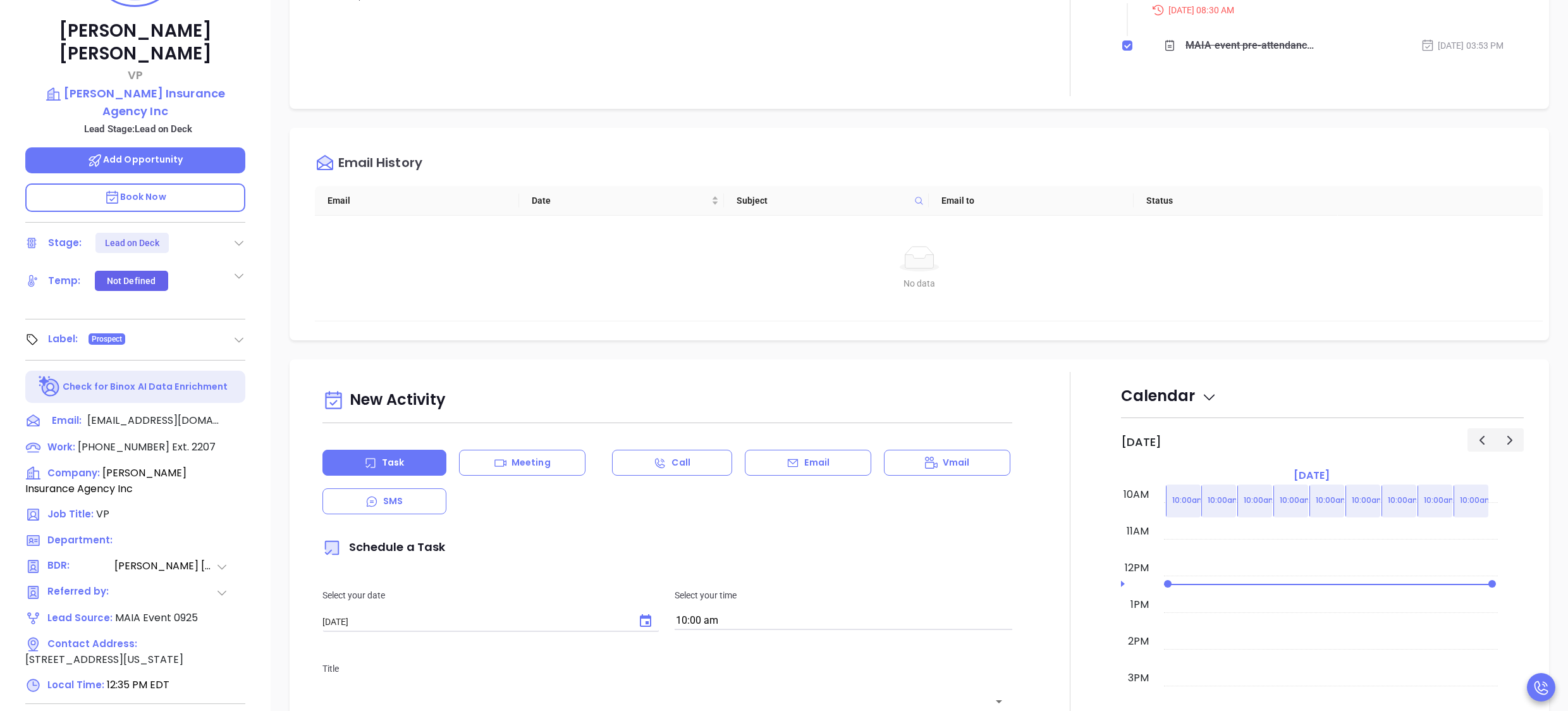
scroll to position [304, 0]
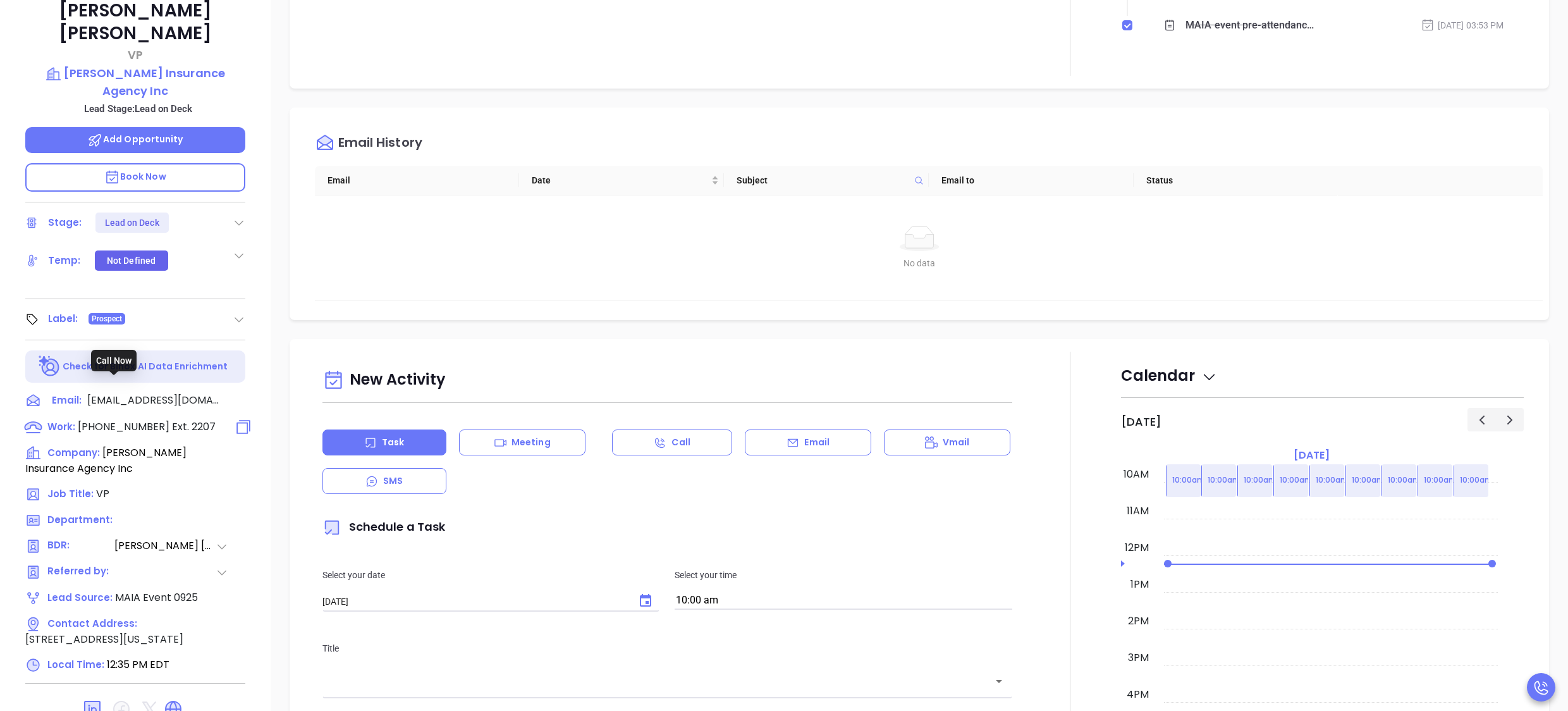
click at [180, 419] on span "Ext. 2207" at bounding box center [192, 427] width 46 height 15
type input "[PHONE_NUMBER]"
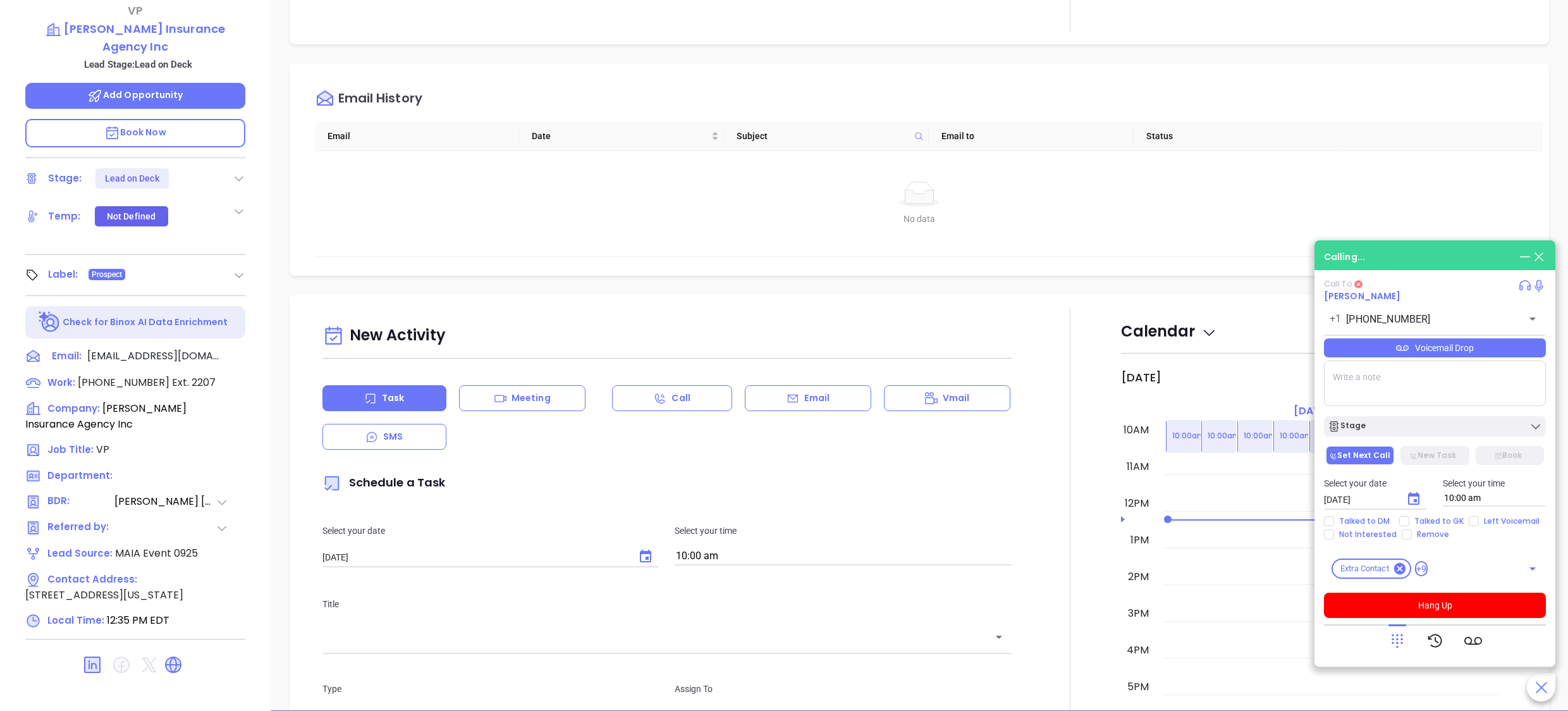
scroll to position [350, 0]
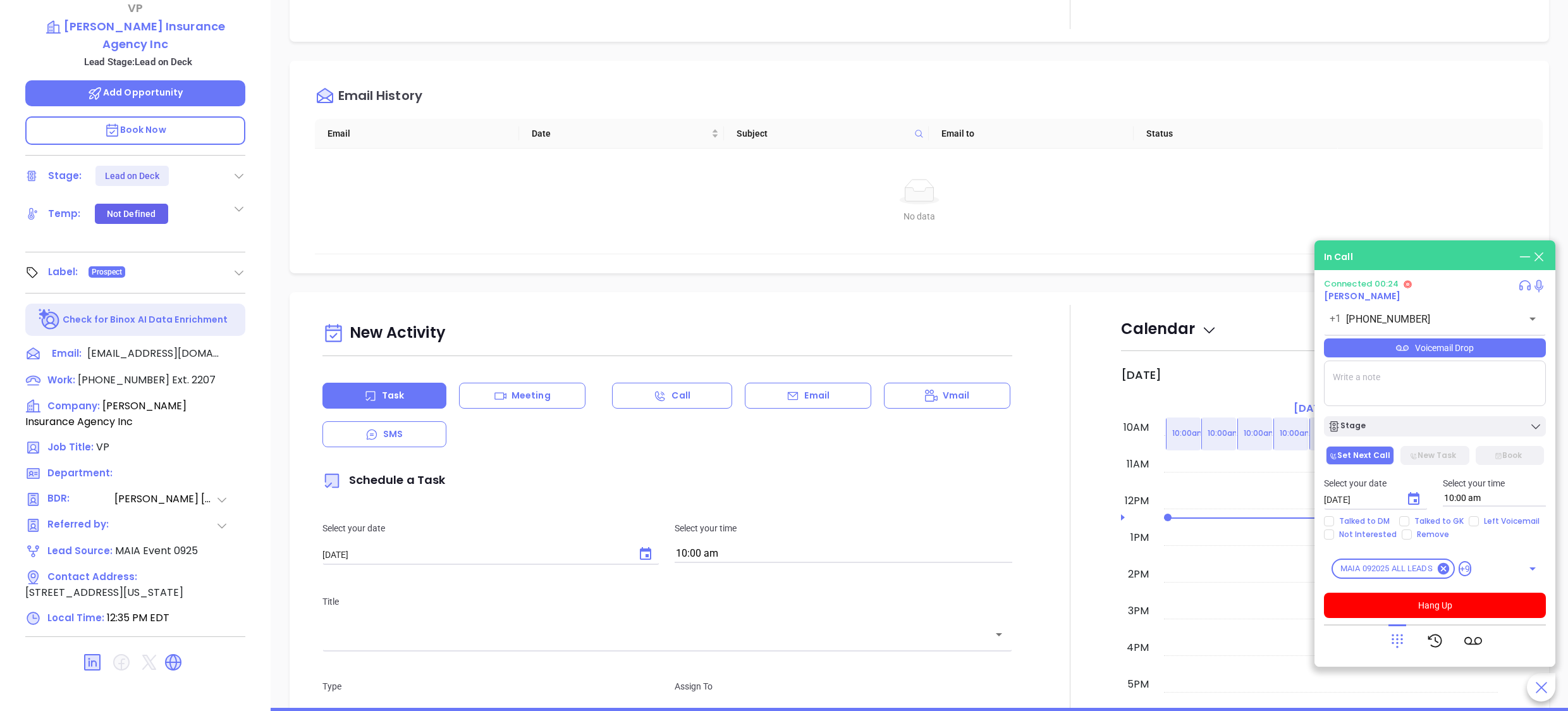
click at [1020, 328] on div at bounding box center [1071, 657] width 101 height 704
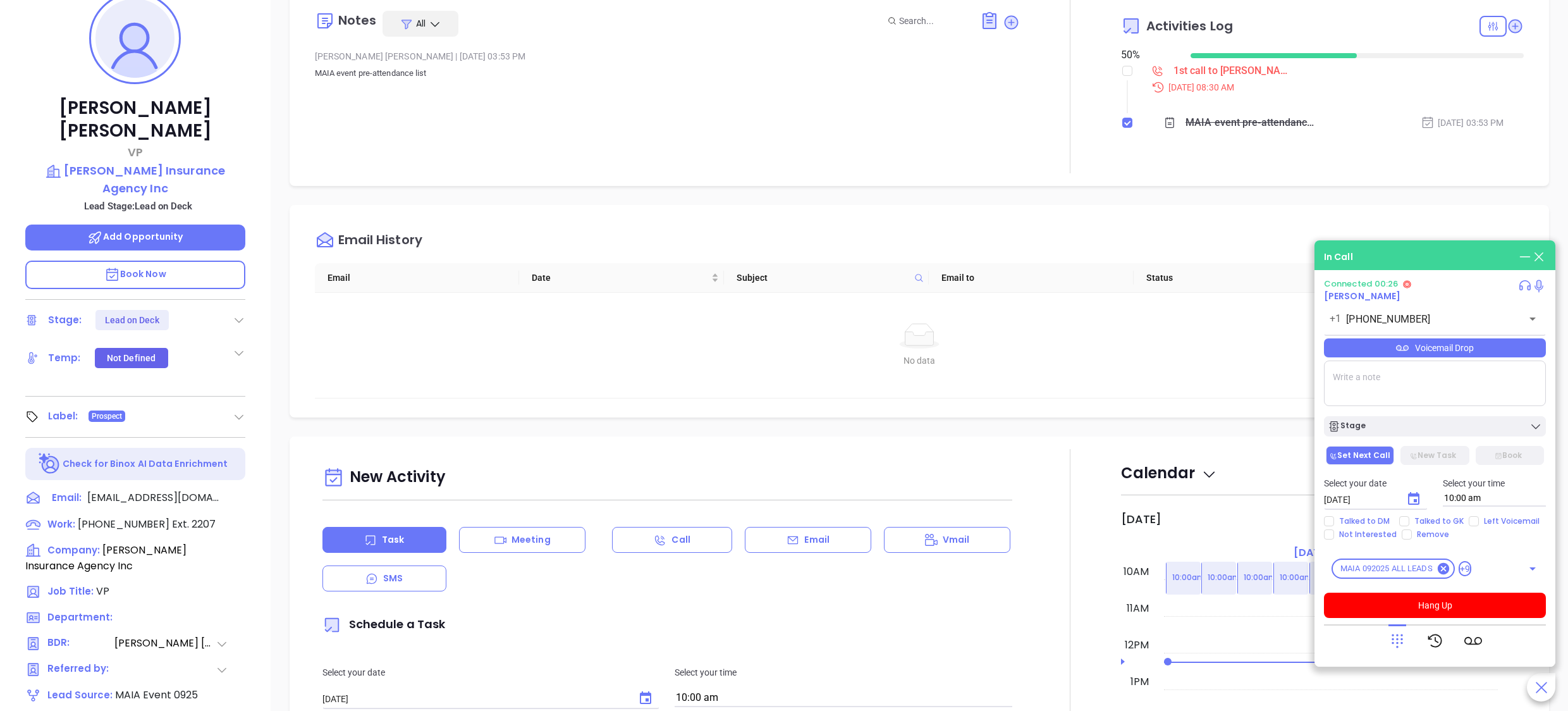
scroll to position [0, 0]
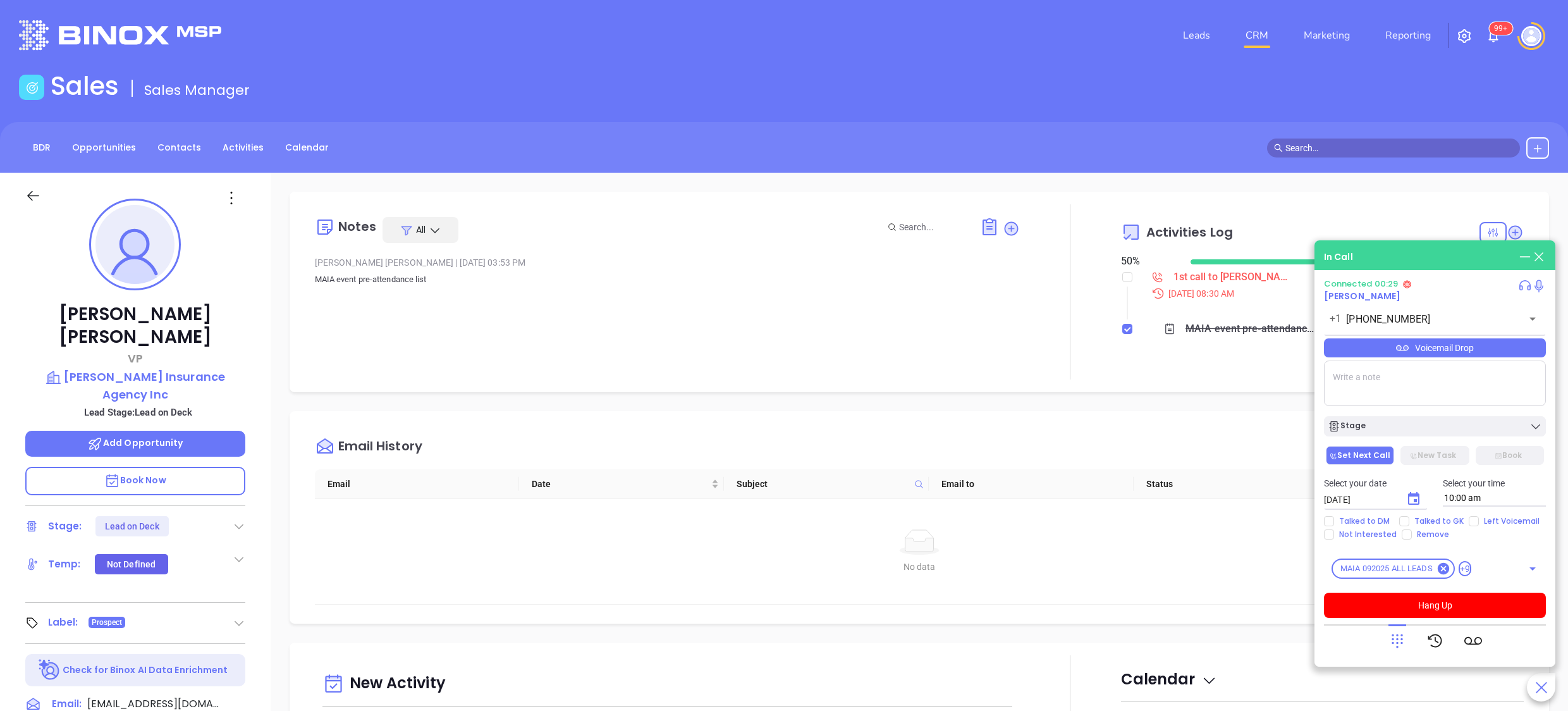
click at [677, 258] on div "[PERSON_NAME] | [DATE] 03:53 PM" at bounding box center [667, 263] width 706 height 19
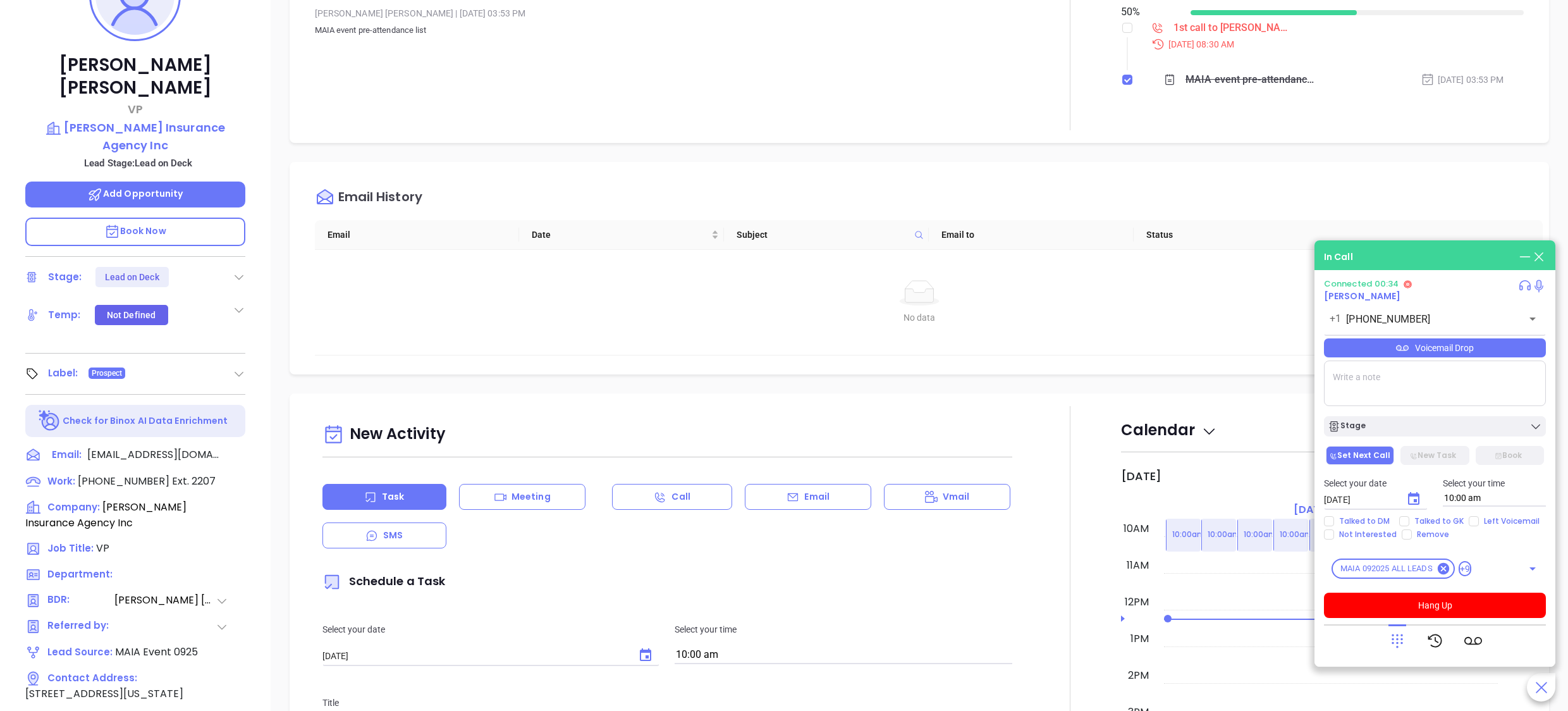
scroll to position [50, 0]
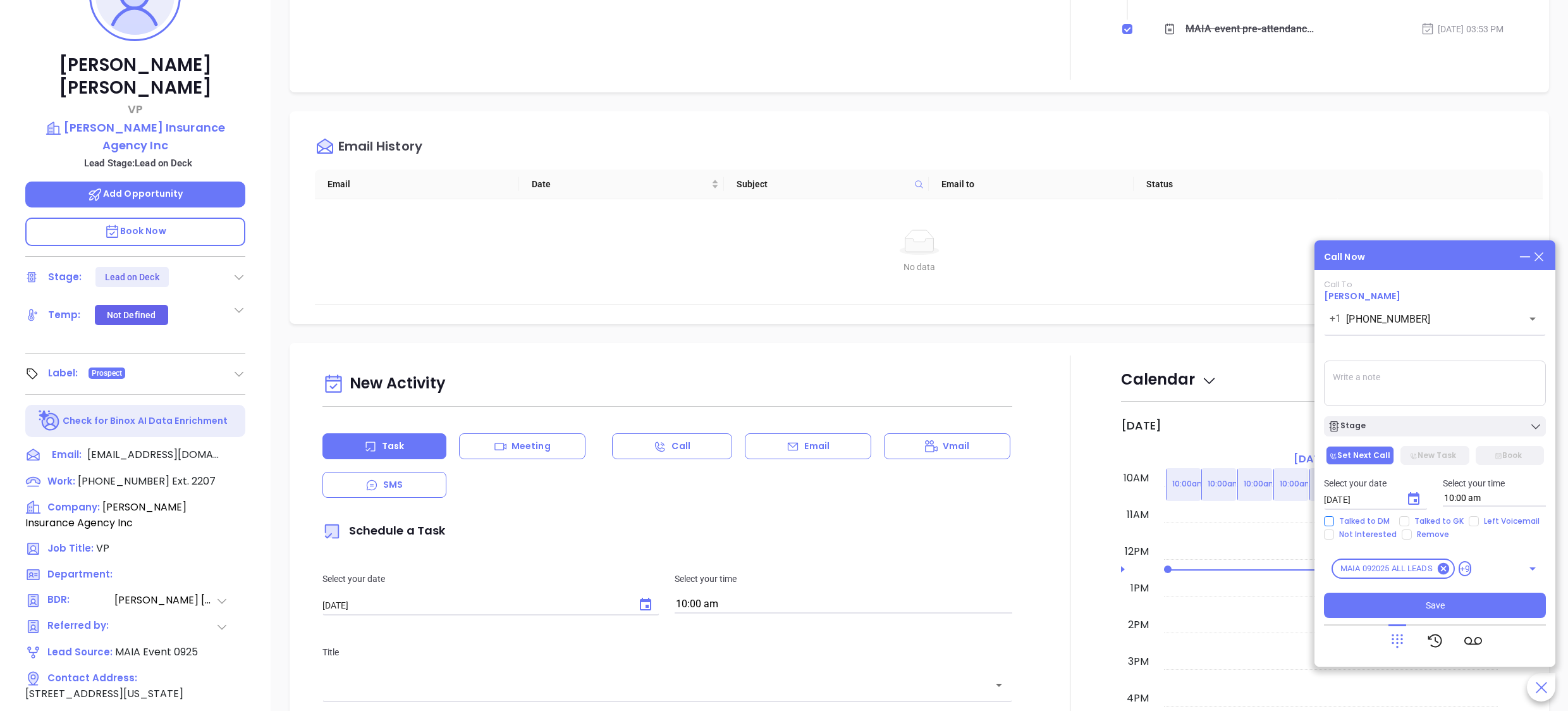
click at [1362, 516] on span "Talked to DM" at bounding box center [1365, 521] width 61 height 10
click at [1334, 516] on input "Talked to DM" at bounding box center [1330, 521] width 10 height 10
checkbox input "true"
click at [1336, 539] on span "Not Interested" at bounding box center [1368, 534] width 68 height 10
click at [1334, 539] on input "Not Interested" at bounding box center [1330, 534] width 10 height 10
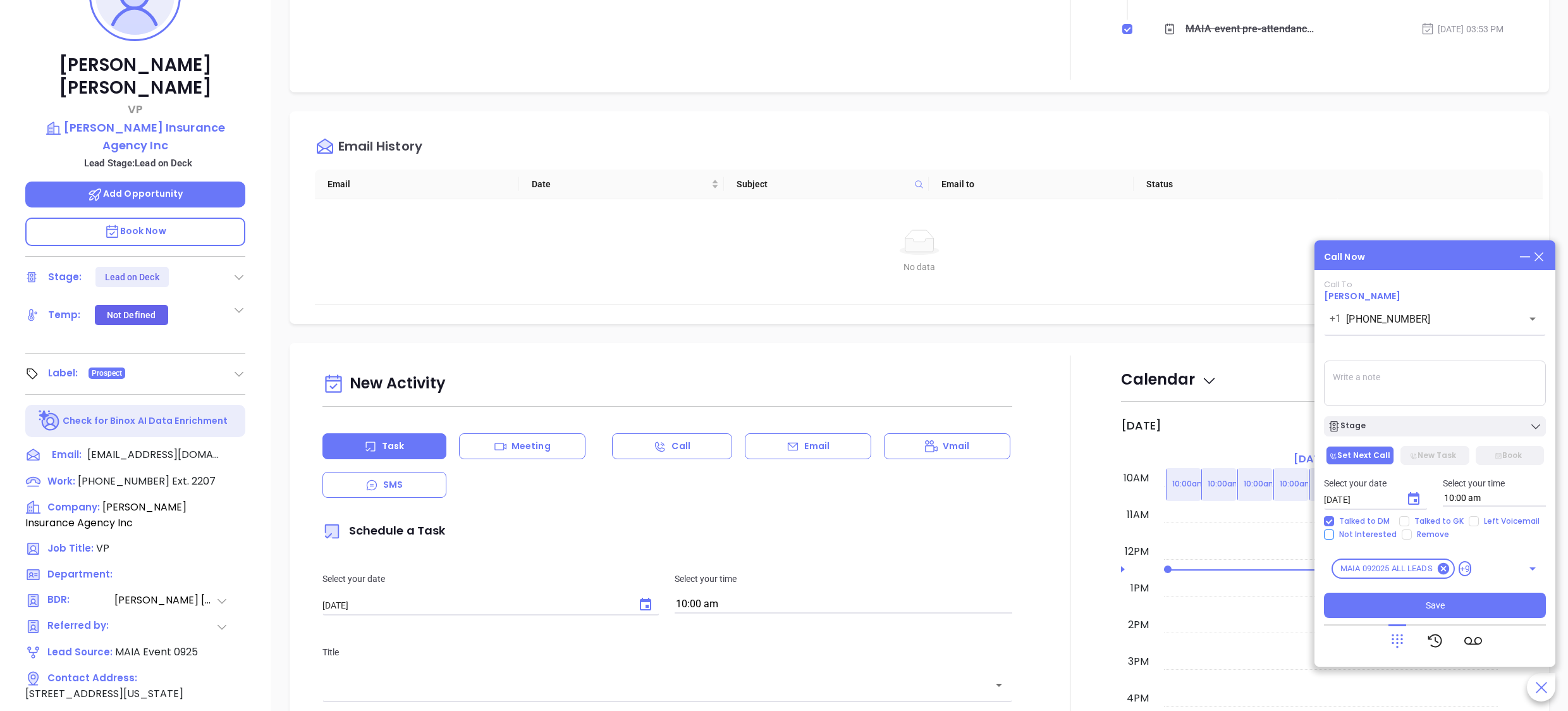
checkbox input "true"
click at [1362, 379] on textarea at bounding box center [1435, 383] width 222 height 45
click at [1374, 261] on div "Call Now" at bounding box center [1435, 257] width 222 height 14
click at [1380, 387] on textarea at bounding box center [1435, 383] width 222 height 45
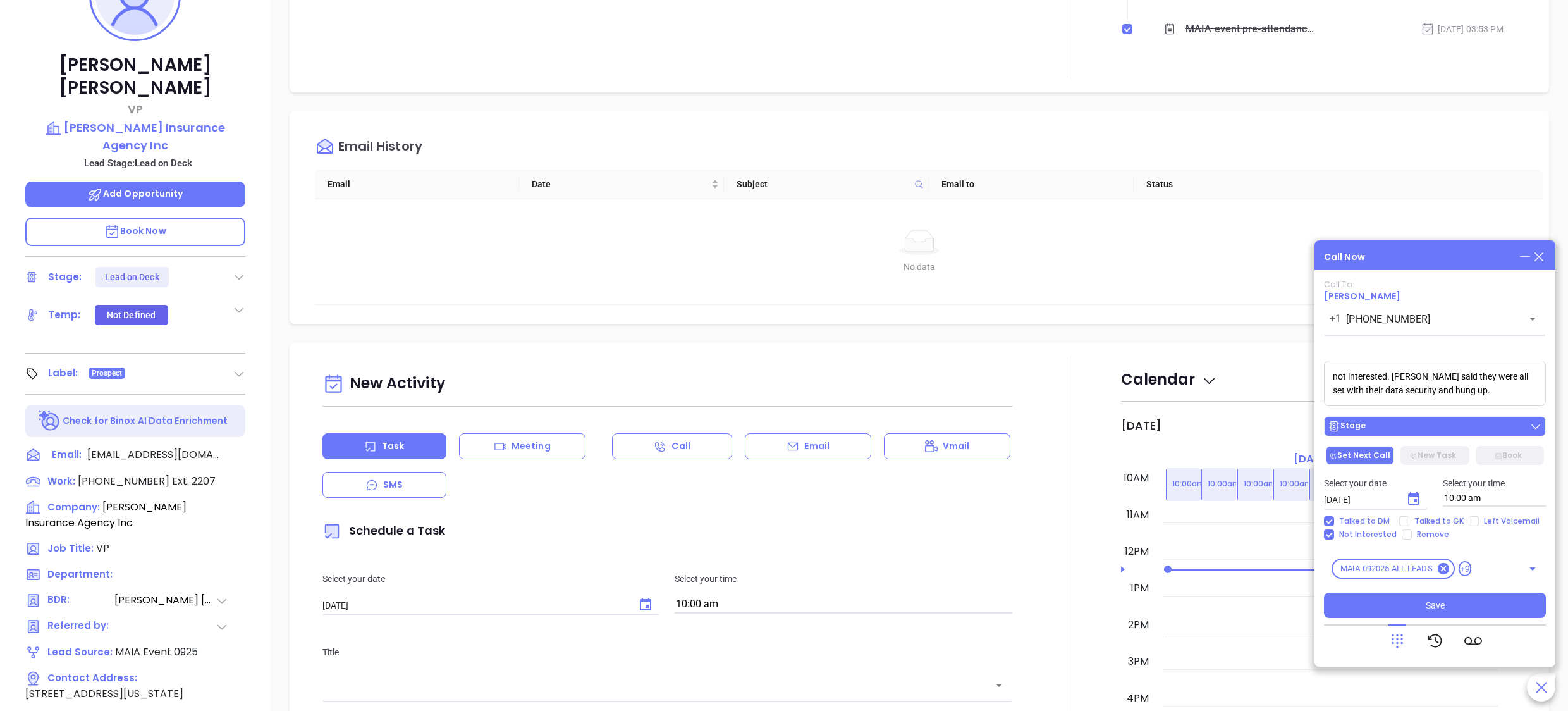
type textarea "not interested. [PERSON_NAME] said they were all set with their data security a…"
click at [1394, 427] on div "Stage" at bounding box center [1435, 426] width 214 height 13
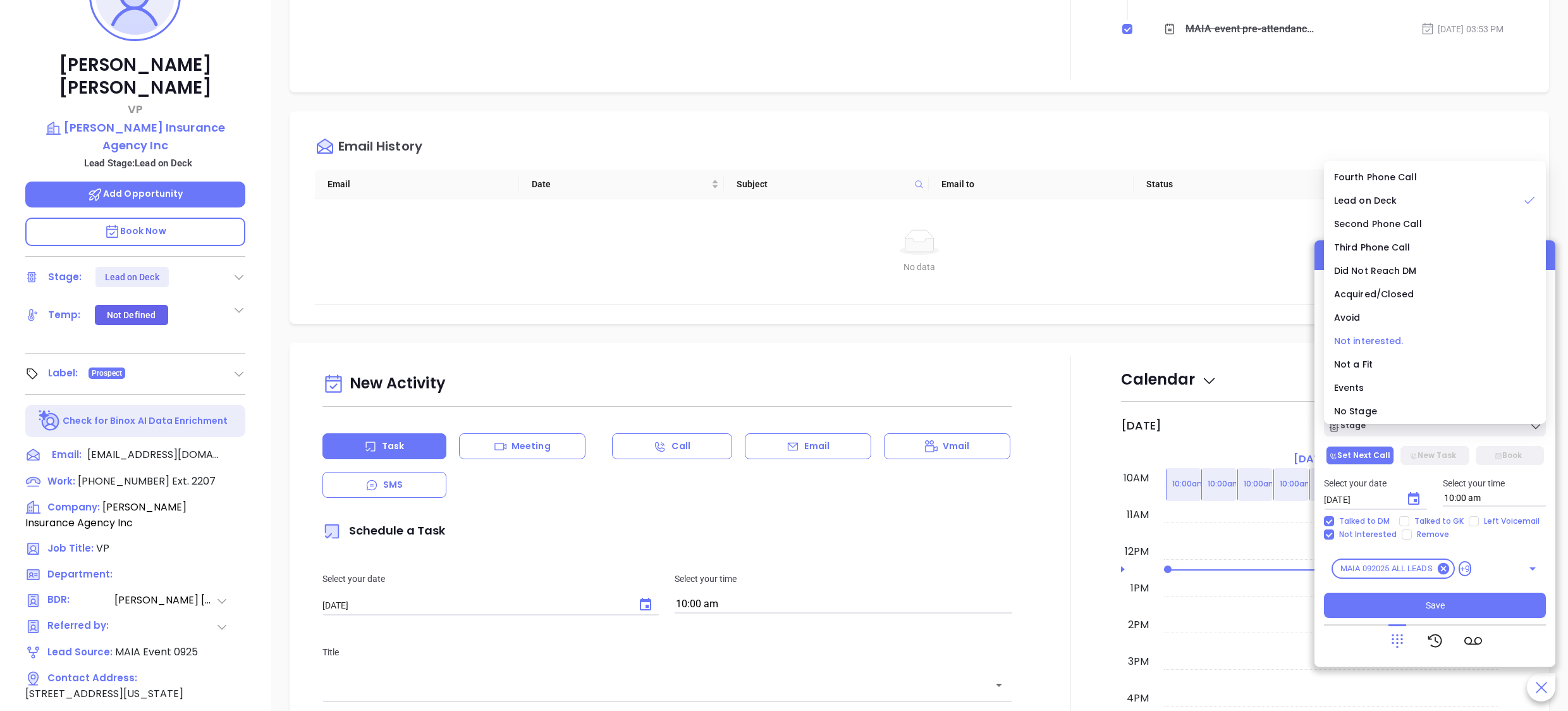
click at [1379, 339] on span "Not interested." at bounding box center [1369, 341] width 70 height 13
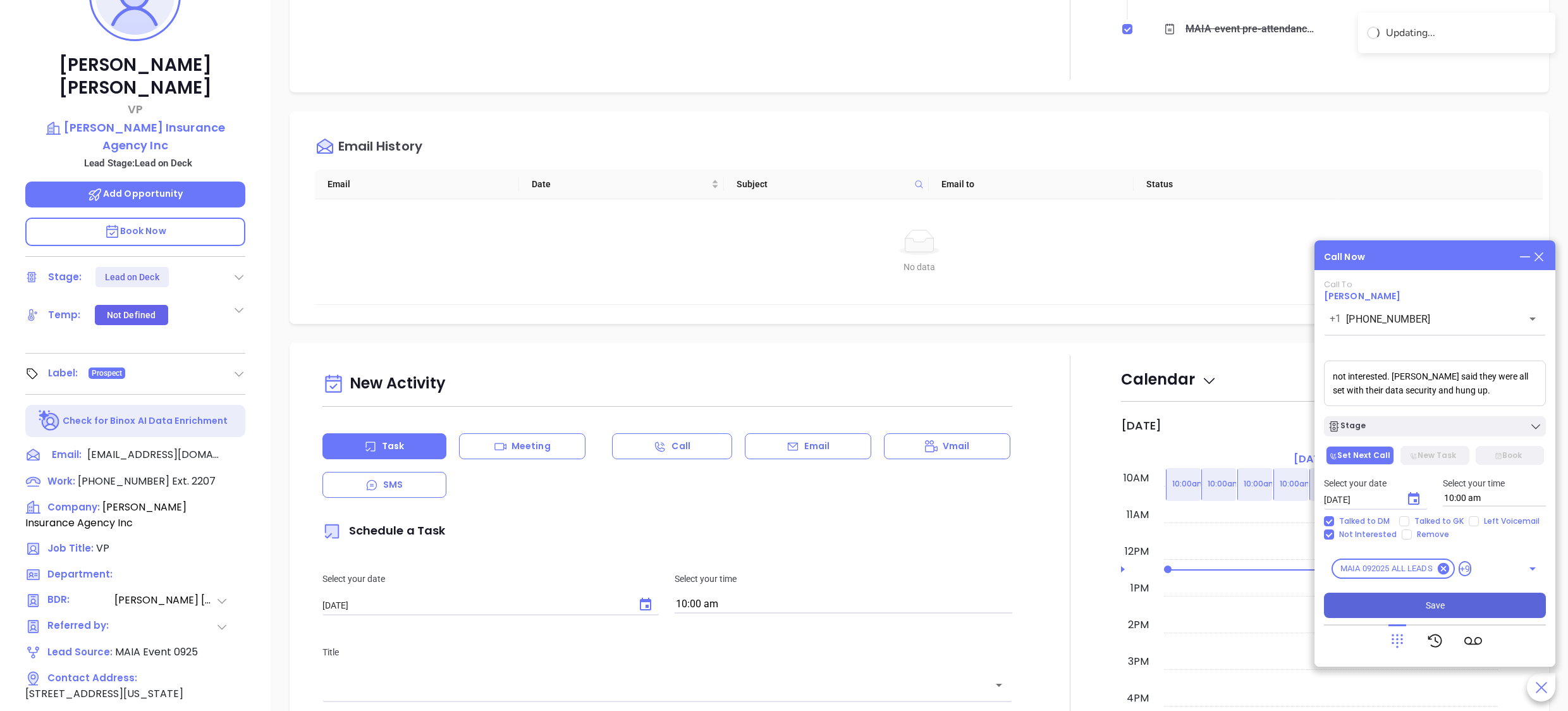
click at [1431, 609] on span "Save" at bounding box center [1436, 605] width 19 height 14
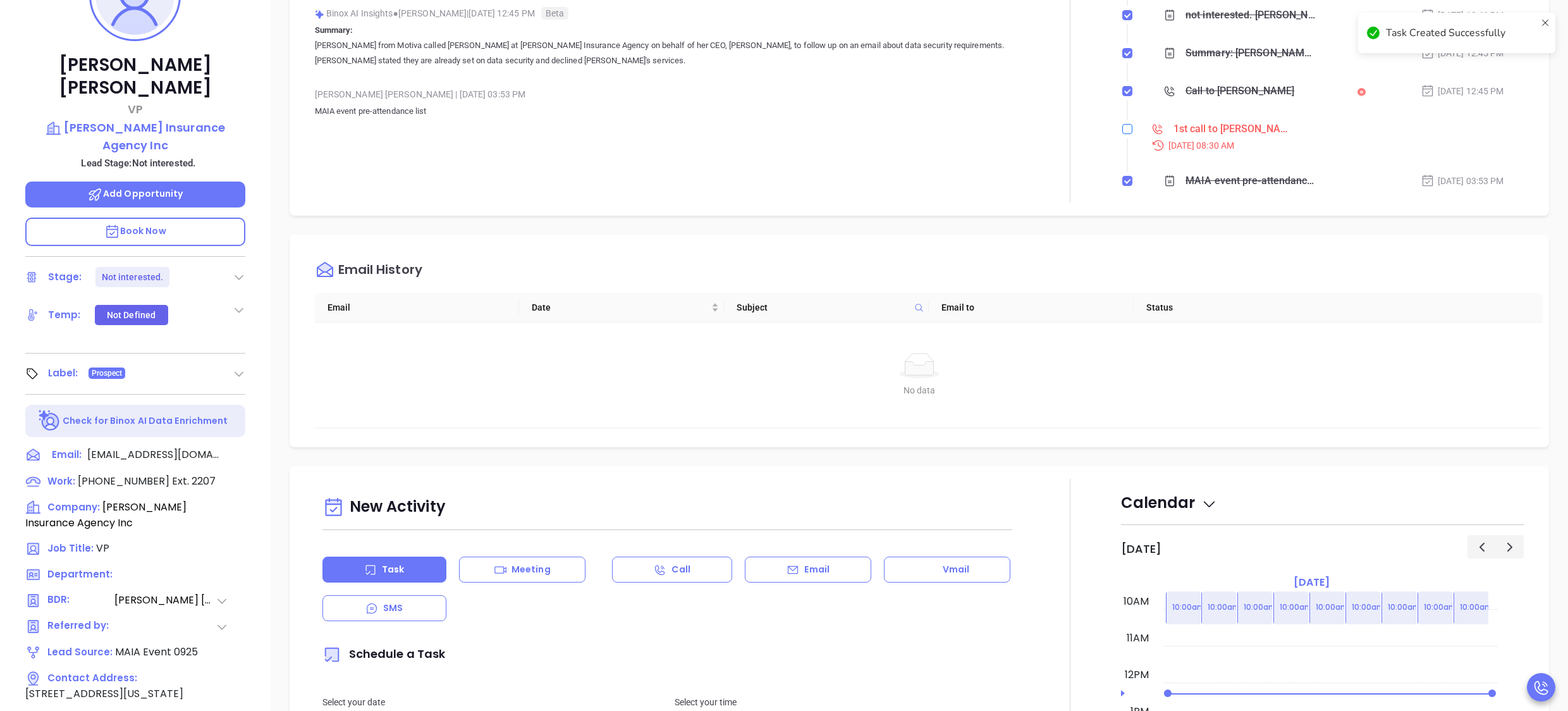
click at [1123, 129] on input "checkbox" at bounding box center [1128, 129] width 10 height 10
checkbox input "true"
click at [1089, 124] on div at bounding box center [1071, 53] width 101 height 298
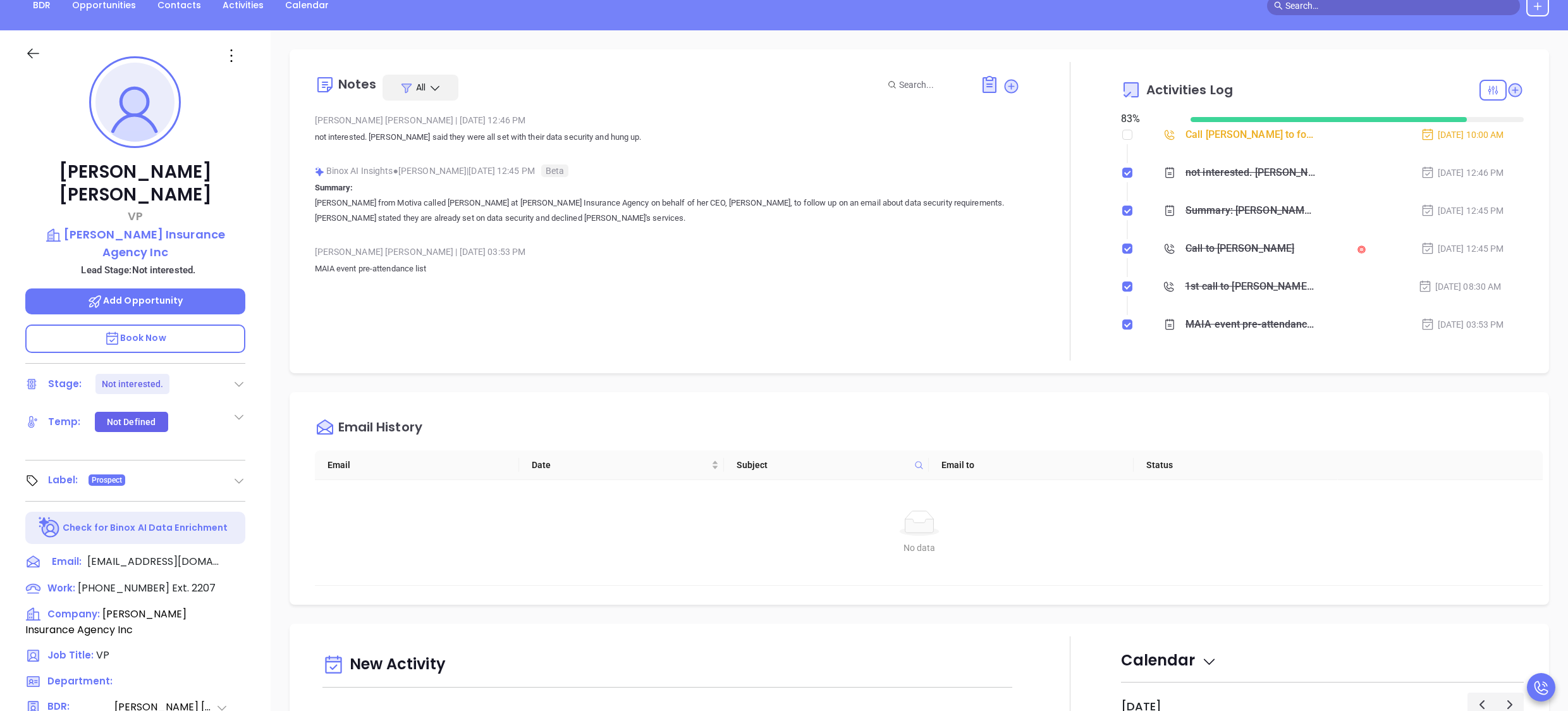
scroll to position [97, 0]
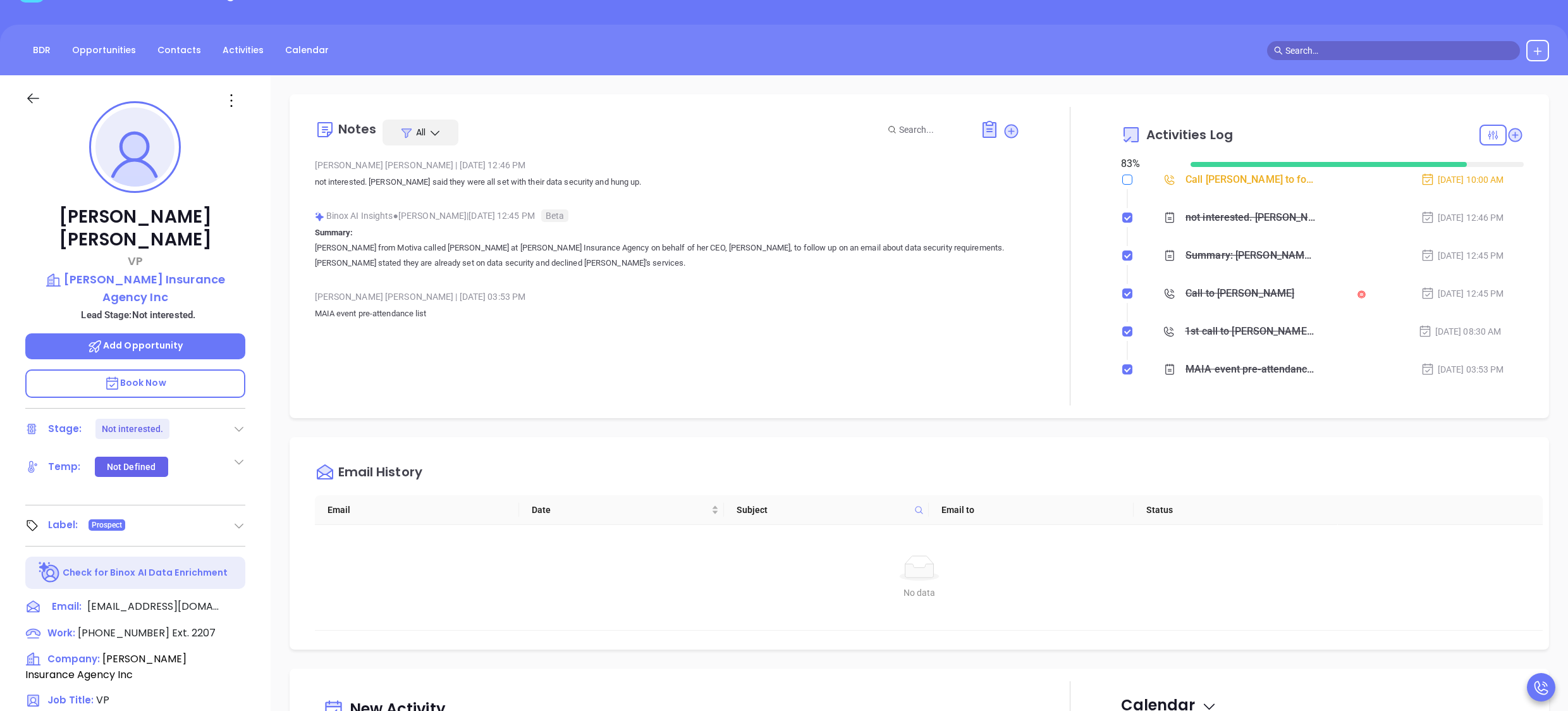
click at [1123, 186] on label at bounding box center [1128, 180] width 10 height 14
click at [1123, 185] on input "checkbox" at bounding box center [1128, 180] width 10 height 10
checkbox input "true"
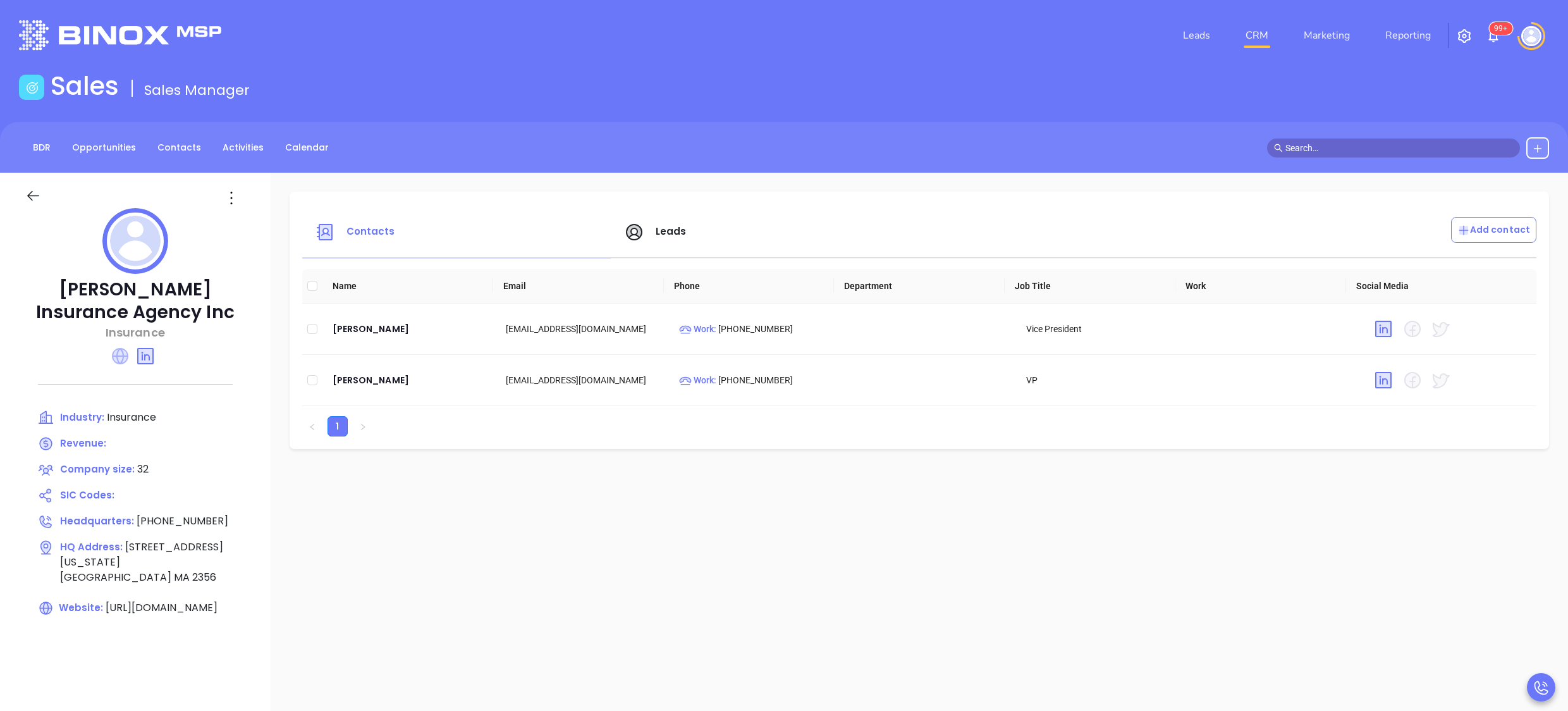
click at [122, 353] on icon at bounding box center [120, 356] width 16 height 16
click at [1425, 38] on link "Reporting" at bounding box center [1408, 36] width 56 height 25
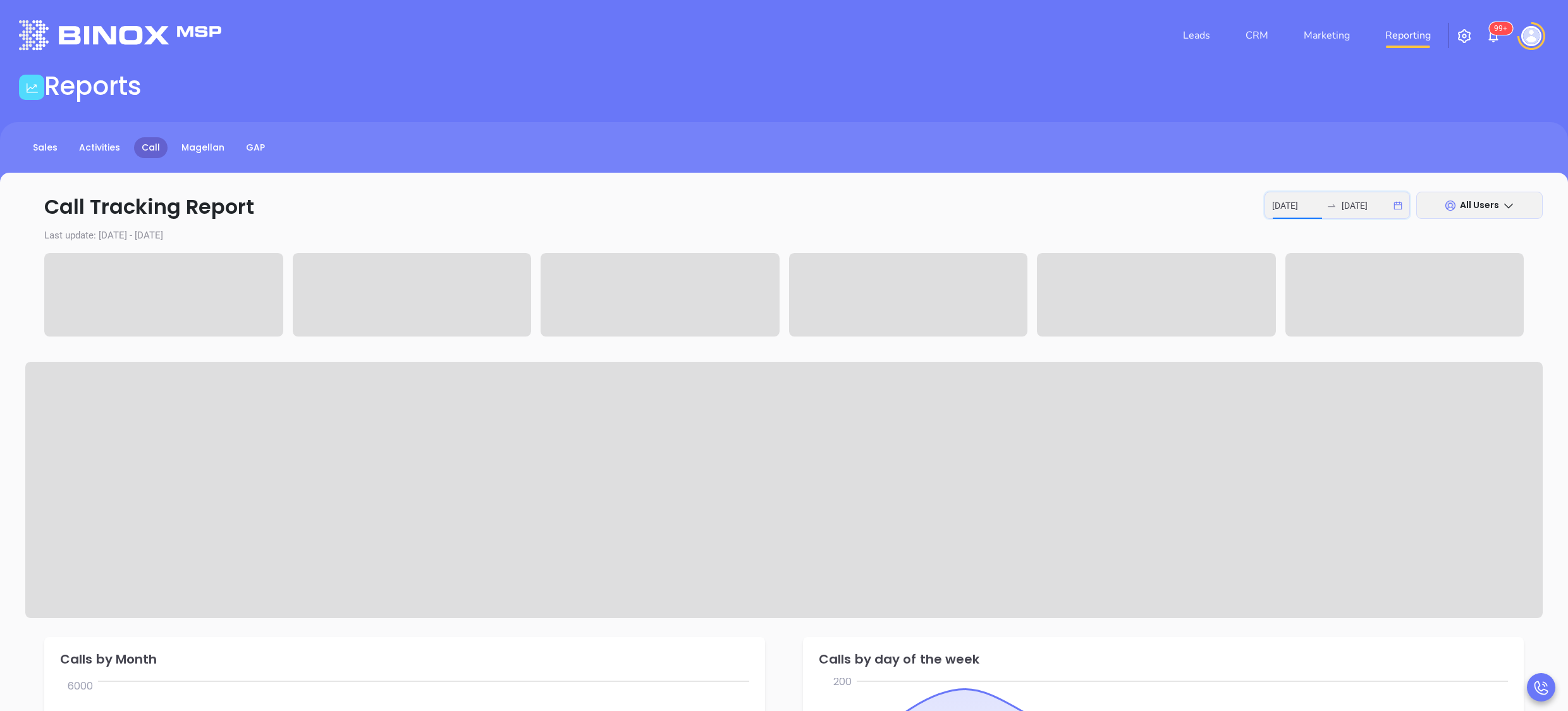
click at [1303, 208] on input "[DATE]" at bounding box center [1297, 206] width 49 height 14
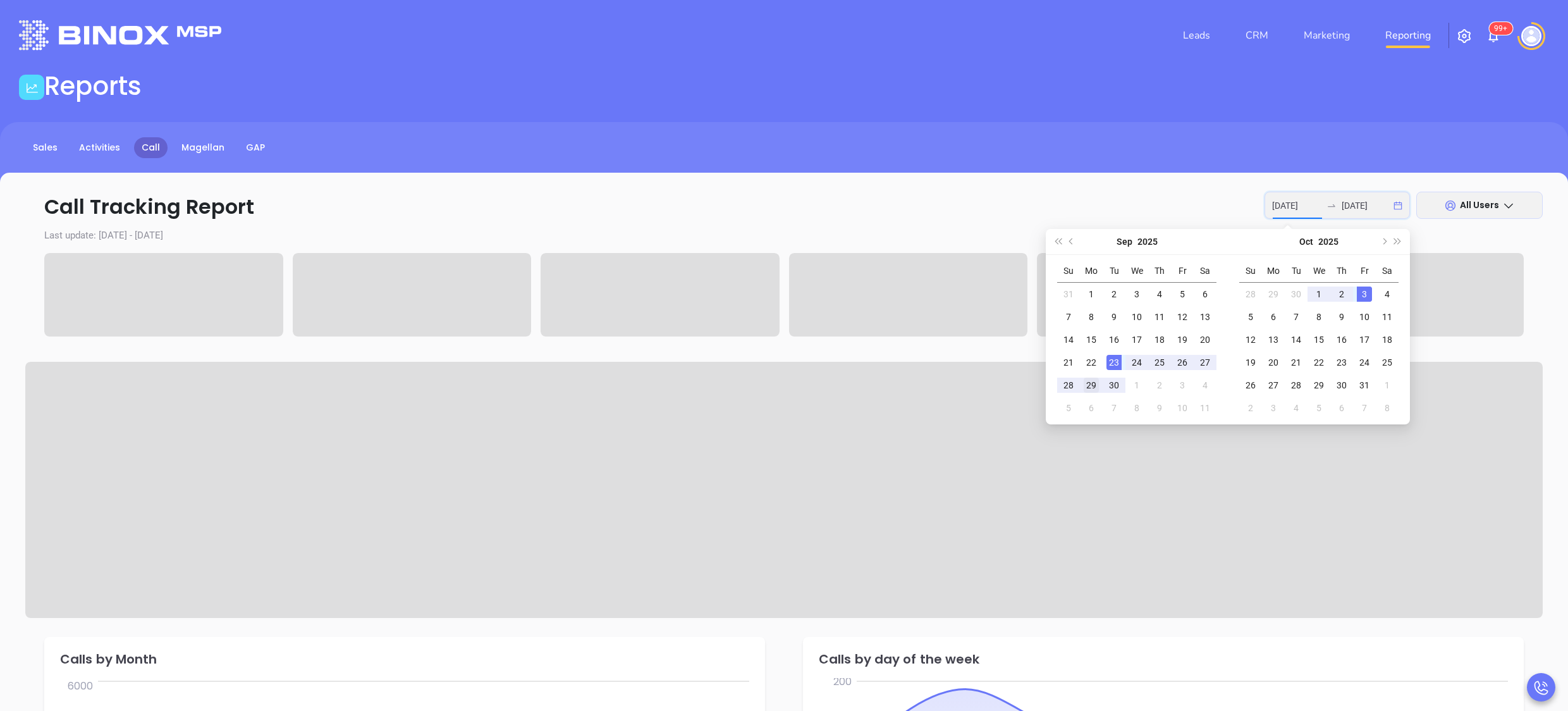
type input "[DATE]"
click at [1090, 390] on div "29" at bounding box center [1092, 385] width 15 height 15
type input "[DATE]"
click at [1361, 289] on div "3" at bounding box center [1365, 294] width 15 height 15
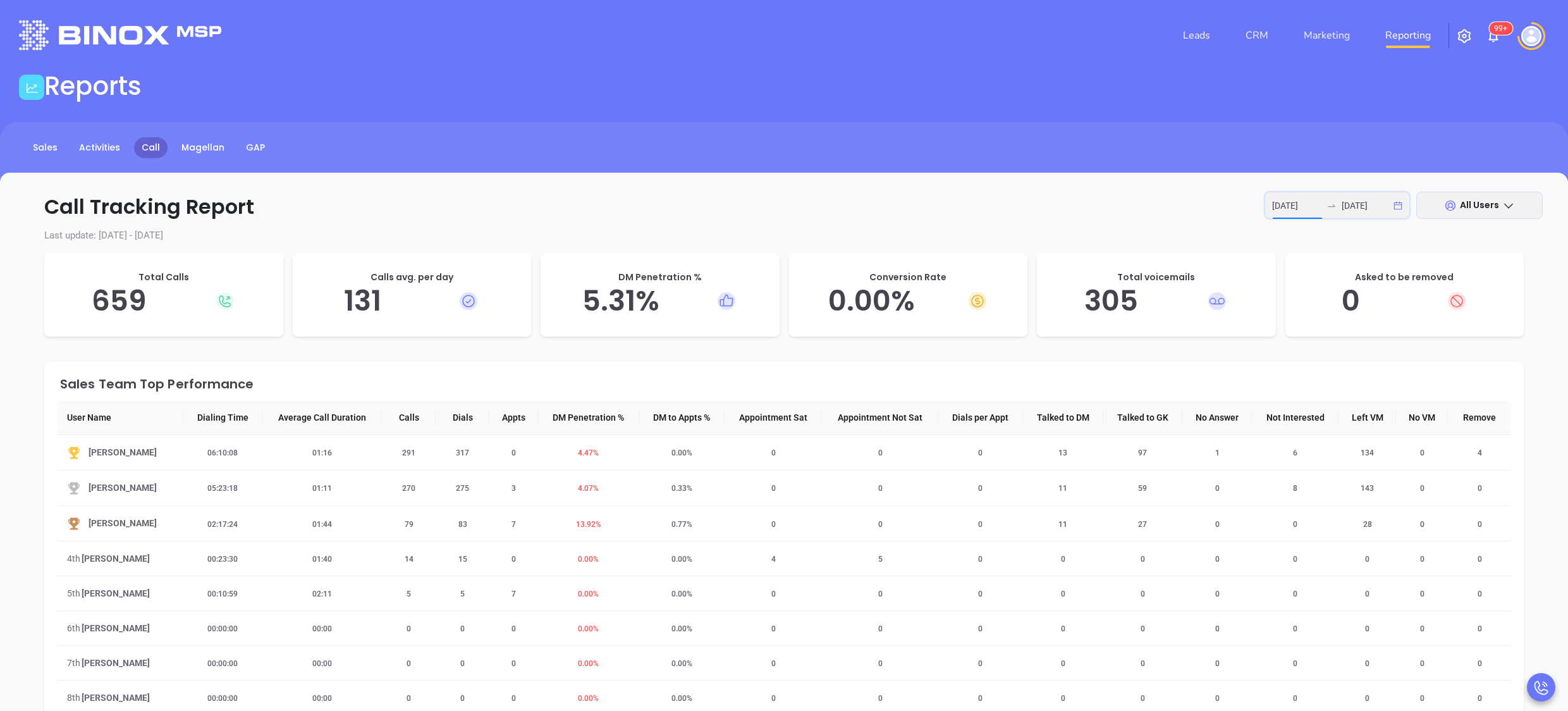
click at [1299, 209] on input "[DATE]" at bounding box center [1297, 206] width 49 height 14
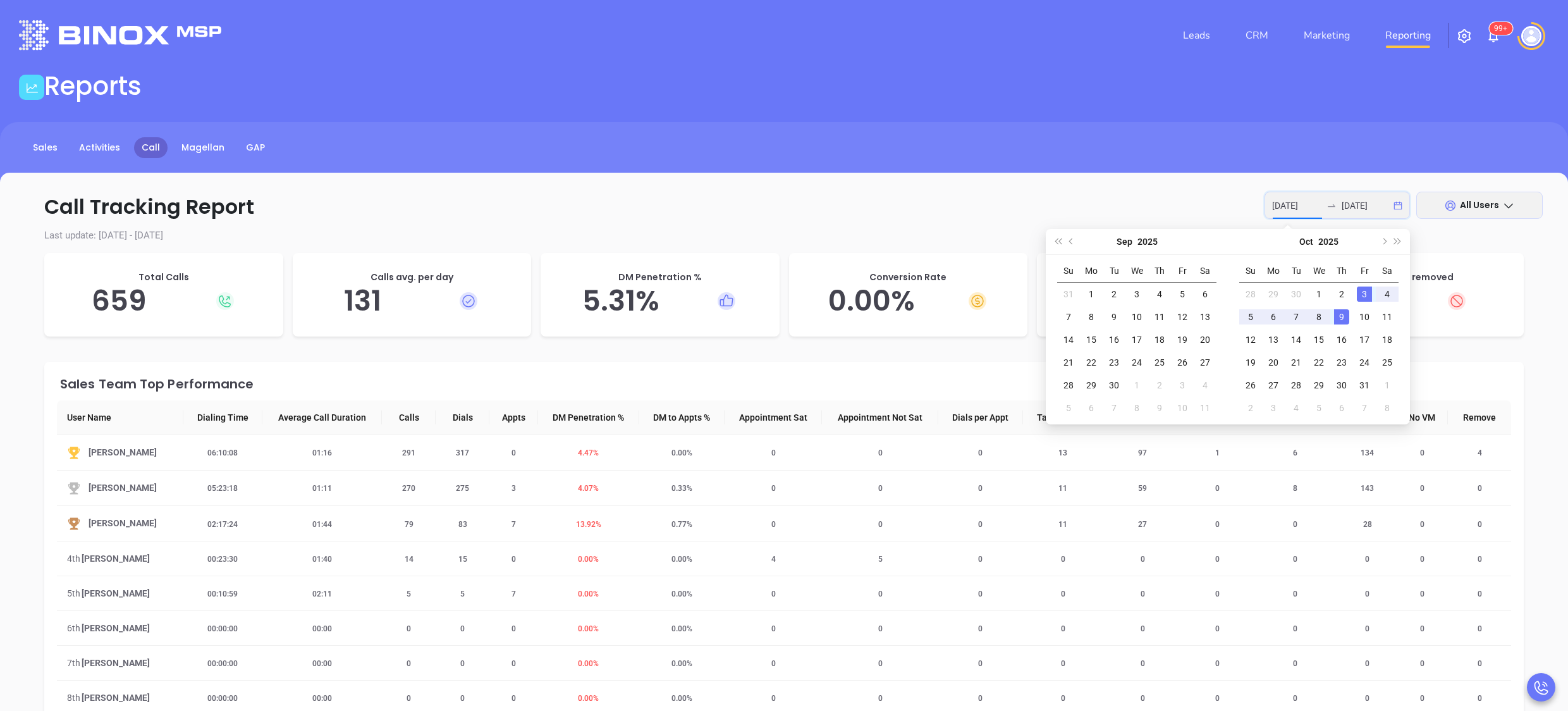
type input "[DATE]"
click at [1367, 300] on div "3" at bounding box center [1365, 294] width 15 height 15
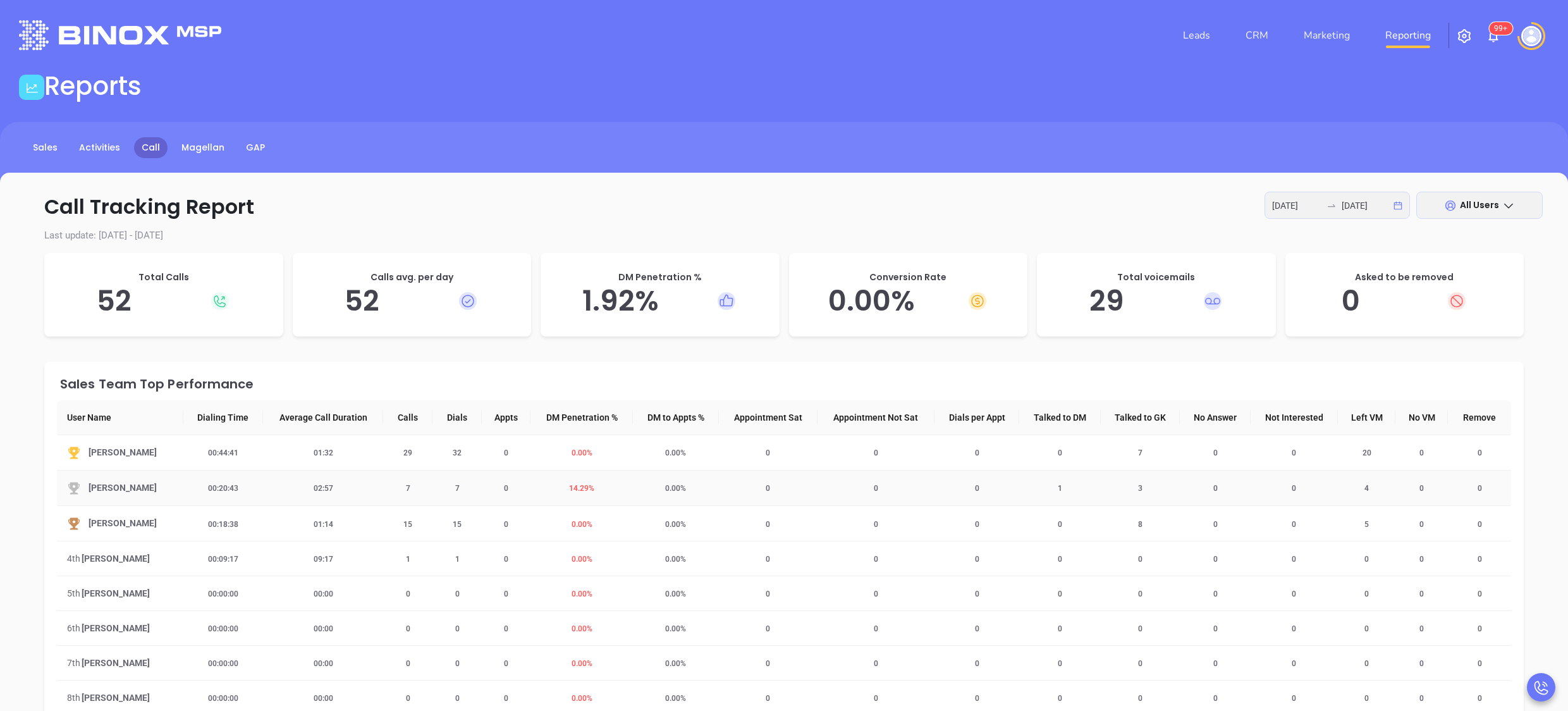
click at [588, 491] on span "14.29 %" at bounding box center [582, 488] width 41 height 9
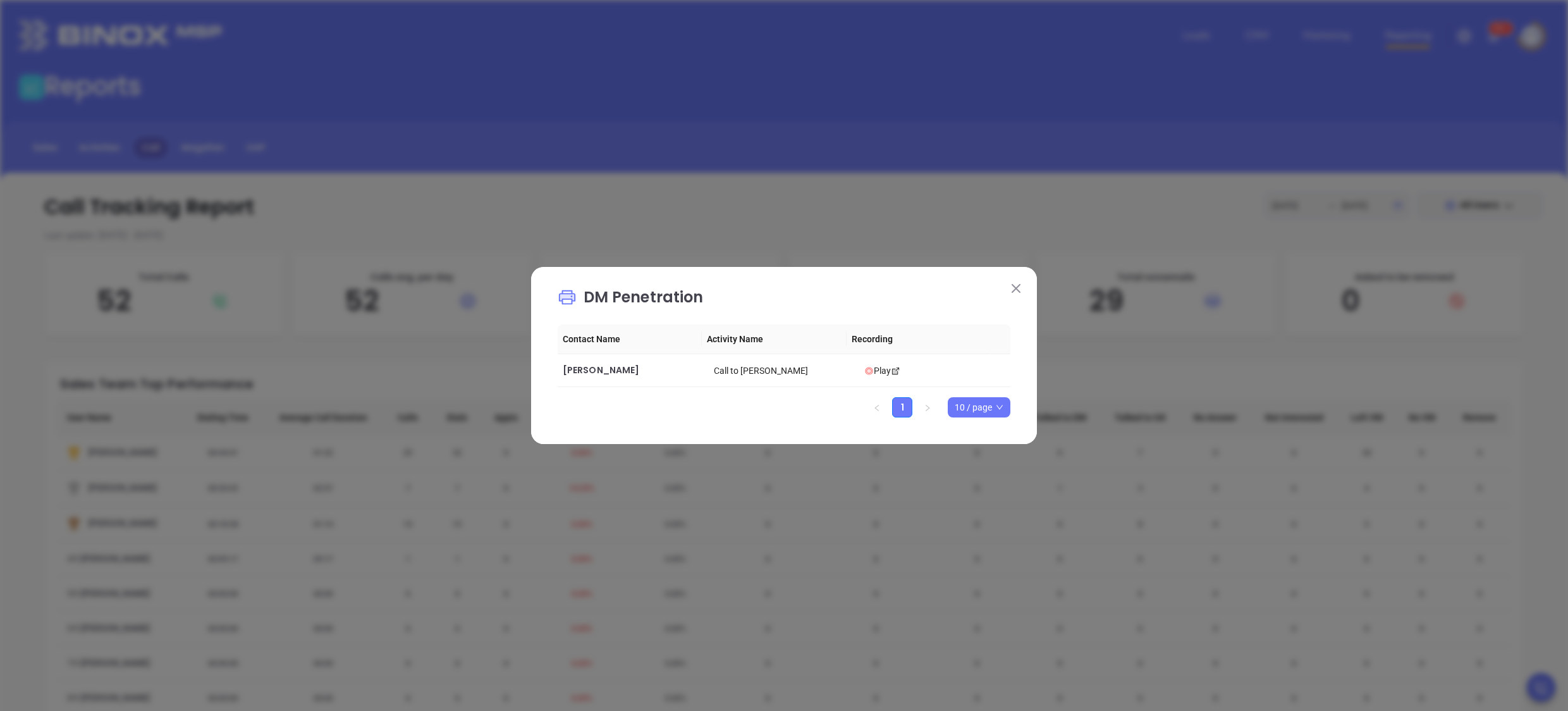
click at [1016, 284] on img at bounding box center [1017, 289] width 9 height 9
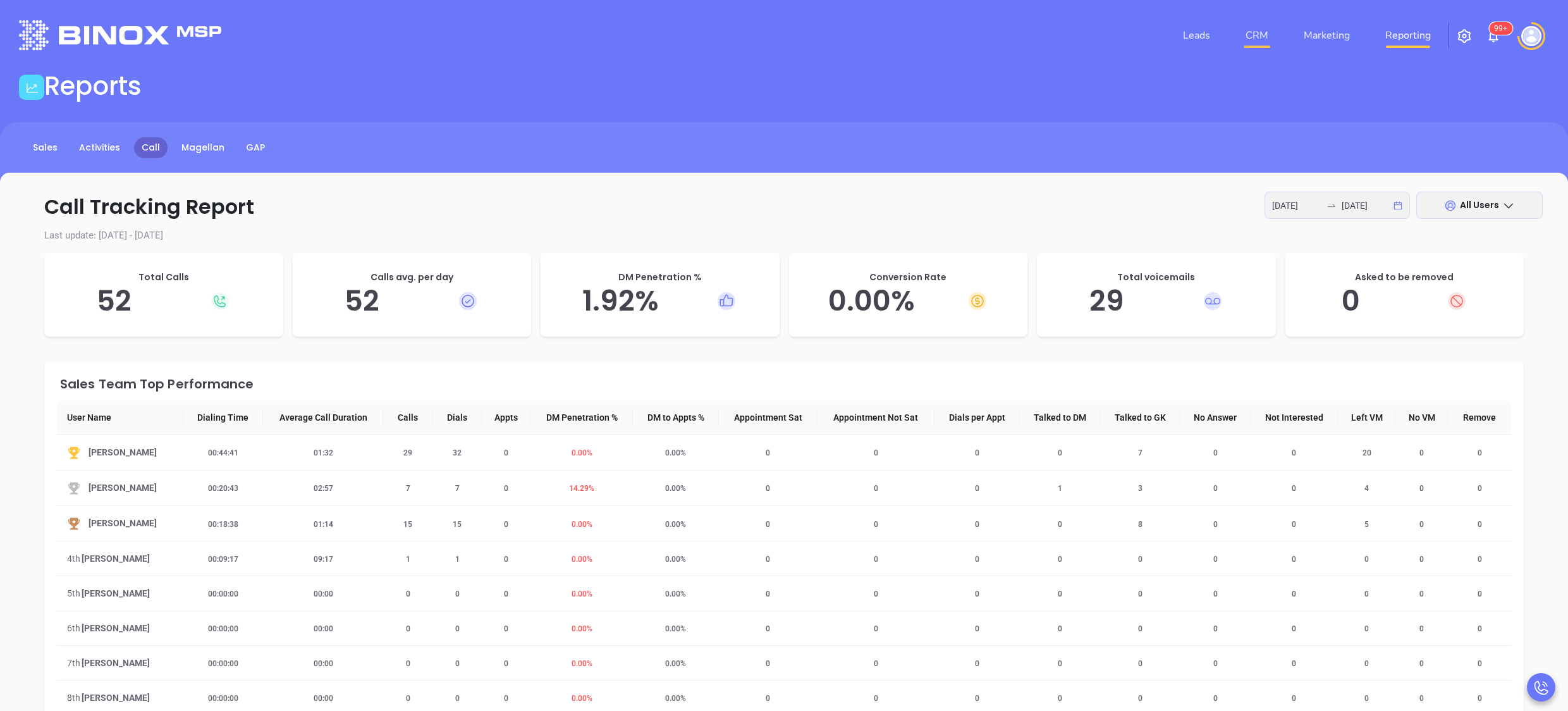
click at [1260, 30] on link "CRM" at bounding box center [1257, 36] width 33 height 25
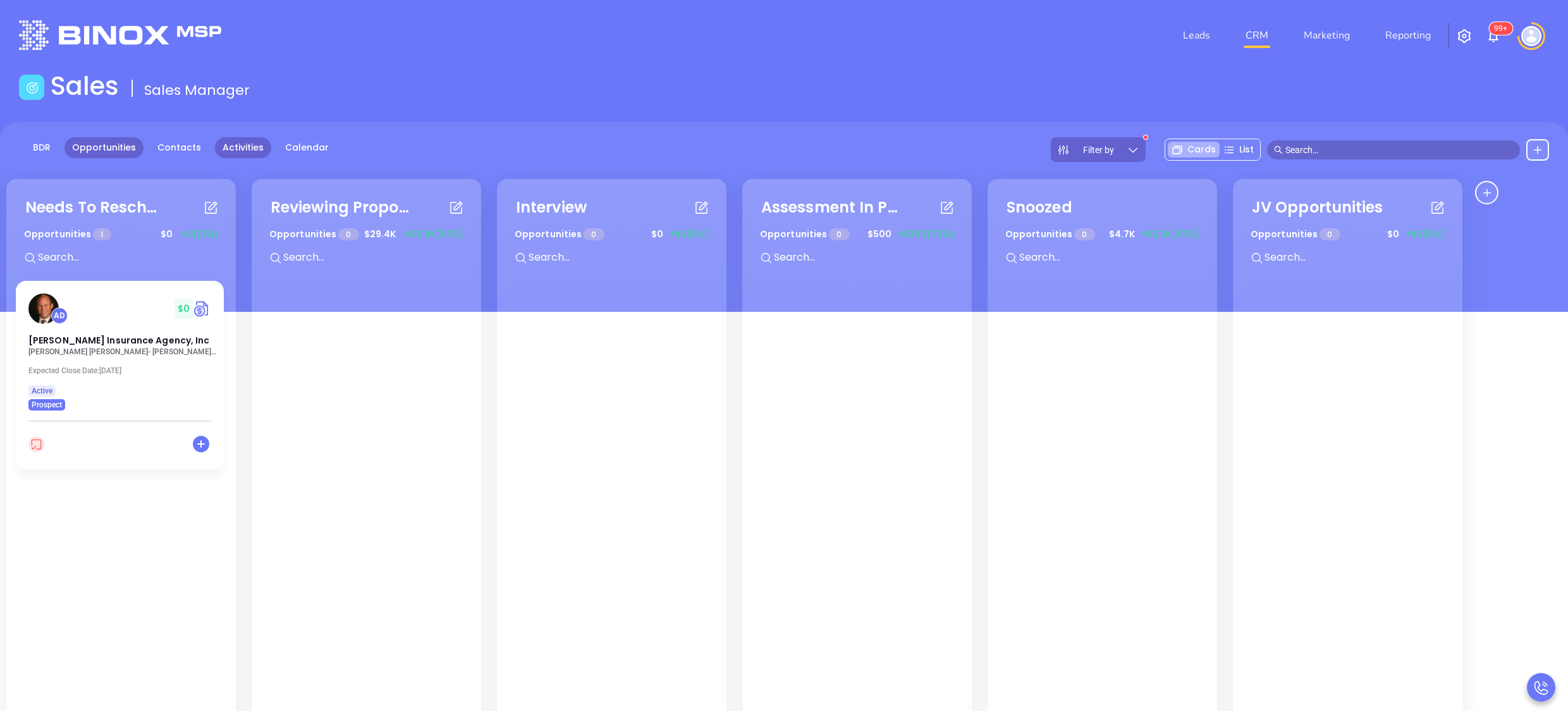
click at [232, 140] on link "Activities" at bounding box center [243, 148] width 56 height 21
